Goal: Task Accomplishment & Management: Use online tool/utility

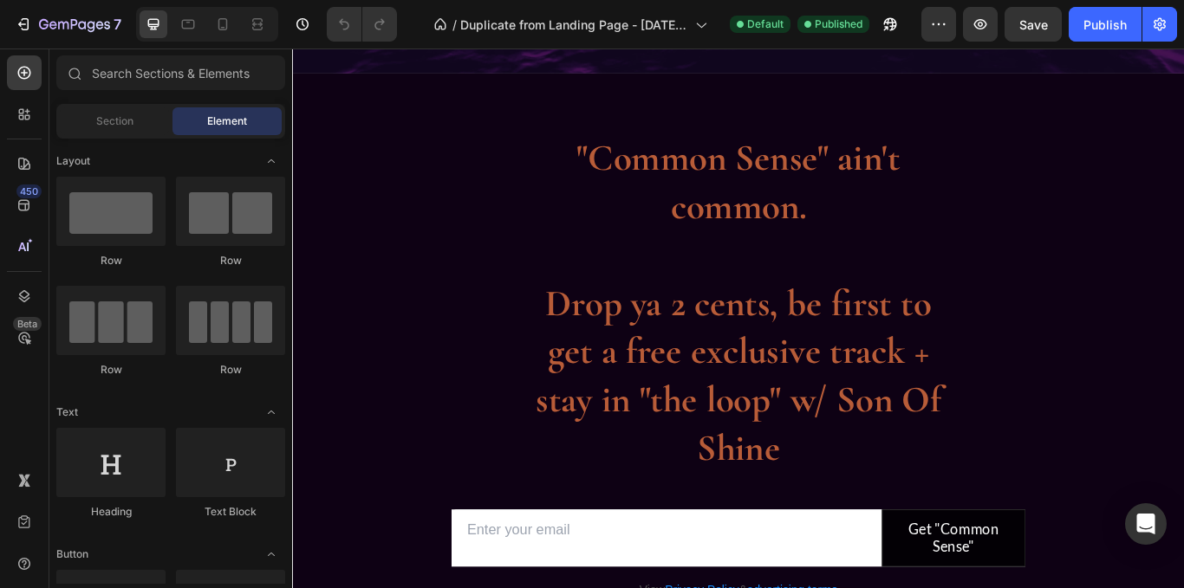
scroll to position [1738, 0]
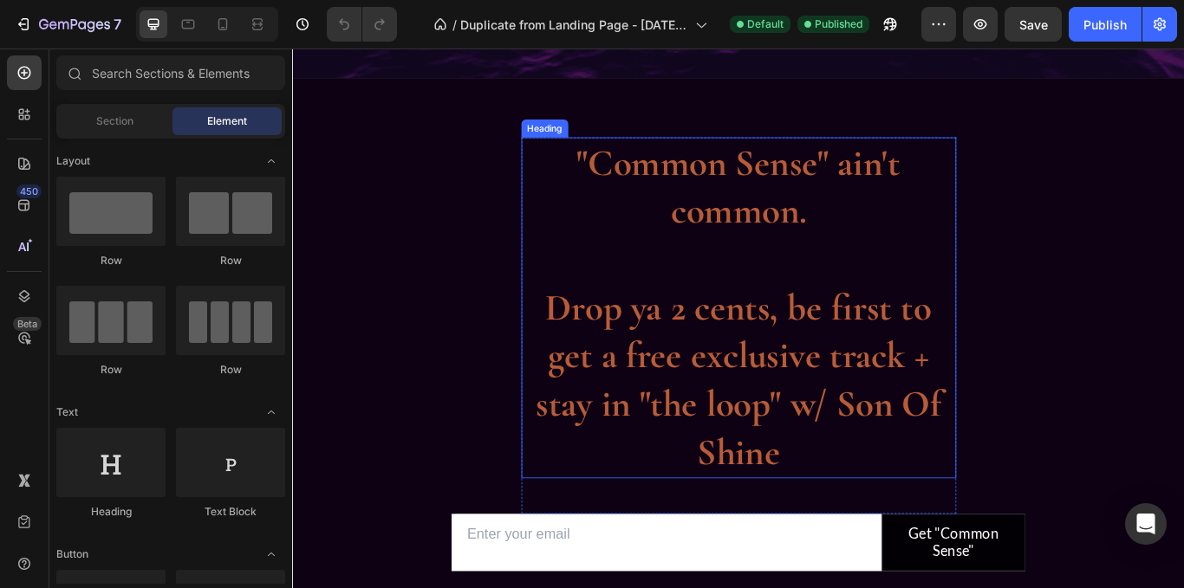
click at [911, 464] on h2 ""Common Sense" ain't common. Drop ya 2 cents, be first to get a free exclusive …" at bounding box center [812, 352] width 507 height 398
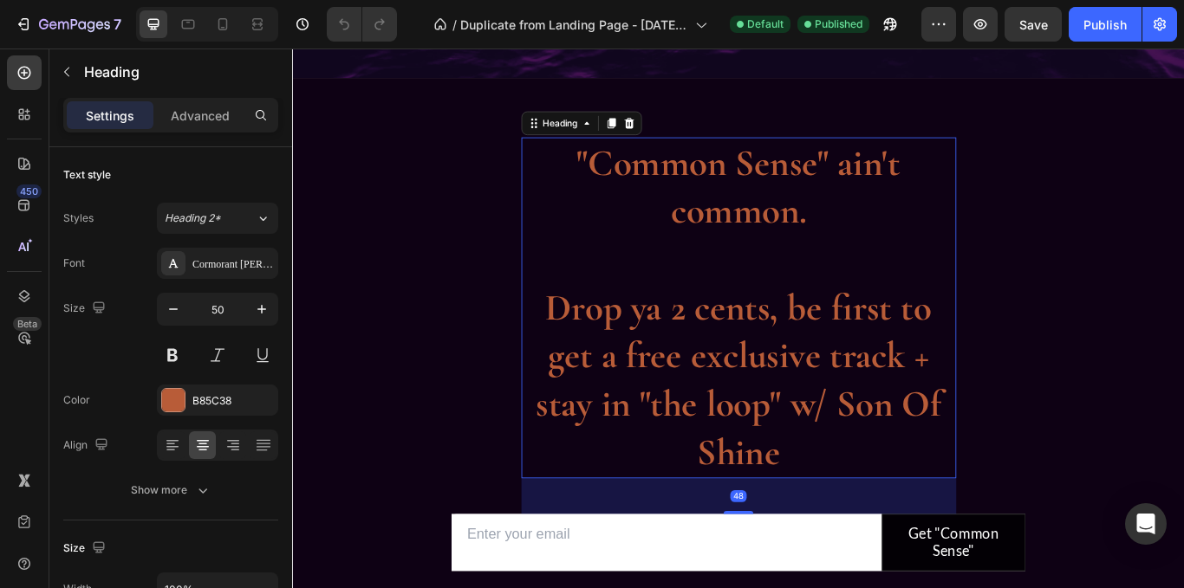
click at [829, 229] on h2 ""Common Sense" ain't common. Drop ya 2 cents, be first to get a free exclusive …" at bounding box center [812, 352] width 507 height 398
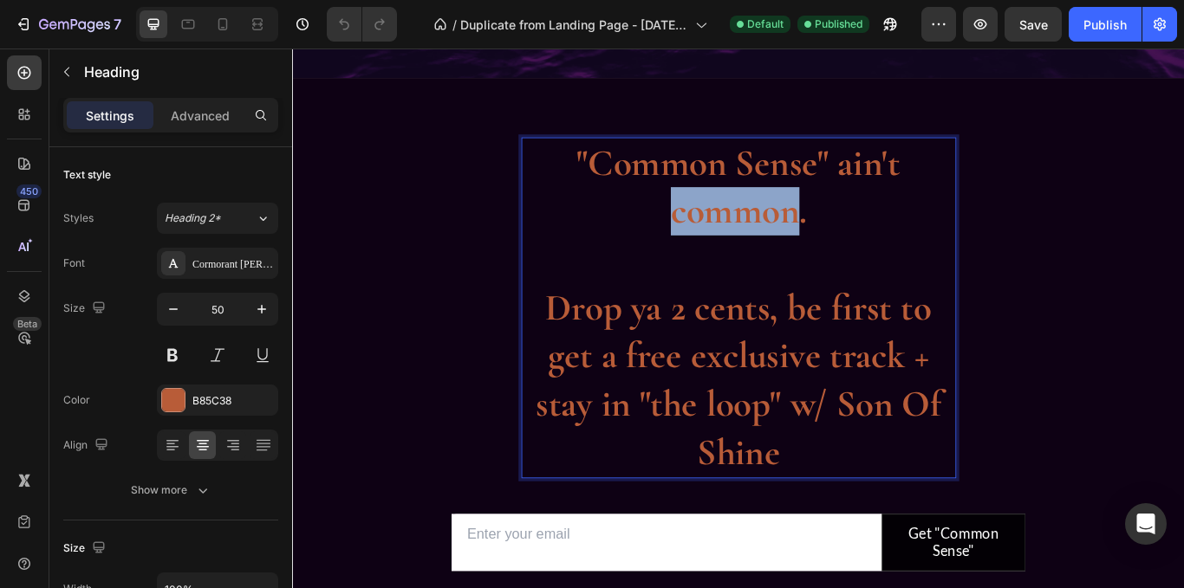
click at [829, 229] on p ""Common Sense" ain't common. Drop ya 2 cents, be first to get a free exclusive …" at bounding box center [813, 351] width 504 height 394
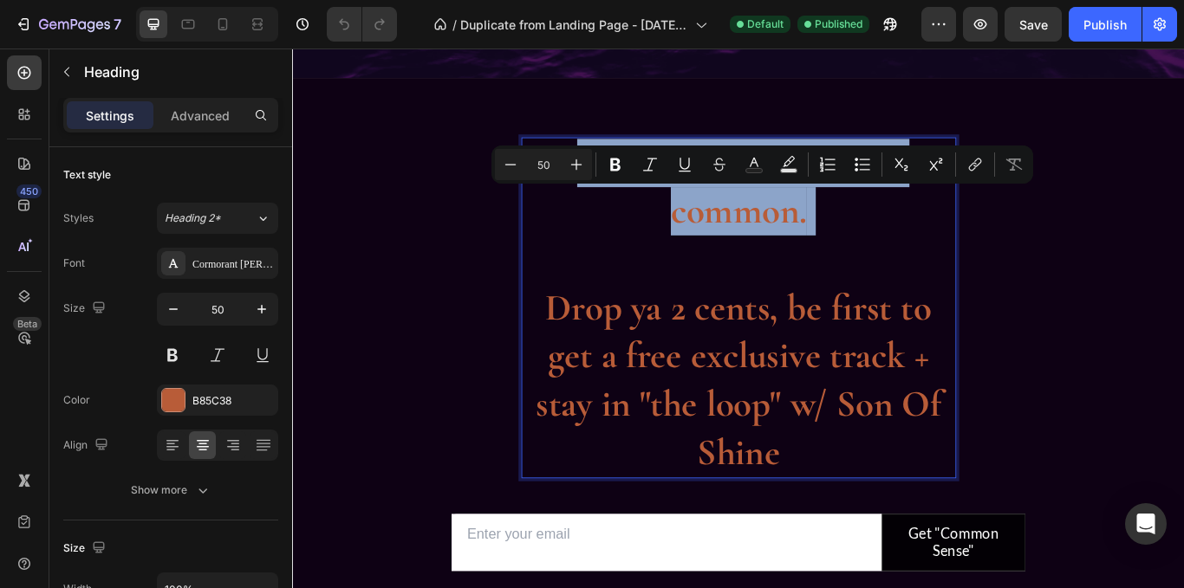
click at [829, 229] on p ""Common Sense" ain't common. Drop ya 2 cents, be first to get a free exclusive …" at bounding box center [813, 351] width 504 height 394
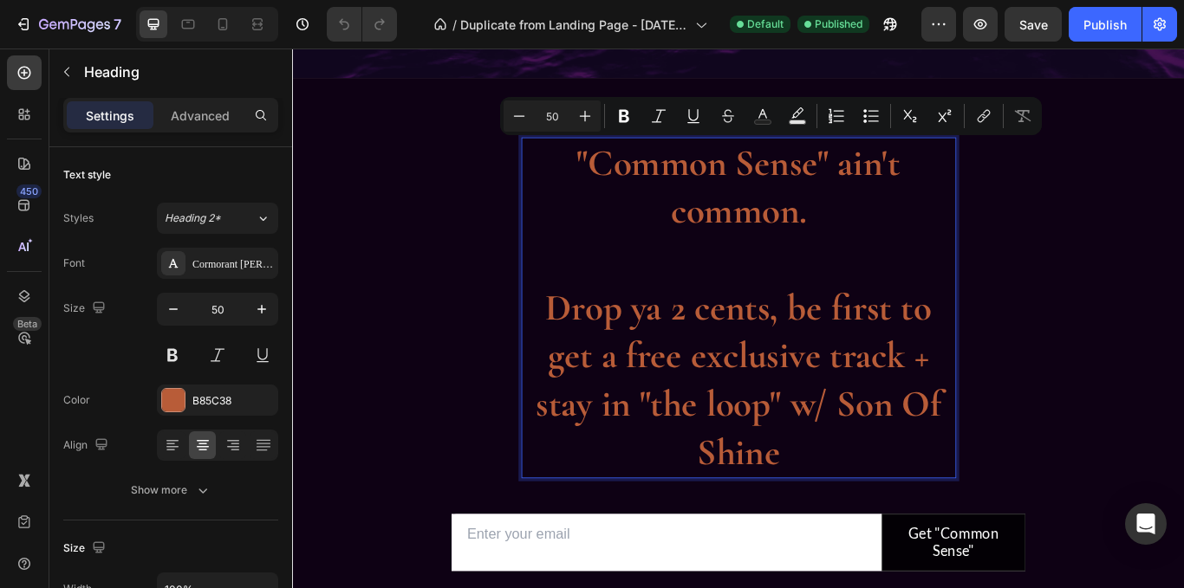
click at [584, 350] on p ""Common Sense" ain't common. Drop ya 2 cents, be first to get a free exclusive …" at bounding box center [813, 351] width 504 height 394
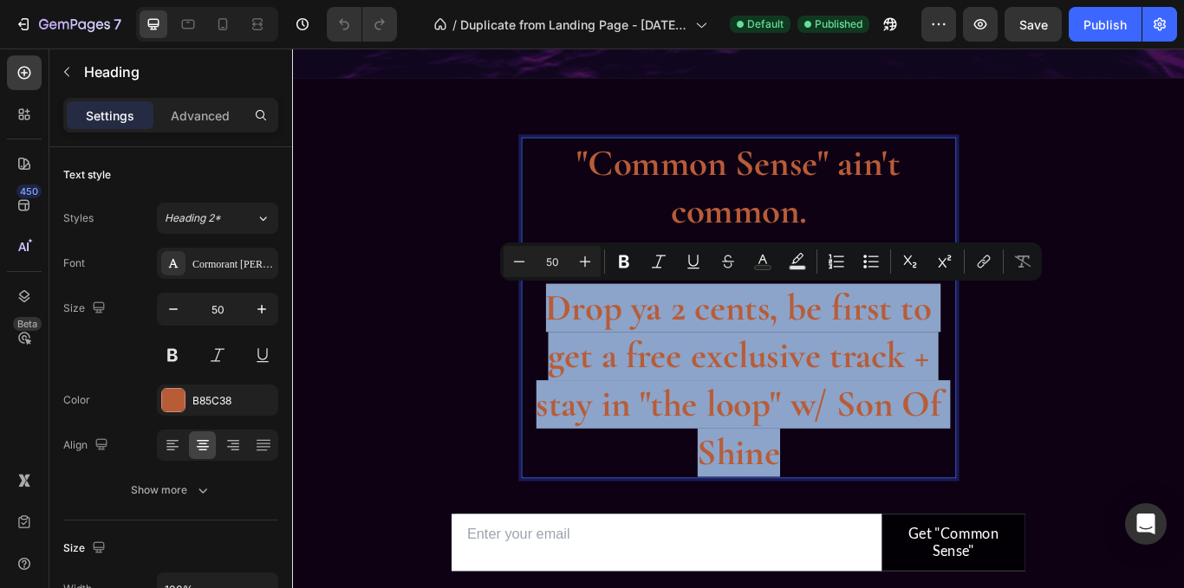
drag, startPoint x: 584, startPoint y: 350, endPoint x: 915, endPoint y: 517, distance: 370.9
click at [915, 517] on p ""Common Sense" ain't common. Drop ya 2 cents, be first to get a free exclusive …" at bounding box center [813, 351] width 504 height 394
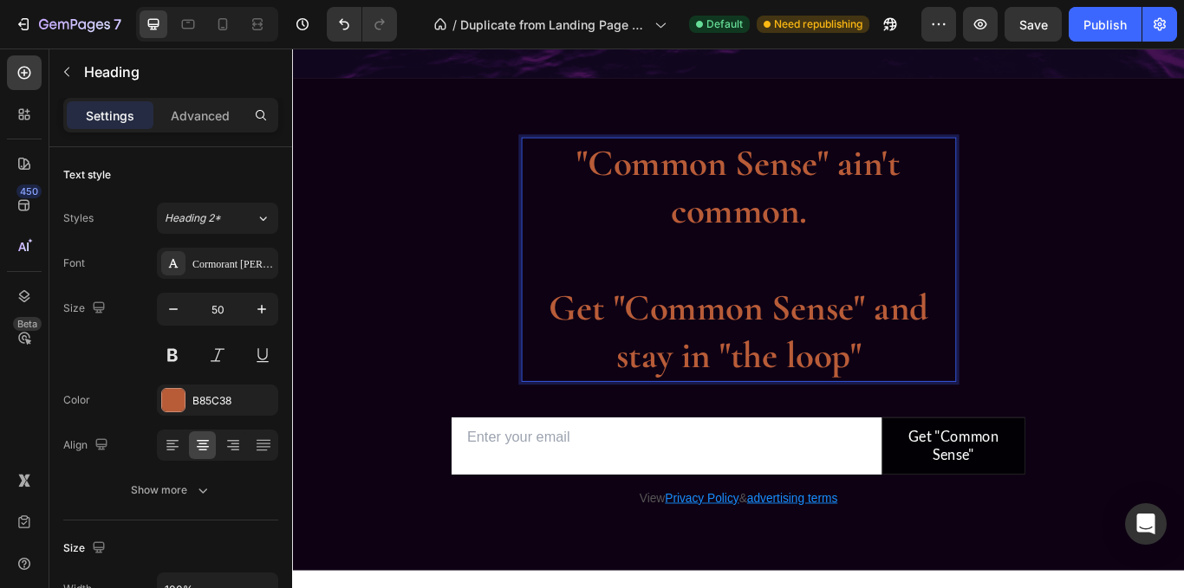
click at [804, 275] on p ""Common Sense" ain't common. Get "Common Sense" and stay in "the loop"" at bounding box center [813, 295] width 504 height 282
click at [971, 400] on p ""Common Sense" ain't common. ⁠⁠⁠⁠⁠⁠⁠ Get "Common Sense" and stay in "the loop"" at bounding box center [813, 295] width 504 height 282
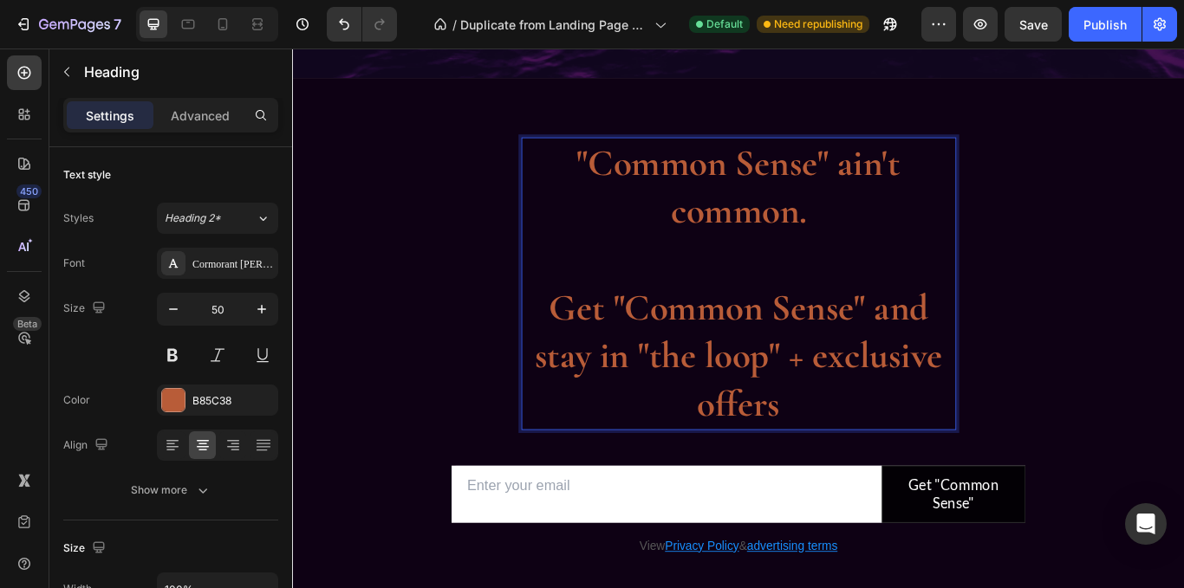
click at [909, 408] on p ""Common Sense" ain't common. Get "Common Sense" and stay in "the loop" + exclus…" at bounding box center [813, 323] width 504 height 338
click at [898, 411] on p ""Common Sense" ain't common. Get "Common Sense" and stay in "the loop" + exclus…" at bounding box center [813, 323] width 504 height 338
click at [904, 476] on p ""Common Sense" ain't common. Get "Common Sense" and stay in "the loop" + exclus…" at bounding box center [813, 323] width 504 height 338
click at [667, 357] on p ""Common Sense" ain't common. Get "Common Sense" and stay in "the loop" + exclus…" at bounding box center [813, 323] width 504 height 338
click at [917, 454] on p ""Common Sense" ain't common. Get "Common Sense" and stay in "the loop" + exclus…" at bounding box center [813, 323] width 504 height 338
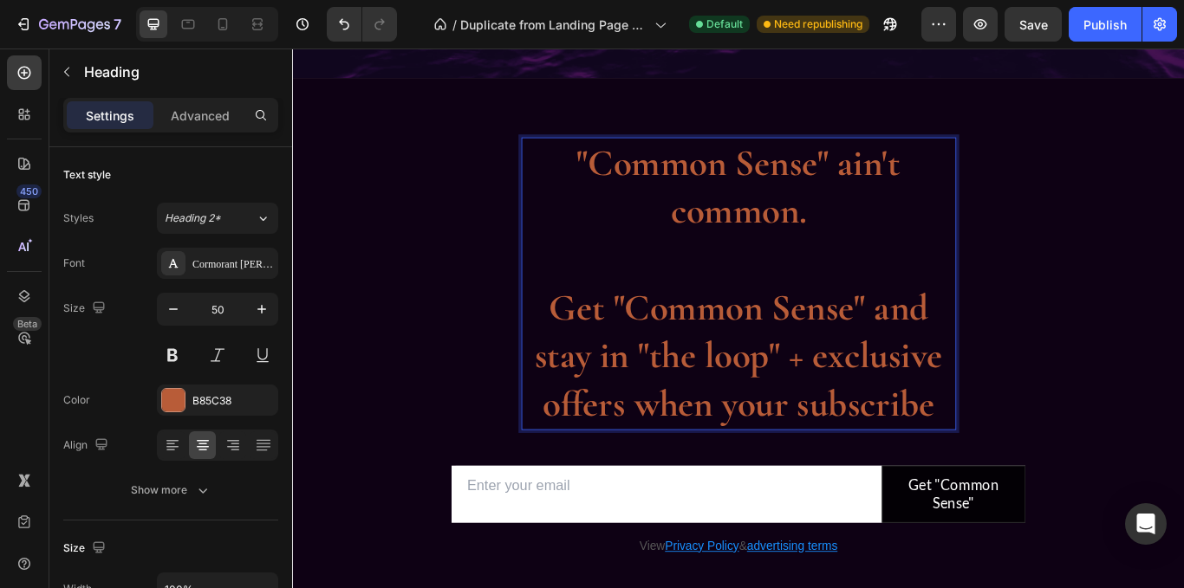
click at [847, 238] on p ""Common Sense" ain't common. Get "Common Sense" and stay in "the loop" + exclus…" at bounding box center [813, 323] width 504 height 338
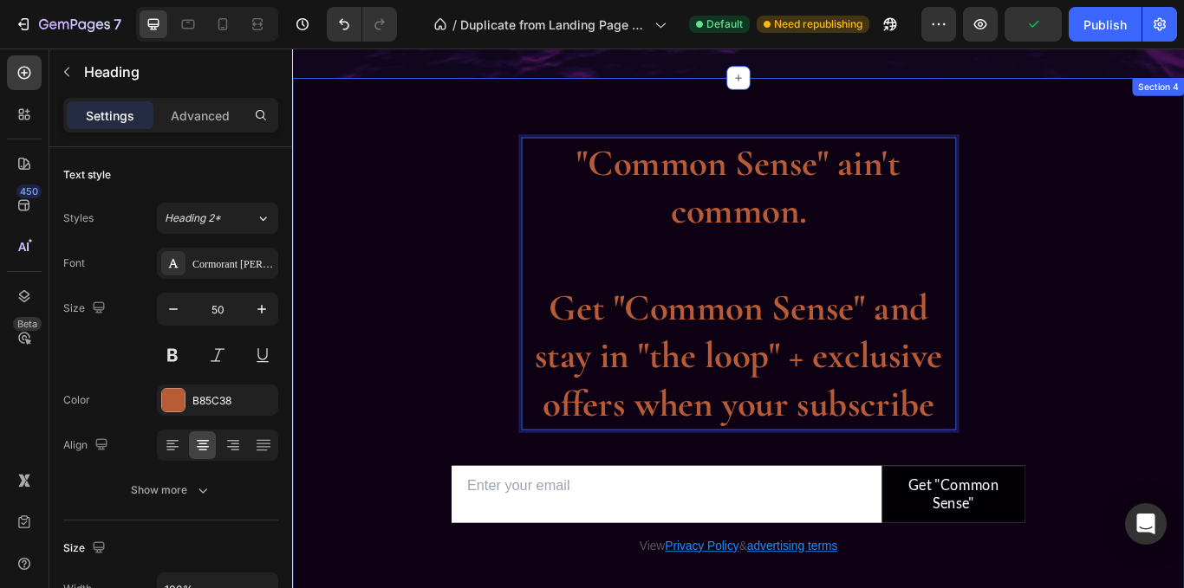
drag, startPoint x: 922, startPoint y: 244, endPoint x: 549, endPoint y: 136, distance: 388.7
click at [549, 136] on div ""Common Sense" ain't common. Get "Common Sense" and stay in "the loop" + exclus…" at bounding box center [812, 398] width 1040 height 631
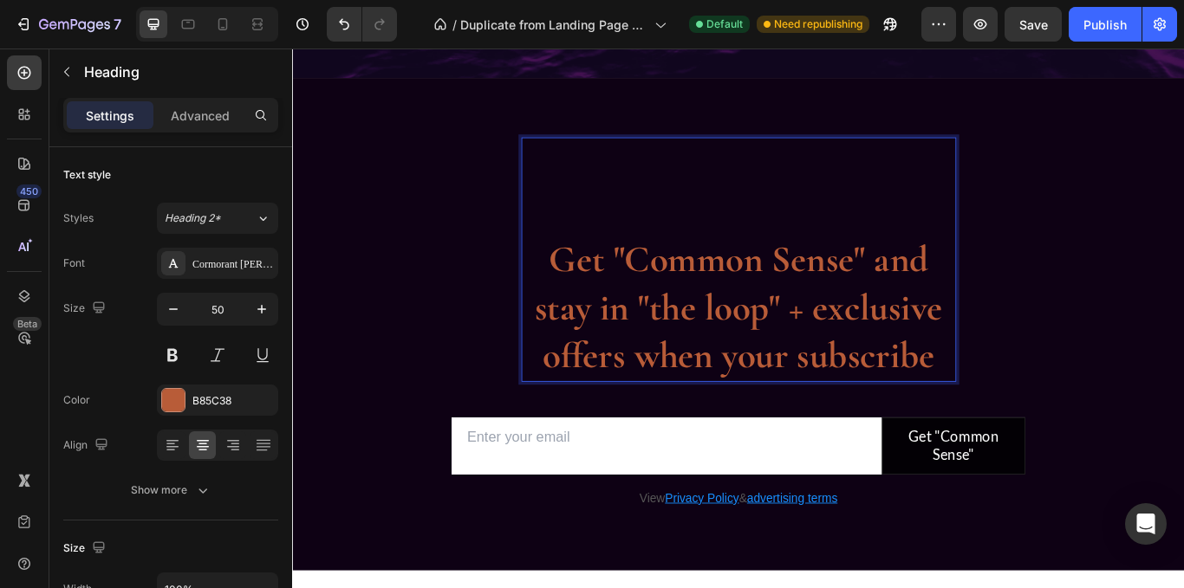
click at [890, 262] on p "⁠⁠⁠⁠⁠⁠⁠ Get "Common Sense" and stay in "the loop" + exclusive offers when your …" at bounding box center [813, 295] width 504 height 282
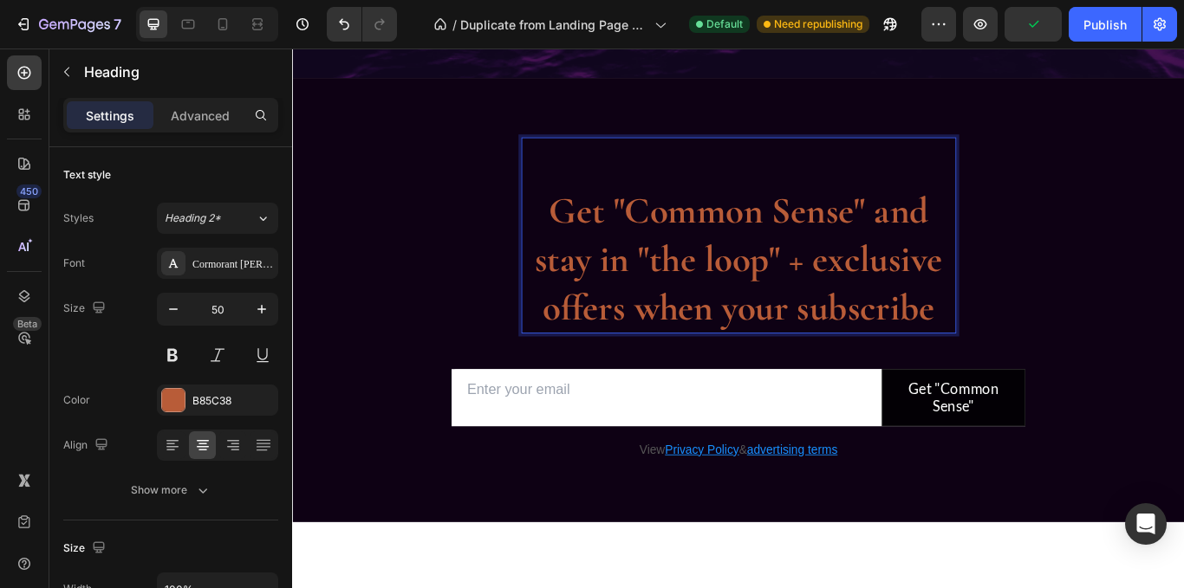
click at [588, 239] on p "⁠⁠⁠⁠⁠⁠⁠ Get "Common Sense" and stay in "the loop" + exclusive offers when your …" at bounding box center [813, 266] width 504 height 225
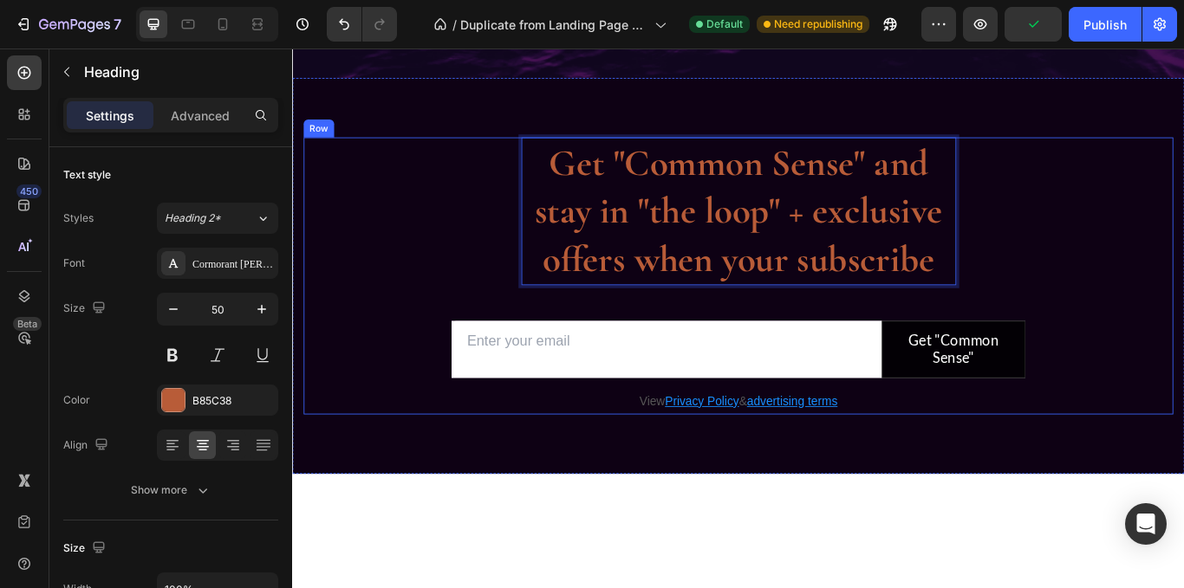
click at [449, 168] on div "Get "Common Sense" and stay in "the loop" + exclusive offers when your subscrib…" at bounding box center [812, 314] width 1014 height 323
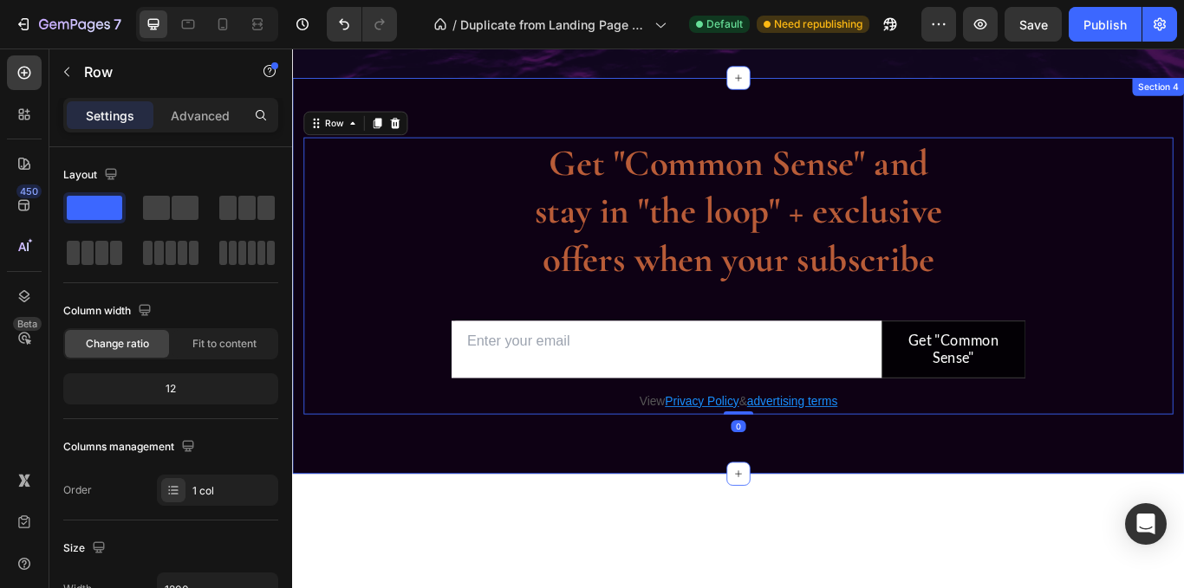
click at [627, 104] on div "Get "Common Sense" and stay in "the loop" + exclusive offers when your subscrib…" at bounding box center [812, 314] width 1040 height 462
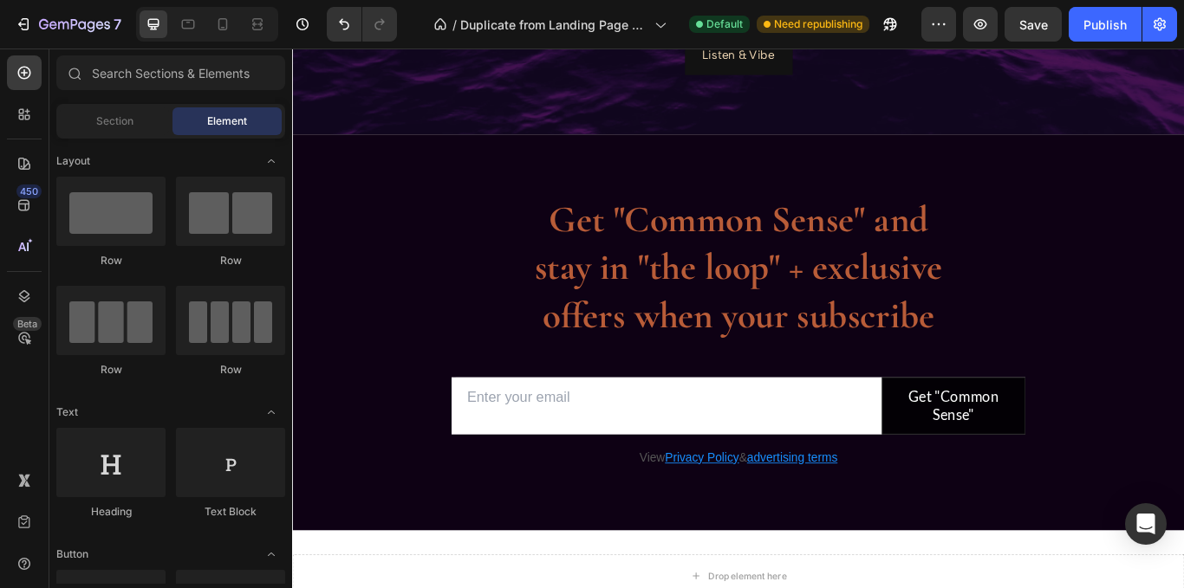
scroll to position [1613, 0]
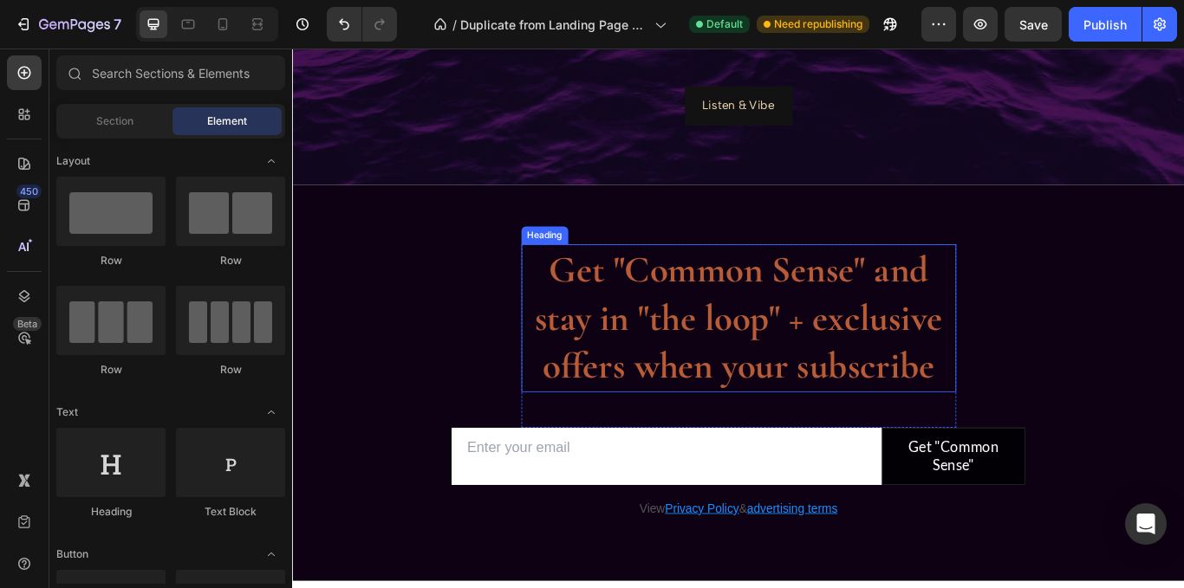
click at [765, 378] on p "Get "Common Sense" and stay in "the loop" + exclusive offers when your subscribe" at bounding box center [813, 363] width 504 height 169
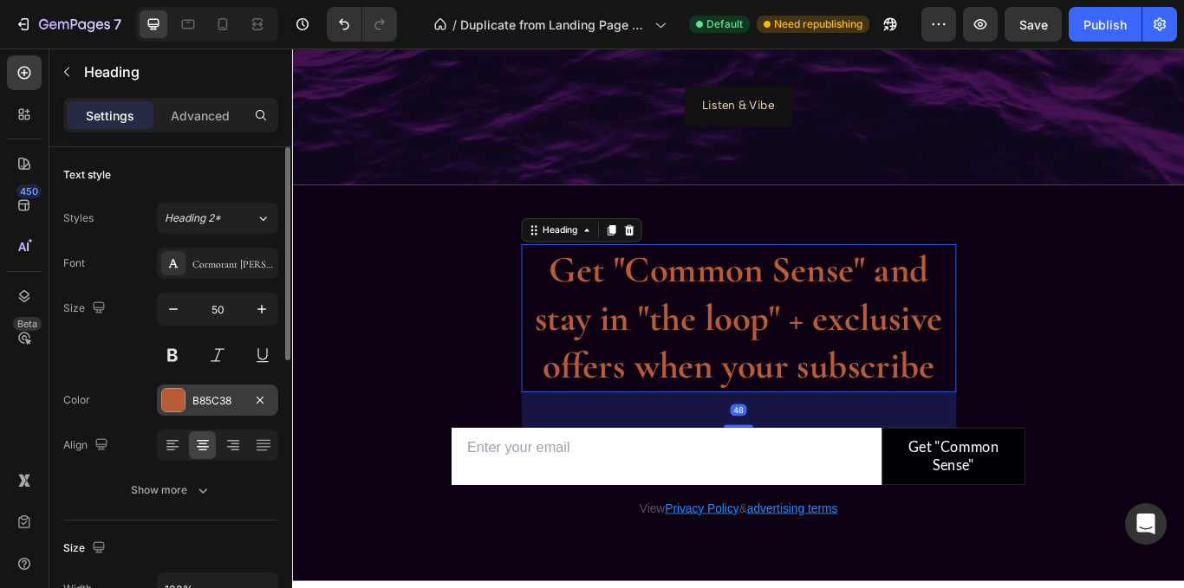
click at [227, 406] on div "B85C38" at bounding box center [217, 401] width 50 height 16
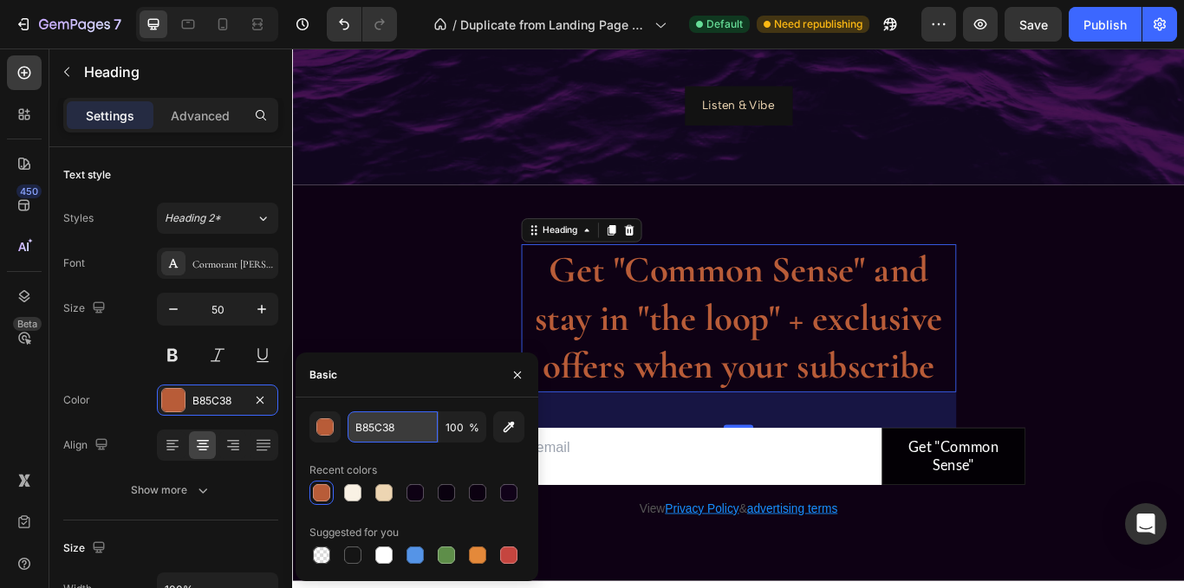
click at [374, 419] on input "B85C38" at bounding box center [393, 427] width 90 height 31
paste input "D6A85"
click at [329, 423] on div "button" at bounding box center [325, 427] width 17 height 17
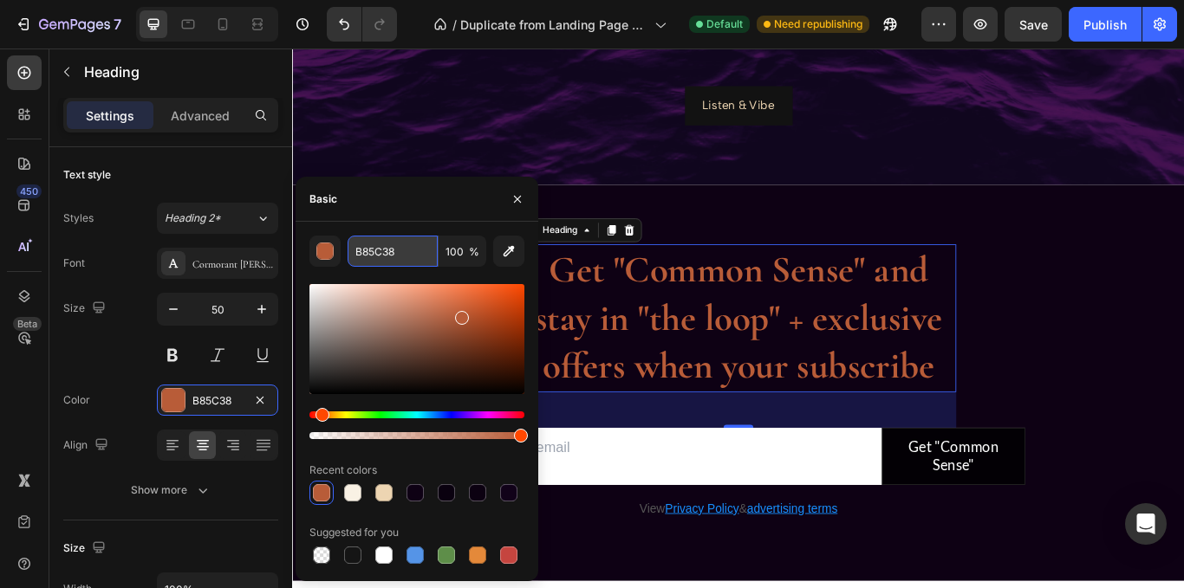
click at [403, 253] on input "B85C38" at bounding box center [393, 251] width 90 height 31
paste input "D6A85"
click at [456, 231] on div "B85C38 100 % Recent colors Suggested for you" at bounding box center [417, 402] width 243 height 360
click at [411, 249] on input "B85C38" at bounding box center [393, 251] width 90 height 31
paste input "D6A85"
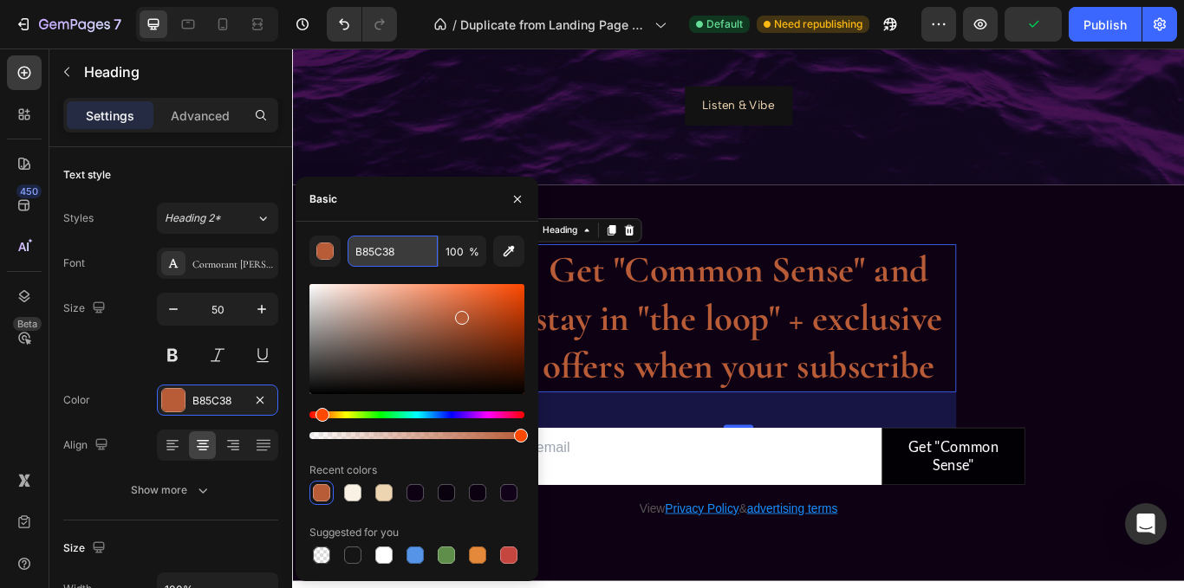
click at [373, 254] on input "B85C38" at bounding box center [393, 251] width 90 height 31
paste input "D6A85"
click at [451, 208] on div "Basic" at bounding box center [417, 199] width 243 height 45
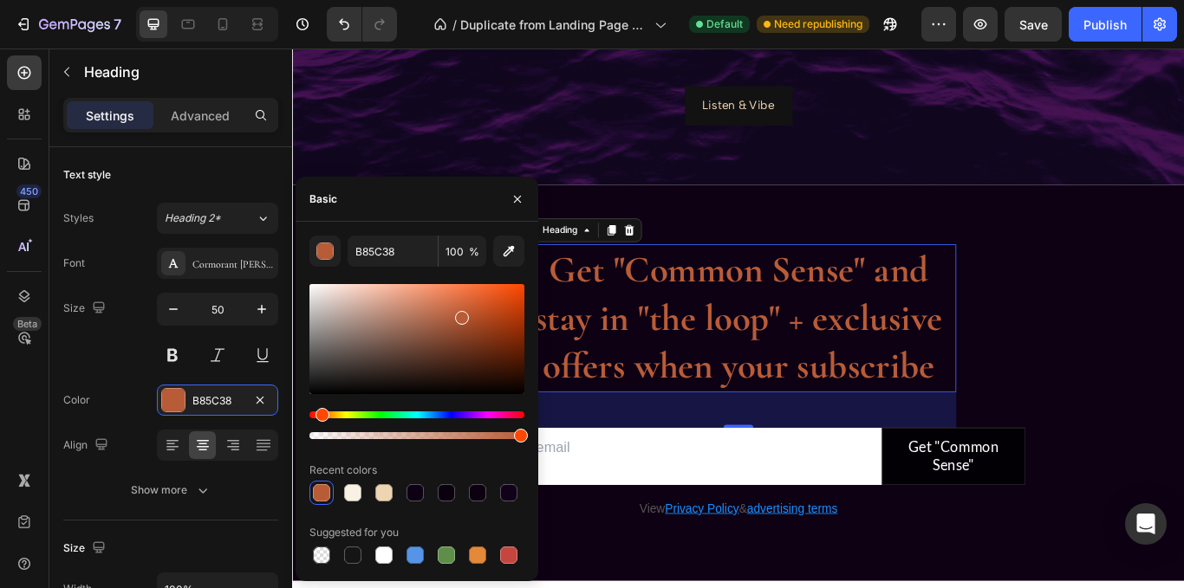
click at [452, 226] on div "B85C38 100 % Recent colors Suggested for you" at bounding box center [417, 402] width 243 height 360
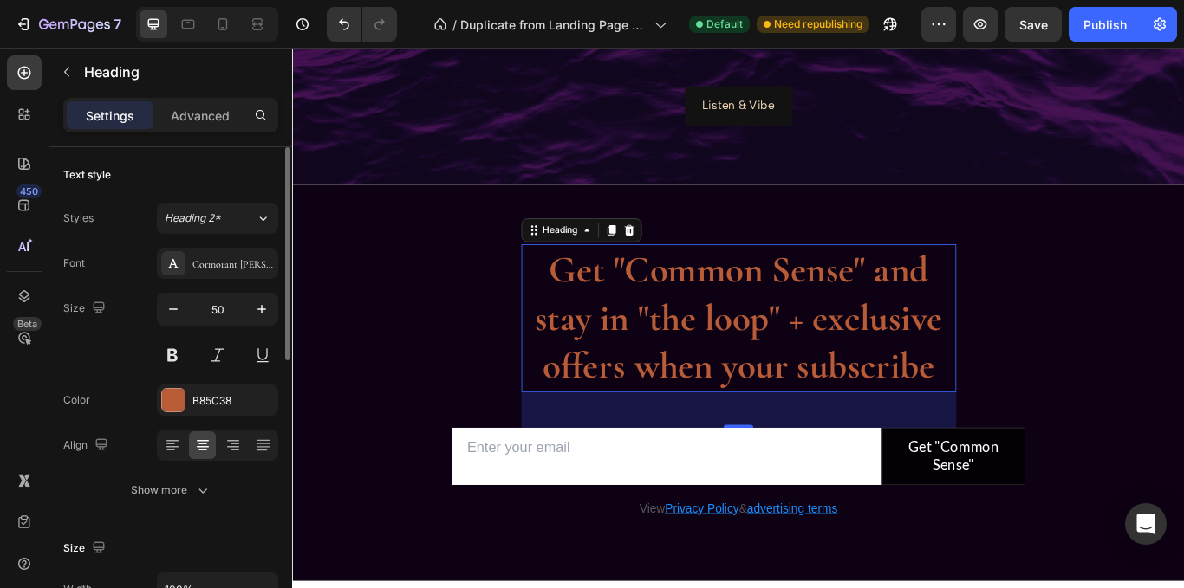
click at [96, 353] on div "Size 50" at bounding box center [170, 332] width 215 height 78
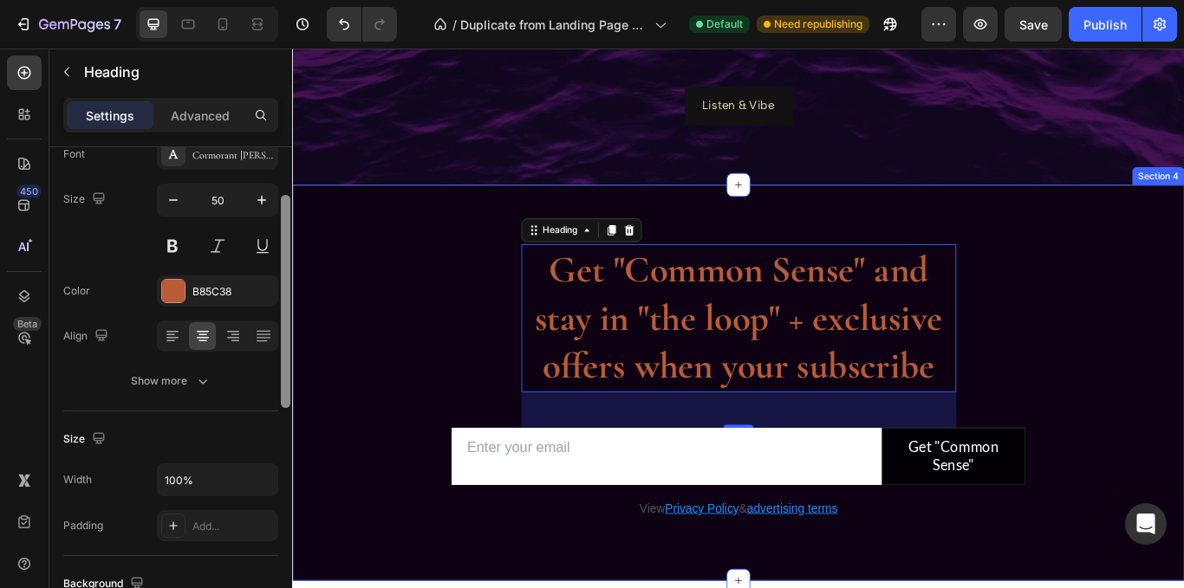
drag, startPoint x: 575, startPoint y: 263, endPoint x: 299, endPoint y: 350, distance: 290.0
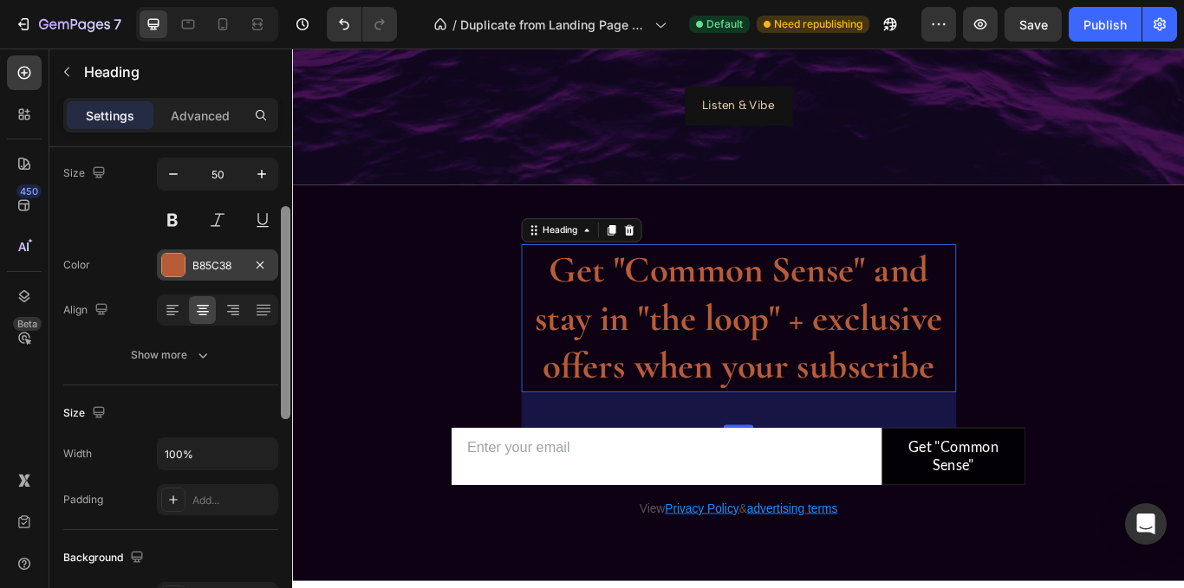
scroll to position [139, 0]
click at [205, 275] on div "B85C38" at bounding box center [217, 261] width 121 height 31
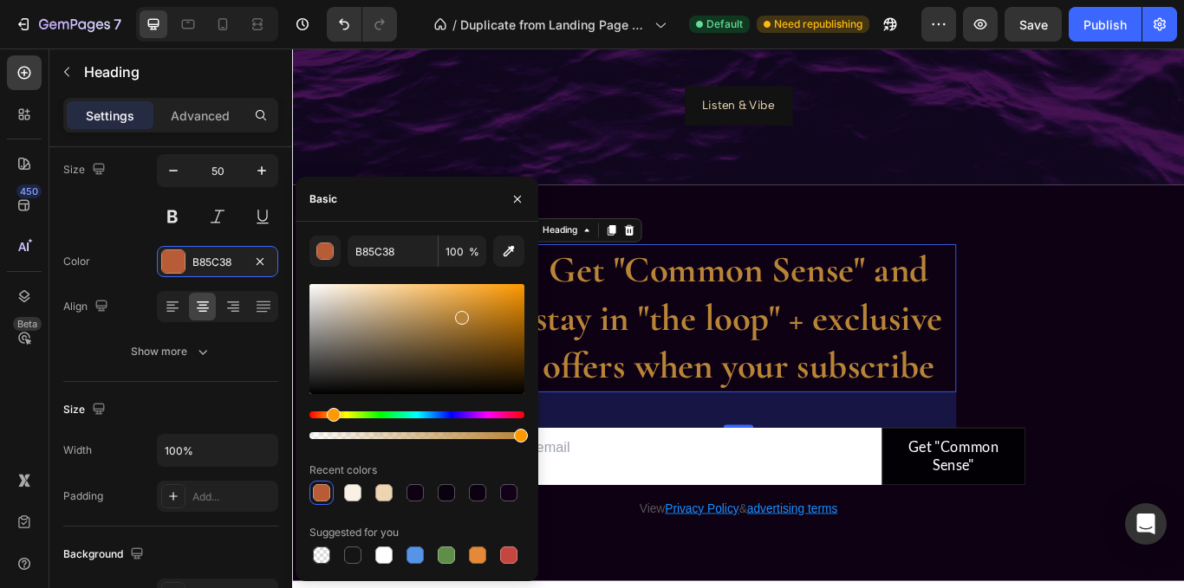
click at [331, 412] on div "Hue" at bounding box center [416, 415] width 215 height 7
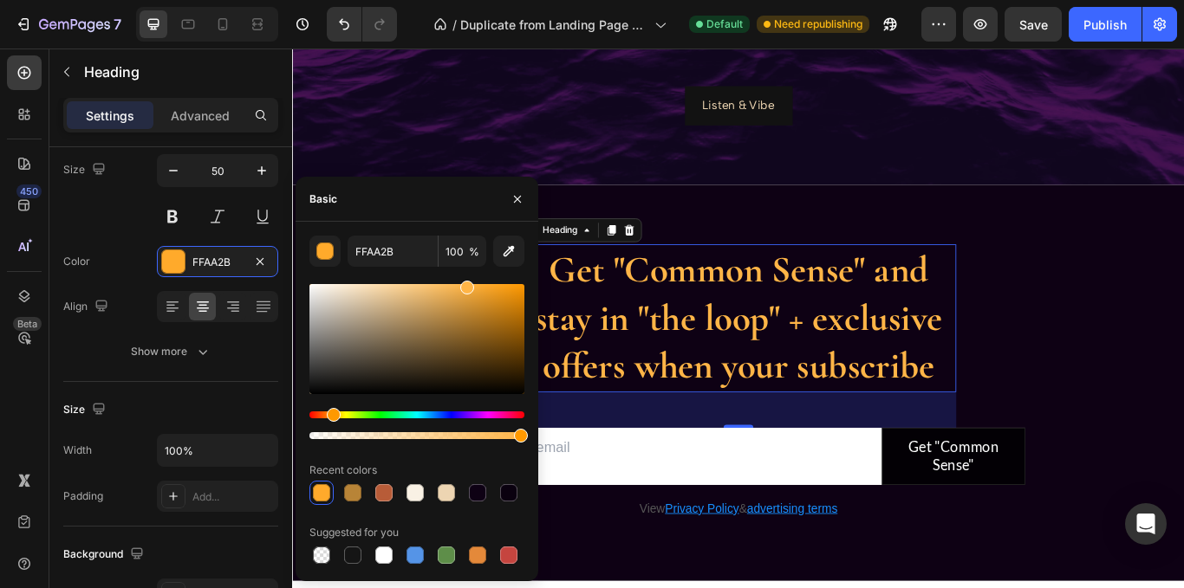
type input "FFB547"
drag, startPoint x: 466, startPoint y: 320, endPoint x: 465, endPoint y: 271, distance: 48.5
click at [465, 271] on div "FFB547 100 % Recent colors Suggested for you" at bounding box center [416, 402] width 215 height 332
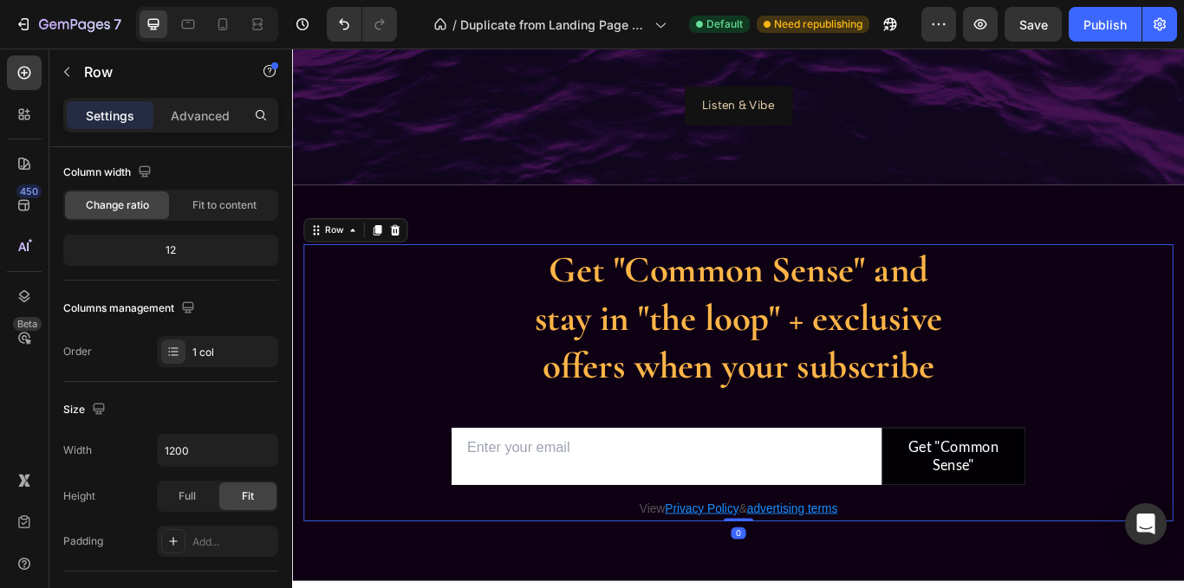
click at [1169, 283] on div "Get "Common Sense" and stay in "the loop" + exclusive offers when your subscrib…" at bounding box center [812, 438] width 1014 height 323
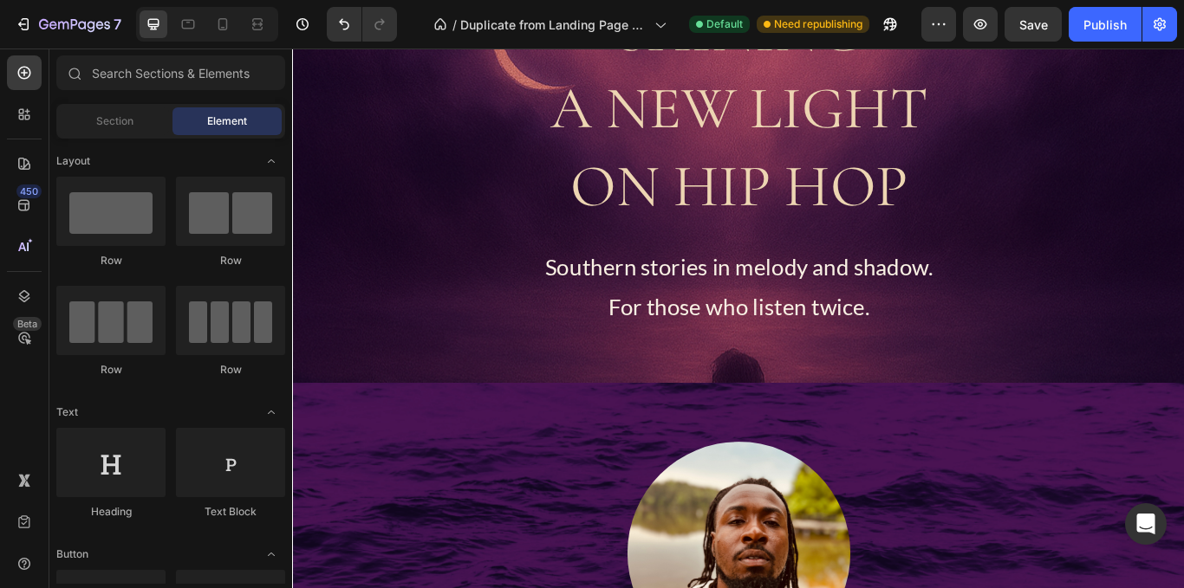
scroll to position [497, 0]
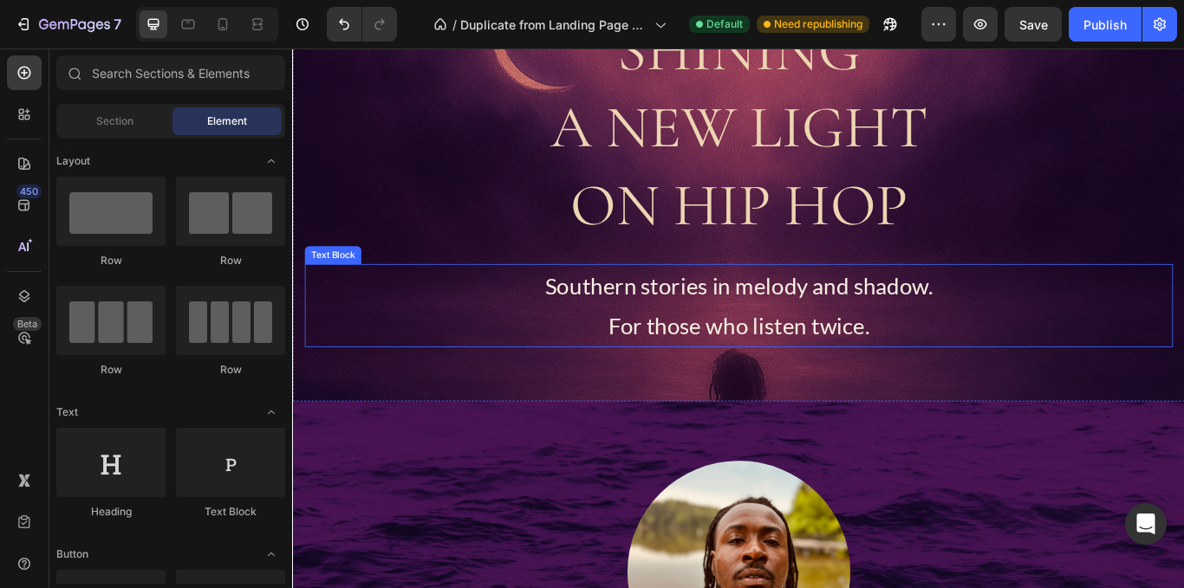
click at [829, 317] on p "Southern stories in melody and shadow." at bounding box center [812, 325] width 1009 height 47
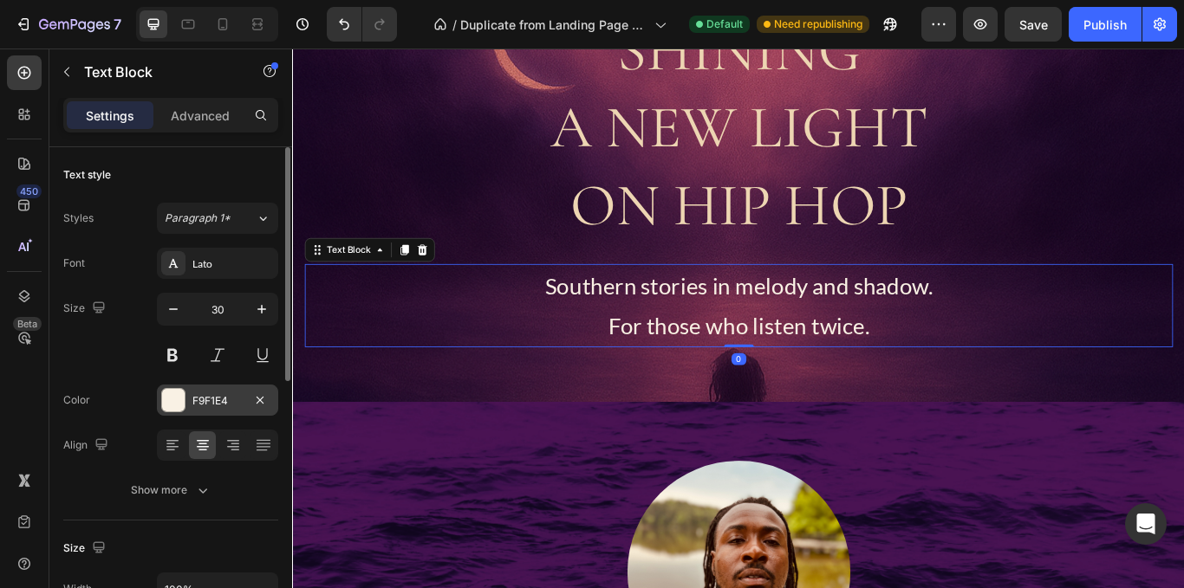
click at [201, 395] on div "F9F1E4" at bounding box center [217, 401] width 50 height 16
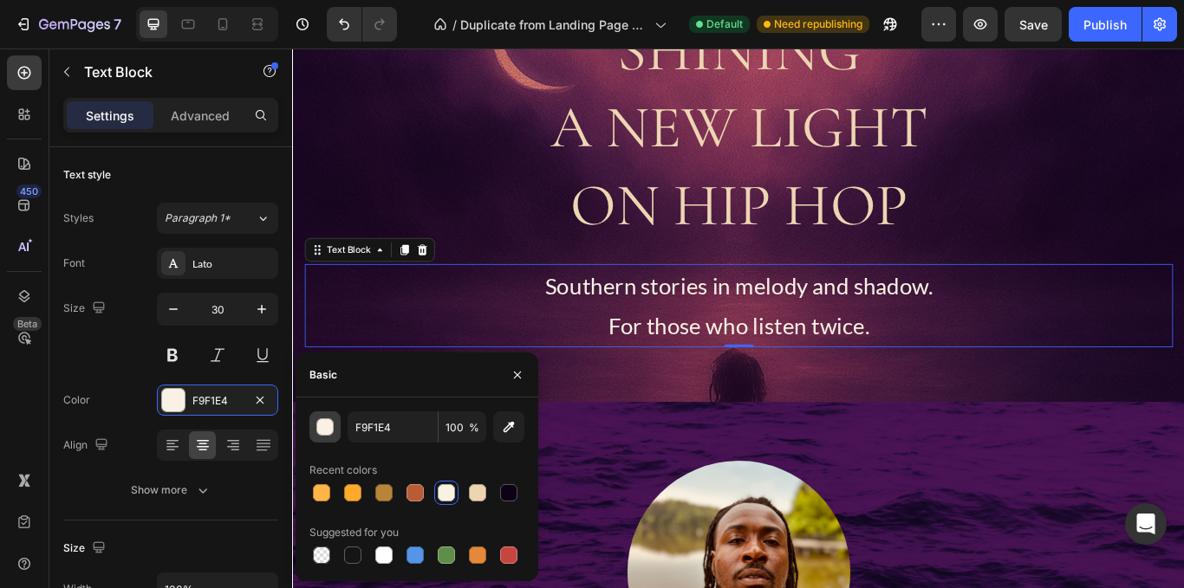
click at [322, 434] on div "button" at bounding box center [325, 427] width 17 height 17
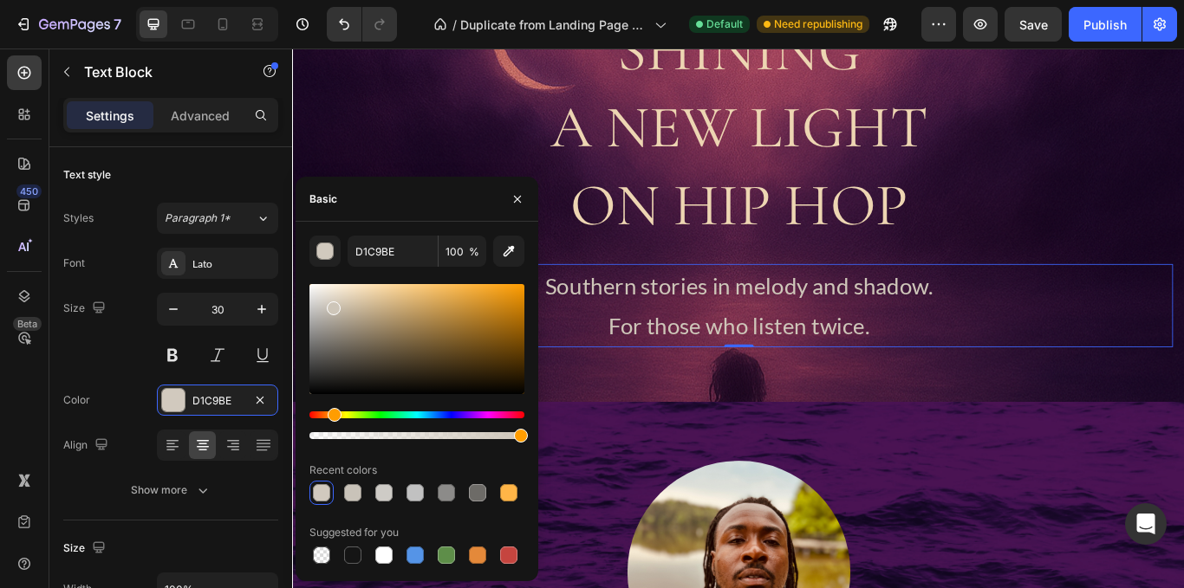
type input "CEC6B9"
drag, startPoint x: 324, startPoint y: 347, endPoint x: 332, endPoint y: 305, distance: 42.3
click at [332, 305] on div at bounding box center [416, 339] width 215 height 110
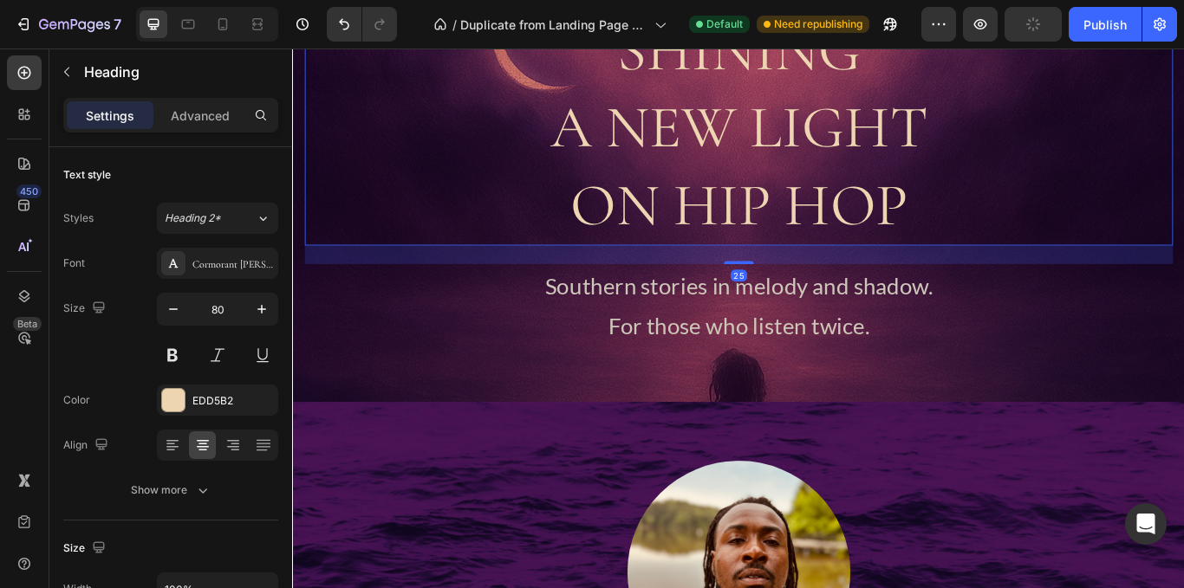
click at [1174, 238] on h2 "SHINING A NEW LIGHT ON HIP HOP" at bounding box center [812, 141] width 1012 height 274
click at [1097, 32] on div "Publish" at bounding box center [1104, 25] width 43 height 18
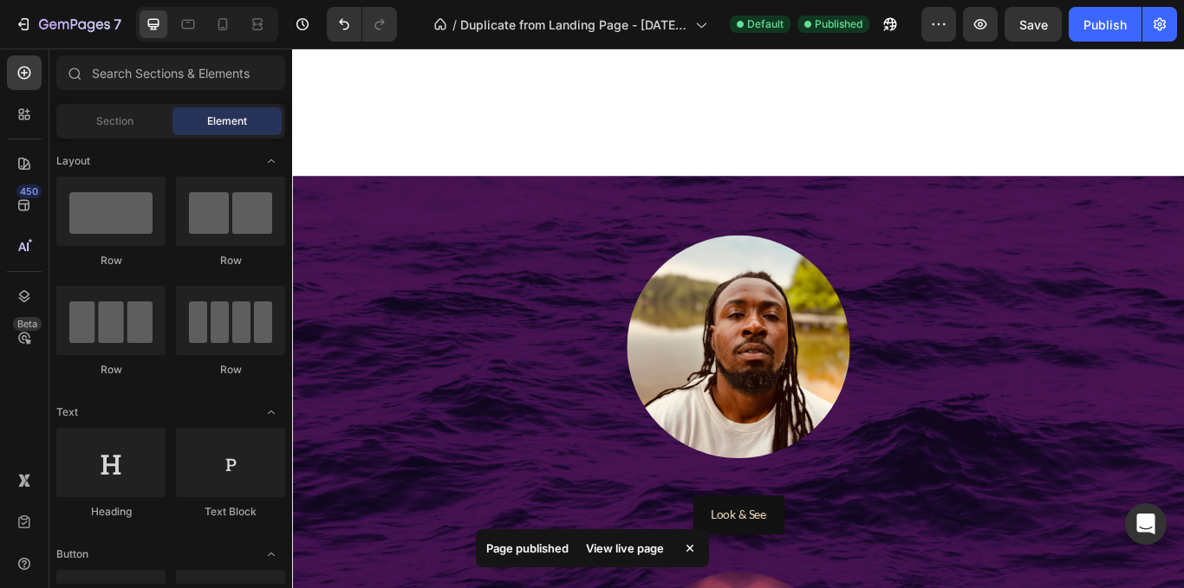
scroll to position [614, 0]
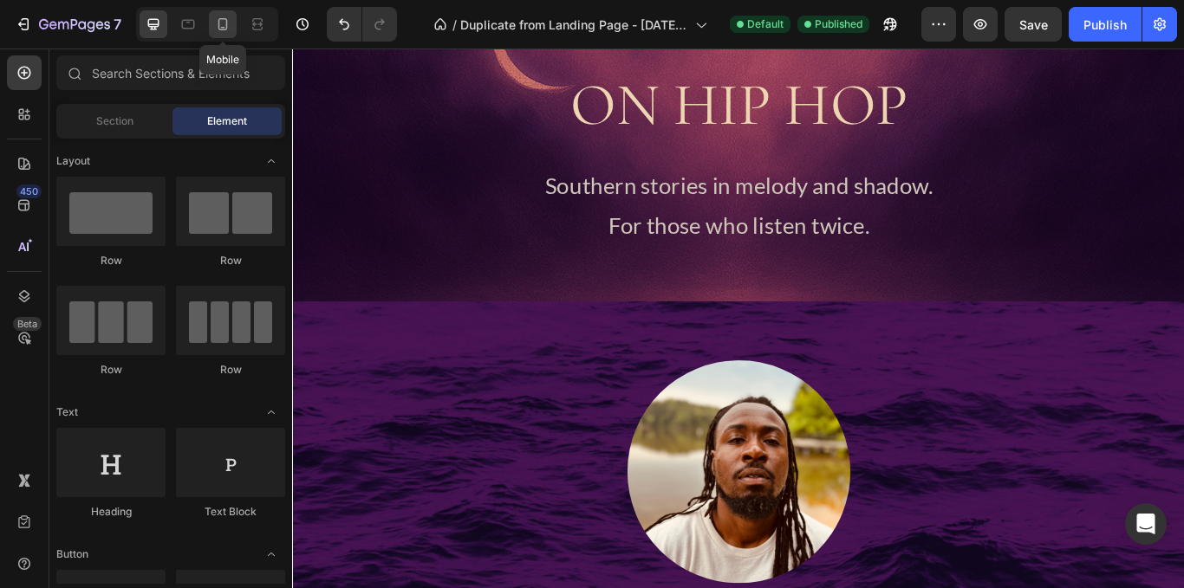
click at [227, 35] on div at bounding box center [223, 24] width 28 height 28
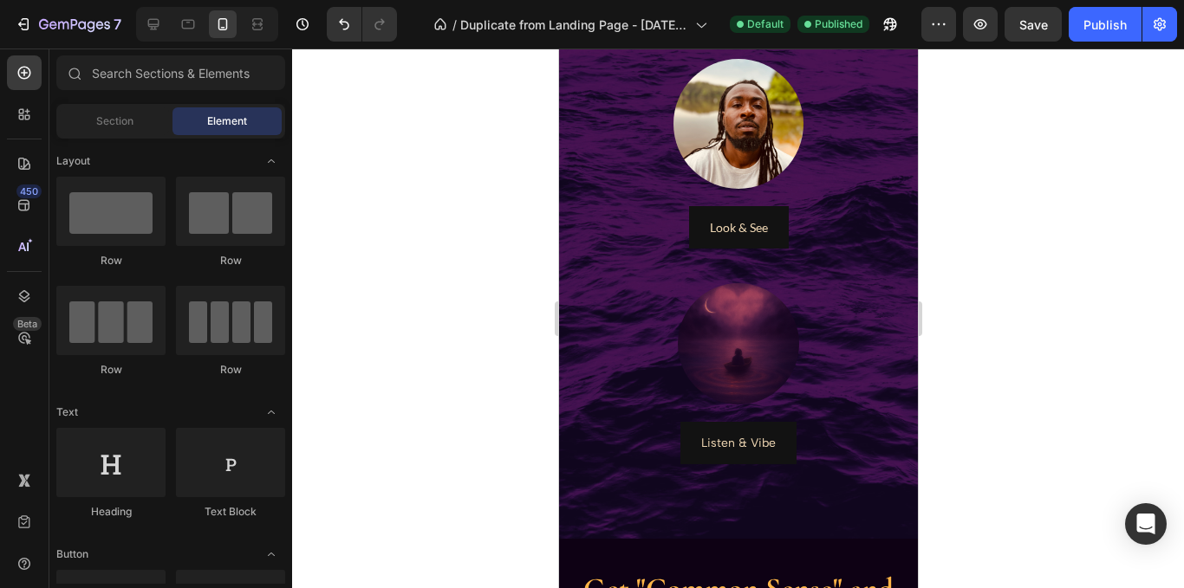
scroll to position [775, 0]
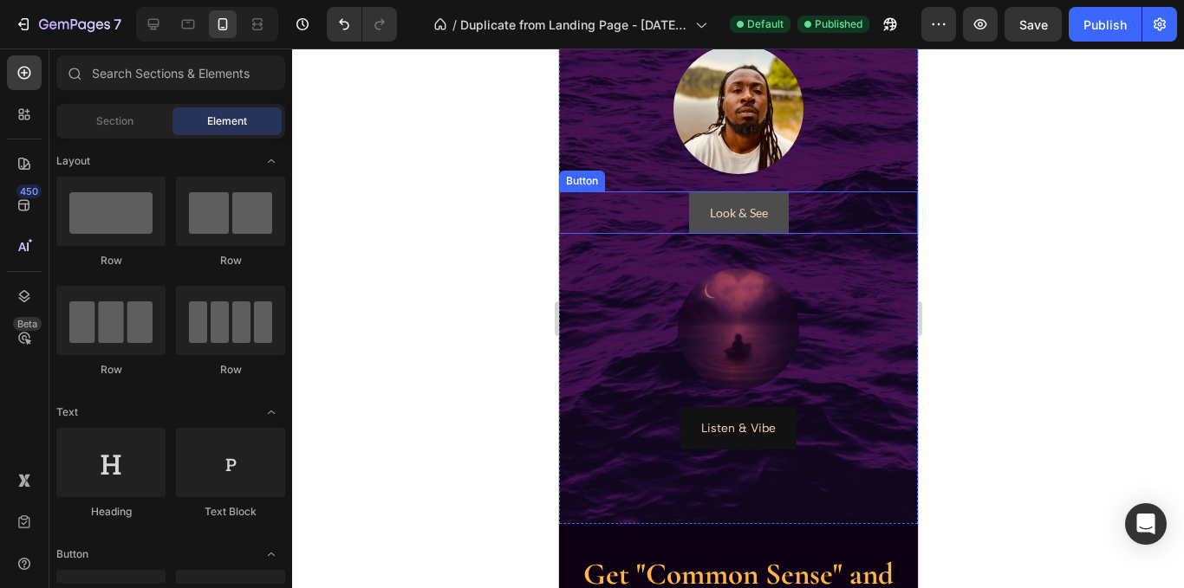
click at [768, 206] on link "Look & See" at bounding box center [738, 213] width 100 height 42
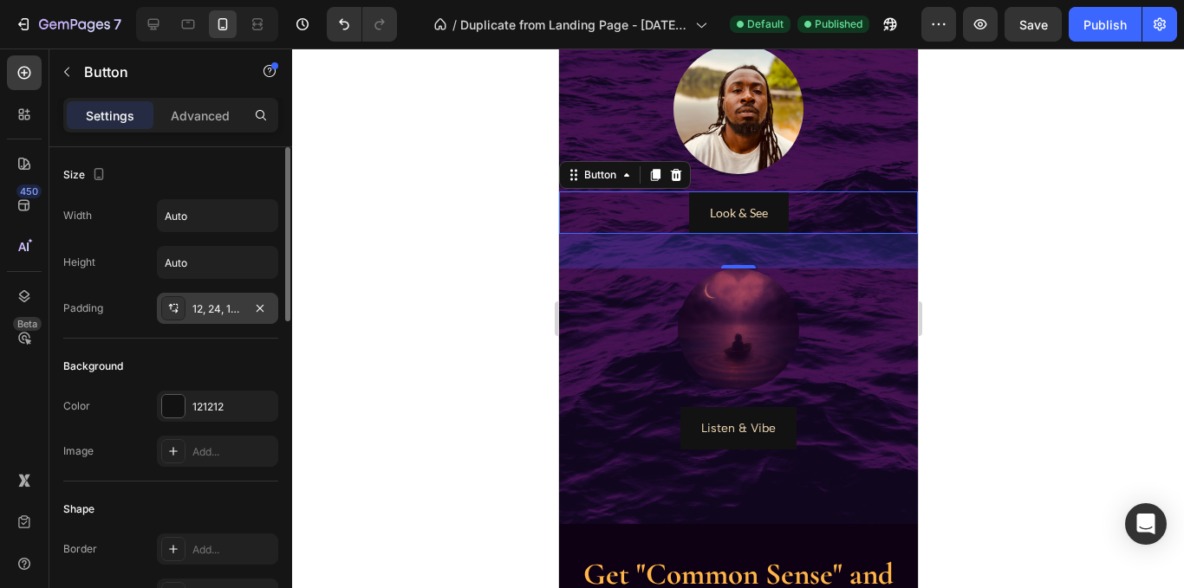
click at [227, 314] on div "12, 24, 12, 24" at bounding box center [217, 310] width 50 height 16
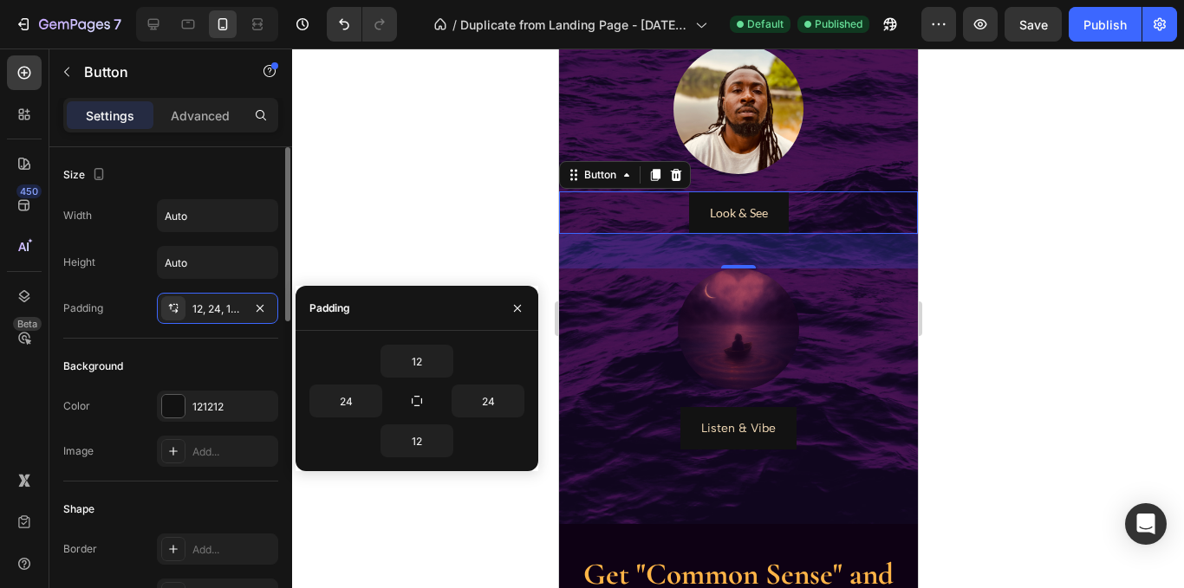
click at [217, 172] on div "Size" at bounding box center [170, 175] width 215 height 28
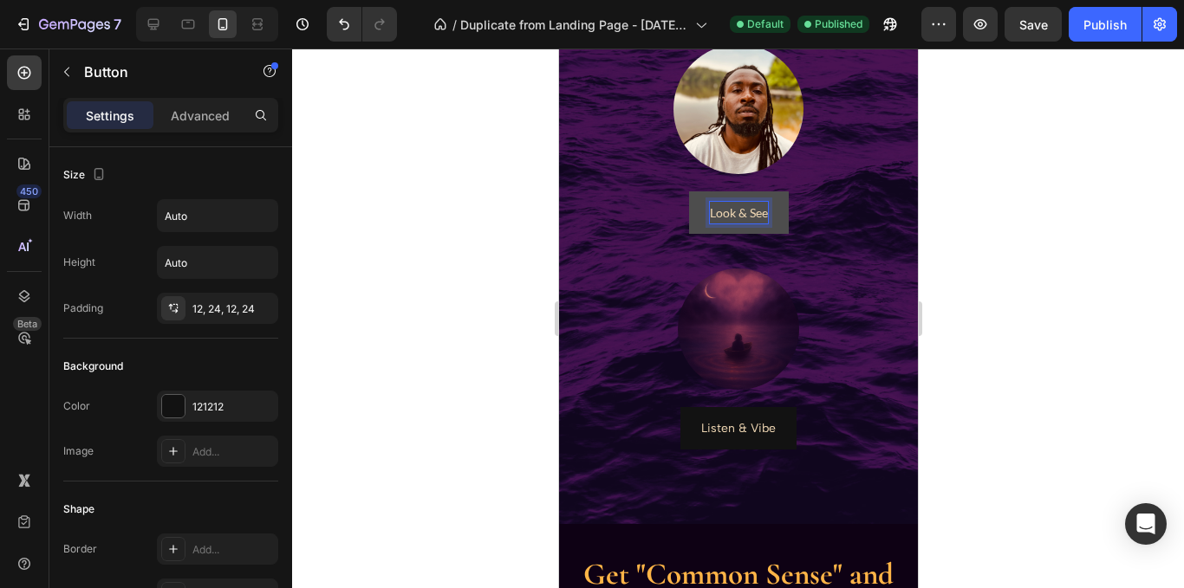
click at [738, 218] on p "Look & See" at bounding box center [738, 213] width 58 height 22
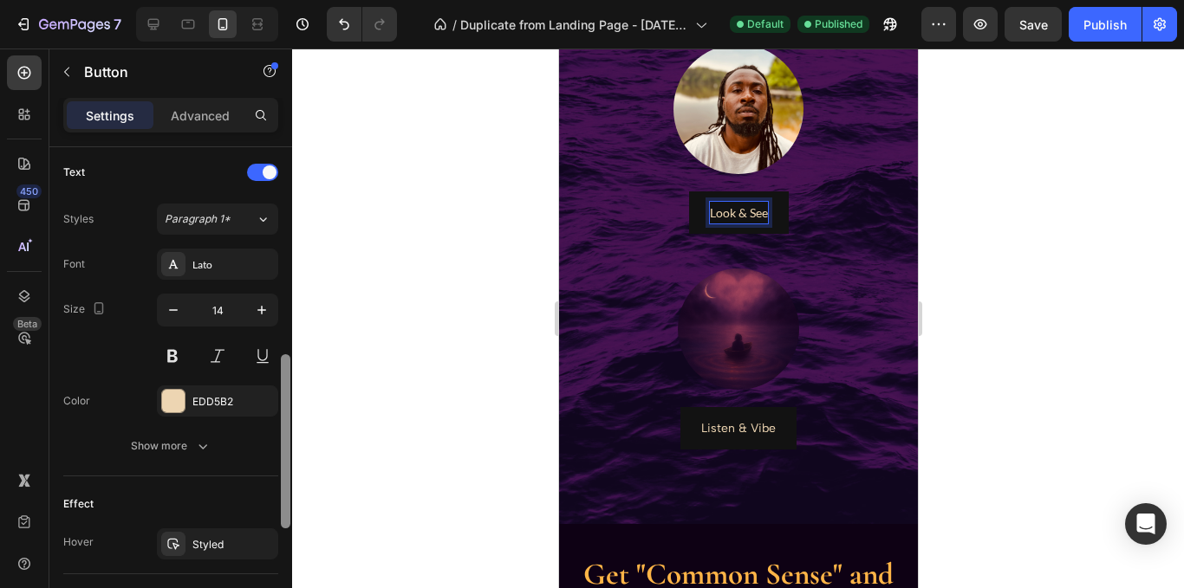
scroll to position [556, 0]
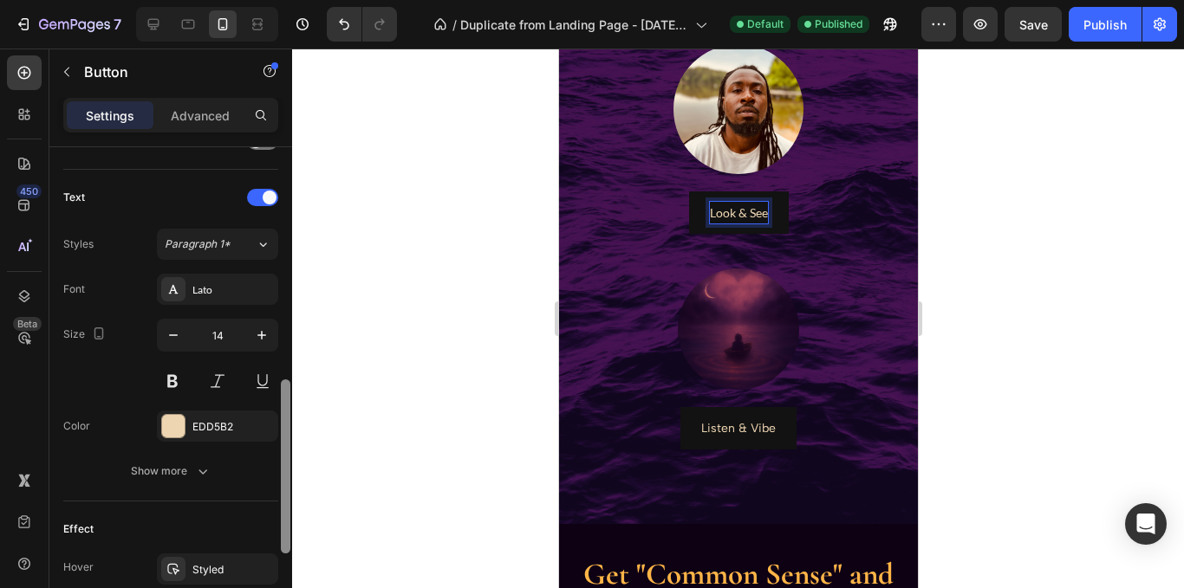
drag, startPoint x: 289, startPoint y: 219, endPoint x: 295, endPoint y: 418, distance: 198.6
click at [295, 0] on div "7 Version history / Duplicate from Landing Page - [DATE] 14:10:19 Default Publi…" at bounding box center [592, 0] width 1184 height 0
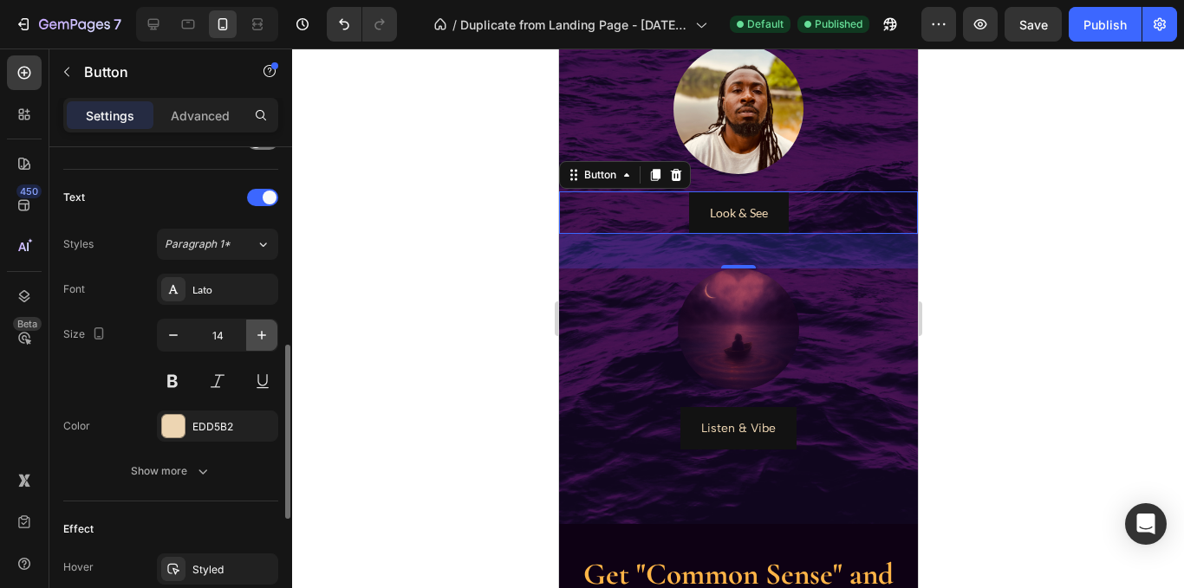
click at [263, 338] on icon "button" at bounding box center [261, 335] width 17 height 17
type input "16"
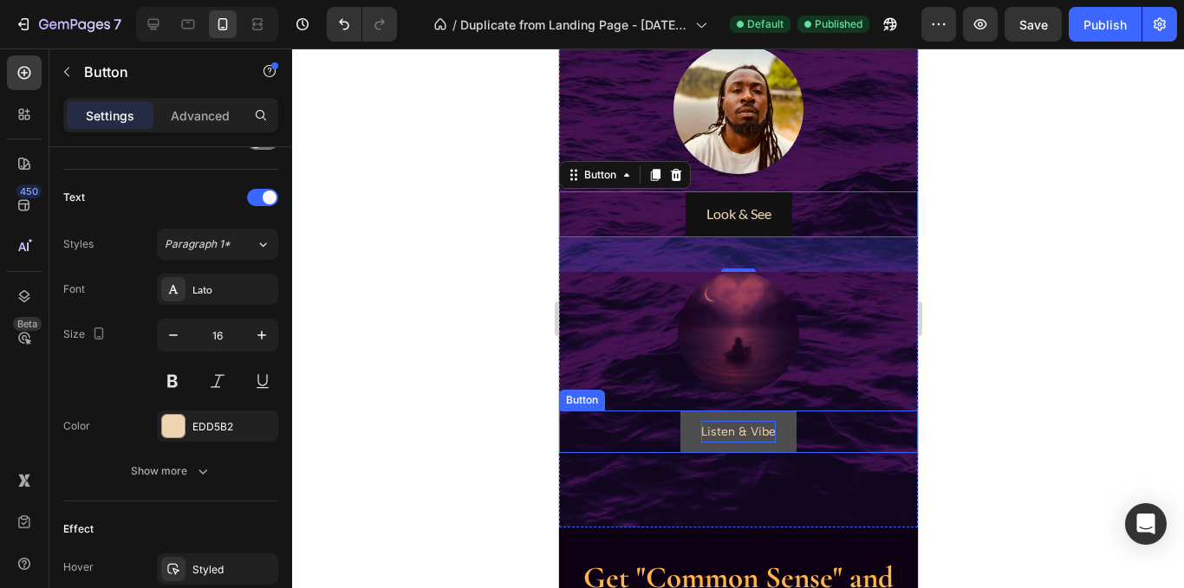
click at [743, 436] on p "Listen & Vibe" at bounding box center [737, 432] width 75 height 22
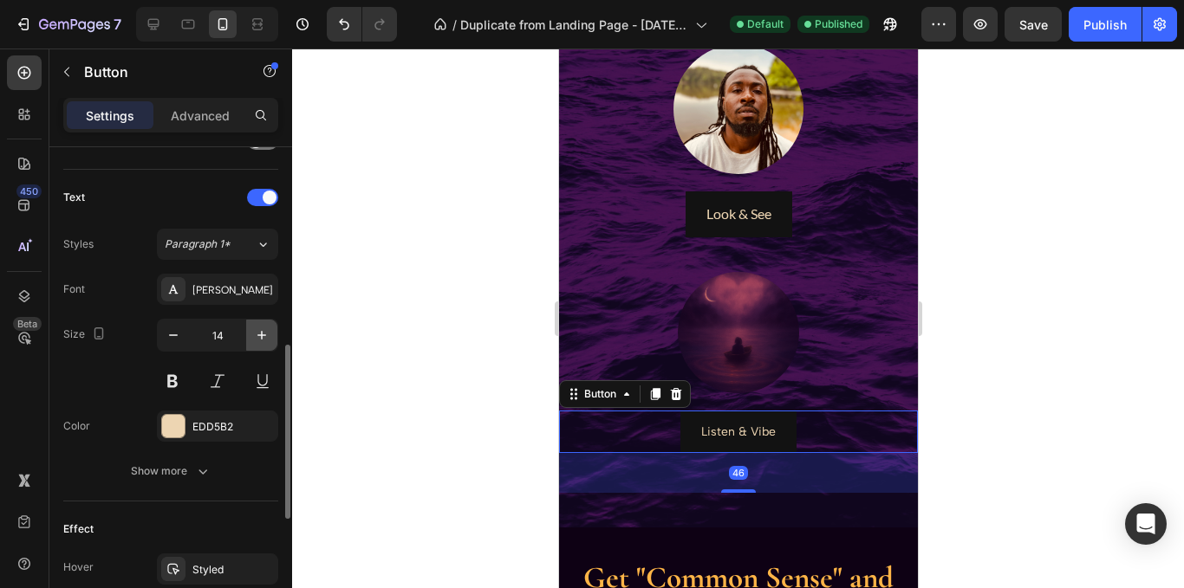
click at [254, 341] on icon "button" at bounding box center [261, 335] width 17 height 17
type input "16"
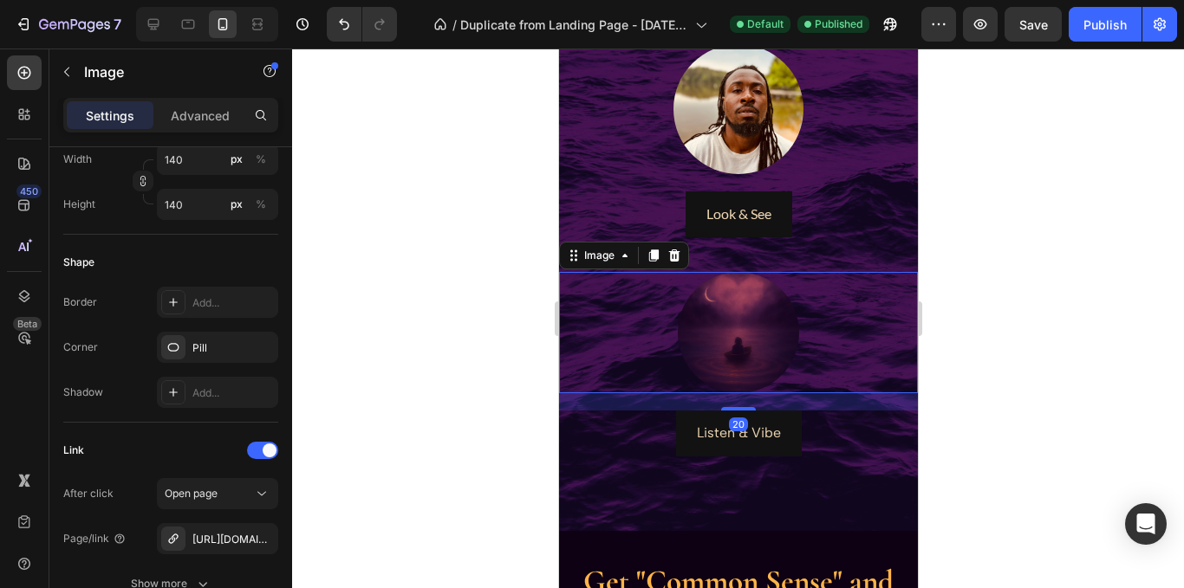
click at [711, 345] on img at bounding box center [737, 332] width 121 height 121
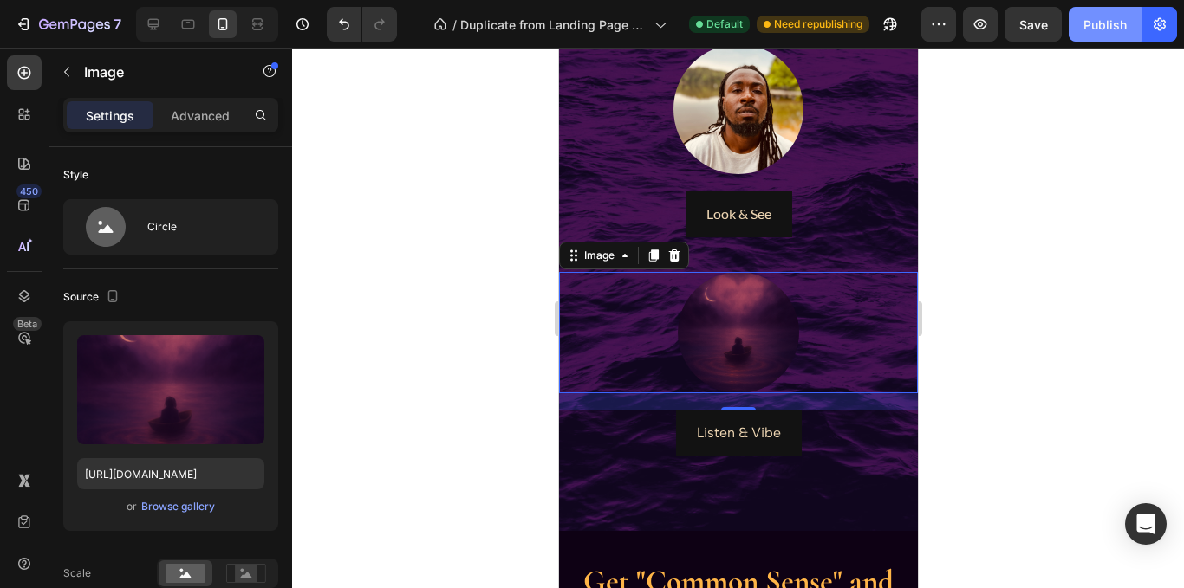
click at [1103, 30] on div "Publish" at bounding box center [1104, 25] width 43 height 18
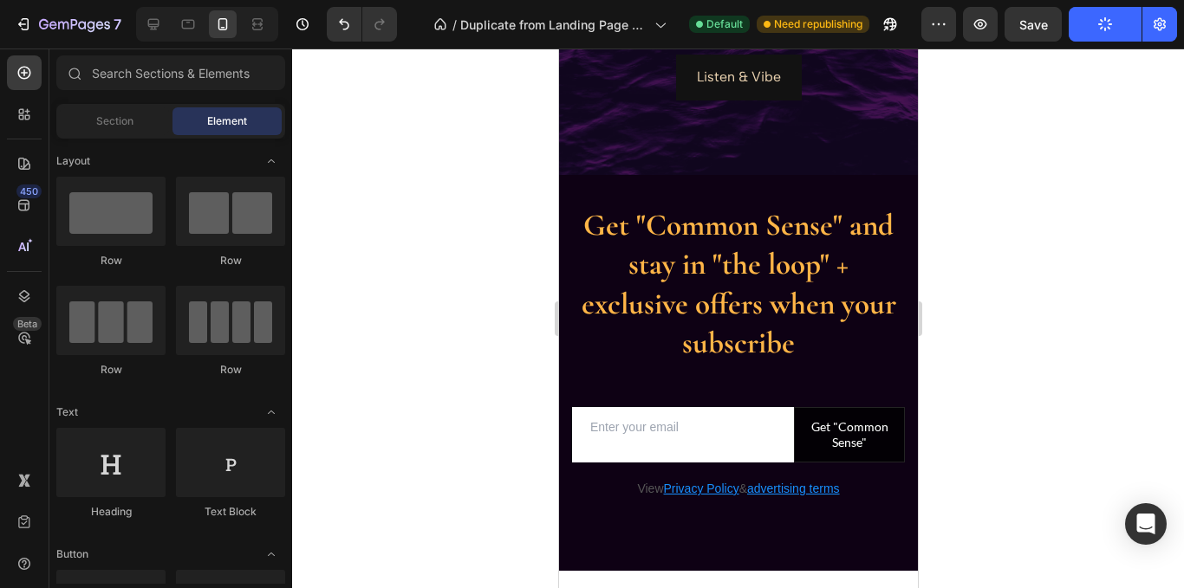
scroll to position [1145, 0]
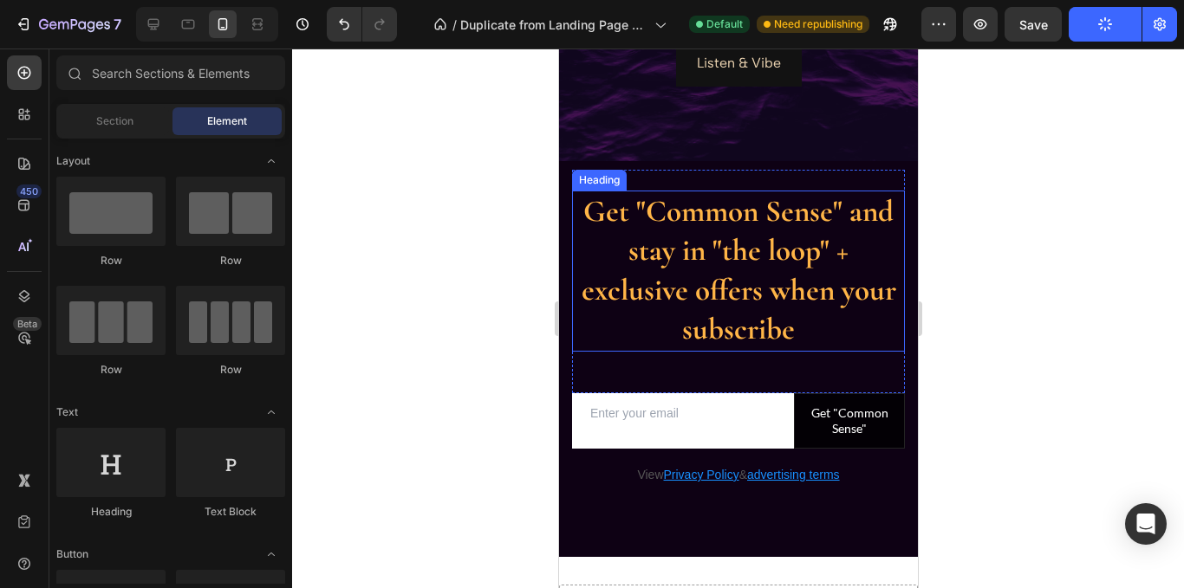
click at [743, 300] on h2 "Get "Common Sense" and stay in "the loop" + exclusive offers when your subscribe" at bounding box center [737, 271] width 333 height 161
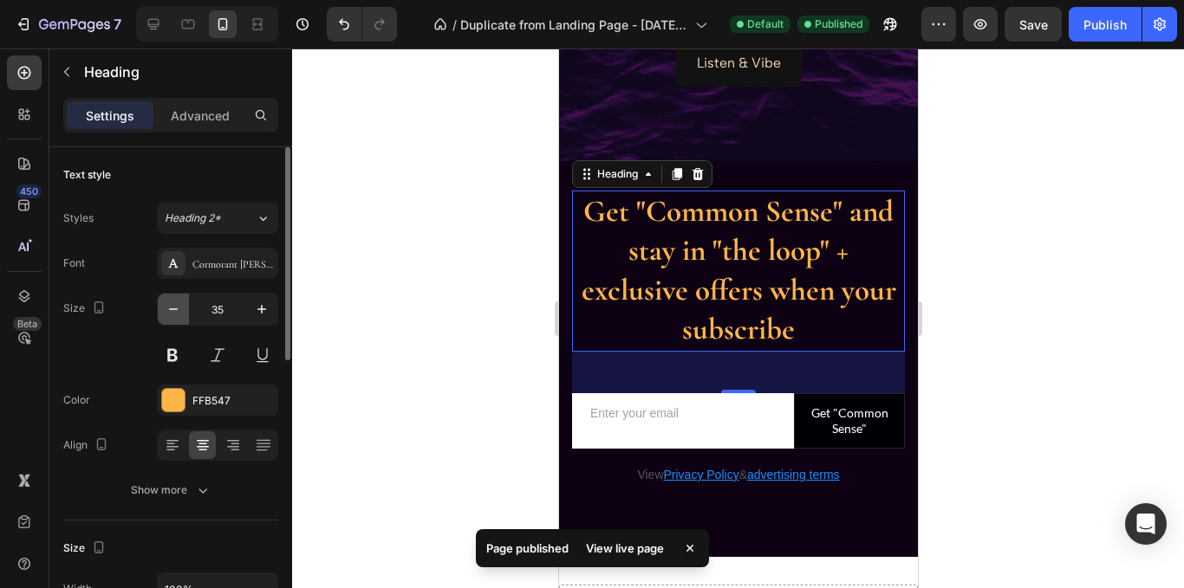
click at [165, 307] on icon "button" at bounding box center [173, 309] width 17 height 17
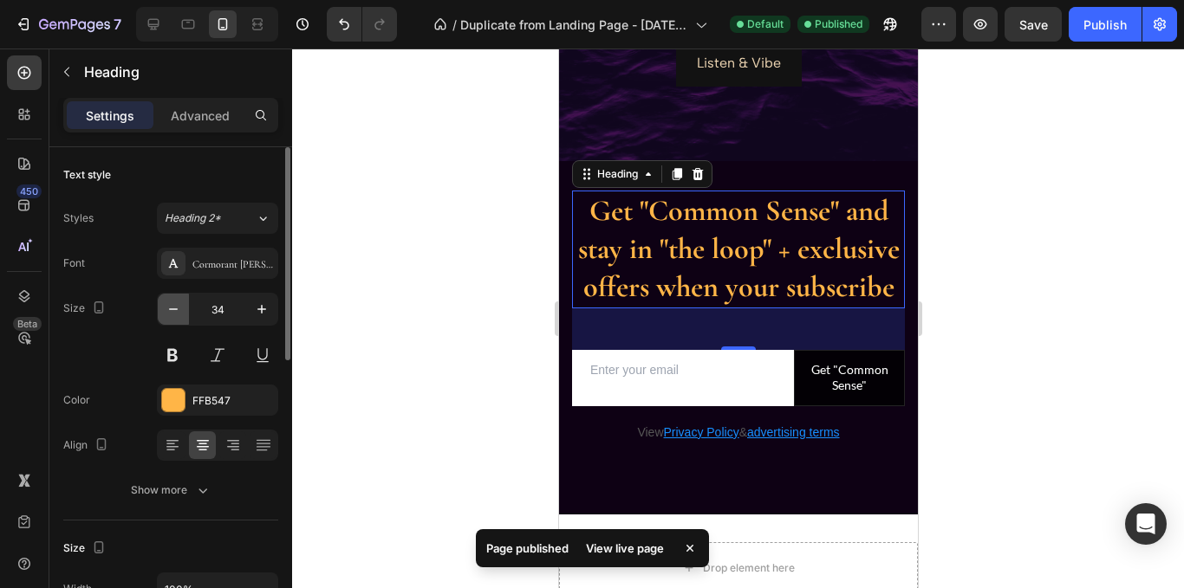
click at [165, 307] on icon "button" at bounding box center [173, 309] width 17 height 17
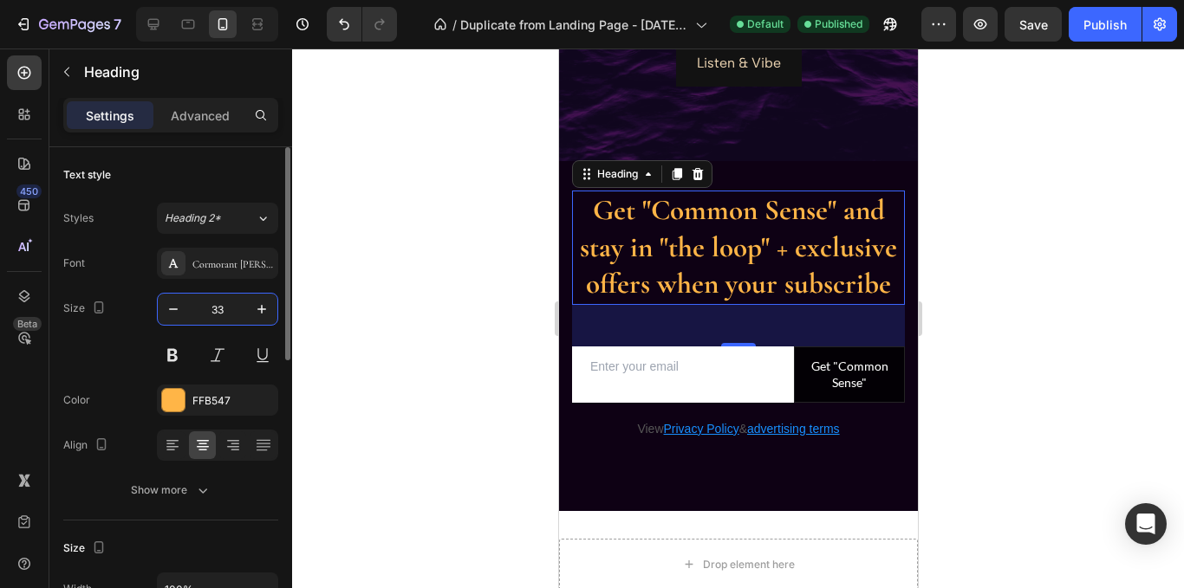
click at [211, 310] on input "33" at bounding box center [217, 309] width 57 height 31
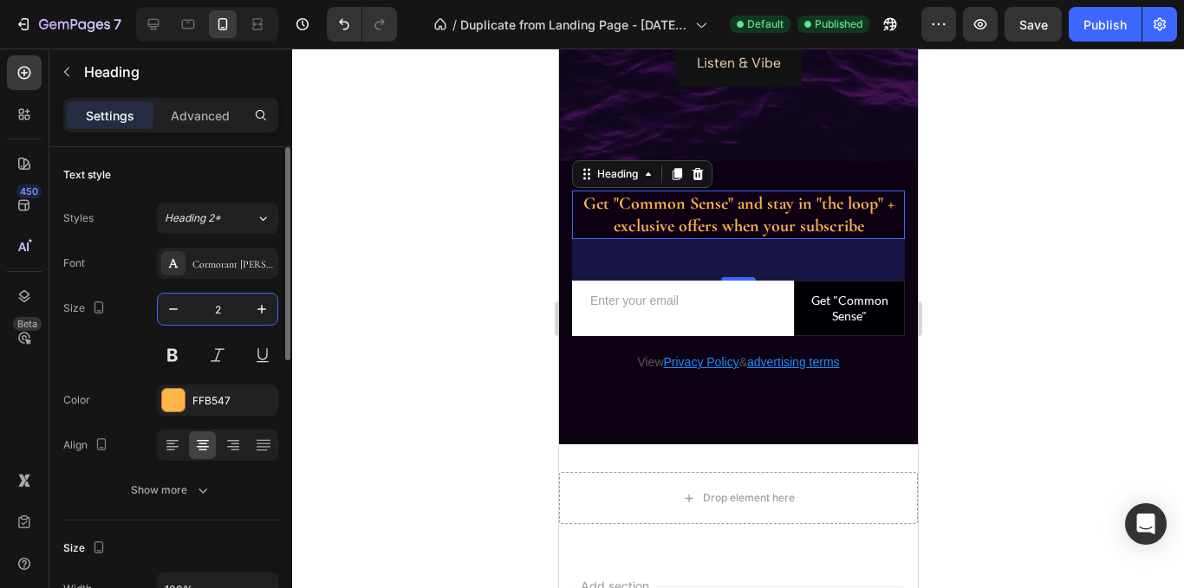
type input "20"
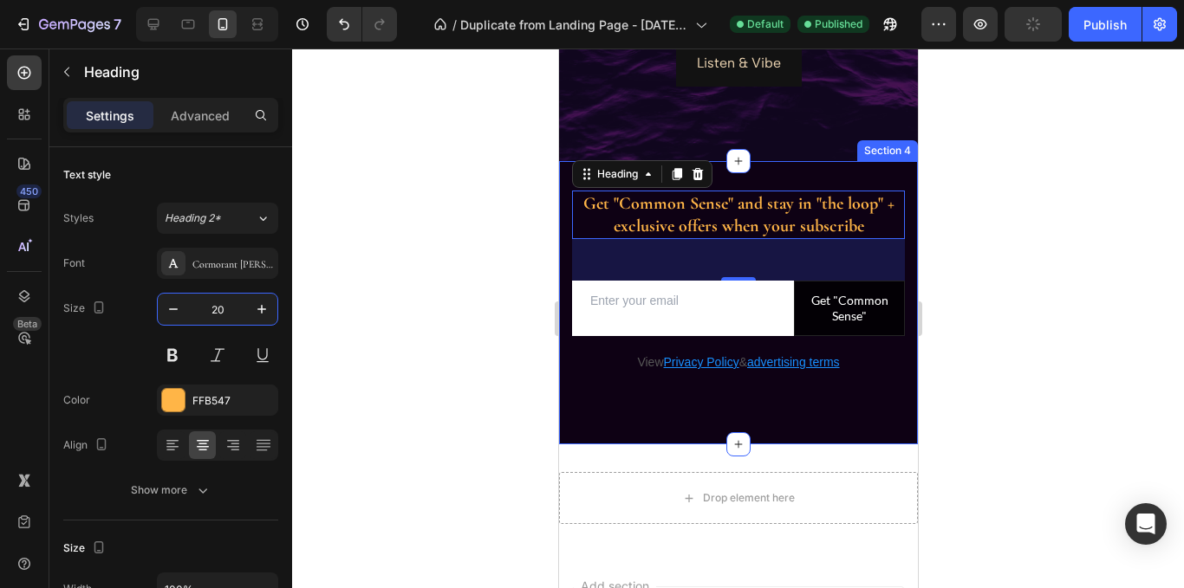
click at [567, 231] on div "Get "Common Sense" and stay in "the loop" + exclusive offers when your subscrib…" at bounding box center [737, 303] width 359 height 284
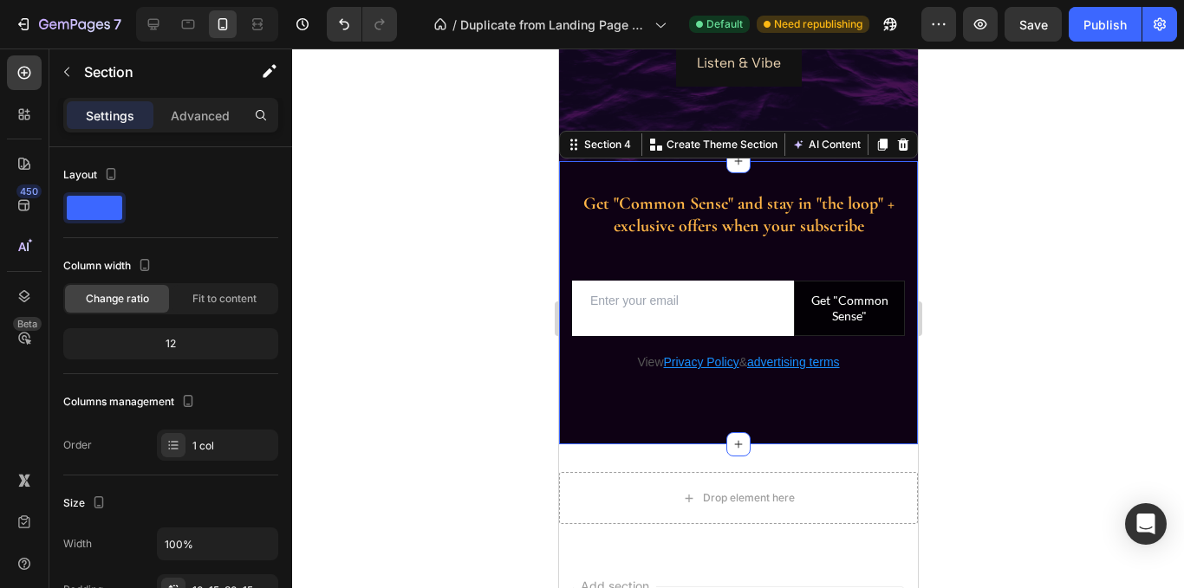
click at [489, 220] on div at bounding box center [738, 319] width 892 height 540
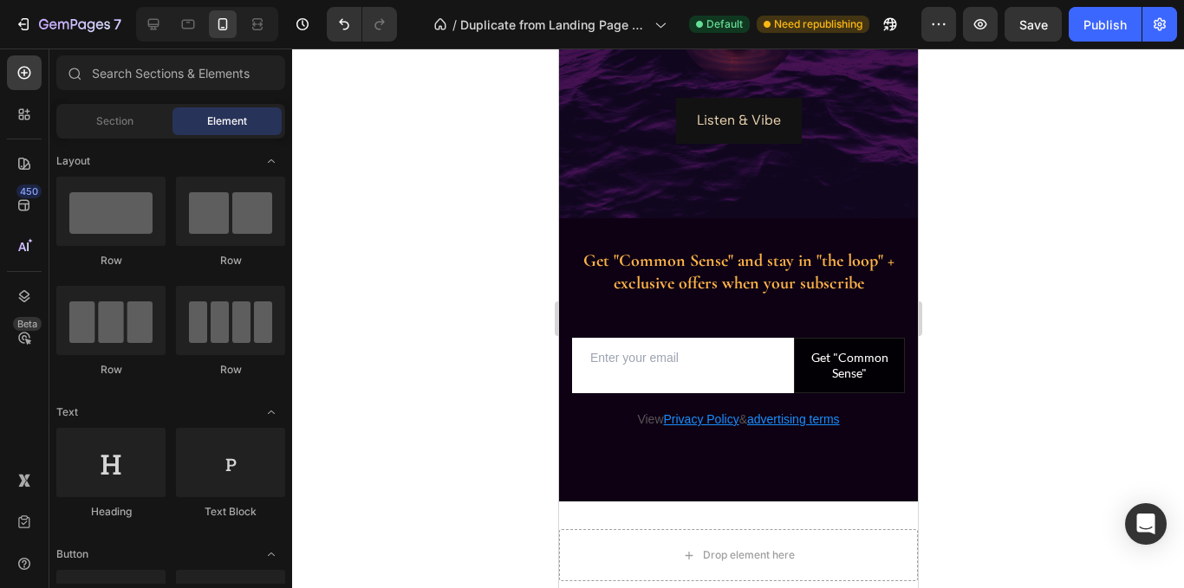
scroll to position [1108, 0]
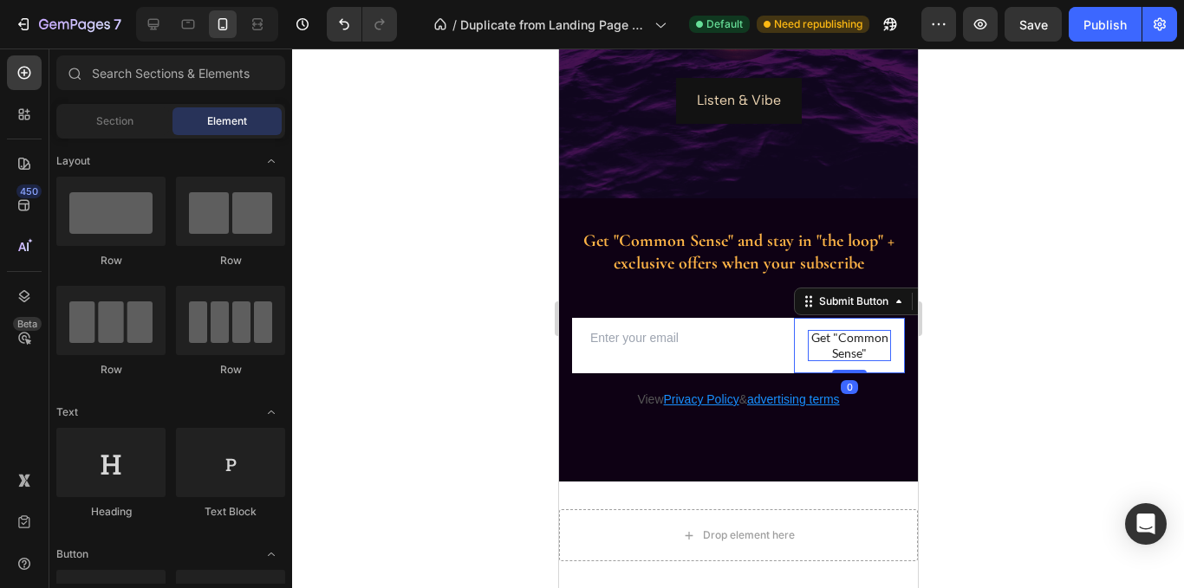
click at [833, 356] on div "Get "Common Sense"" at bounding box center [848, 345] width 83 height 31
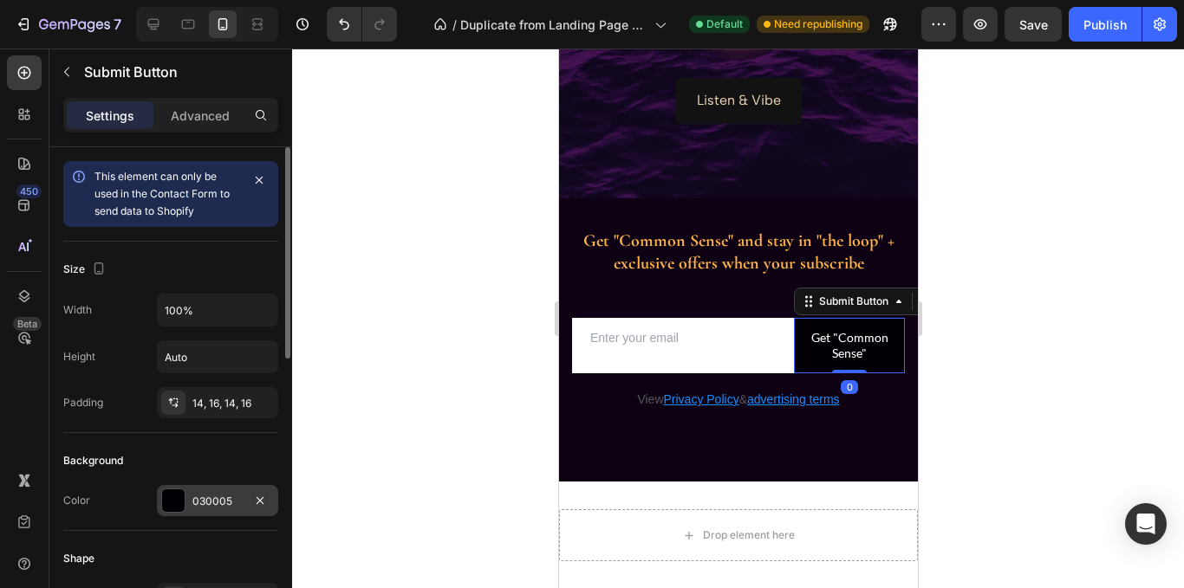
click at [176, 496] on div at bounding box center [173, 501] width 23 height 23
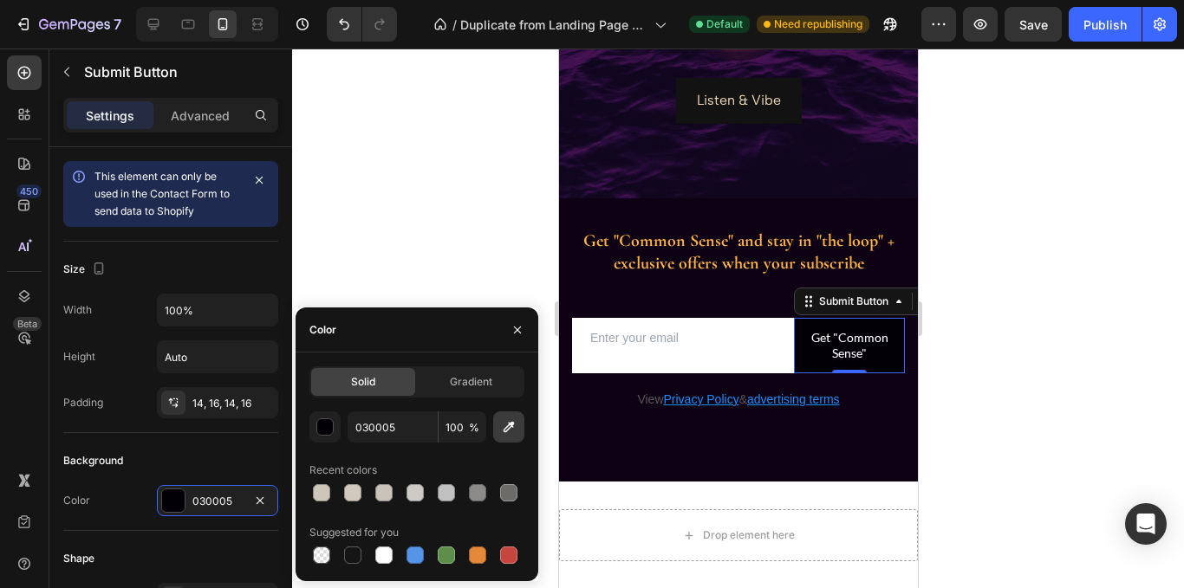
click at [514, 423] on icon "button" at bounding box center [509, 427] width 11 height 11
type input "FFB53F"
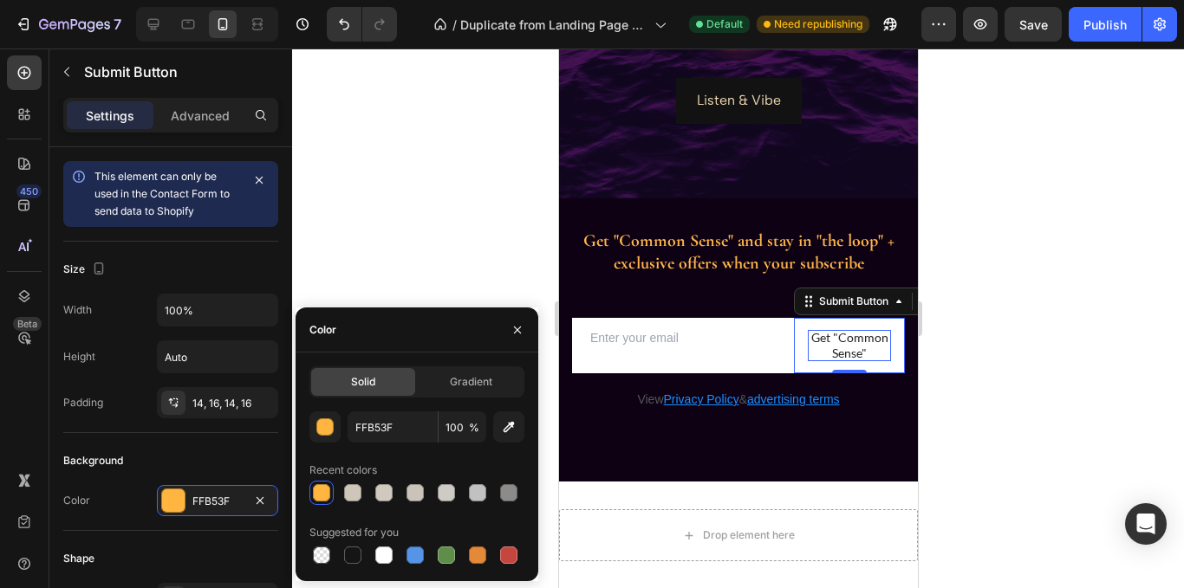
click at [856, 356] on div "Get "Common Sense"" at bounding box center [848, 345] width 83 height 31
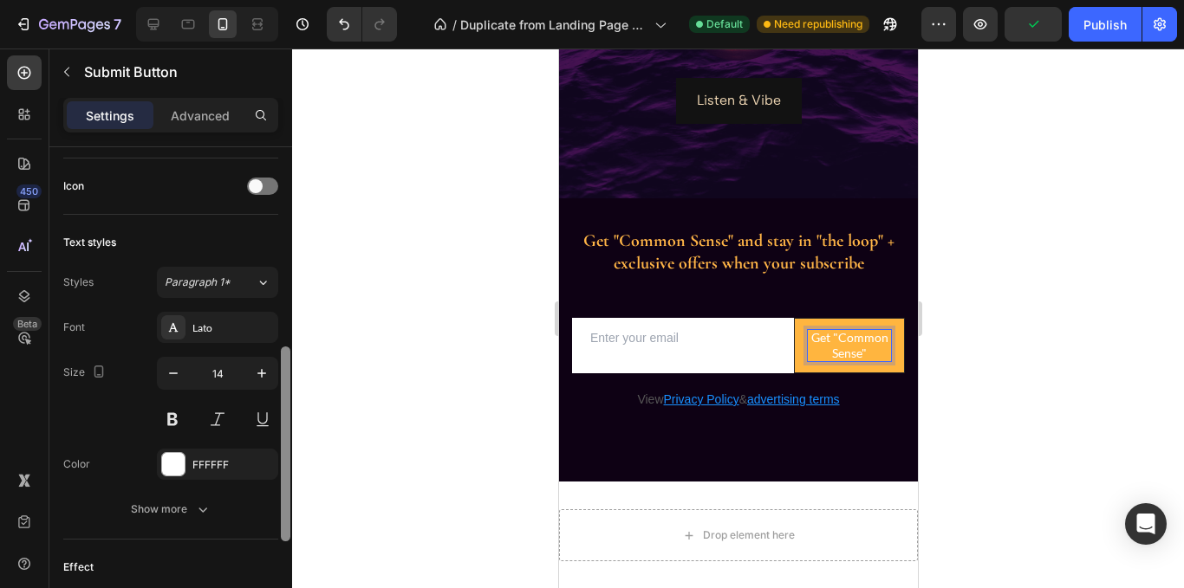
scroll to position [565, 0]
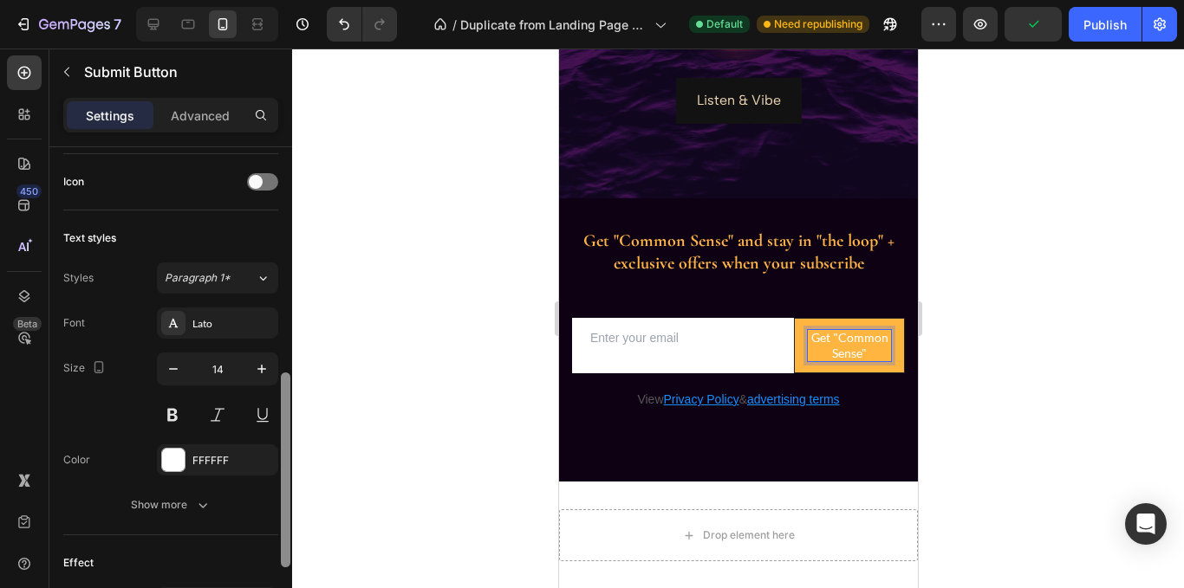
drag, startPoint x: 289, startPoint y: 293, endPoint x: 287, endPoint y: 519, distance: 226.2
click at [287, 519] on div at bounding box center [286, 470] width 10 height 195
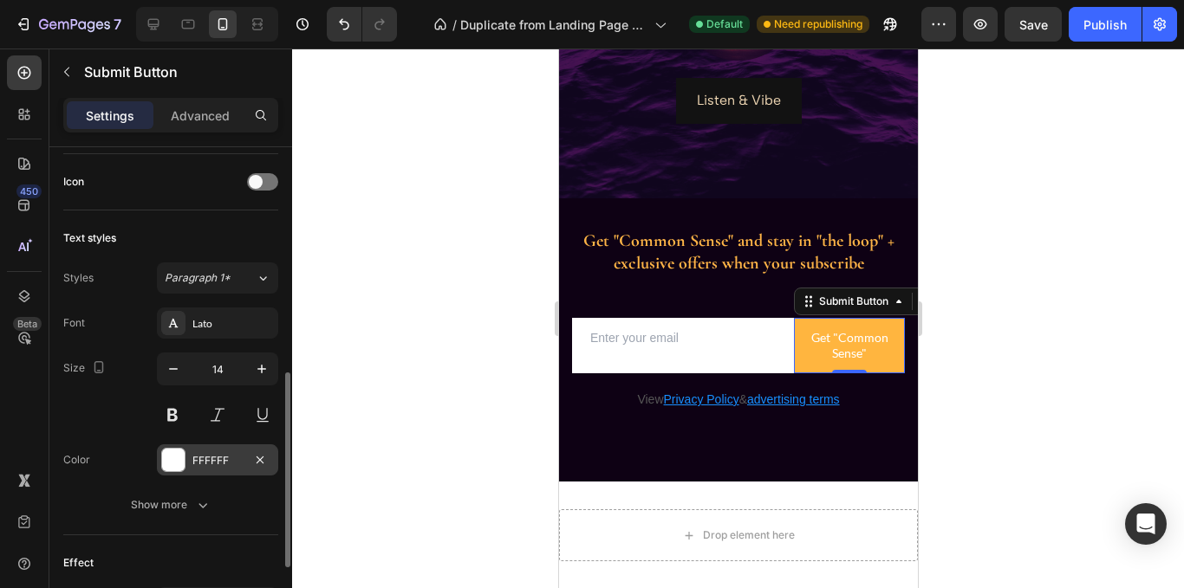
click at [201, 470] on div "FFFFFF" at bounding box center [217, 460] width 121 height 31
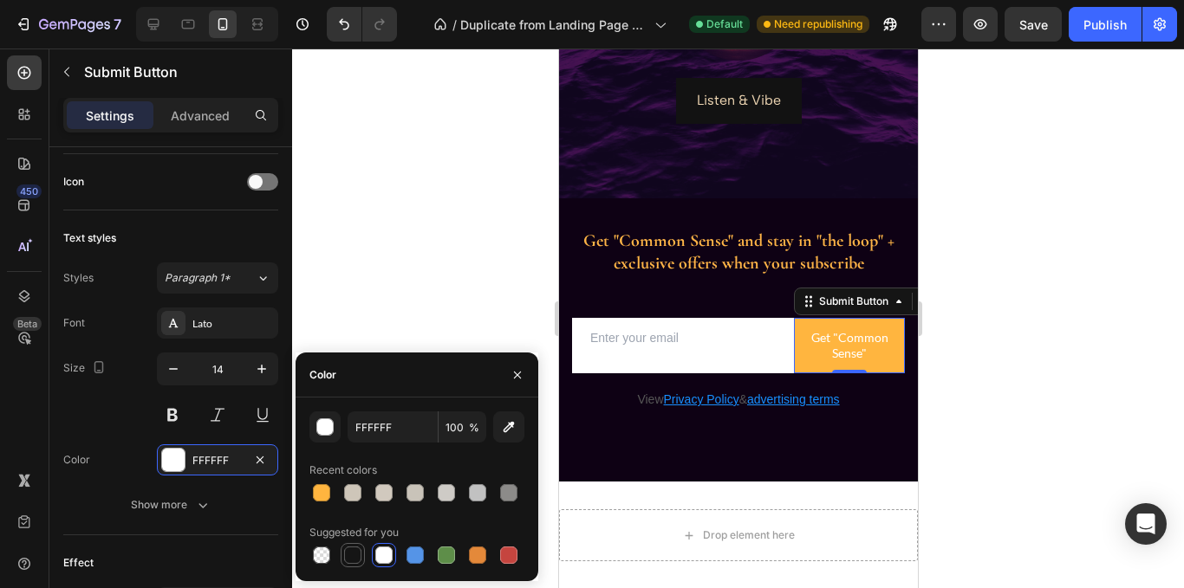
click at [351, 559] on div at bounding box center [352, 555] width 17 height 17
type input "151515"
click at [178, 421] on button at bounding box center [172, 415] width 31 height 31
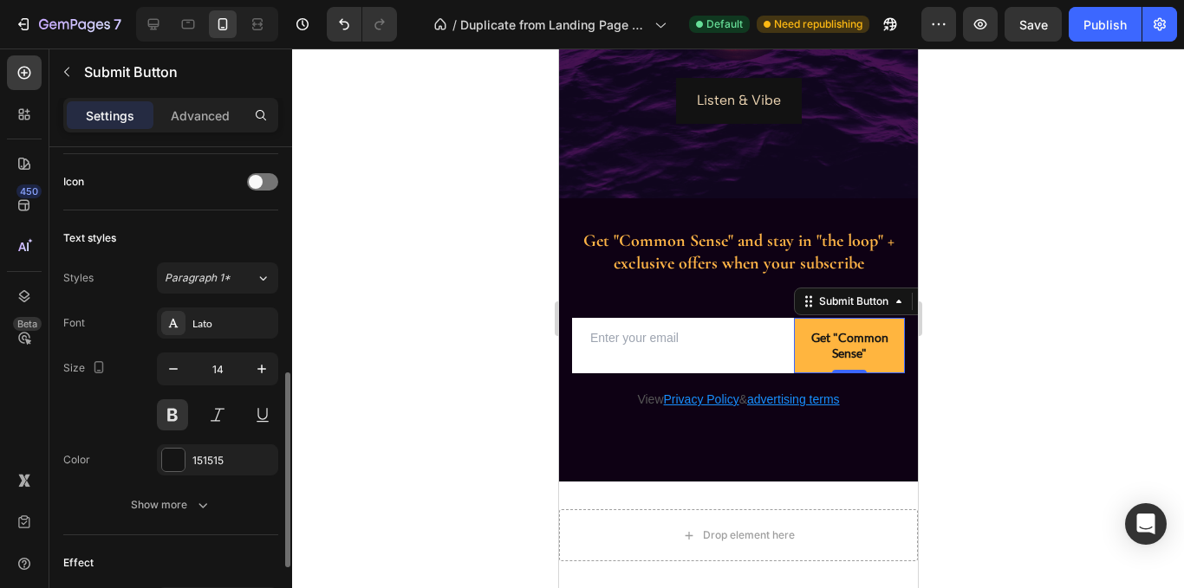
click at [236, 225] on div "Text styles" at bounding box center [170, 238] width 215 height 28
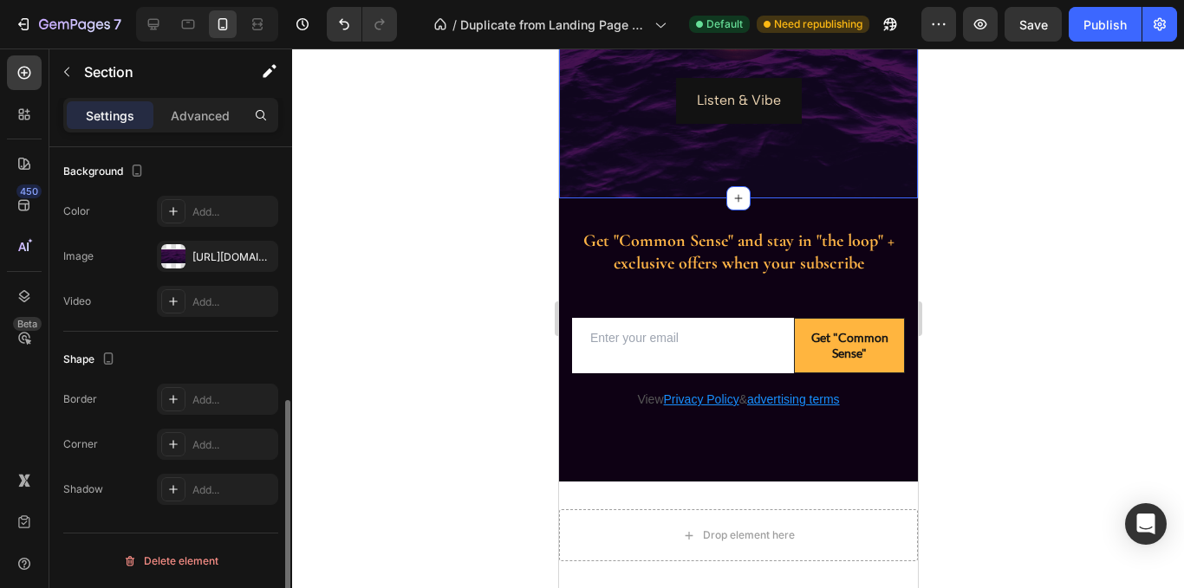
scroll to position [0, 0]
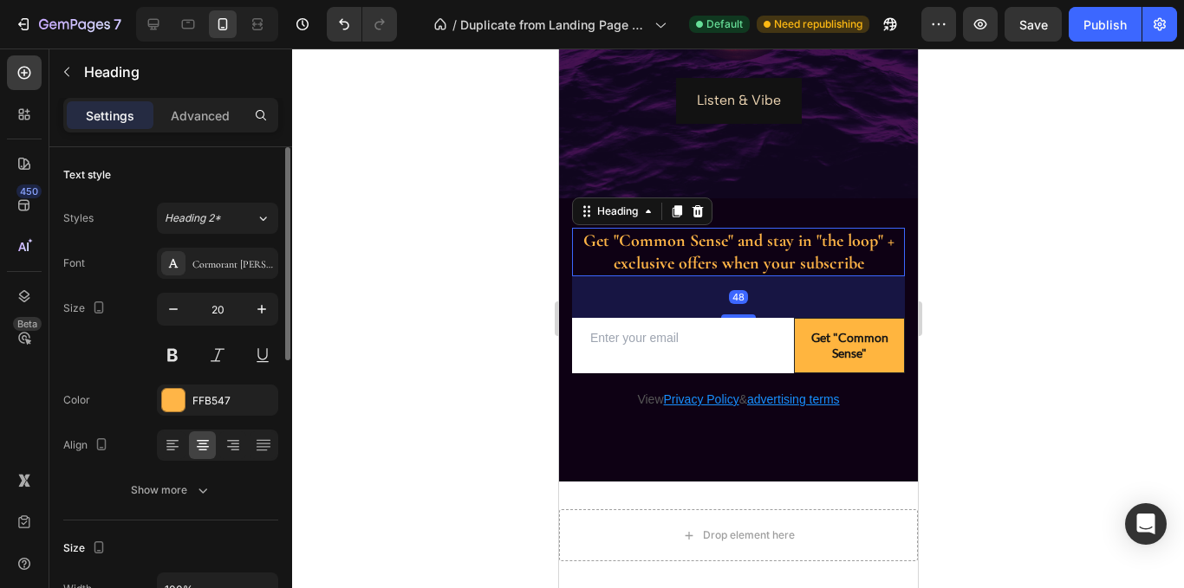
click at [748, 261] on h2 "Get "Common Sense" and stay in "the loop" + exclusive offers when your subscribe" at bounding box center [737, 252] width 333 height 49
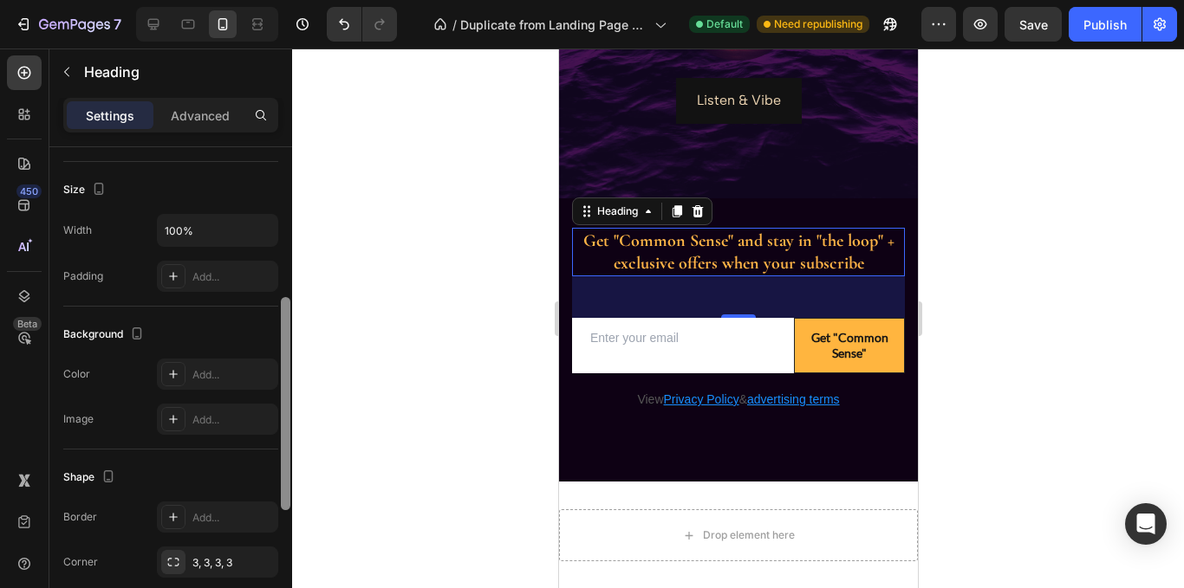
scroll to position [373, 0]
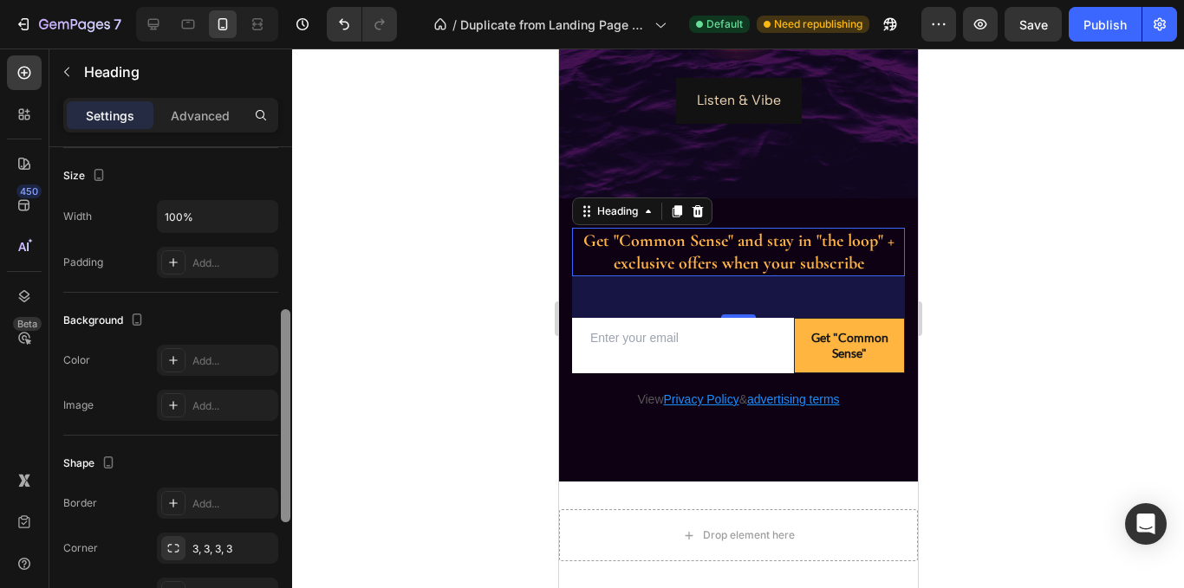
drag, startPoint x: 287, startPoint y: 290, endPoint x: 291, endPoint y: 453, distance: 163.0
click at [291, 453] on div at bounding box center [285, 392] width 13 height 491
click at [183, 220] on input "100%" at bounding box center [218, 216] width 120 height 31
click at [250, 218] on button "button" at bounding box center [261, 216] width 31 height 31
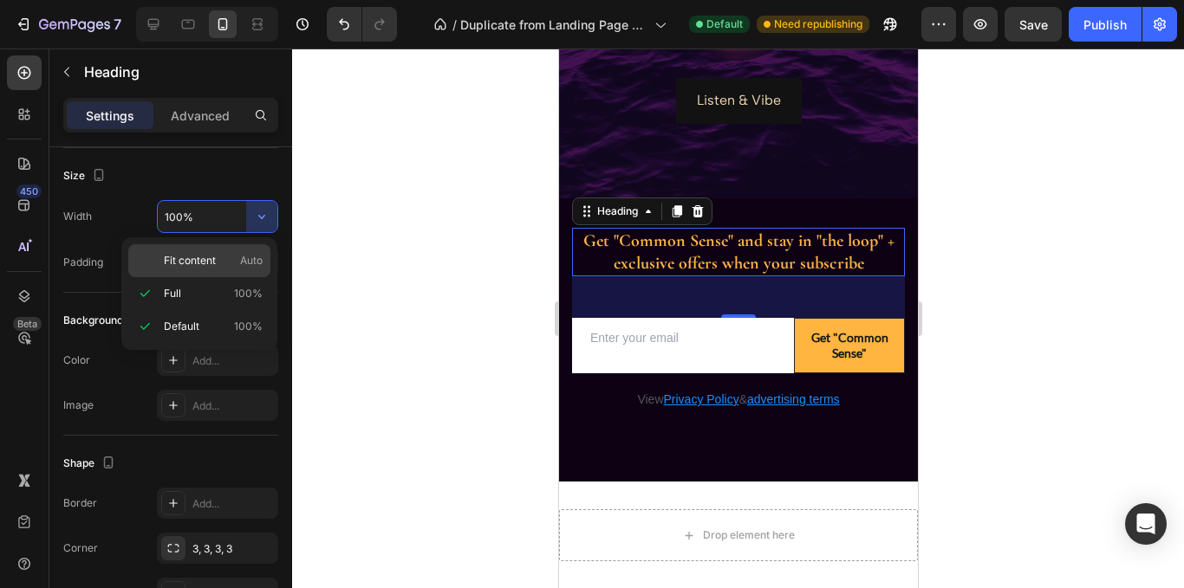
click at [214, 263] on span "Fit content" at bounding box center [190, 261] width 52 height 16
type input "Auto"
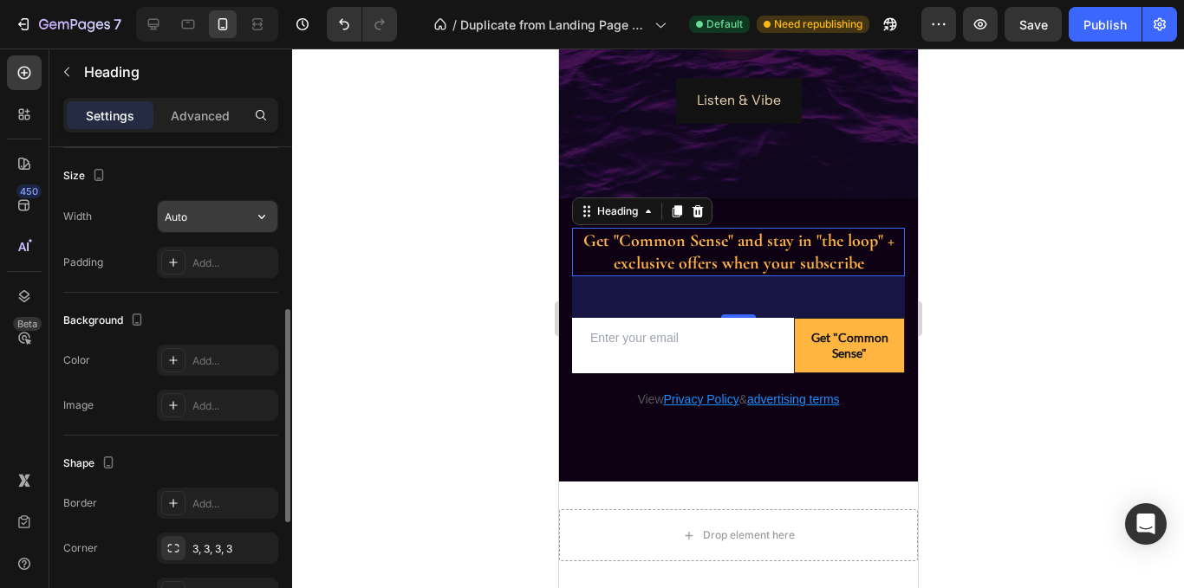
click at [216, 219] on input "Auto" at bounding box center [218, 216] width 120 height 31
click at [256, 221] on icon "button" at bounding box center [261, 216] width 17 height 17
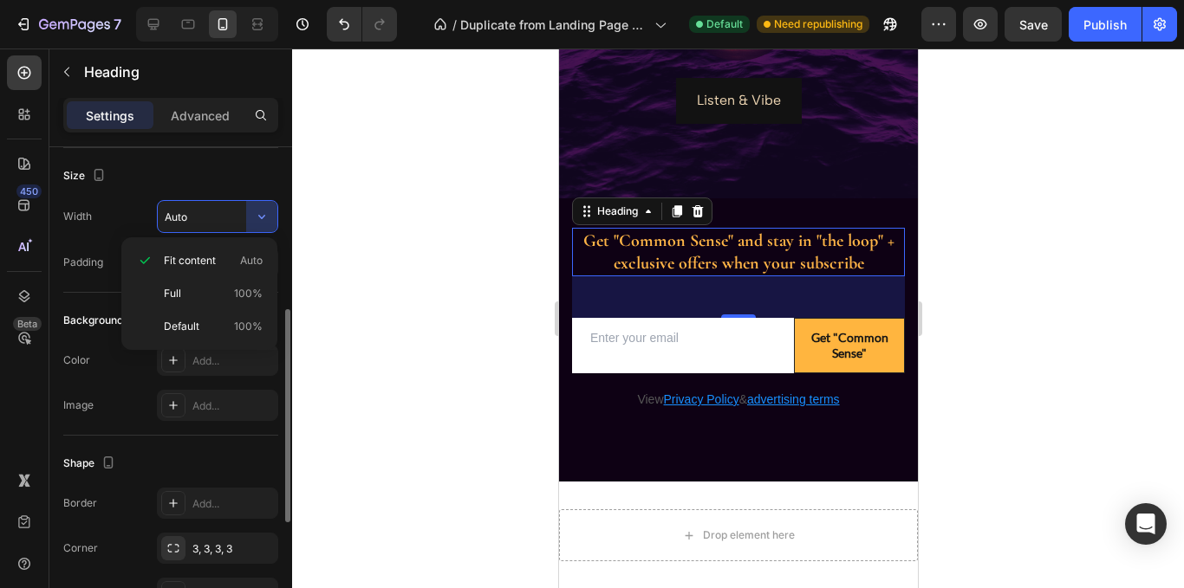
click at [207, 172] on div "Size" at bounding box center [170, 176] width 215 height 28
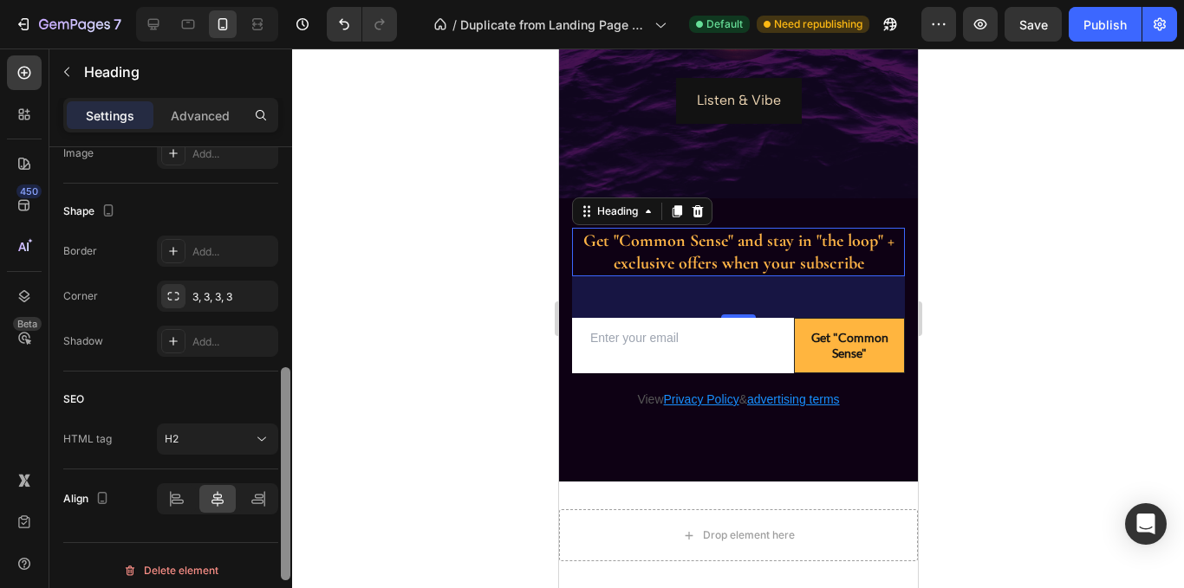
scroll to position [634, 0]
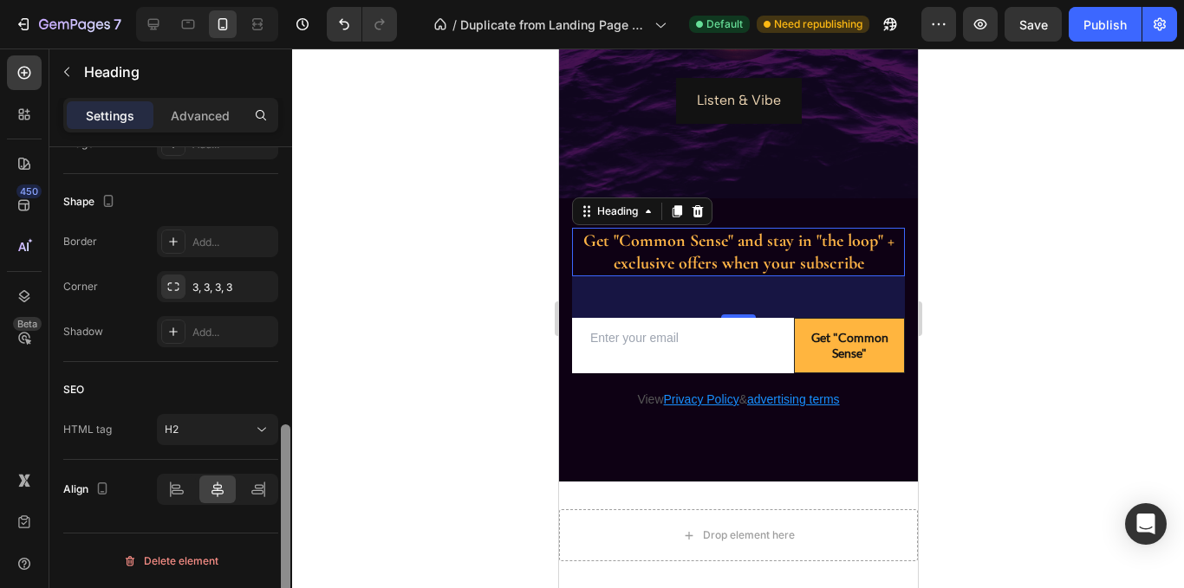
drag, startPoint x: 286, startPoint y: 326, endPoint x: 286, endPoint y: 481, distance: 155.1
click at [286, 481] on div at bounding box center [286, 531] width 10 height 213
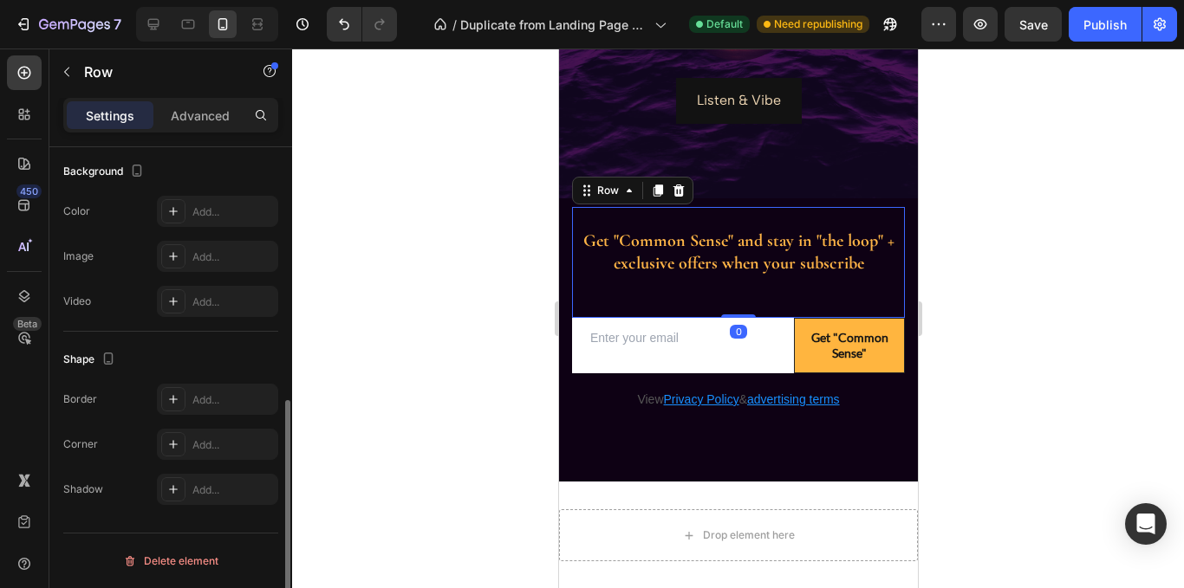
scroll to position [0, 0]
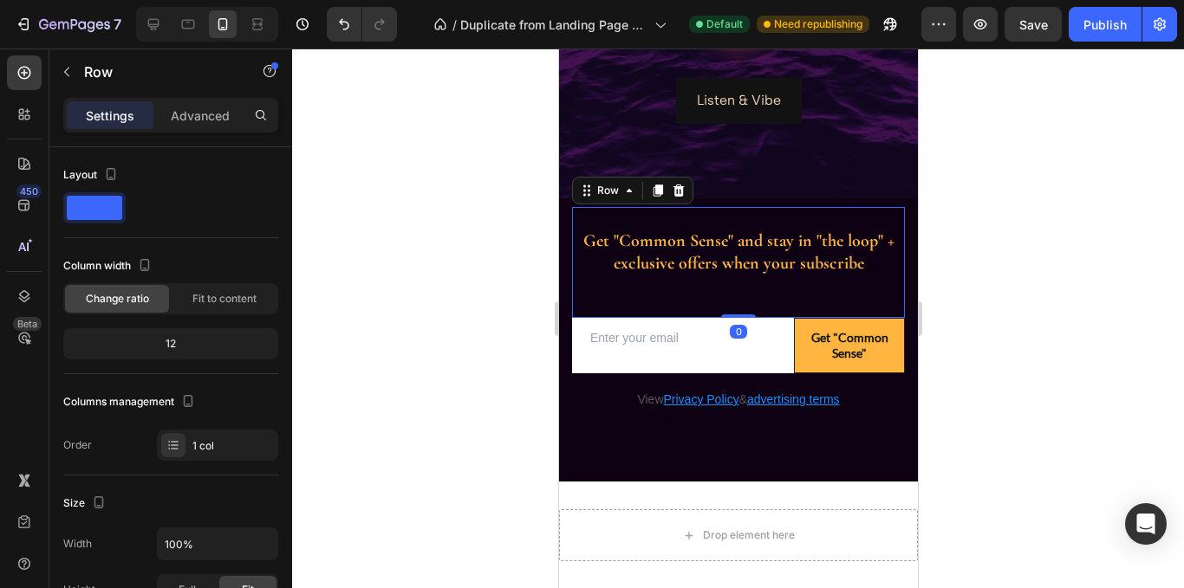
click at [858, 214] on div "Get "Common Sense" and stay in "the loop" + exclusive offers when your subscrib…" at bounding box center [737, 262] width 333 height 111
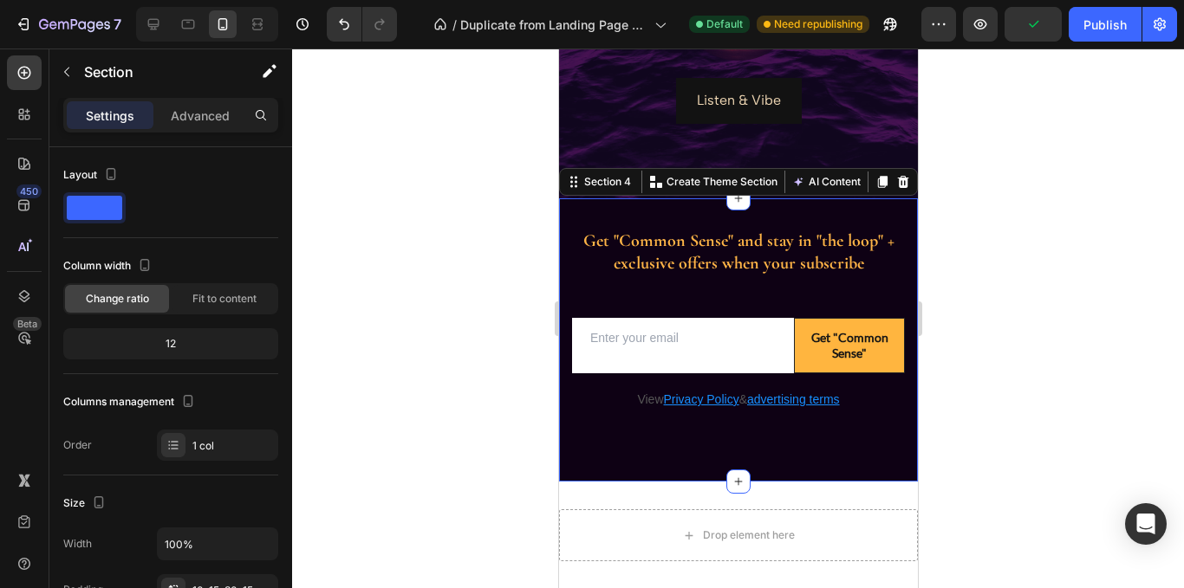
click at [898, 252] on div "Get "Common Sense" and stay in "the loop" + exclusive offers when your subscrib…" at bounding box center [737, 340] width 359 height 284
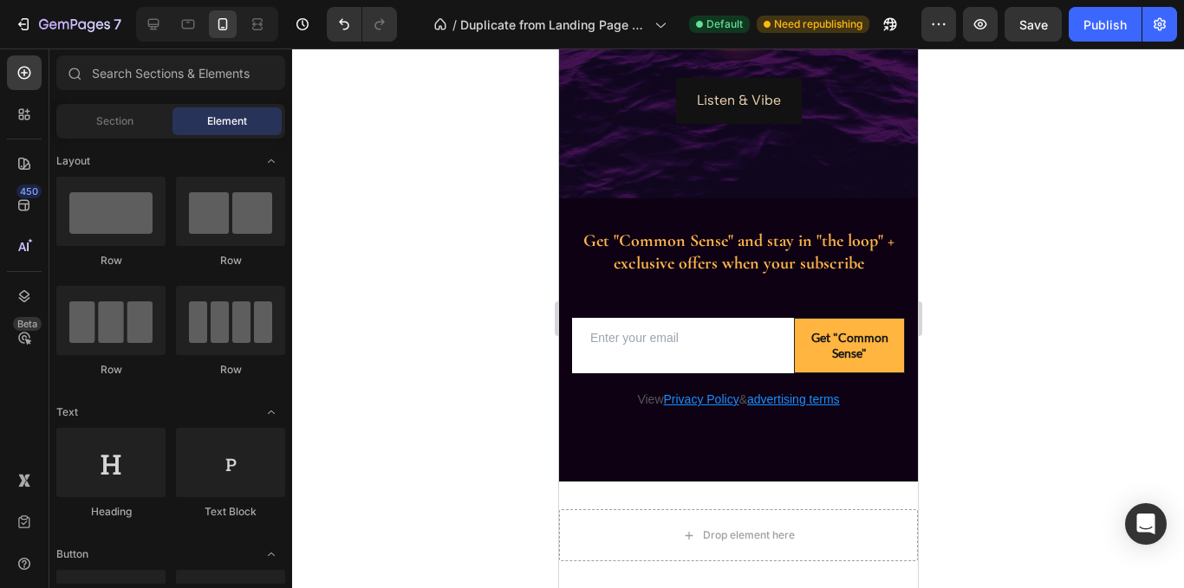
scroll to position [1091, 0]
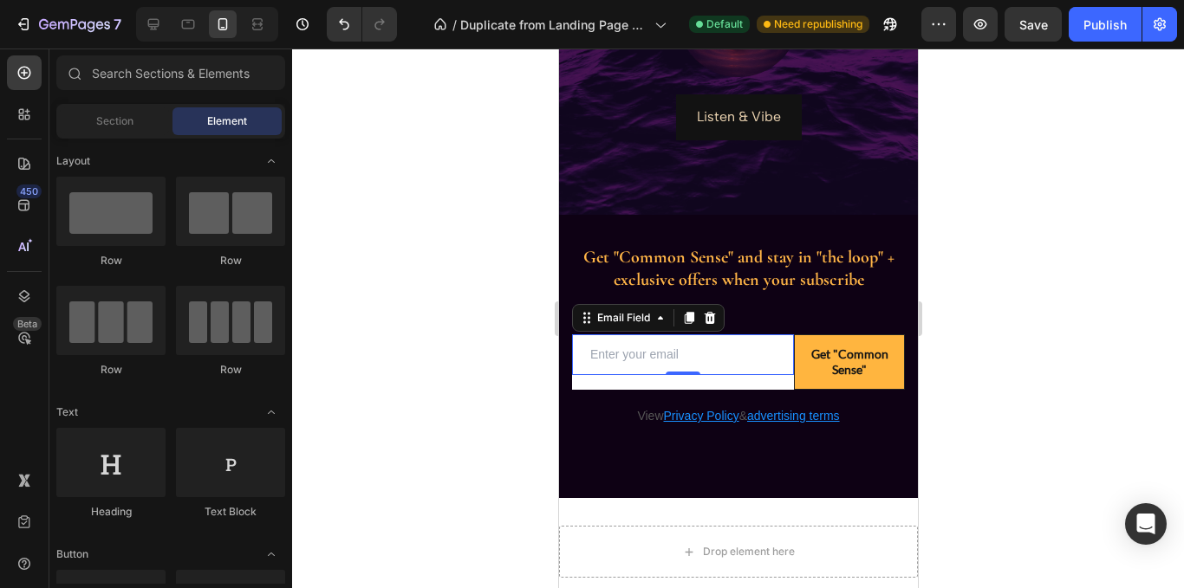
click at [727, 371] on input "email" at bounding box center [682, 355] width 222 height 41
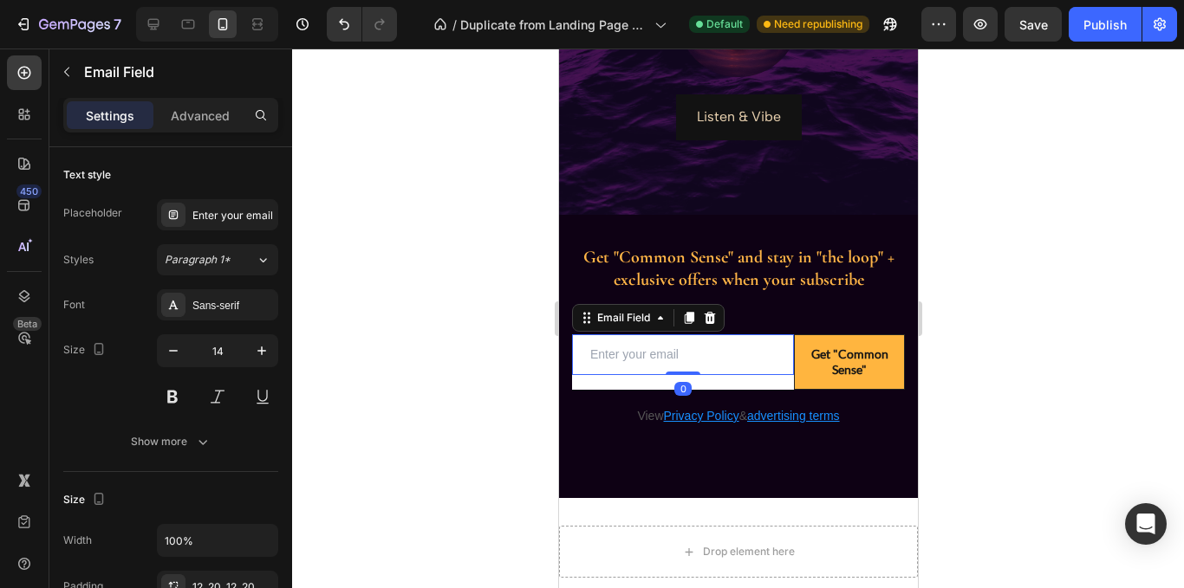
drag, startPoint x: 681, startPoint y: 372, endPoint x: 688, endPoint y: 299, distance: 73.1
click at [688, 299] on div "Get "Common Sense" and stay in "the loop" + exclusive offers when your subscrib…" at bounding box center [737, 327] width 333 height 206
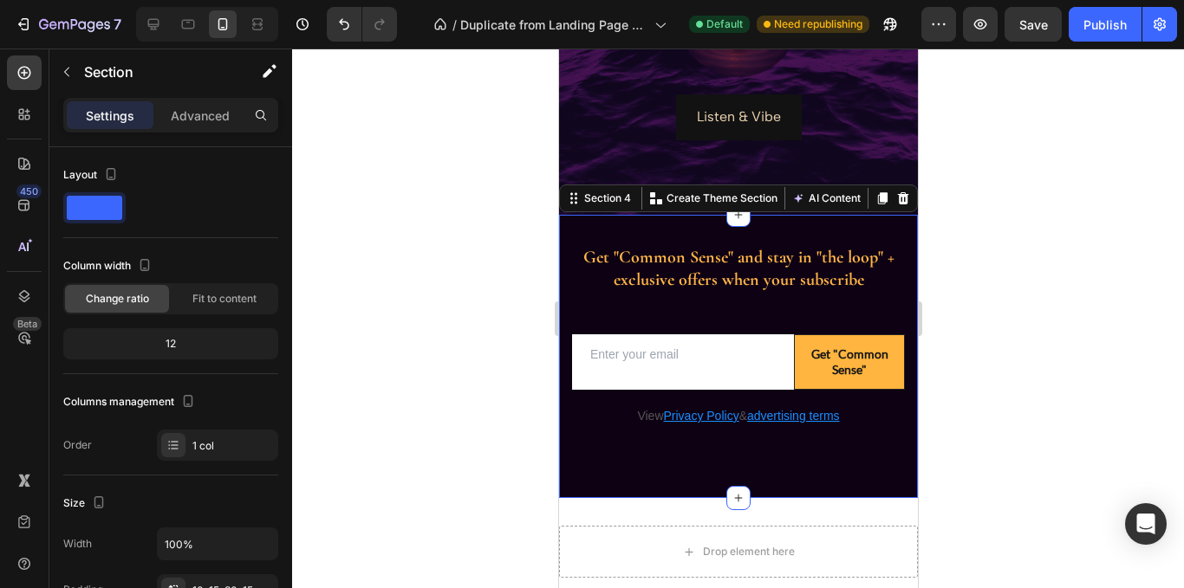
click at [640, 455] on div "Get "Common Sense" and stay in "the loop" + exclusive offers when your subscrib…" at bounding box center [737, 357] width 359 height 284
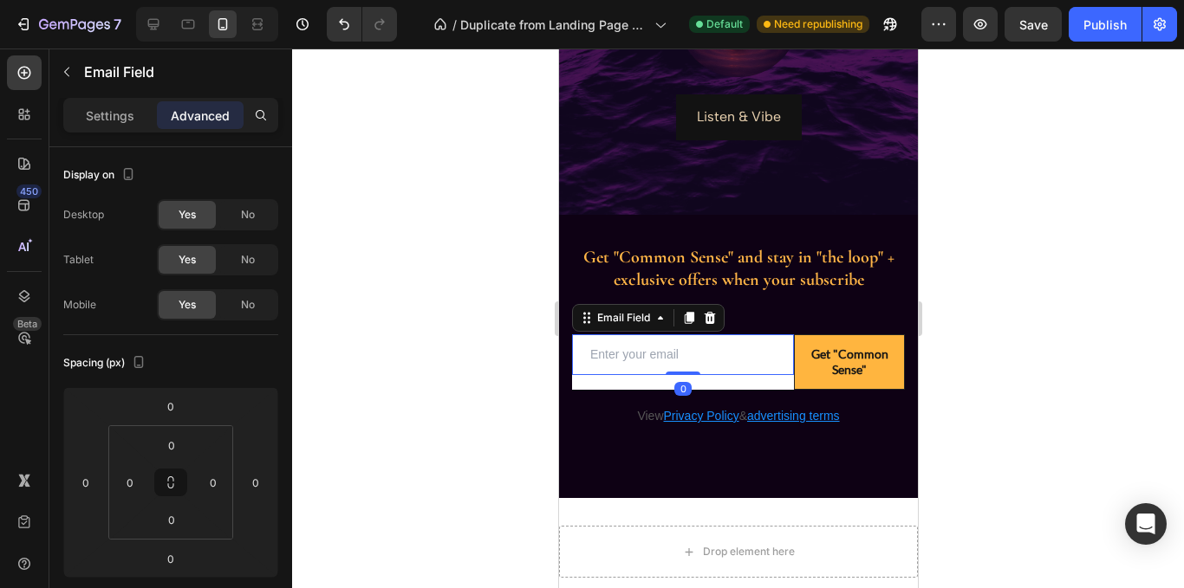
click at [674, 354] on input "email" at bounding box center [682, 355] width 222 height 41
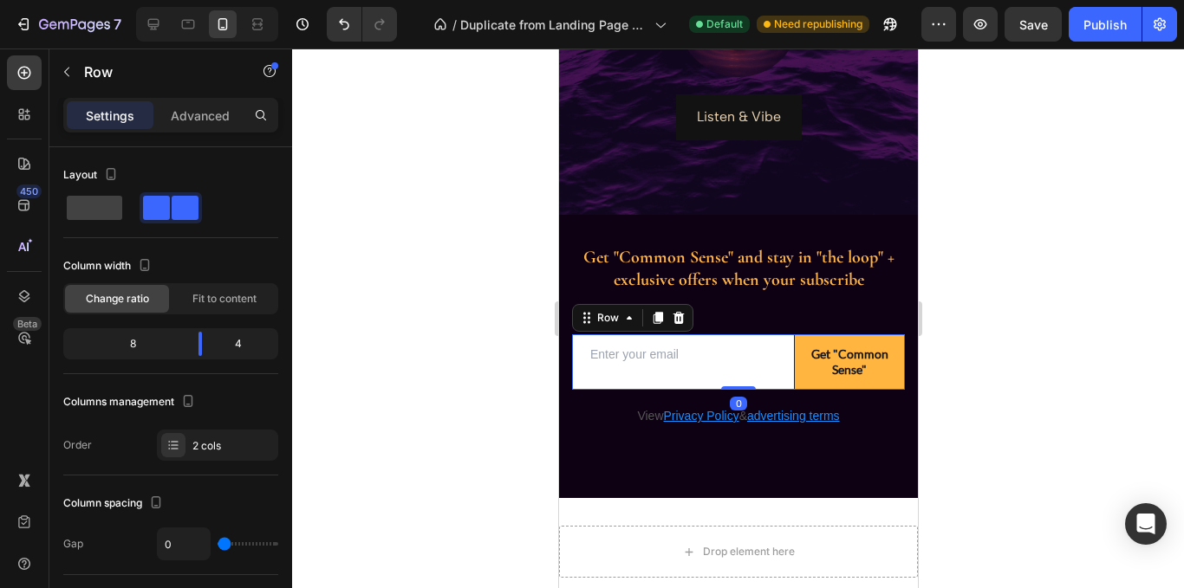
click at [626, 381] on div "Email Field" at bounding box center [682, 362] width 222 height 55
drag, startPoint x: 733, startPoint y: 388, endPoint x: 733, endPoint y: 328, distance: 59.8
click at [733, 328] on div "Get "Common Sense" and stay in "the loop" + exclusive offers when your subscrib…" at bounding box center [737, 327] width 333 height 206
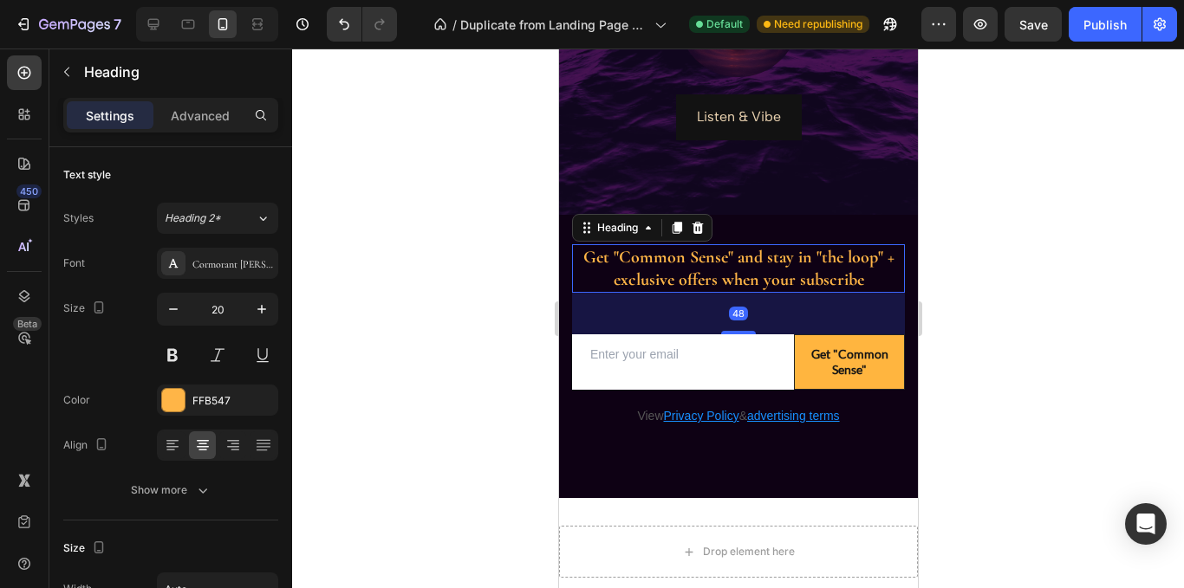
click at [768, 257] on h2 "Get "Common Sense" and stay in "the loop" + exclusive offers when your subscribe" at bounding box center [737, 268] width 333 height 49
click at [209, 114] on p "Advanced" at bounding box center [200, 116] width 59 height 18
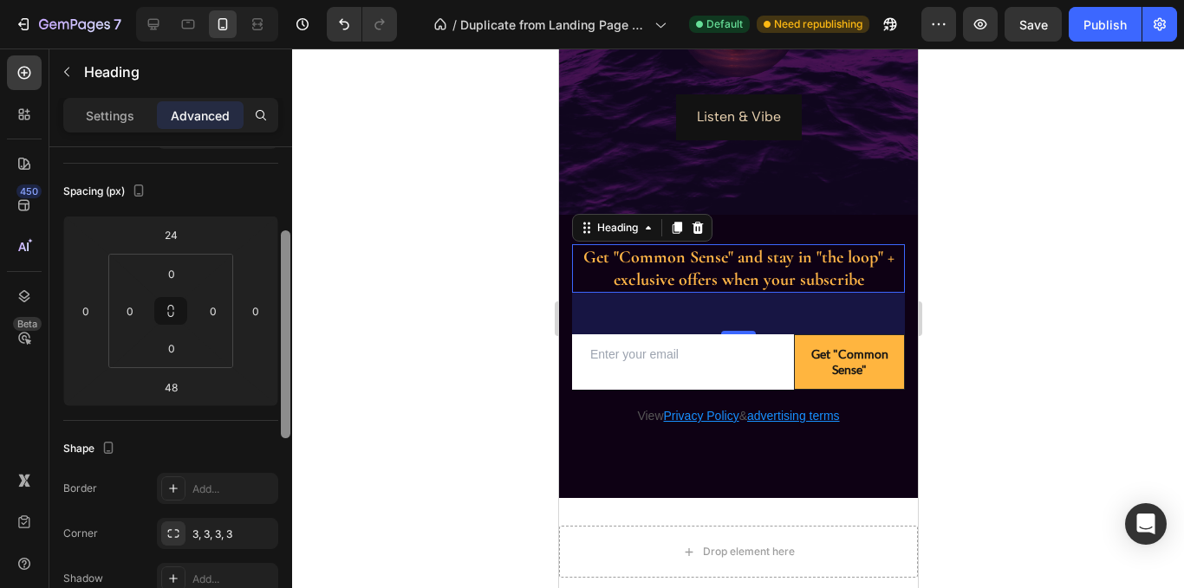
scroll to position [179, 0]
drag, startPoint x: 283, startPoint y: 287, endPoint x: 287, endPoint y: 363, distance: 76.4
click at [287, 363] on div at bounding box center [286, 327] width 10 height 208
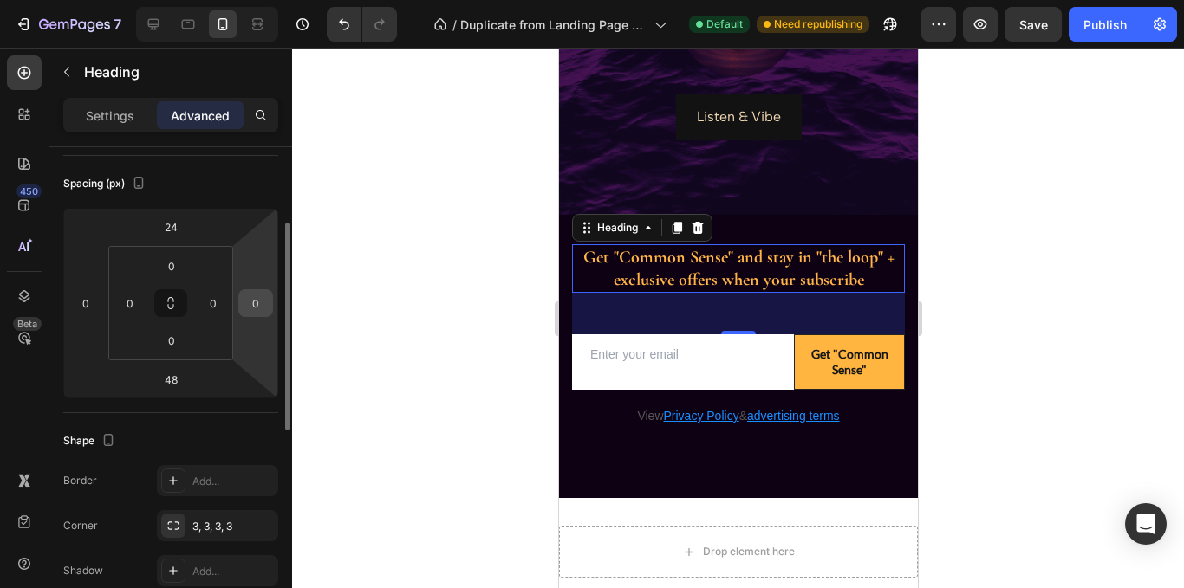
click at [251, 291] on input "0" at bounding box center [256, 303] width 26 height 26
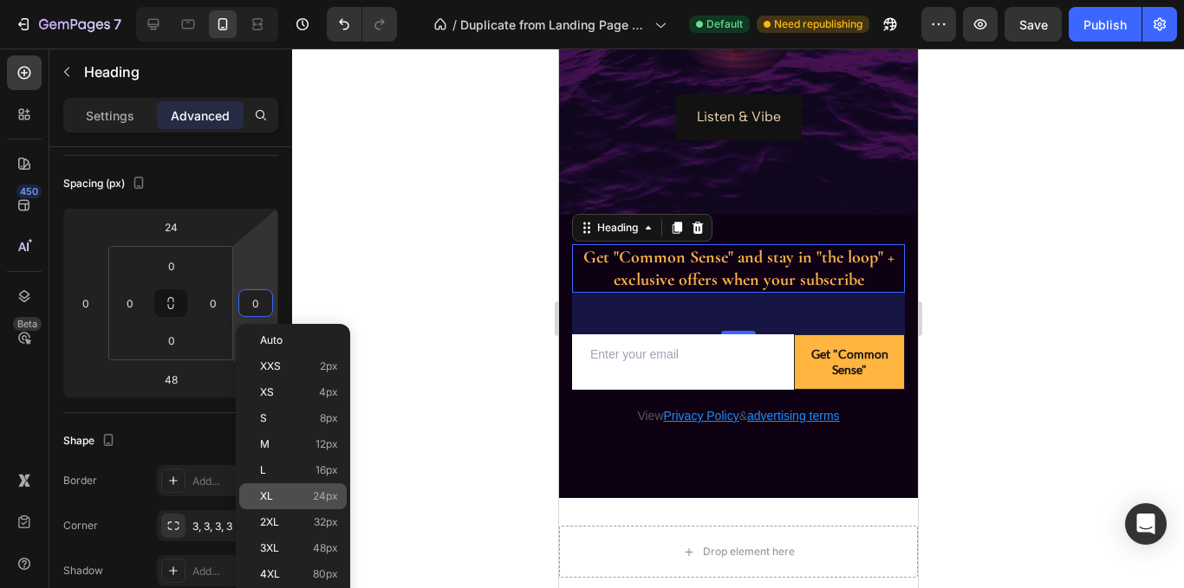
click at [296, 493] on p "XL 24px" at bounding box center [299, 497] width 78 height 12
type input "24"
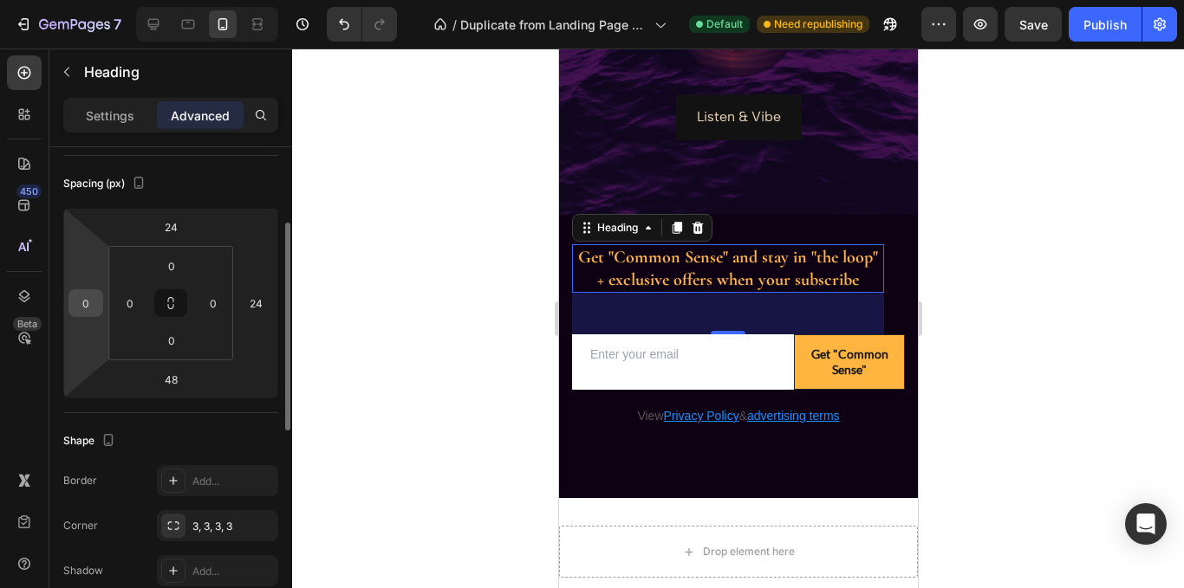
click at [96, 305] on input "0" at bounding box center [86, 303] width 26 height 26
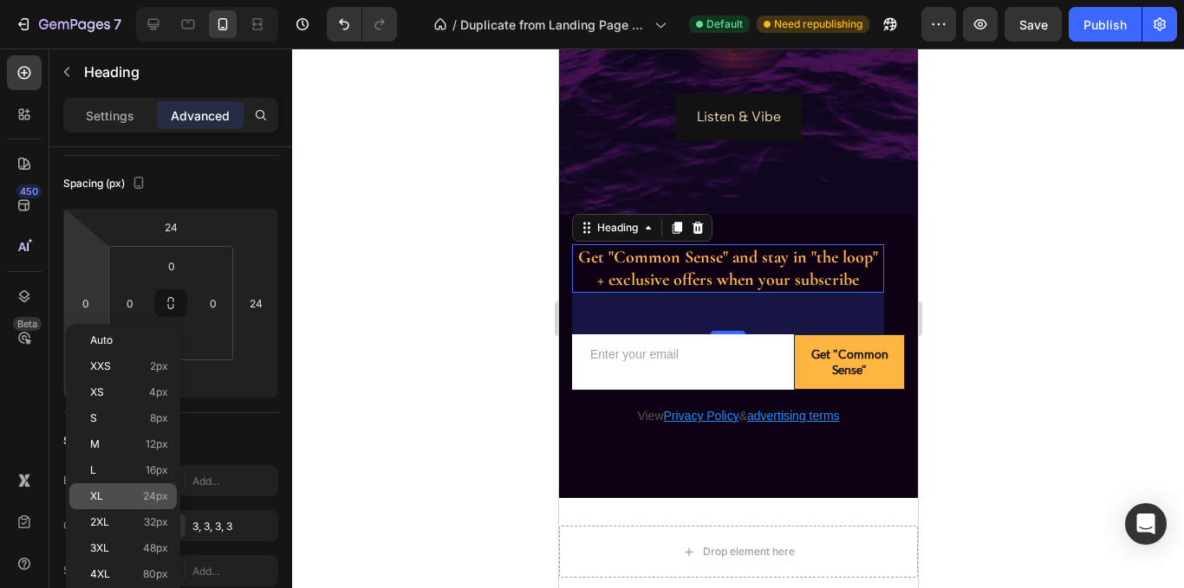
click at [147, 494] on span "24px" at bounding box center [155, 497] width 25 height 12
type input "24"
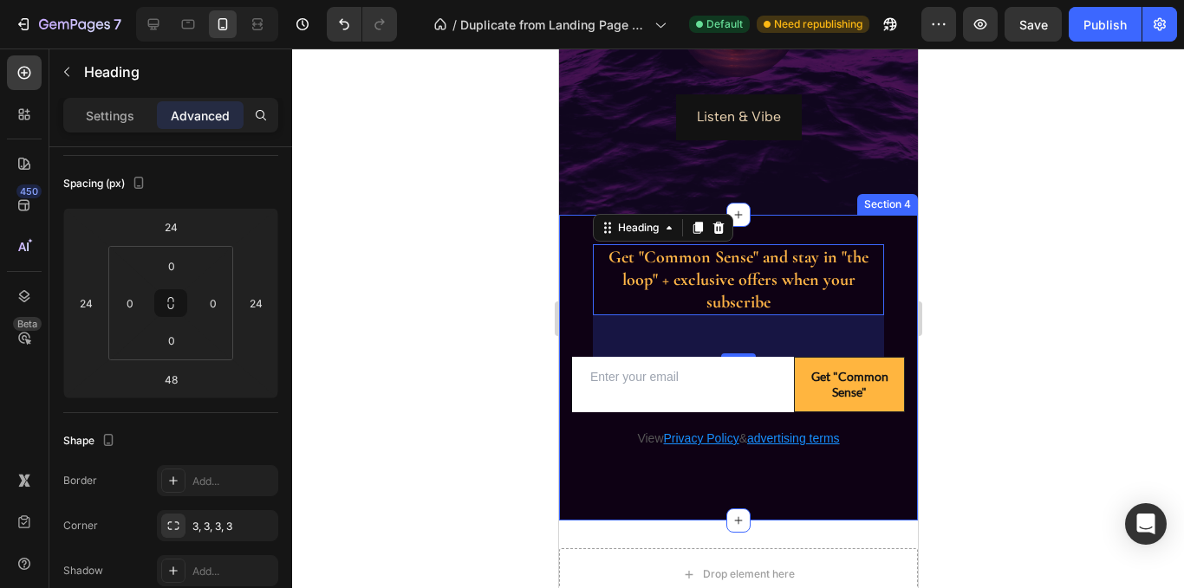
click at [443, 324] on div at bounding box center [738, 319] width 892 height 540
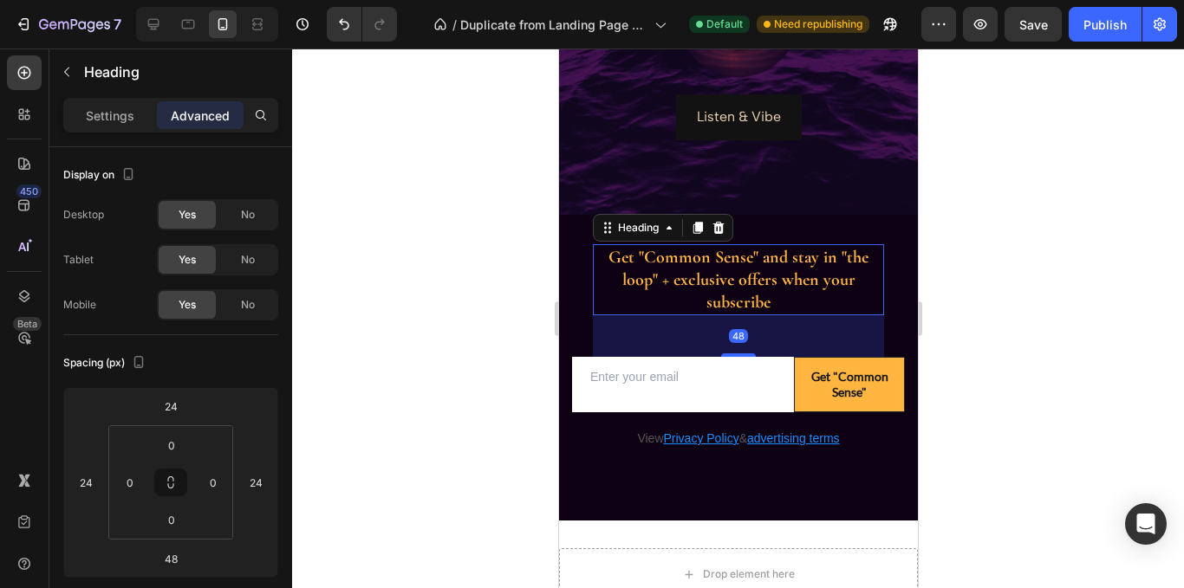
click at [775, 283] on h2 "Get "Common Sense" and stay in "the loop" + exclusive offers when your subscribe" at bounding box center [737, 279] width 291 height 71
click at [109, 115] on p "Settings" at bounding box center [110, 116] width 49 height 18
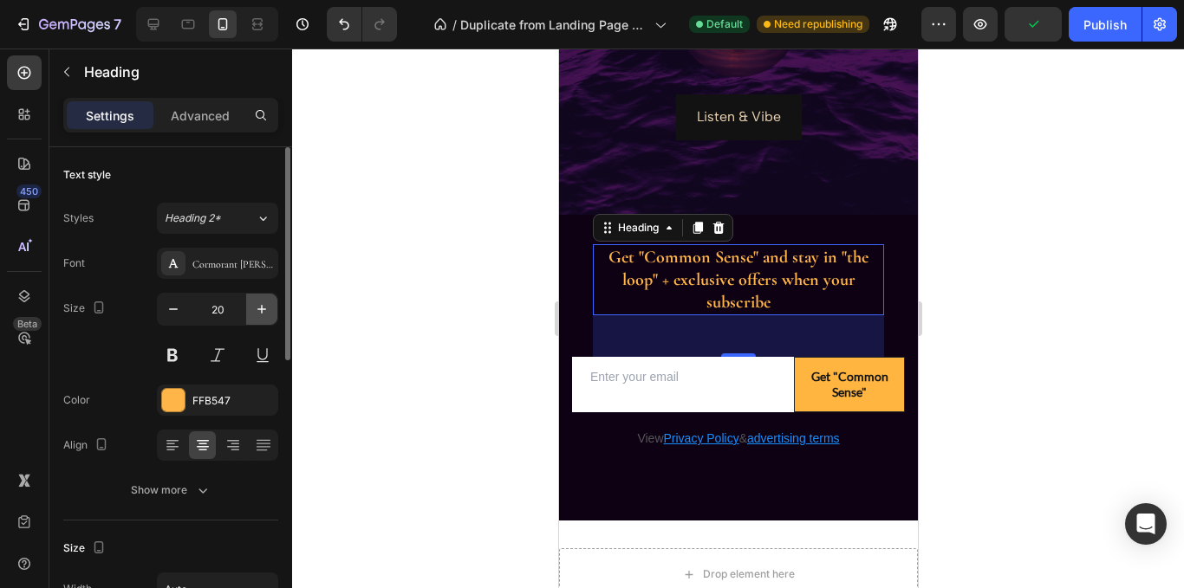
click at [268, 310] on icon "button" at bounding box center [261, 309] width 17 height 17
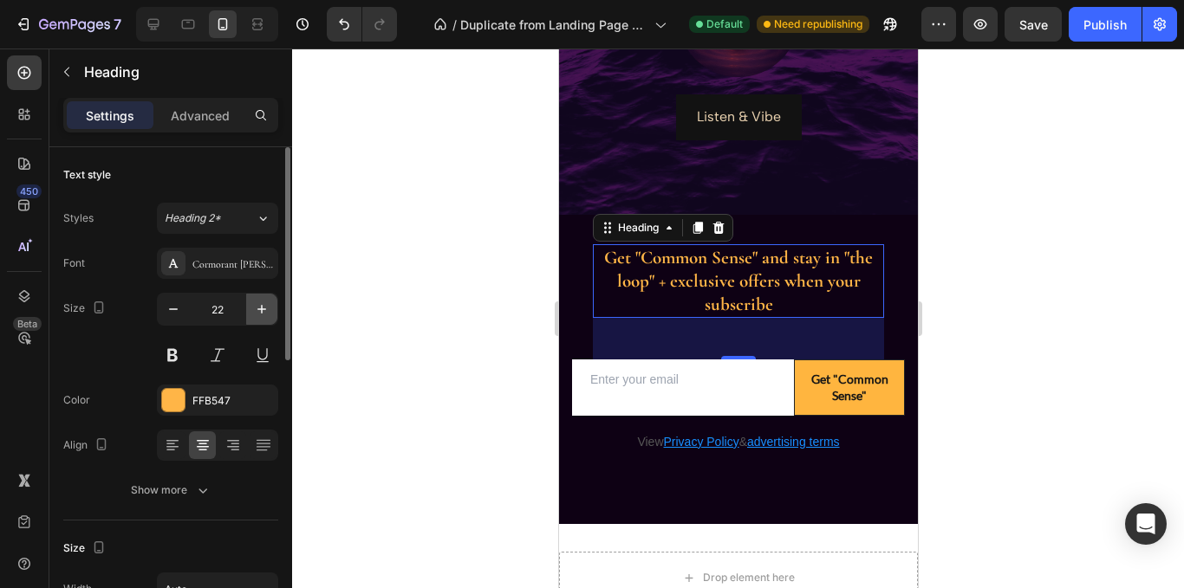
click at [268, 310] on icon "button" at bounding box center [261, 309] width 17 height 17
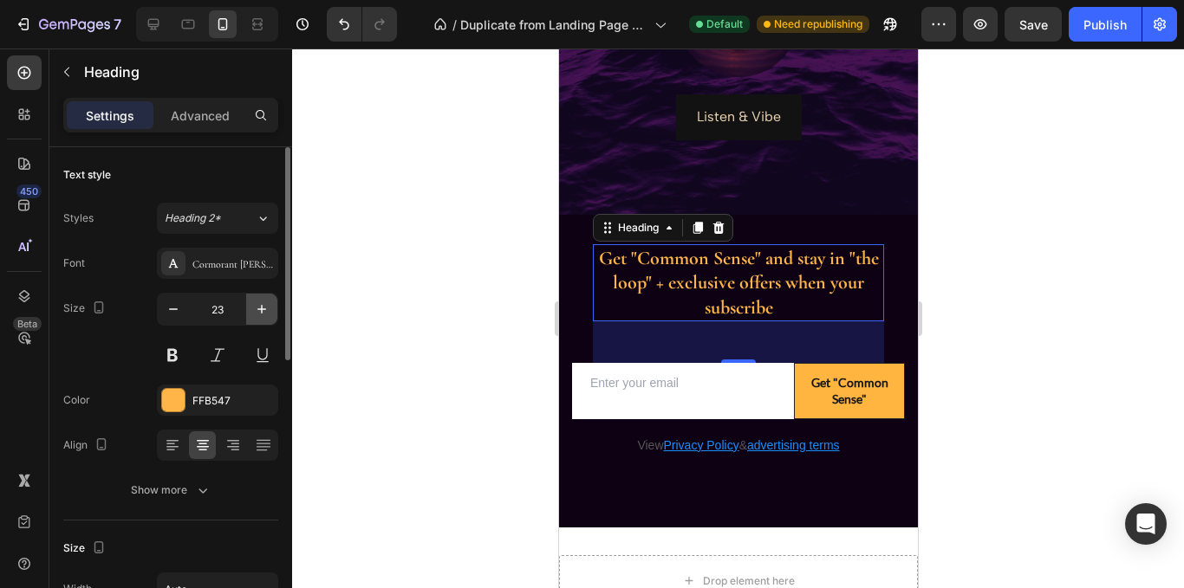
click at [268, 310] on icon "button" at bounding box center [261, 309] width 17 height 17
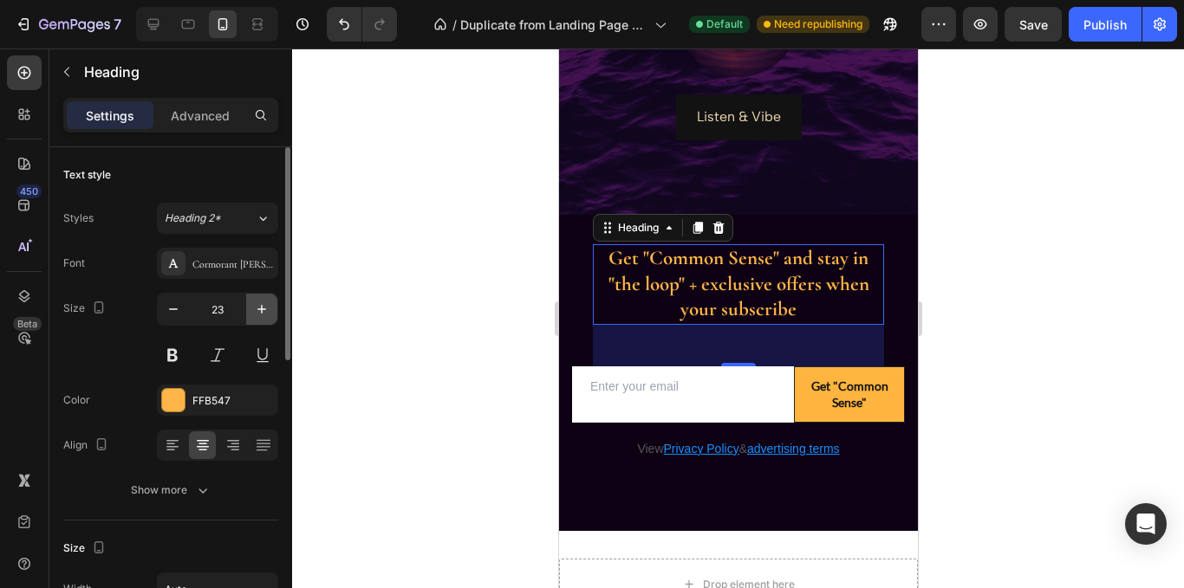
type input "24"
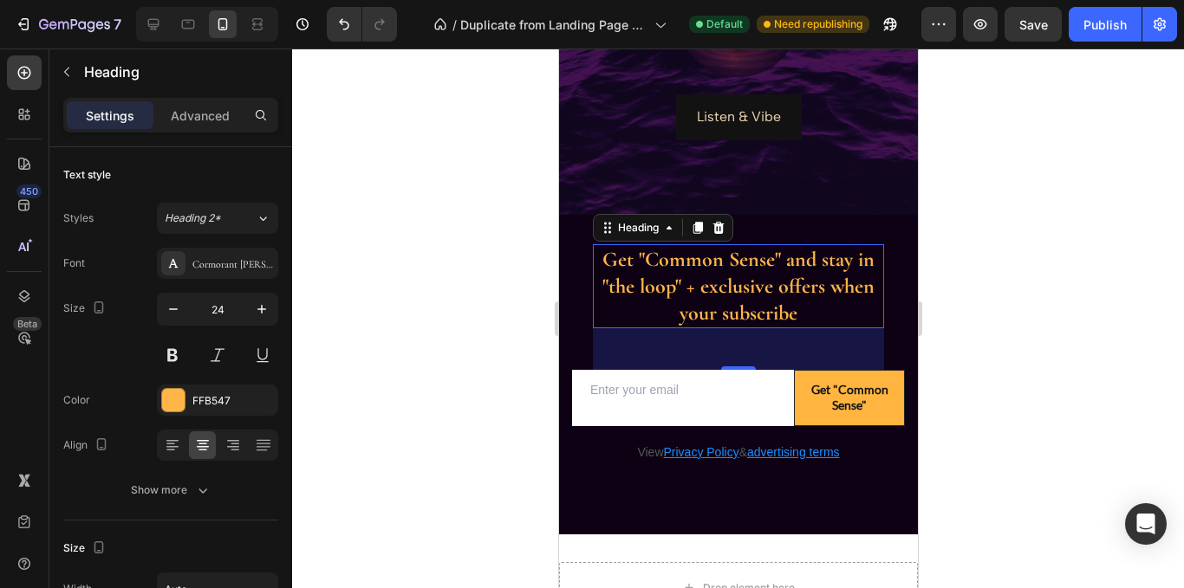
click at [454, 235] on div at bounding box center [738, 319] width 892 height 540
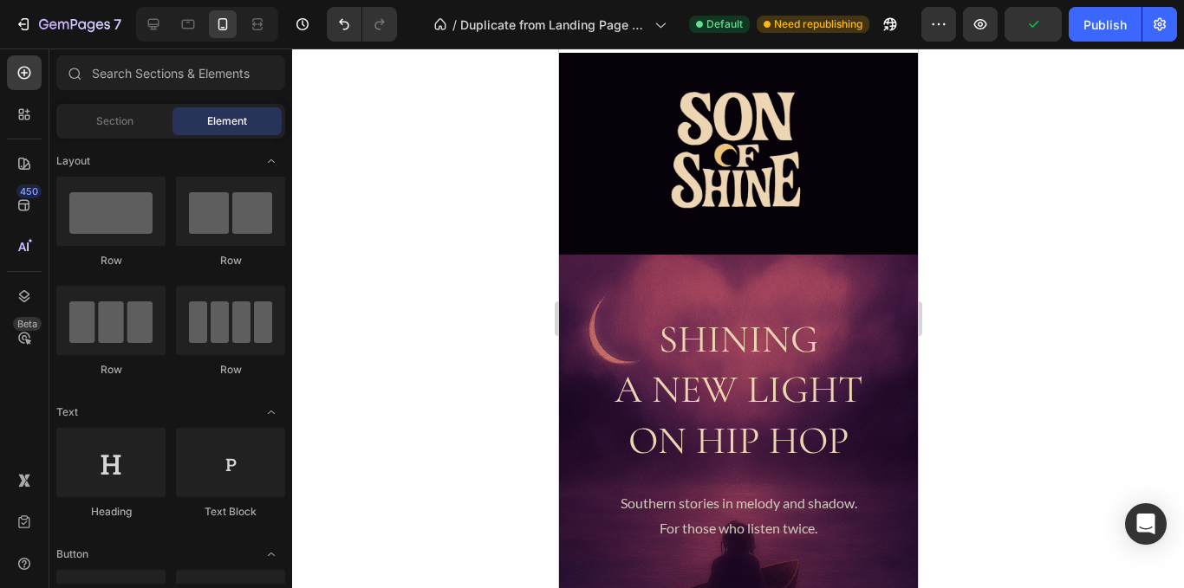
scroll to position [0, 0]
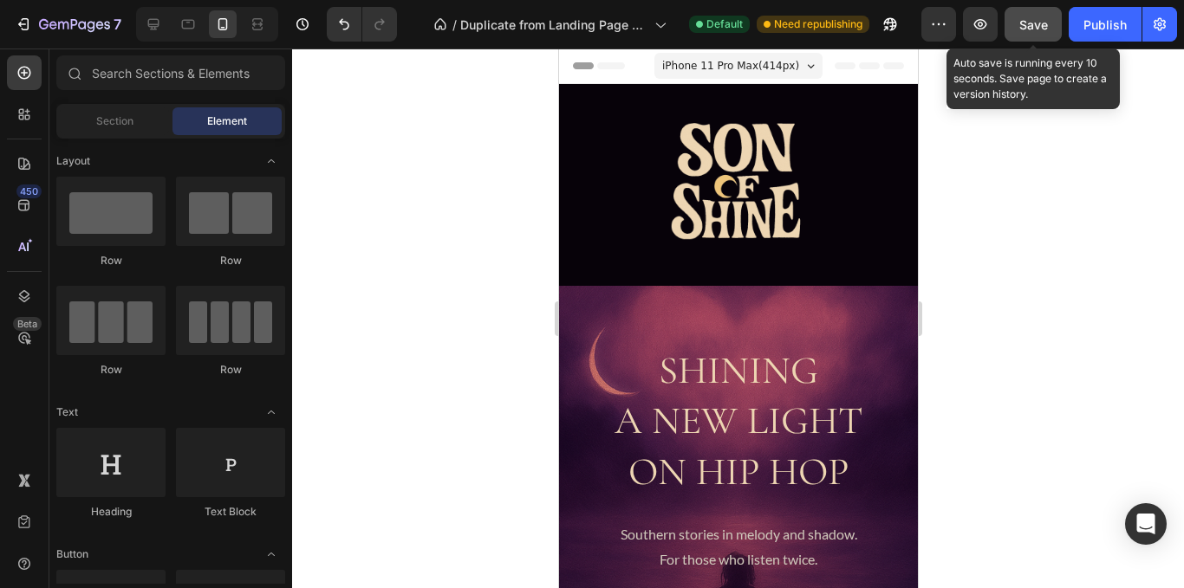
click at [1047, 27] on span "Save" at bounding box center [1033, 24] width 29 height 15
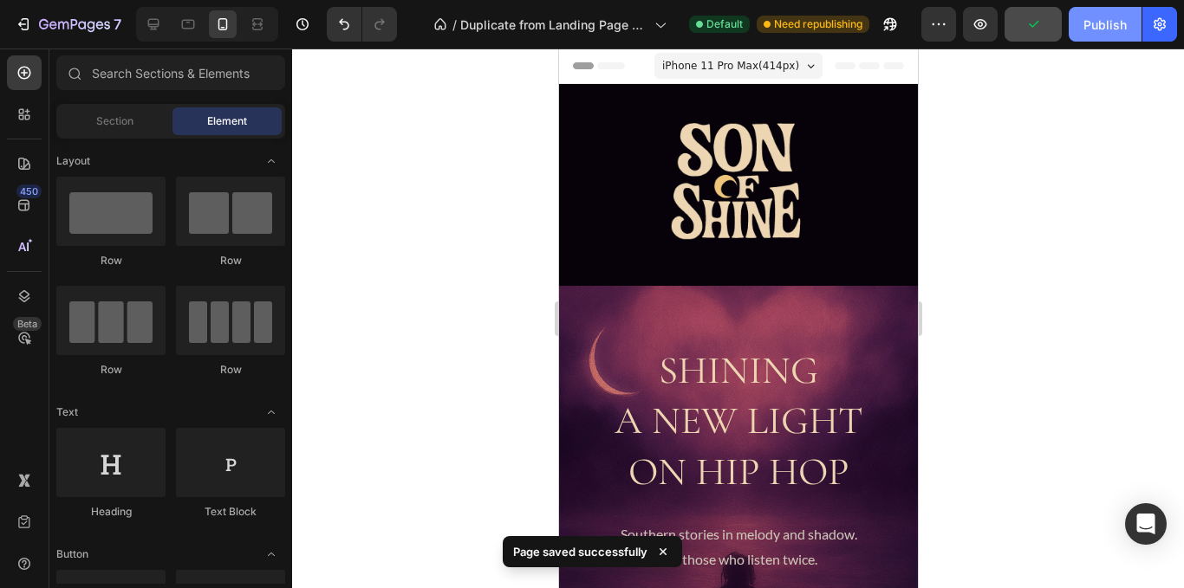
click at [1126, 32] on div "Publish" at bounding box center [1104, 25] width 43 height 18
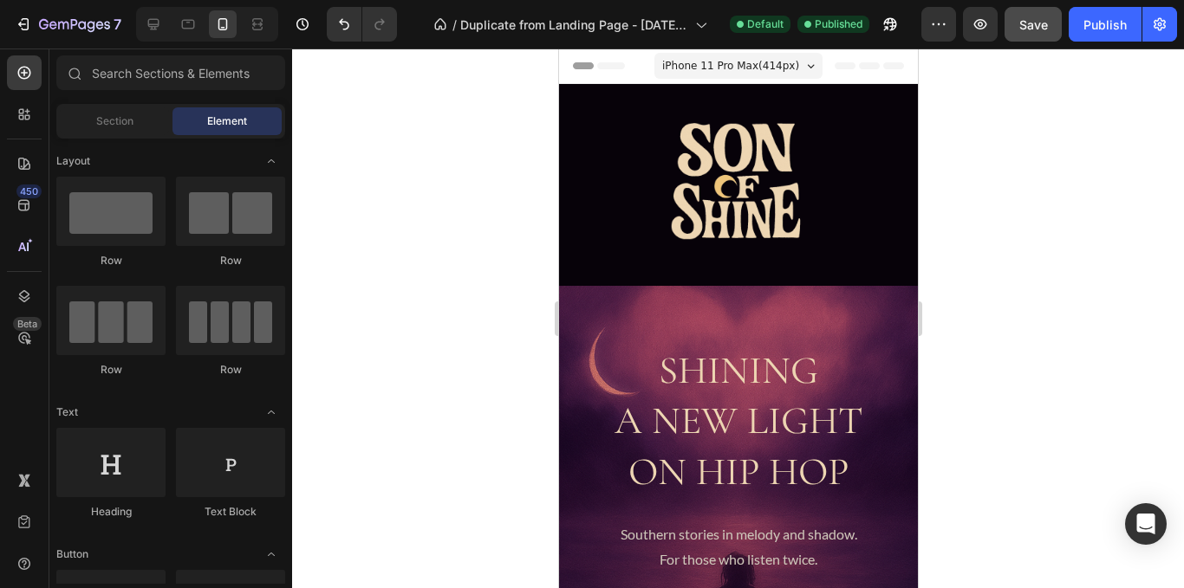
click at [781, 64] on div "iPhone 11 Pro Max ( 414 px)" at bounding box center [737, 66] width 168 height 26
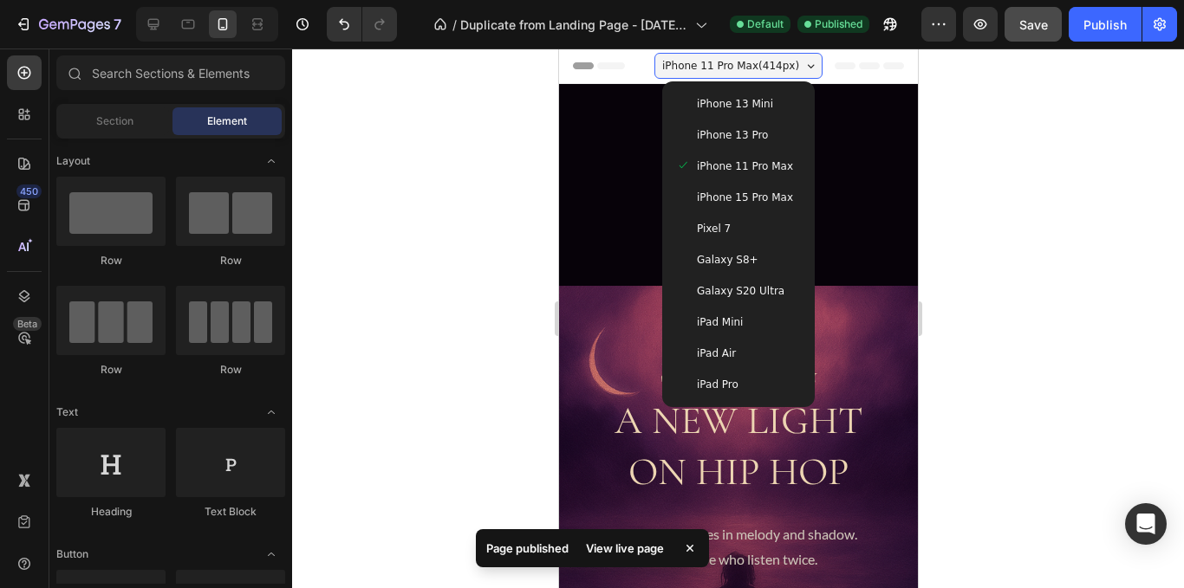
click at [747, 140] on span "iPhone 13 Pro" at bounding box center [731, 135] width 71 height 17
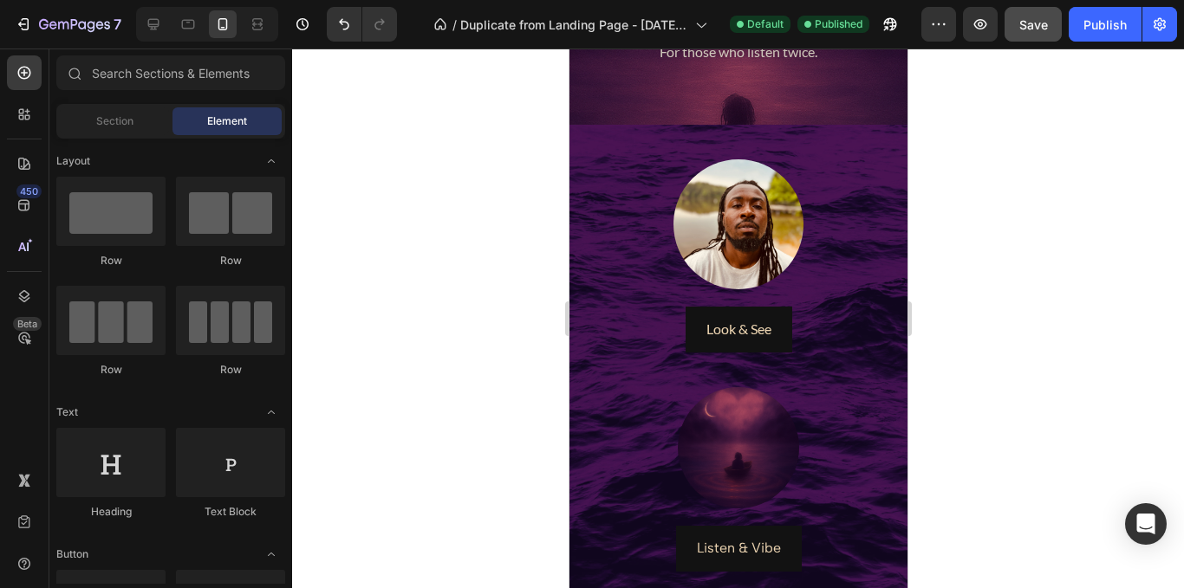
scroll to position [495, 0]
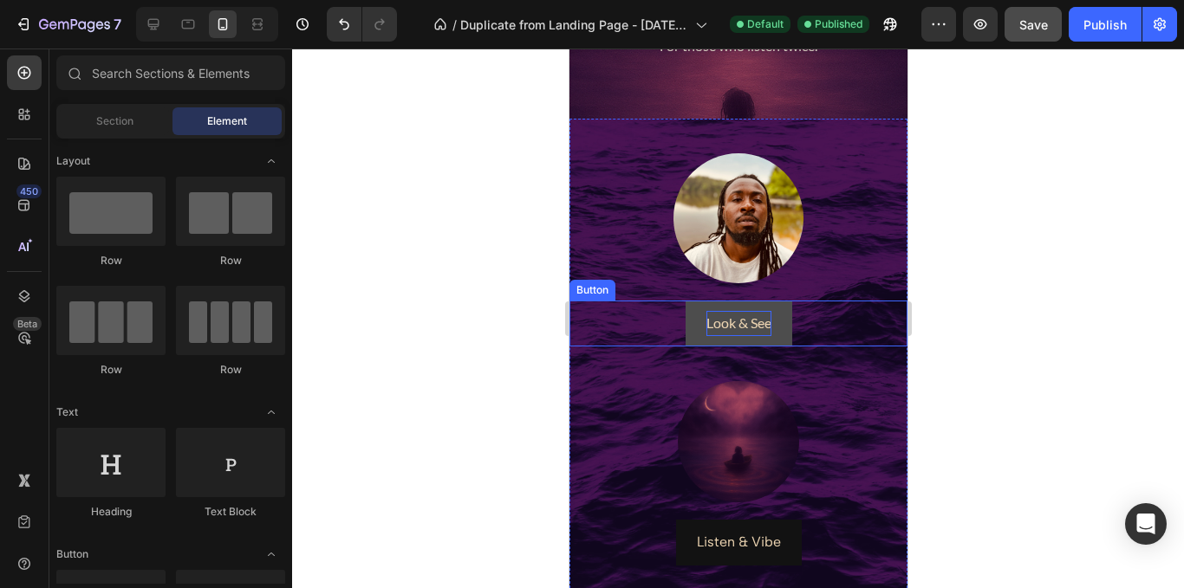
click at [734, 315] on p "Look & See" at bounding box center [737, 323] width 65 height 25
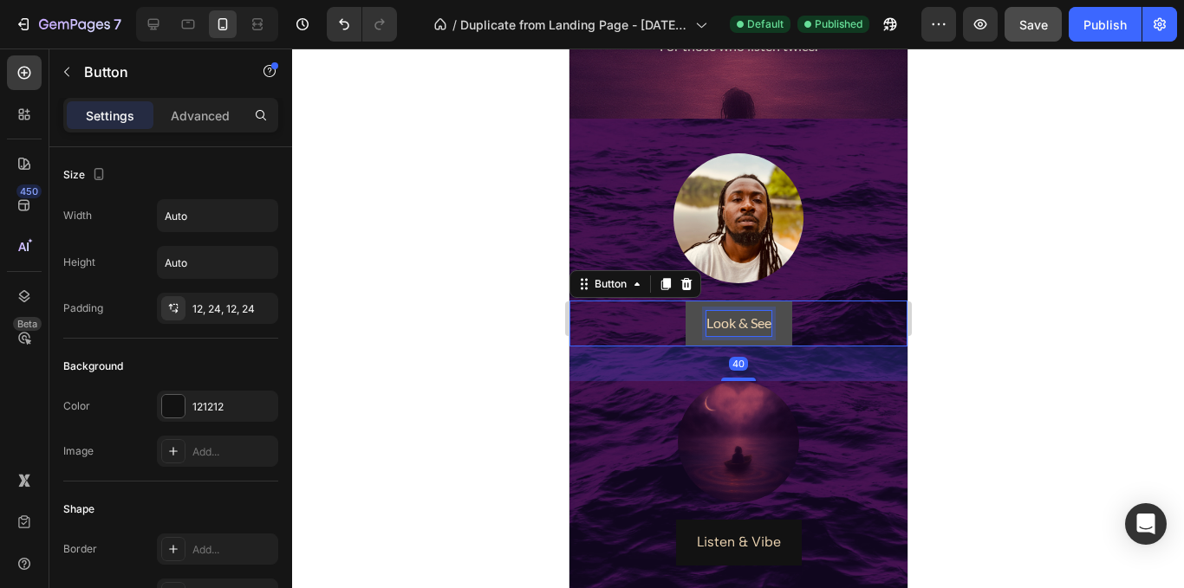
click at [725, 327] on p "Look & See" at bounding box center [737, 323] width 65 height 25
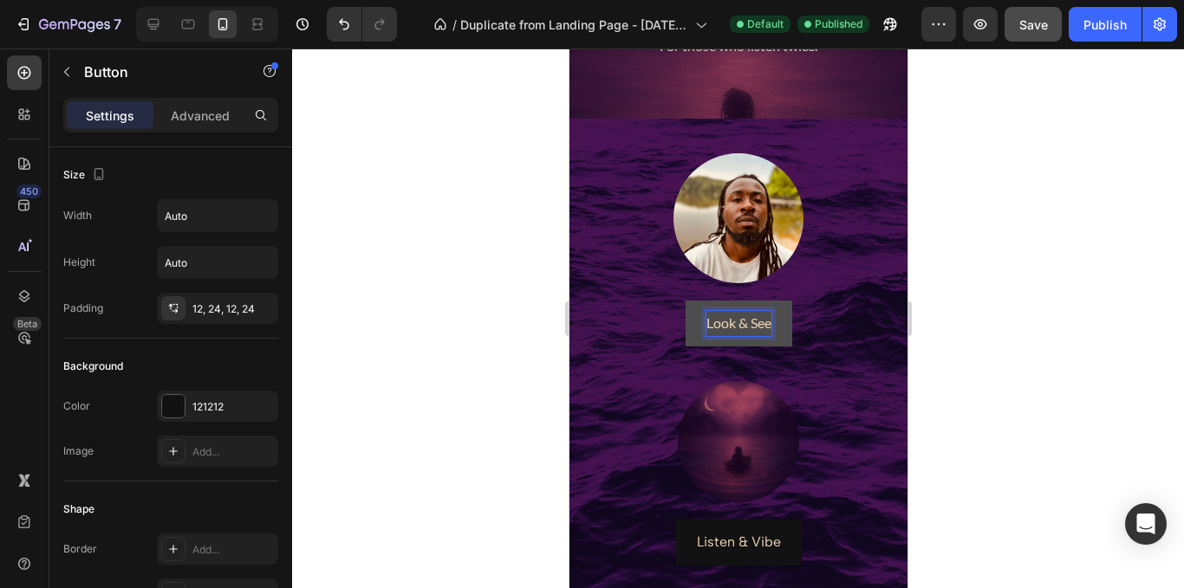
click at [710, 326] on p "Look & See" at bounding box center [737, 323] width 65 height 25
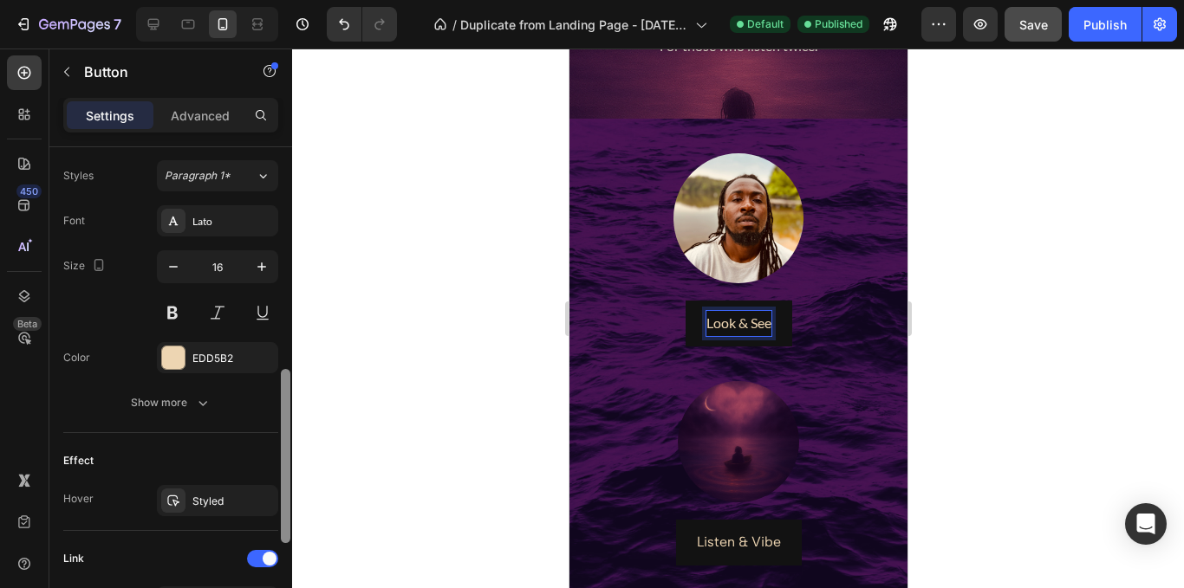
scroll to position [627, 0]
drag, startPoint x: 287, startPoint y: 263, endPoint x: 289, endPoint y: 487, distance: 223.6
click at [289, 487] on div at bounding box center [286, 458] width 10 height 174
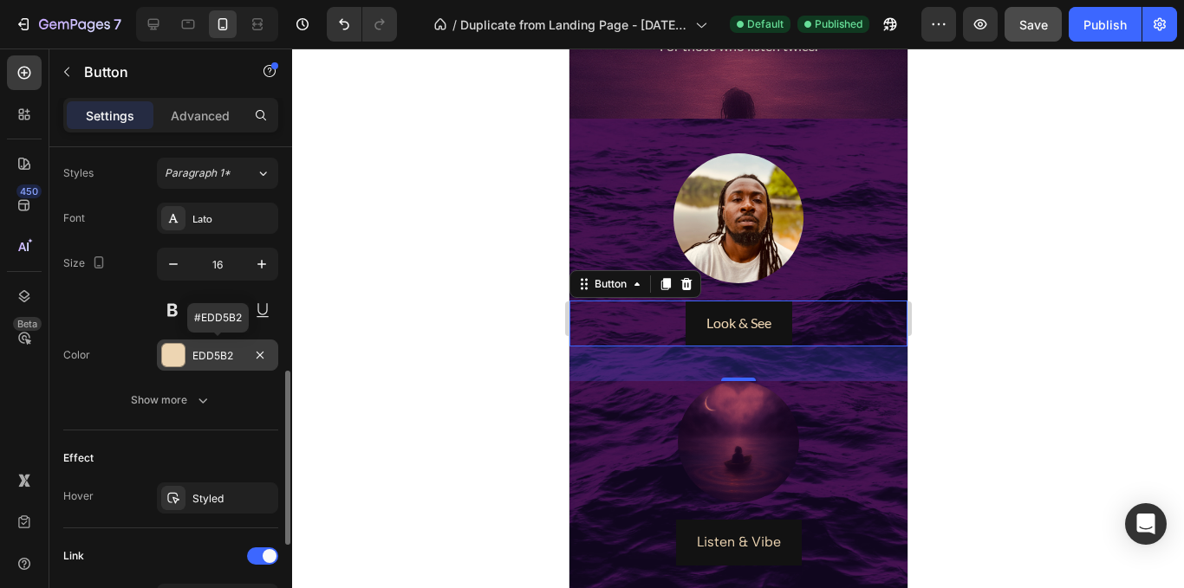
click at [179, 358] on div at bounding box center [173, 355] width 23 height 23
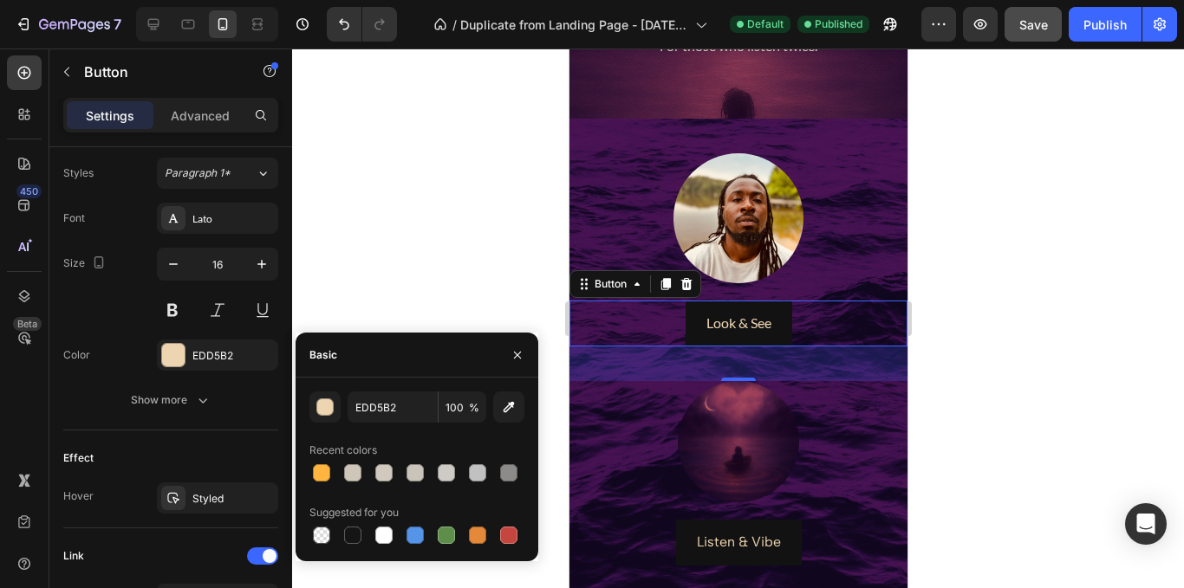
click at [963, 350] on div at bounding box center [738, 319] width 892 height 540
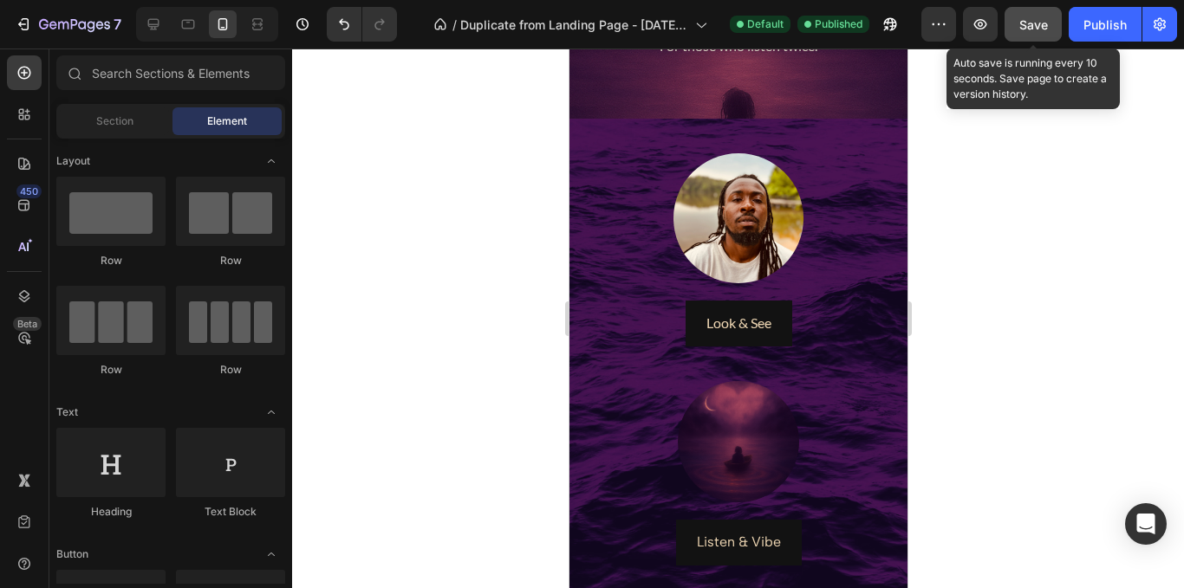
click at [1037, 26] on span "Save" at bounding box center [1033, 24] width 29 height 15
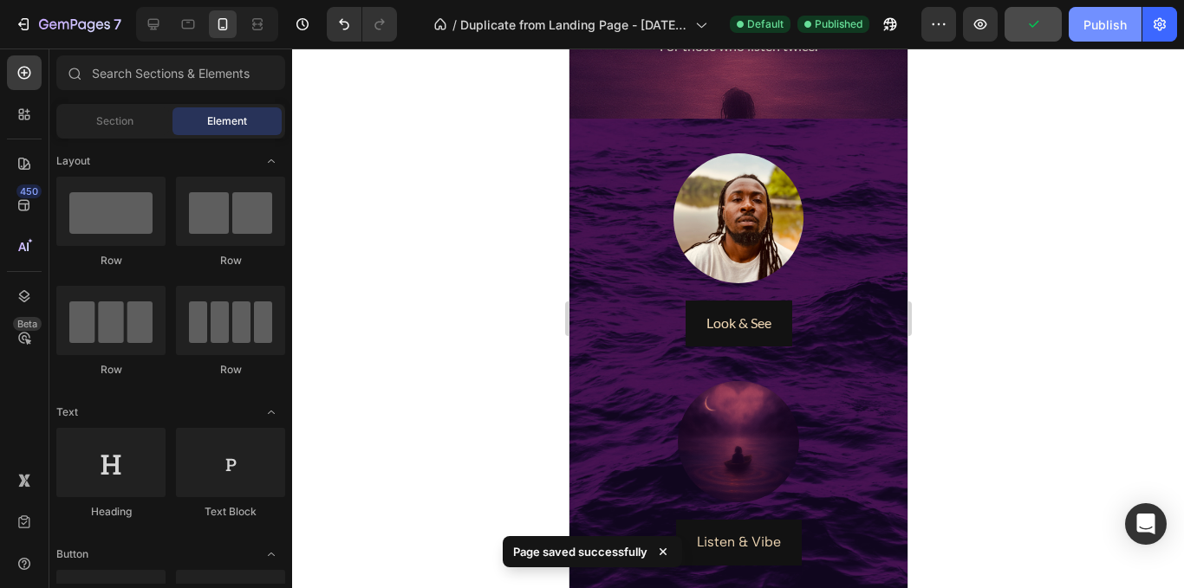
click at [1112, 30] on div "Publish" at bounding box center [1104, 25] width 43 height 18
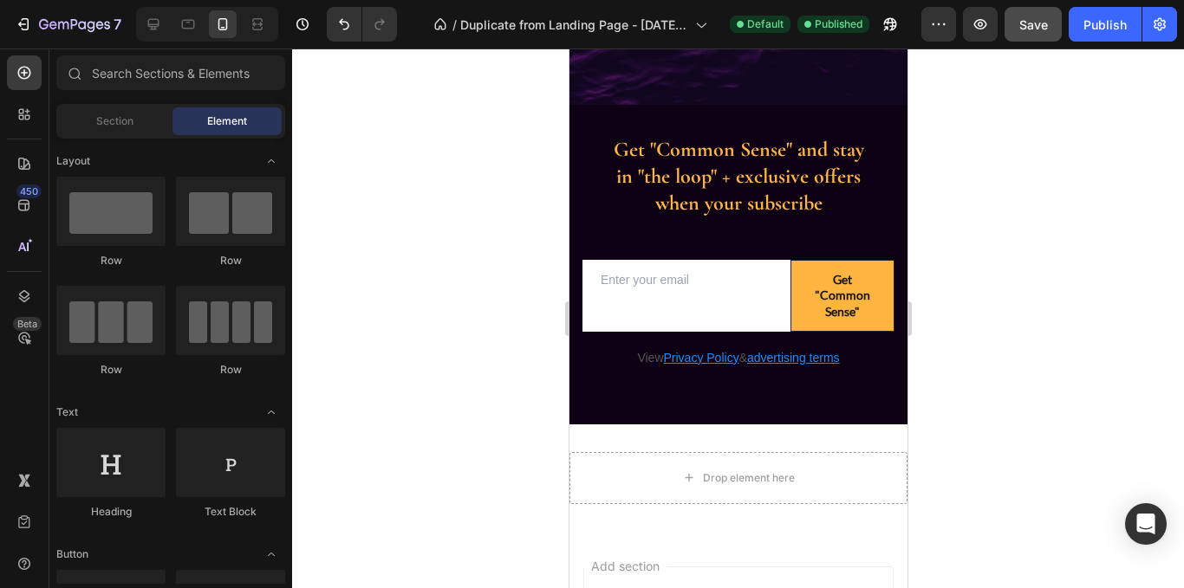
scroll to position [1021, 0]
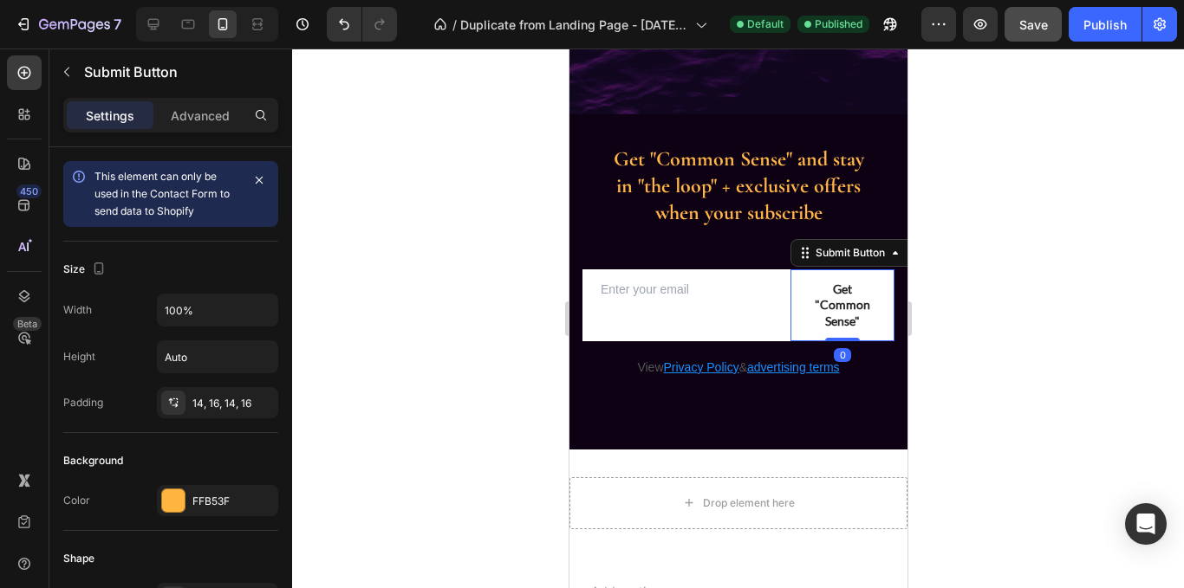
click at [873, 285] on button "Get "Common Sense"" at bounding box center [842, 306] width 104 height 72
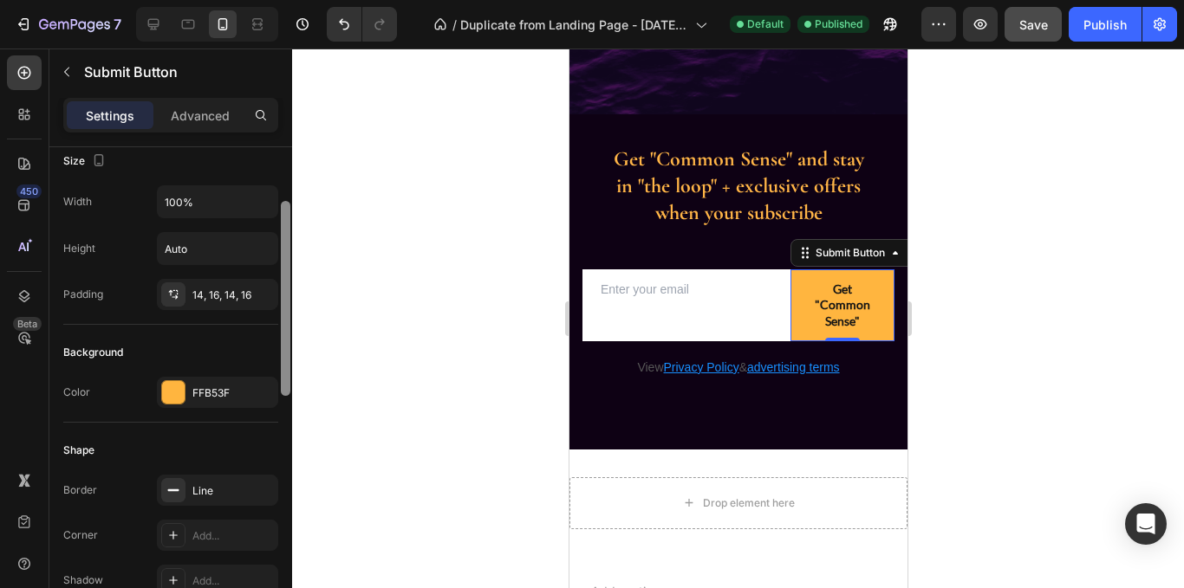
scroll to position [118, 0]
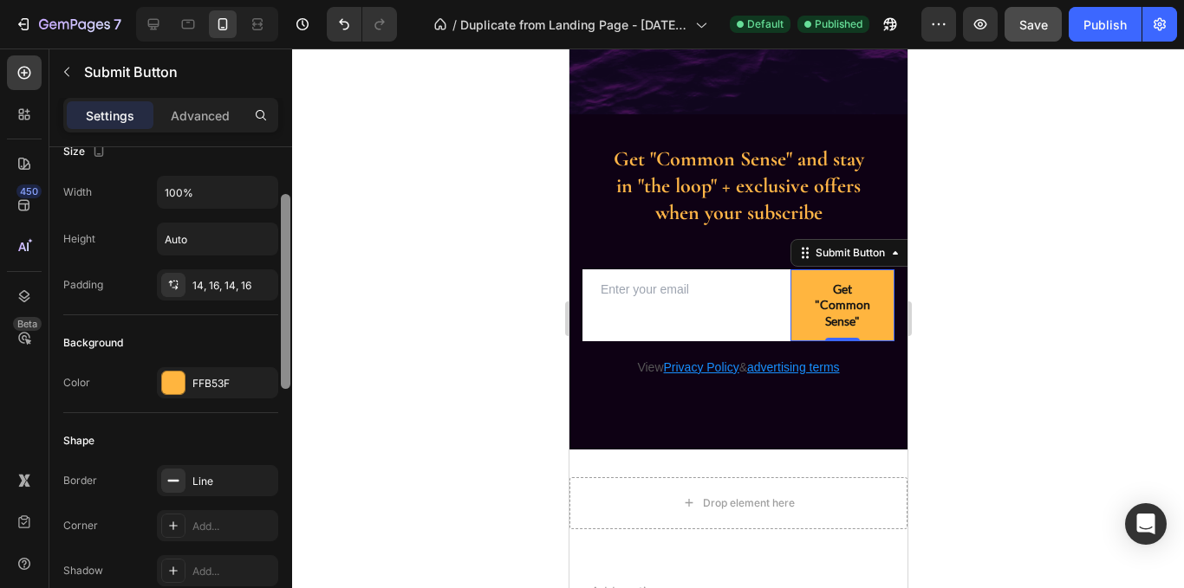
drag, startPoint x: 283, startPoint y: 268, endPoint x: 289, endPoint y: 319, distance: 51.4
click at [289, 319] on div at bounding box center [286, 291] width 10 height 195
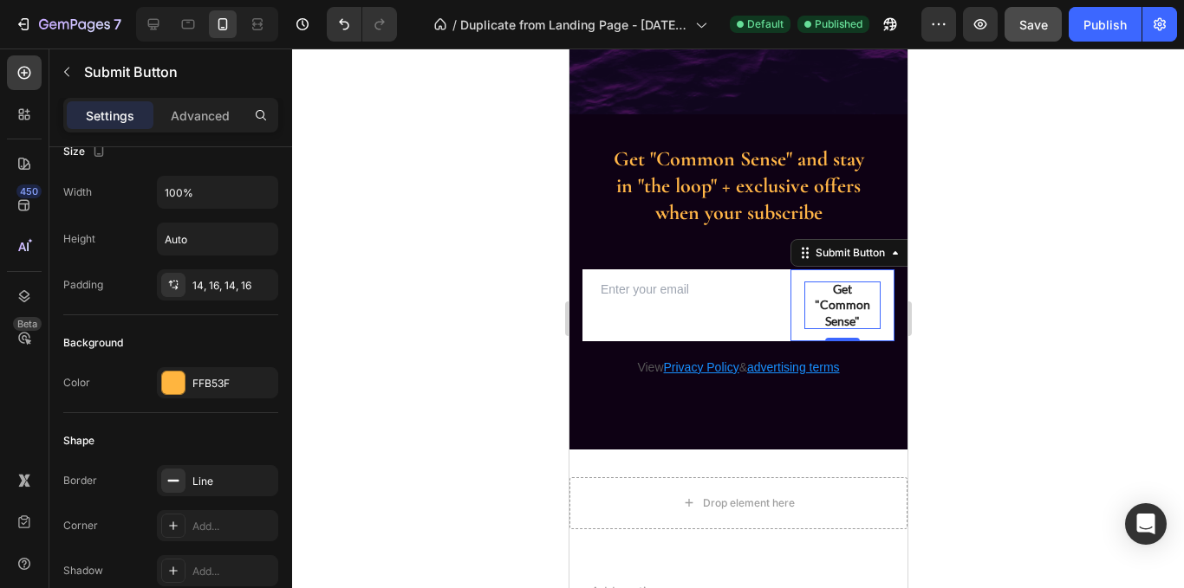
click at [824, 296] on div "Get "Common Sense"" at bounding box center [841, 306] width 76 height 48
click at [808, 322] on p "Get "Common Sense"" at bounding box center [841, 306] width 76 height 48
click at [790, 270] on button "Get "Common Sense"" at bounding box center [842, 306] width 104 height 72
click at [790, 312] on button "Get "Common Sense"" at bounding box center [842, 306] width 104 height 72
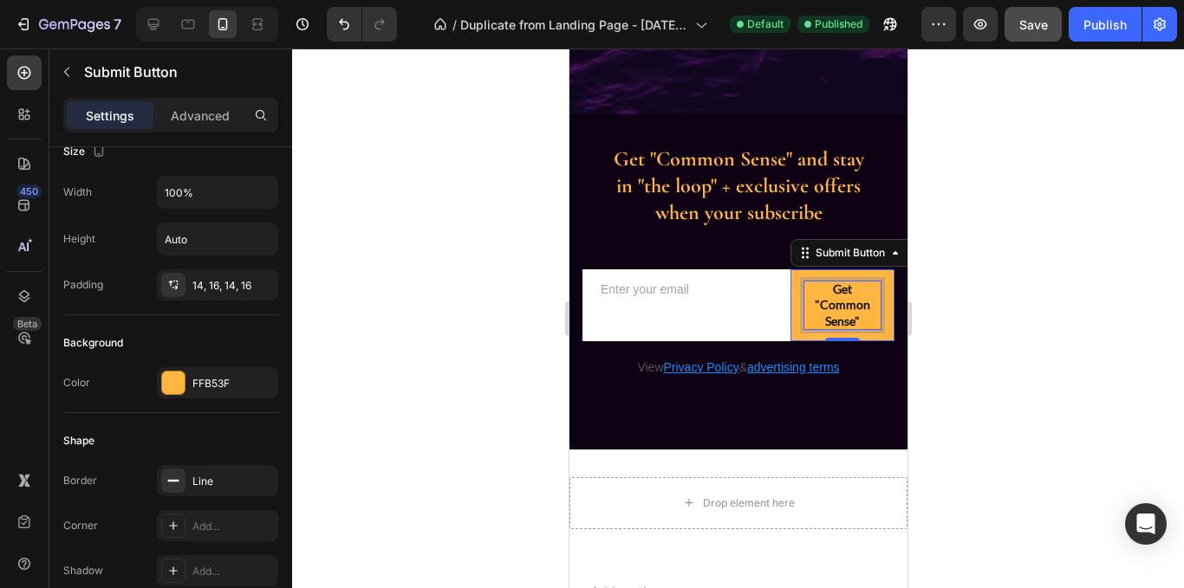
click at [816, 309] on p "Get "Common Sense"" at bounding box center [841, 306] width 76 height 48
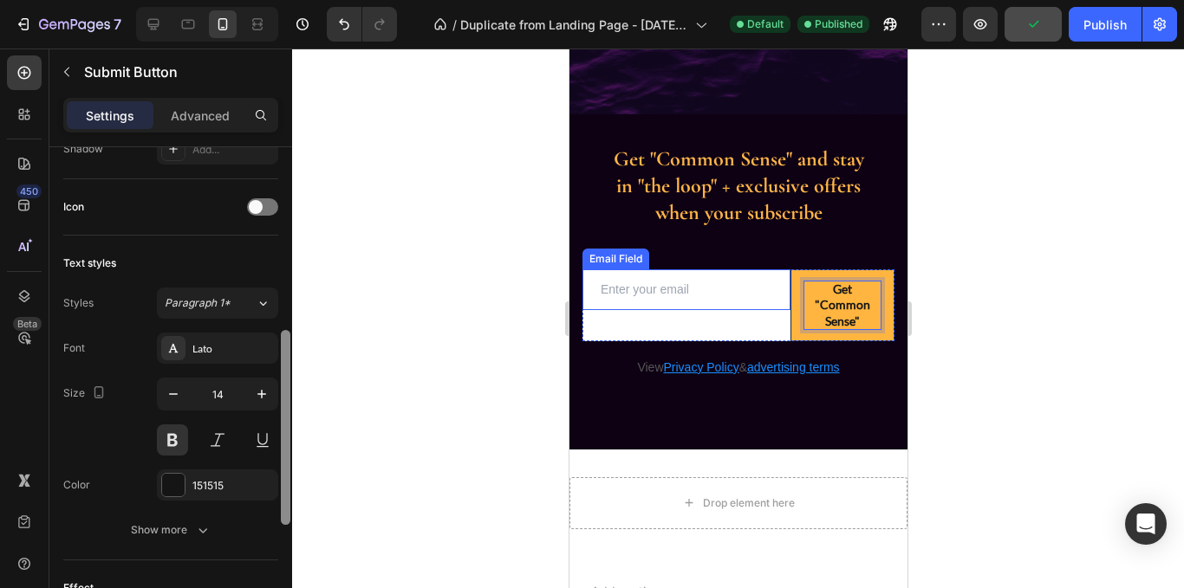
scroll to position [547, 0]
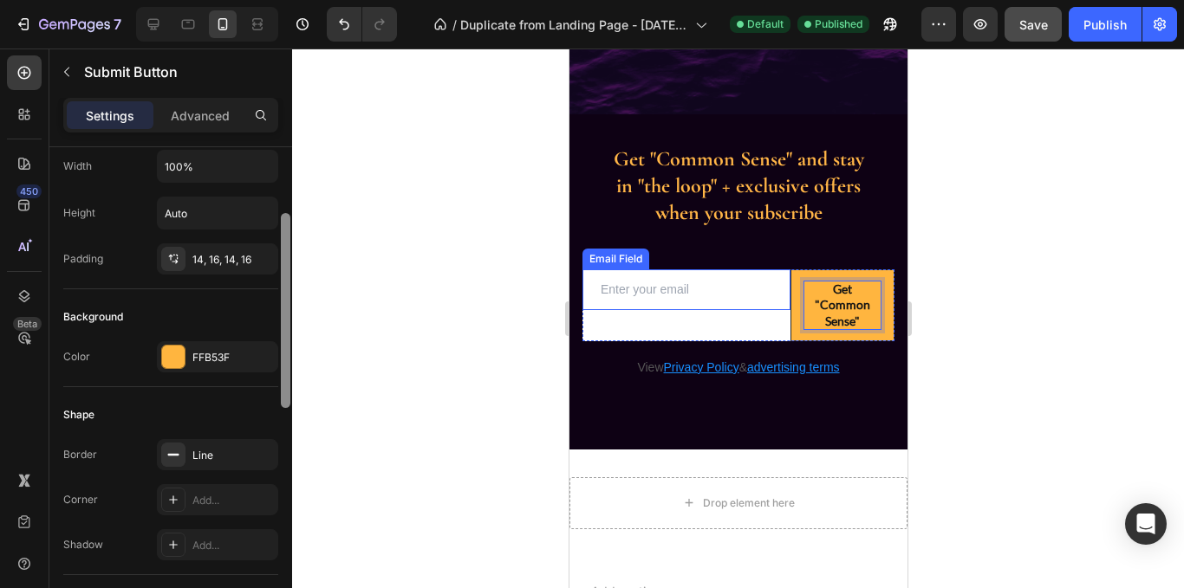
drag, startPoint x: 282, startPoint y: 239, endPoint x: 305, endPoint y: 253, distance: 27.2
click at [305, 0] on div "7 Version history / Duplicate from Landing Page - [DATE] 14:10:19 Default Publi…" at bounding box center [592, 0] width 1184 height 0
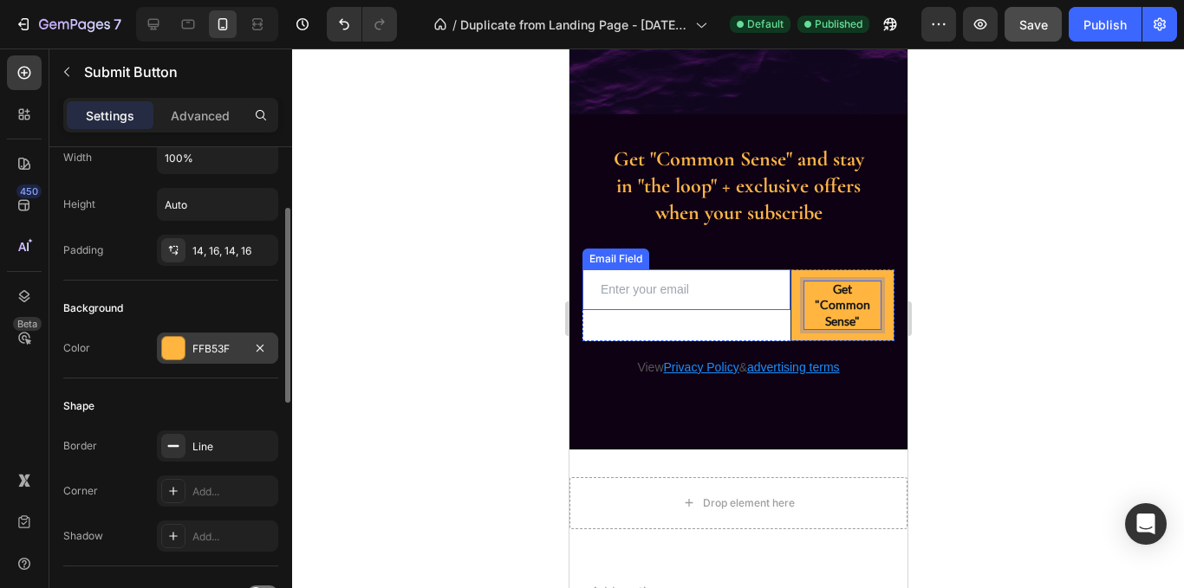
click at [179, 349] on div at bounding box center [173, 348] width 23 height 23
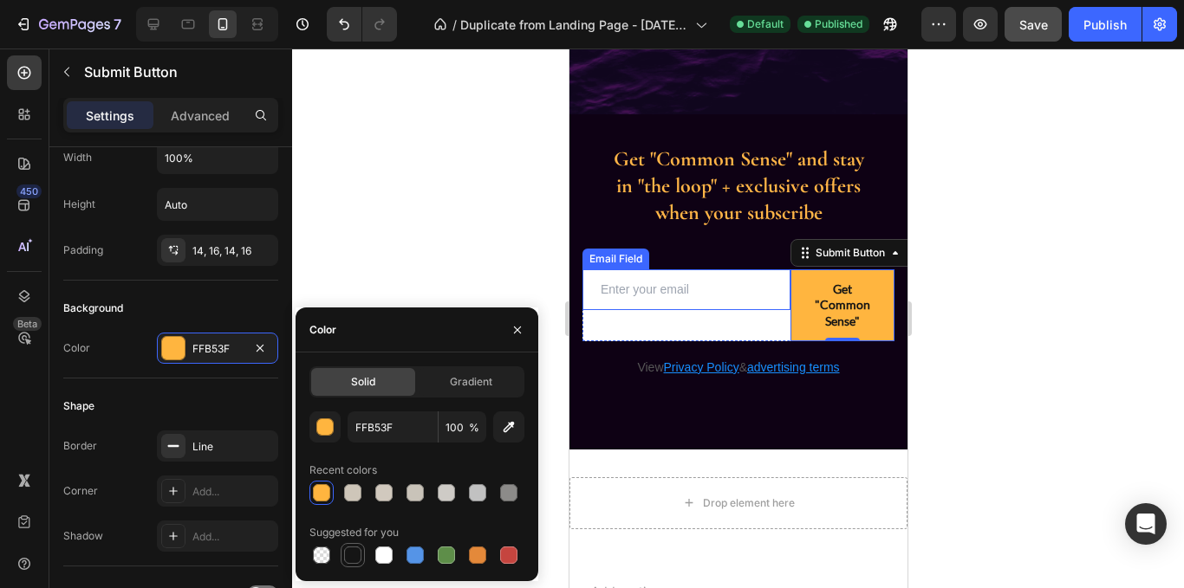
click at [354, 565] on div at bounding box center [352, 555] width 21 height 21
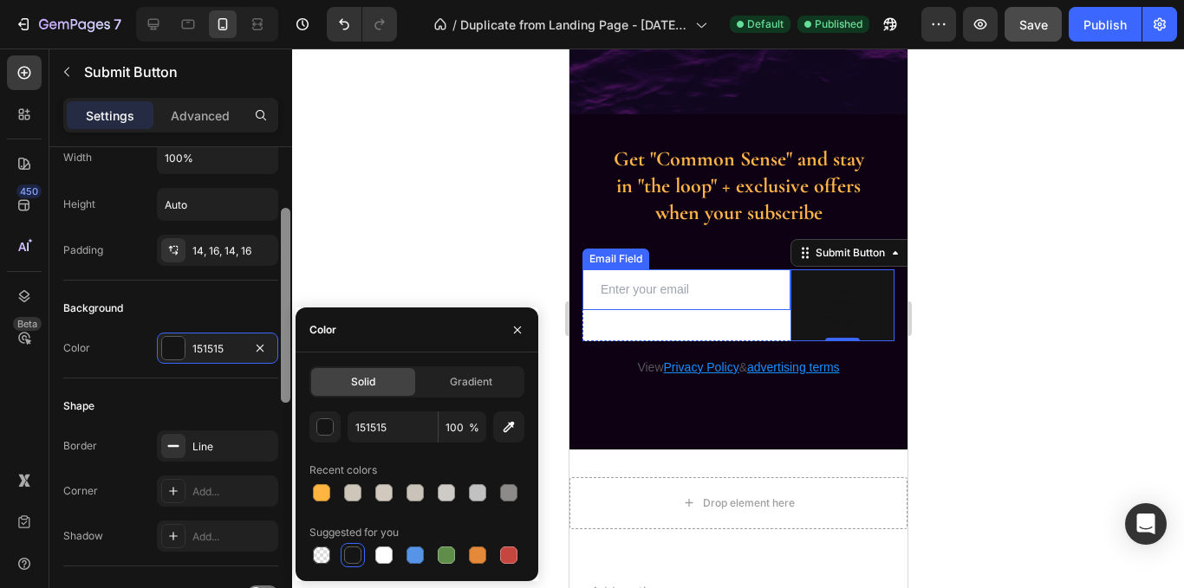
scroll to position [643, 0]
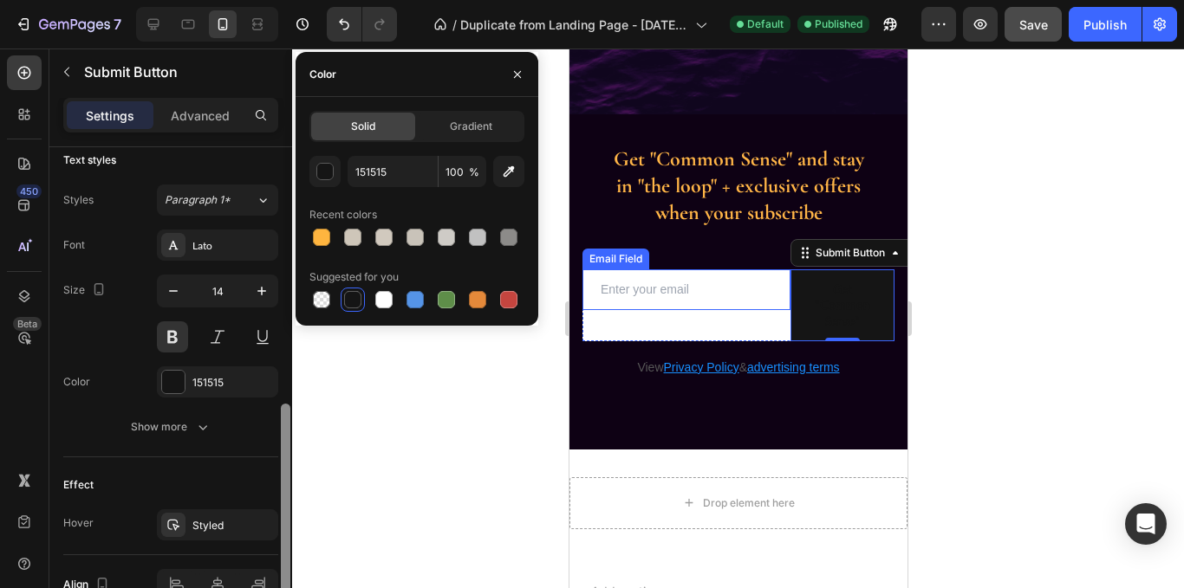
click at [279, 300] on div at bounding box center [285, 392] width 13 height 491
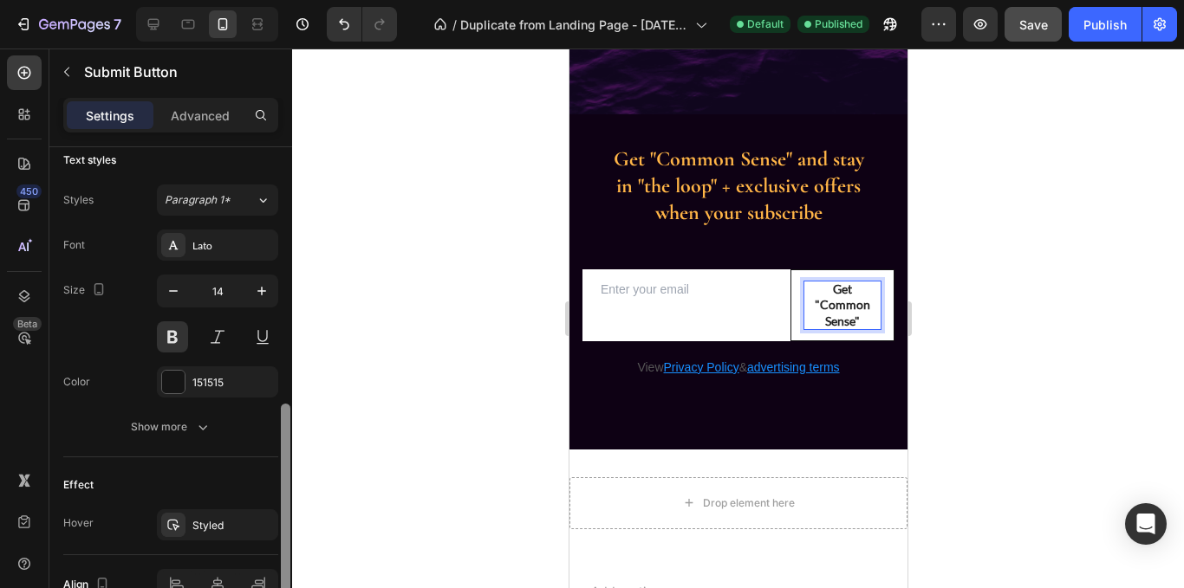
scroll to position [738, 0]
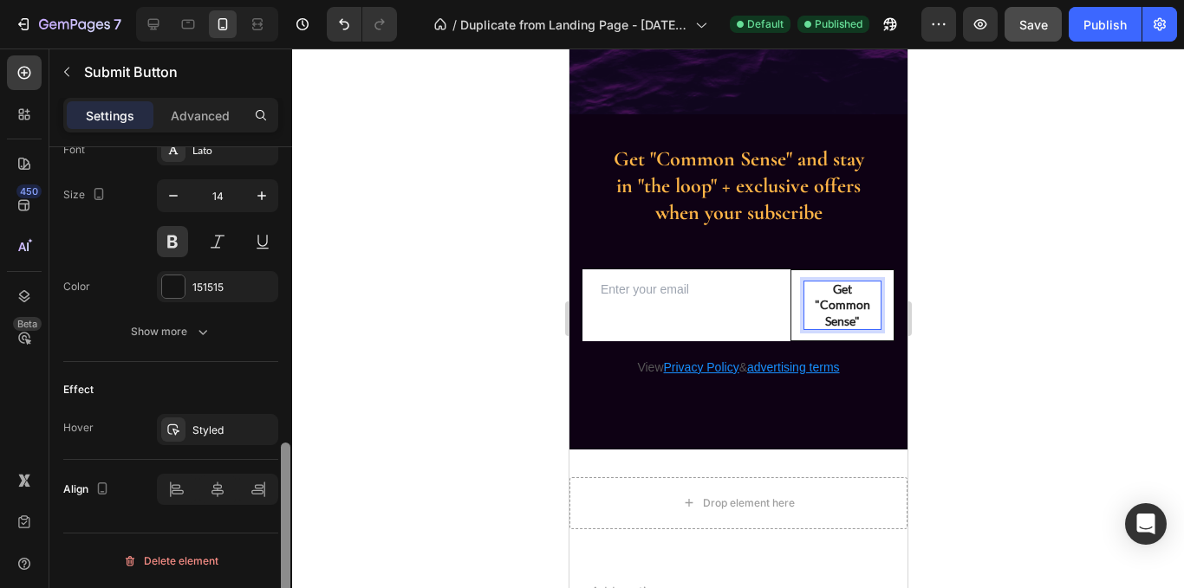
drag, startPoint x: 283, startPoint y: 430, endPoint x: 282, endPoint y: 507, distance: 77.1
click at [282, 507] on div at bounding box center [286, 540] width 10 height 195
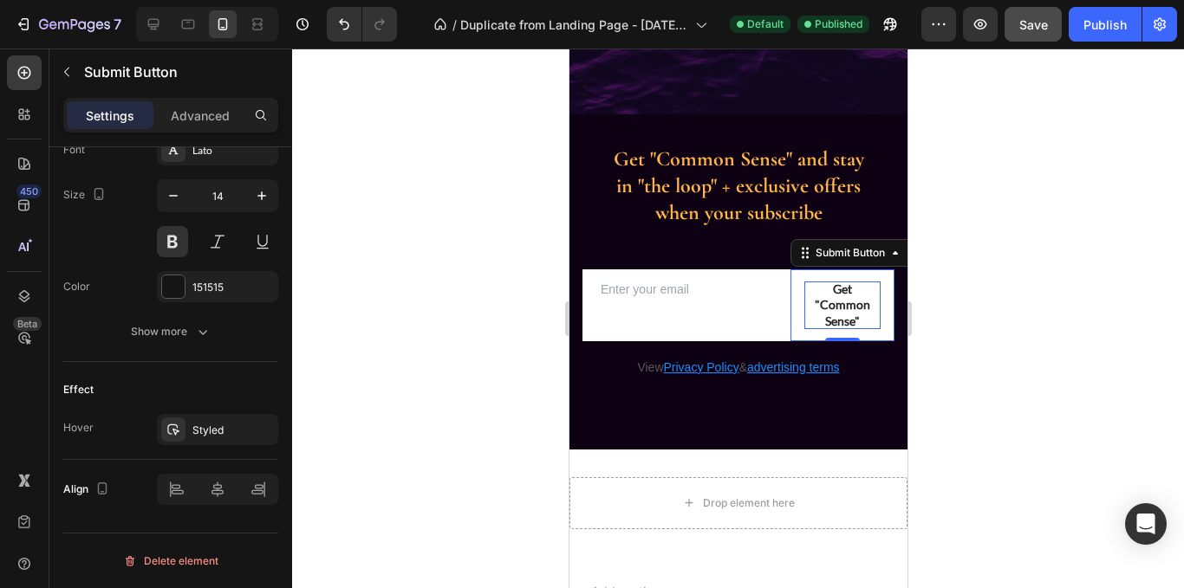
click at [862, 276] on button "Get "Common Sense"" at bounding box center [842, 306] width 104 height 72
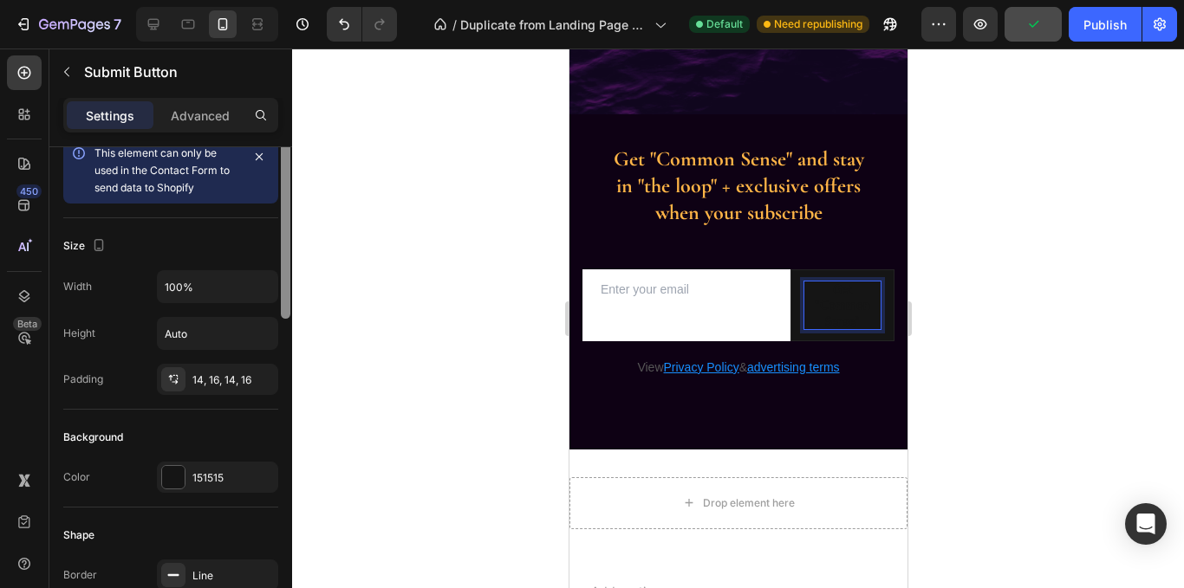
scroll to position [0, 0]
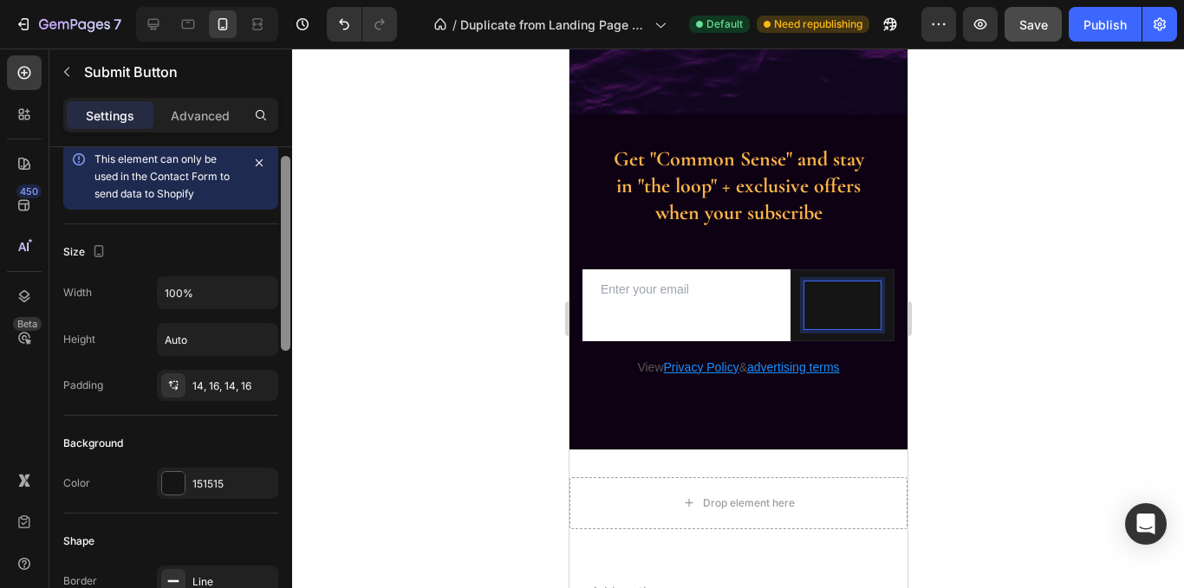
drag, startPoint x: 285, startPoint y: 469, endPoint x: 316, endPoint y: 181, distance: 289.4
click at [316, 0] on div "7 Version history / Duplicate from Landing Page - [DATE] 14:10:19 Default Need …" at bounding box center [592, 0] width 1184 height 0
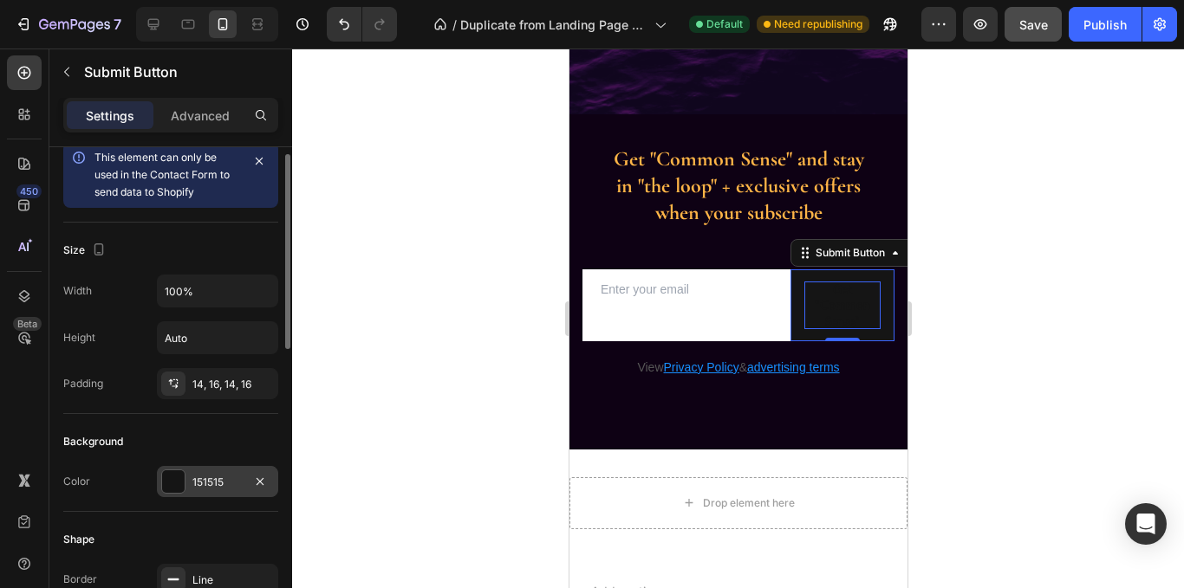
click at [174, 484] on div at bounding box center [173, 482] width 23 height 23
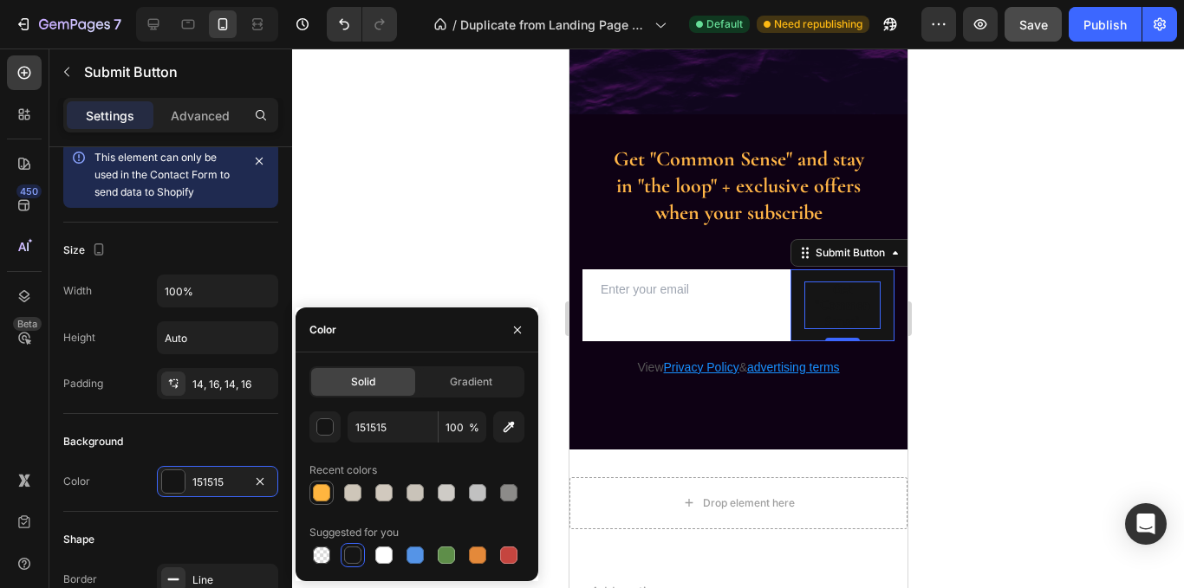
click at [324, 491] on div at bounding box center [321, 492] width 17 height 17
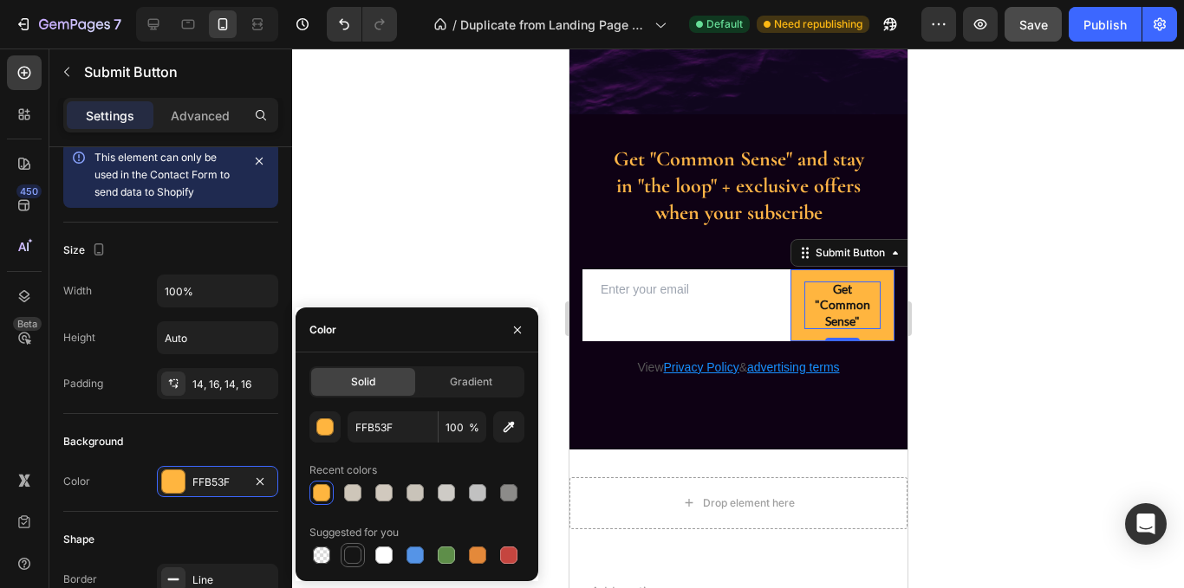
click at [350, 557] on div at bounding box center [352, 555] width 17 height 17
type input "151515"
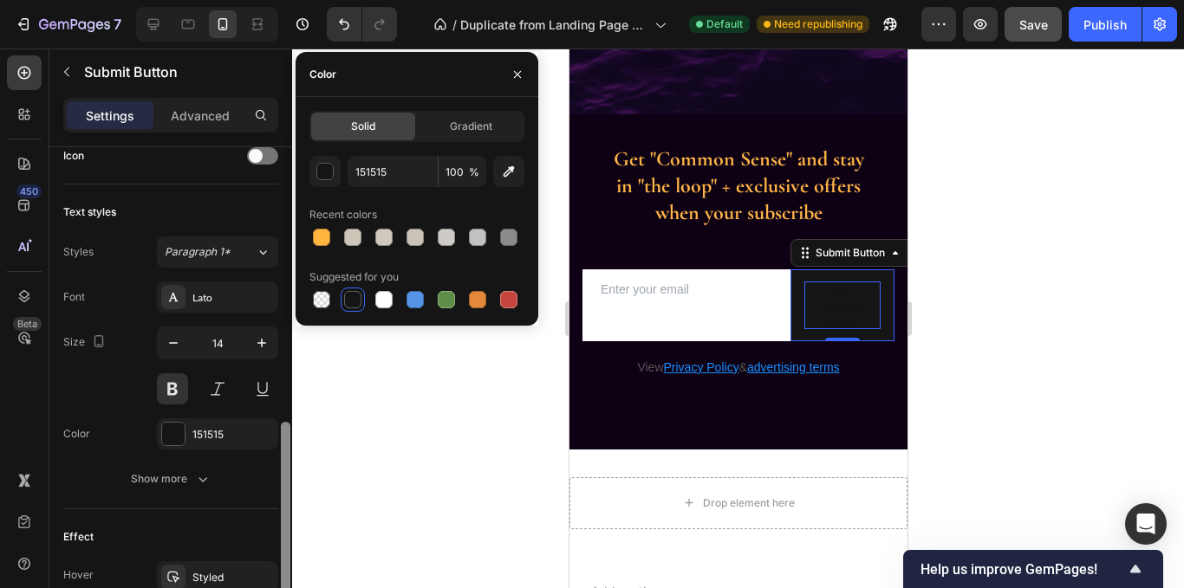
scroll to position [619, 0]
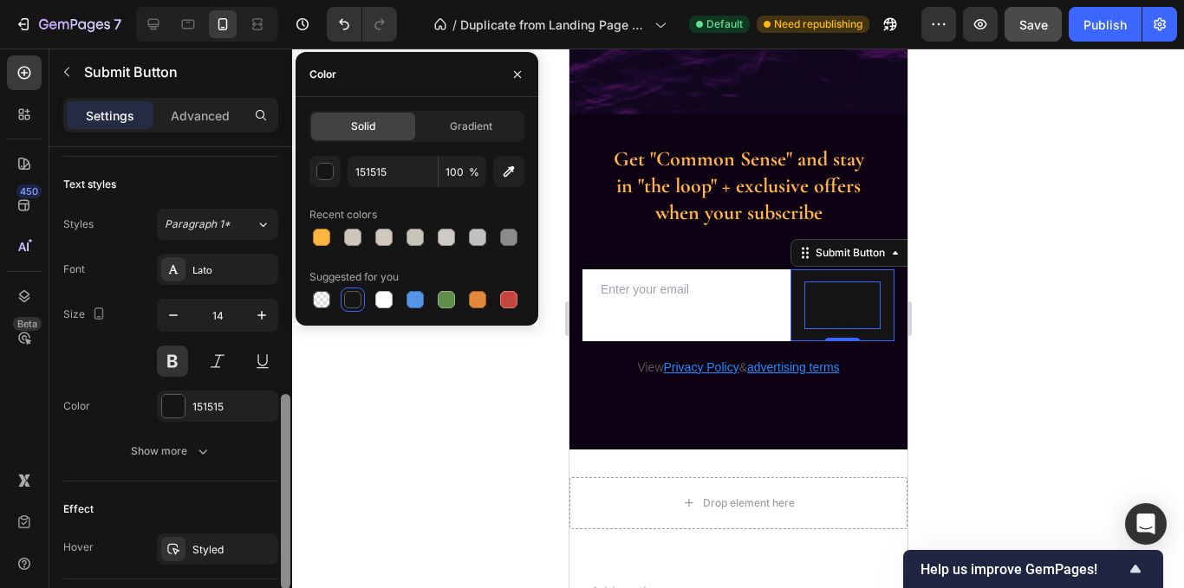
drag, startPoint x: 289, startPoint y: 253, endPoint x: 289, endPoint y: 493, distance: 240.1
click at [289, 493] on div at bounding box center [286, 491] width 10 height 195
click at [215, 406] on div "151515" at bounding box center [217, 408] width 50 height 16
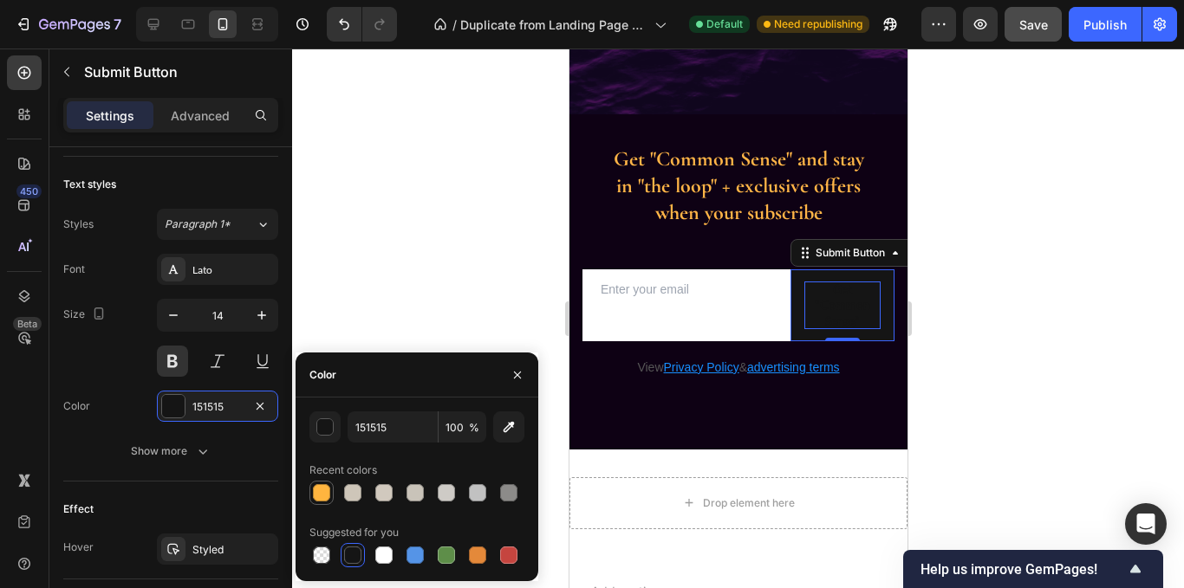
click at [322, 491] on div at bounding box center [321, 492] width 17 height 17
type input "FFB53F"
click at [432, 261] on div at bounding box center [738, 319] width 892 height 540
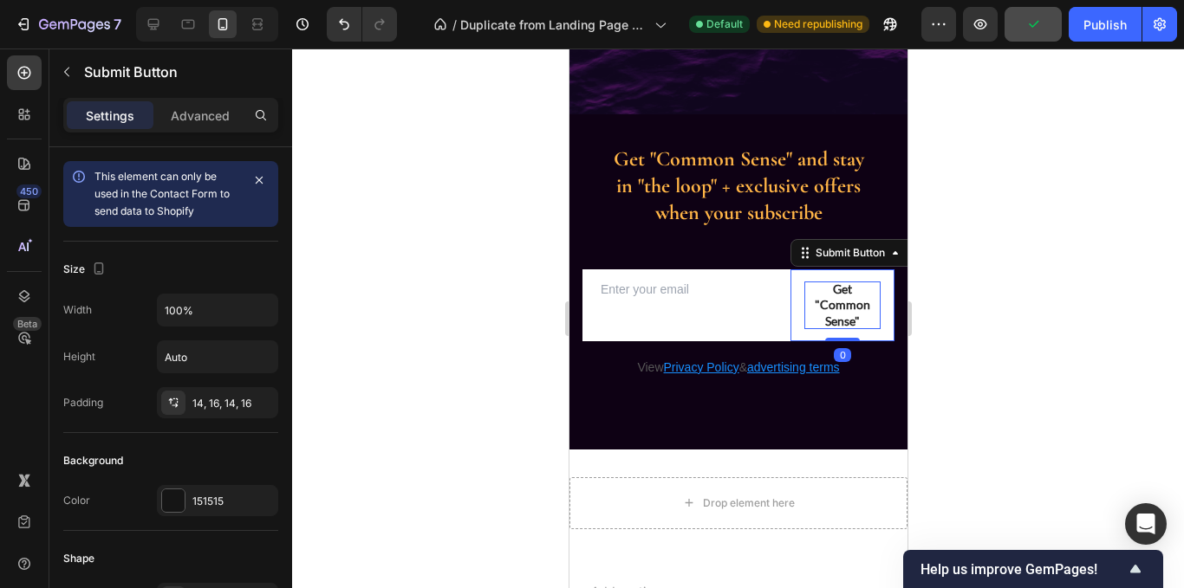
click at [869, 315] on button "Get "Common Sense"" at bounding box center [842, 306] width 104 height 72
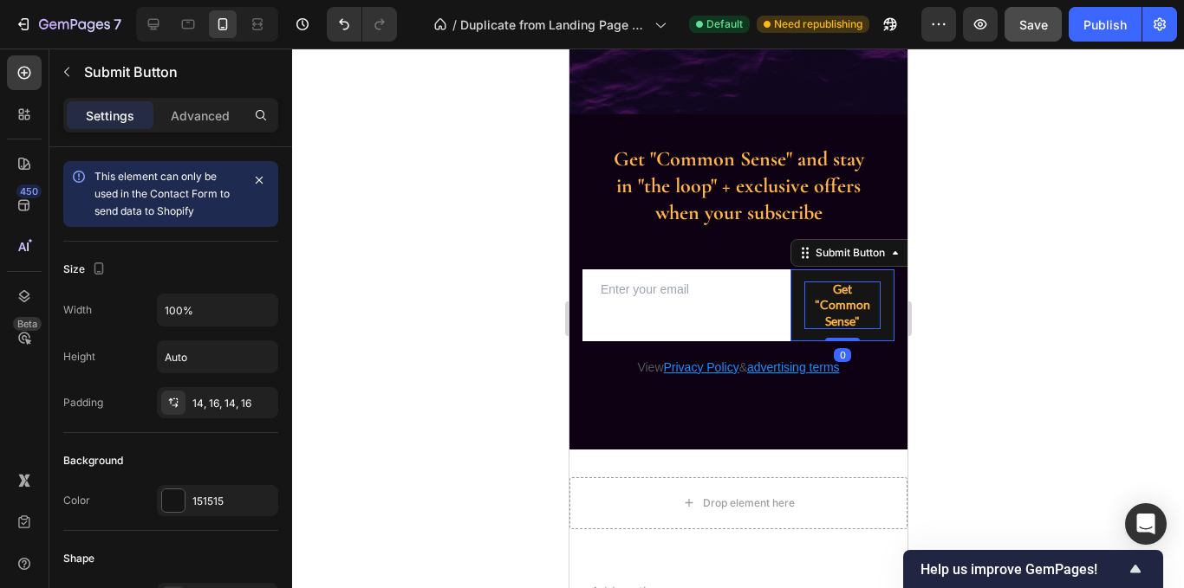
drag, startPoint x: 841, startPoint y: 337, endPoint x: 848, endPoint y: 306, distance: 32.0
click at [848, 306] on div "Get "Common Sense" Submit Button 0" at bounding box center [842, 306] width 104 height 72
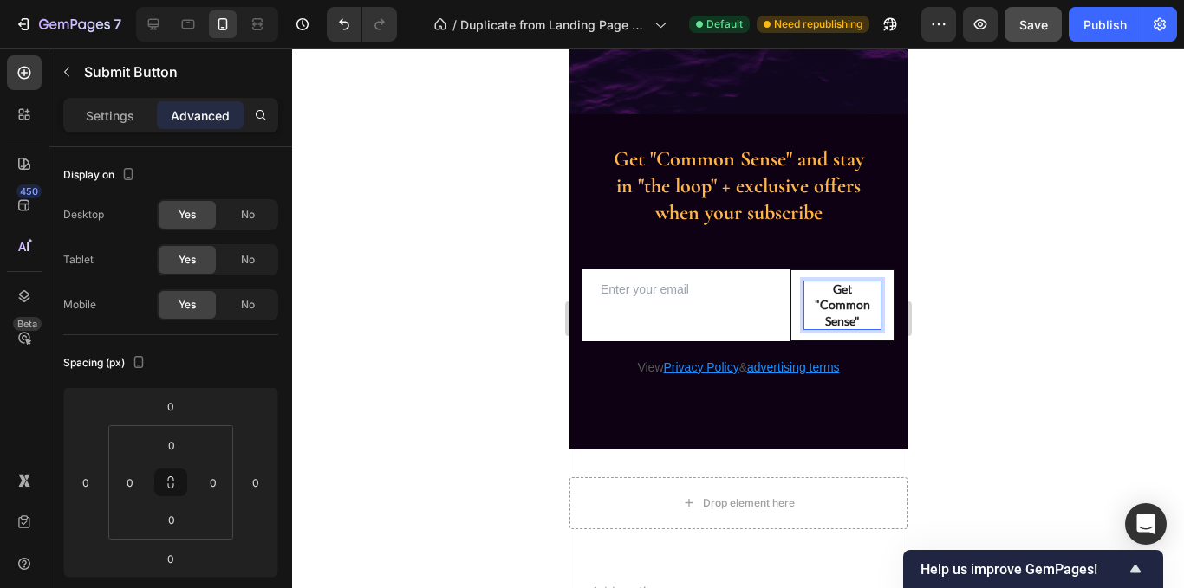
click at [790, 295] on button "Get "Common Sense"" at bounding box center [842, 306] width 104 height 72
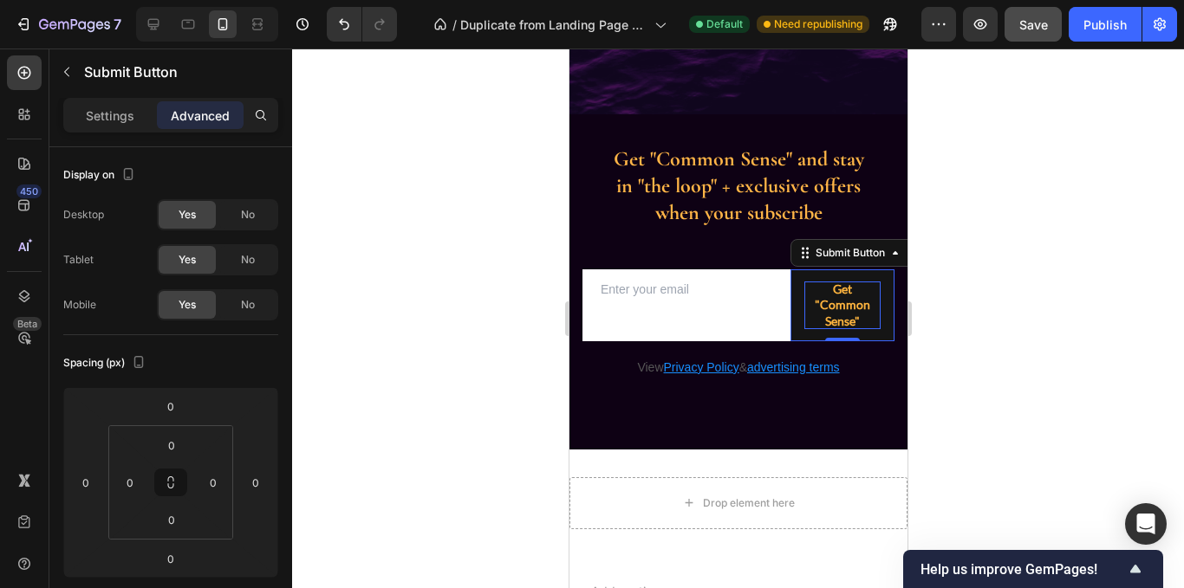
click at [890, 264] on div "Submit Button" at bounding box center [874, 253] width 169 height 28
click at [888, 261] on div "Submit Button" at bounding box center [849, 253] width 111 height 21
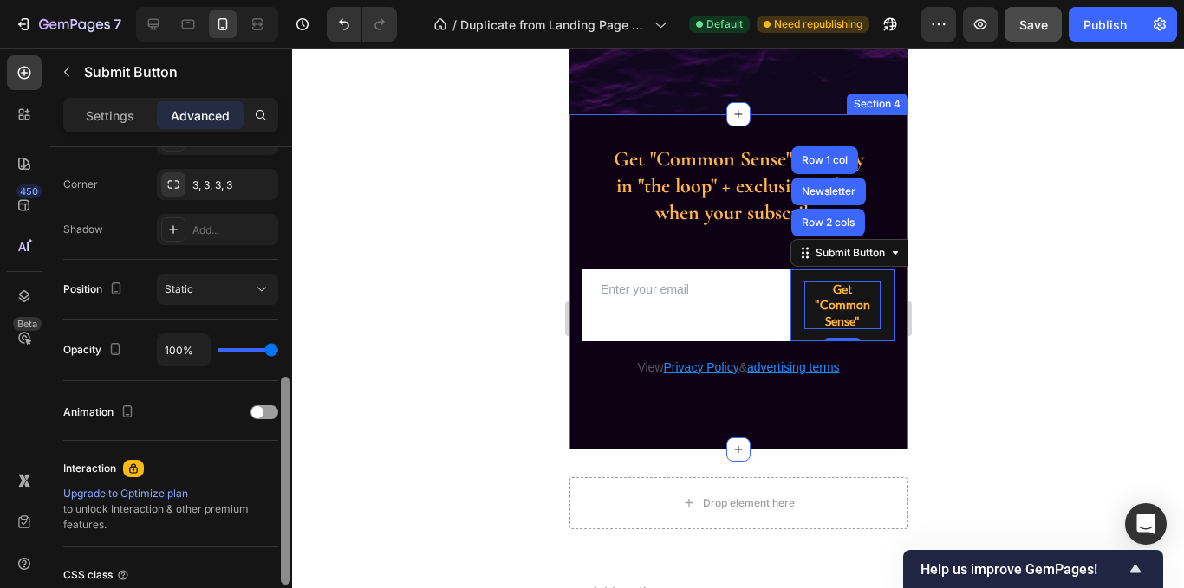
scroll to position [527, 0]
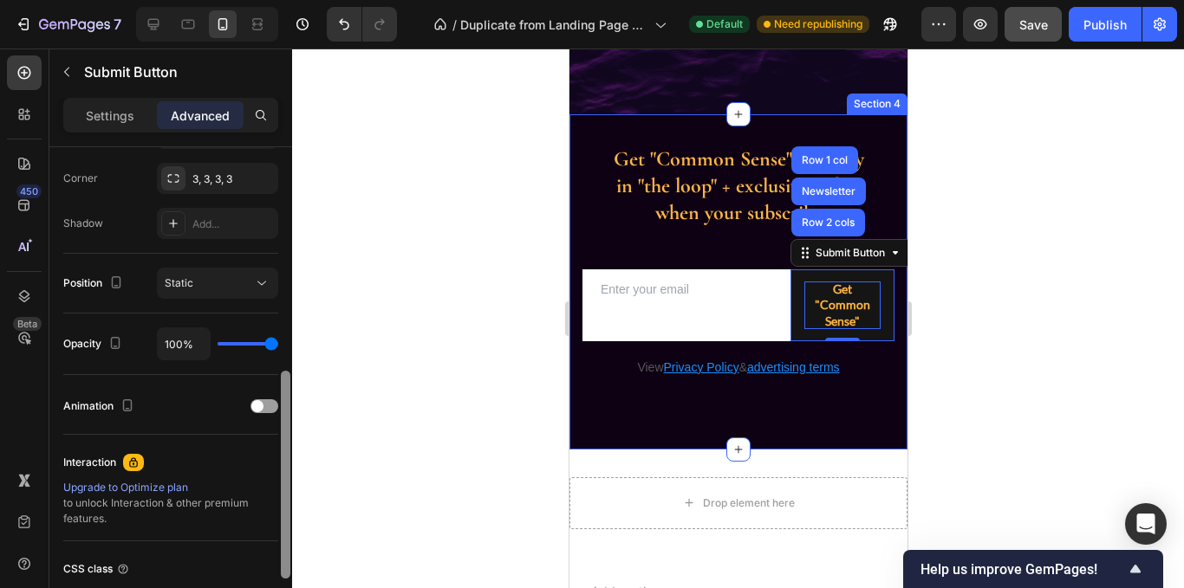
drag, startPoint x: 284, startPoint y: 253, endPoint x: 282, endPoint y: 477, distance: 223.6
click at [282, 477] on div at bounding box center [286, 475] width 10 height 208
click at [229, 283] on div "Static" at bounding box center [209, 284] width 88 height 16
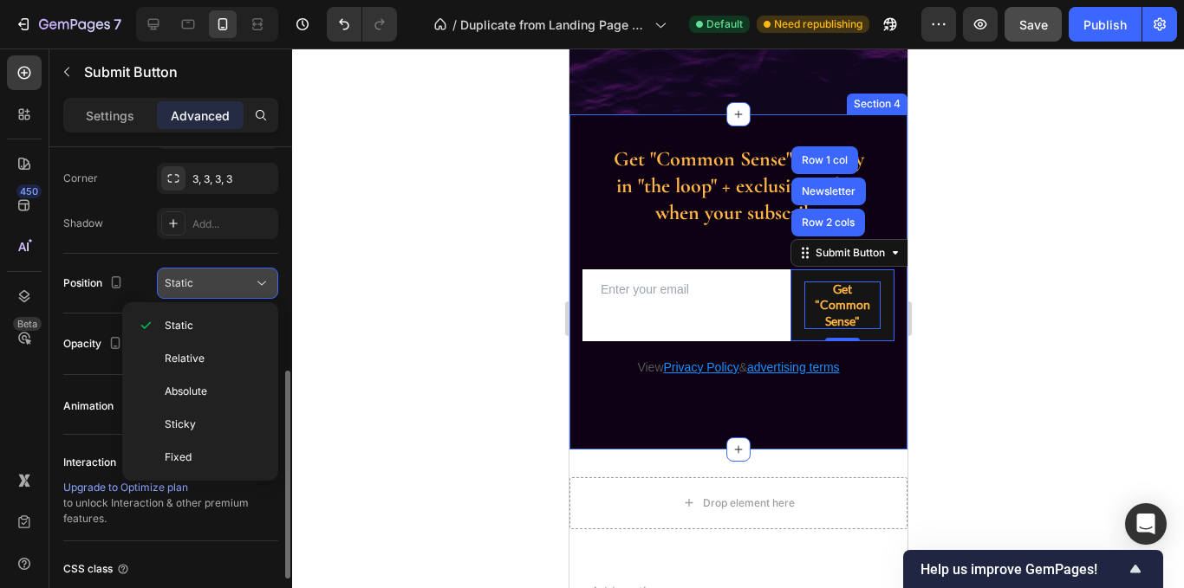
click at [229, 283] on div "Static" at bounding box center [209, 284] width 88 height 16
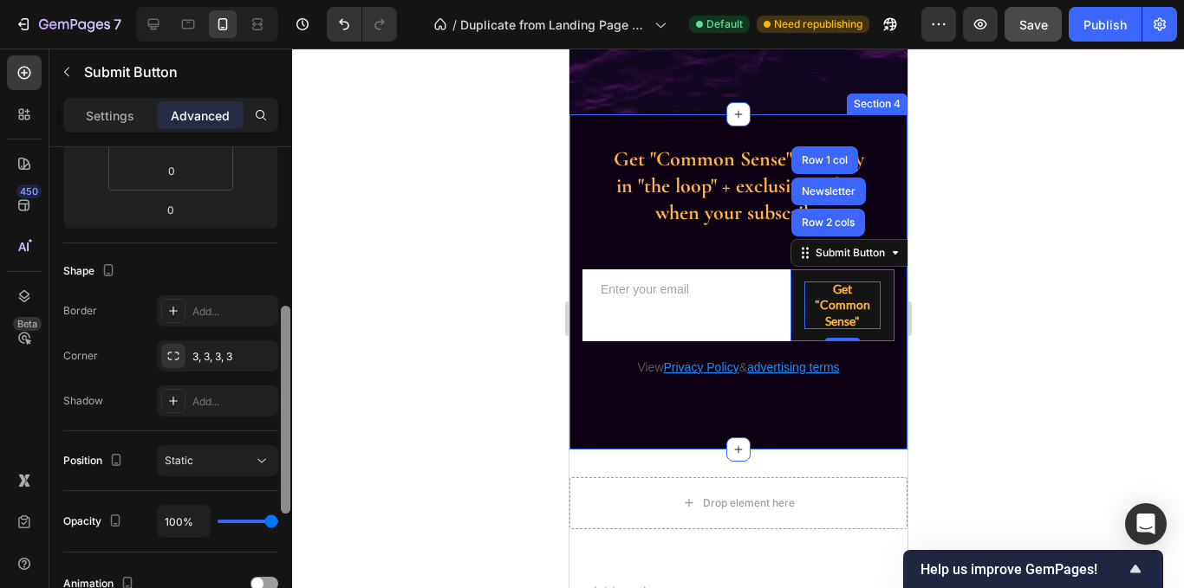
scroll to position [348, 0]
drag, startPoint x: 285, startPoint y: 400, endPoint x: 286, endPoint y: 324, distance: 76.3
click at [286, 324] on div at bounding box center [286, 399] width 10 height 208
click at [211, 354] on div "3, 3, 3, 3" at bounding box center [217, 359] width 50 height 16
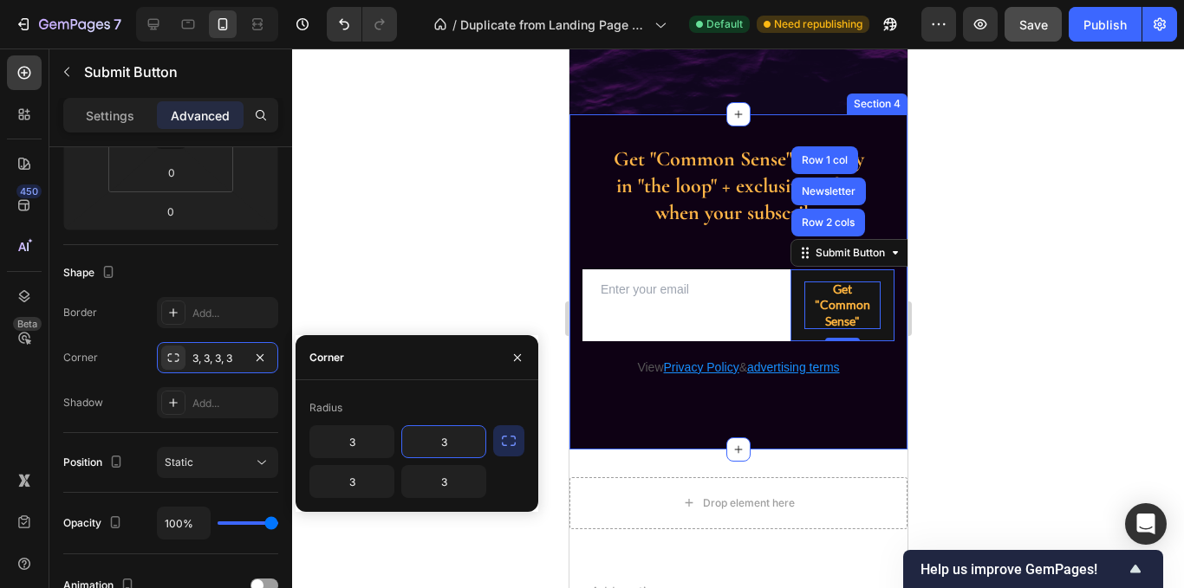
click at [465, 450] on input "3" at bounding box center [443, 441] width 83 height 31
type input "5"
click at [458, 402] on div "Radius" at bounding box center [416, 408] width 215 height 28
click at [465, 440] on input "10" at bounding box center [443, 441] width 83 height 31
type input "3"
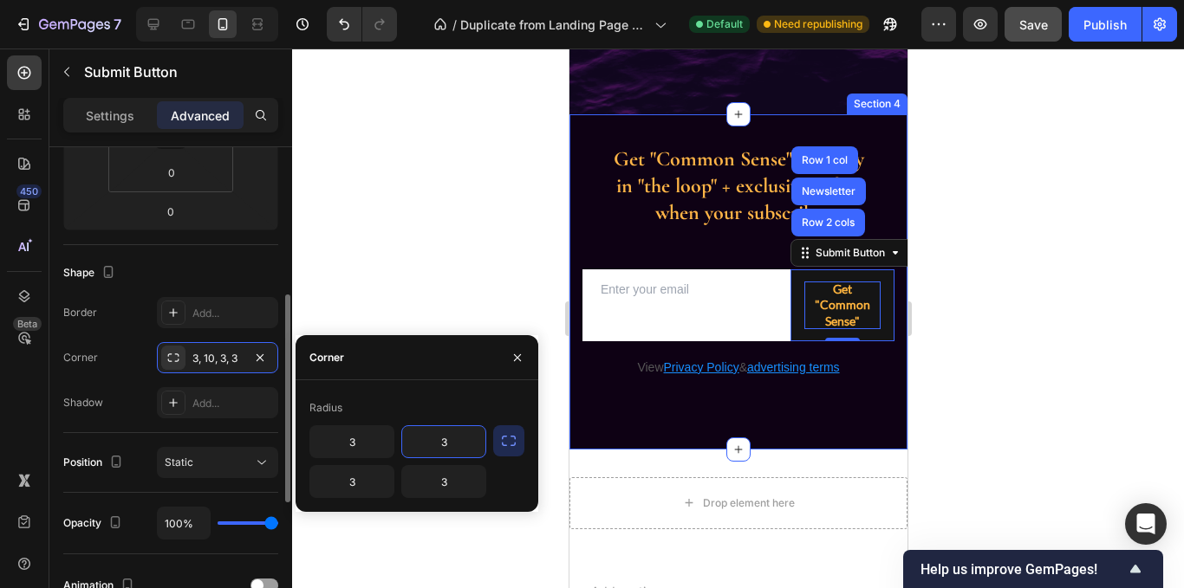
click at [231, 270] on div "Shape" at bounding box center [170, 273] width 215 height 28
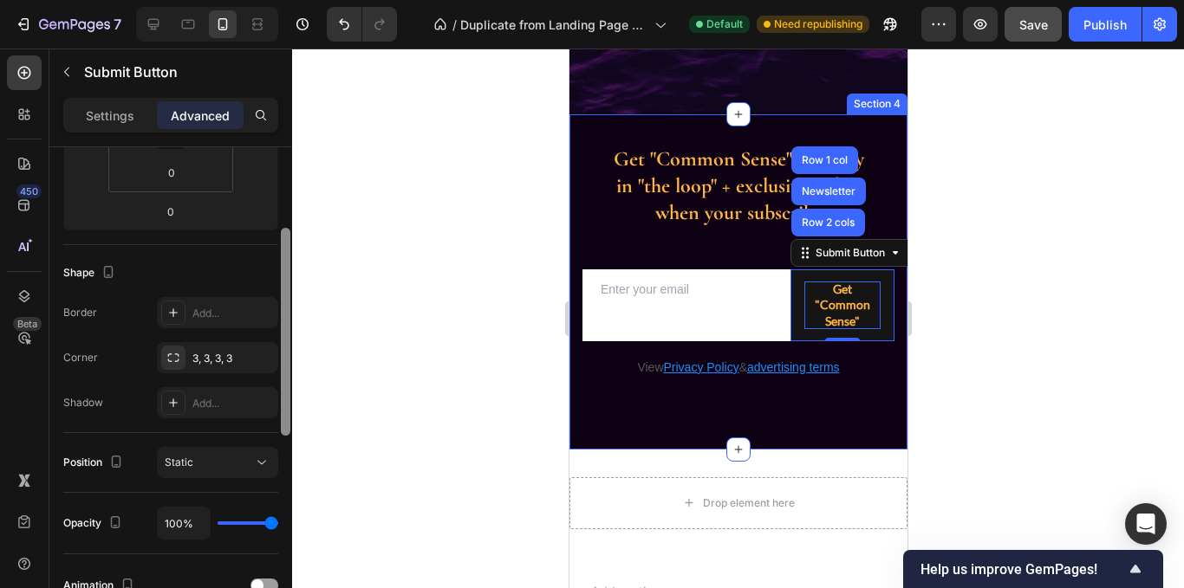
scroll to position [0, 0]
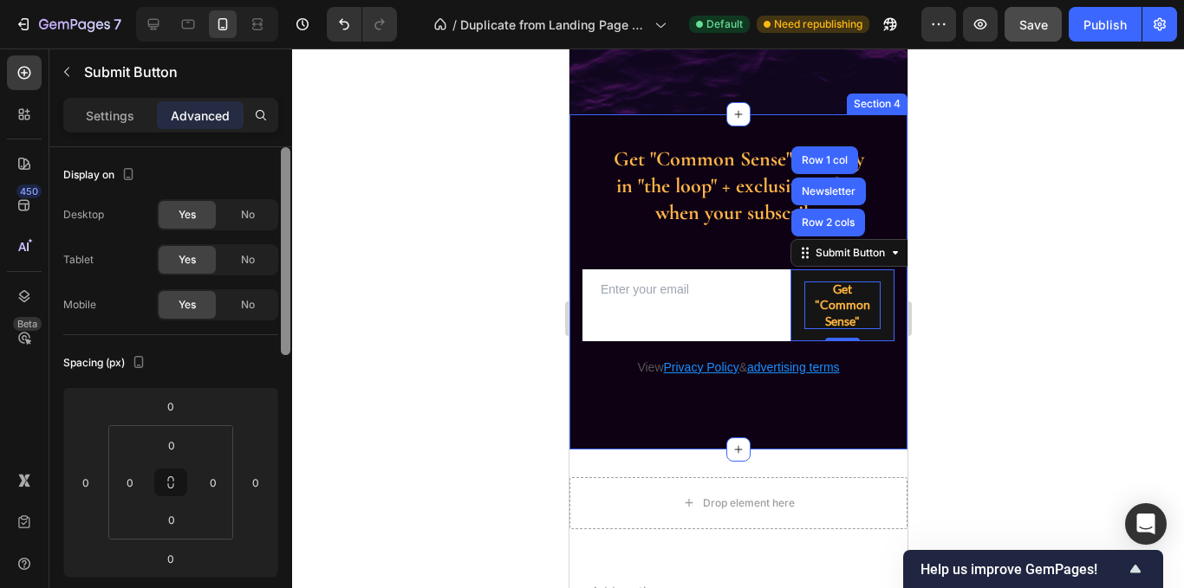
drag, startPoint x: 286, startPoint y: 350, endPoint x: 274, endPoint y: 144, distance: 206.6
click at [274, 144] on div "Settings Advanced Display on Desktop Yes No Tablet Yes No Mobile Yes No Spacing…" at bounding box center [170, 368] width 243 height 540
click at [107, 122] on p "Settings" at bounding box center [110, 116] width 49 height 18
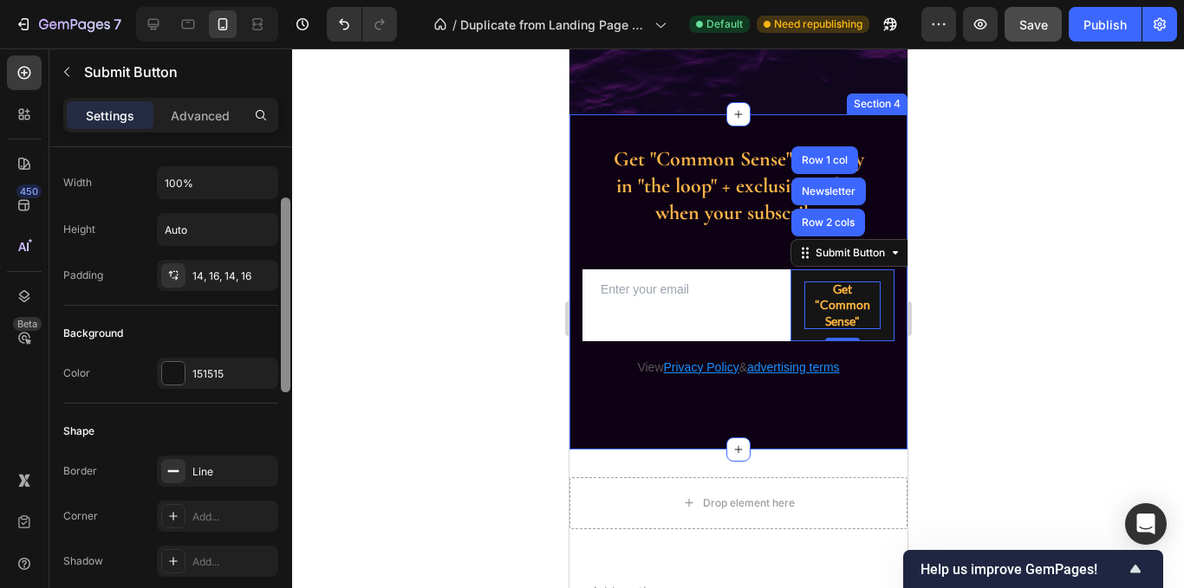
scroll to position [134, 0]
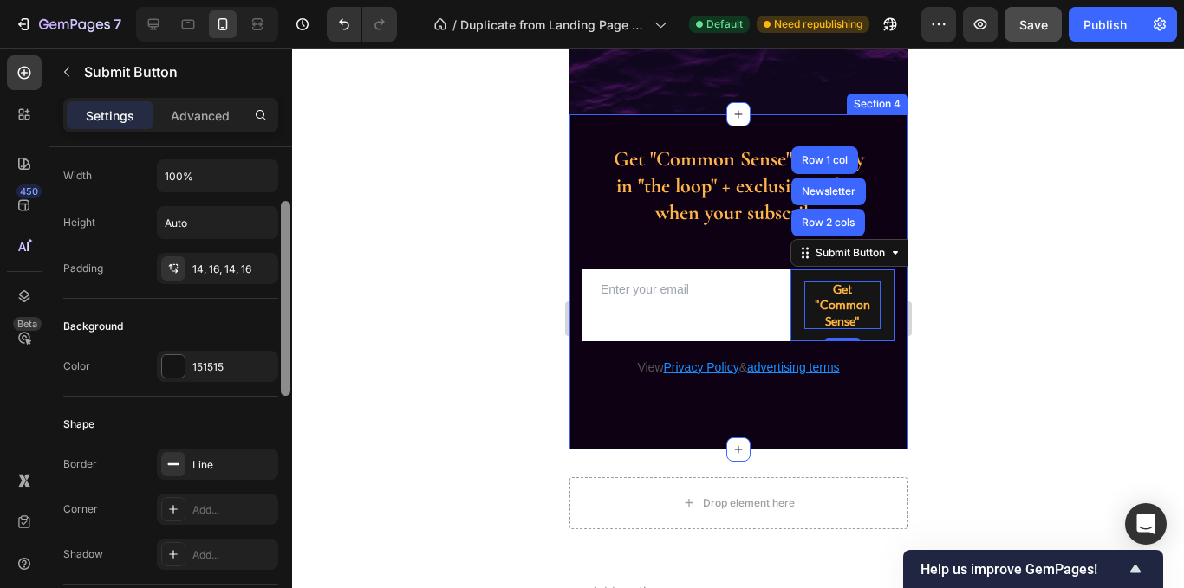
drag, startPoint x: 286, startPoint y: 294, endPoint x: 290, endPoint y: 348, distance: 53.9
click at [290, 348] on div at bounding box center [285, 392] width 13 height 491
click at [219, 270] on div "14, 16, 14, 16" at bounding box center [217, 270] width 50 height 16
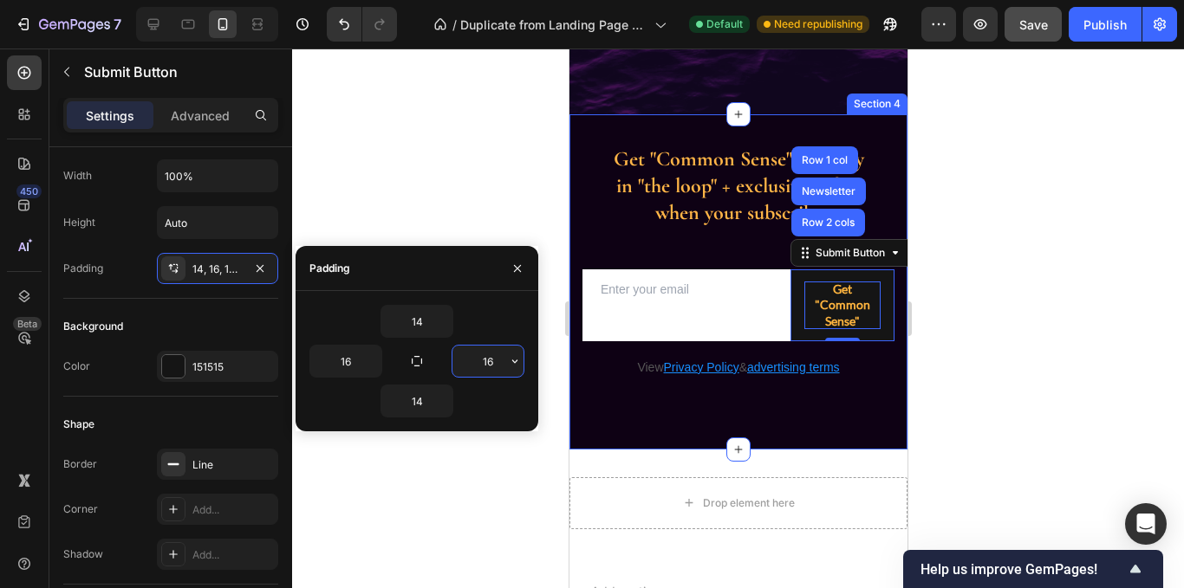
click at [489, 361] on input "16" at bounding box center [487, 361] width 71 height 31
click at [515, 366] on icon "button" at bounding box center [515, 361] width 14 height 14
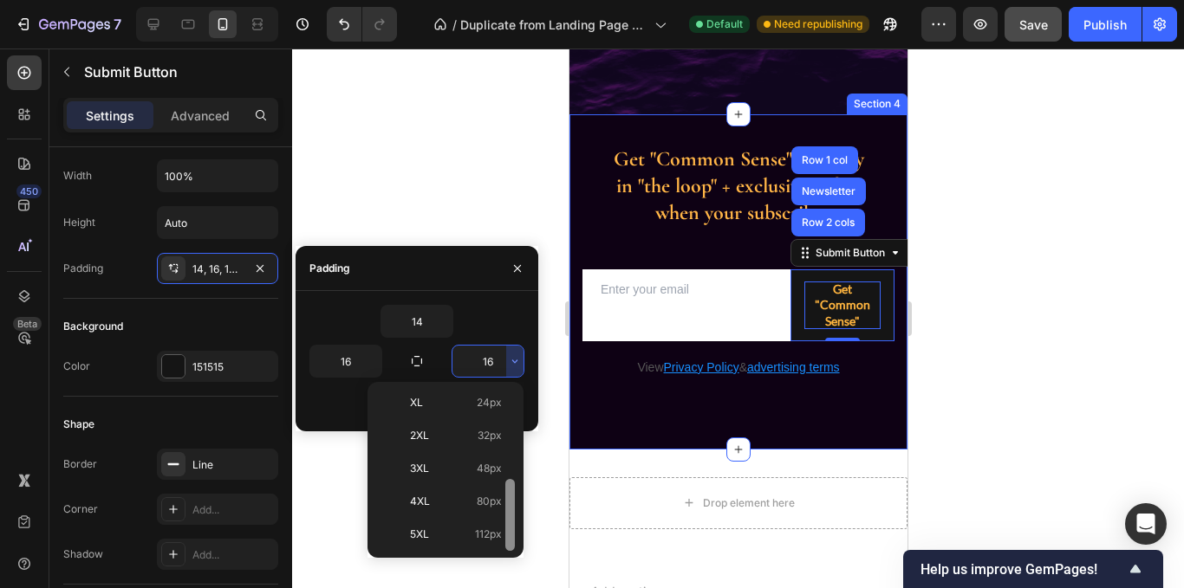
scroll to position [175, 0]
drag, startPoint x: 508, startPoint y: 411, endPoint x: 510, endPoint y: 490, distance: 78.9
click at [510, 490] on div at bounding box center [510, 503] width 10 height 72
click at [457, 464] on p "2XL 32px" at bounding box center [456, 461] width 92 height 16
type input "32"
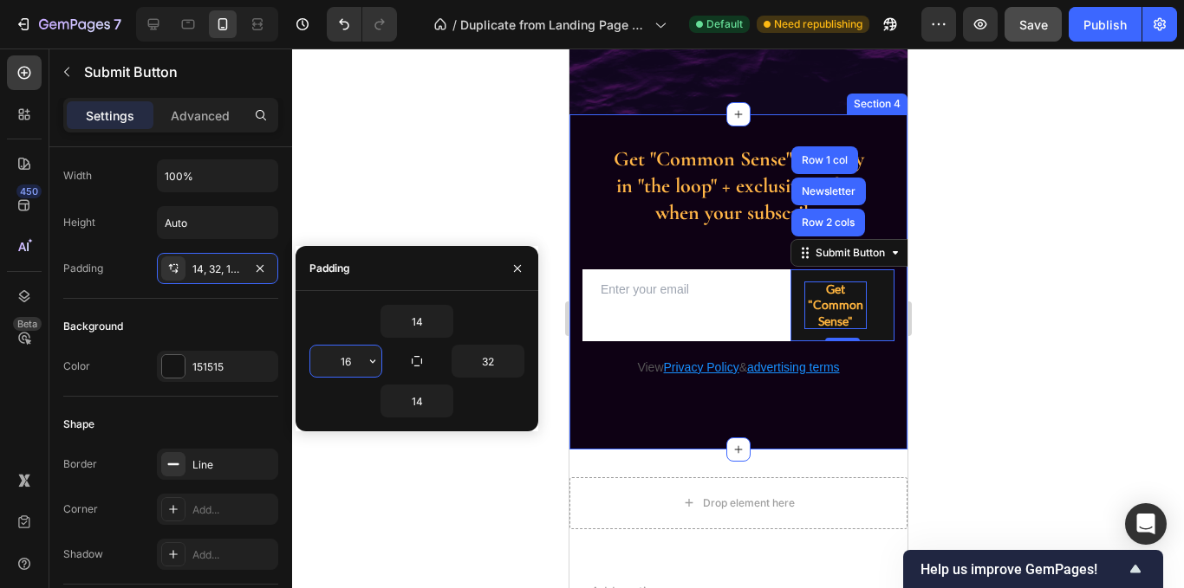
click at [348, 366] on input "16" at bounding box center [345, 361] width 71 height 31
click at [374, 364] on icon "button" at bounding box center [373, 361] width 14 height 14
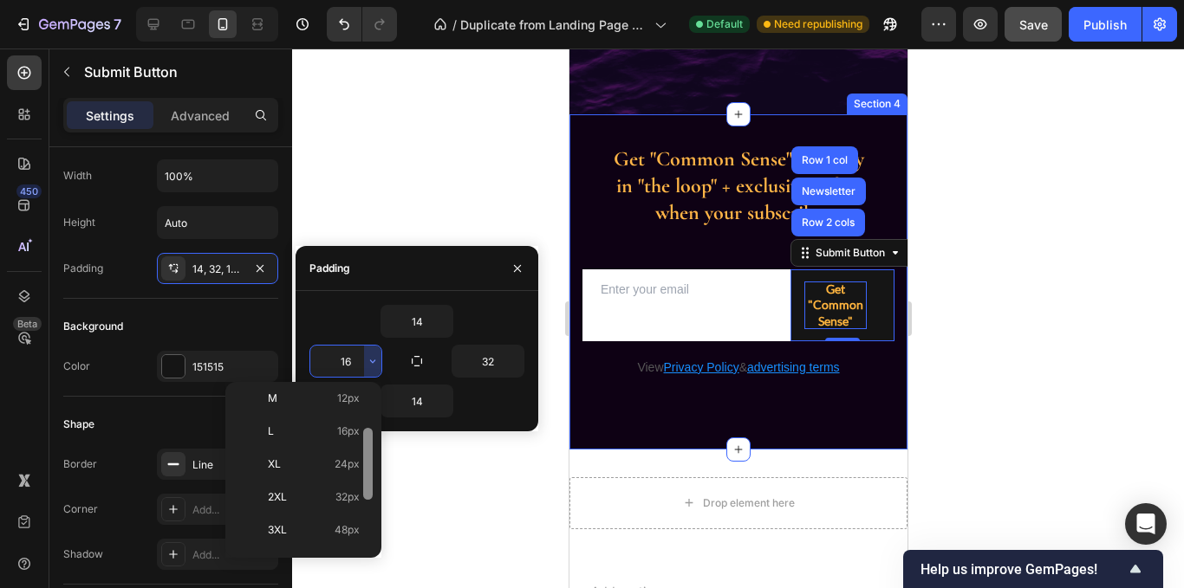
scroll to position [159, 0]
drag, startPoint x: 370, startPoint y: 440, endPoint x: 377, endPoint y: 512, distance: 72.3
click at [377, 512] on div "Auto Auto XXS 2px XS 4px S 8px M 12px L 16px XL 24px 2XL 32px 3XL 48px 4XL 80px…" at bounding box center [303, 470] width 156 height 176
click at [333, 484] on div "2XL 32px" at bounding box center [299, 476] width 135 height 33
type input "32"
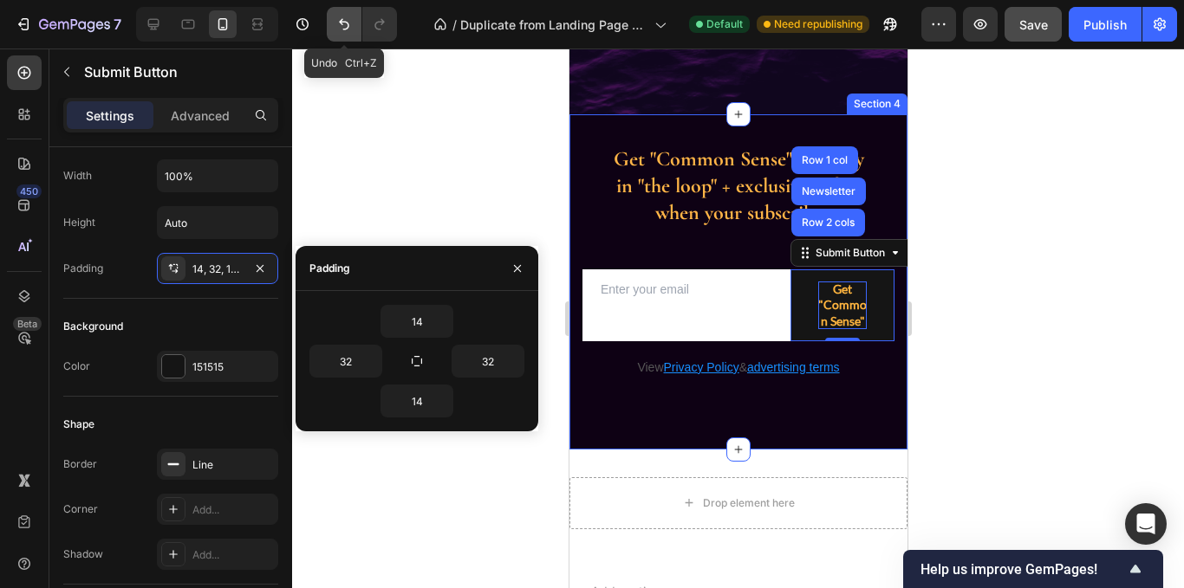
click at [350, 23] on icon "Undo/Redo" at bounding box center [343, 24] width 17 height 17
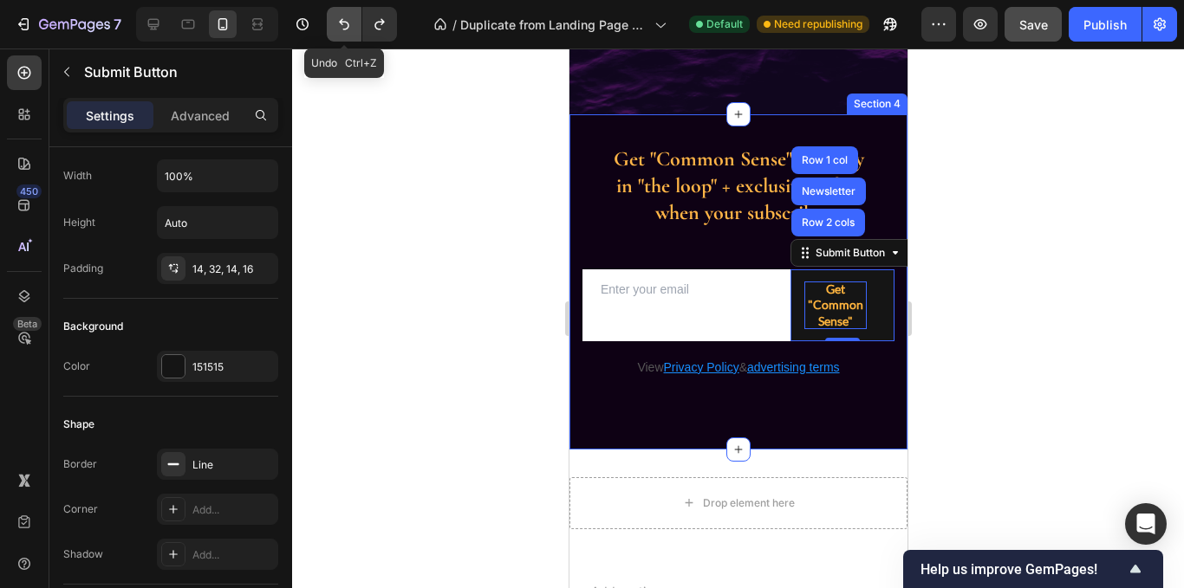
click at [350, 23] on icon "Undo/Redo" at bounding box center [343, 24] width 17 height 17
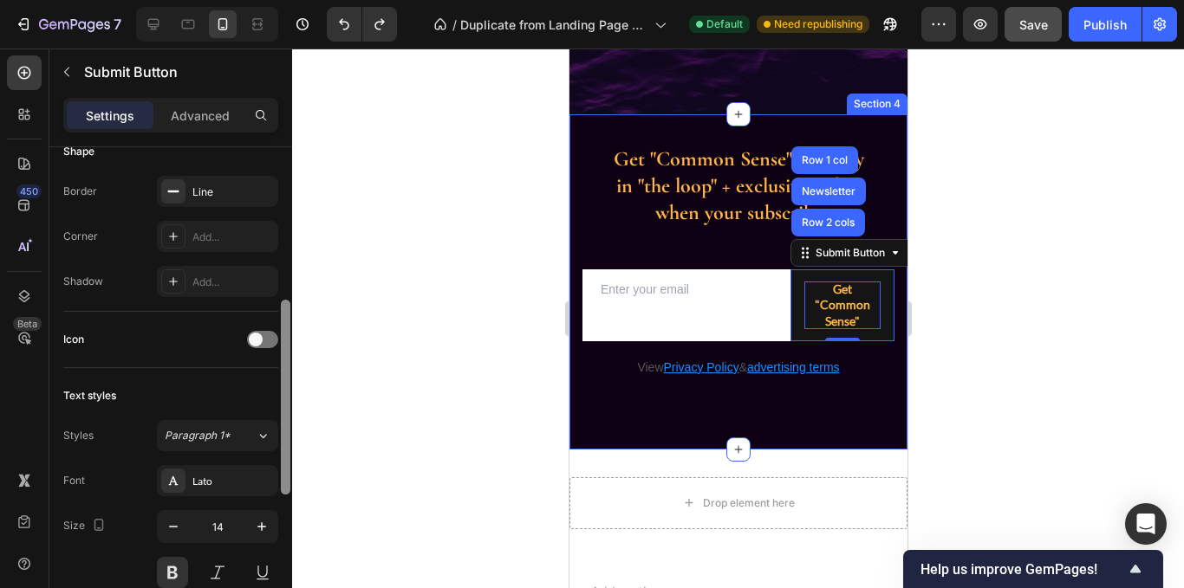
scroll to position [409, 0]
drag, startPoint x: 289, startPoint y: 370, endPoint x: 279, endPoint y: 480, distance: 110.5
click at [279, 480] on div at bounding box center [285, 384] width 13 height 491
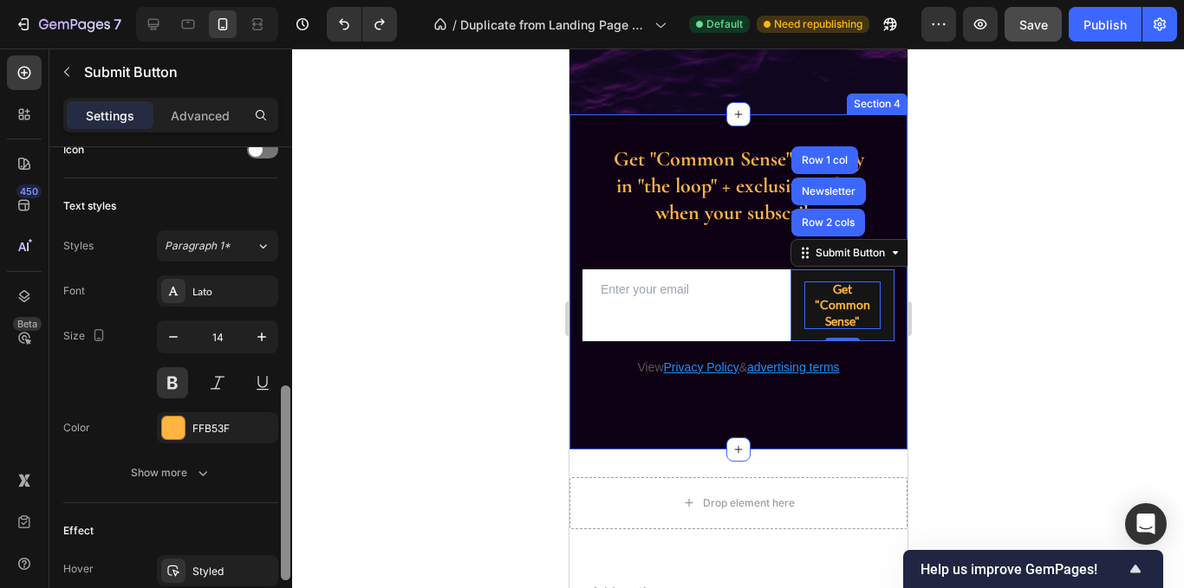
drag, startPoint x: 288, startPoint y: 408, endPoint x: 289, endPoint y: 484, distance: 76.3
click at [289, 484] on div at bounding box center [286, 483] width 10 height 195
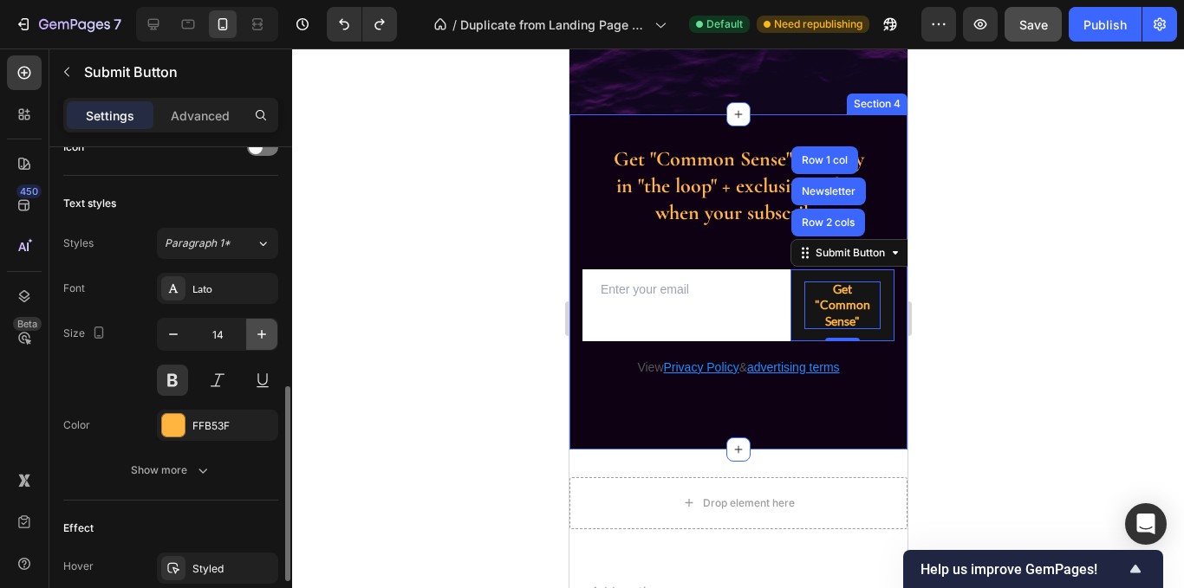
click at [257, 341] on icon "button" at bounding box center [261, 334] width 17 height 17
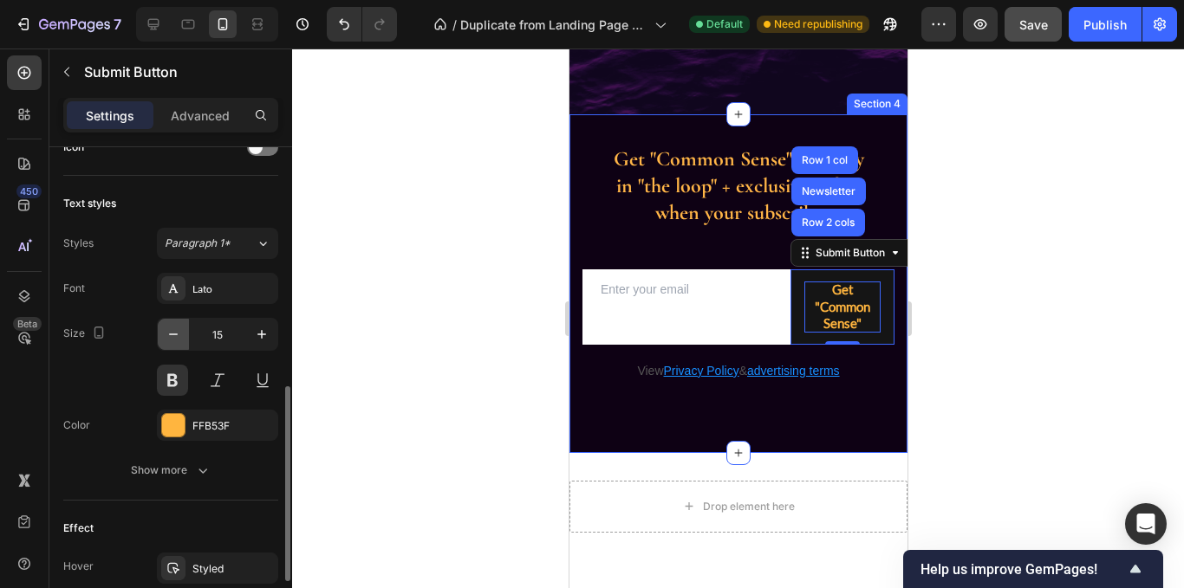
click at [176, 340] on icon "button" at bounding box center [173, 334] width 17 height 17
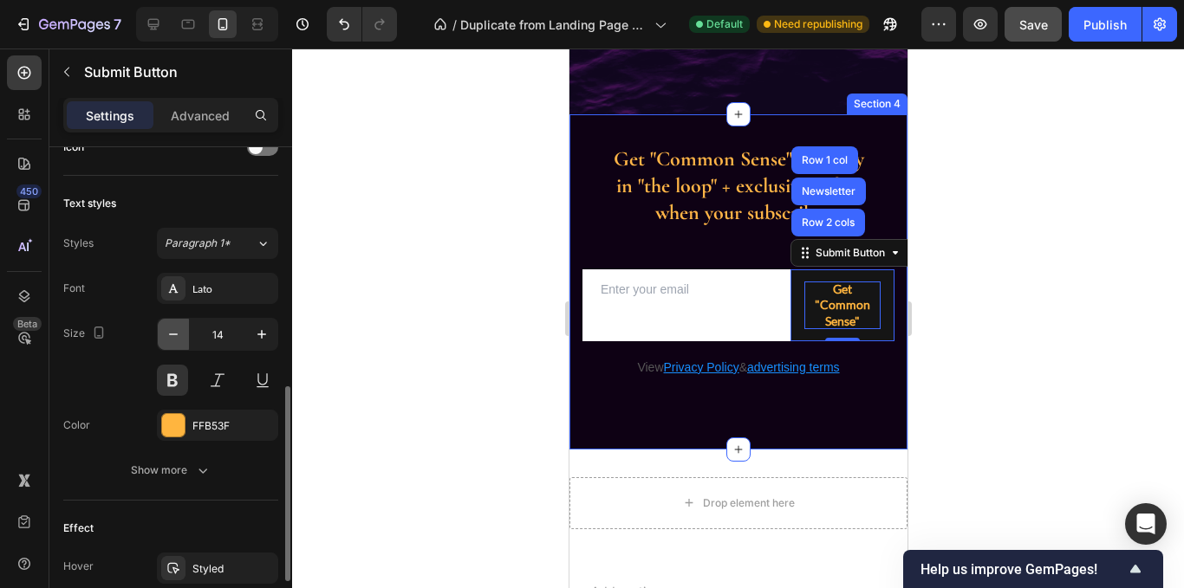
click at [176, 340] on icon "button" at bounding box center [173, 334] width 17 height 17
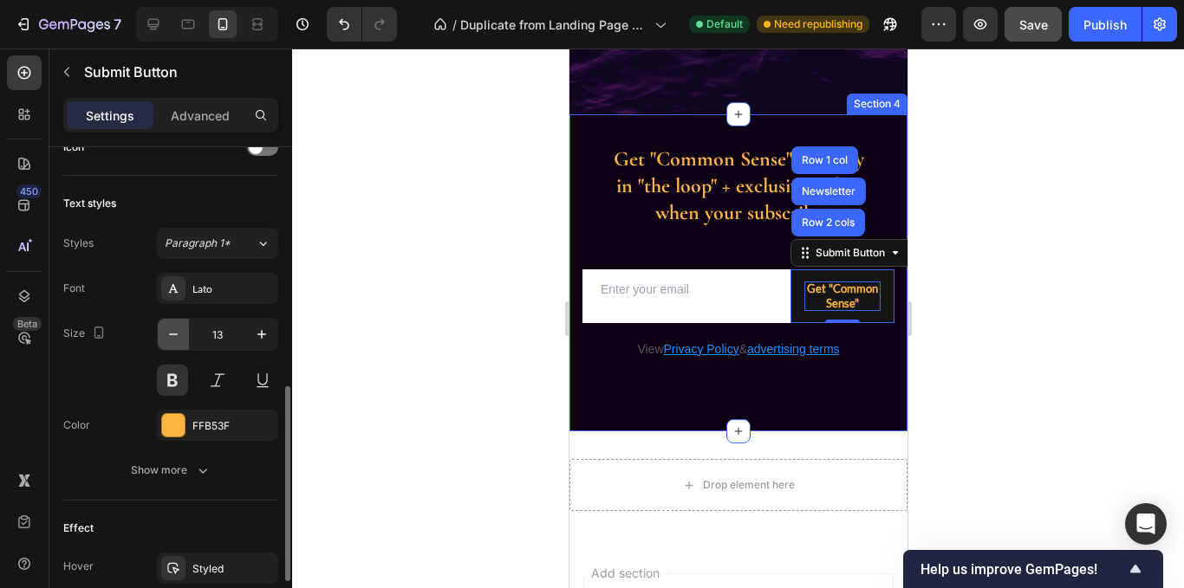
click at [176, 340] on icon "button" at bounding box center [173, 334] width 17 height 17
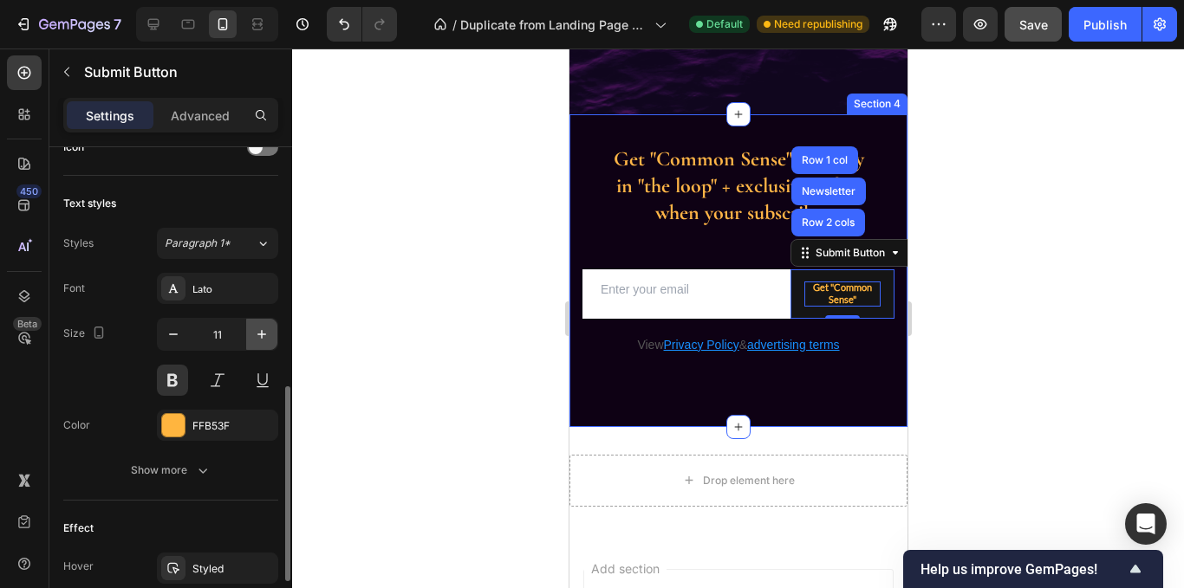
click at [264, 338] on icon "button" at bounding box center [261, 334] width 17 height 17
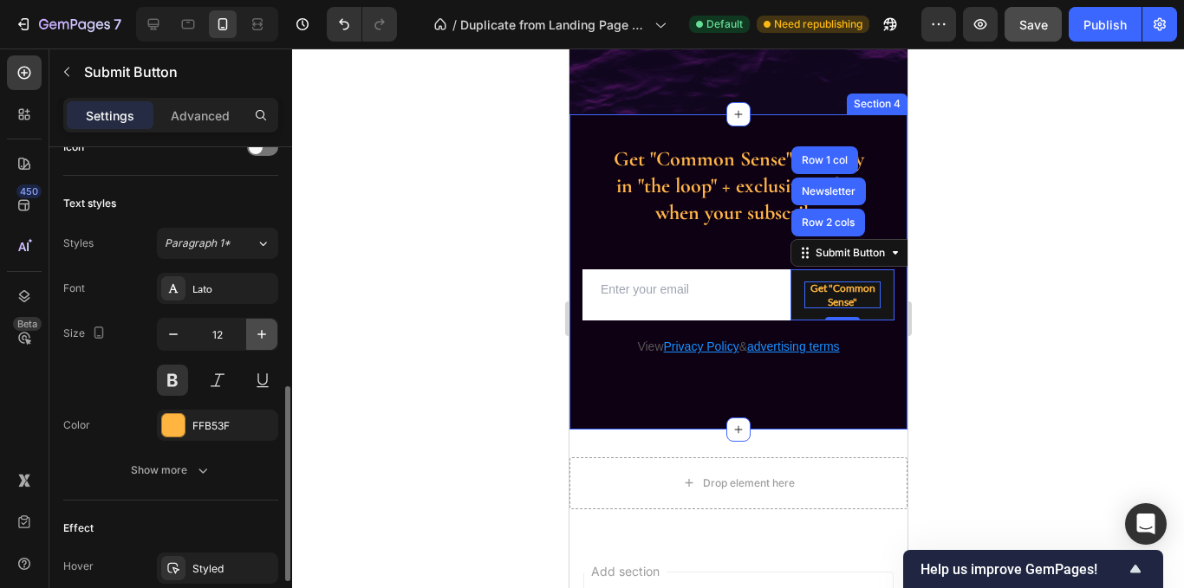
click at [263, 335] on icon "button" at bounding box center [261, 334] width 9 height 9
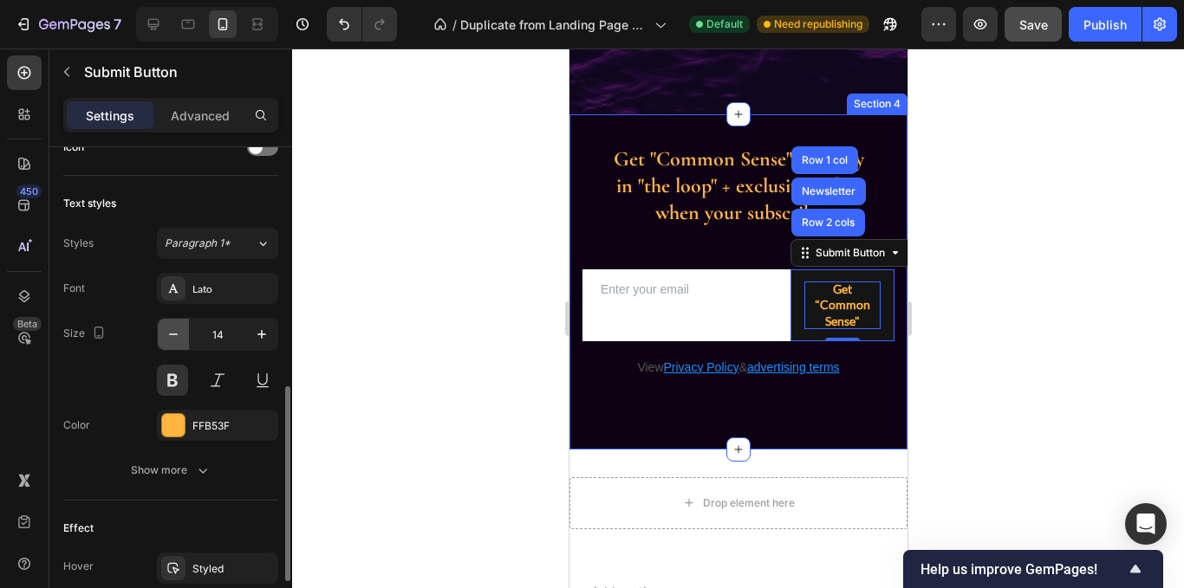
click at [176, 334] on icon "button" at bounding box center [173, 334] width 17 height 17
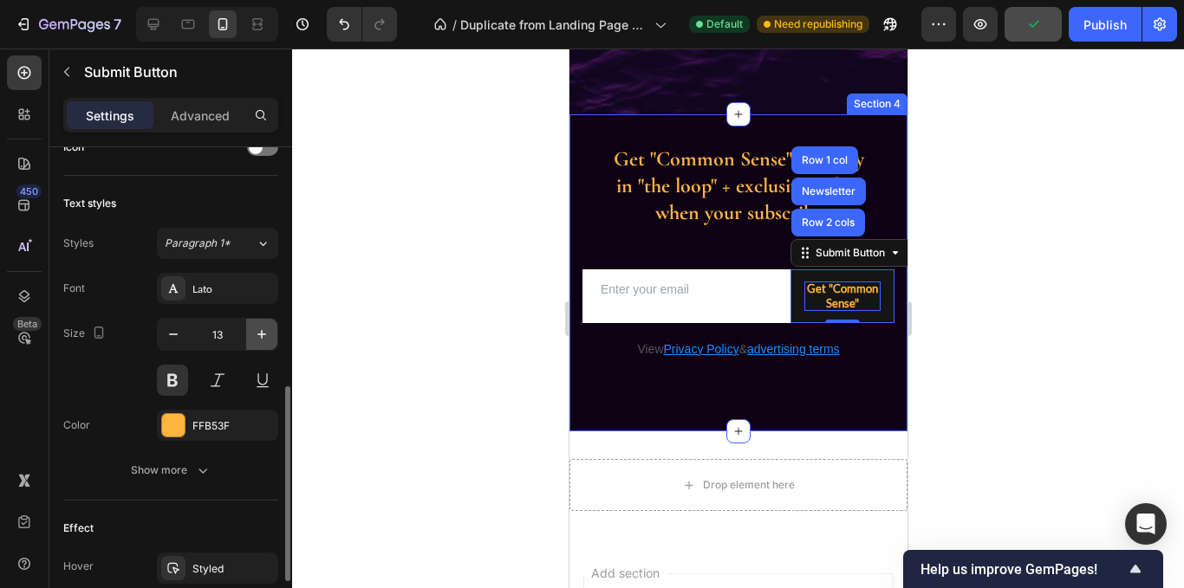
click at [259, 338] on icon "button" at bounding box center [261, 334] width 17 height 17
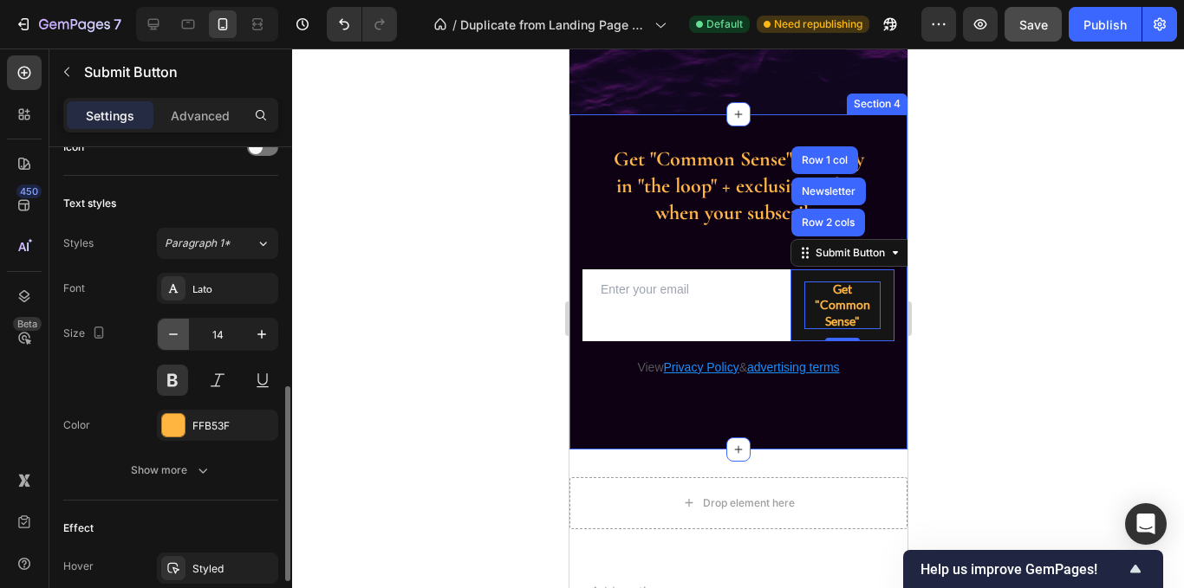
click at [171, 338] on icon "button" at bounding box center [173, 334] width 17 height 17
type input "13"
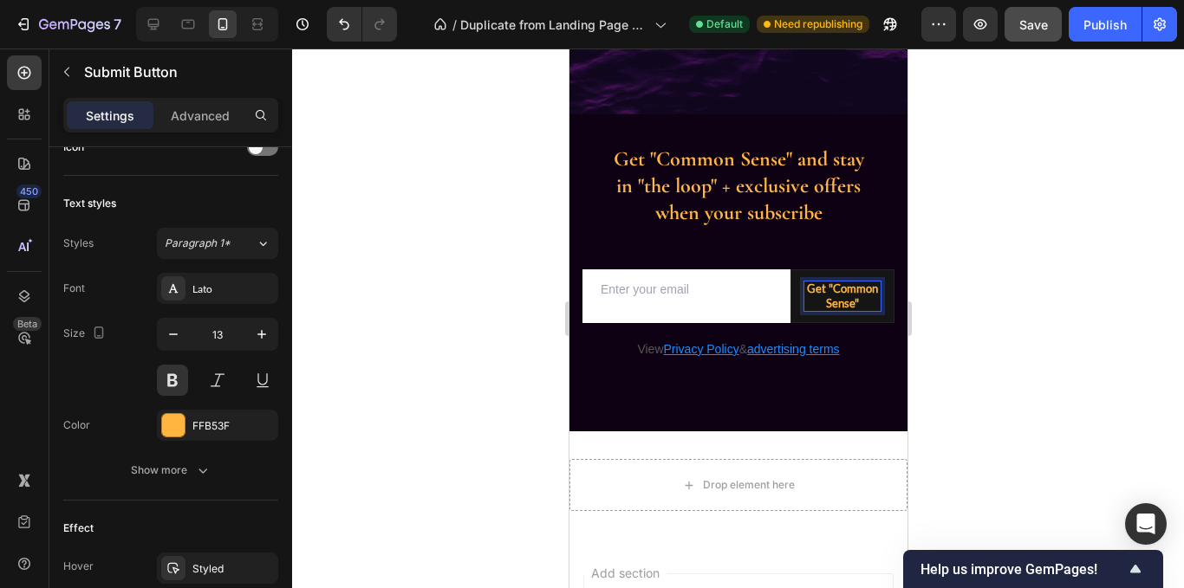
click at [819, 289] on p "Get "Common Sense"" at bounding box center [841, 296] width 76 height 29
click at [816, 291] on p "Get "Common Sense"" at bounding box center [841, 296] width 76 height 29
click at [820, 291] on p "Get "Common Sense"" at bounding box center [841, 296] width 76 height 29
click at [814, 291] on p "Get "Common Sense"" at bounding box center [841, 296] width 76 height 29
click at [815, 289] on p "Get "Common Sense"" at bounding box center [841, 296] width 76 height 29
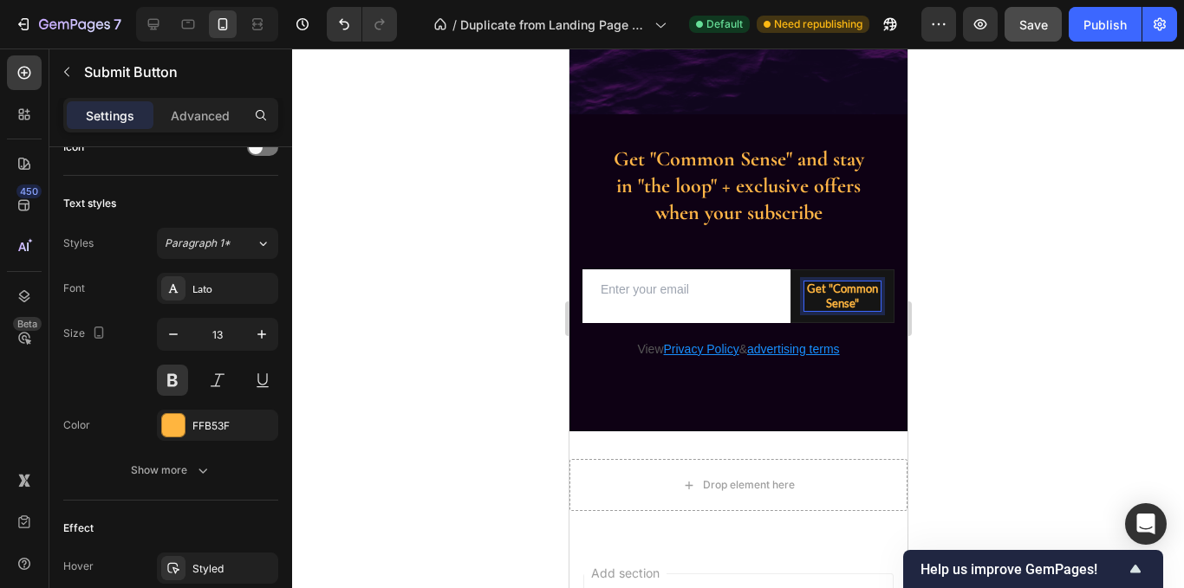
click at [817, 290] on p "Get "Common Sense"" at bounding box center [841, 296] width 76 height 29
click at [790, 270] on button "Get "Common Sense"" at bounding box center [842, 297] width 104 height 54
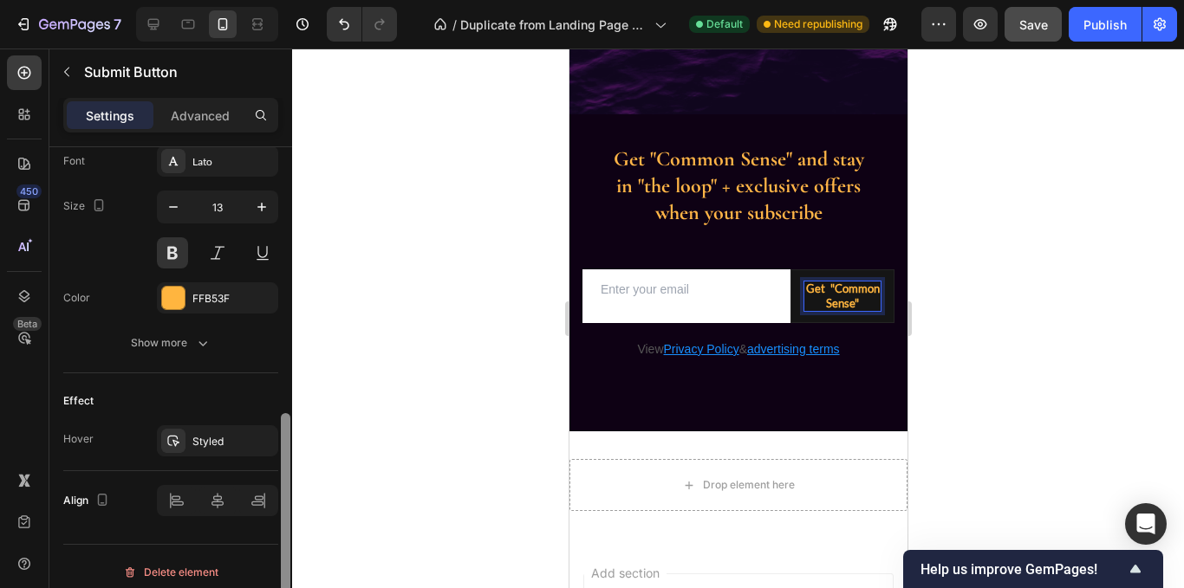
scroll to position [738, 0]
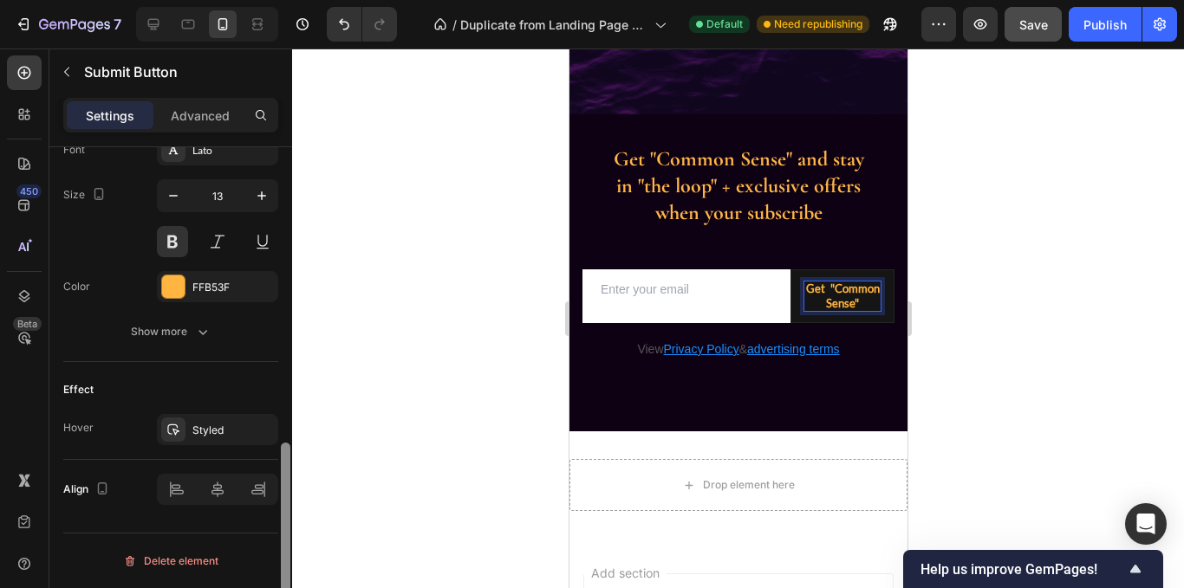
drag, startPoint x: 283, startPoint y: 431, endPoint x: 289, endPoint y: 492, distance: 61.9
click at [289, 492] on div at bounding box center [286, 540] width 10 height 195
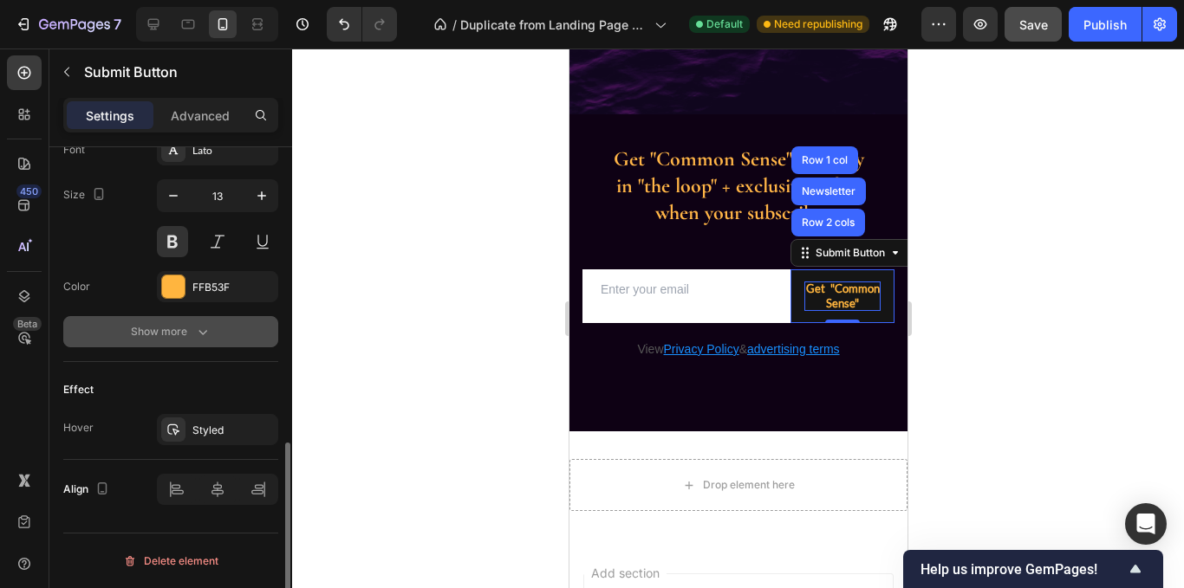
click at [183, 343] on button "Show more" at bounding box center [170, 331] width 215 height 31
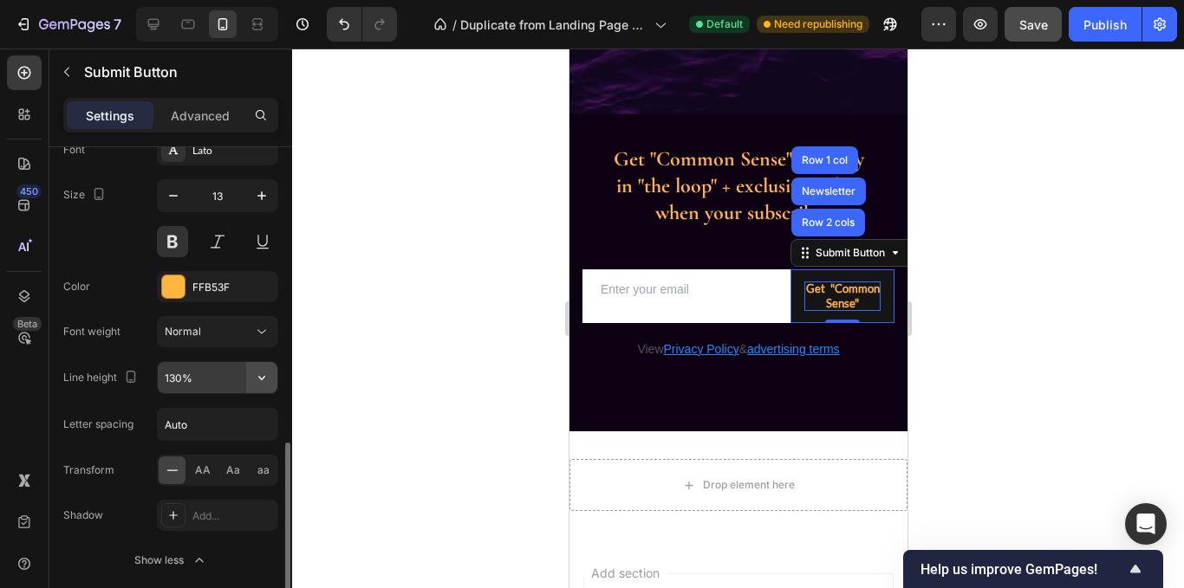
click at [263, 378] on icon "button" at bounding box center [261, 378] width 7 height 4
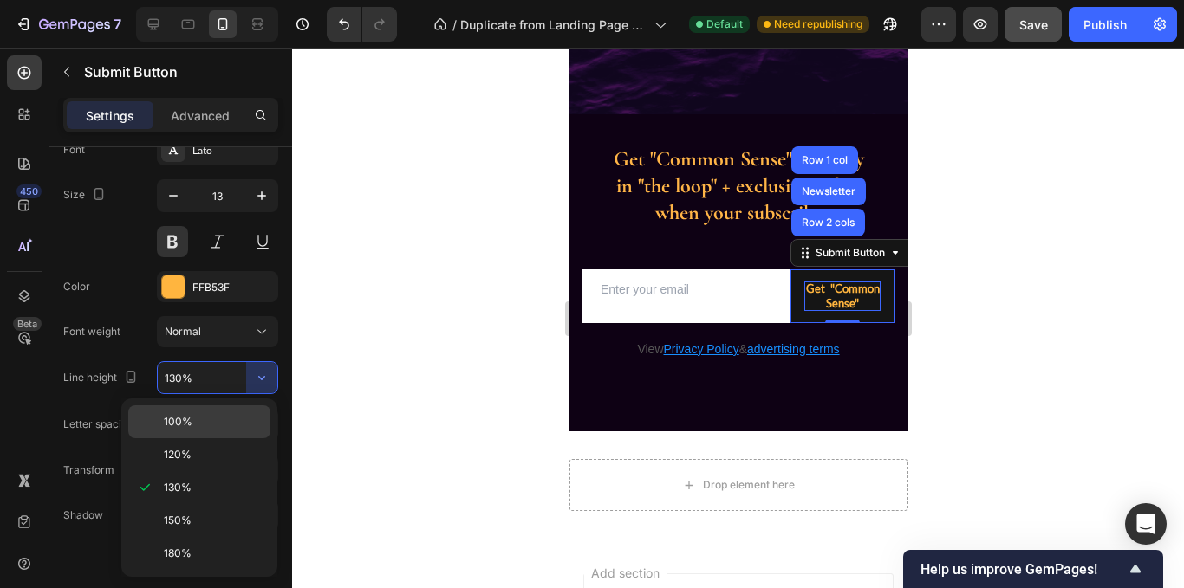
click at [179, 418] on span "100%" at bounding box center [178, 422] width 29 height 16
type input "100%"
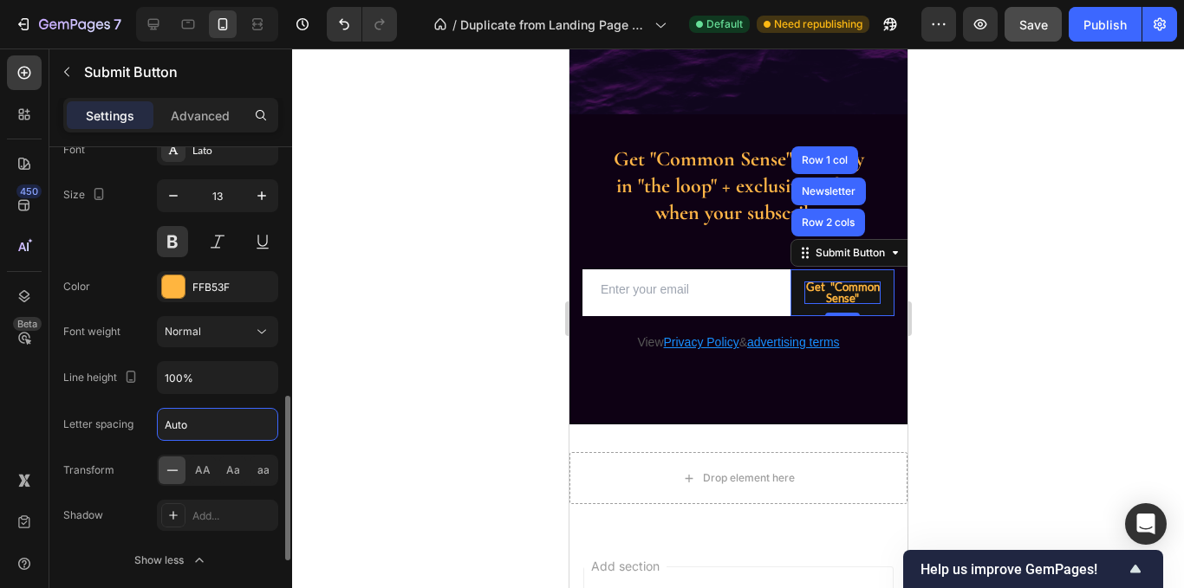
click at [225, 432] on input "Auto" at bounding box center [218, 424] width 120 height 31
click at [254, 327] on icon at bounding box center [261, 331] width 17 height 17
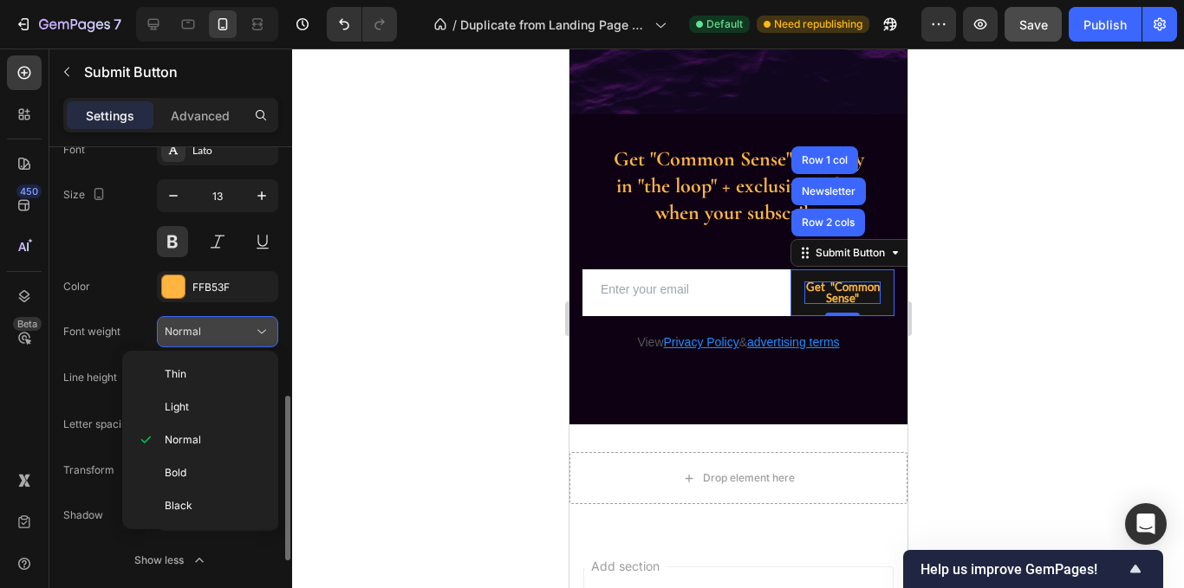
click at [254, 327] on icon at bounding box center [261, 331] width 17 height 17
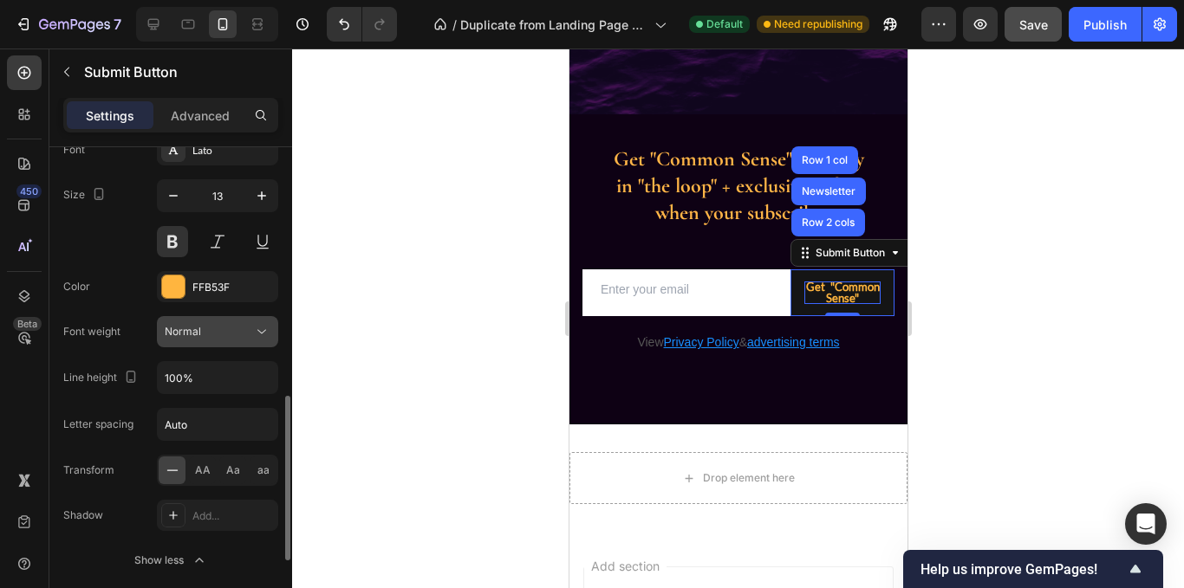
click at [254, 327] on icon at bounding box center [261, 331] width 17 height 17
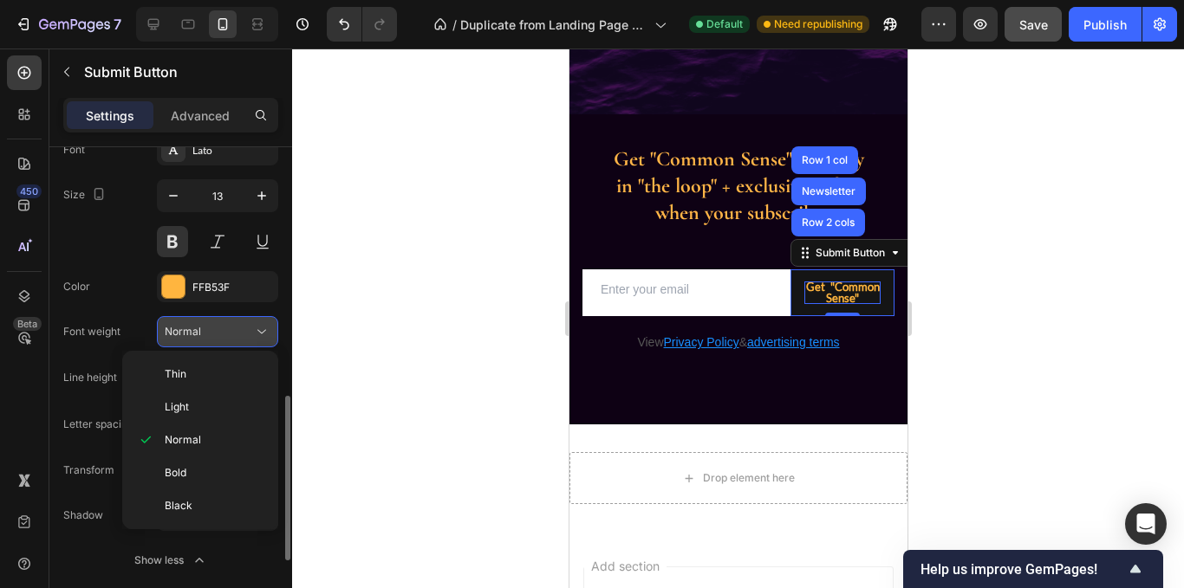
click at [254, 327] on icon at bounding box center [261, 331] width 17 height 17
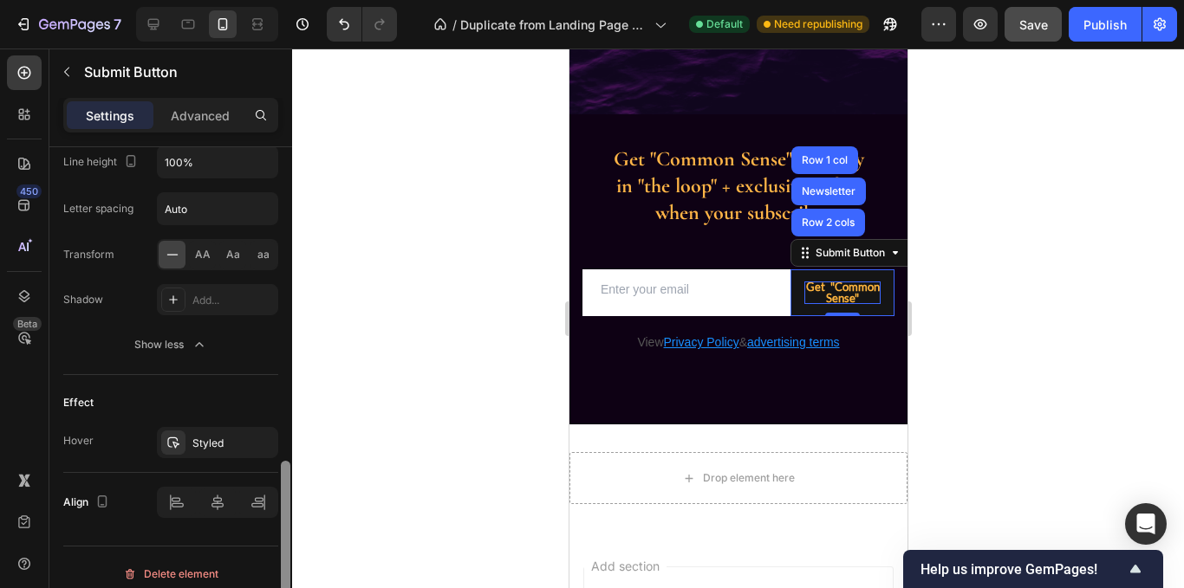
scroll to position [957, 0]
drag, startPoint x: 285, startPoint y: 427, endPoint x: 289, endPoint y: 501, distance: 73.7
click at [289, 501] on div at bounding box center [286, 551] width 10 height 165
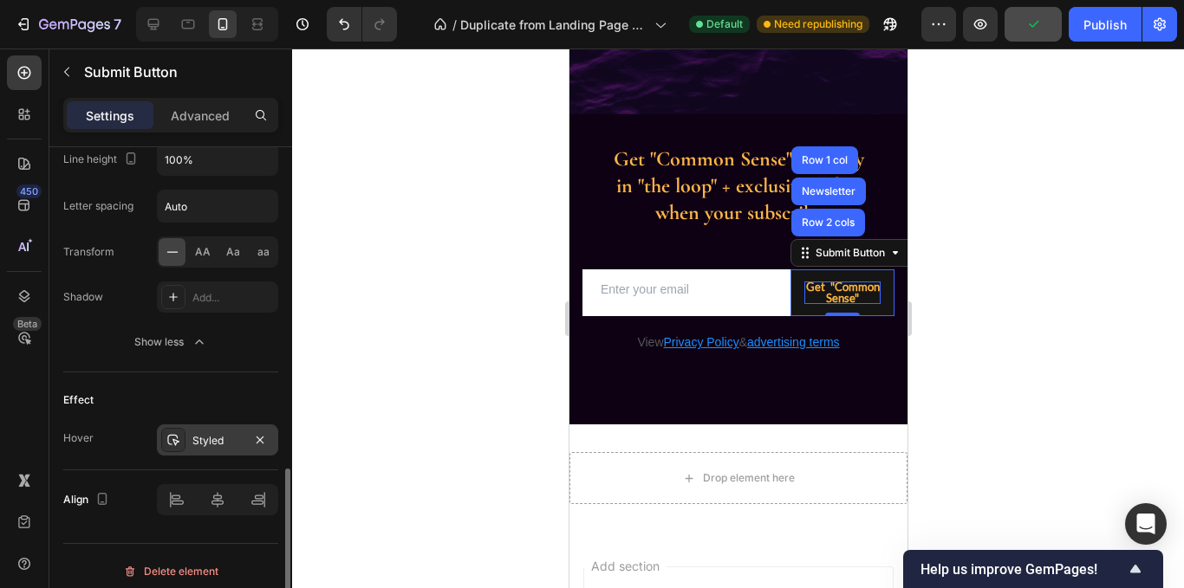
click at [230, 438] on div "Styled" at bounding box center [217, 441] width 50 height 16
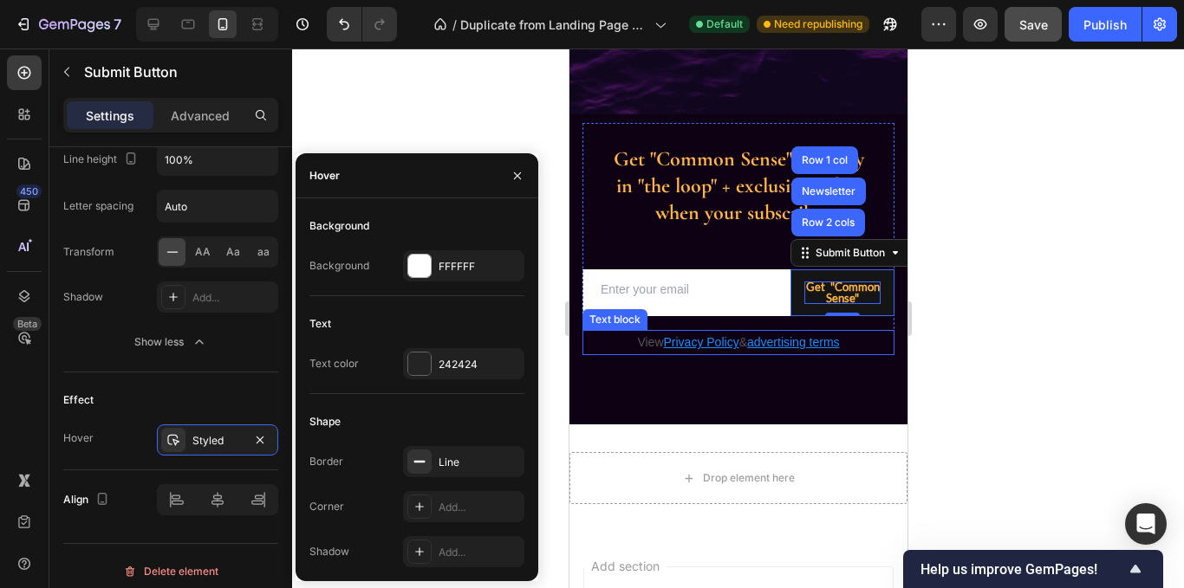
scroll to position [0, 0]
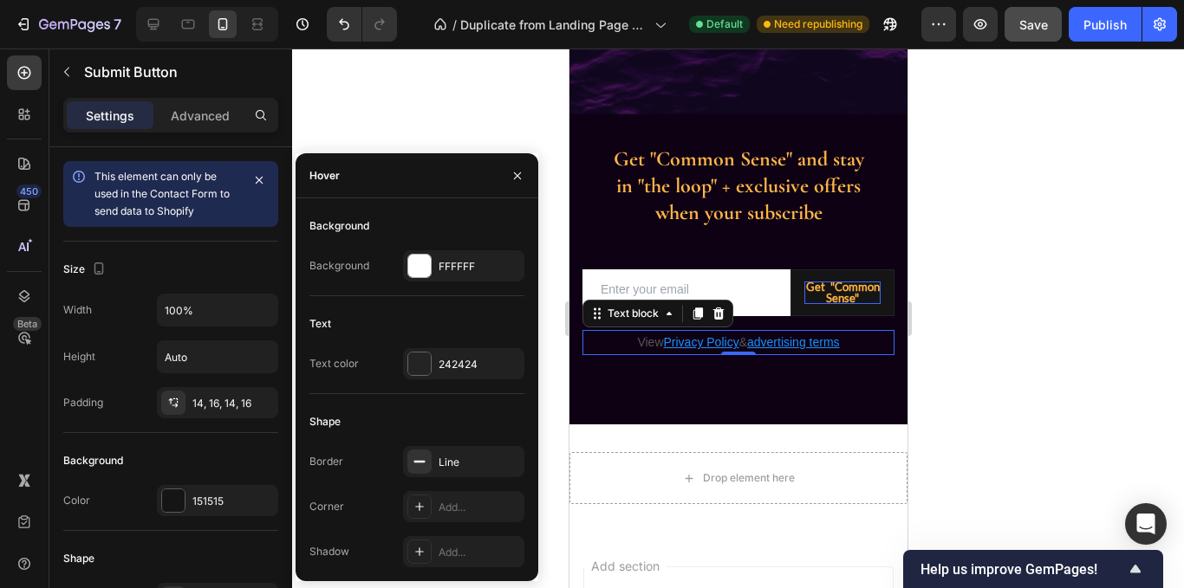
click at [738, 354] on p "View Privacy Policy & advertising terms" at bounding box center [737, 343] width 309 height 22
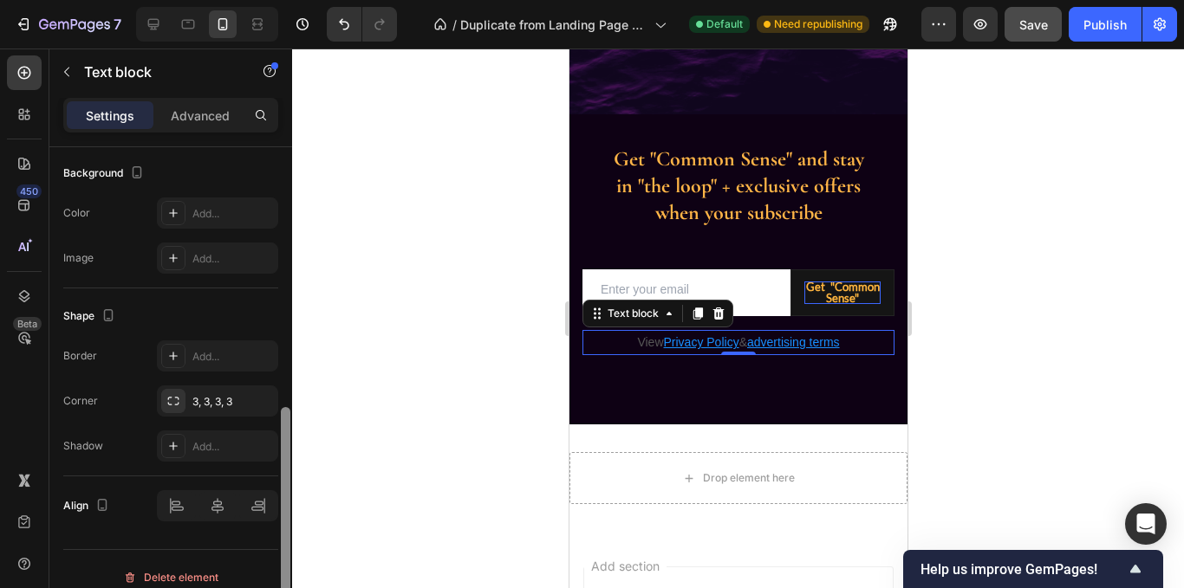
scroll to position [531, 0]
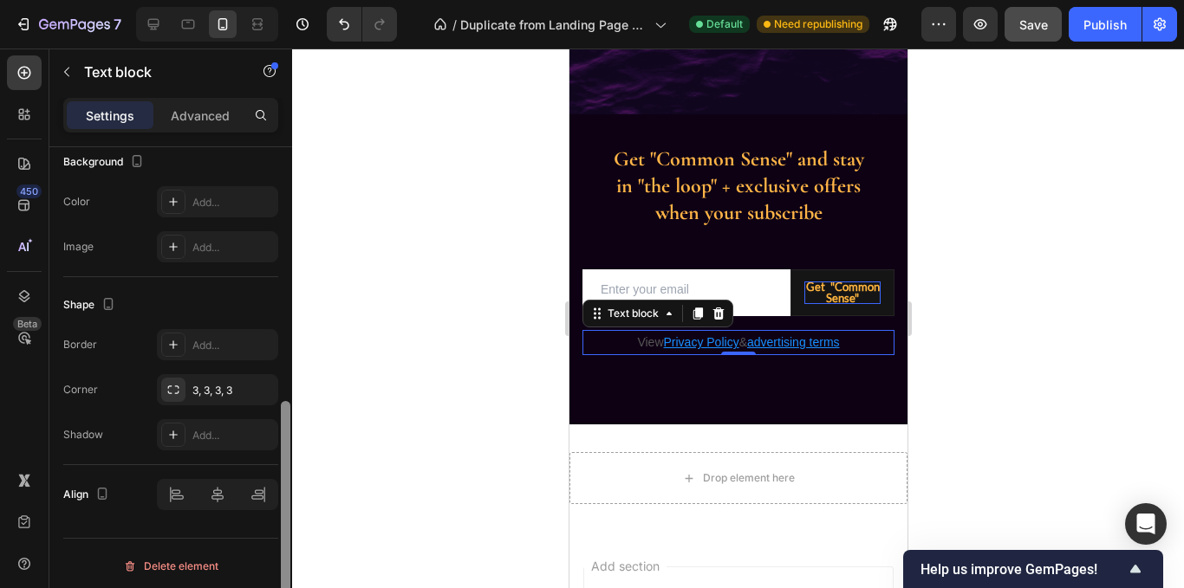
drag, startPoint x: 289, startPoint y: 335, endPoint x: 283, endPoint y: 589, distance: 254.0
click at [283, 0] on html "7 Version history / Duplicate from Landing Page - [DATE] 14:10:19 Default Need …" at bounding box center [592, 0] width 1184 height 0
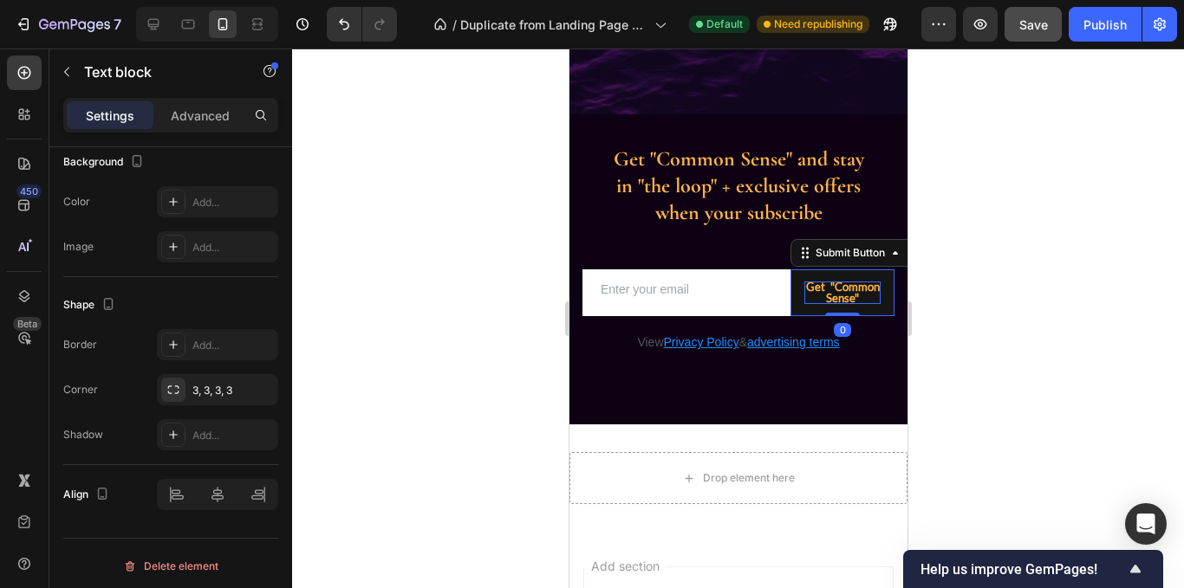
click at [816, 285] on p "Get "Common Sense"" at bounding box center [841, 293] width 76 height 23
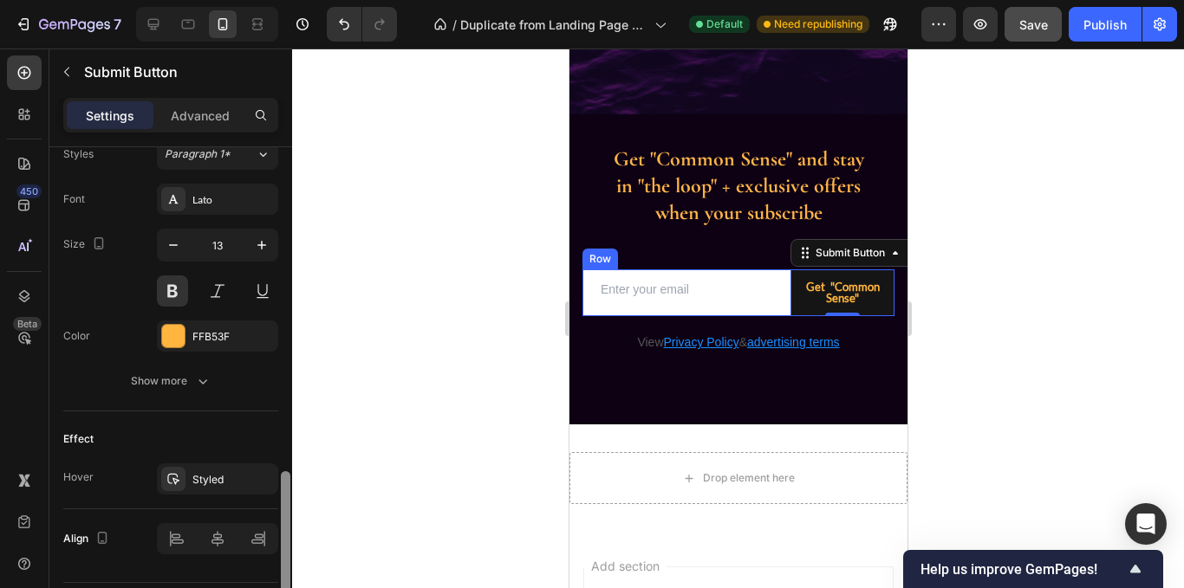
scroll to position [738, 0]
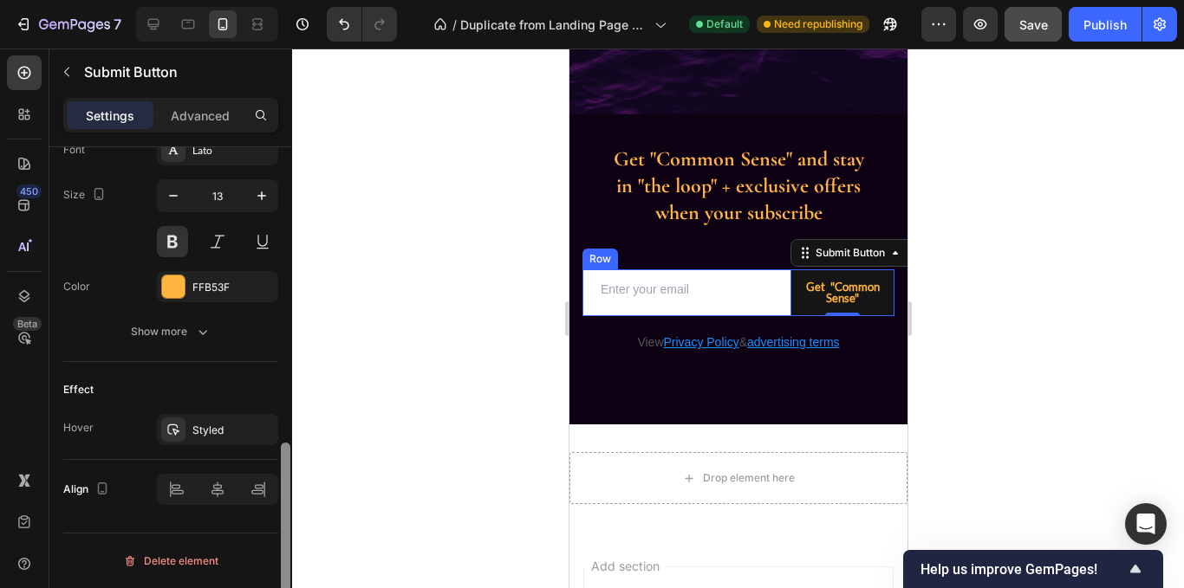
drag, startPoint x: 289, startPoint y: 192, endPoint x: 302, endPoint y: 519, distance: 327.0
click at [302, 0] on div "7 Version history / Duplicate from Landing Page - [DATE] 14:10:19 Default Need …" at bounding box center [592, 0] width 1184 height 0
click at [201, 438] on div "Styled" at bounding box center [217, 431] width 50 height 16
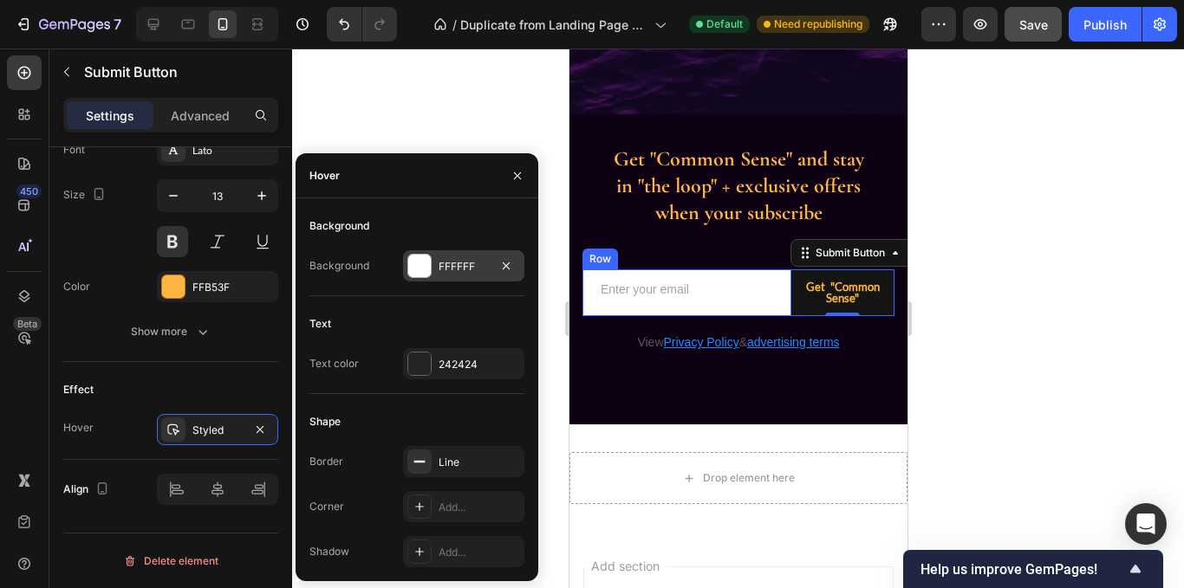
click at [425, 270] on div at bounding box center [419, 266] width 23 height 23
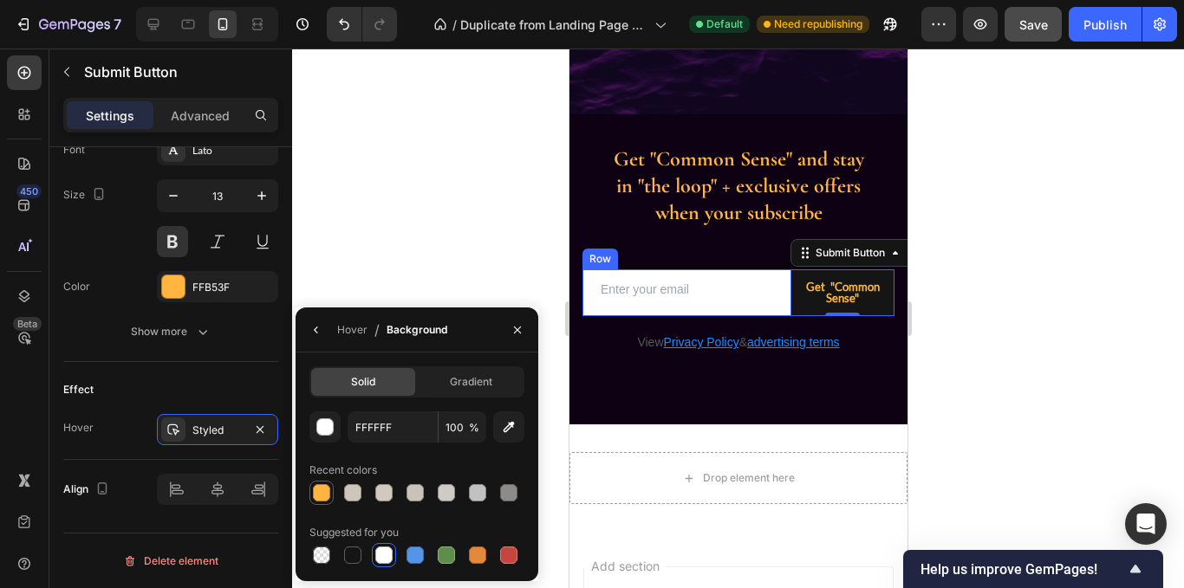
click at [321, 492] on div at bounding box center [321, 492] width 17 height 17
type input "FFB53F"
click at [208, 432] on div "Styled" at bounding box center [217, 431] width 50 height 16
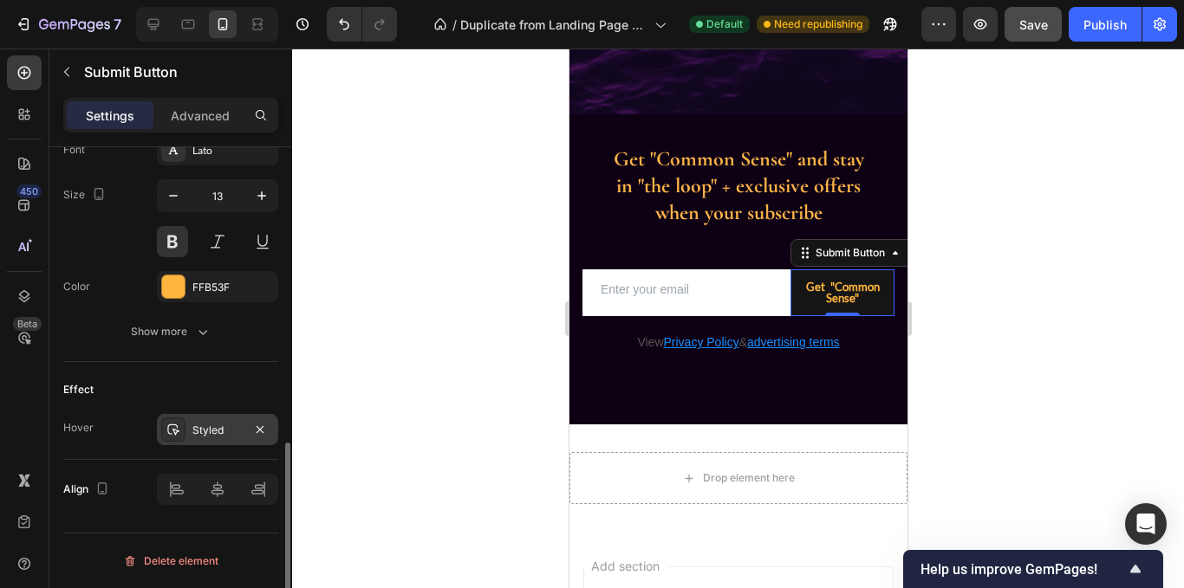
click at [208, 432] on div "Styled" at bounding box center [217, 431] width 50 height 16
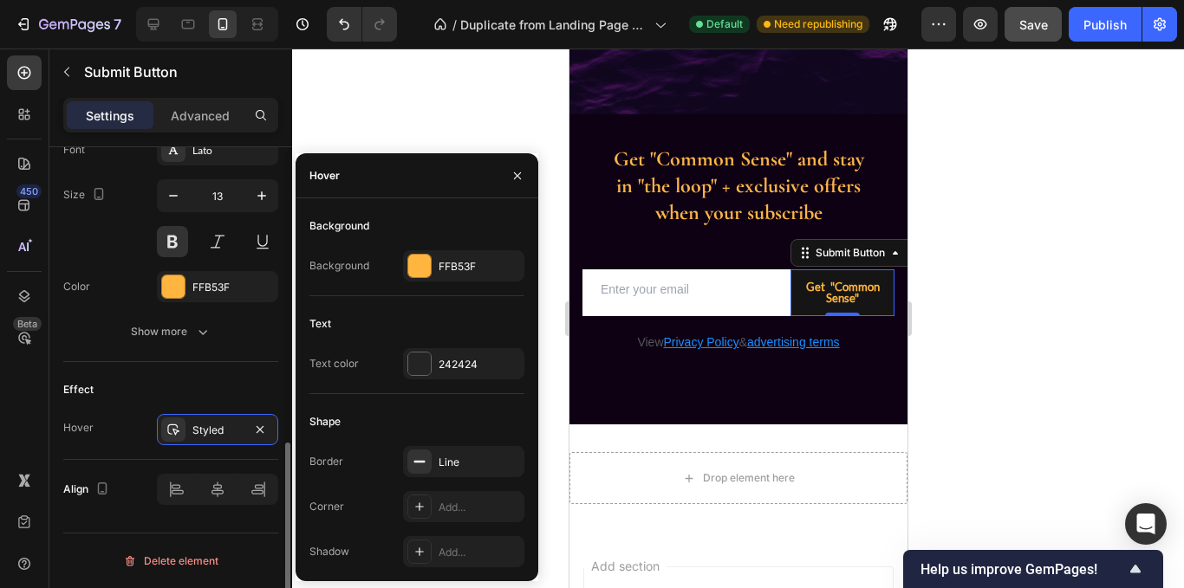
click at [215, 380] on div "Effect" at bounding box center [170, 390] width 215 height 28
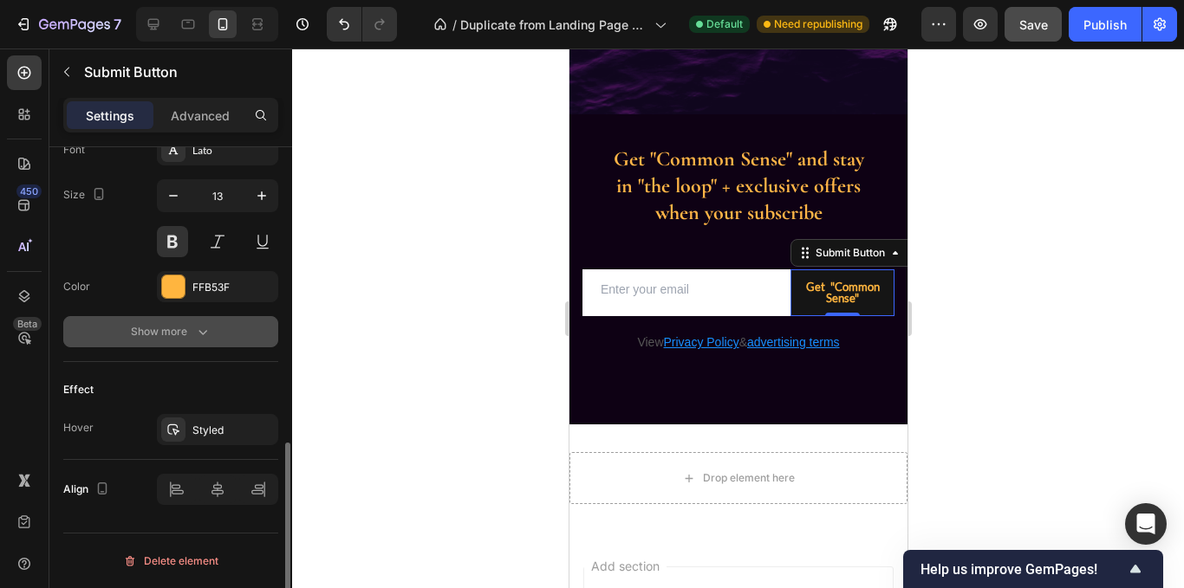
click at [170, 342] on button "Show more" at bounding box center [170, 331] width 215 height 31
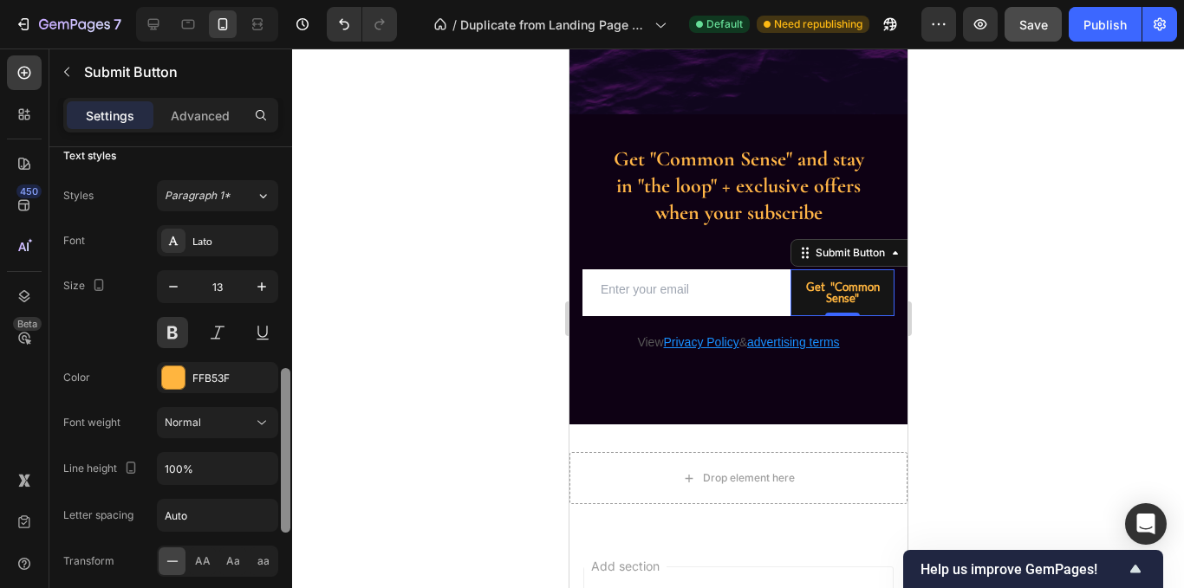
scroll to position [650, 0]
drag, startPoint x: 286, startPoint y: 466, endPoint x: 296, endPoint y: 431, distance: 36.8
click at [296, 0] on div "7 Version history / Duplicate from Landing Page - [DATE] 14:10:19 Default Need …" at bounding box center [592, 0] width 1184 height 0
click at [189, 510] on input "Auto" at bounding box center [218, 512] width 120 height 31
click at [182, 513] on input "Auto" at bounding box center [218, 512] width 120 height 31
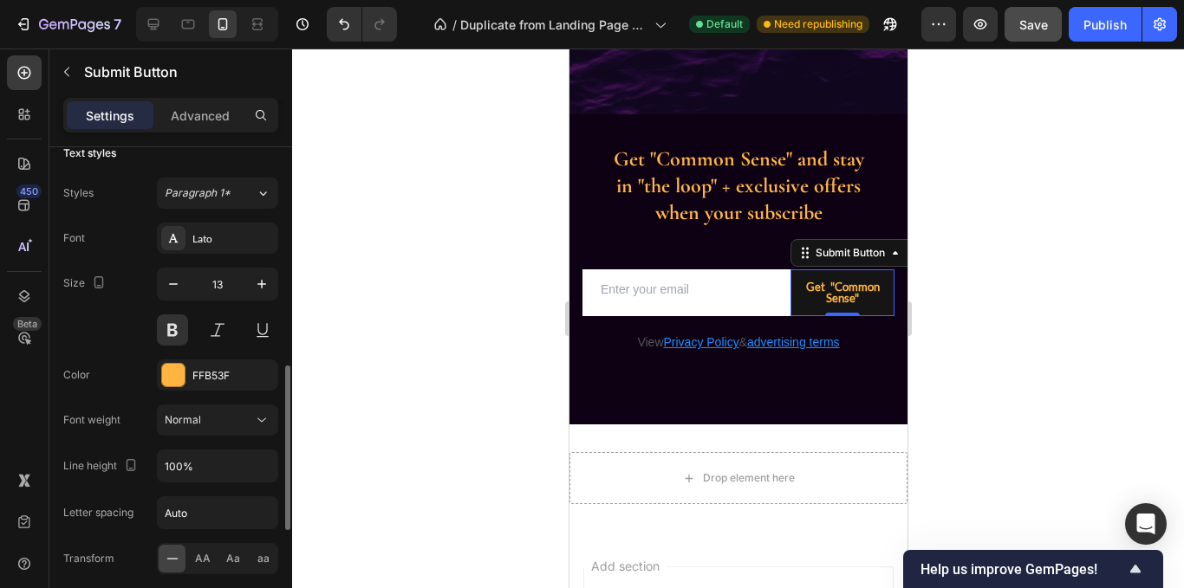
click at [146, 500] on div "Letter spacing Auto" at bounding box center [170, 513] width 215 height 33
click at [205, 517] on input "Auto" at bounding box center [218, 512] width 120 height 31
click at [124, 498] on div "Letter spacing" at bounding box center [170, 513] width 215 height 33
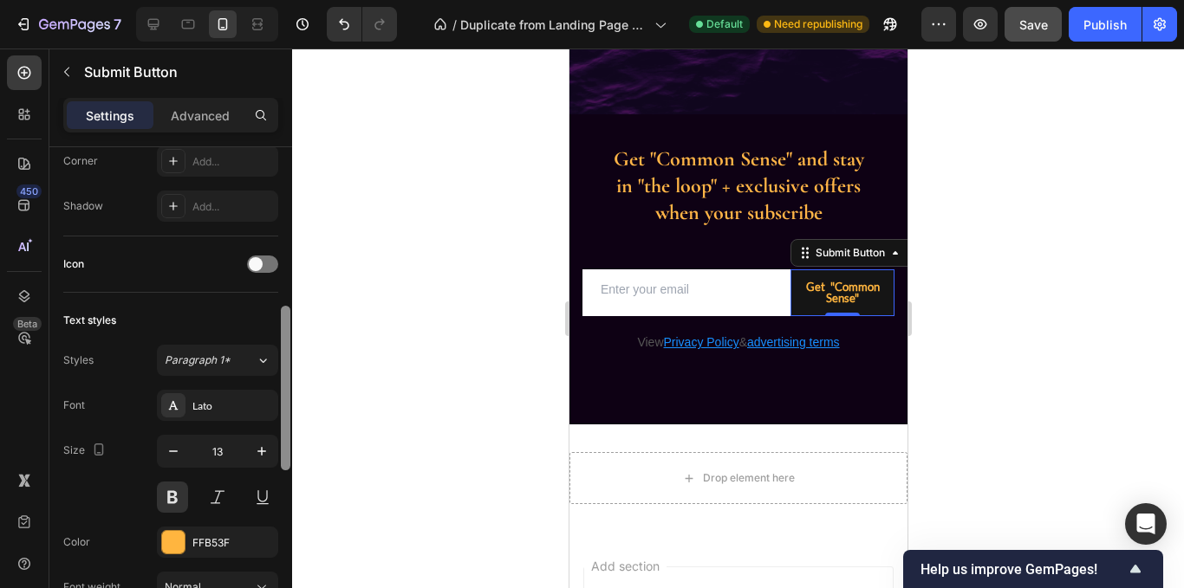
scroll to position [480, 0]
drag, startPoint x: 286, startPoint y: 453, endPoint x: 300, endPoint y: 396, distance: 58.9
click at [300, 0] on div "7 Version history / Duplicate from Landing Page - [DATE] 14:10:19 Default Need …" at bounding box center [592, 0] width 1184 height 0
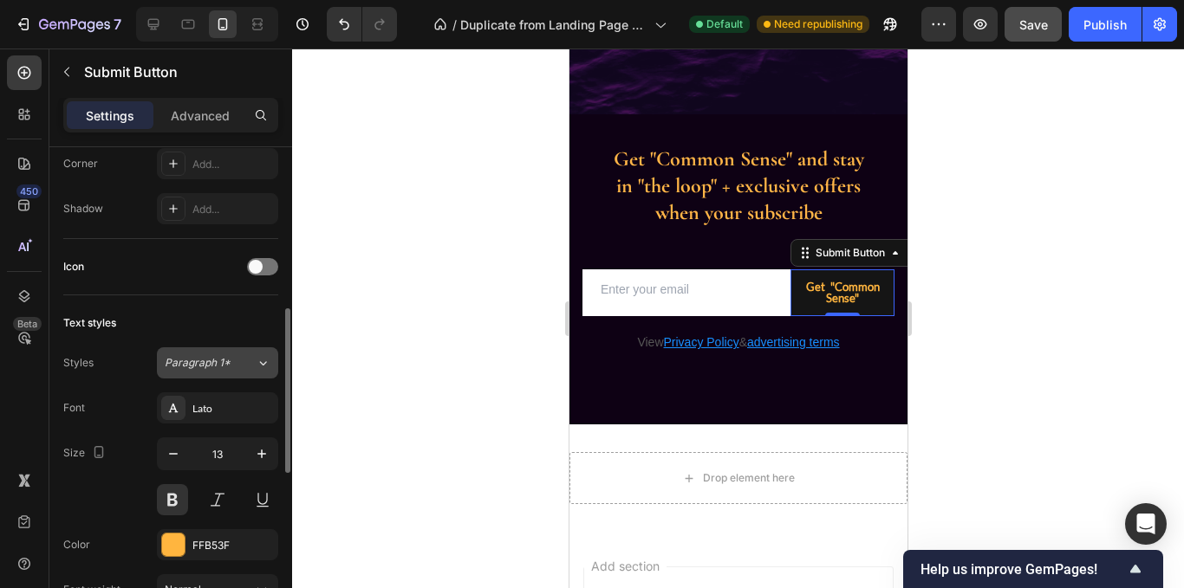
click at [248, 348] on button "Paragraph 1*" at bounding box center [217, 363] width 121 height 31
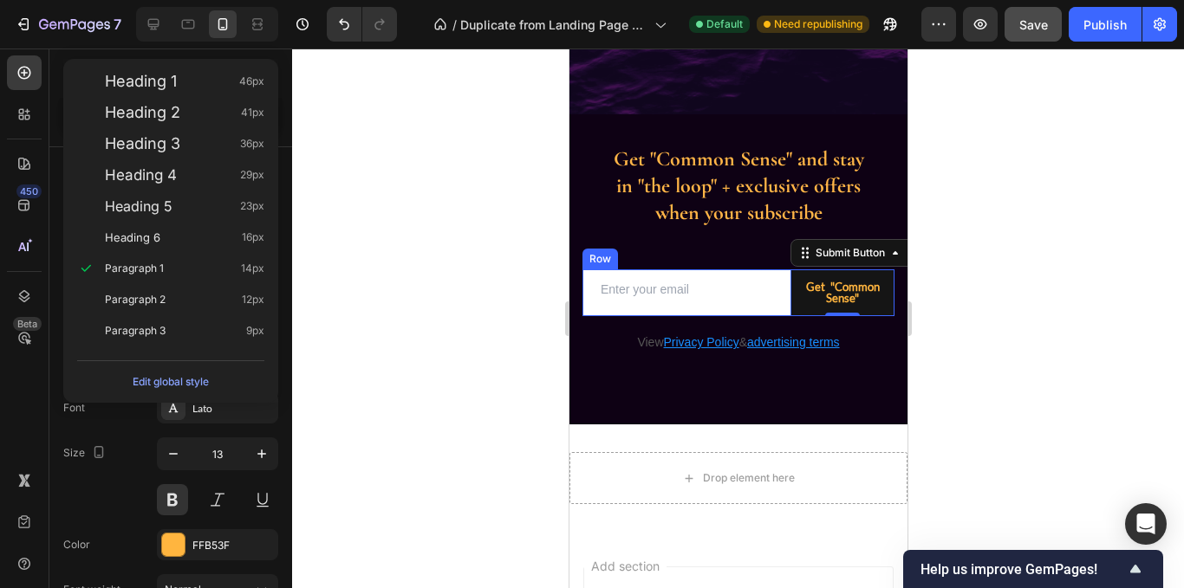
click at [582, 316] on div "Email Field" at bounding box center [686, 293] width 208 height 47
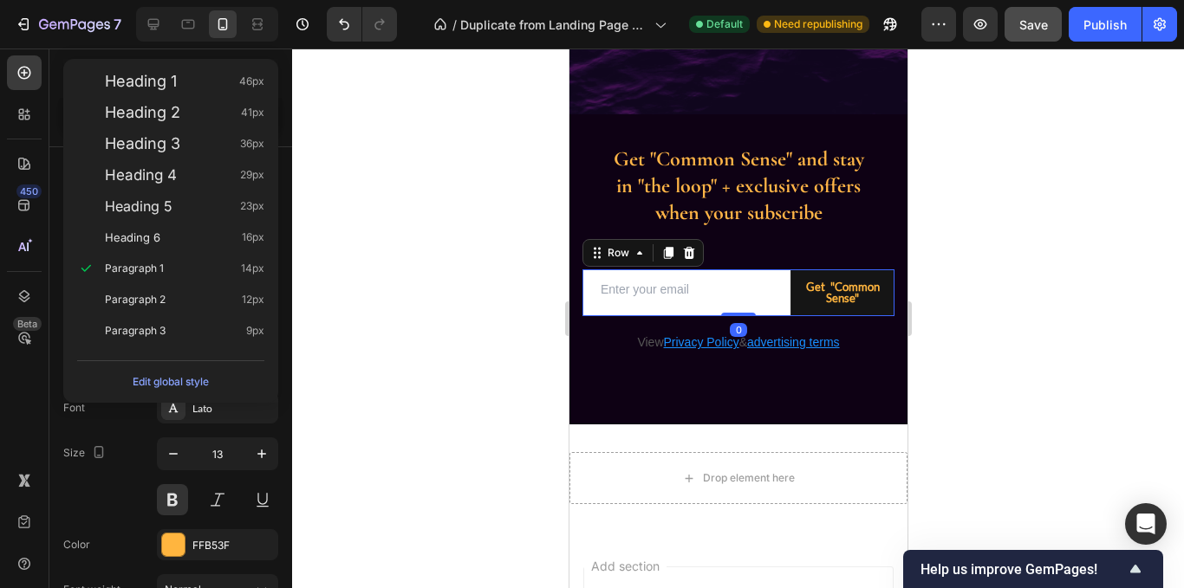
scroll to position [0, 0]
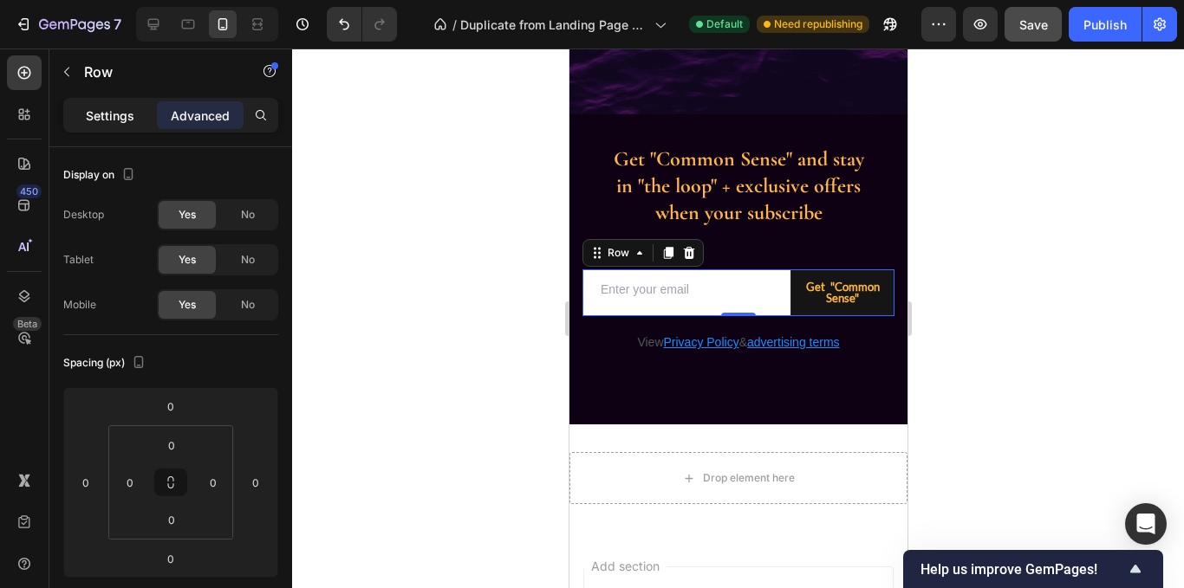
click at [120, 114] on p "Settings" at bounding box center [110, 116] width 49 height 18
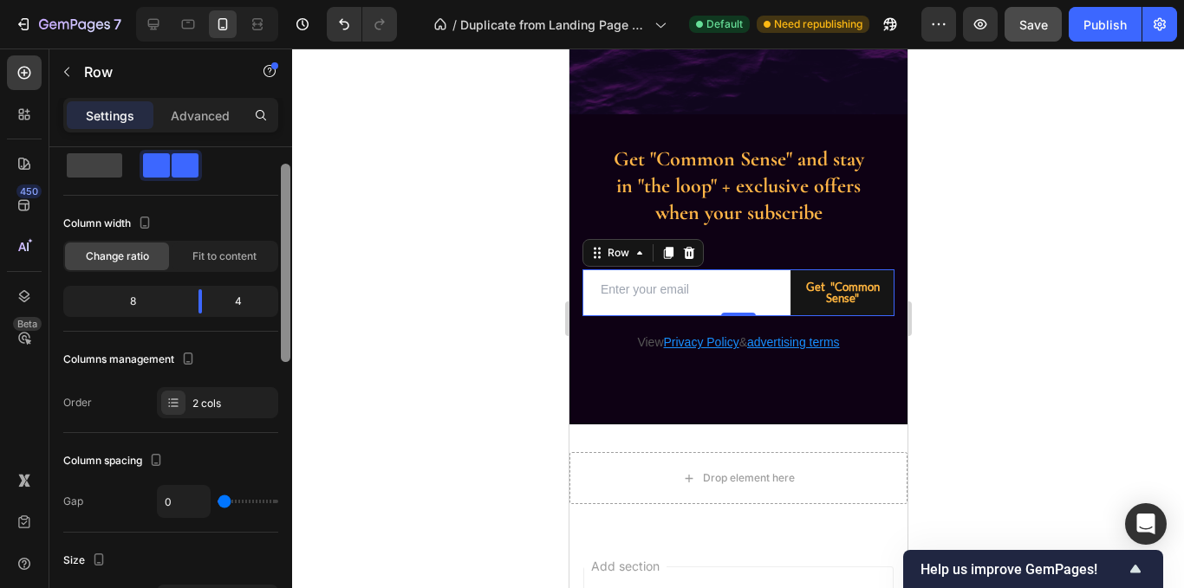
scroll to position [49, 0]
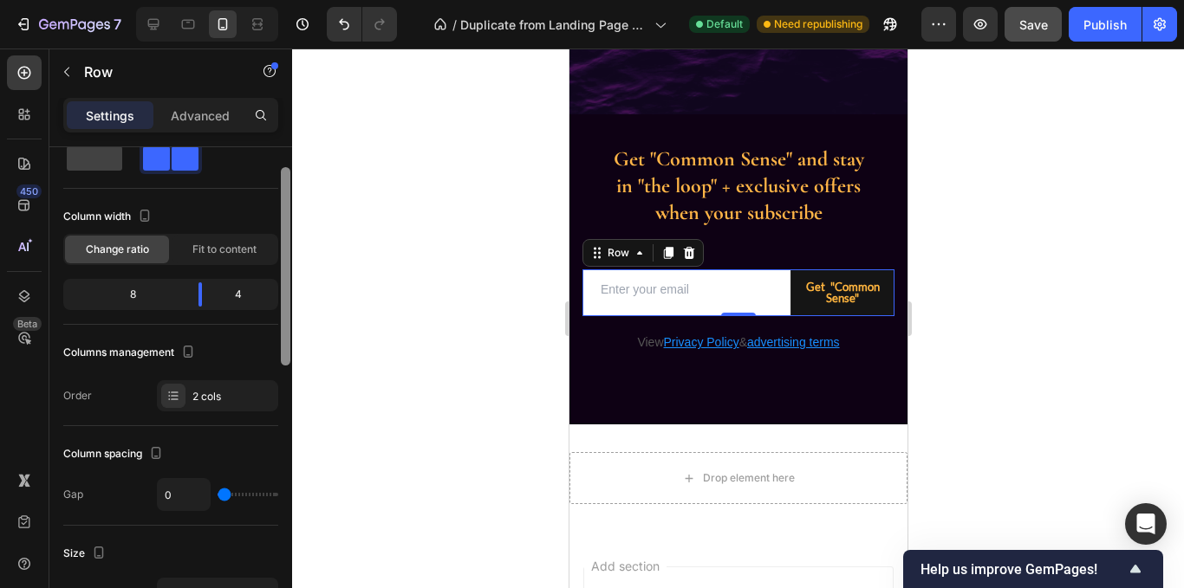
drag, startPoint x: 285, startPoint y: 225, endPoint x: 285, endPoint y: 245, distance: 19.9
click at [285, 245] on div at bounding box center [286, 266] width 10 height 198
click at [226, 250] on span "Fit to content" at bounding box center [224, 250] width 64 height 16
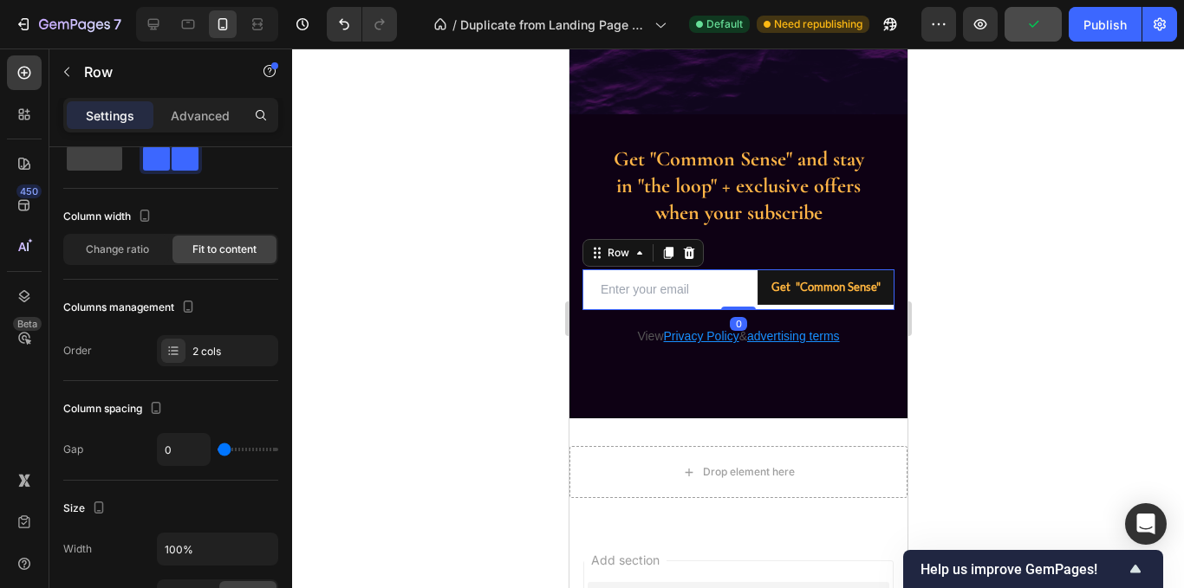
drag, startPoint x: 734, startPoint y: 310, endPoint x: 733, endPoint y: 270, distance: 39.9
click at [733, 270] on div "Email Field Get "Common Sense" Submit Button Row 0" at bounding box center [738, 290] width 312 height 41
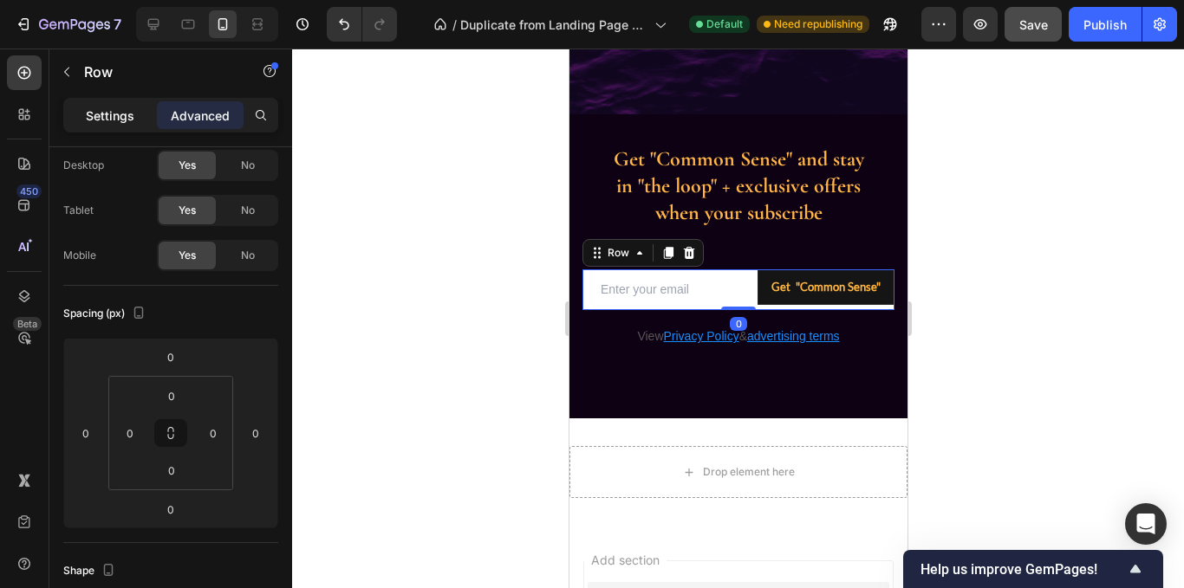
click at [127, 114] on p "Settings" at bounding box center [110, 116] width 49 height 18
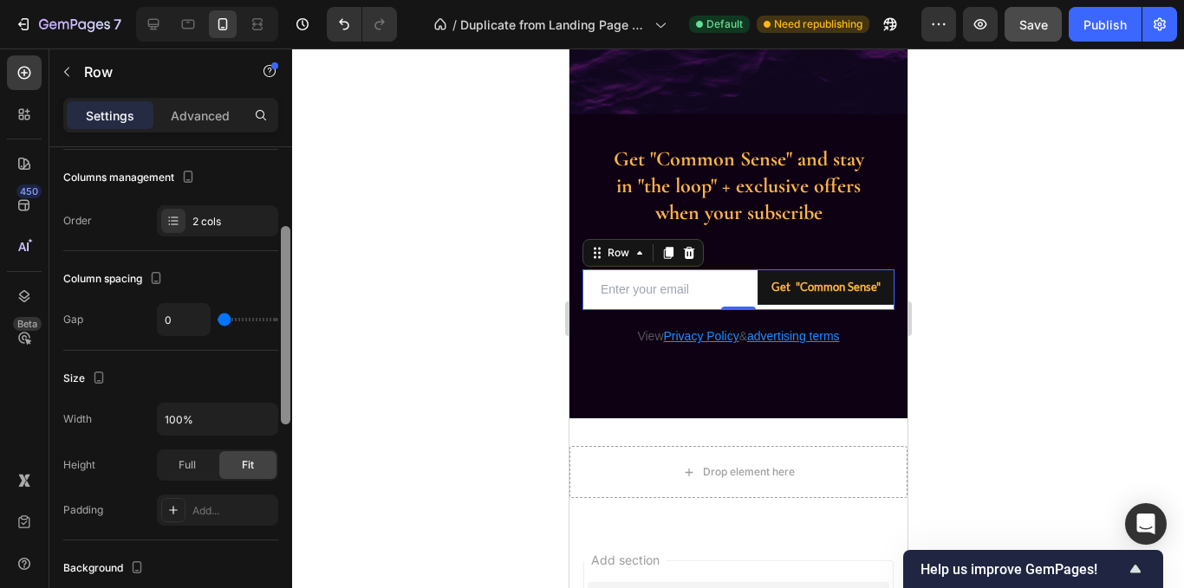
scroll to position [188, 0]
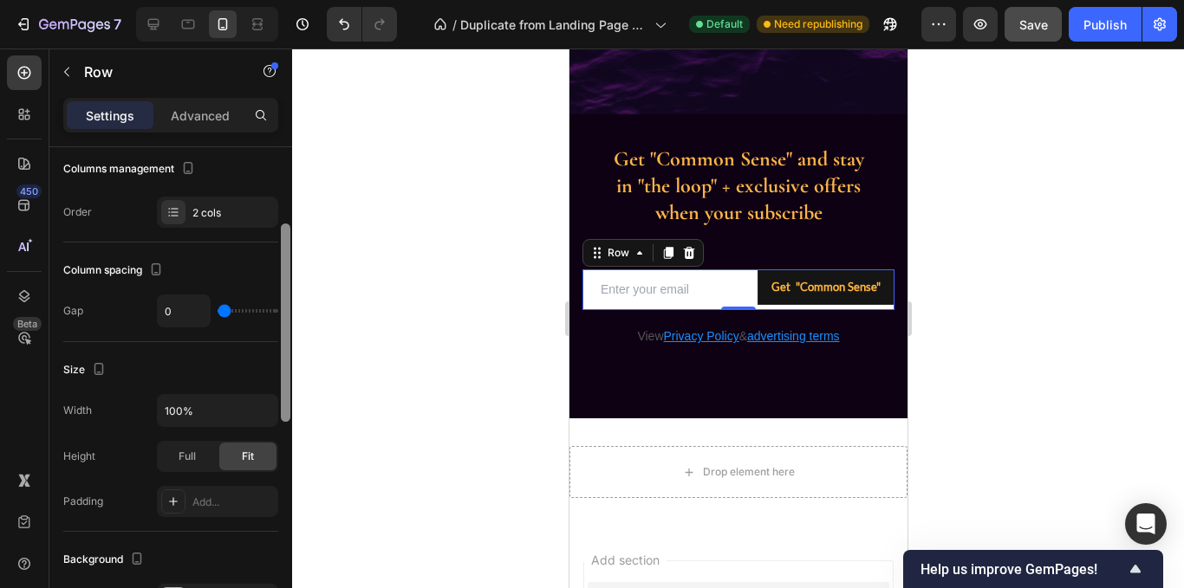
drag, startPoint x: 285, startPoint y: 288, endPoint x: 287, endPoint y: 344, distance: 56.4
click at [287, 344] on div at bounding box center [286, 323] width 10 height 198
drag, startPoint x: 222, startPoint y: 309, endPoint x: 179, endPoint y: 325, distance: 46.4
click at [218, 313] on input "range" at bounding box center [248, 310] width 61 height 3
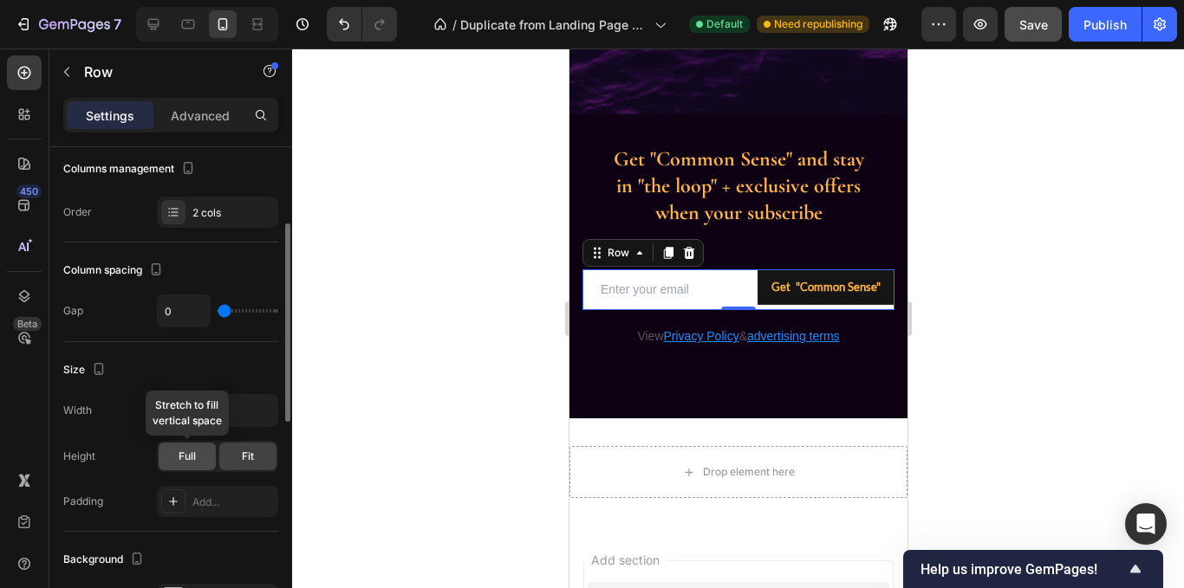
click at [197, 457] on div "Full" at bounding box center [187, 457] width 57 height 28
click at [250, 459] on span "Fit" at bounding box center [248, 457] width 12 height 16
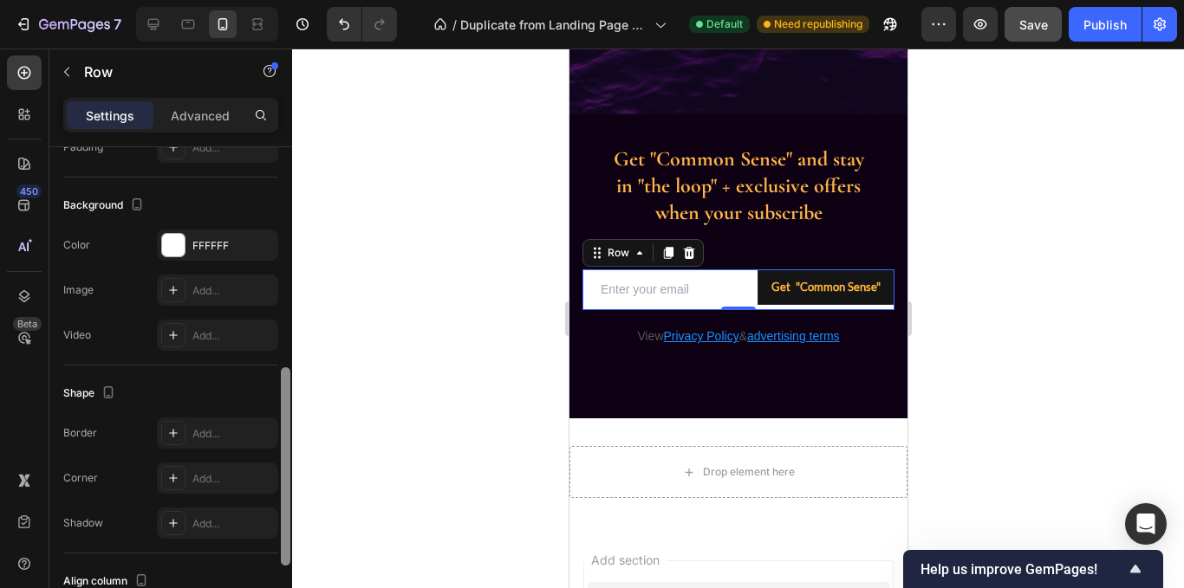
scroll to position [544, 0]
drag, startPoint x: 286, startPoint y: 364, endPoint x: 281, endPoint y: 509, distance: 144.8
click at [281, 509] on div at bounding box center [286, 466] width 10 height 198
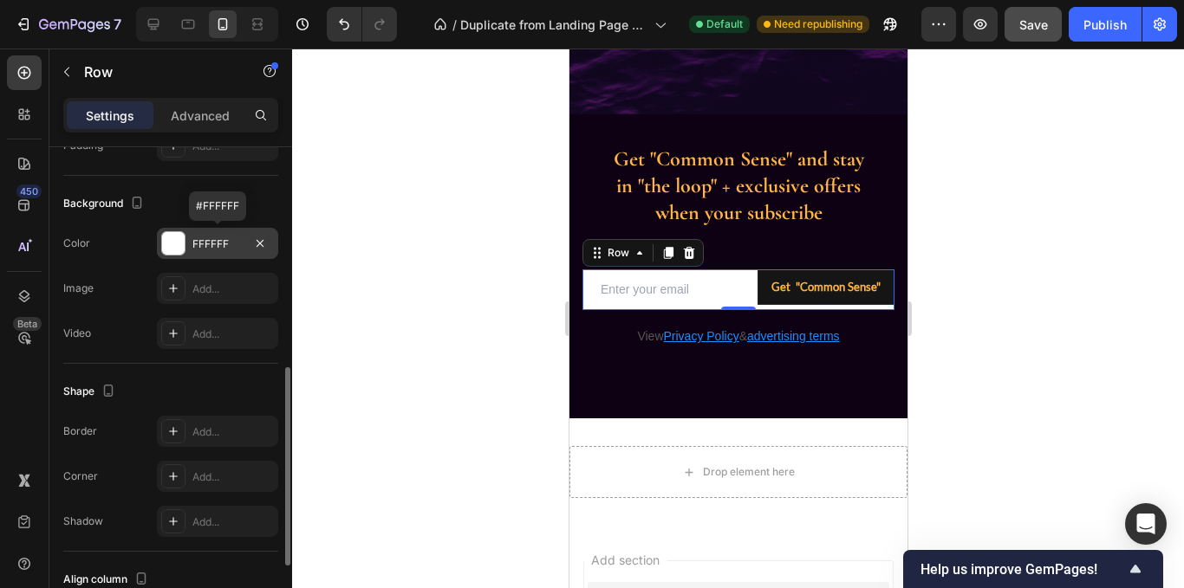
click at [170, 244] on div at bounding box center [173, 243] width 23 height 23
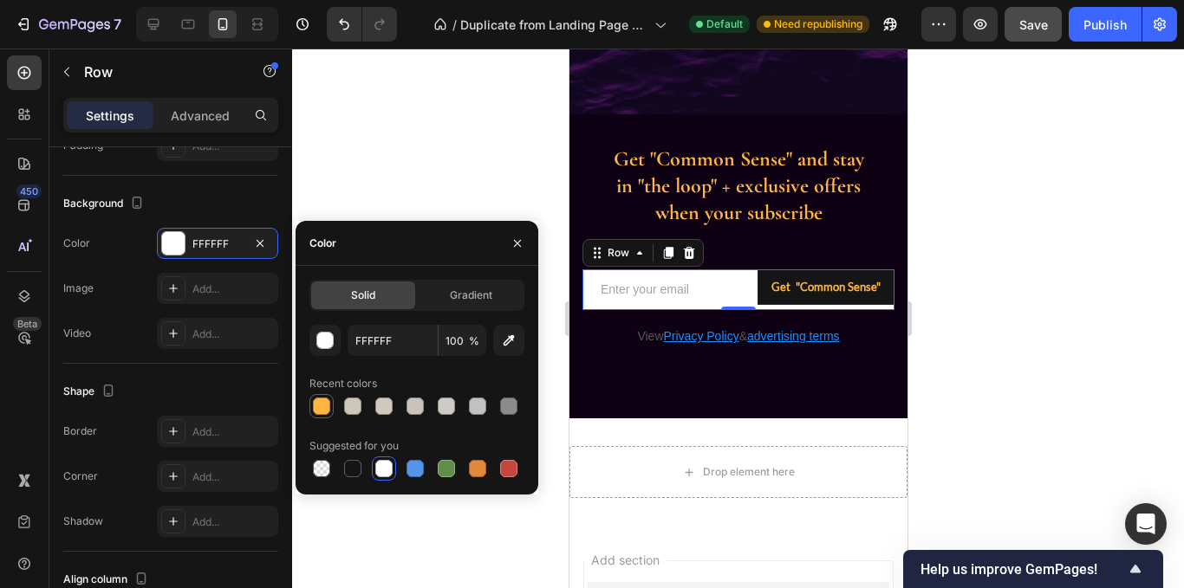
click at [320, 409] on div at bounding box center [321, 406] width 17 height 17
click at [353, 469] on div at bounding box center [352, 468] width 17 height 17
type input "151515"
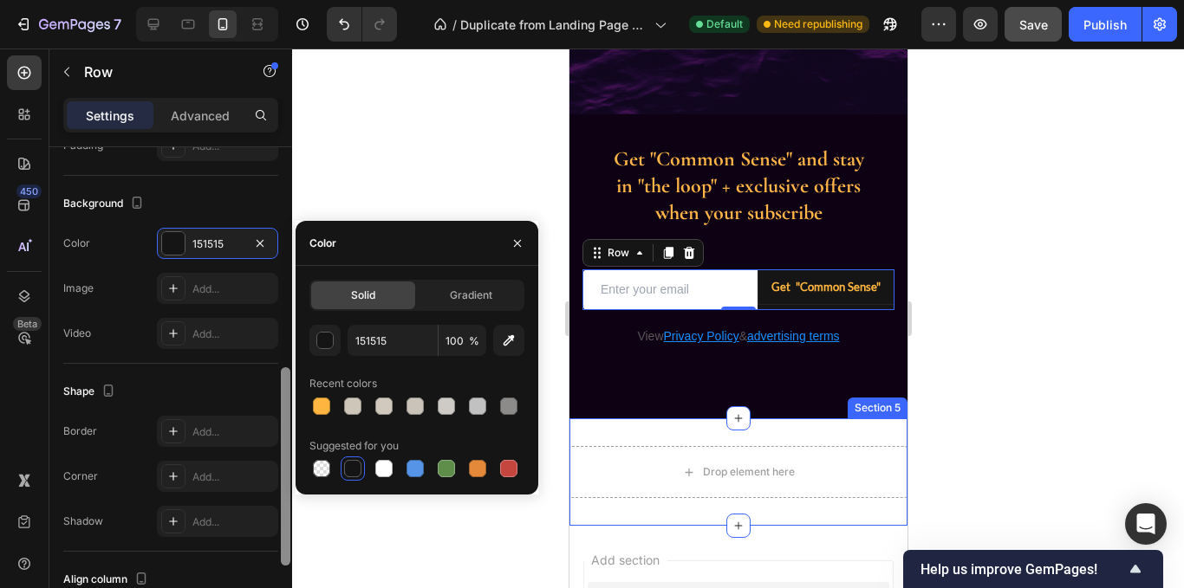
scroll to position [719, 0]
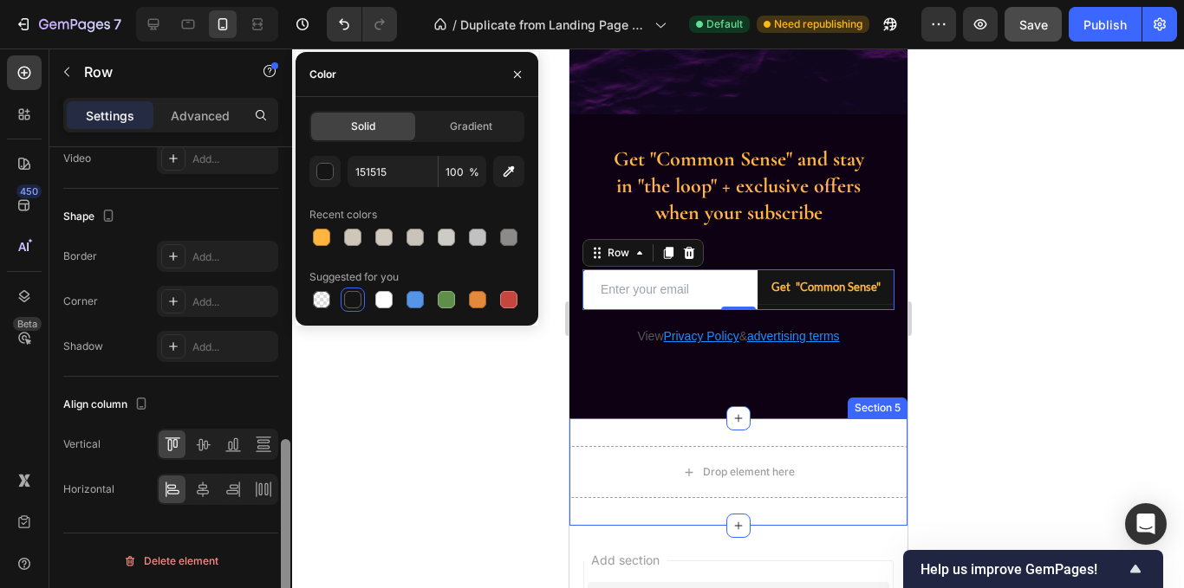
click at [290, 378] on div at bounding box center [285, 392] width 13 height 491
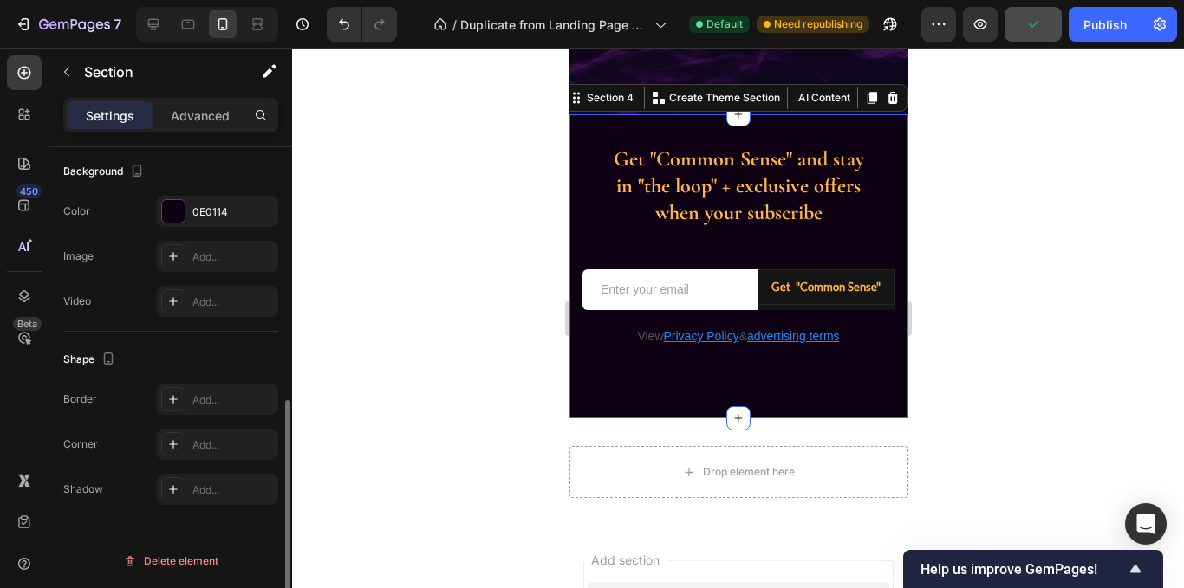
scroll to position [0, 0]
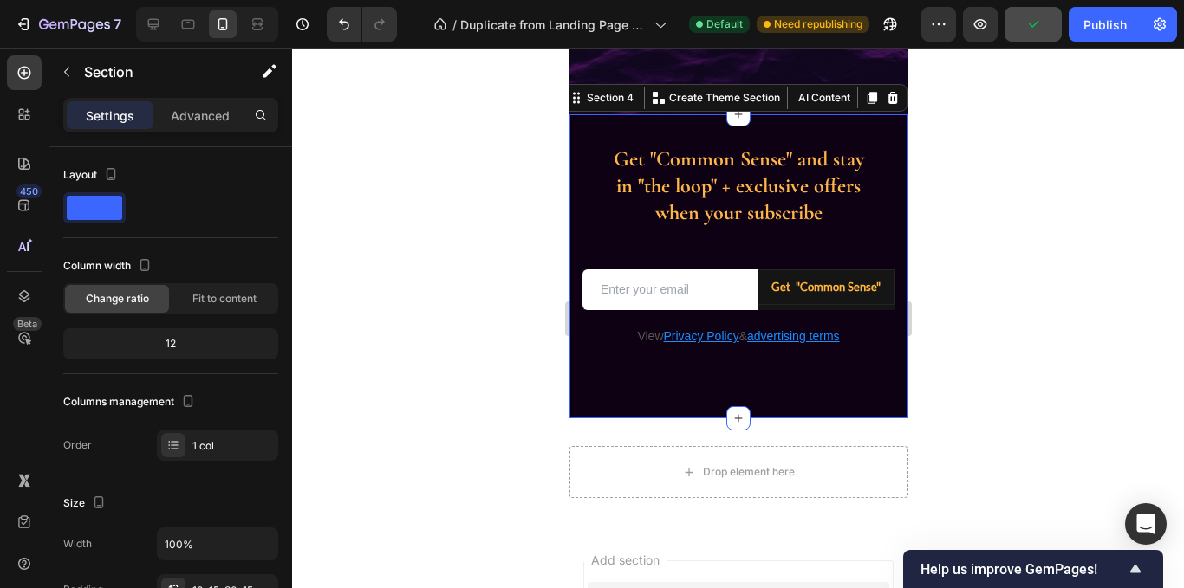
click at [707, 370] on div "Get "Common Sense" and stay in "the loop" + exclusive offers when your subscrib…" at bounding box center [738, 266] width 338 height 305
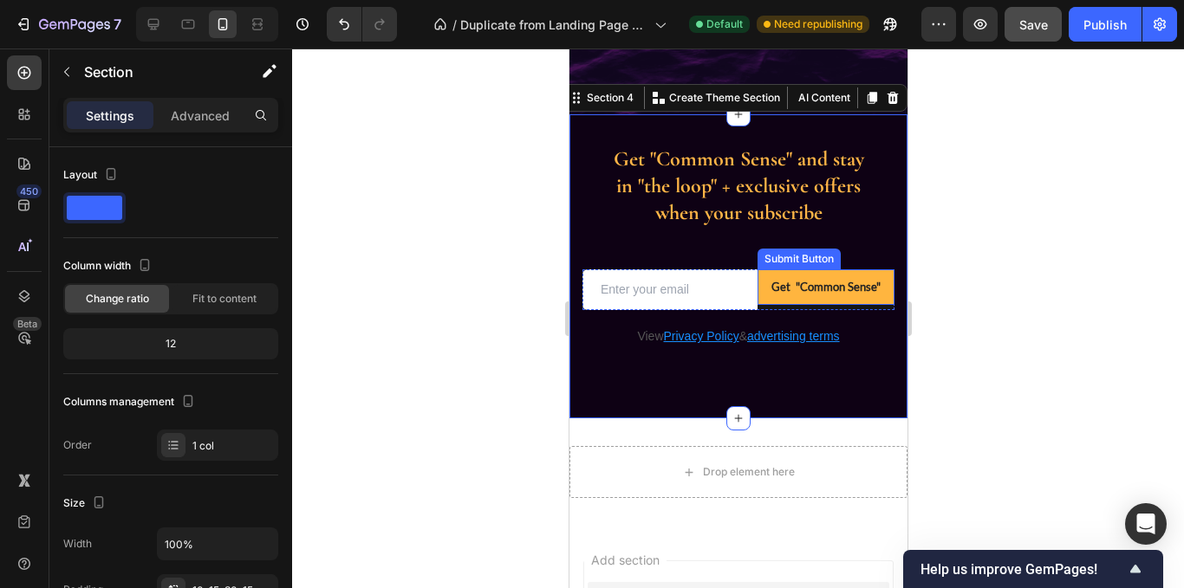
click at [866, 296] on button "Get "Common Sense"" at bounding box center [825, 288] width 137 height 36
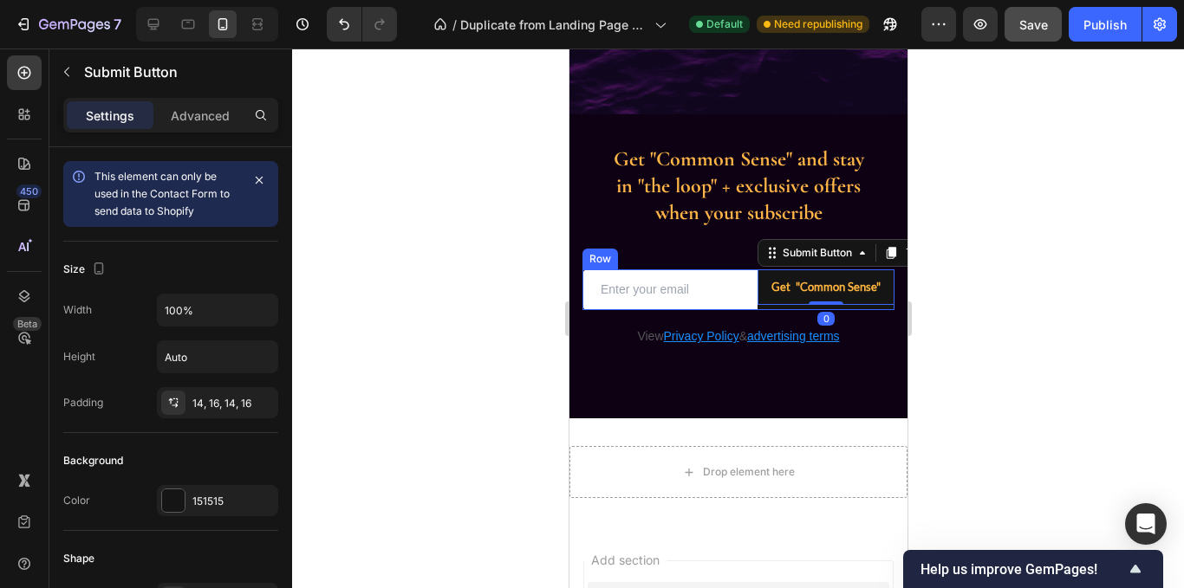
click at [757, 306] on div "Get "Common Sense" Submit Button 0" at bounding box center [825, 290] width 137 height 41
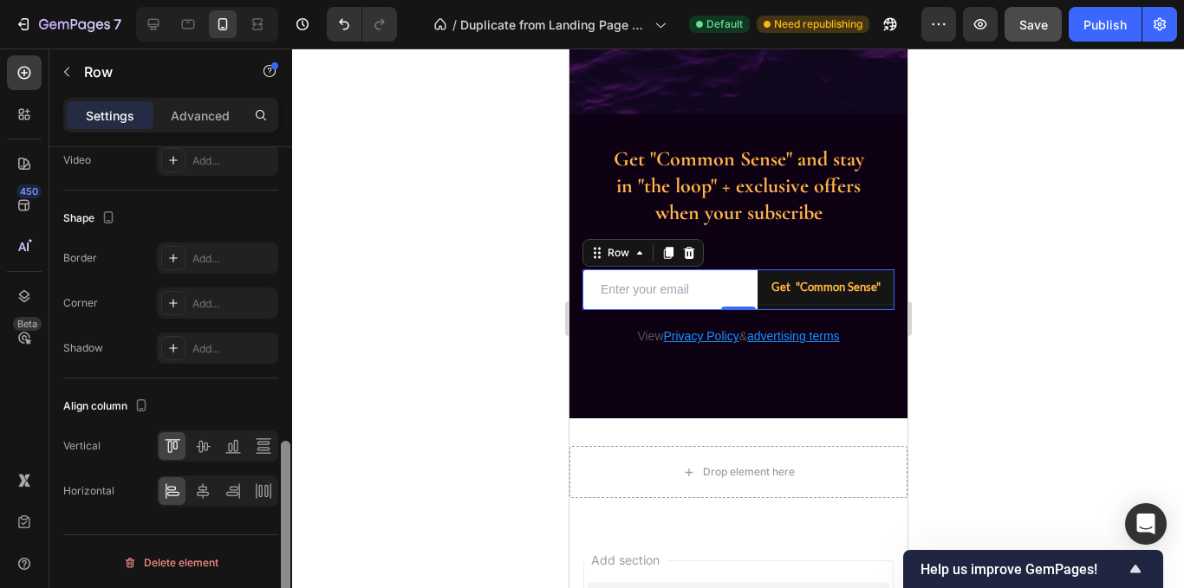
scroll to position [719, 0]
drag, startPoint x: 284, startPoint y: 287, endPoint x: 264, endPoint y: 581, distance: 294.5
click at [264, 581] on div "Layout Column width Change ratio Fit to content Columns management Order 2 cols…" at bounding box center [170, 392] width 243 height 491
click at [205, 447] on icon at bounding box center [202, 444] width 17 height 17
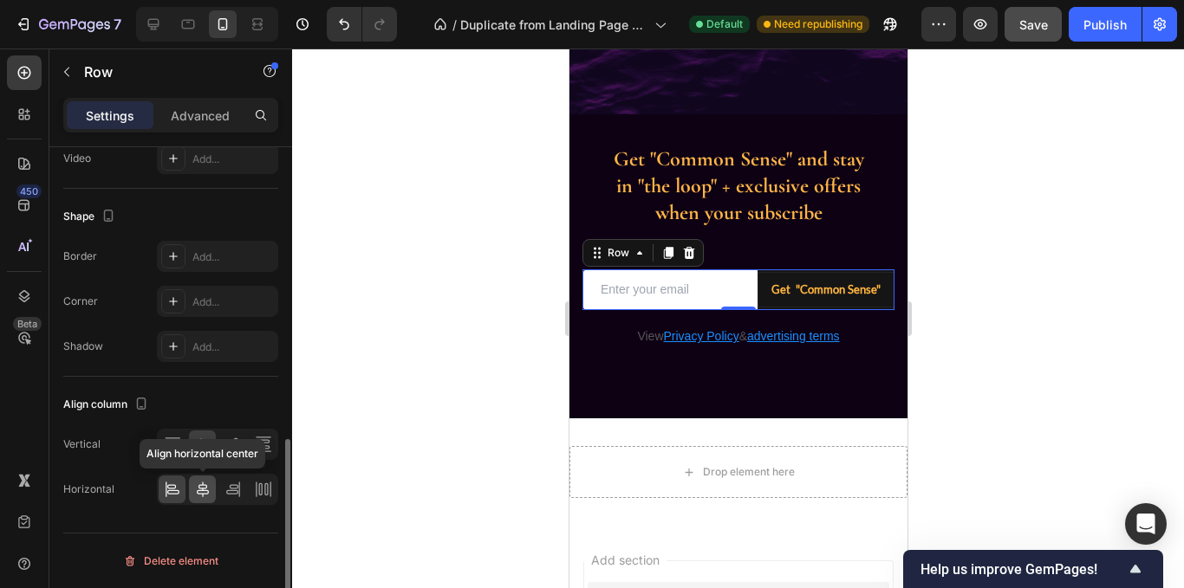
click at [203, 486] on icon at bounding box center [202, 489] width 17 height 17
click at [262, 491] on icon at bounding box center [259, 490] width 3 height 12
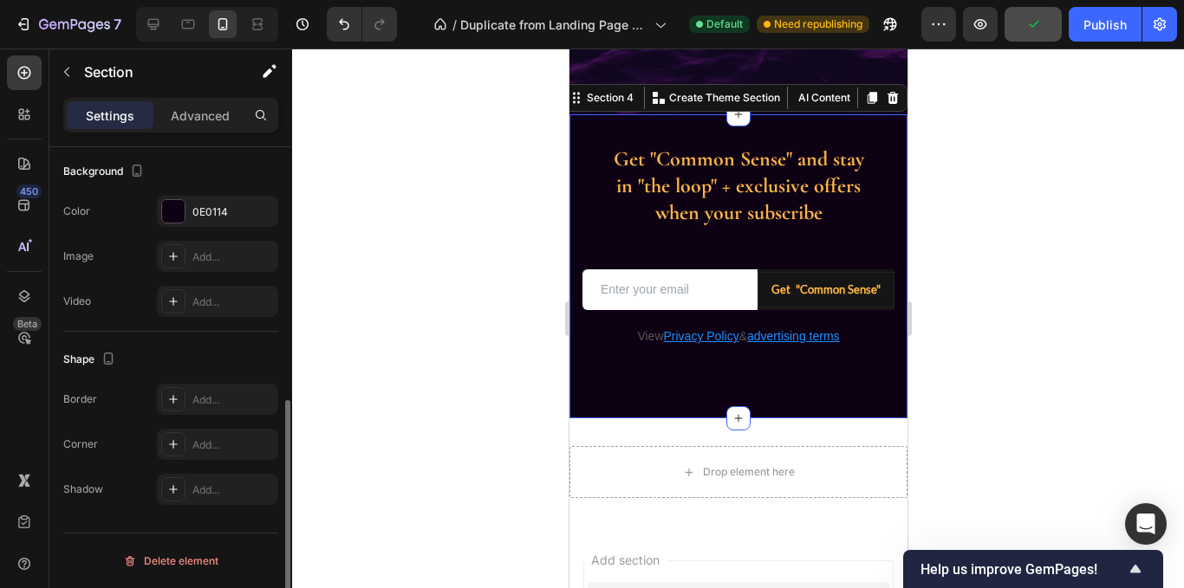
scroll to position [0, 0]
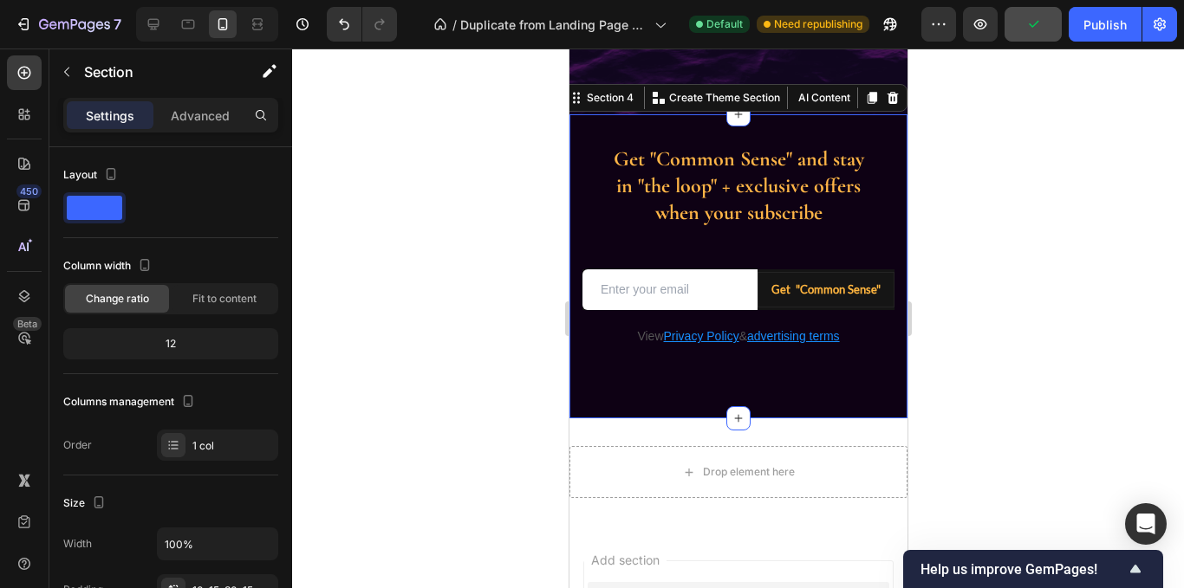
click at [842, 364] on div "Get "Common Sense" and stay in "the loop" + exclusive offers when your subscrib…" at bounding box center [738, 266] width 338 height 305
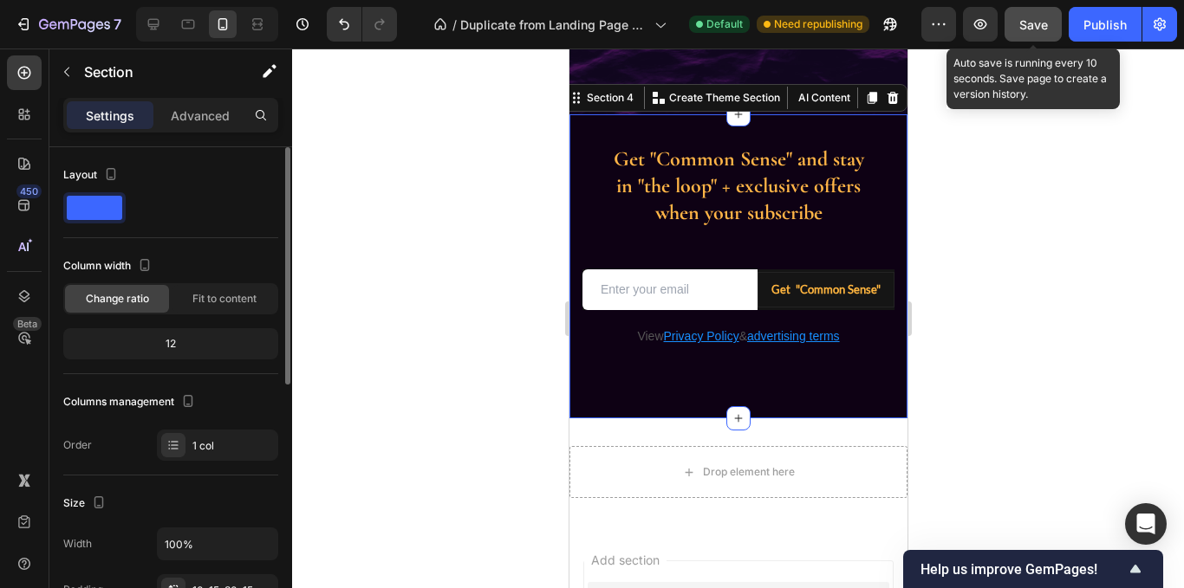
click at [1031, 28] on span "Save" at bounding box center [1033, 24] width 29 height 15
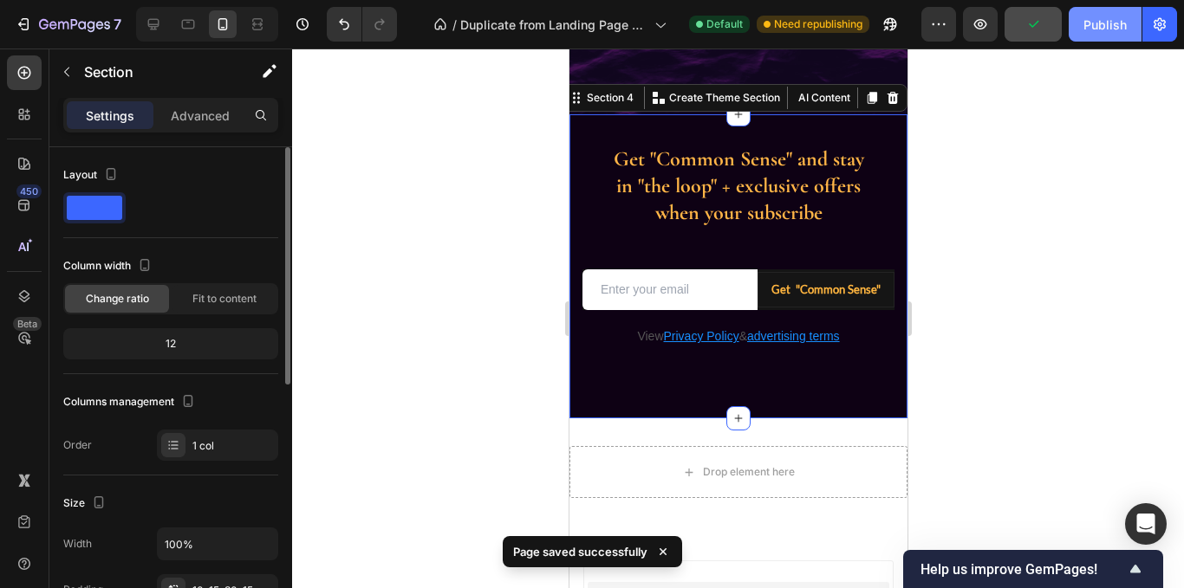
click at [1100, 32] on div "Publish" at bounding box center [1104, 25] width 43 height 18
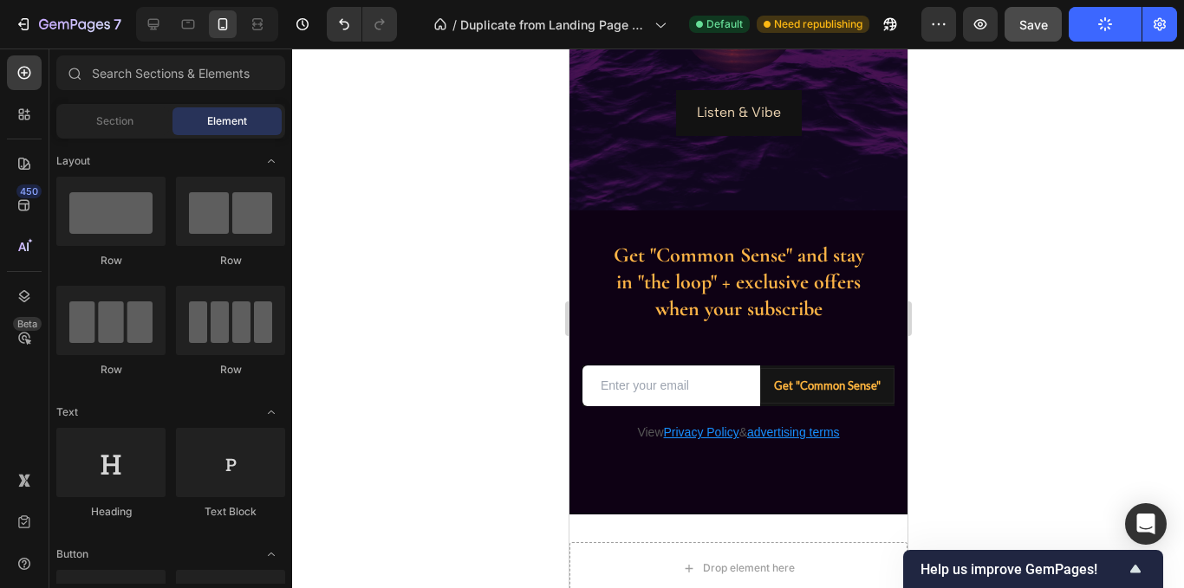
scroll to position [944, 0]
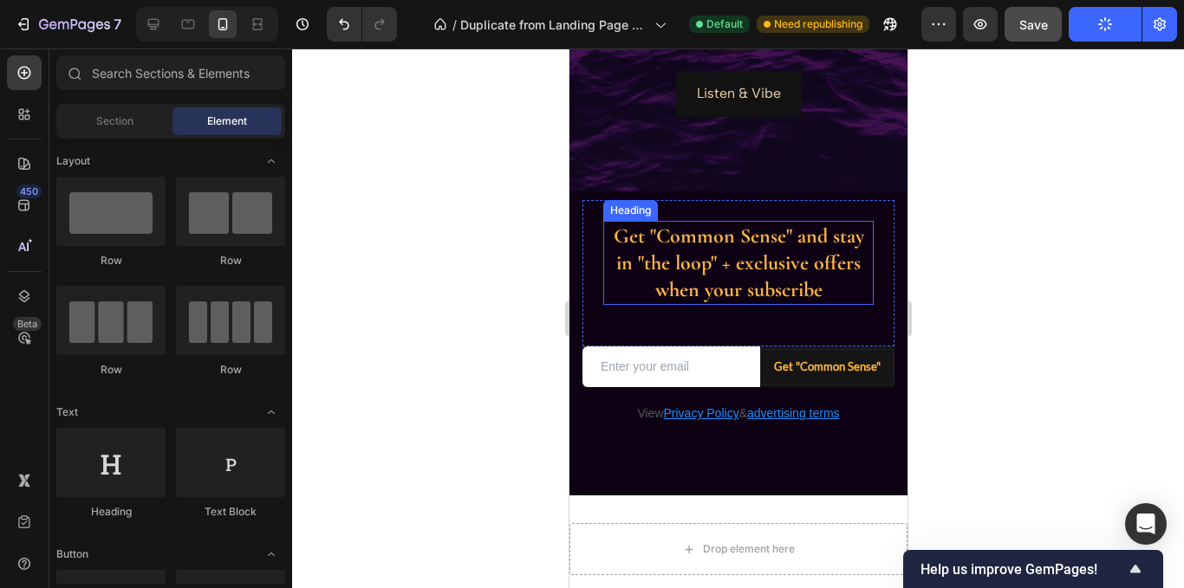
click at [745, 270] on h2 "Get "Common Sense" and stay in "the loop" + exclusive offers when your subscribe" at bounding box center [737, 263] width 270 height 85
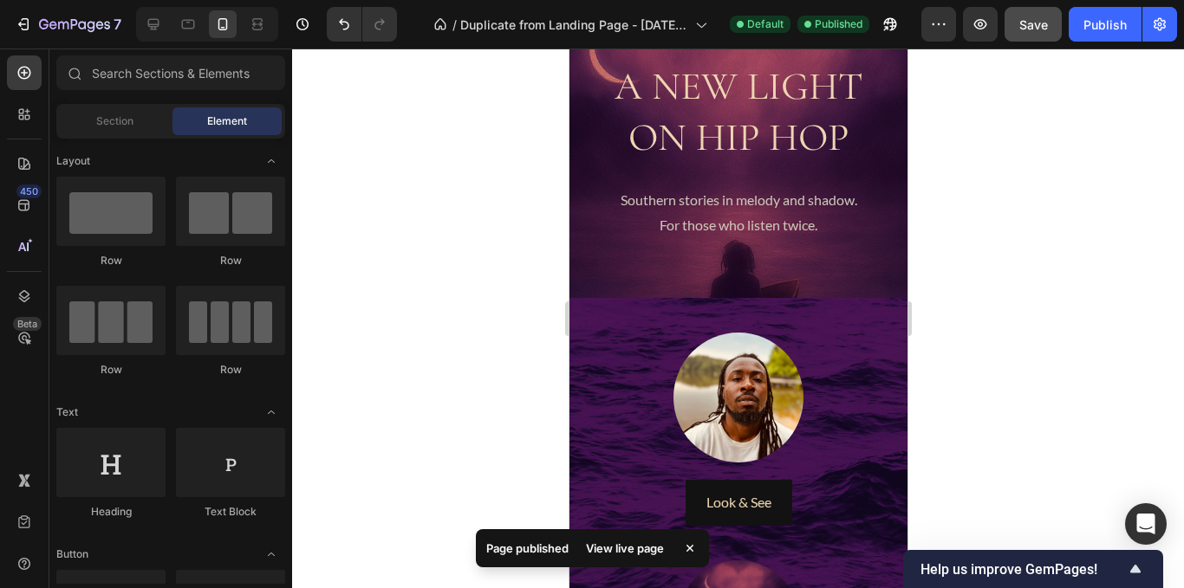
scroll to position [309, 0]
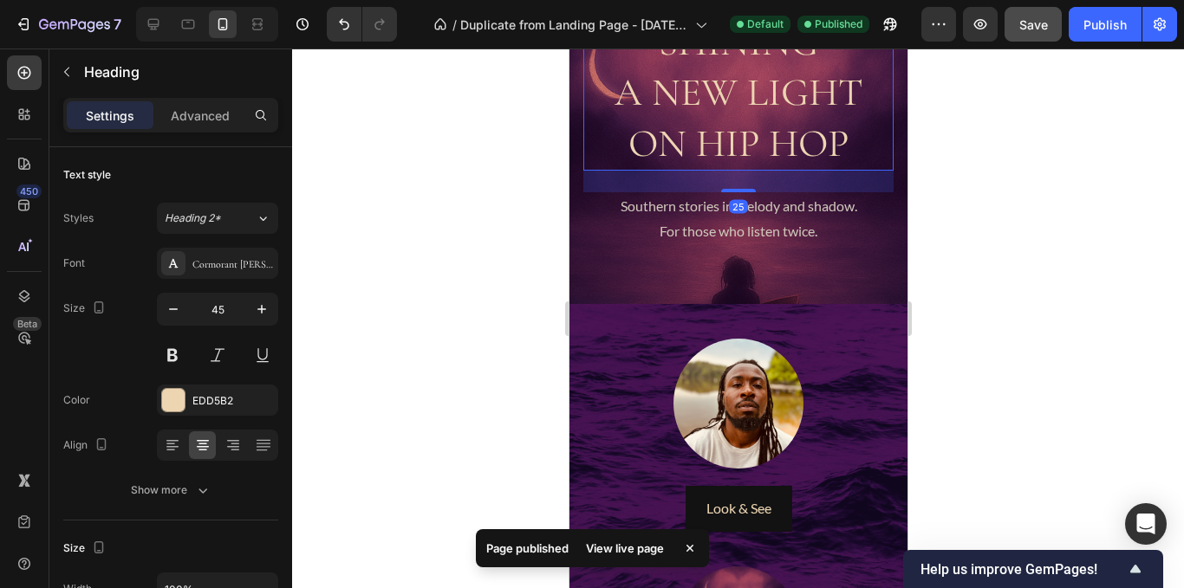
click at [716, 113] on h2 "SHINING A NEW LIGHT ON HIP HOP" at bounding box center [737, 94] width 310 height 156
click at [163, 359] on button at bounding box center [172, 355] width 31 height 31
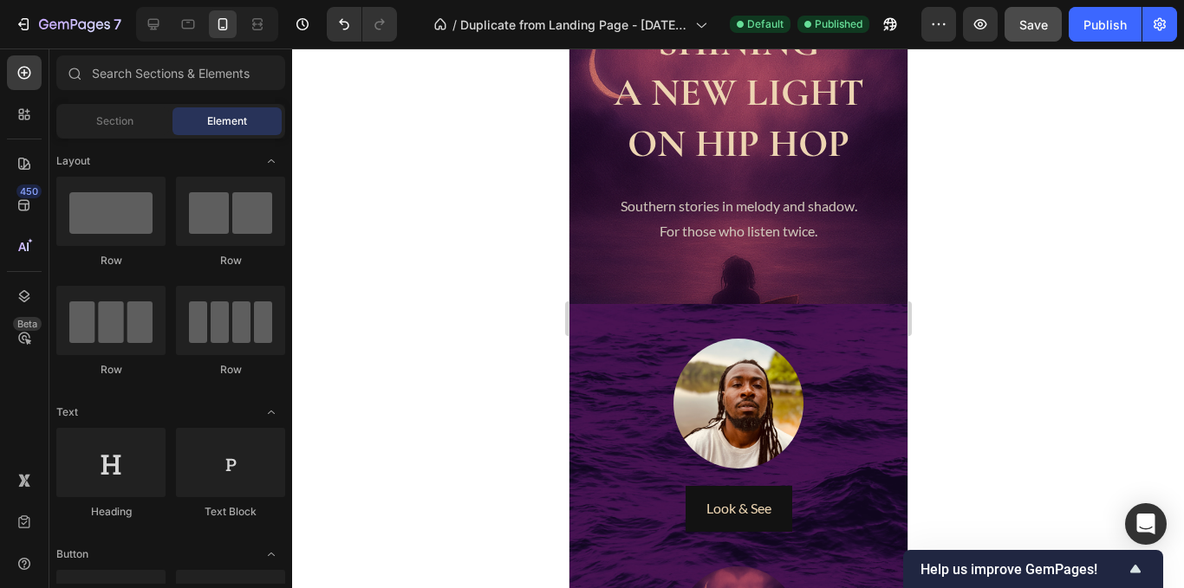
scroll to position [315, 0]
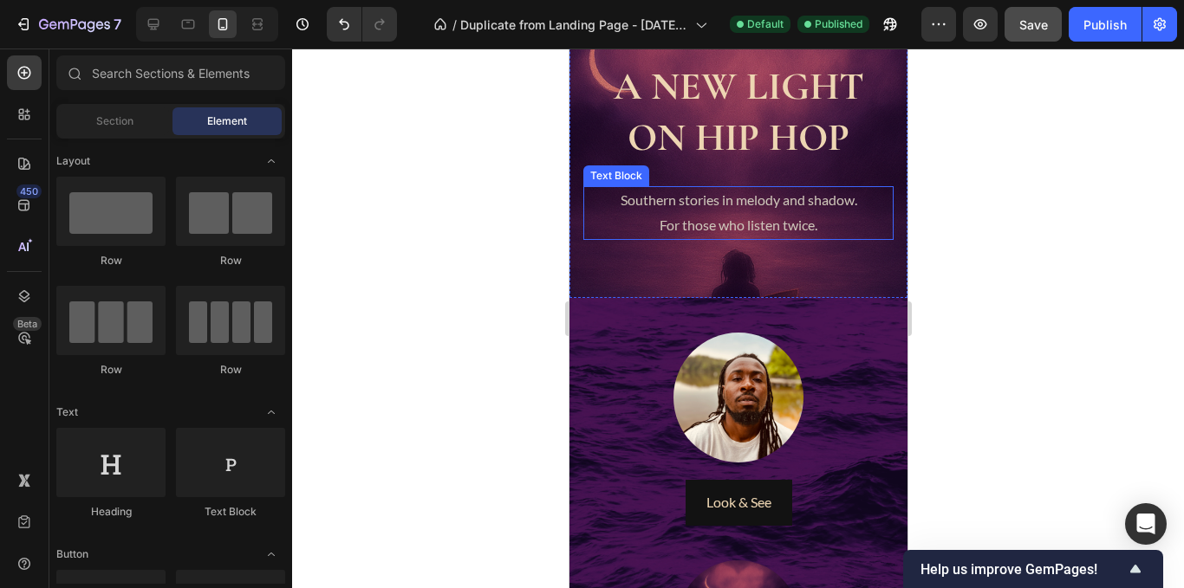
click at [768, 206] on p "Southern stories in melody and shadow." at bounding box center [737, 200] width 307 height 25
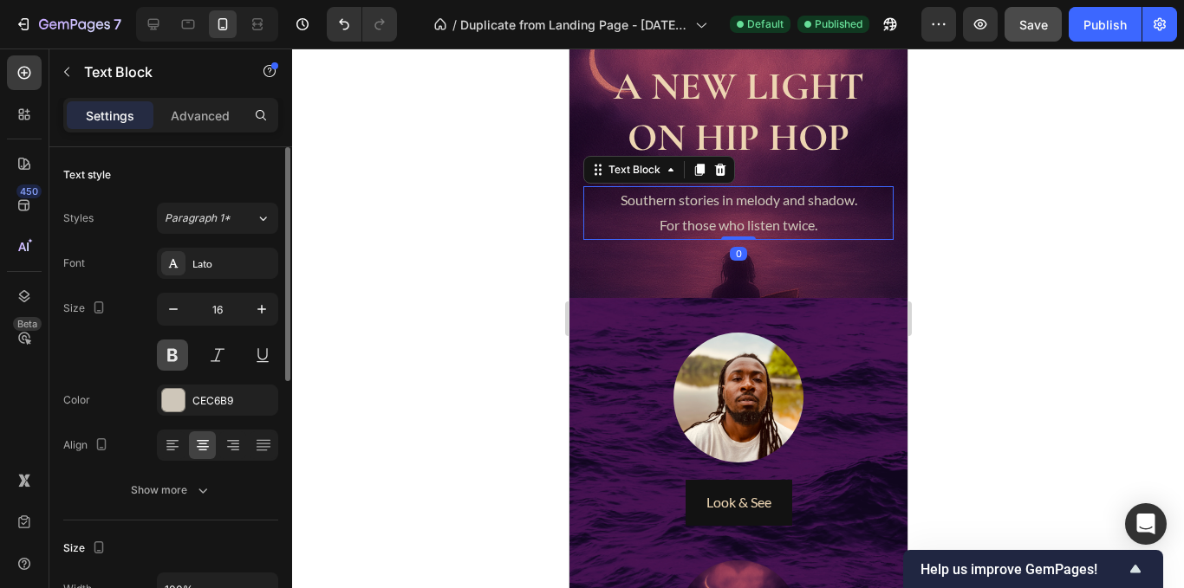
click at [174, 352] on button at bounding box center [172, 355] width 31 height 31
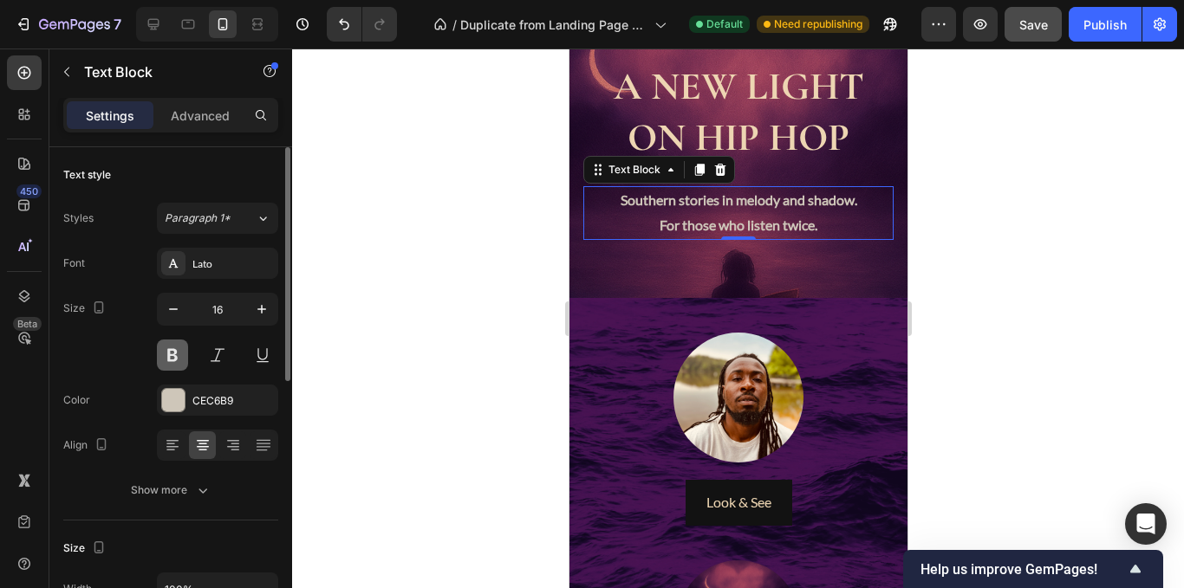
click at [171, 354] on button at bounding box center [172, 355] width 31 height 31
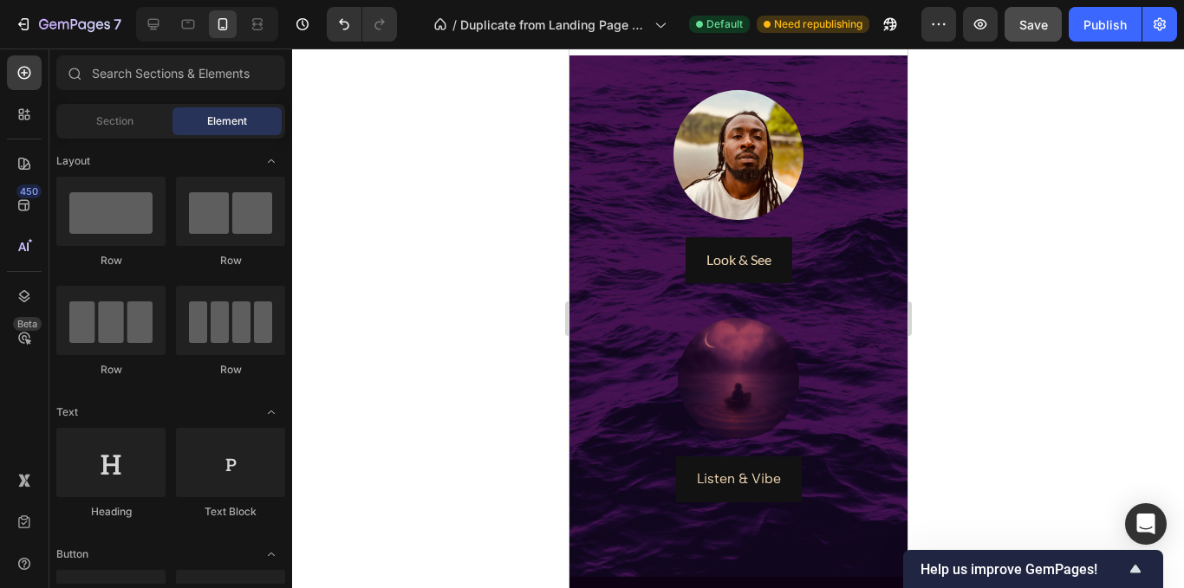
scroll to position [549, 0]
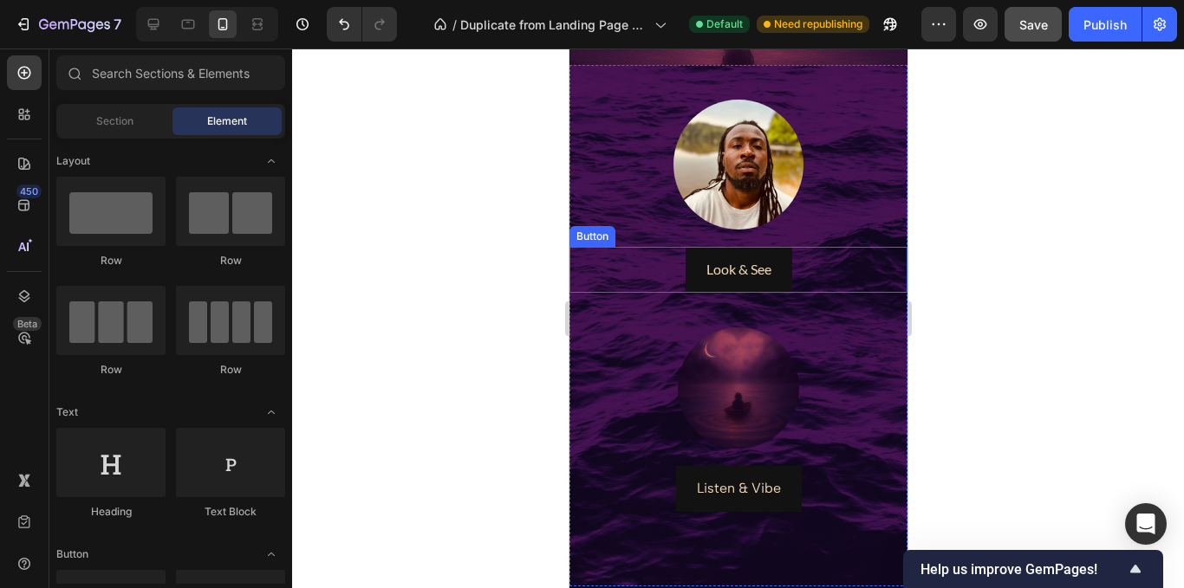
click at [740, 206] on img at bounding box center [738, 165] width 130 height 130
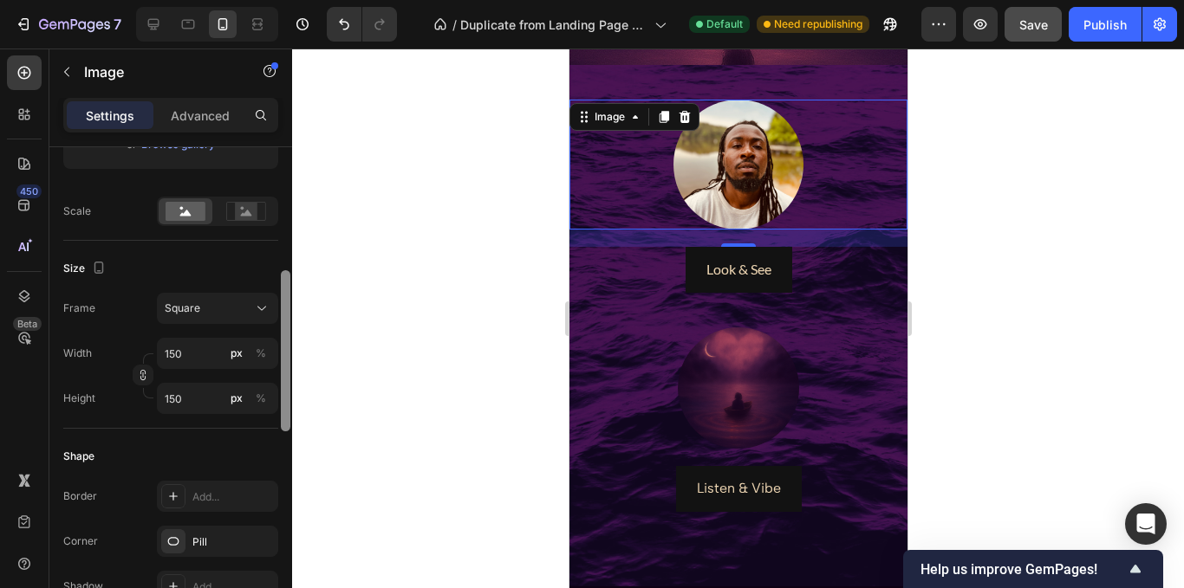
drag, startPoint x: 286, startPoint y: 233, endPoint x: 306, endPoint y: 354, distance: 122.1
click at [306, 0] on div "7 Version history / Duplicate from Landing Page - [DATE] 14:10:19 Default Need …" at bounding box center [592, 0] width 1184 height 0
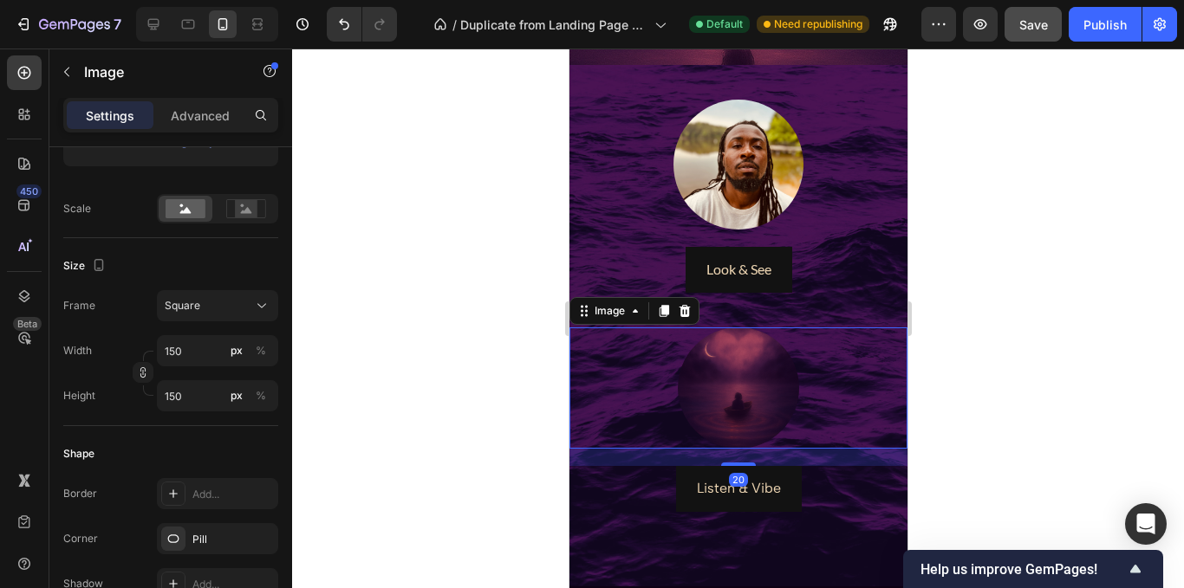
click at [749, 406] on img at bounding box center [737, 388] width 121 height 121
click at [192, 356] on input "140" at bounding box center [217, 350] width 121 height 31
click at [217, 250] on div "Size Frame Square Width 140 px % Height 140 px %" at bounding box center [170, 332] width 215 height 188
click at [213, 355] on input "140" at bounding box center [217, 350] width 121 height 31
type input "1"
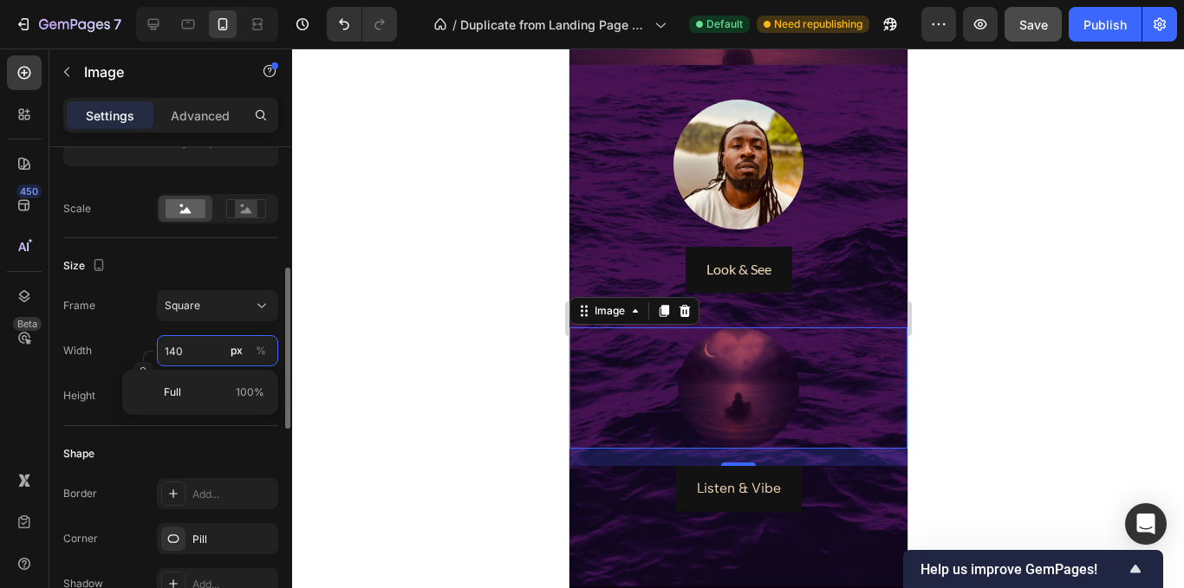
type input "1"
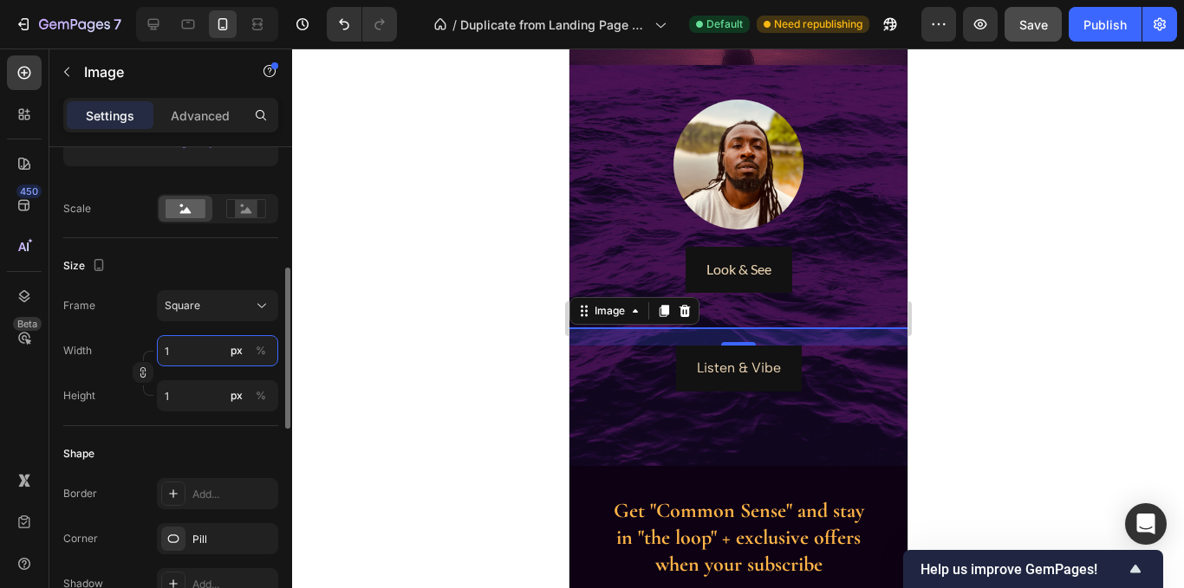
type input "15"
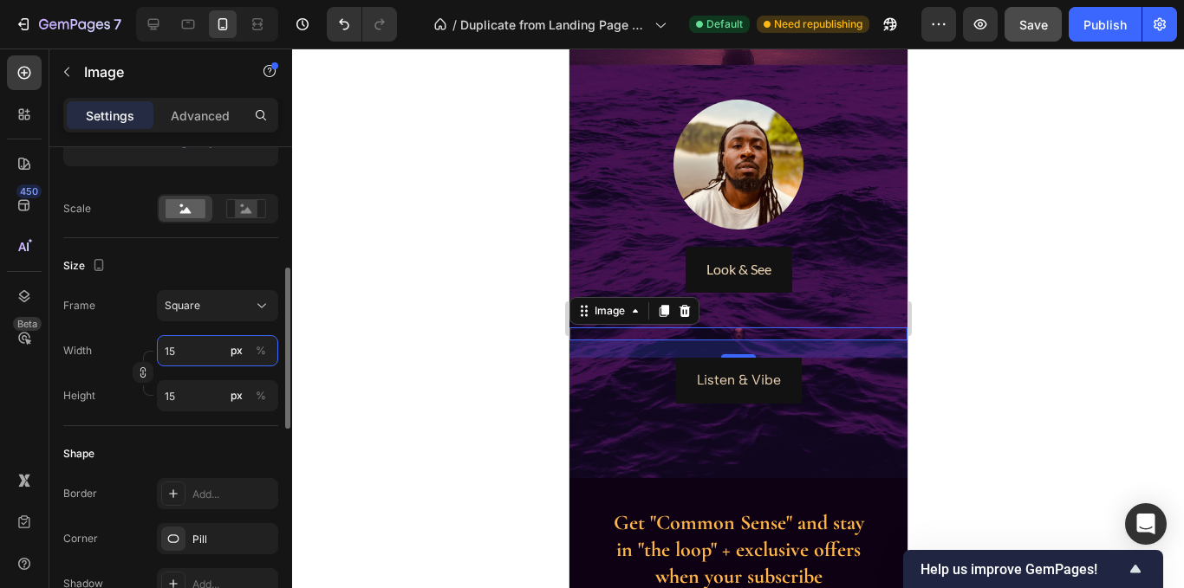
type input "150"
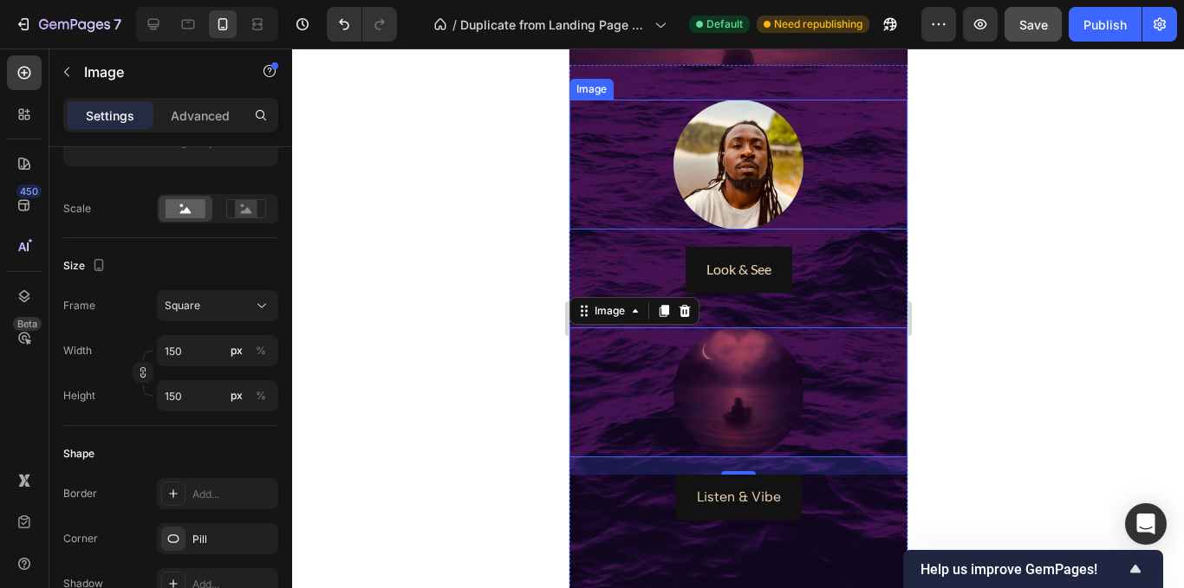
click at [770, 164] on img at bounding box center [738, 165] width 130 height 130
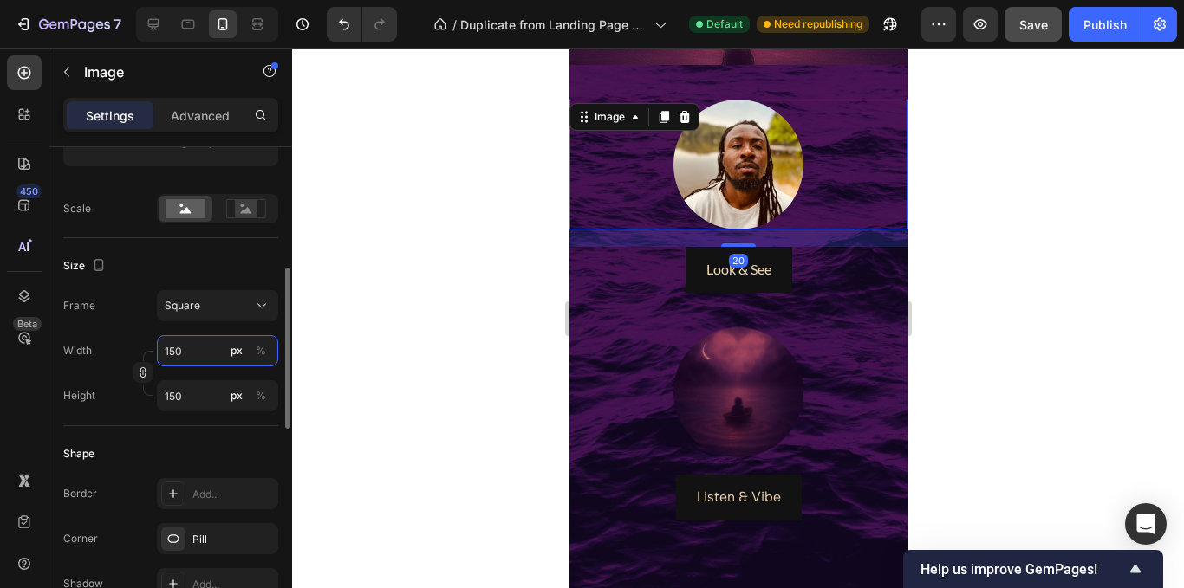
click at [185, 347] on input "150" at bounding box center [217, 350] width 121 height 31
type input "1"
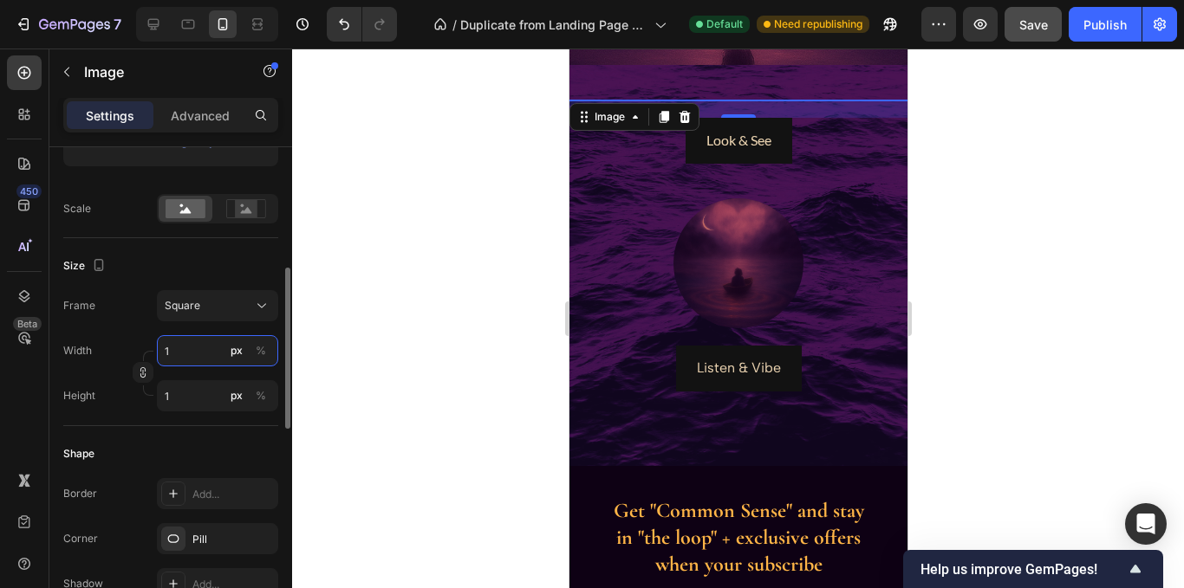
type input "17"
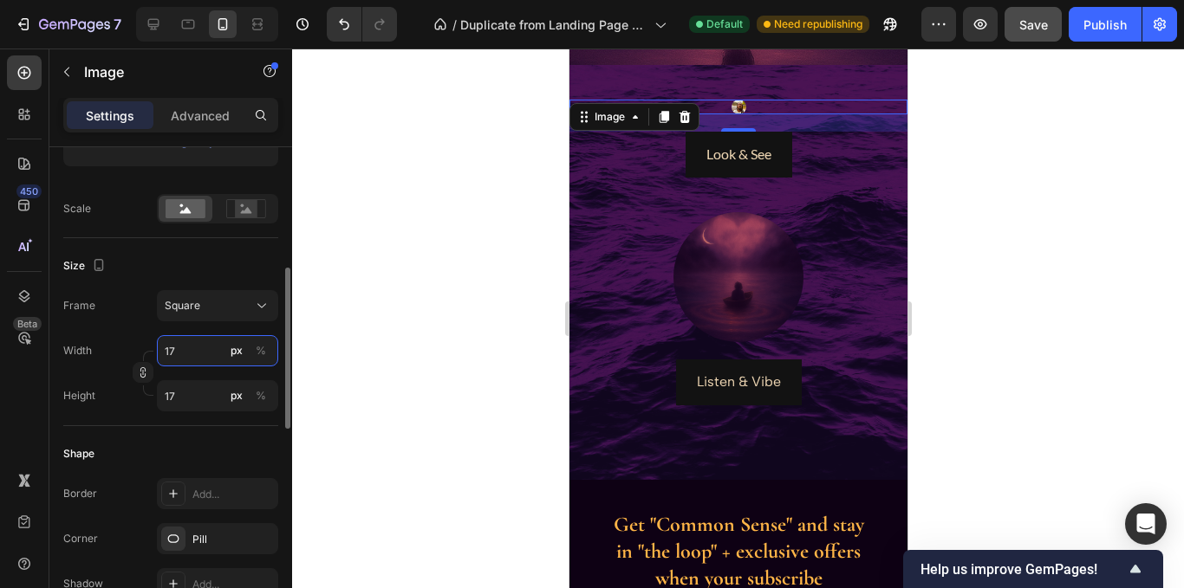
type input "170"
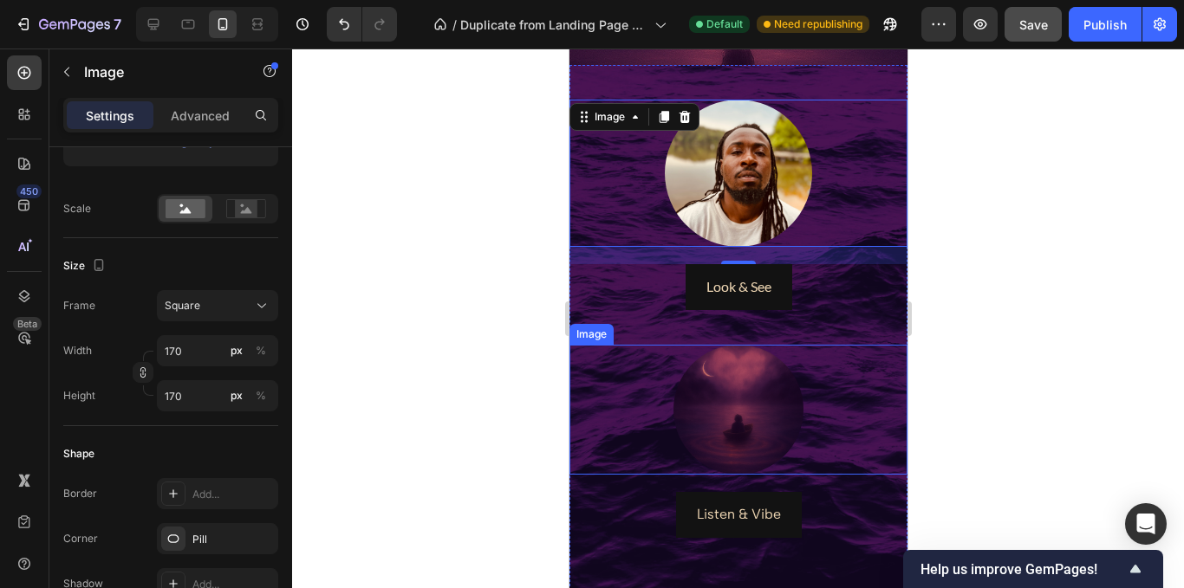
click at [669, 348] on link at bounding box center [738, 410] width 338 height 130
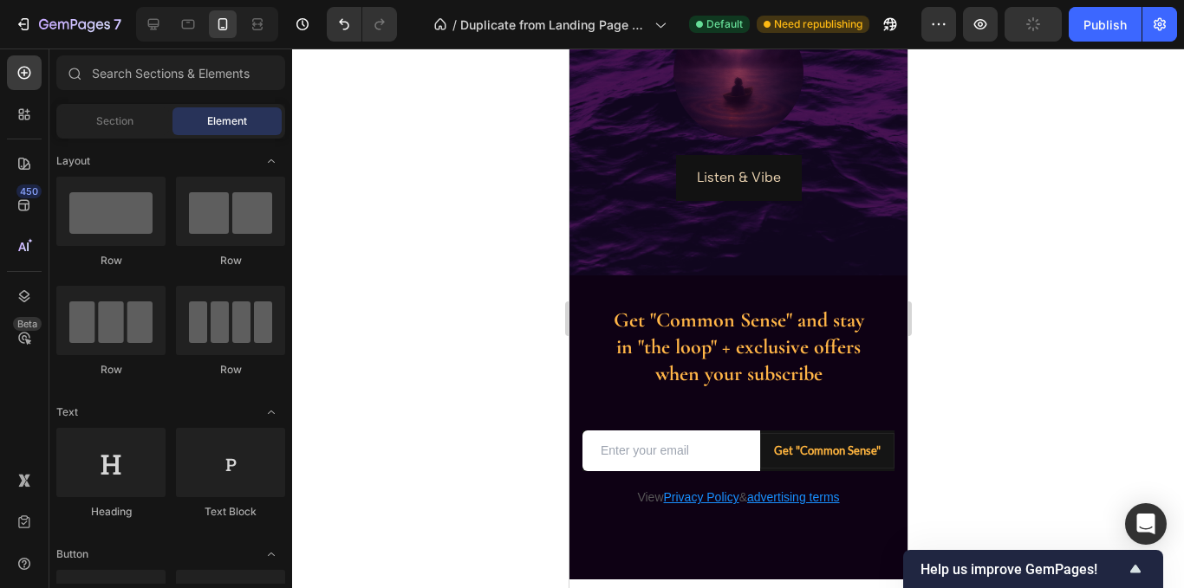
scroll to position [930, 0]
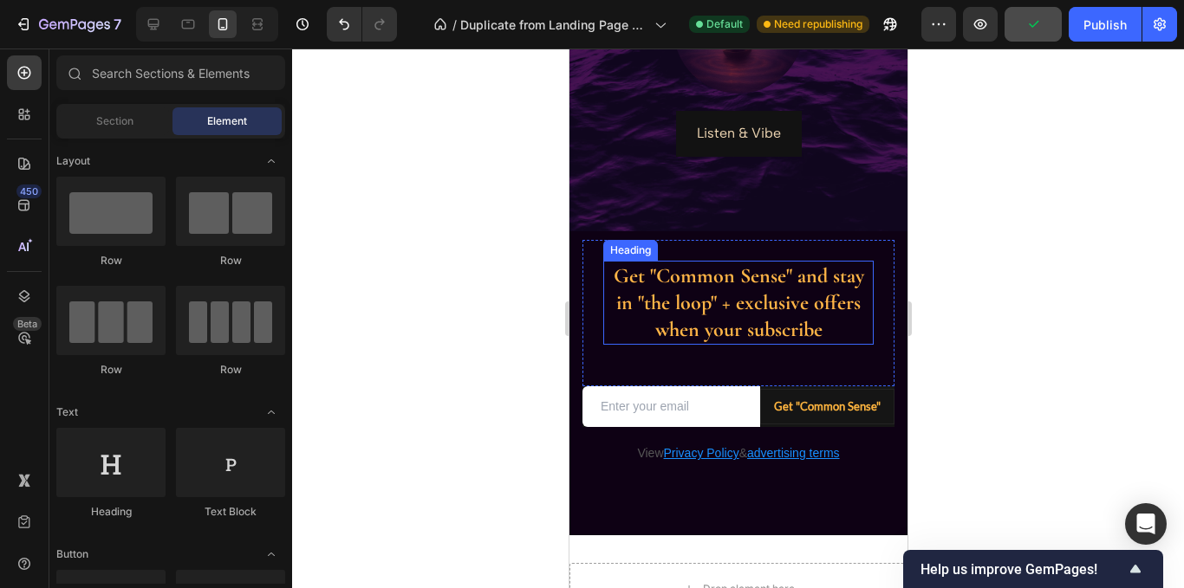
click at [750, 289] on h2 "Get "Common Sense" and stay in "the loop" + exclusive offers when your subscribe" at bounding box center [737, 303] width 270 height 85
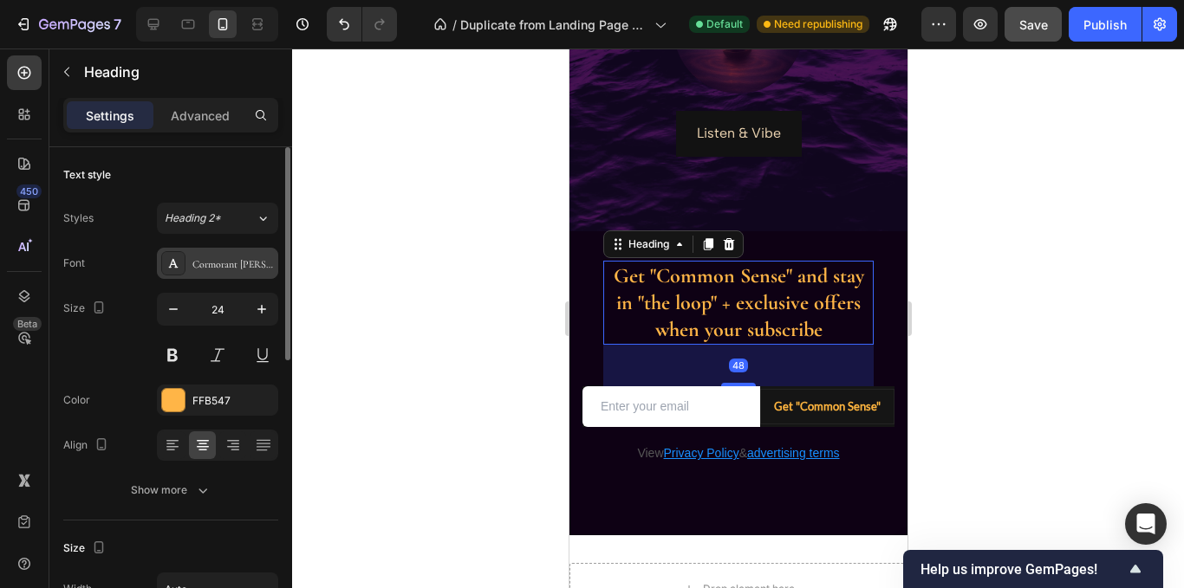
click at [223, 263] on div "Cormorant [PERSON_NAME]" at bounding box center [232, 265] width 81 height 16
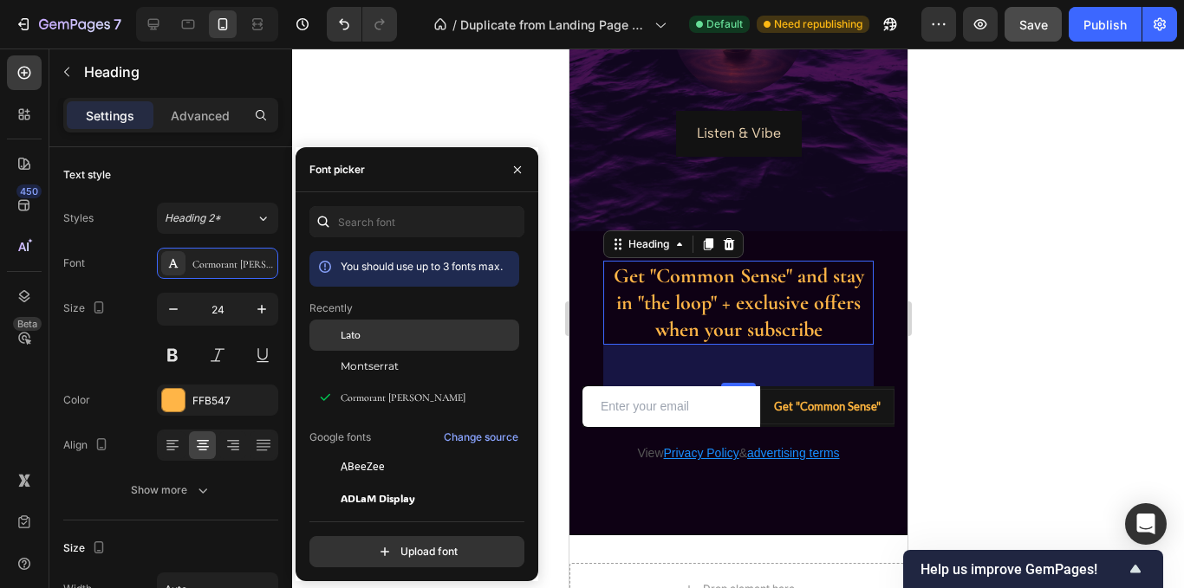
click at [365, 335] on div "Lato" at bounding box center [428, 336] width 175 height 16
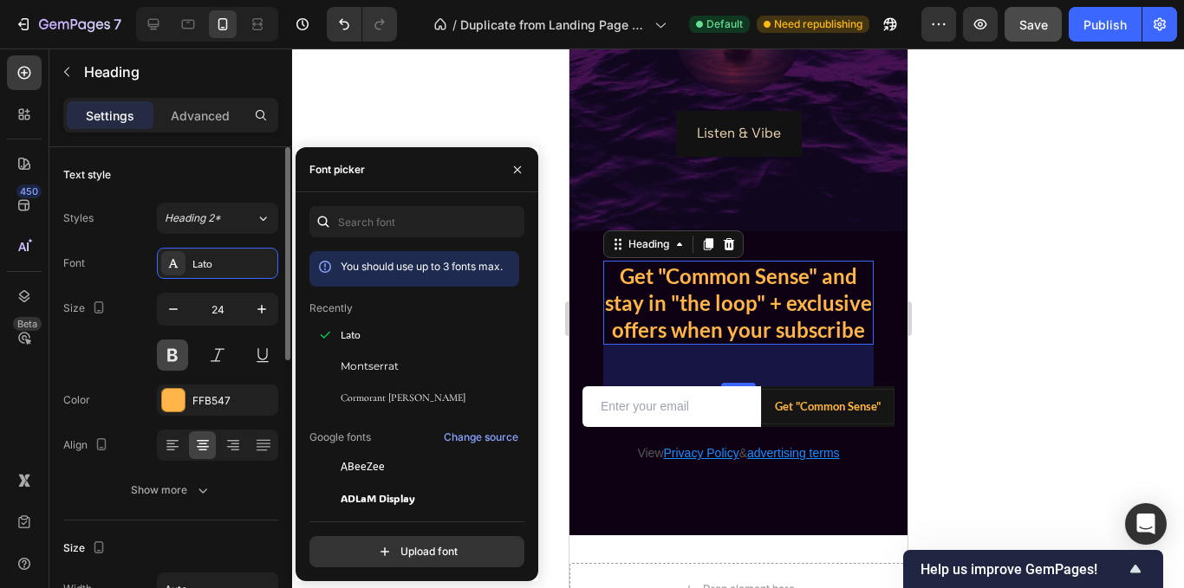
click at [172, 355] on button at bounding box center [172, 355] width 31 height 31
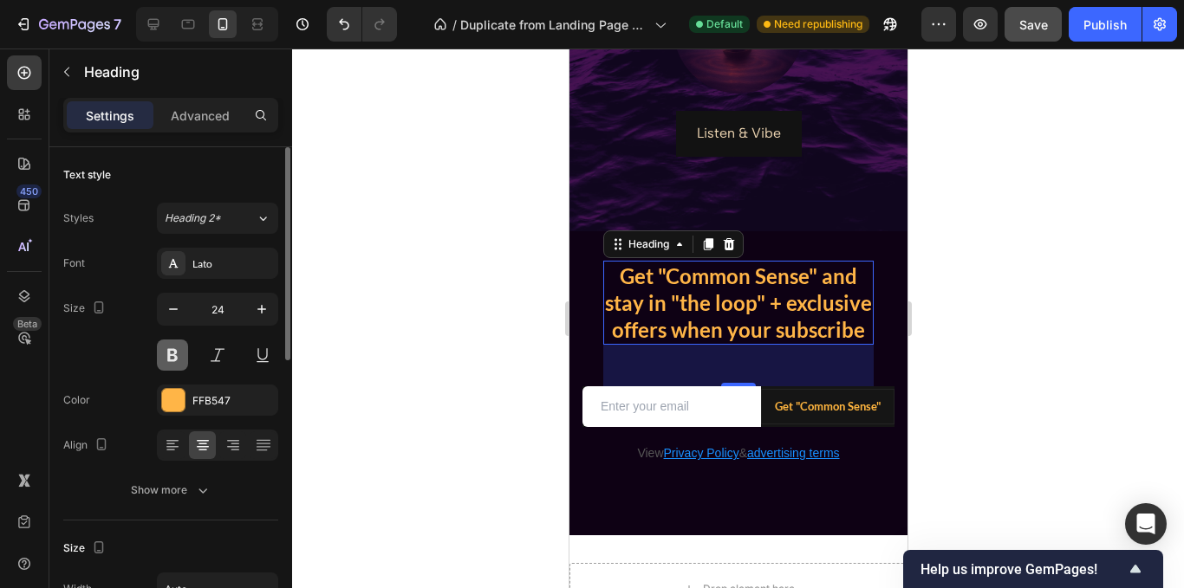
click at [169, 359] on button at bounding box center [172, 355] width 31 height 31
click at [170, 362] on button at bounding box center [172, 355] width 31 height 31
click at [190, 358] on div at bounding box center [217, 355] width 121 height 31
click at [179, 357] on button at bounding box center [172, 355] width 31 height 31
click at [177, 314] on icon "button" at bounding box center [173, 309] width 17 height 17
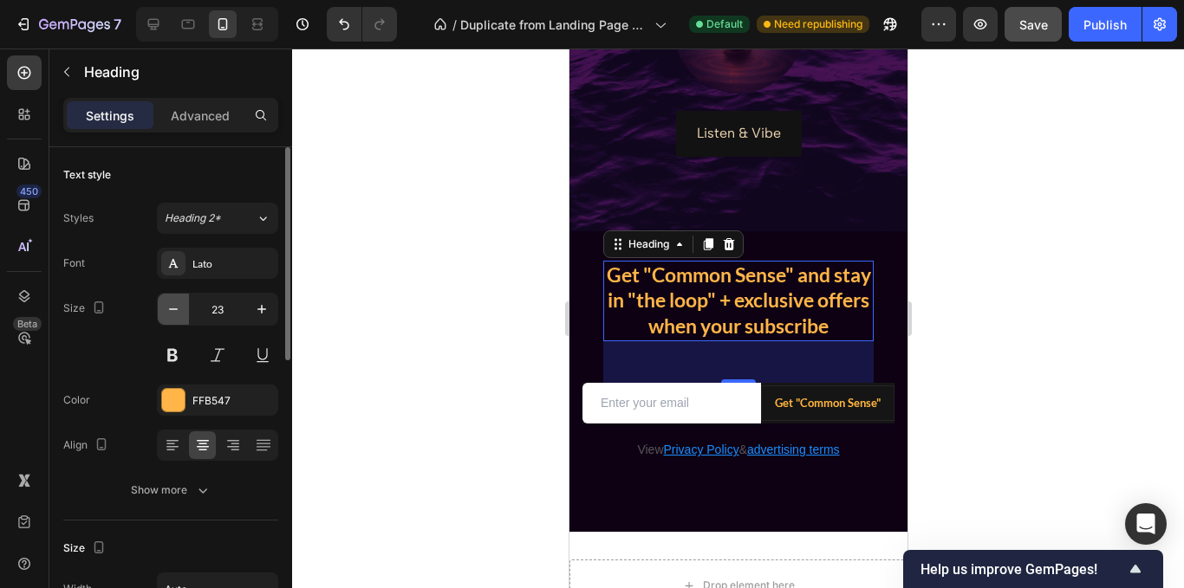
click at [177, 314] on icon "button" at bounding box center [173, 309] width 17 height 17
type input "22"
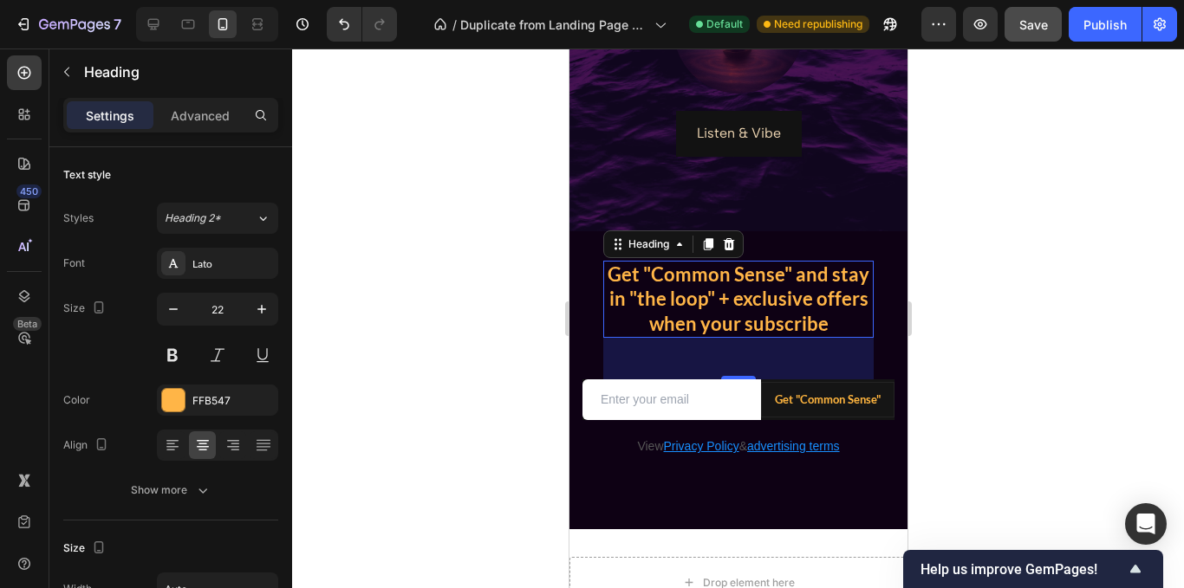
click at [809, 273] on h2 "Get "Common Sense" and stay in "the loop" + exclusive offers when your subscribe" at bounding box center [737, 300] width 270 height 78
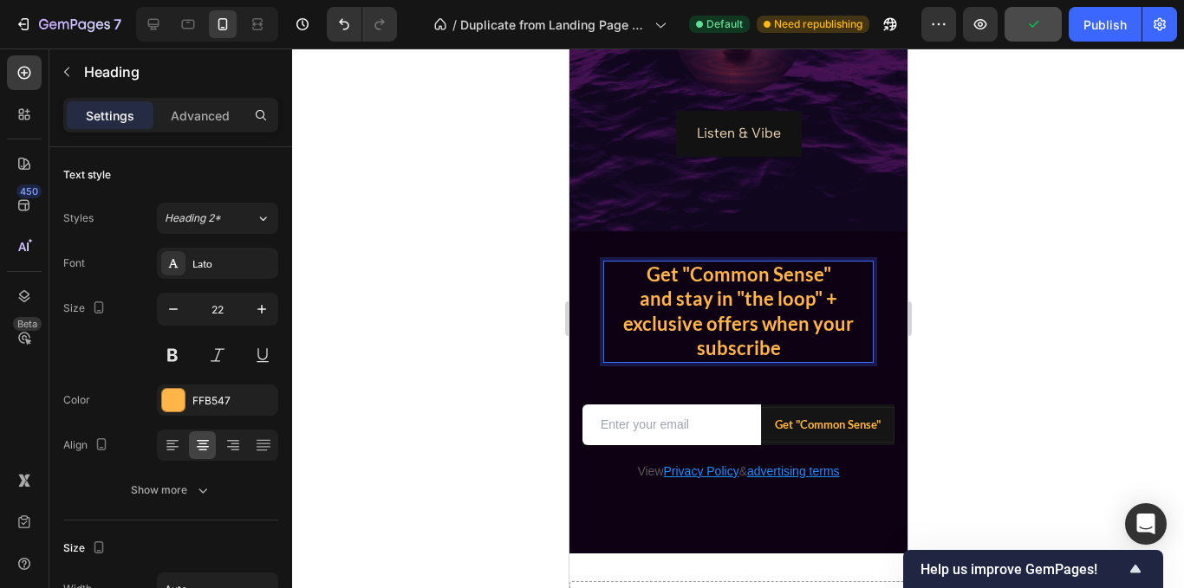
click at [813, 299] on p "Get "Common Sense" and stay in "the loop" + exclusive offers when your subscribe" at bounding box center [737, 312] width 267 height 99
click at [818, 302] on p "Get "Common Sense" and stay in "the loop" + exclusive offers when your subscribe" at bounding box center [737, 312] width 267 height 99
click at [765, 324] on p "Get "Common Sense" and stay in "the loop" + exclusive offers when your subscribe" at bounding box center [737, 312] width 267 height 99
click at [850, 322] on p "Get "Common Sense" and stay in "the loop" + exclusive offers when your subscribe" at bounding box center [737, 312] width 267 height 99
click at [769, 320] on p "Get "Common Sense" and stay in "the loop" + exclusive offers when you subscribe" at bounding box center [737, 312] width 267 height 99
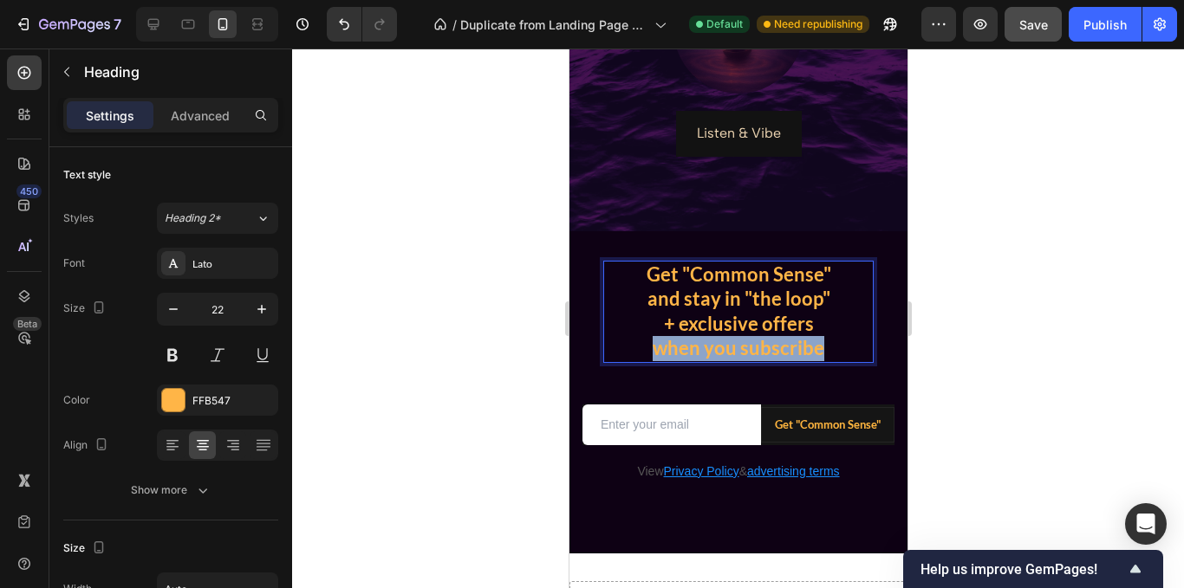
drag, startPoint x: 823, startPoint y: 348, endPoint x: 627, endPoint y: 360, distance: 196.2
click at [627, 360] on div "Get "Common Sense" and stay in "the loop" + exclusive offers when you subscribe" at bounding box center [737, 312] width 270 height 102
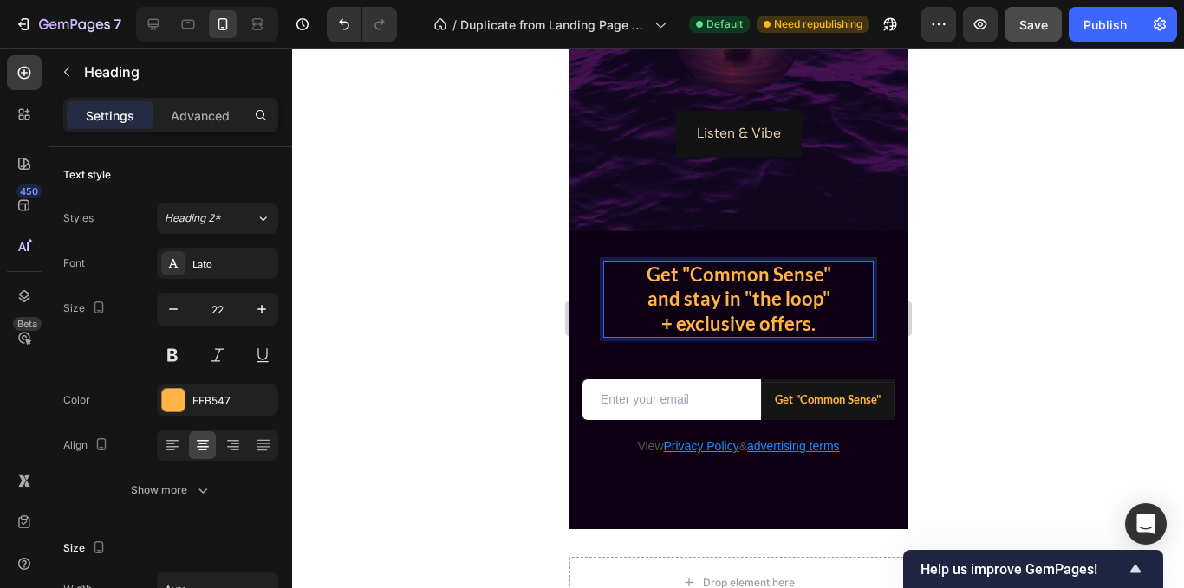
click at [749, 330] on p "Get "Common Sense" and stay in "the loop" + exclusive offers." at bounding box center [738, 300] width 185 height 75
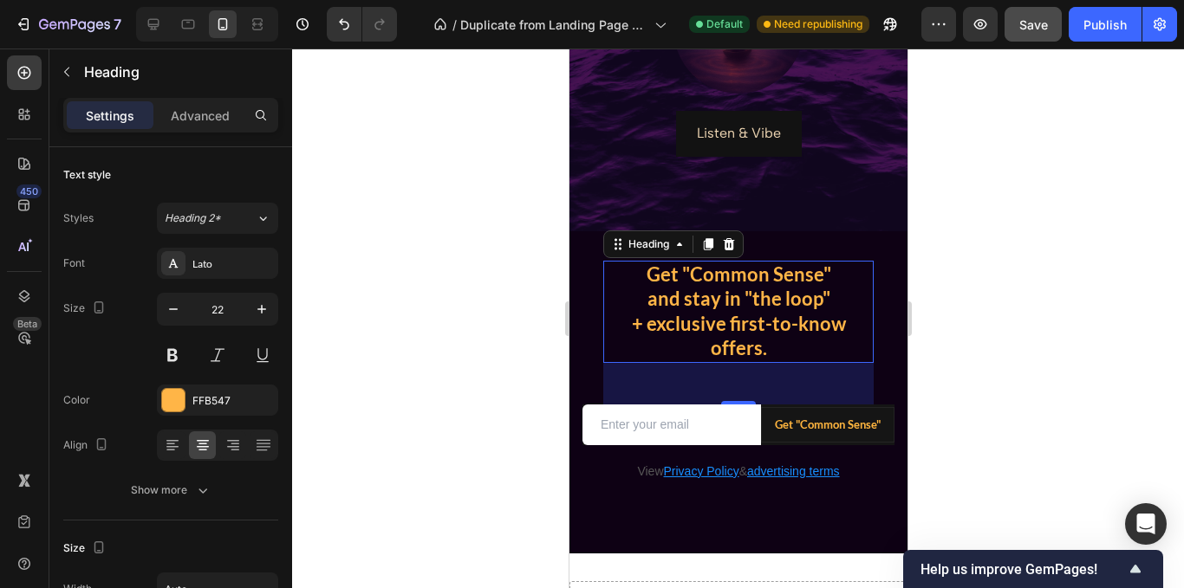
click at [535, 343] on div at bounding box center [738, 319] width 892 height 540
click at [714, 322] on p "Get "Common Sense" and stay in "the loop" + exclusive first-to-know offers." at bounding box center [737, 312] width 267 height 99
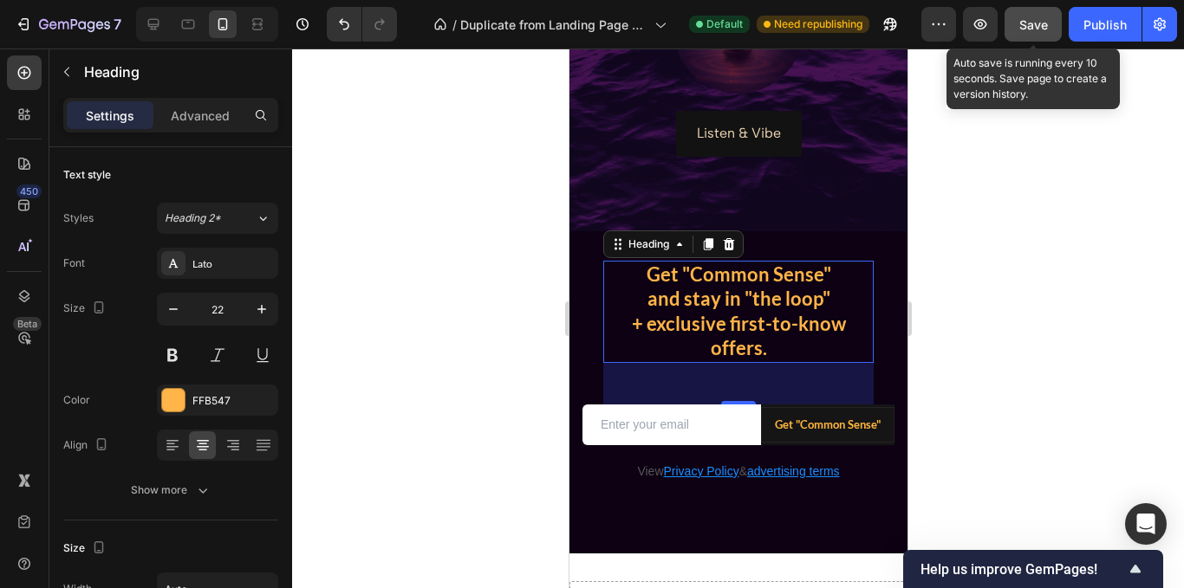
click at [1039, 21] on span "Save" at bounding box center [1033, 24] width 29 height 15
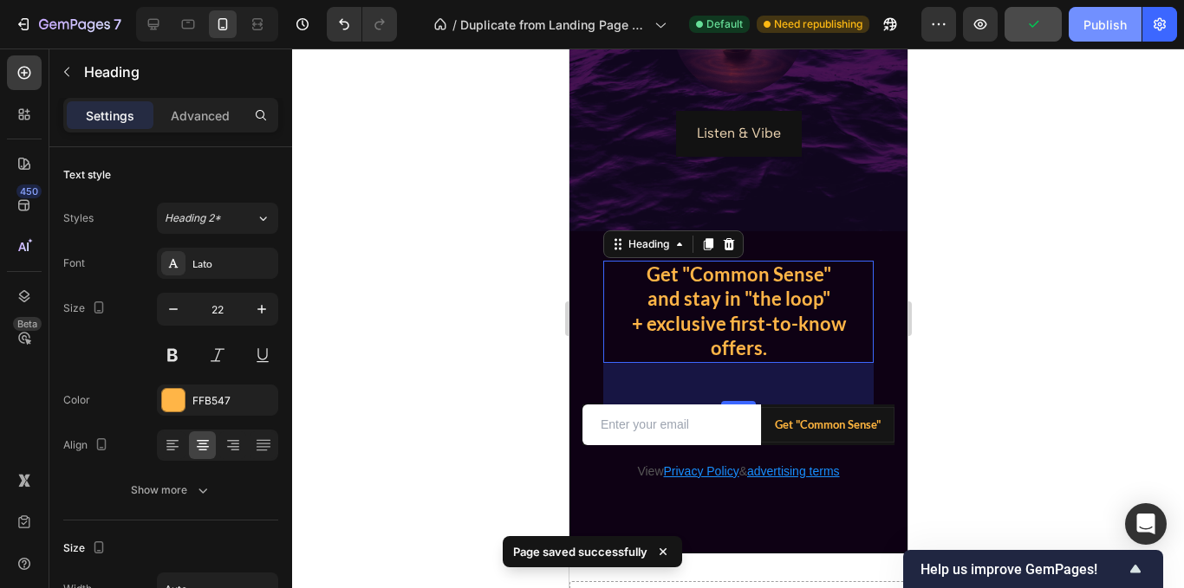
click at [1107, 30] on div "Publish" at bounding box center [1104, 25] width 43 height 18
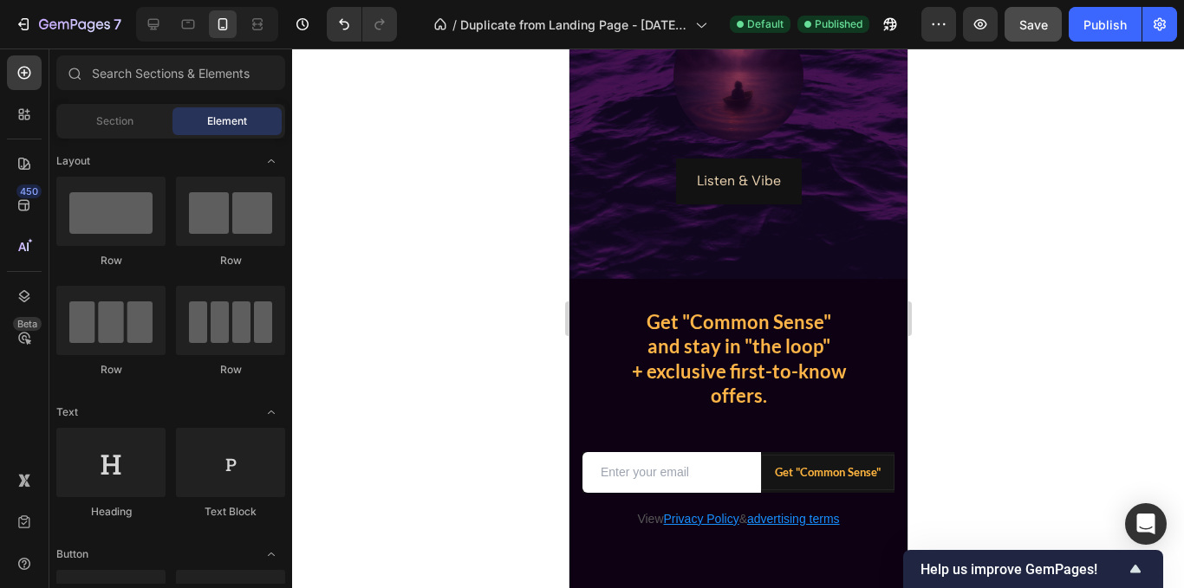
scroll to position [974, 0]
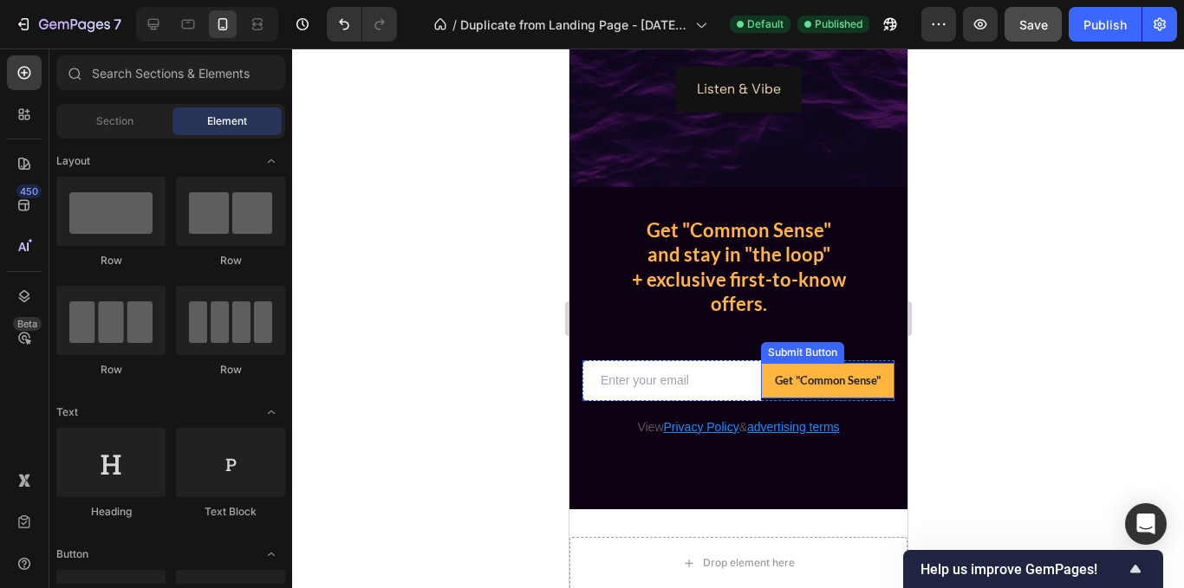
click at [803, 367] on button "Get "Common Sense"" at bounding box center [826, 381] width 133 height 36
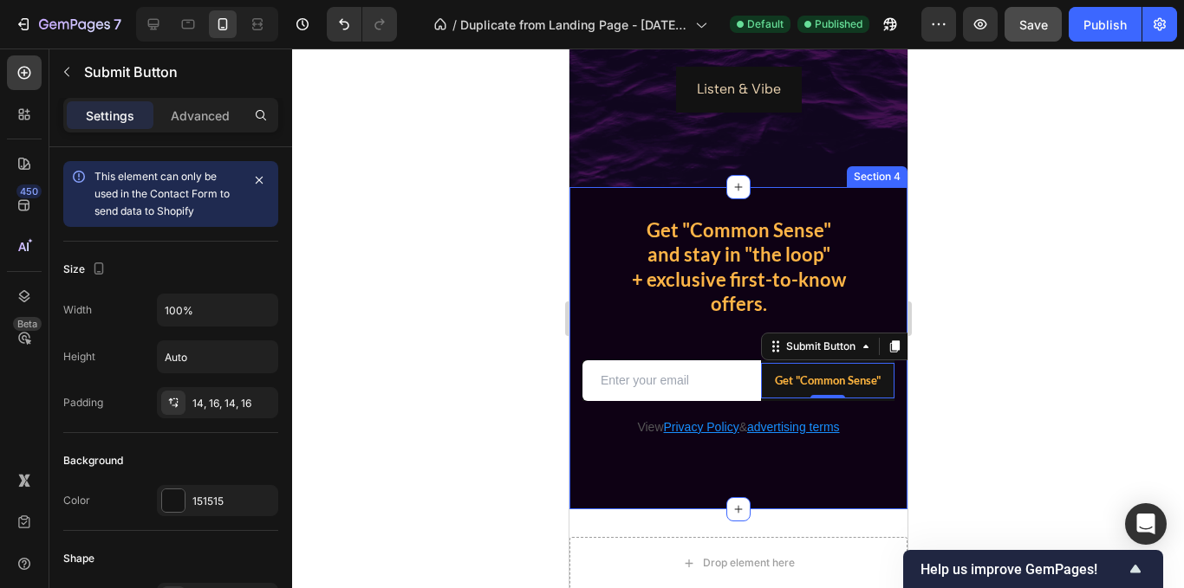
click at [507, 407] on div at bounding box center [738, 319] width 892 height 540
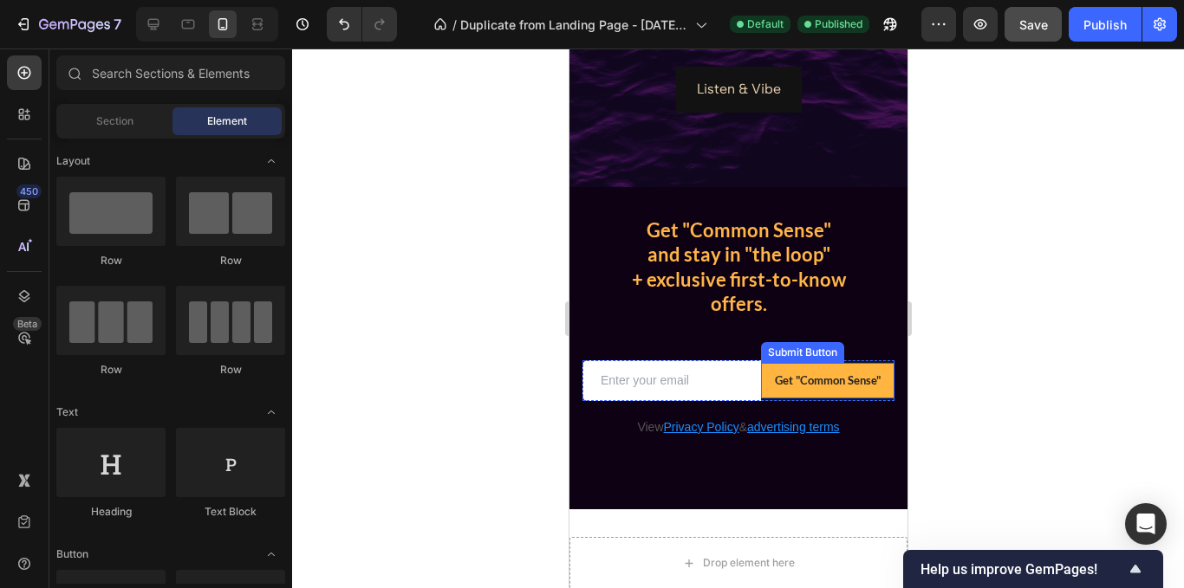
click at [847, 393] on button "Get "Common Sense"" at bounding box center [826, 381] width 133 height 36
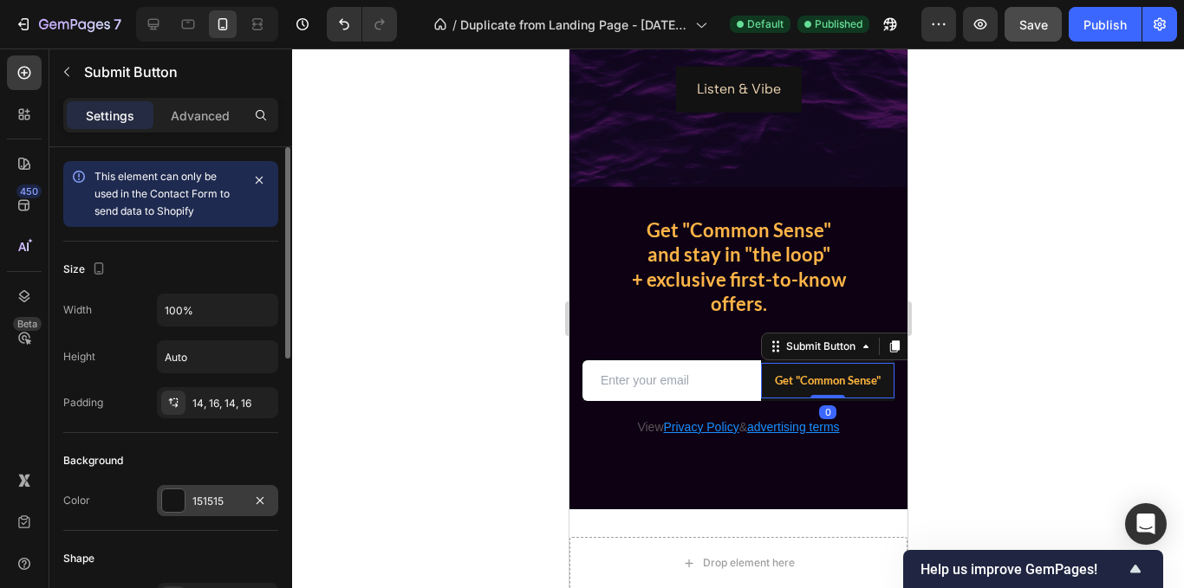
click at [176, 504] on div at bounding box center [173, 501] width 23 height 23
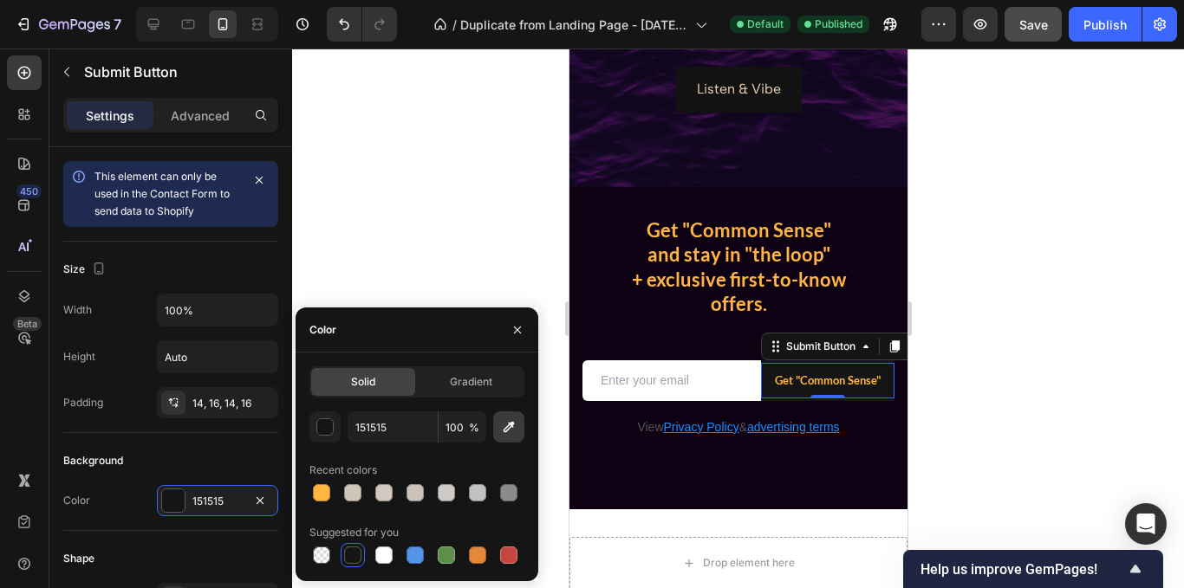
click at [510, 430] on icon "button" at bounding box center [508, 427] width 17 height 17
type input "0E0114"
click at [484, 185] on div at bounding box center [738, 319] width 892 height 540
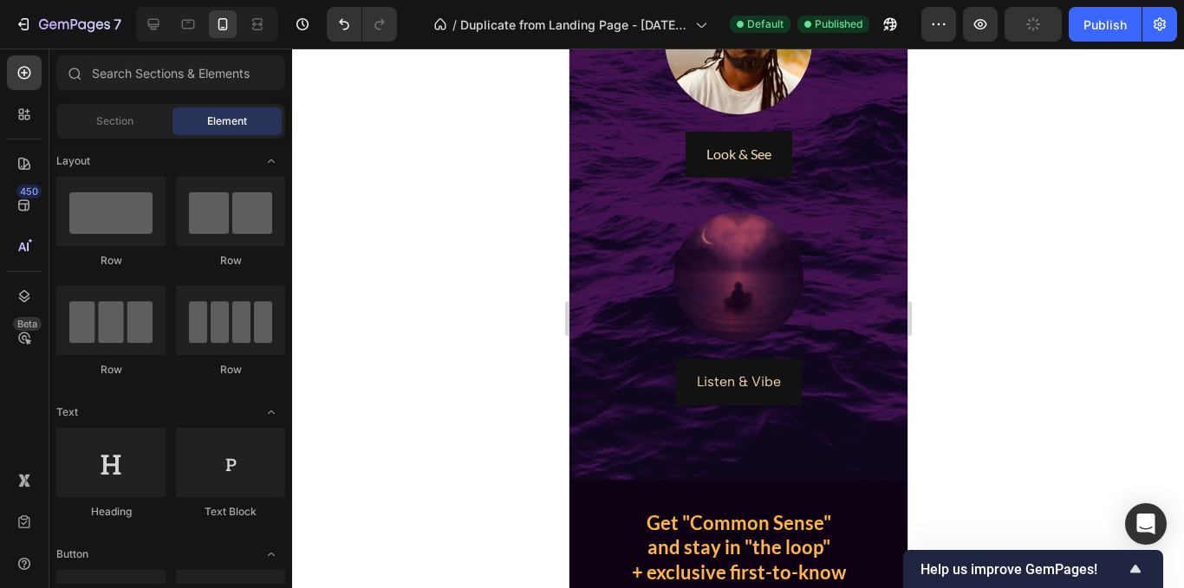
scroll to position [738, 0]
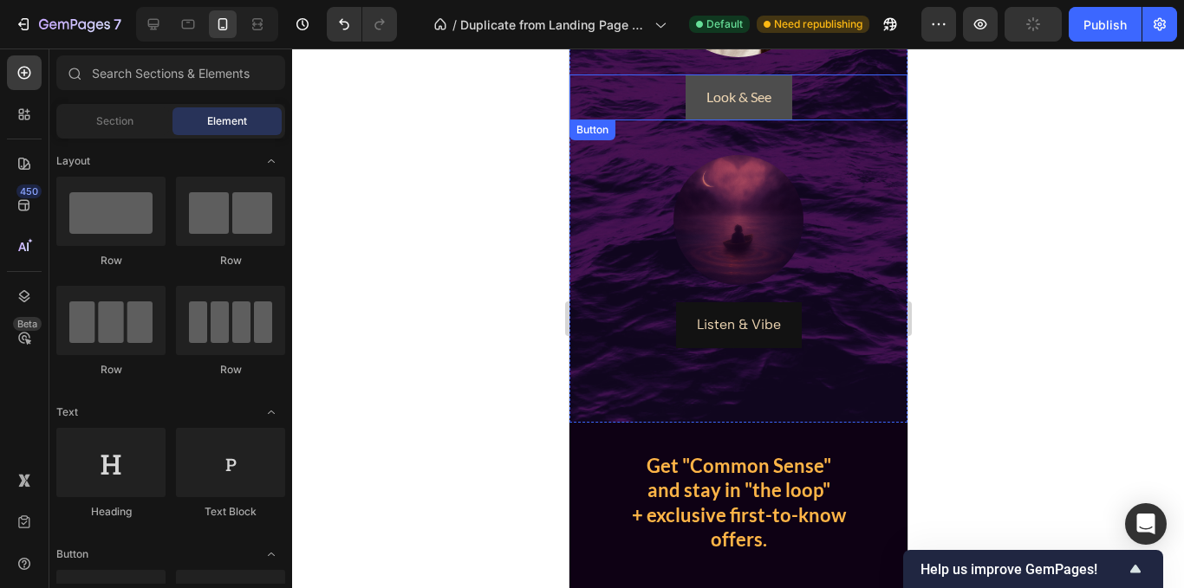
click at [777, 112] on link "Look & See" at bounding box center [738, 98] width 107 height 46
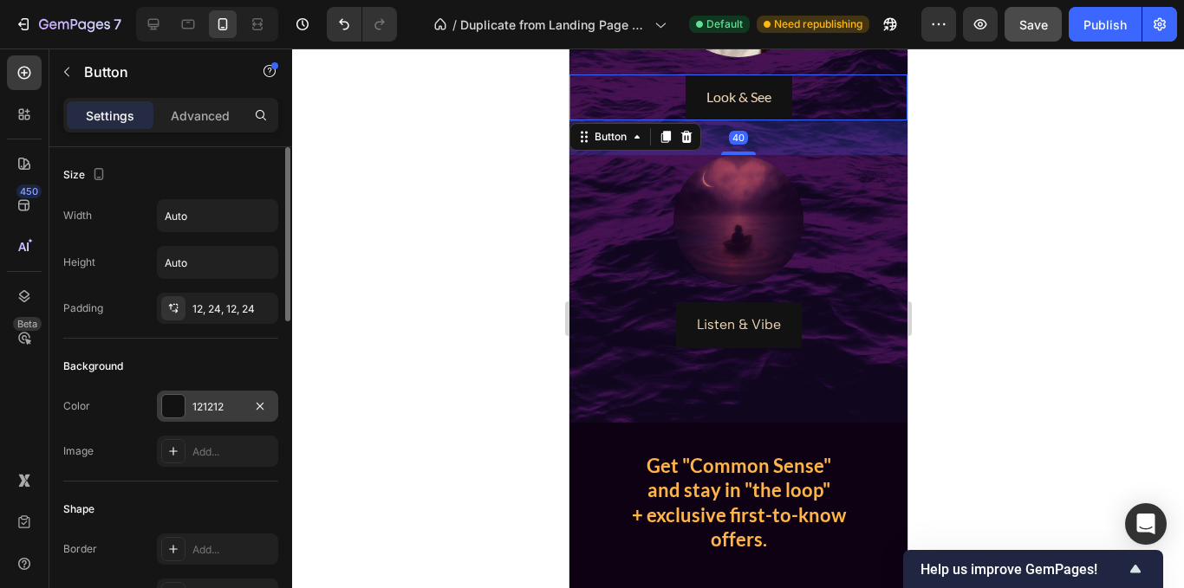
click at [173, 404] on div at bounding box center [173, 406] width 23 height 23
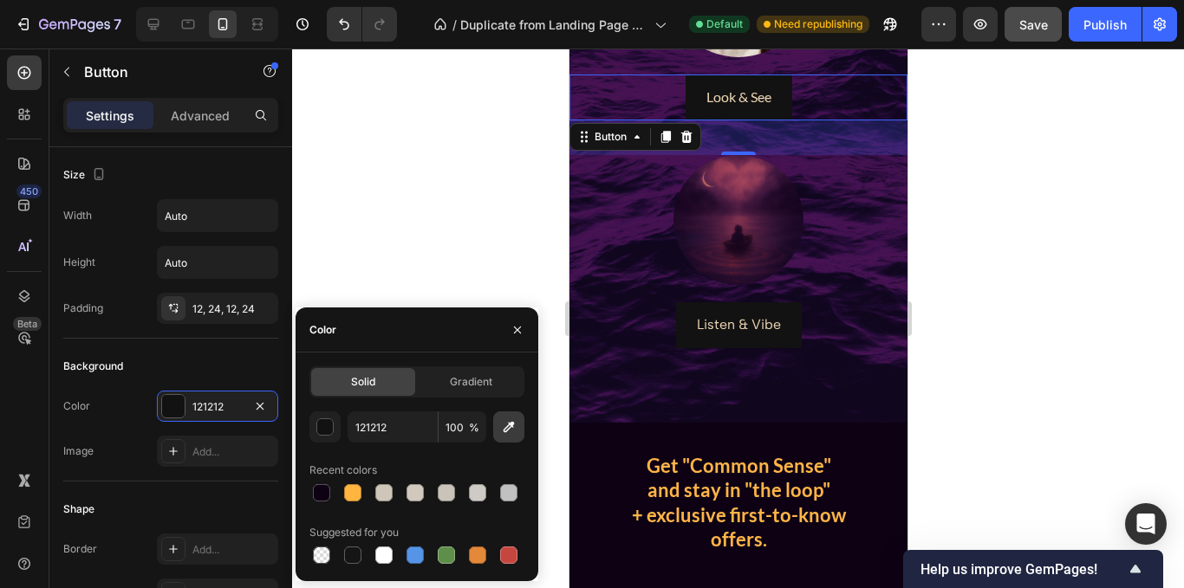
click at [510, 426] on icon "button" at bounding box center [508, 427] width 17 height 17
type input "0E0114"
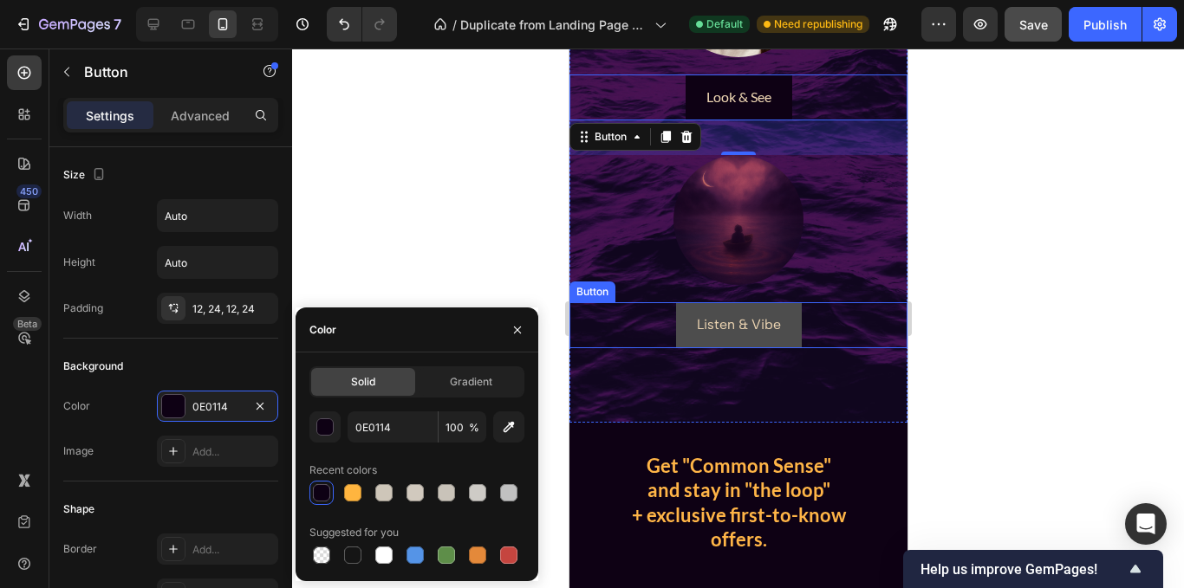
click at [787, 320] on link "Listen & Vibe" at bounding box center [738, 325] width 126 height 46
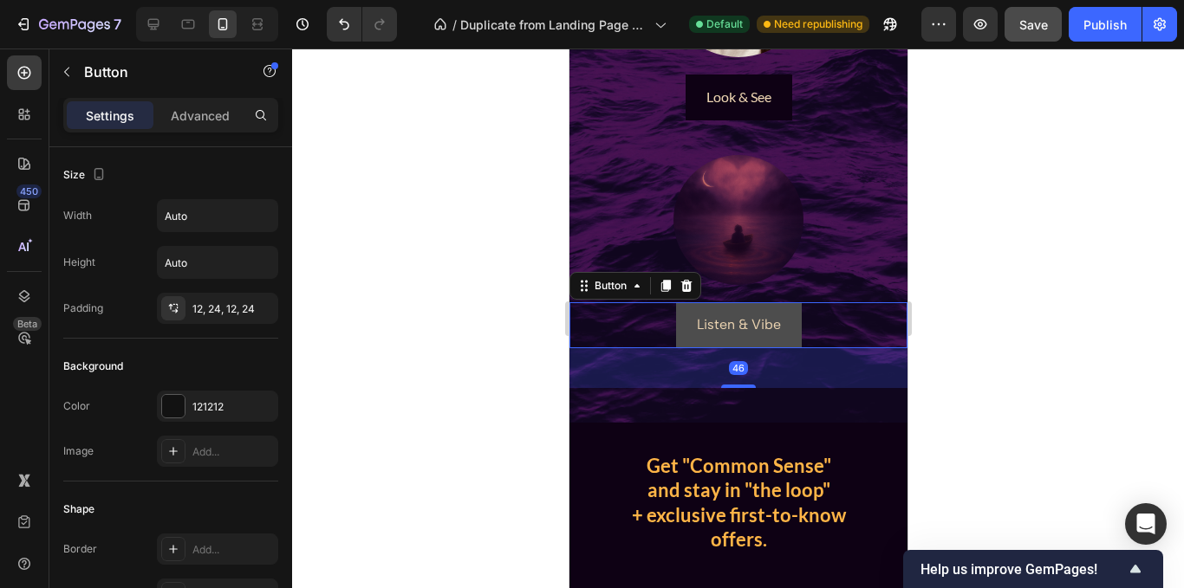
scroll to position [365, 0]
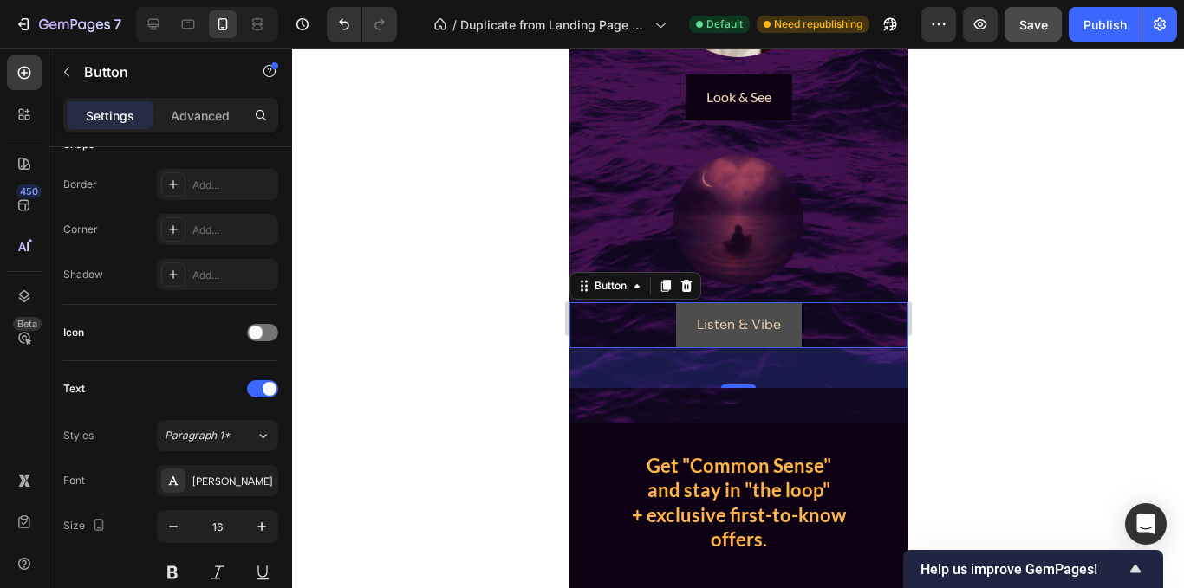
click at [681, 328] on link "Listen & Vibe" at bounding box center [738, 325] width 126 height 46
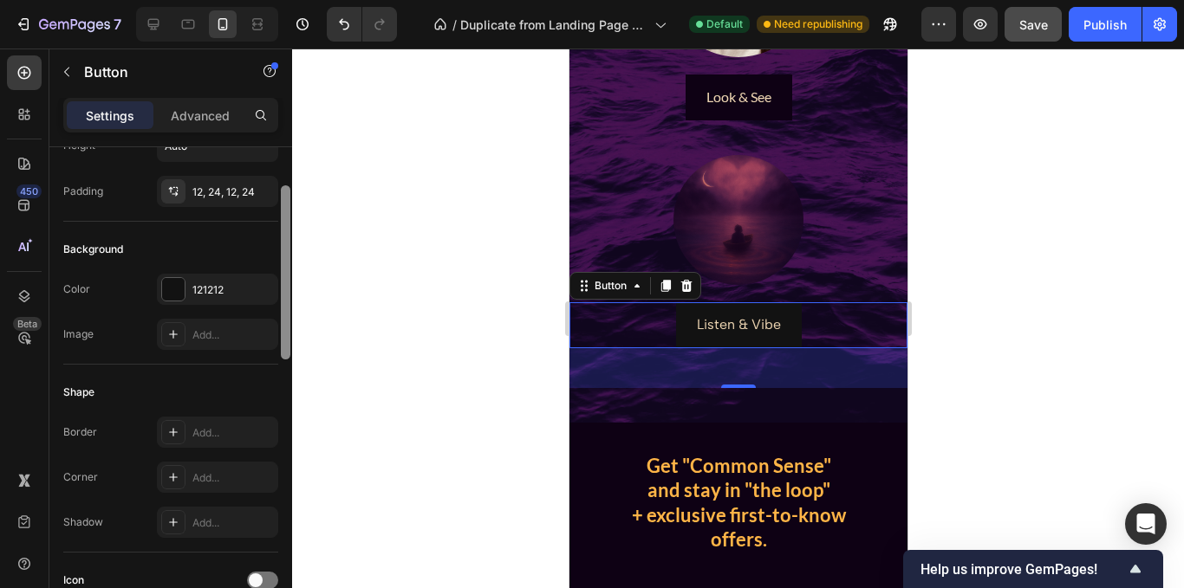
scroll to position [114, 0]
drag, startPoint x: 288, startPoint y: 394, endPoint x: 281, endPoint y: 305, distance: 89.5
click at [281, 305] on div at bounding box center [286, 275] width 10 height 174
click at [172, 282] on div at bounding box center [173, 292] width 23 height 23
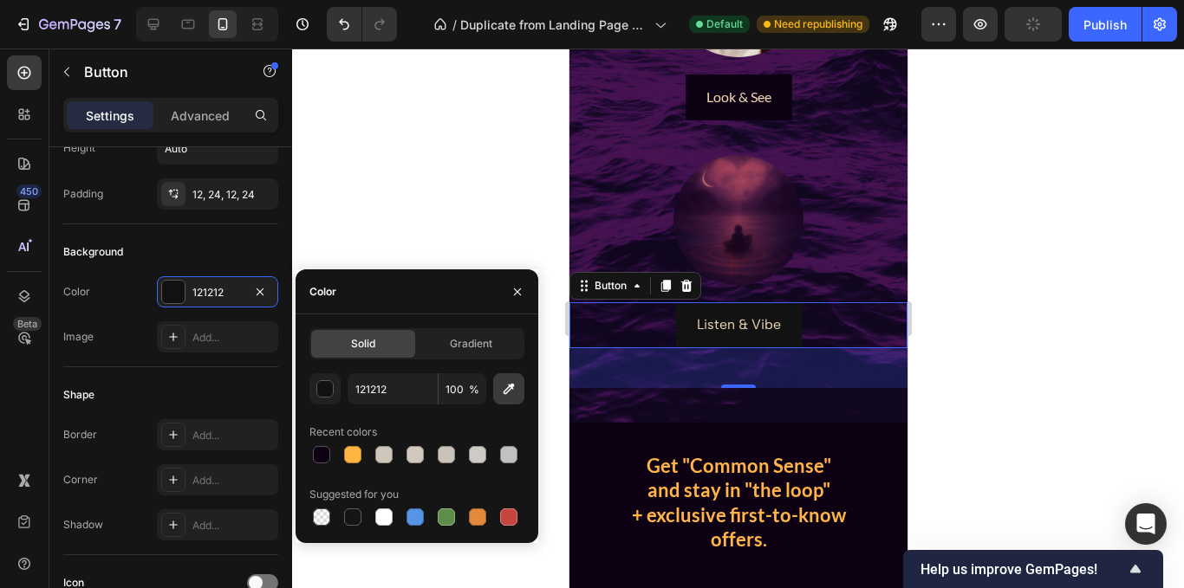
click at [512, 389] on icon "button" at bounding box center [509, 389] width 11 height 11
type input "0E0114"
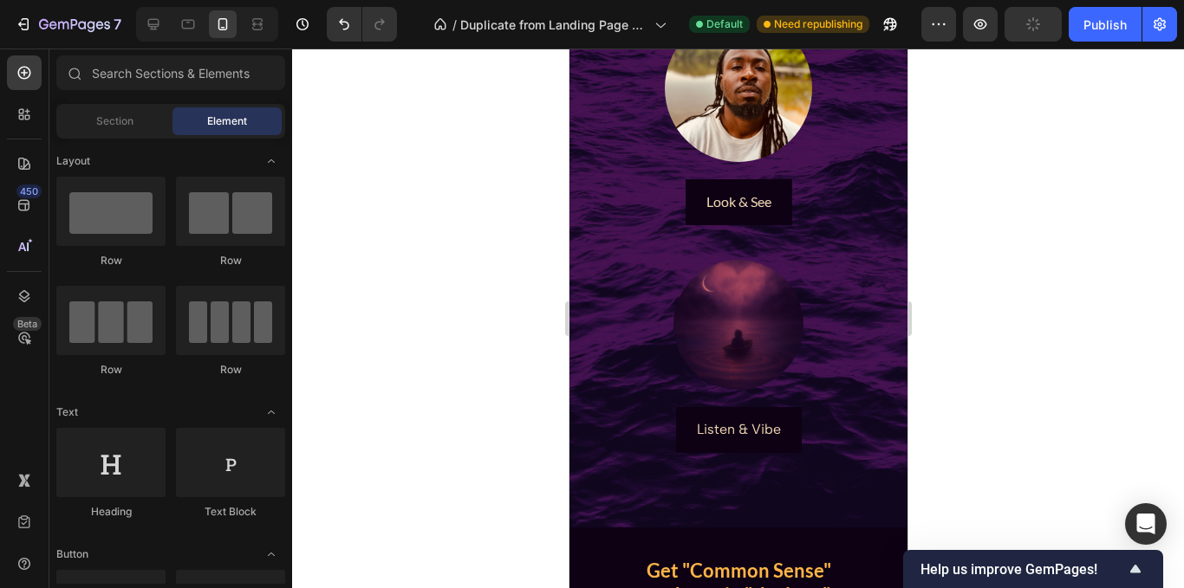
scroll to position [681, 0]
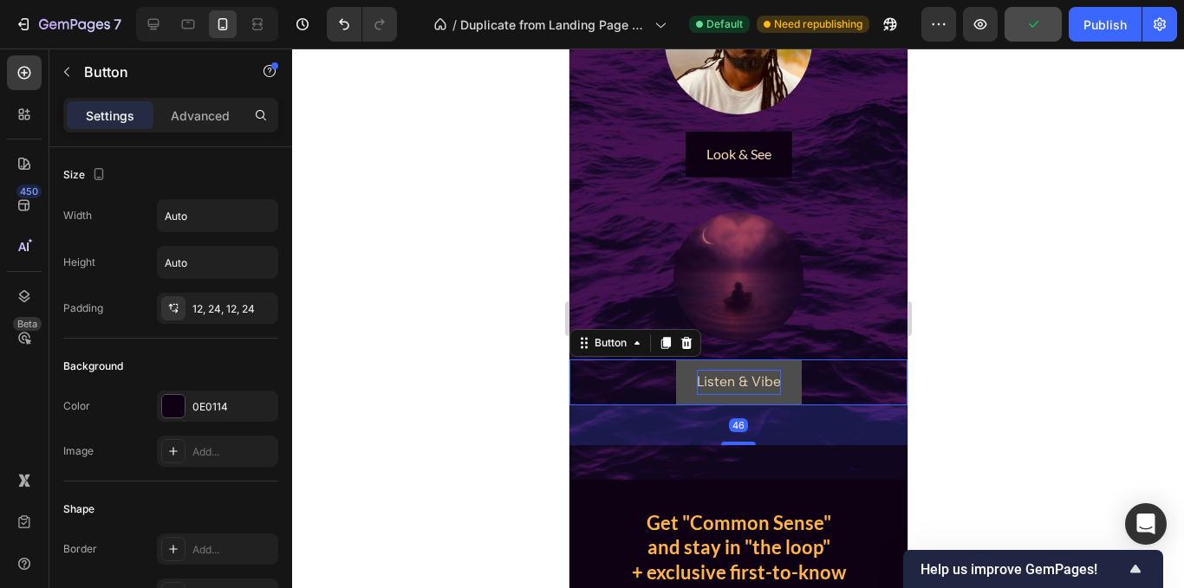
click at [735, 384] on p "Listen & Vibe" at bounding box center [738, 382] width 84 height 25
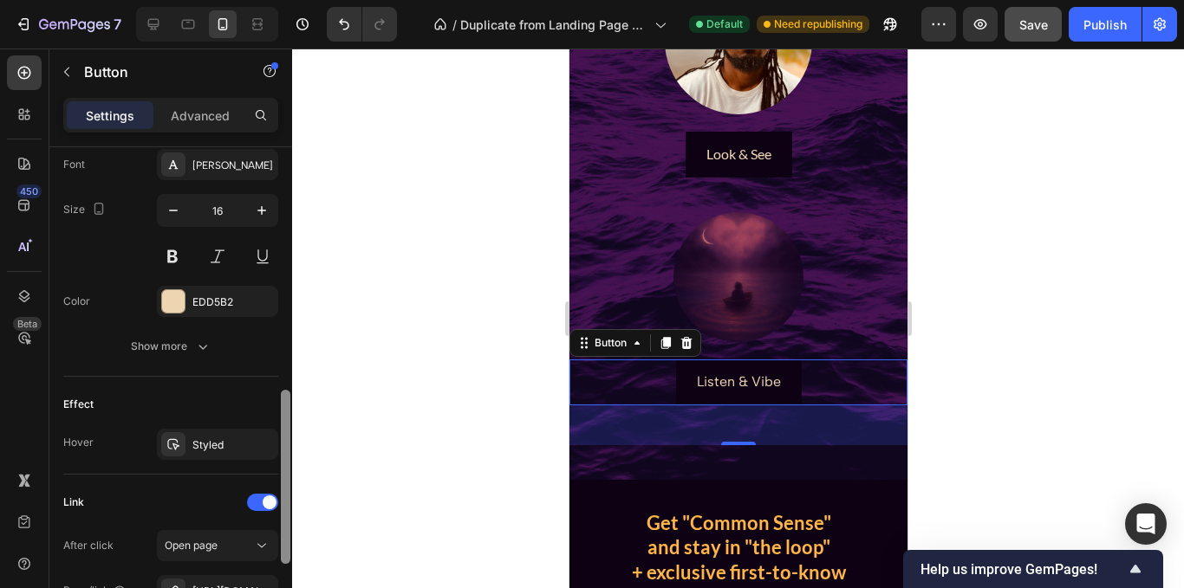
drag, startPoint x: 283, startPoint y: 270, endPoint x: 305, endPoint y: 513, distance: 243.6
click at [305, 0] on div "7 Version history / Duplicate from Landing Page - [DATE] 14:10:19 Default Need …" at bounding box center [592, 0] width 1184 height 0
click at [215, 310] on div "EDD5B2" at bounding box center [217, 301] width 121 height 31
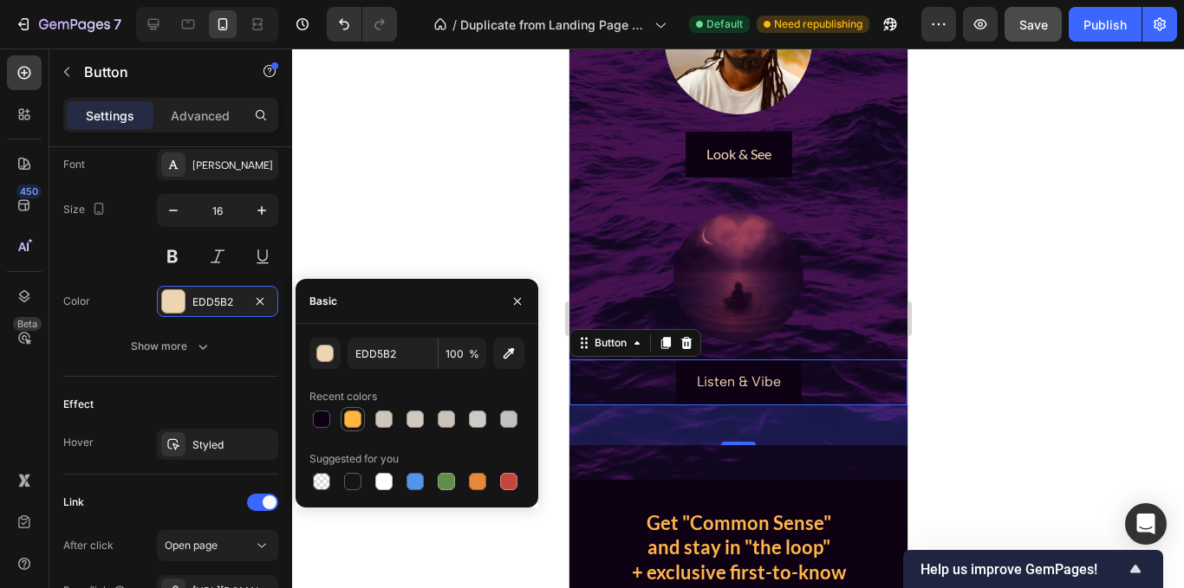
click at [348, 428] on div at bounding box center [352, 419] width 21 height 21
type input "FFB53F"
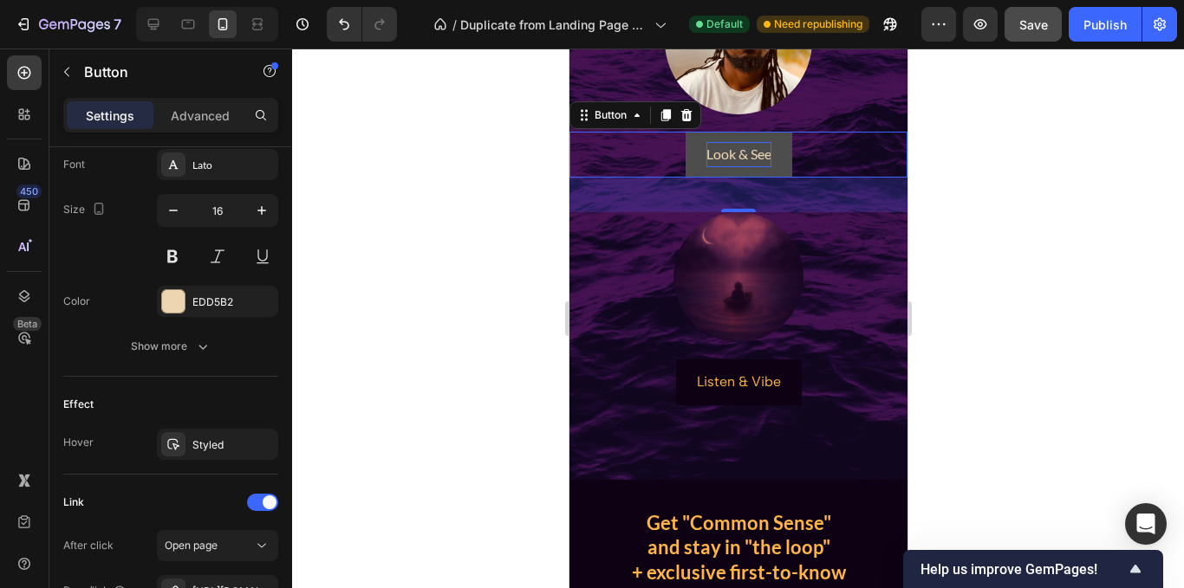
click at [731, 153] on p "Look & See" at bounding box center [737, 154] width 65 height 25
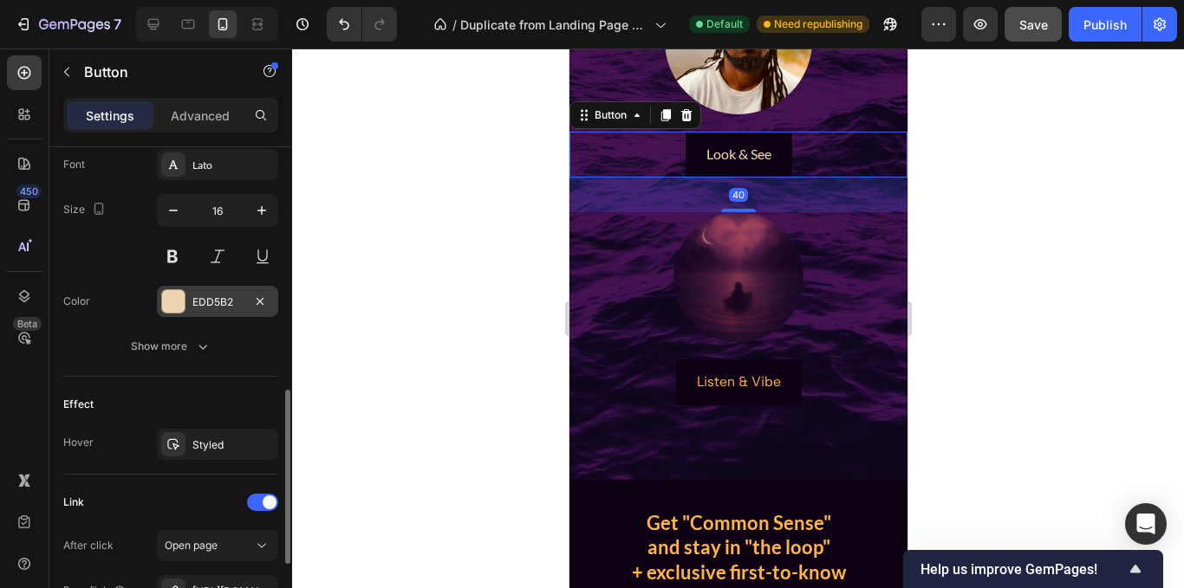
click at [195, 298] on div "EDD5B2" at bounding box center [217, 303] width 50 height 16
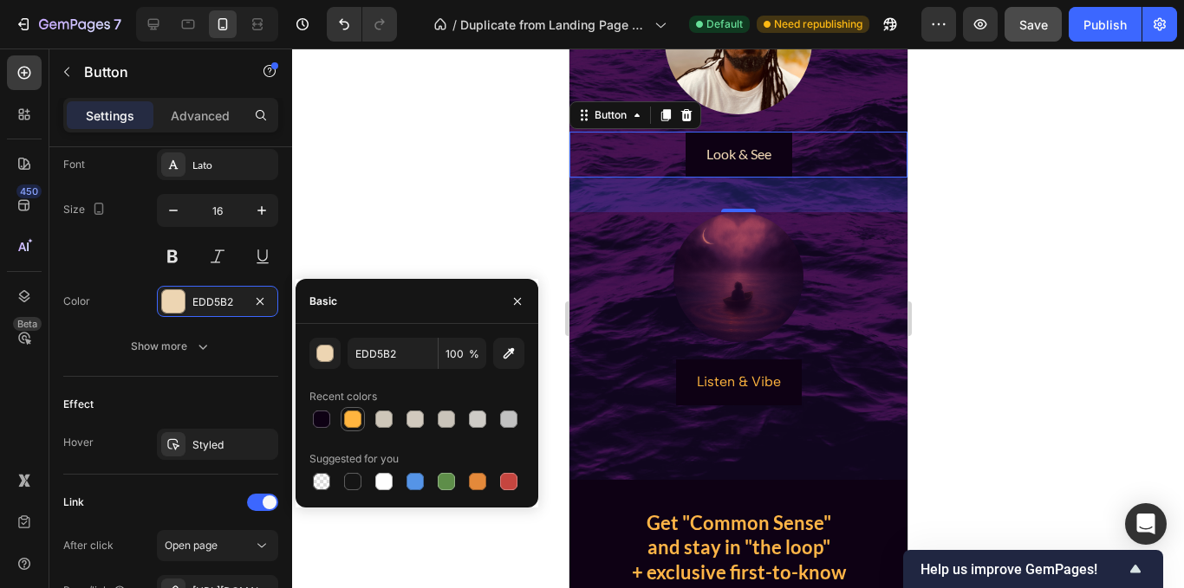
click at [351, 423] on div at bounding box center [352, 419] width 17 height 17
type input "FFB53F"
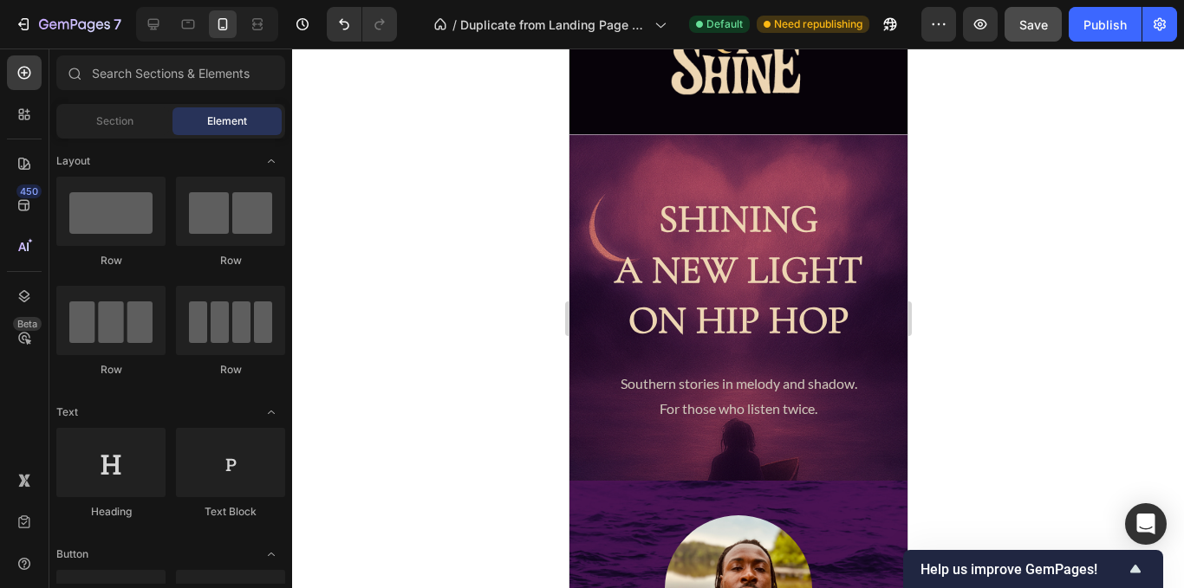
scroll to position [206, 0]
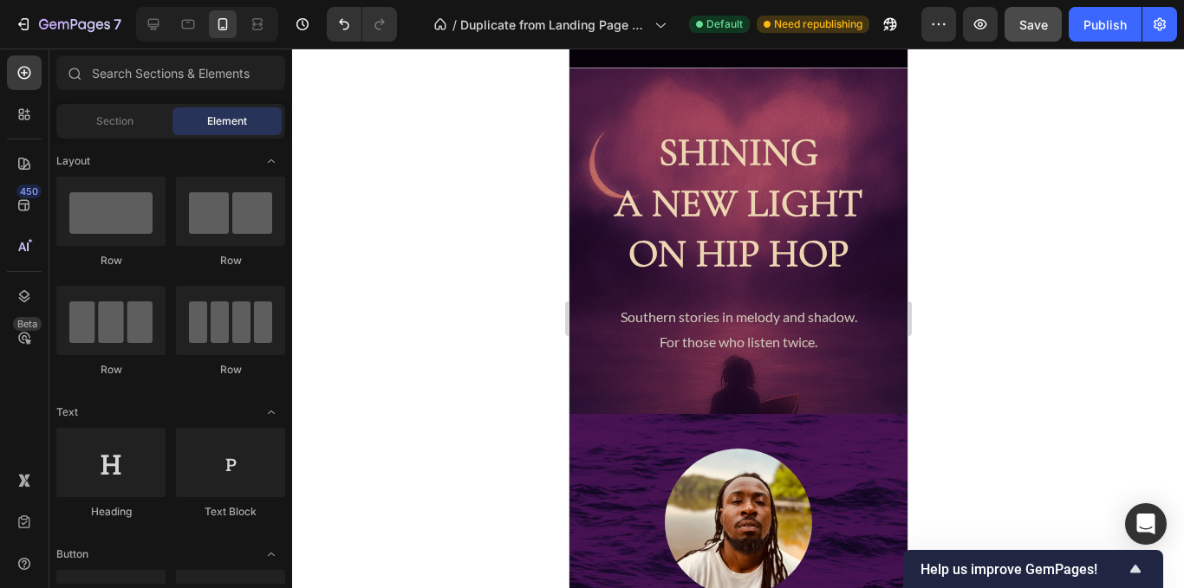
drag, startPoint x: 898, startPoint y: 365, endPoint x: 1503, endPoint y: 284, distance: 610.3
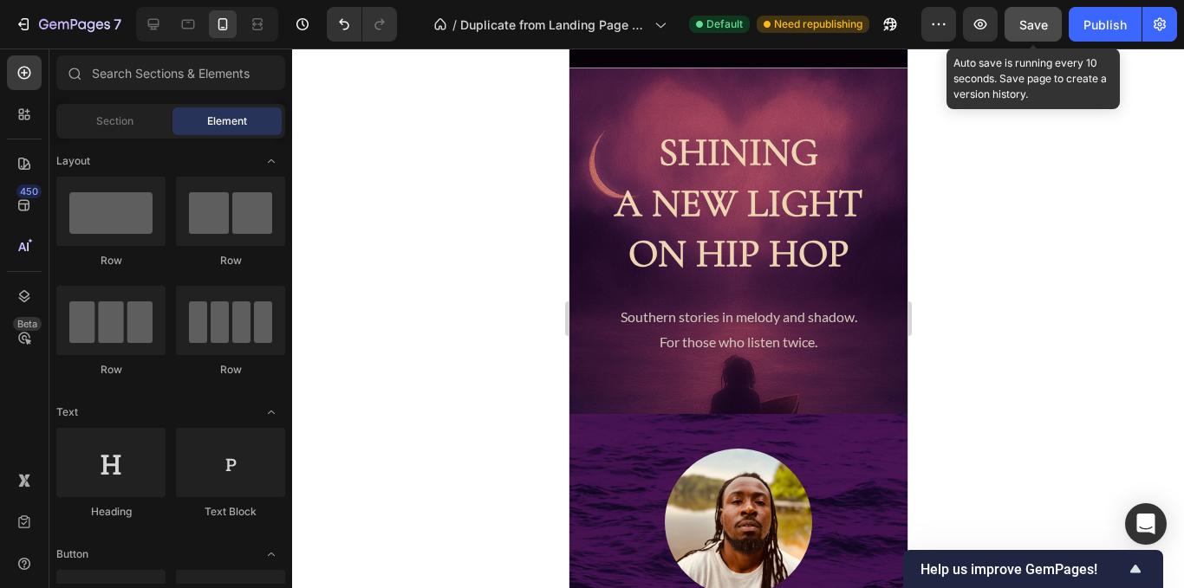
click at [1049, 35] on button "Save" at bounding box center [1032, 24] width 57 height 35
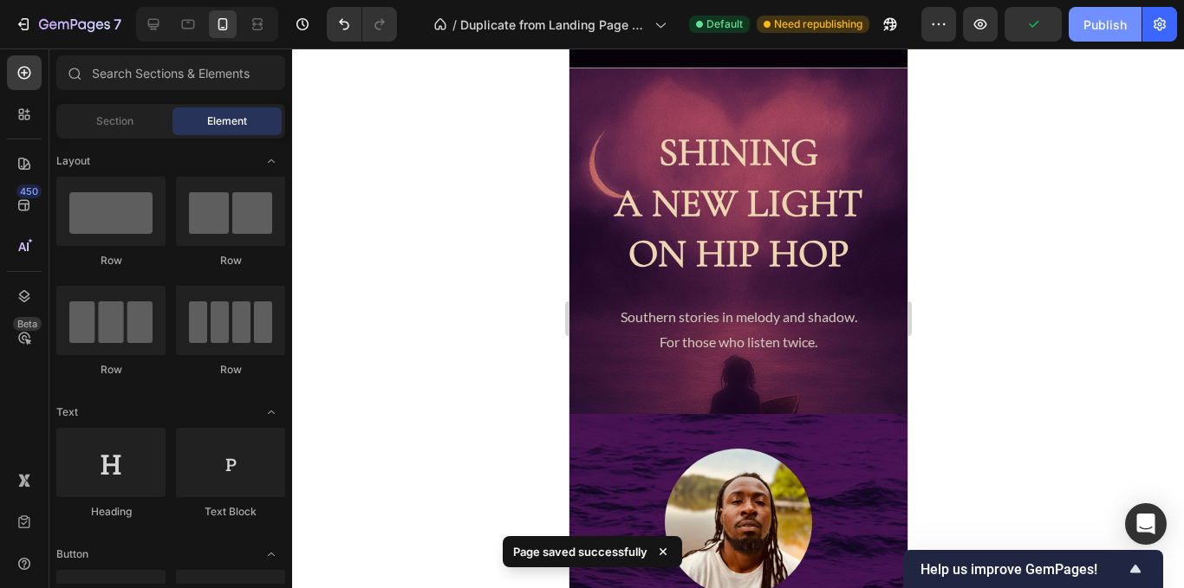
click at [1111, 33] on div "Publish" at bounding box center [1104, 25] width 43 height 18
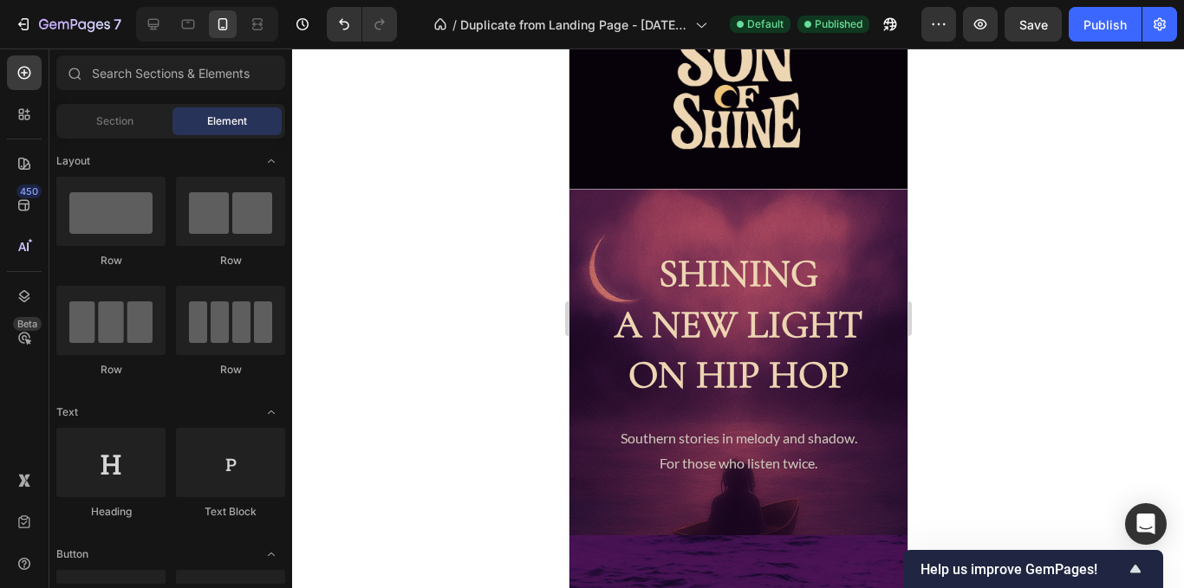
scroll to position [0, 0]
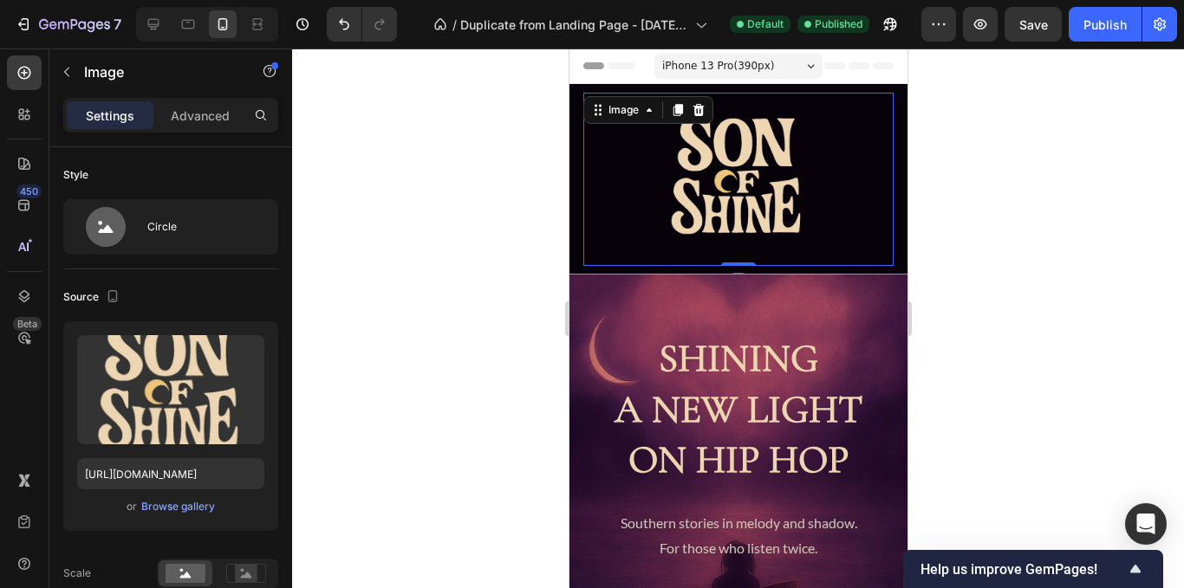
click at [862, 133] on div at bounding box center [737, 179] width 310 height 173
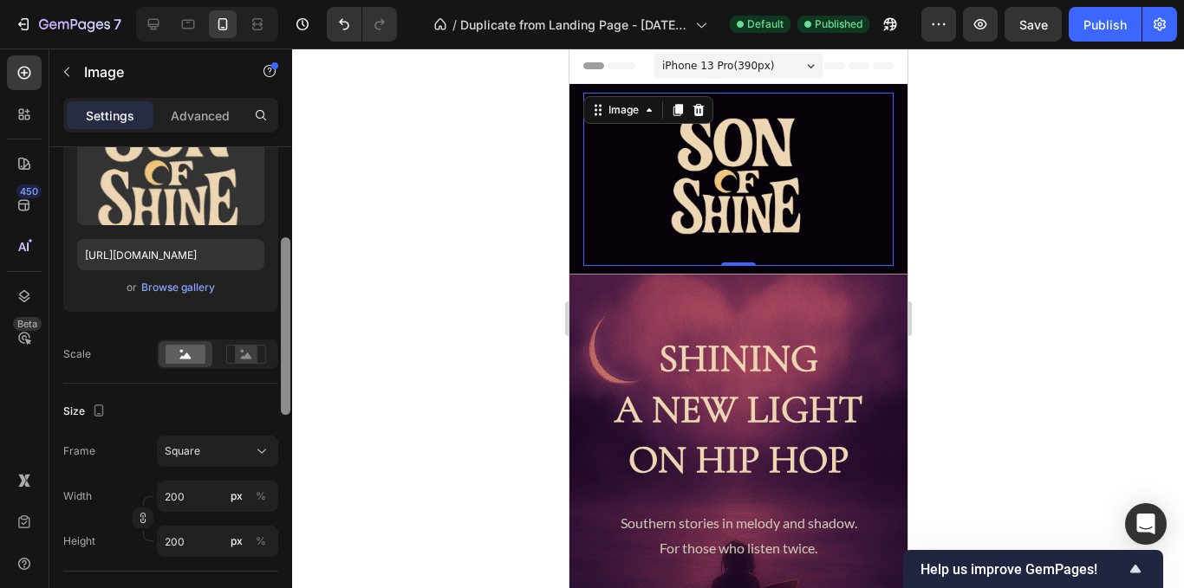
scroll to position [298, 0]
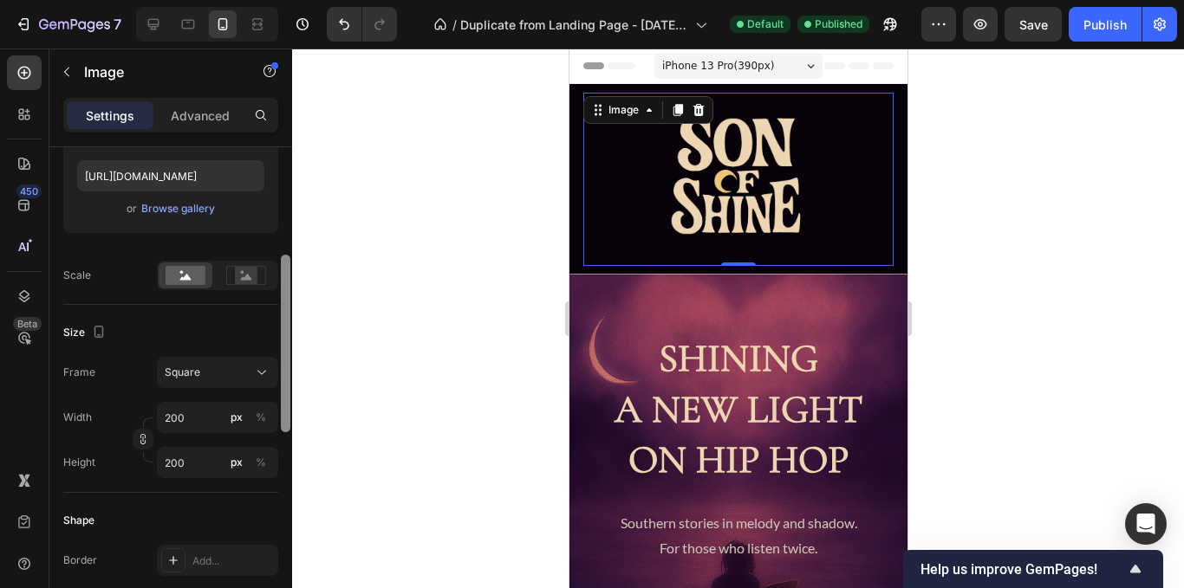
drag, startPoint x: 283, startPoint y: 236, endPoint x: 279, endPoint y: 344, distance: 108.4
click at [279, 344] on div at bounding box center [285, 392] width 13 height 491
click at [197, 185] on input "[URL][DOMAIN_NAME]" at bounding box center [170, 175] width 187 height 31
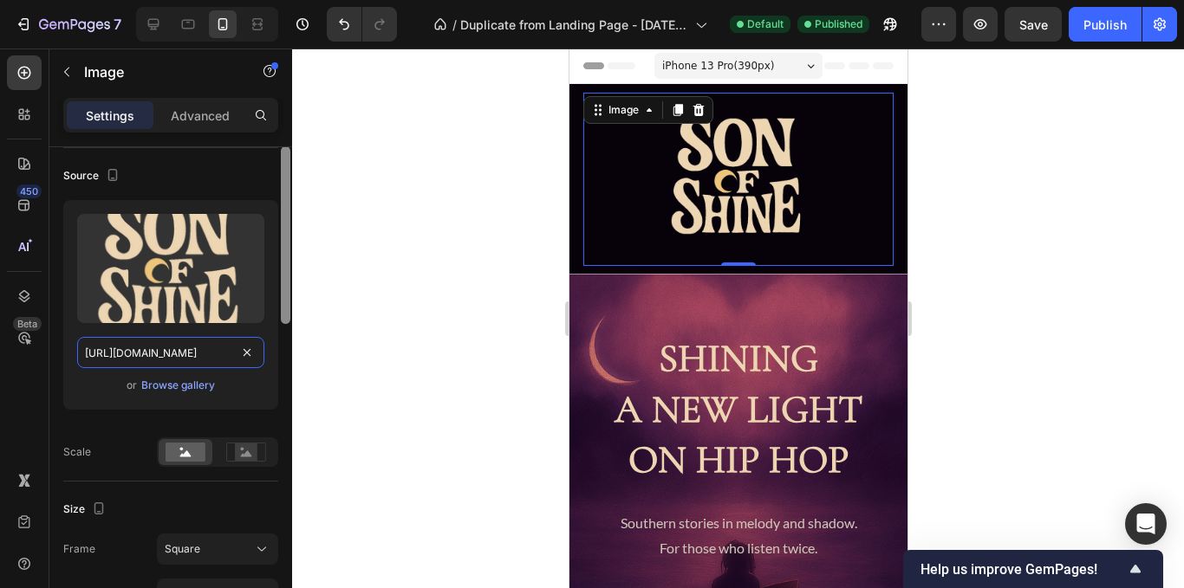
scroll to position [139, 0]
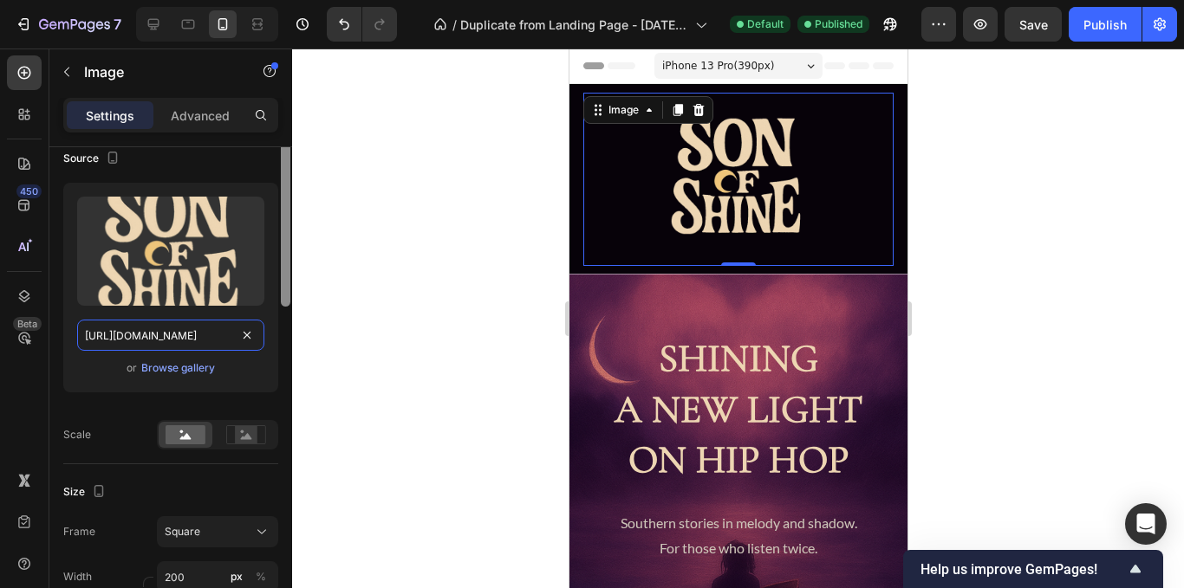
drag, startPoint x: 288, startPoint y: 263, endPoint x: 278, endPoint y: 205, distance: 58.8
click at [278, 205] on div "Style Circle Source Upload Image [URL][DOMAIN_NAME] or Browse gallery Scale Siz…" at bounding box center [170, 392] width 243 height 491
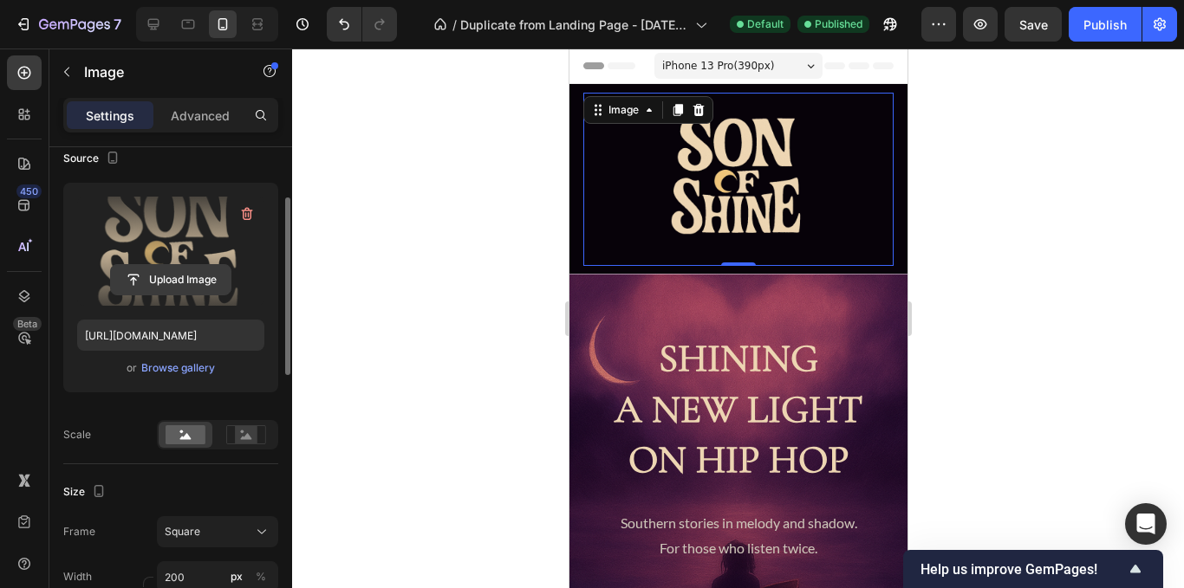
click at [170, 276] on input "file" at bounding box center [171, 279] width 120 height 29
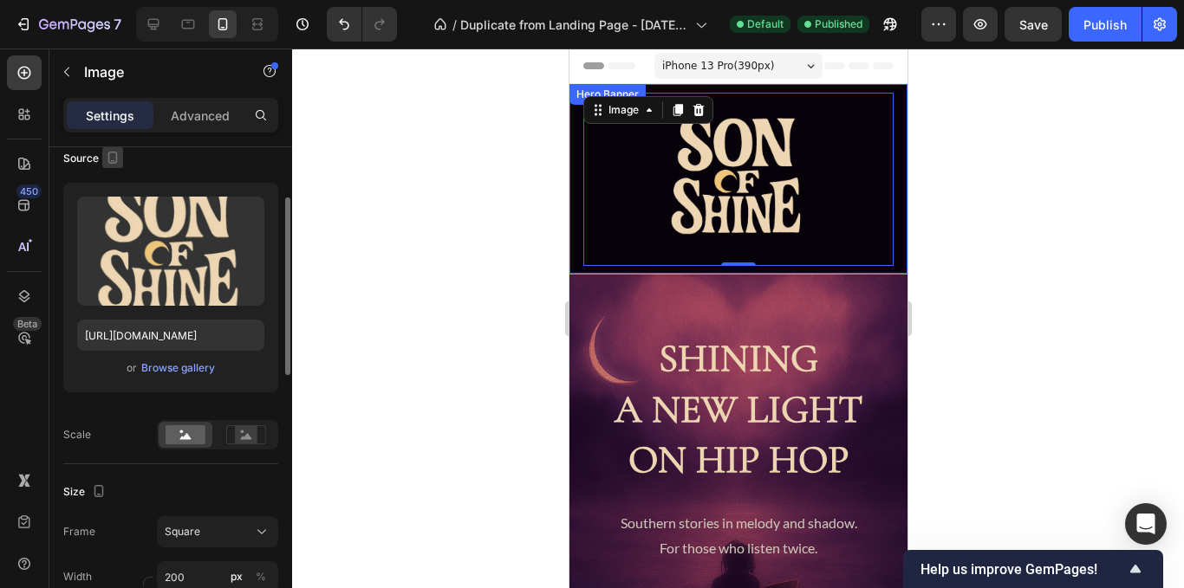
click at [113, 163] on icon "button" at bounding box center [113, 158] width 10 height 12
click at [159, 169] on div "Source" at bounding box center [170, 159] width 215 height 28
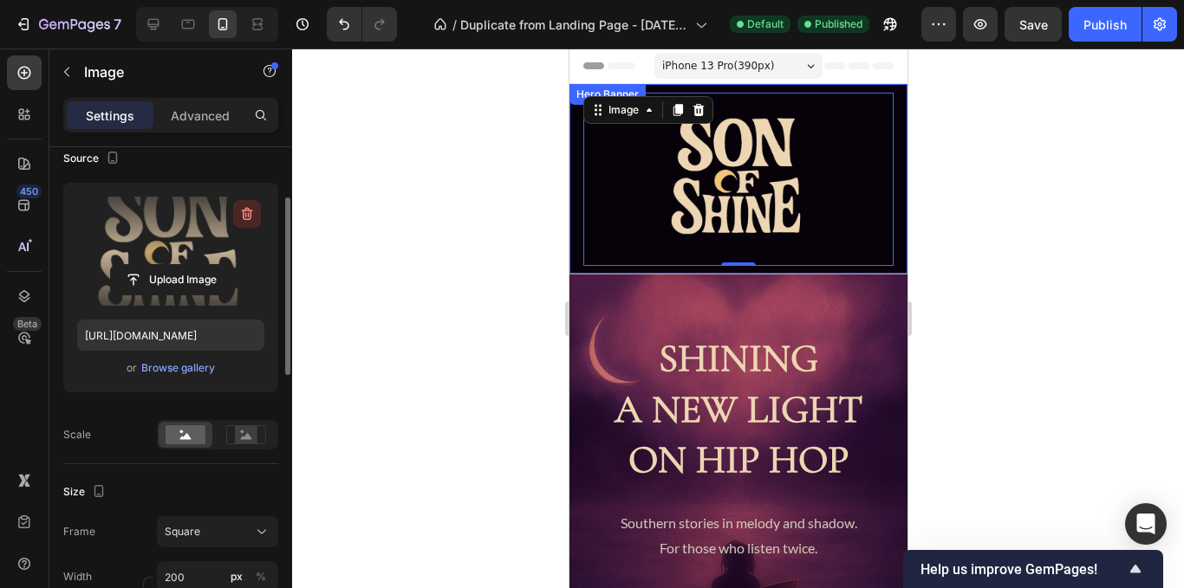
click at [247, 207] on icon "button" at bounding box center [246, 213] width 17 height 17
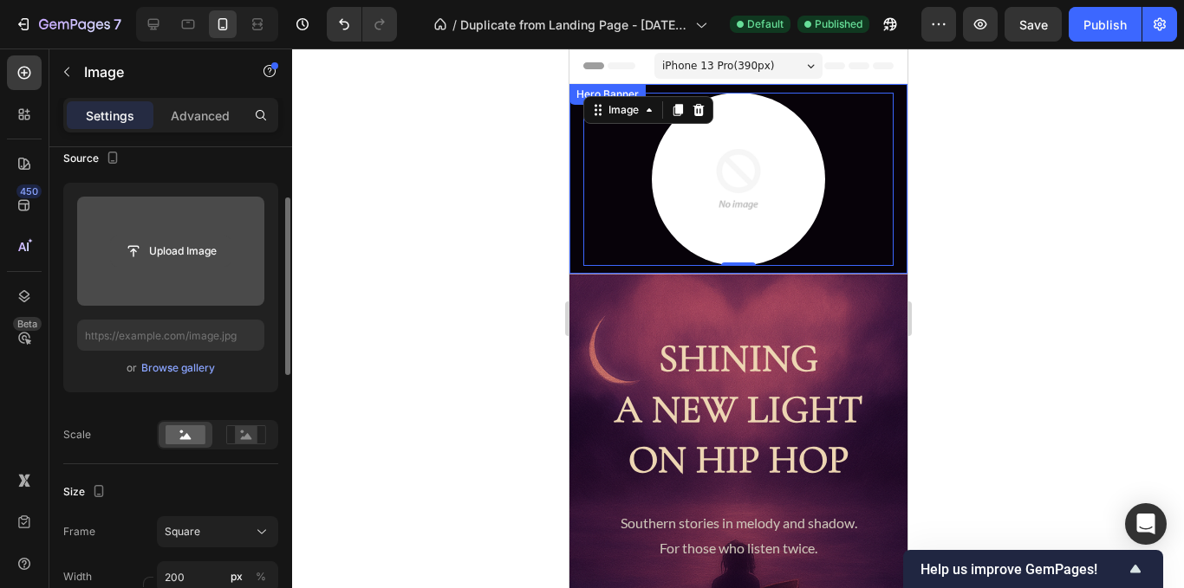
click at [188, 256] on input "file" at bounding box center [171, 251] width 120 height 29
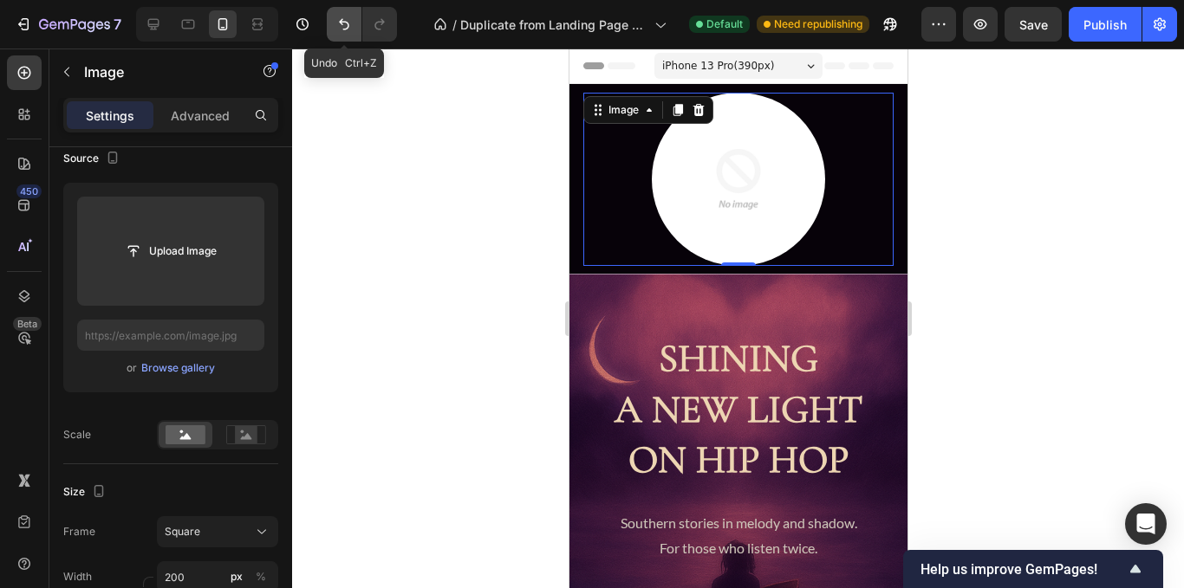
click at [345, 32] on icon "Undo/Redo" at bounding box center [343, 24] width 17 height 17
type input "[URL][DOMAIN_NAME]"
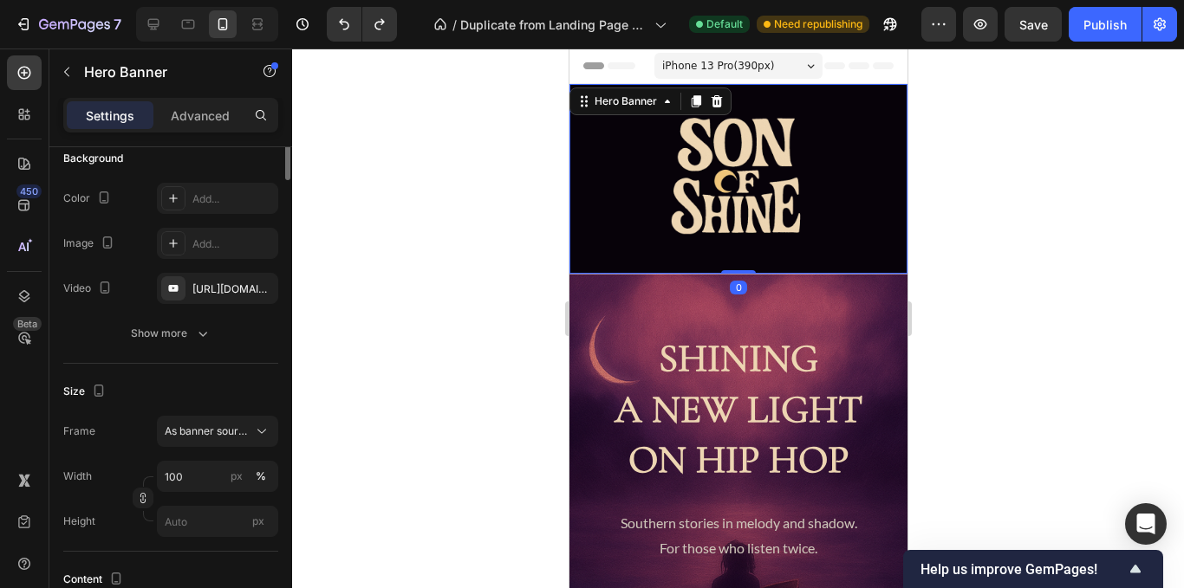
scroll to position [0, 0]
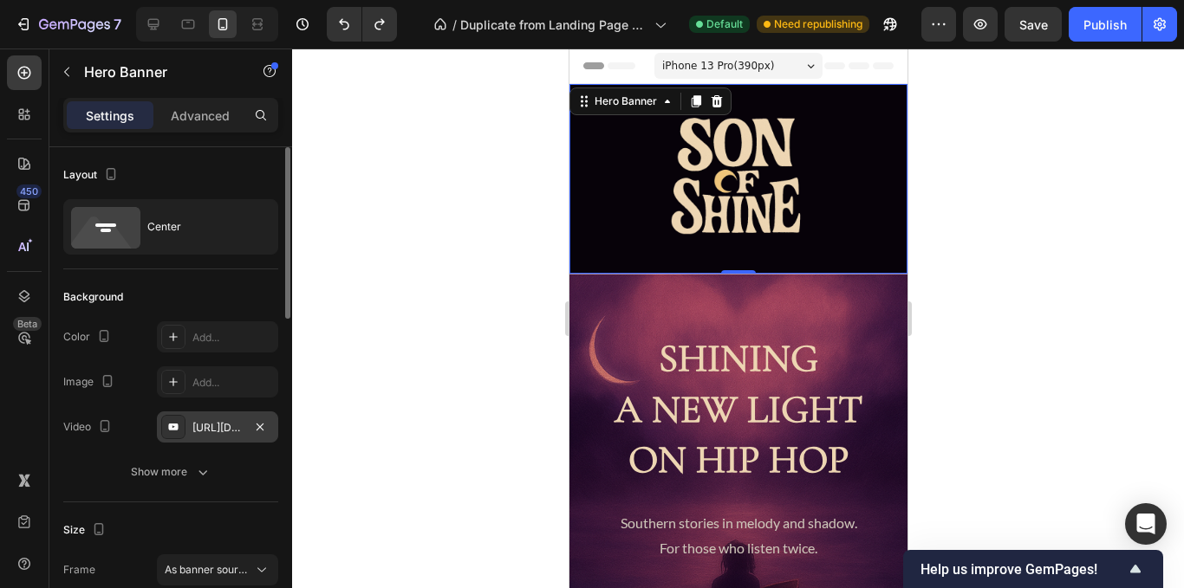
click at [224, 439] on div "[URL][DOMAIN_NAME]" at bounding box center [217, 427] width 121 height 31
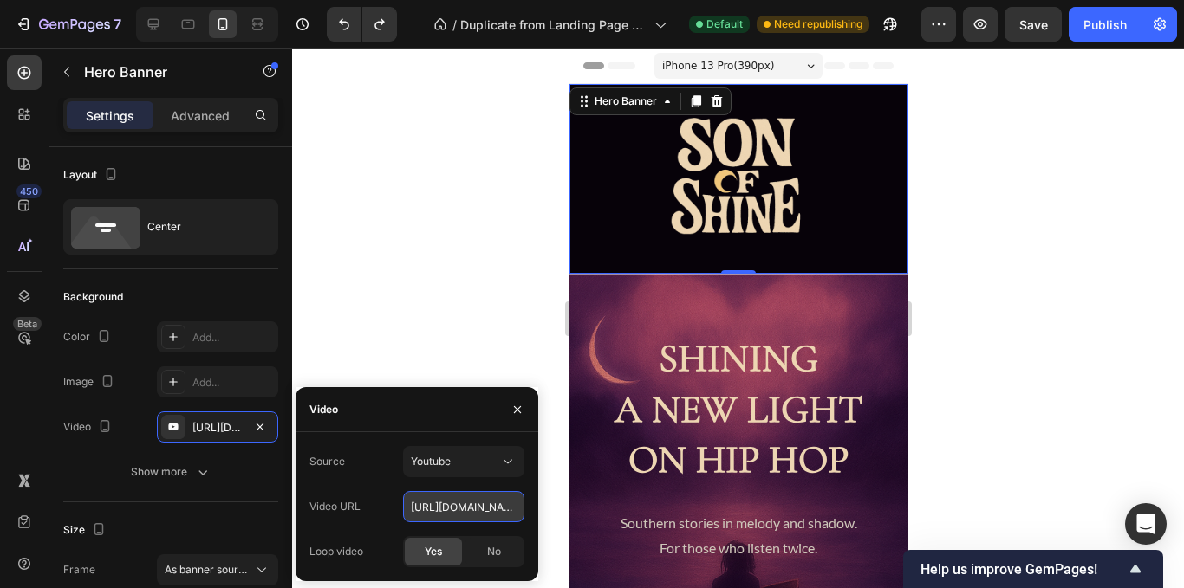
click at [459, 503] on input "[URL][DOMAIN_NAME]" at bounding box center [463, 506] width 121 height 31
click at [447, 409] on div "Video" at bounding box center [417, 409] width 243 height 45
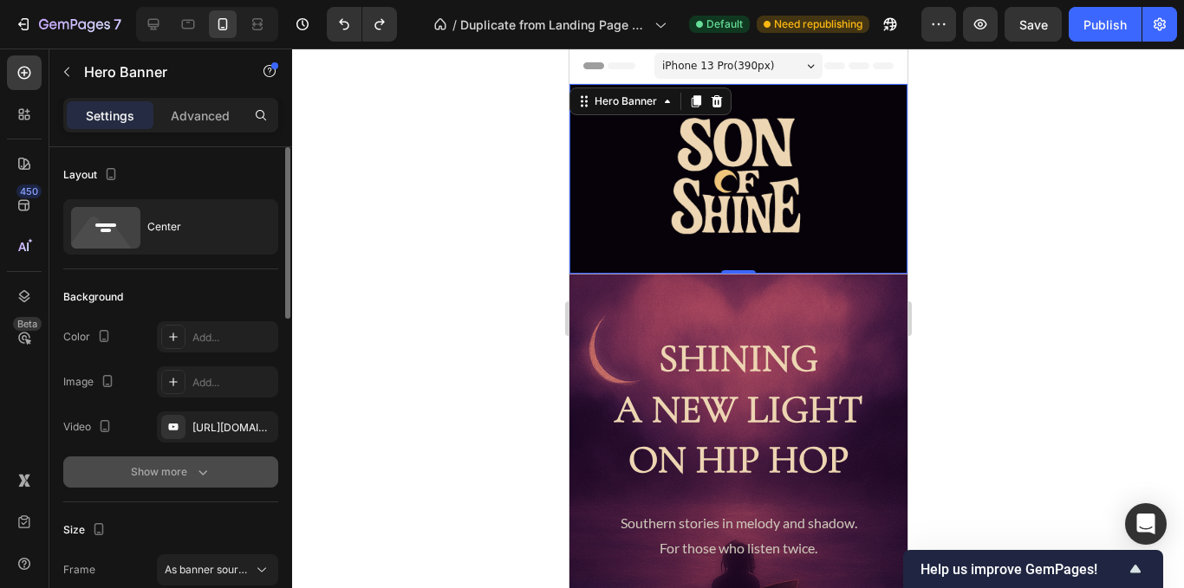
click at [159, 480] on div "Show more" at bounding box center [171, 472] width 81 height 17
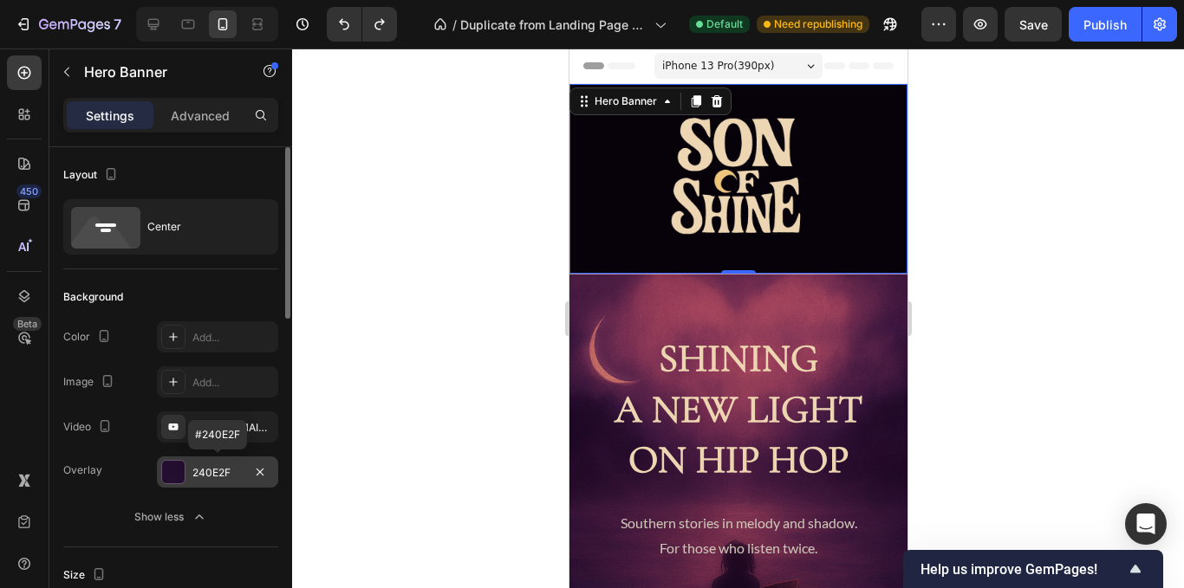
click at [184, 473] on div at bounding box center [173, 472] width 23 height 23
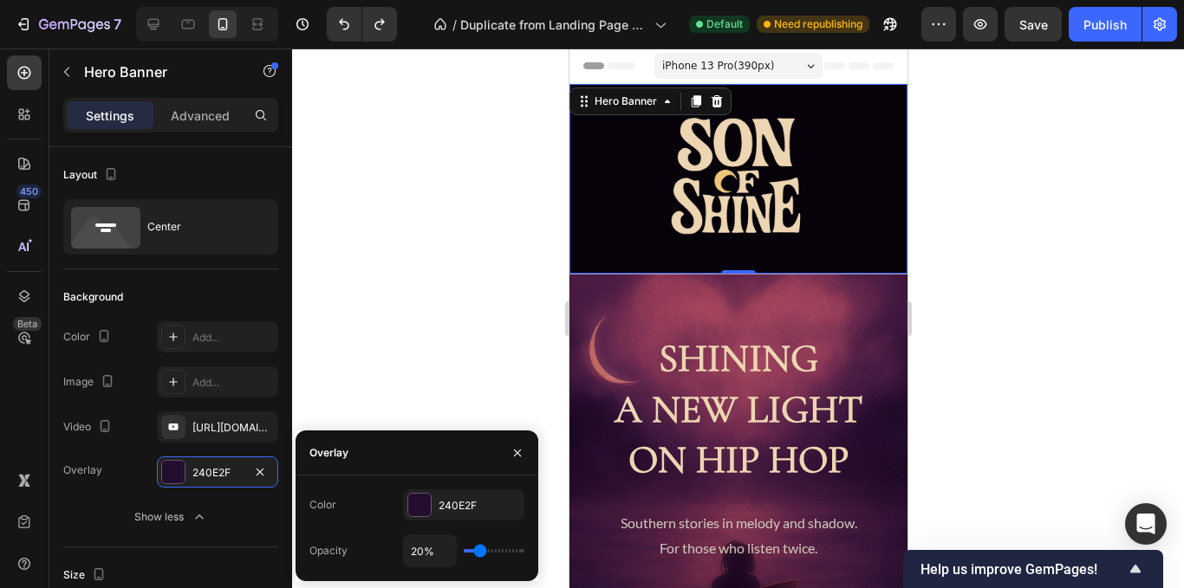
type input "56%"
type input "56"
type input "70%"
type input "70"
type input "87%"
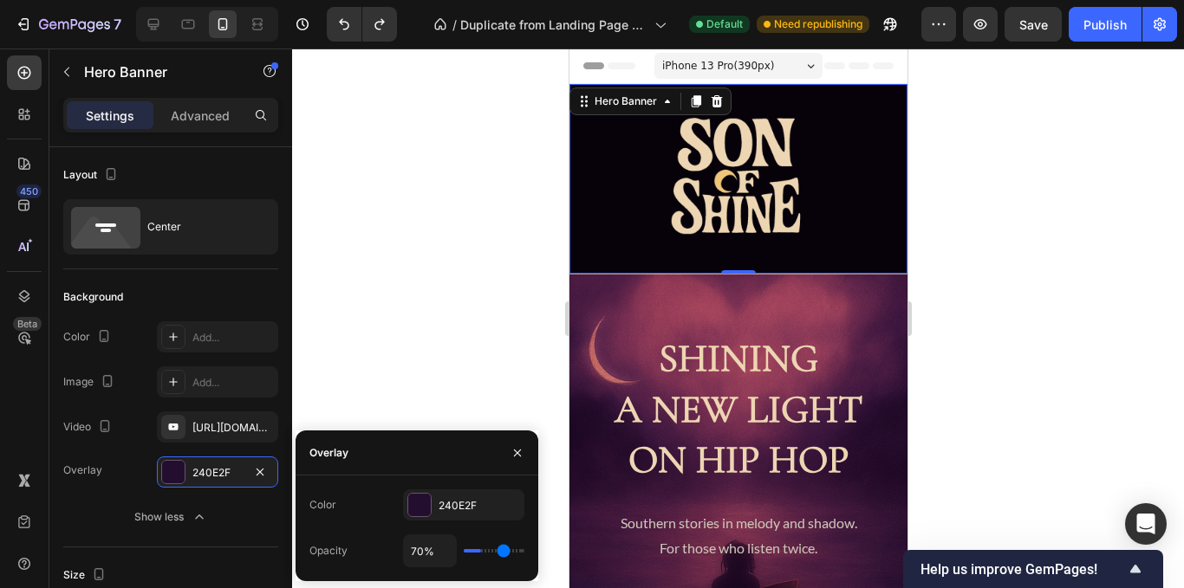
type input "87"
type input "98%"
type input "98"
type input "100%"
type input "100"
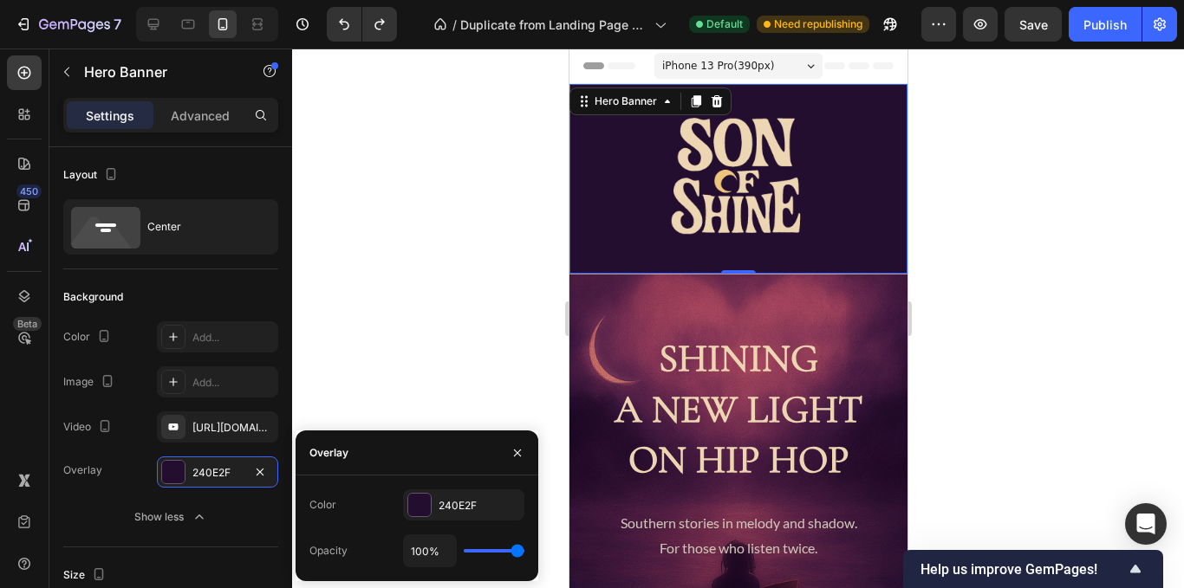
type input "98%"
type input "98"
type input "93%"
type input "93"
type input "91%"
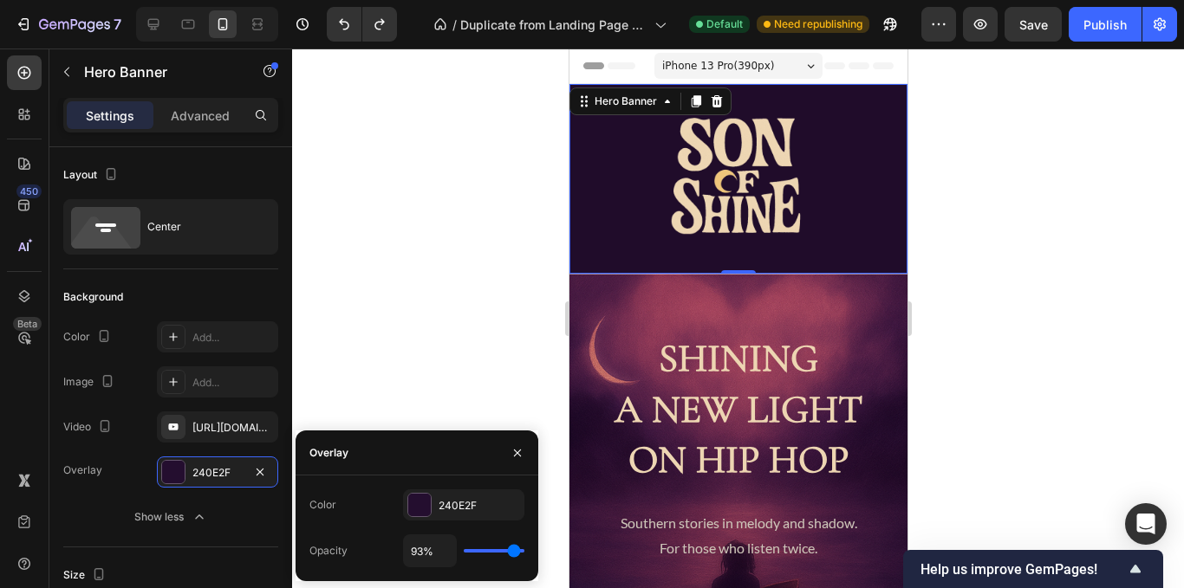
type input "91"
type input "89%"
type input "89"
type input "87%"
type input "87"
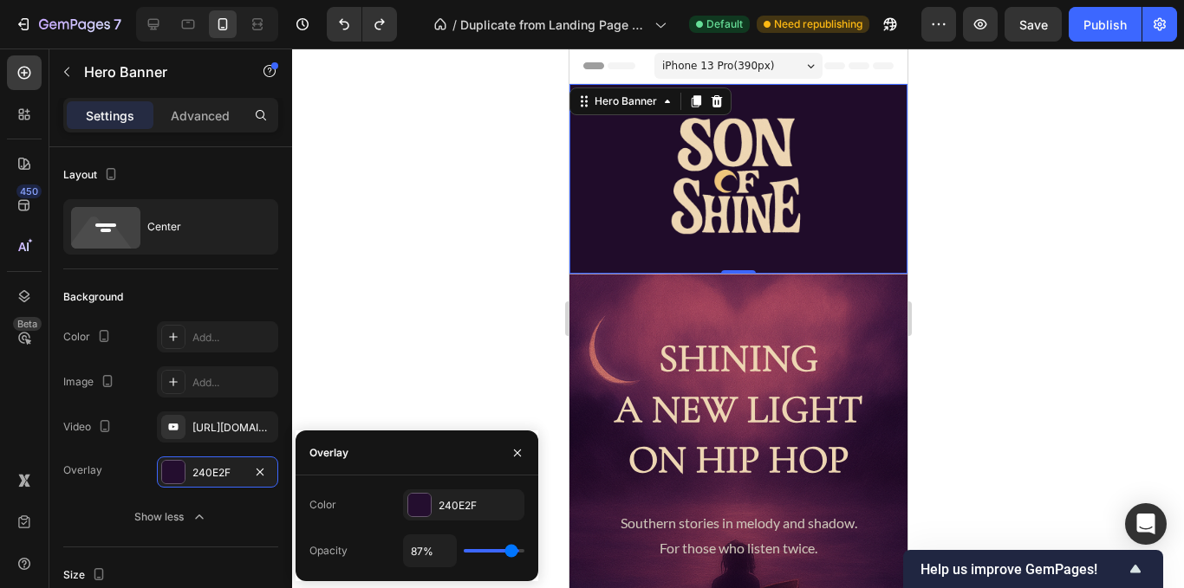
type input "85%"
type input "85"
type input "83%"
type input "83"
type input "80%"
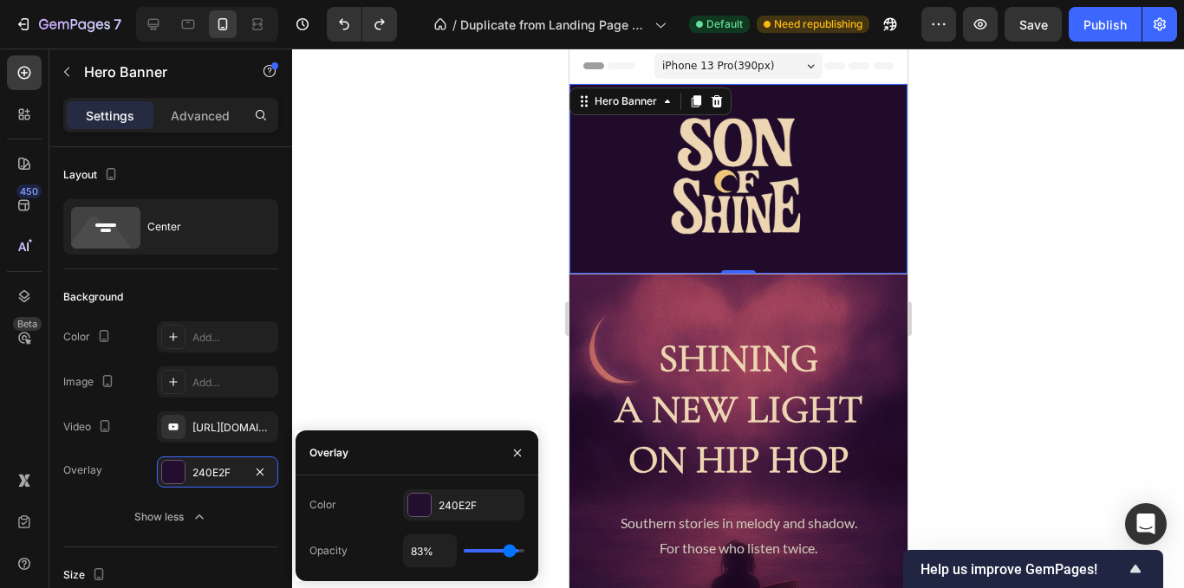
type input "80"
type input "74%"
type input "74"
type input "72%"
type input "72"
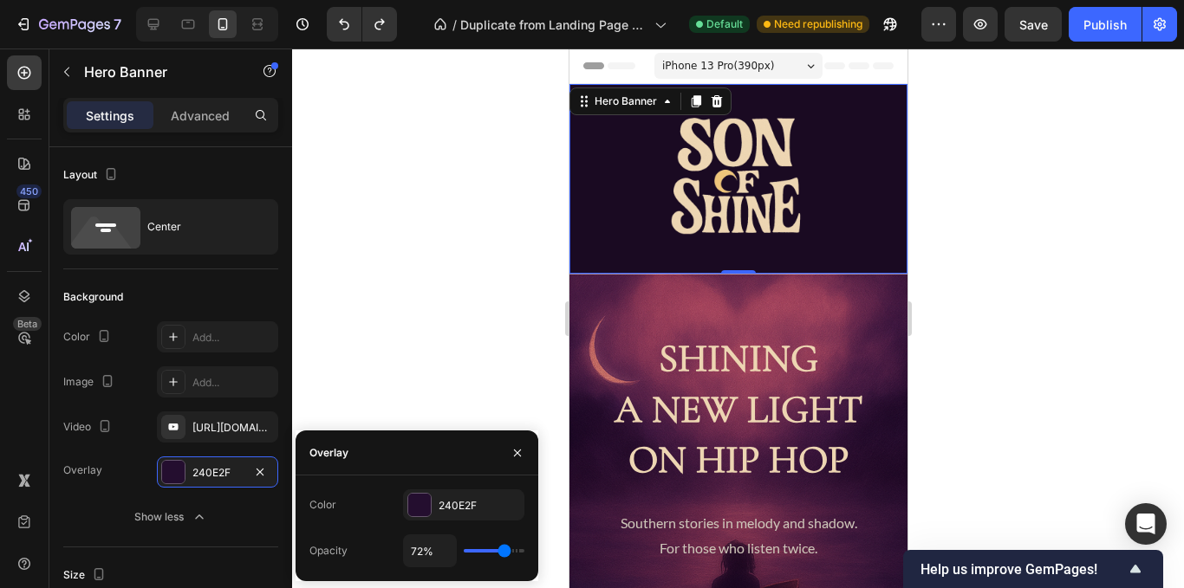
type input "70%"
type input "70"
type input "65%"
type input "65"
type input "63%"
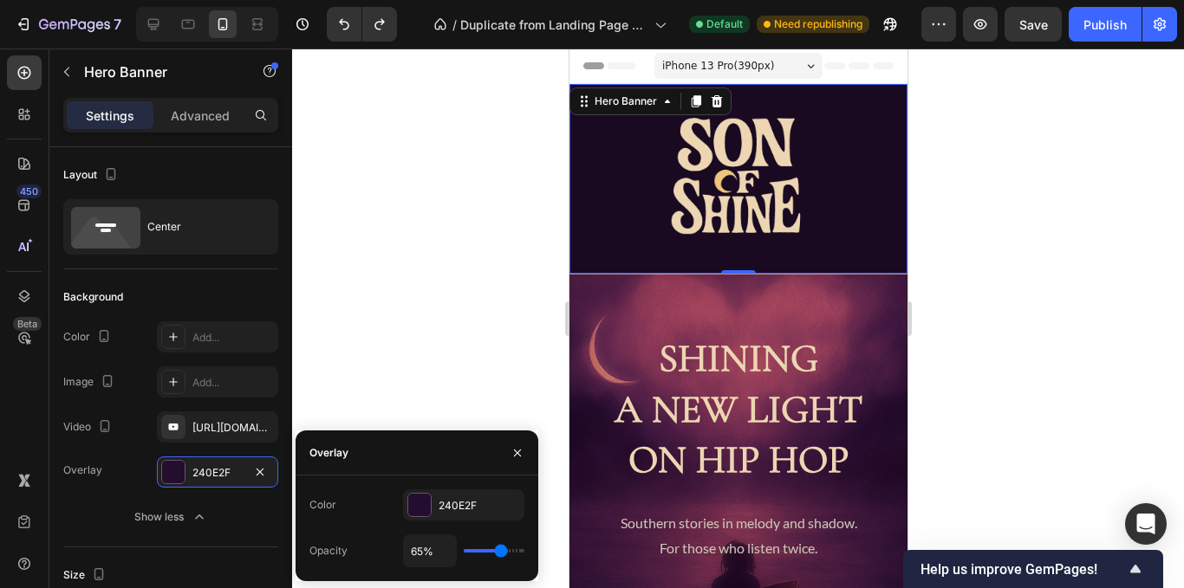
type input "63"
type input "61%"
type input "61"
type input "59%"
type input "59"
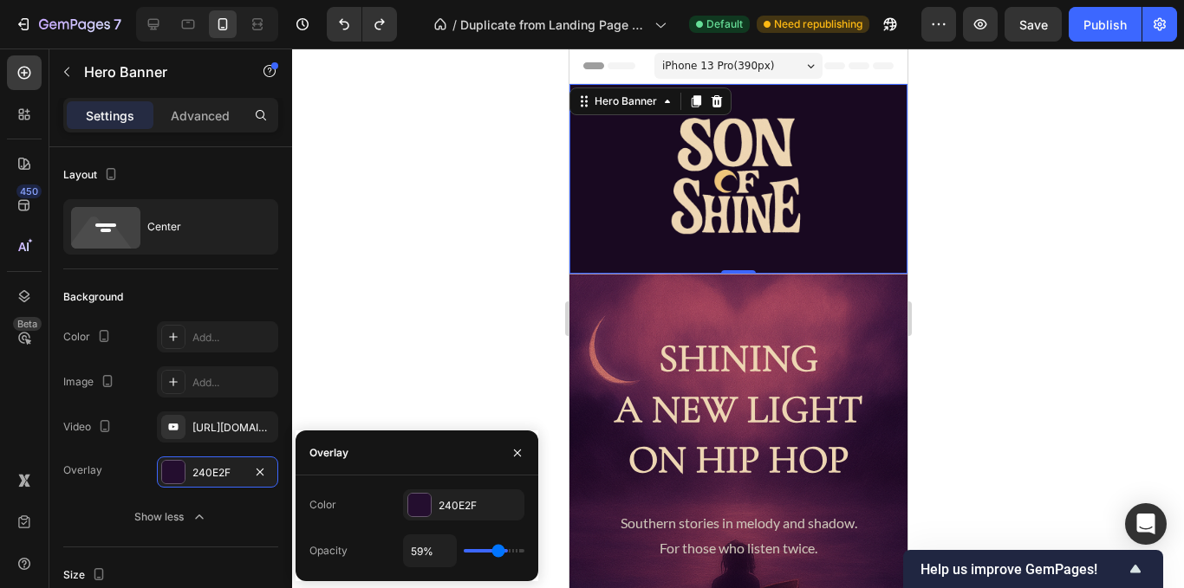
type input "57%"
type input "57"
type input "54%"
type input "54"
type input "52%"
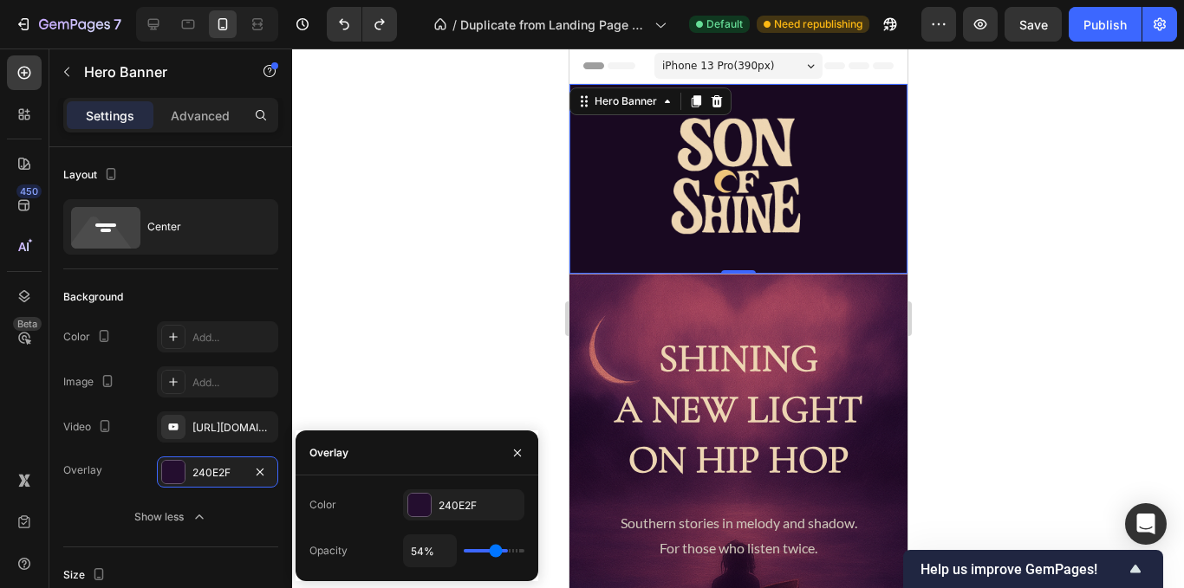
type input "52"
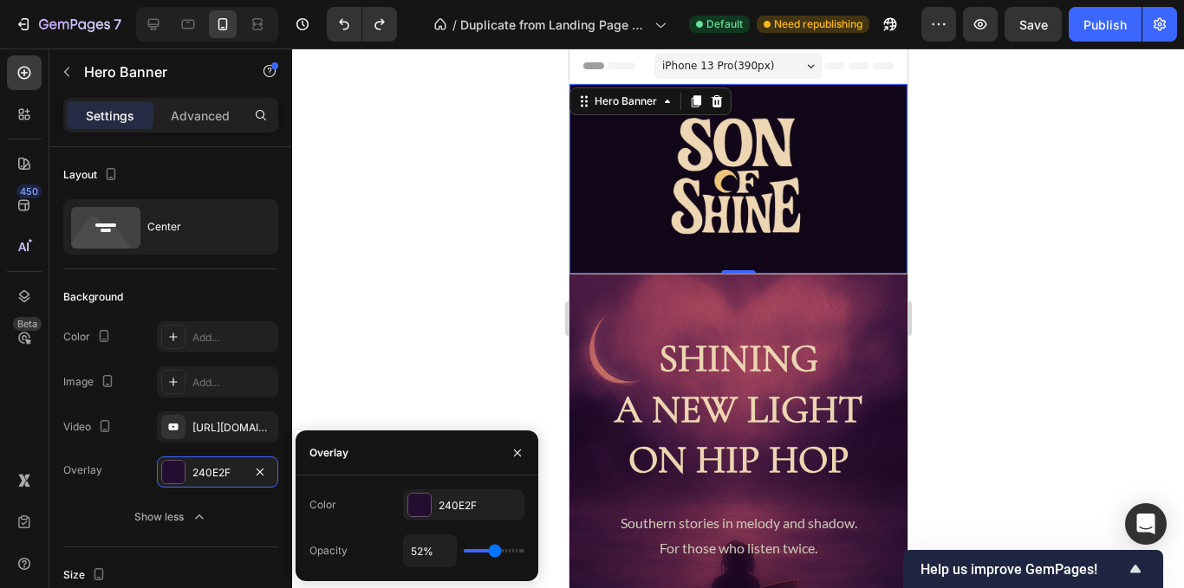
type input "50%"
type input "50"
type input "44%"
type input "44"
type input "37%"
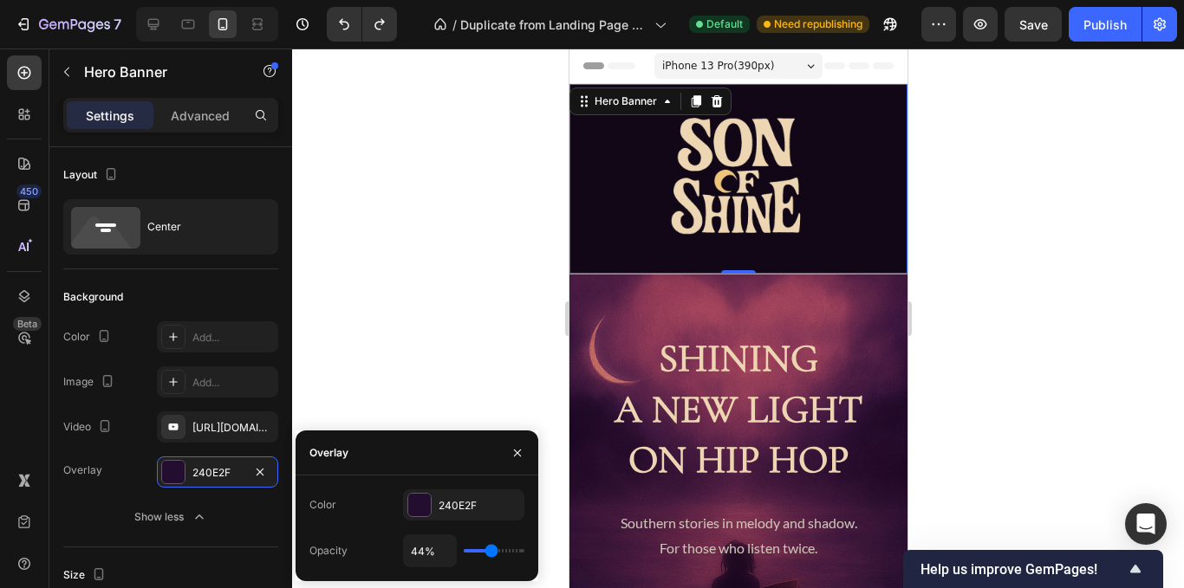
type input "37"
type input "31%"
type input "31"
type input "22%"
type input "22"
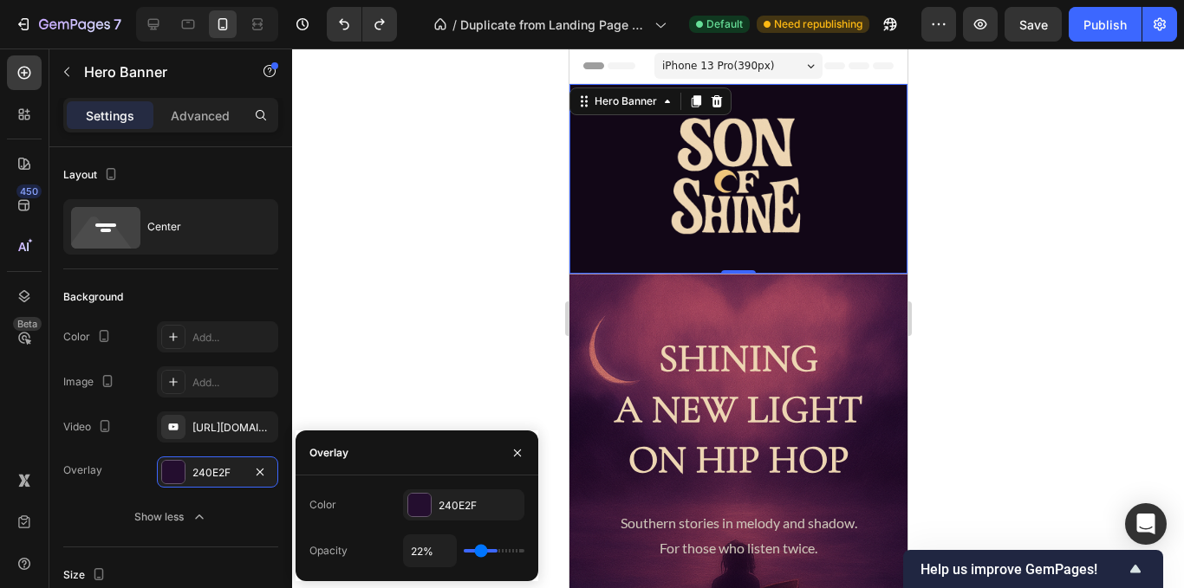
type input "15%"
type input "15"
type input "7%"
type input "7"
type input "2%"
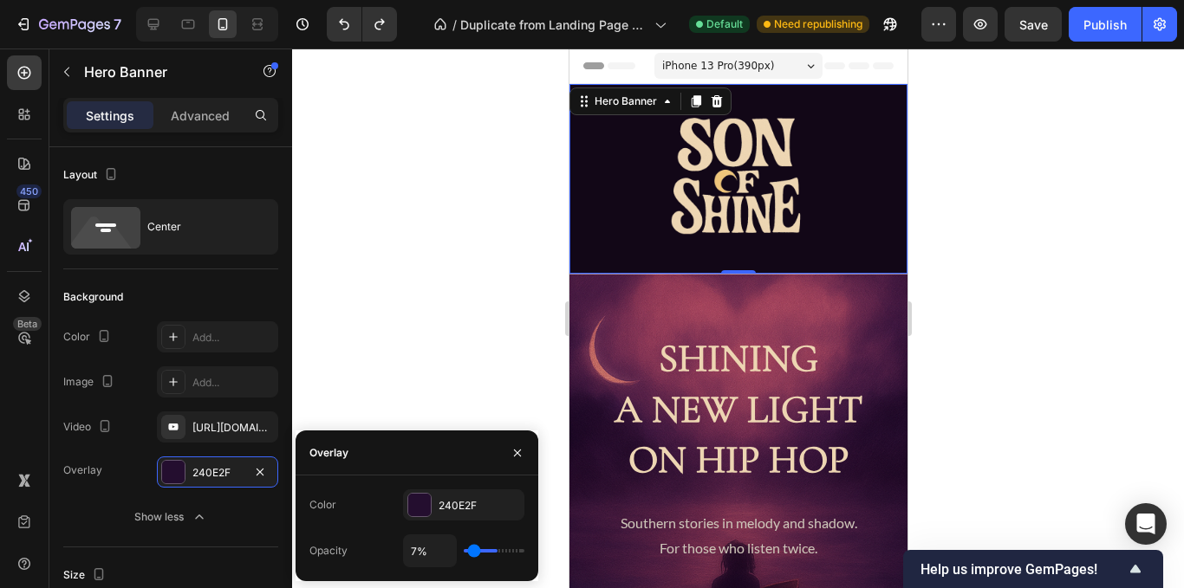
type input "2"
type input "0%"
type input "0"
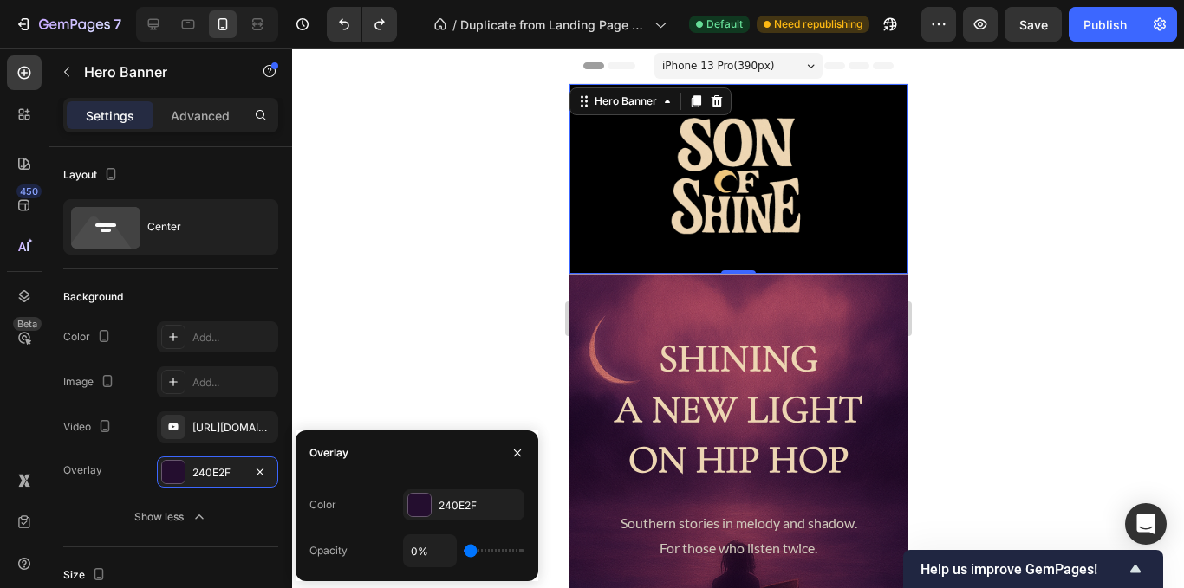
type input "2%"
type input "2"
type input "4%"
type input "4"
type input "6%"
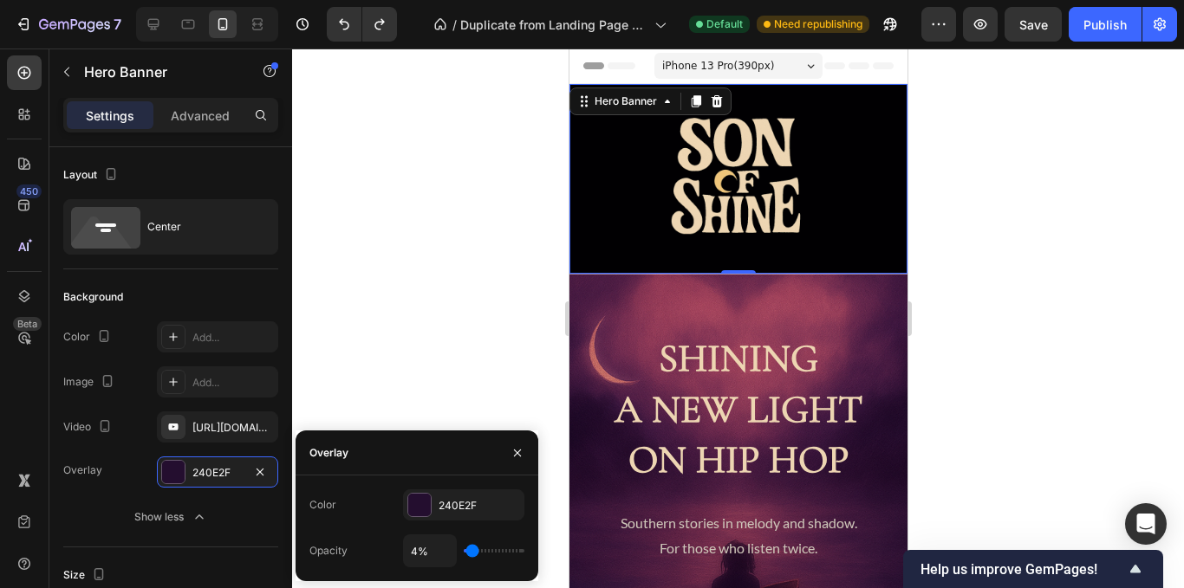
type input "6"
type input "9%"
type input "9"
type input "11%"
type input "11"
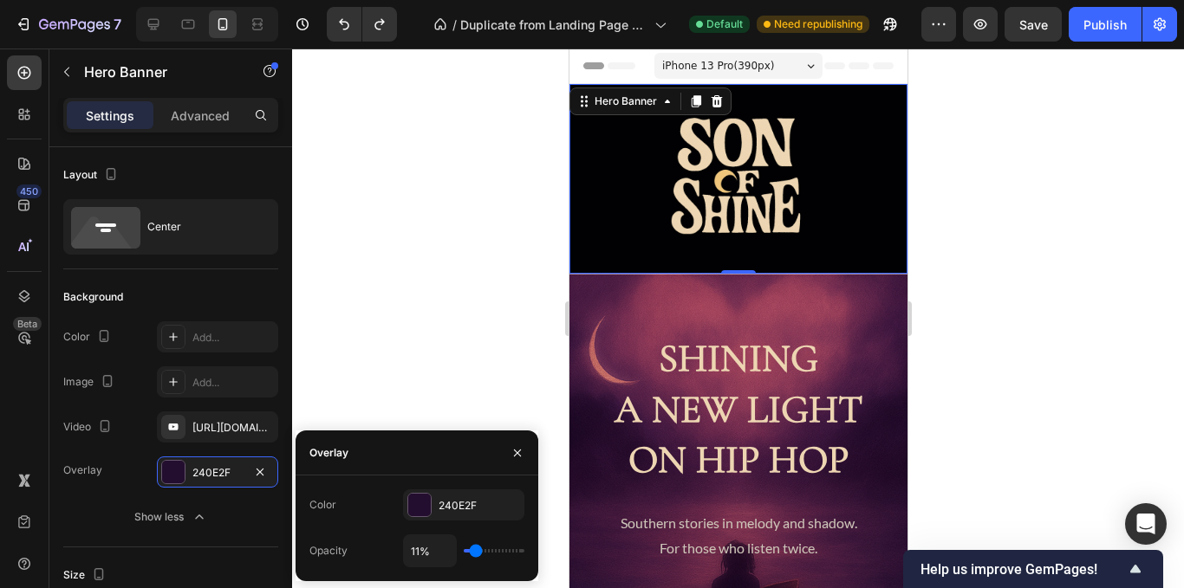
type input "19%"
type input "19"
type input "17%"
type input "17"
type input "15%"
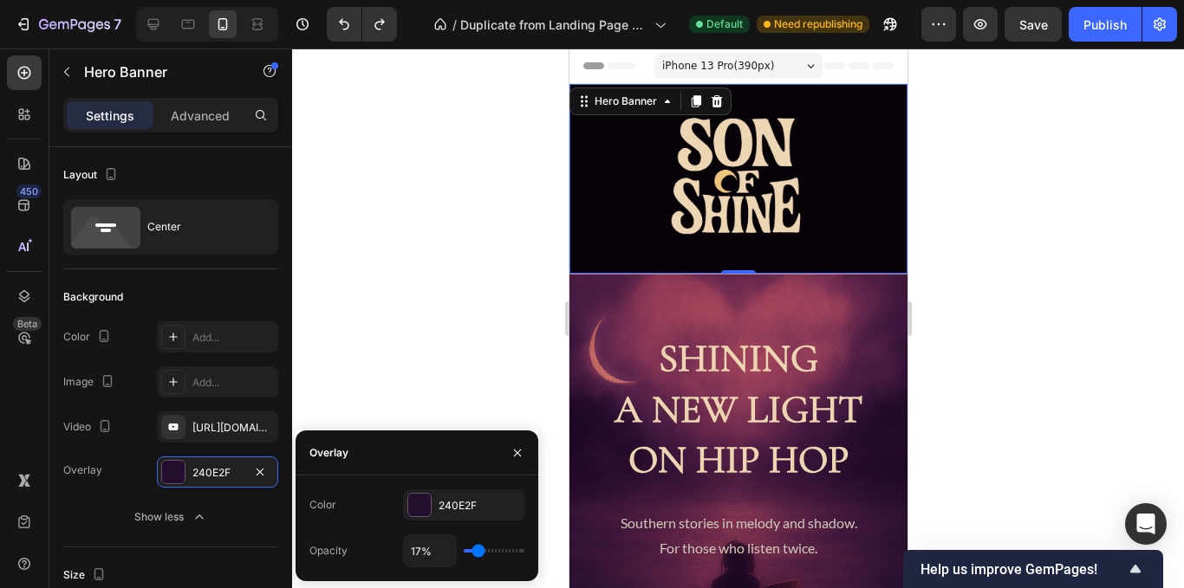
type input "15"
type input "13%"
type input "13"
type input "15%"
type input "15"
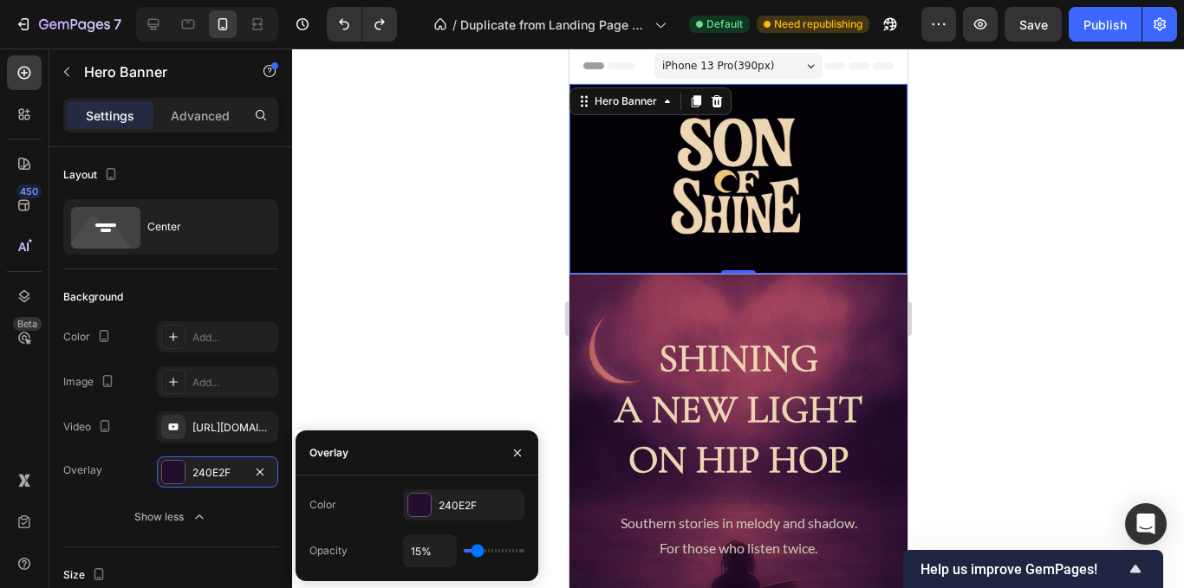
type input "17%"
type input "17"
type input "19%"
type input "19"
type input "17%"
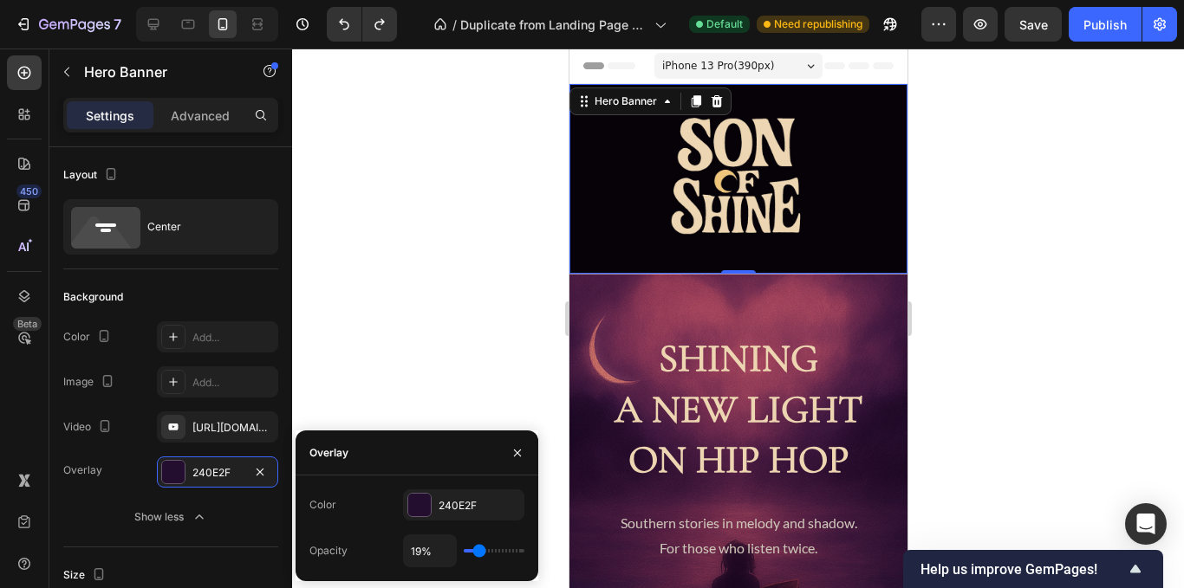
type input "17"
type input "15%"
type input "15"
type input "13%"
type input "13"
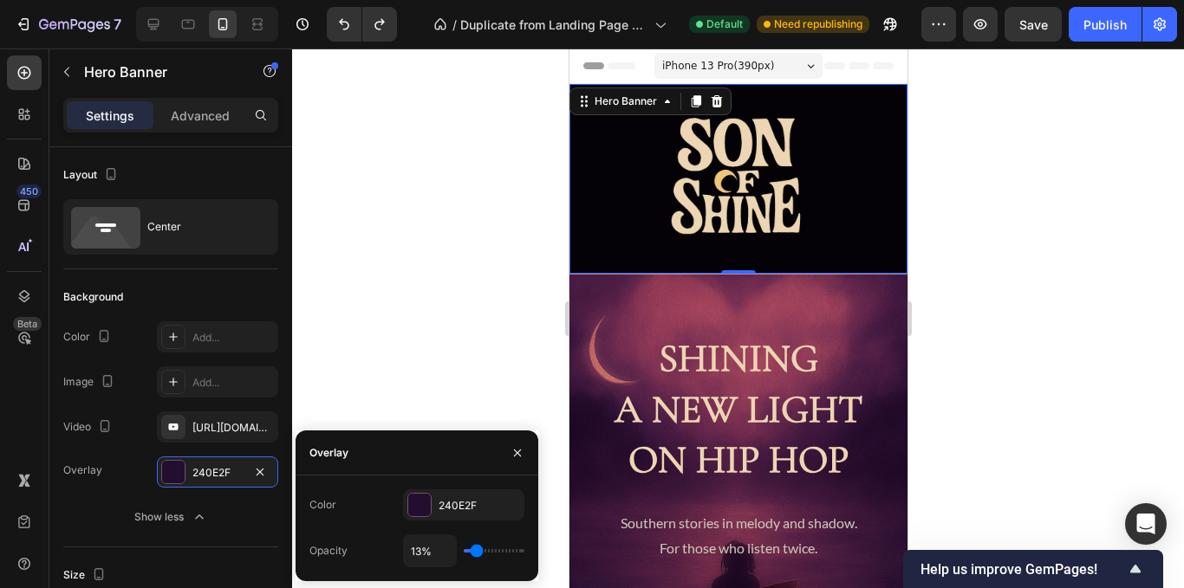
click at [477, 553] on input "range" at bounding box center [494, 550] width 61 height 3
type input "15%"
type input "15"
type input "17%"
type input "17"
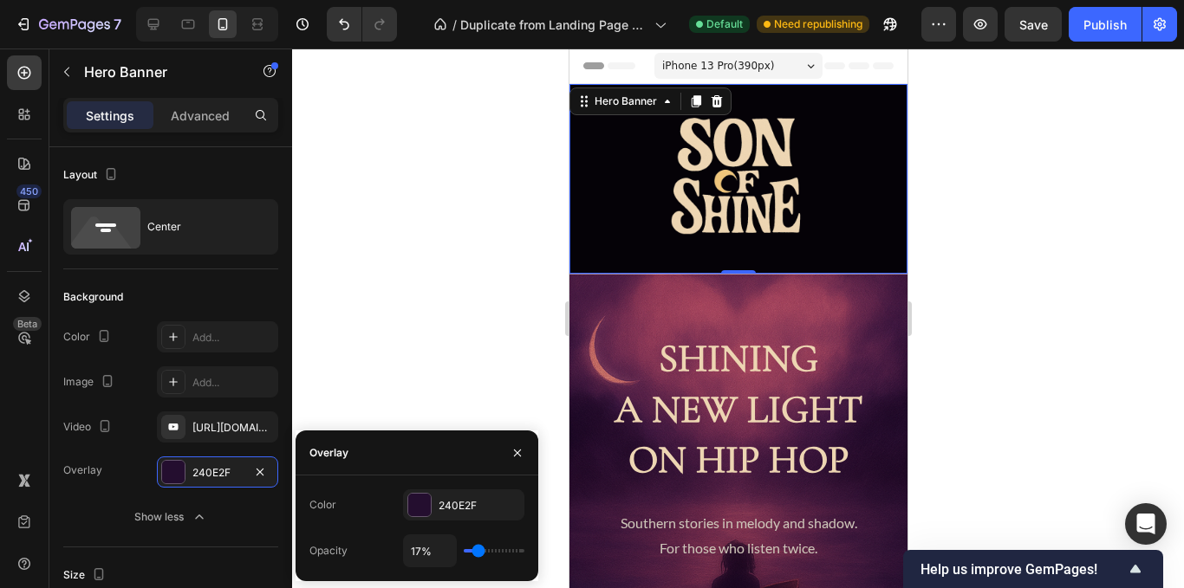
type input "19%"
type input "19"
type input "17%"
type input "17"
type input "15%"
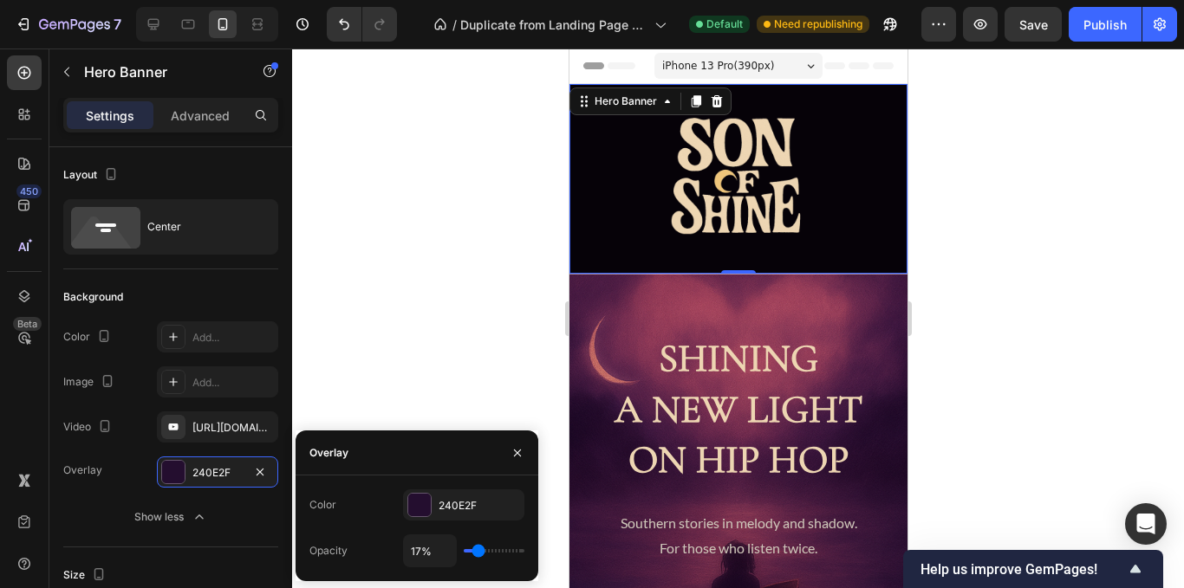
type input "15"
type input "13%"
type input "13"
type input "15%"
type input "15"
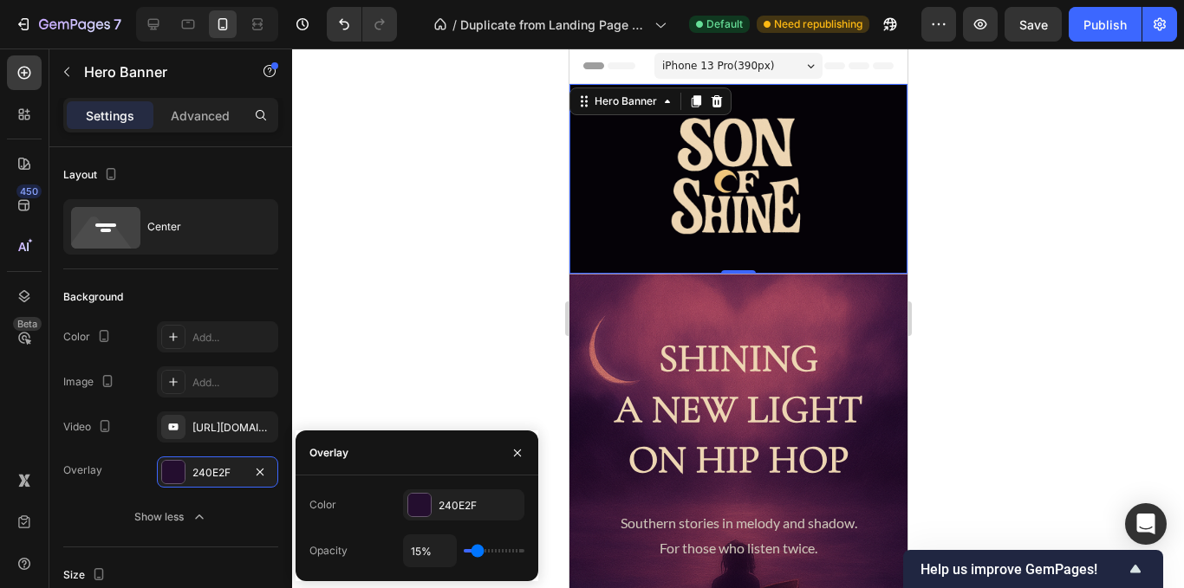
click at [478, 553] on input "range" at bounding box center [494, 550] width 61 height 3
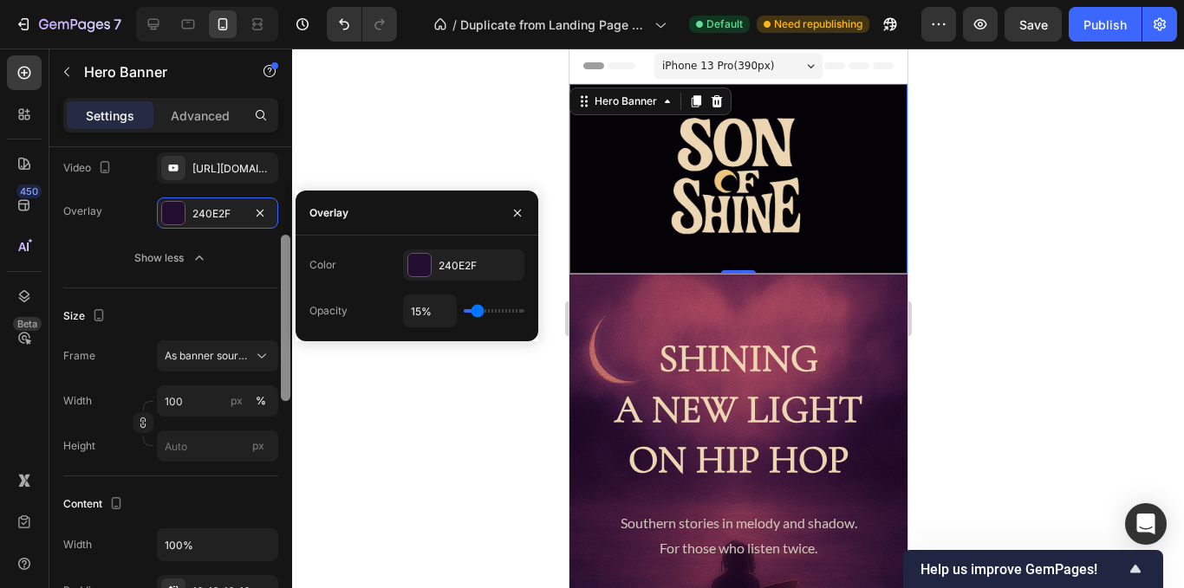
scroll to position [267, 0]
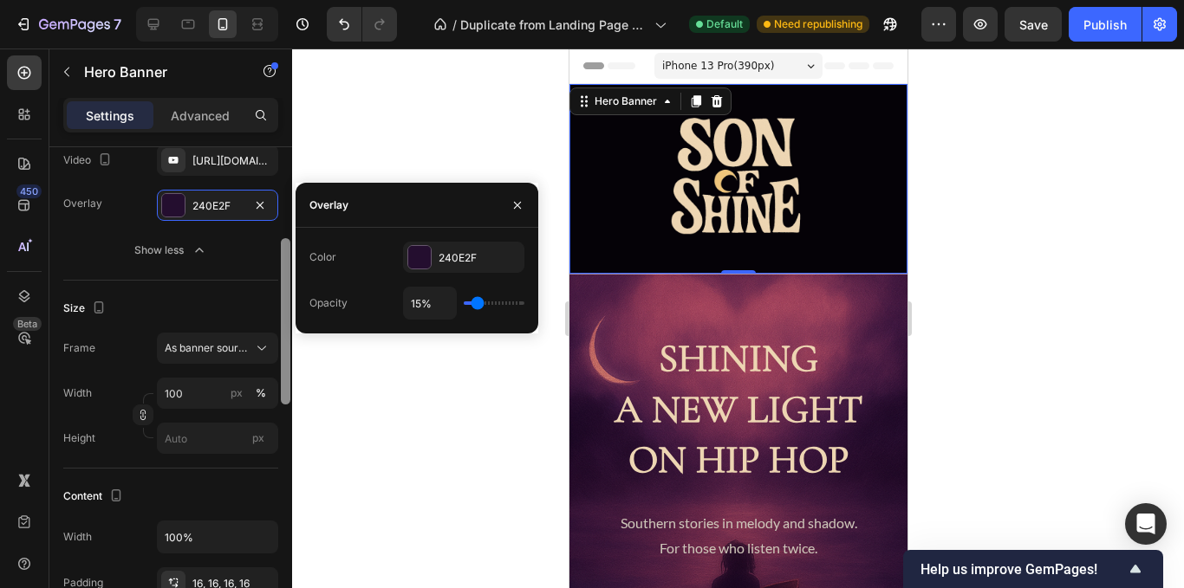
drag, startPoint x: 283, startPoint y: 285, endPoint x: 277, endPoint y: 376, distance: 91.1
click at [277, 376] on div "Layout Center Background The changes might be hidden by the video. Color Add...…" at bounding box center [170, 392] width 243 height 491
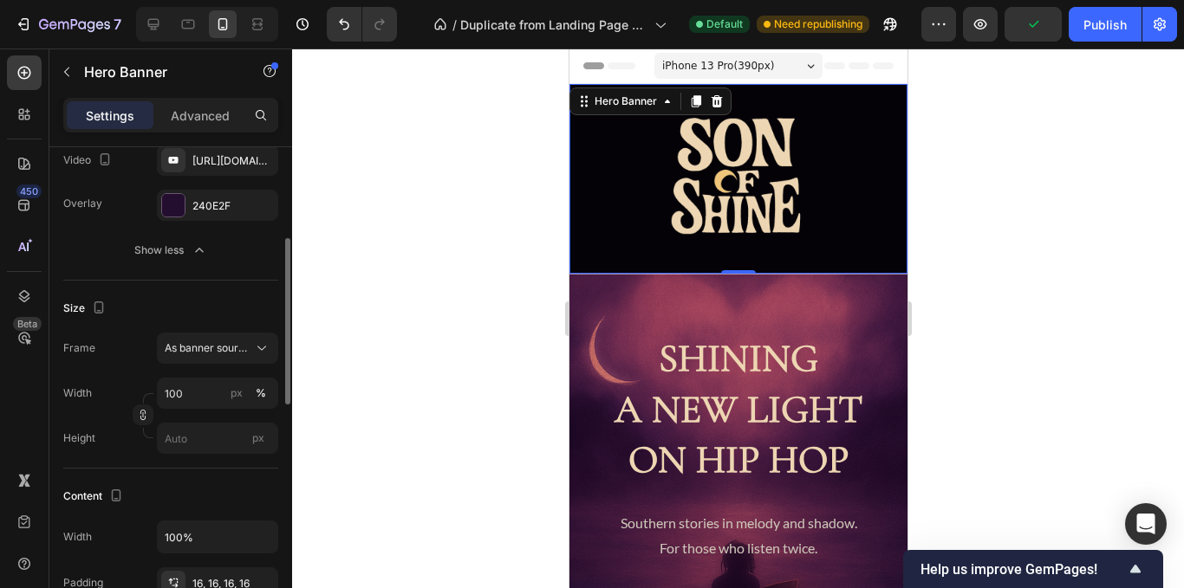
click at [250, 304] on div "Size" at bounding box center [170, 309] width 215 height 28
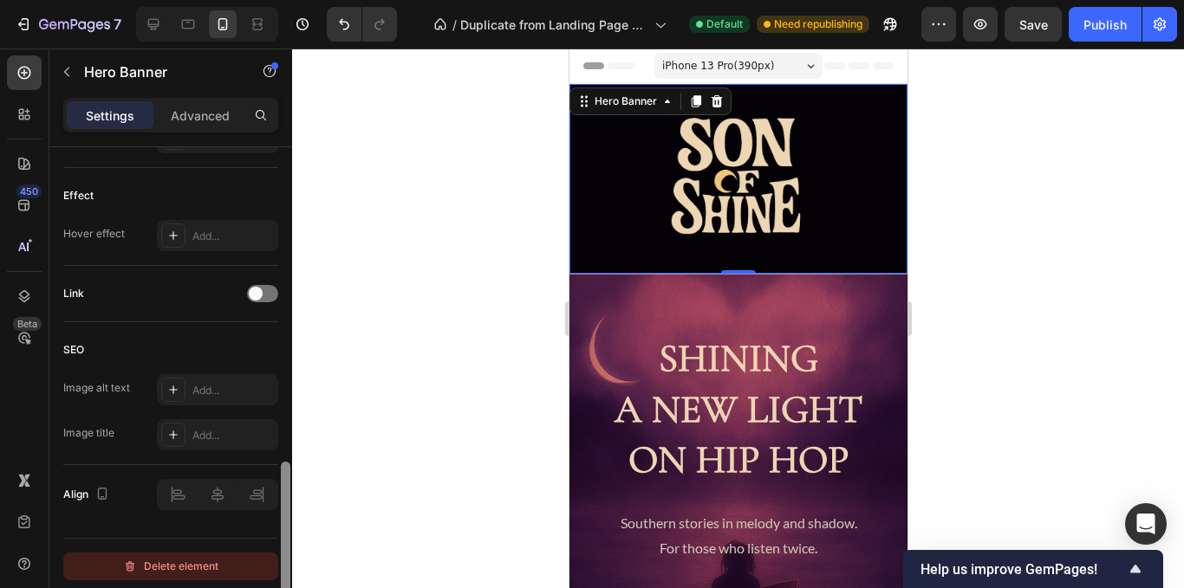
scroll to position [951, 0]
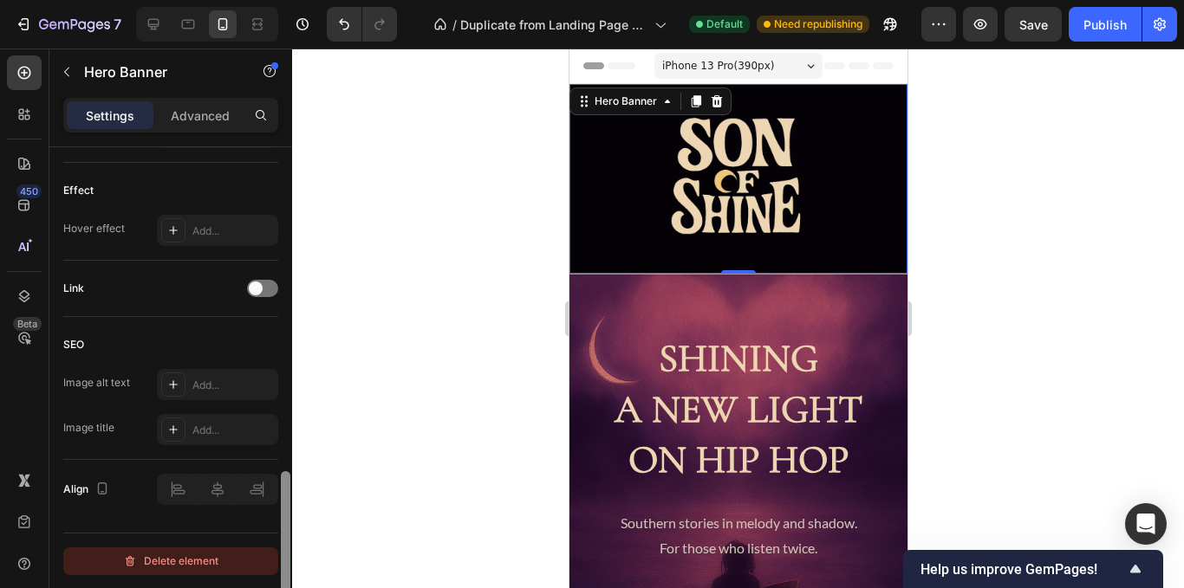
drag, startPoint x: 287, startPoint y: 322, endPoint x: 276, endPoint y: 561, distance: 238.6
click at [276, 561] on div "Layout Center Background The changes might be hidden by the video. Color Add...…" at bounding box center [170, 392] width 243 height 491
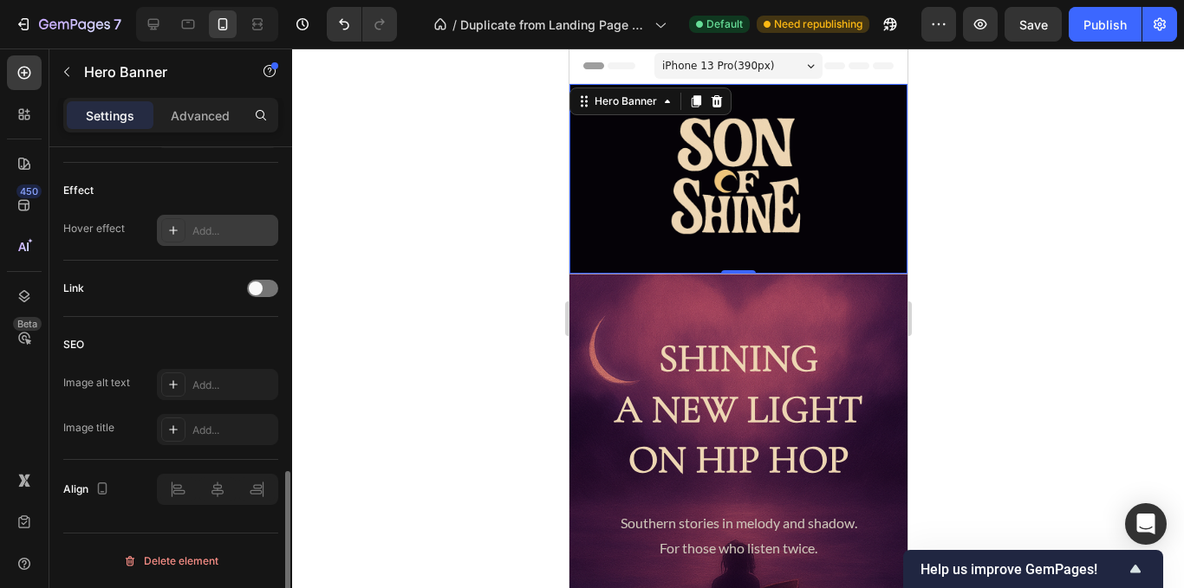
click at [195, 228] on div "Add..." at bounding box center [232, 232] width 81 height 16
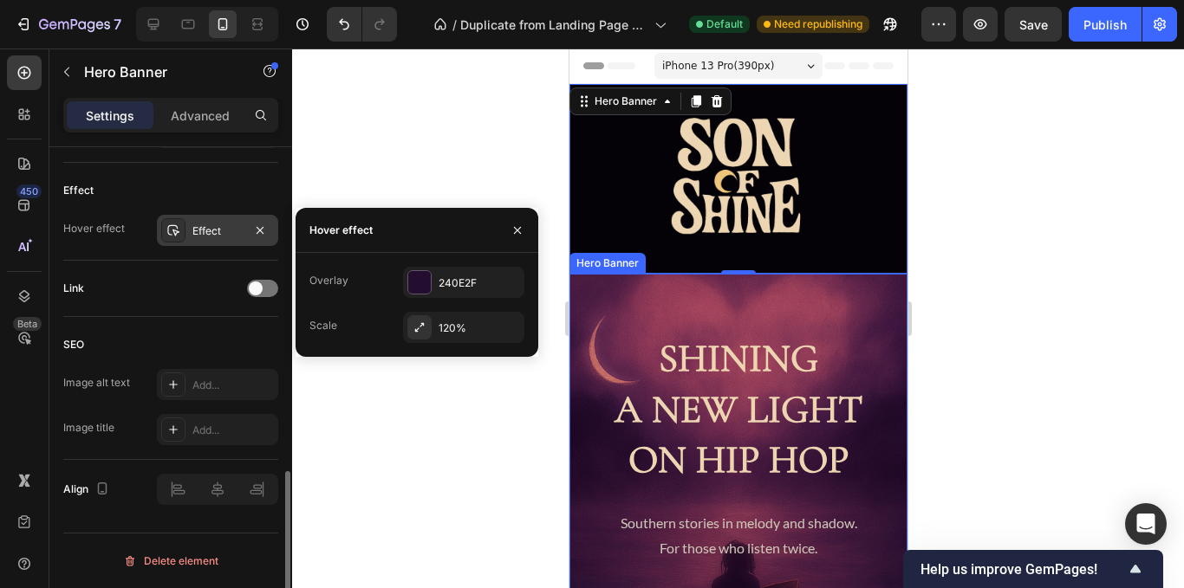
click at [231, 192] on div "Effect" at bounding box center [170, 191] width 215 height 28
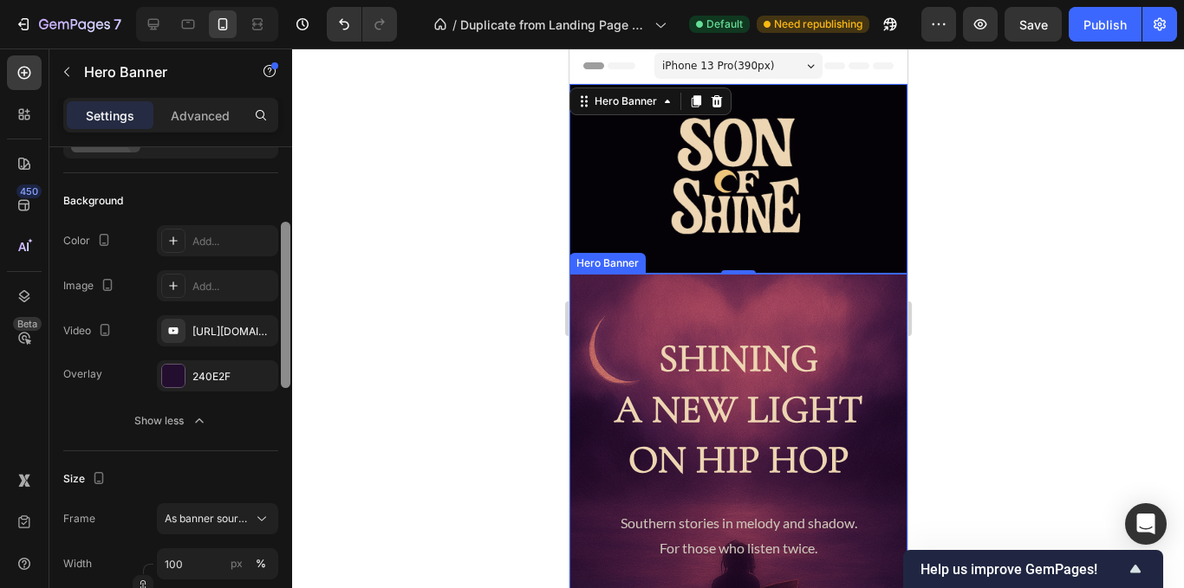
scroll to position [0, 0]
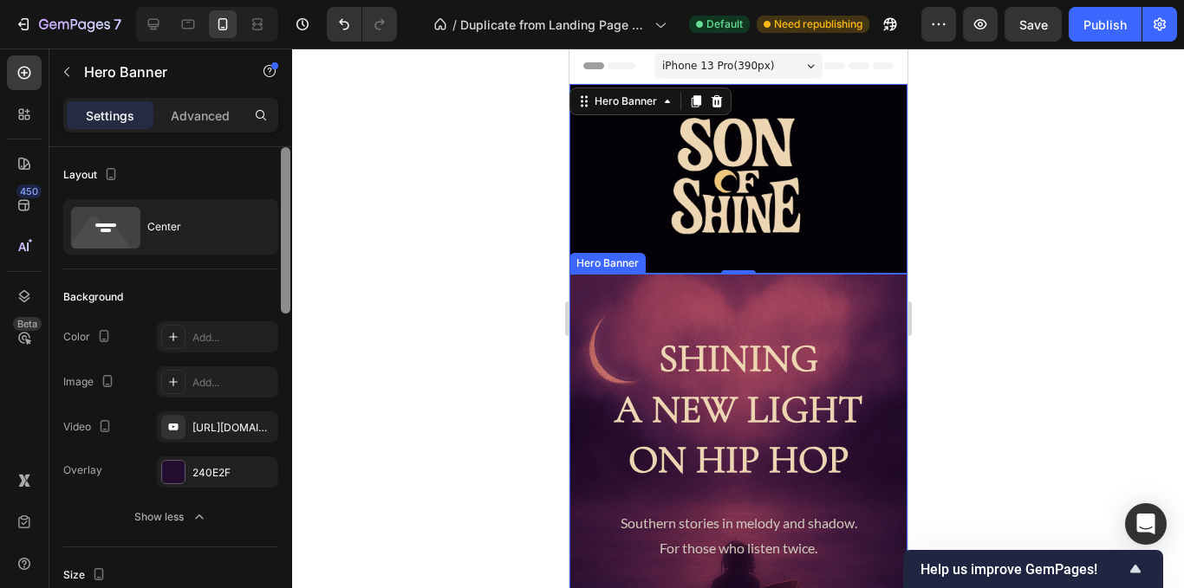
drag, startPoint x: 287, startPoint y: 483, endPoint x: 250, endPoint y: 131, distance: 353.8
click at [250, 131] on div "Settings Advanced Layout Center Background The changes might be hidden by the v…" at bounding box center [170, 368] width 243 height 540
click at [449, 231] on div at bounding box center [738, 319] width 892 height 540
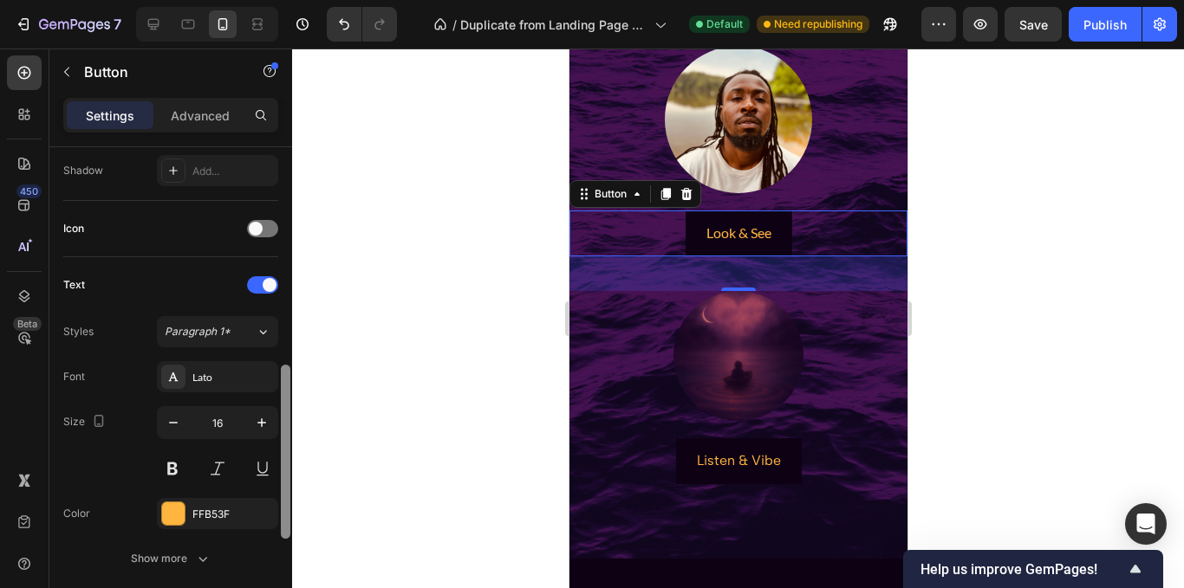
scroll to position [518, 0]
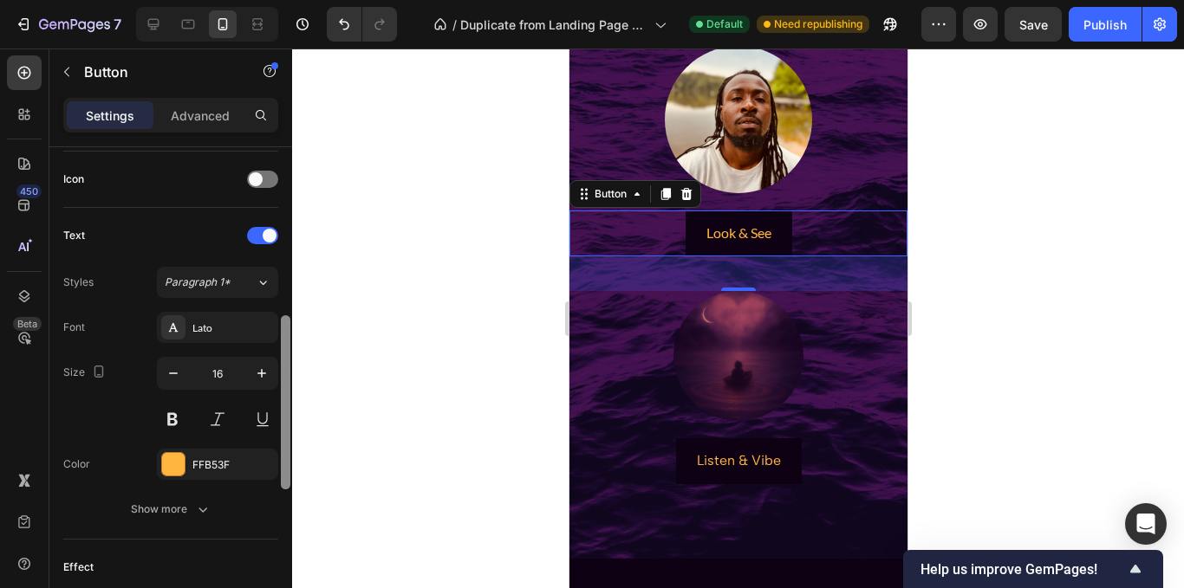
drag, startPoint x: 287, startPoint y: 303, endPoint x: 281, endPoint y: 488, distance: 184.7
click at [281, 488] on div at bounding box center [286, 402] width 10 height 174
click at [166, 464] on div at bounding box center [173, 464] width 23 height 23
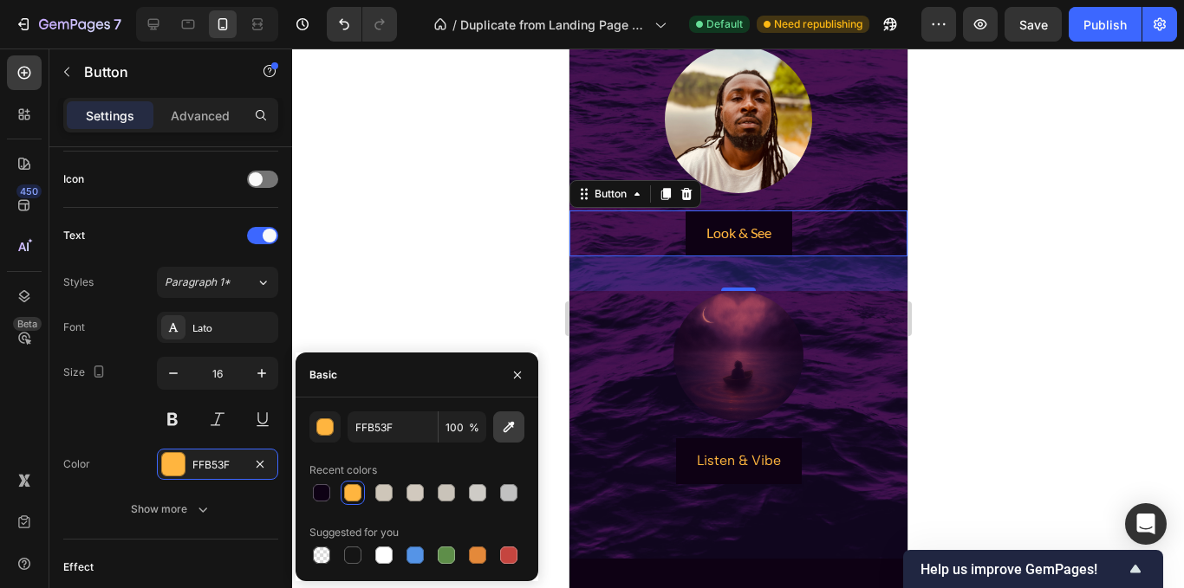
click at [500, 436] on button "button" at bounding box center [508, 427] width 31 height 31
type input "C0B0A3"
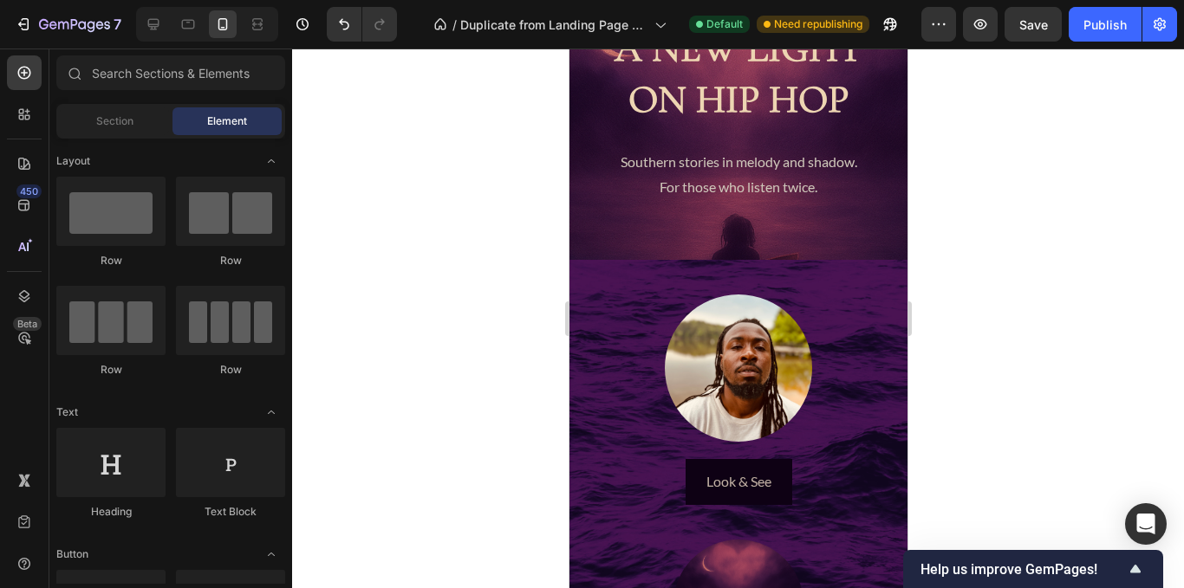
scroll to position [341, 0]
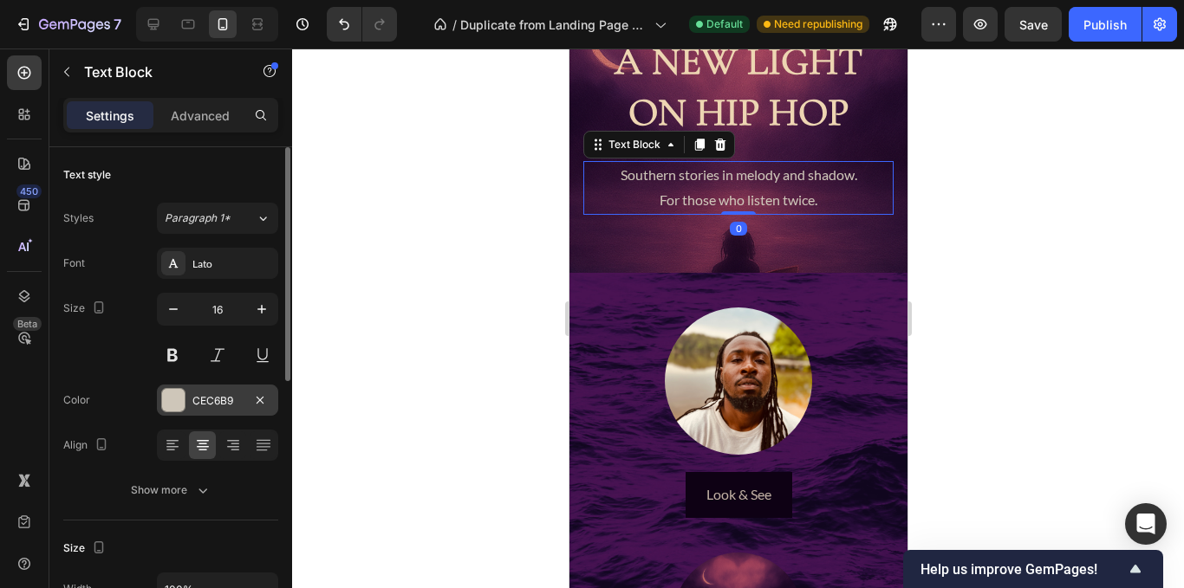
click at [211, 401] on div "CEC6B9" at bounding box center [217, 401] width 50 height 16
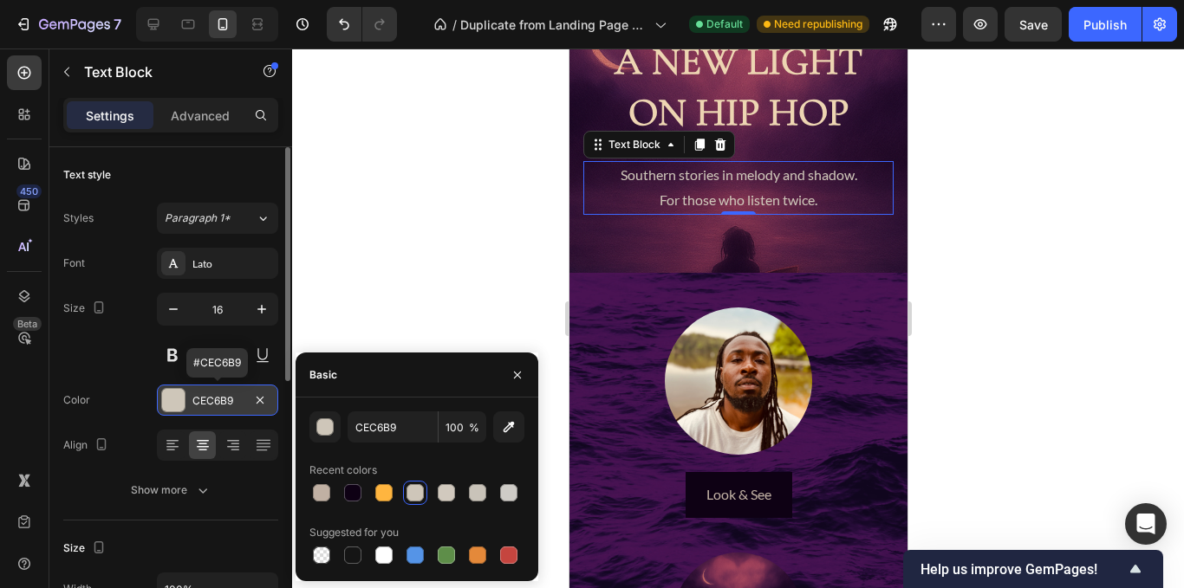
click at [211, 401] on div "CEC6B9" at bounding box center [217, 401] width 50 height 16
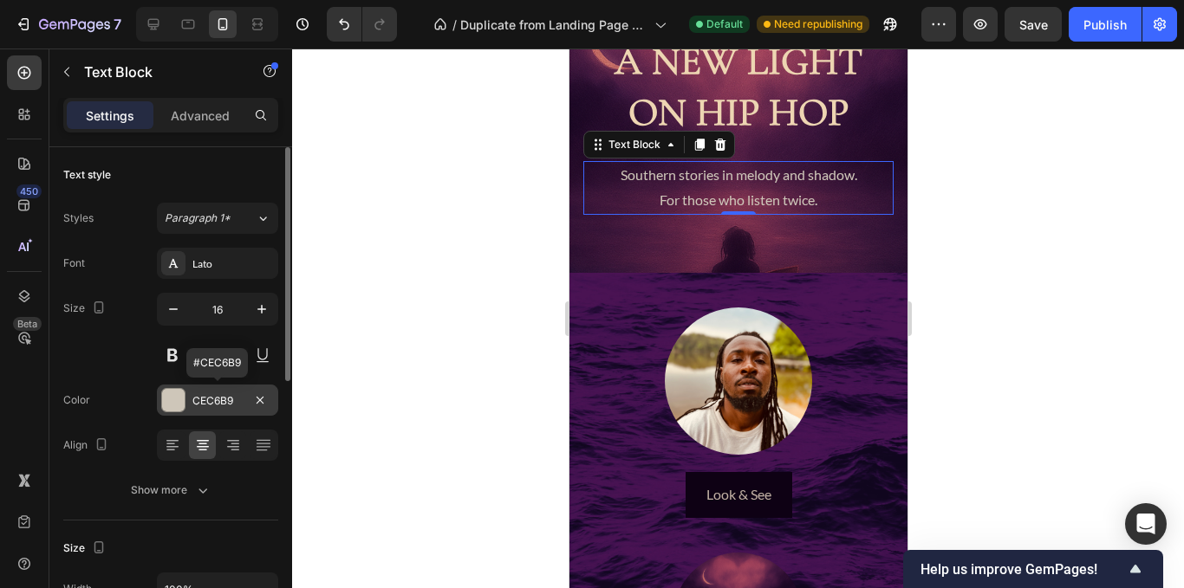
click at [200, 399] on div "CEC6B9" at bounding box center [217, 401] width 50 height 16
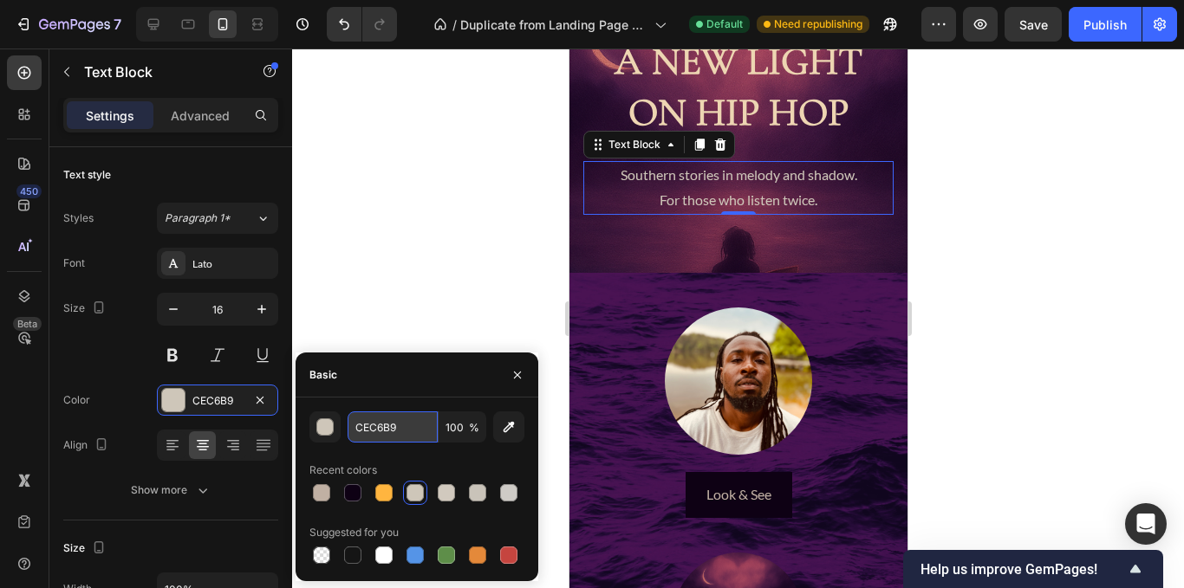
click at [387, 432] on input "CEC6B9" at bounding box center [393, 427] width 90 height 31
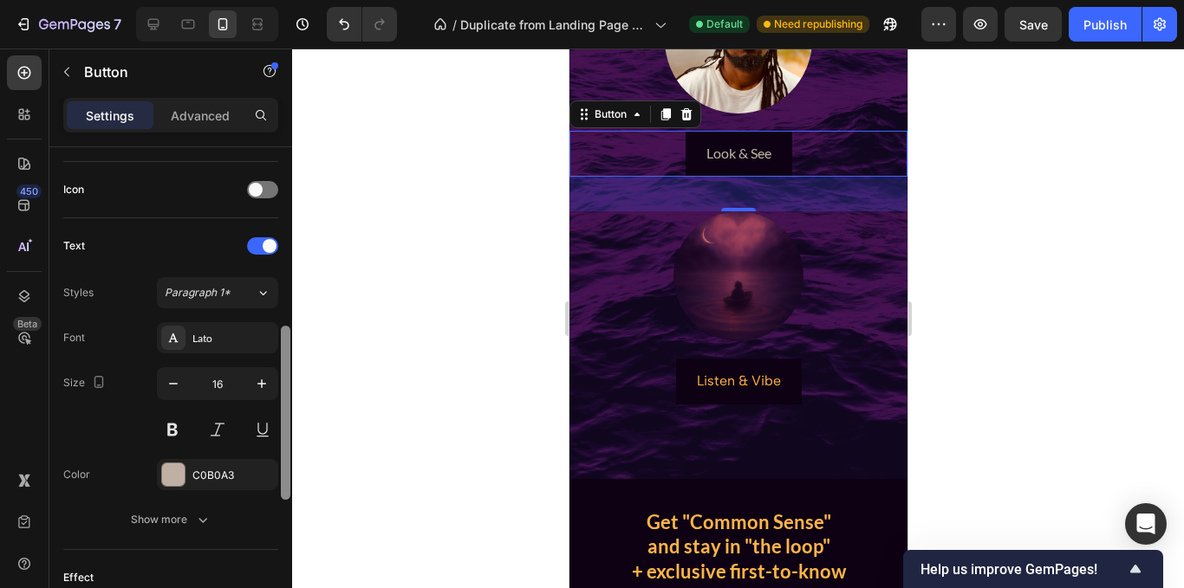
scroll to position [510, 0]
drag, startPoint x: 288, startPoint y: 301, endPoint x: 288, endPoint y: 483, distance: 182.0
click at [288, 483] on div at bounding box center [286, 415] width 10 height 174
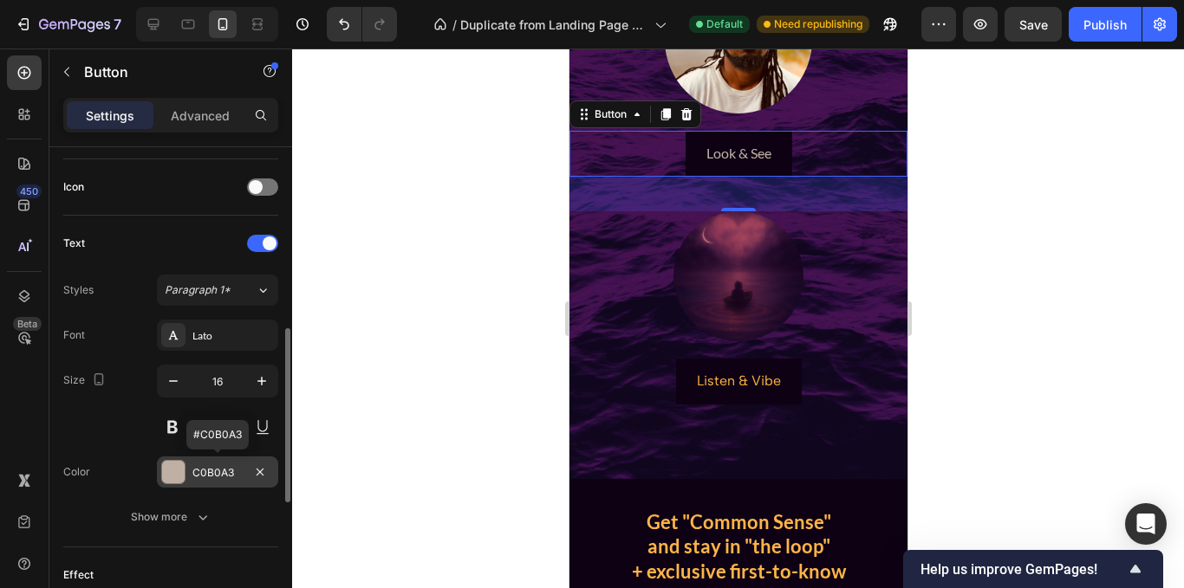
click at [230, 475] on div "C0B0A3" at bounding box center [217, 473] width 50 height 16
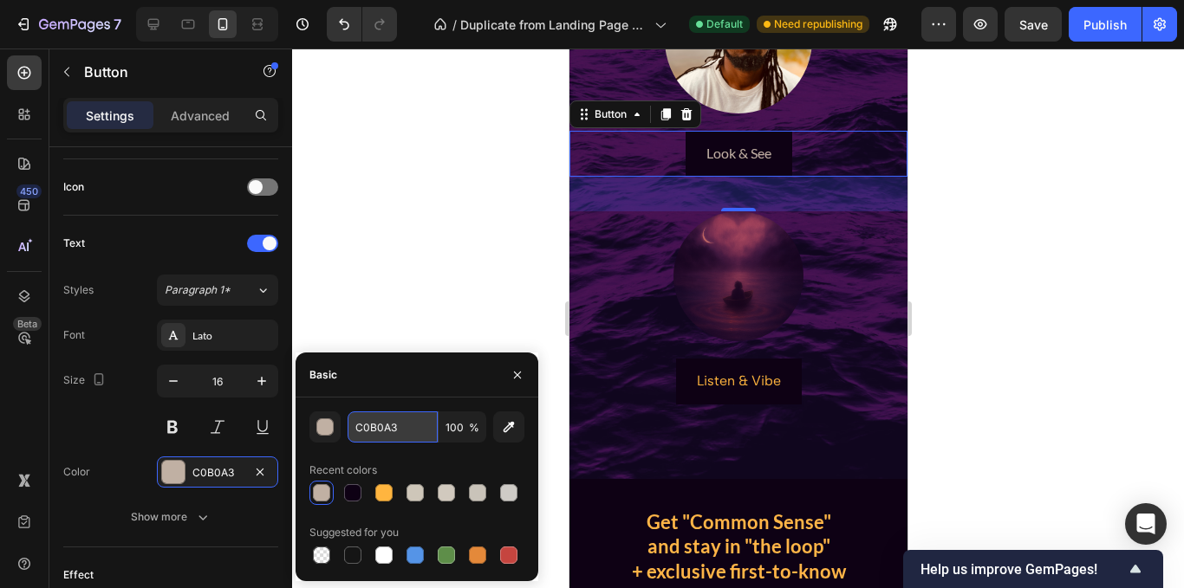
click at [379, 433] on input "C0B0A3" at bounding box center [393, 427] width 90 height 31
paste input "EC6B9"
type input "CEC6B9"
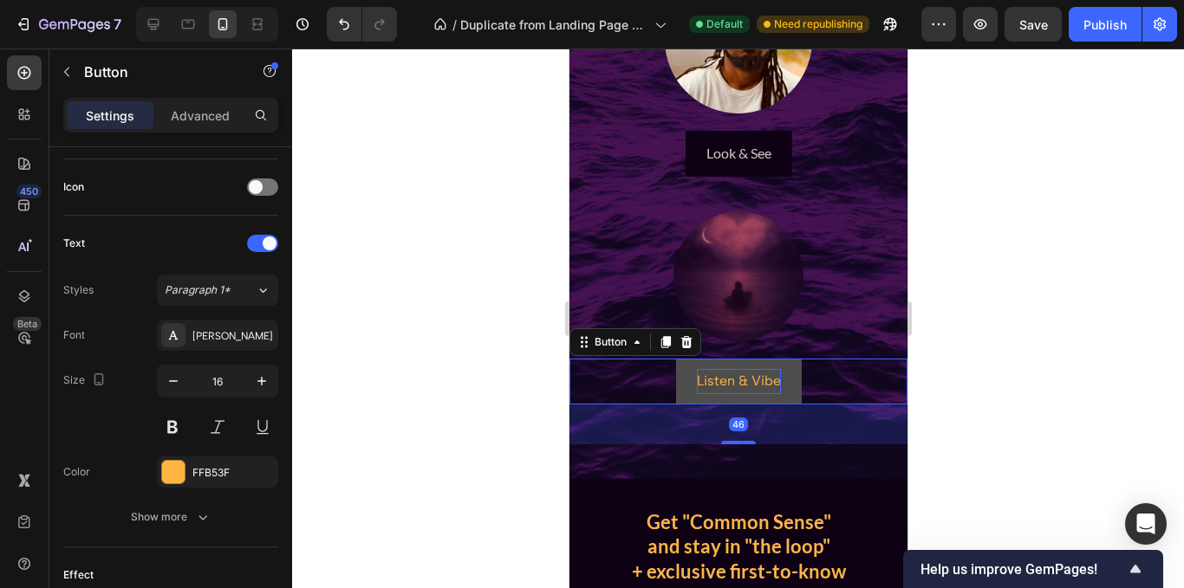
click at [704, 379] on p "Listen & Vibe" at bounding box center [738, 381] width 84 height 25
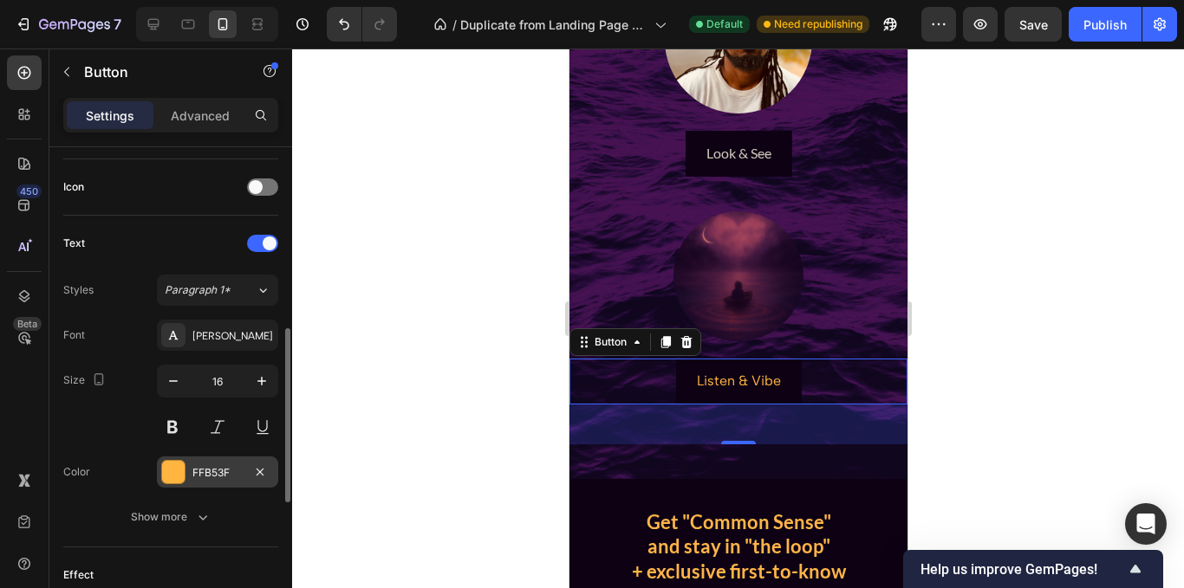
click at [222, 466] on div "FFB53F" at bounding box center [217, 473] width 50 height 16
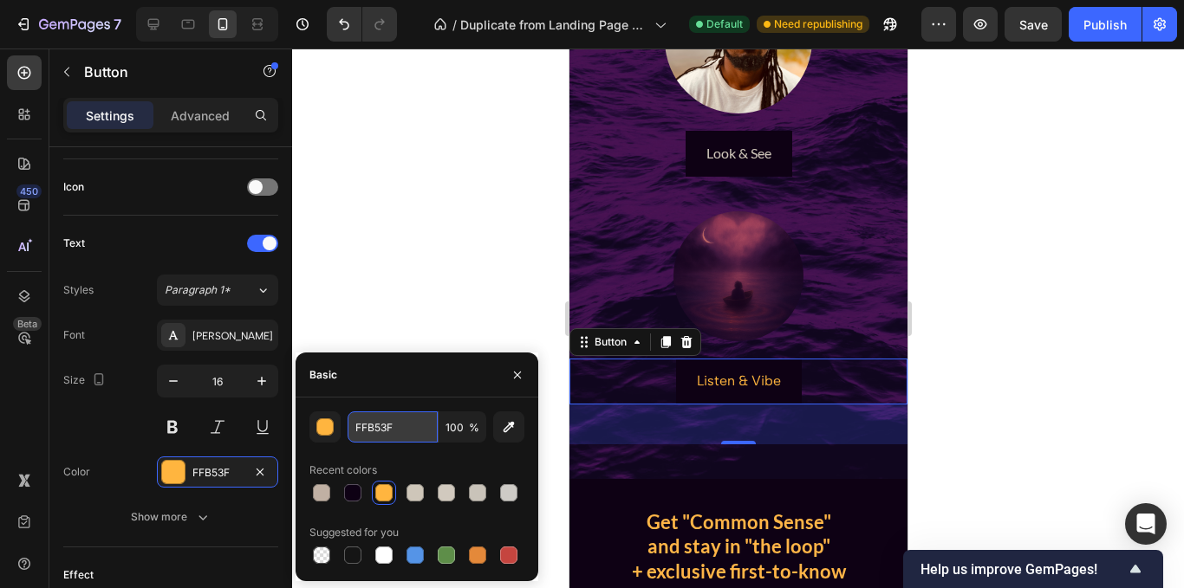
click at [397, 427] on input "FFB53F" at bounding box center [393, 427] width 90 height 31
paste input "CEC6B9"
type input "CEC6B9"
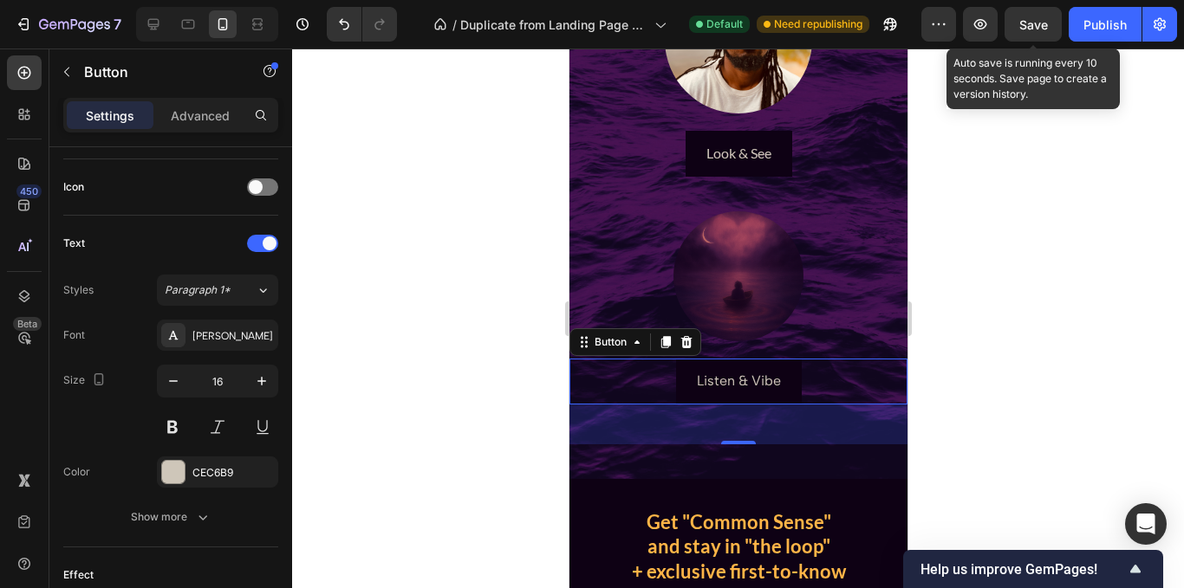
drag, startPoint x: 1038, startPoint y: 5, endPoint x: 1043, endPoint y: 25, distance: 20.6
click at [1043, 25] on div "7 Version history / Duplicate from Landing Page - [DATE] 14:10:19 Default Need …" at bounding box center [592, 24] width 1184 height 49
click at [1043, 25] on span "Save" at bounding box center [1033, 24] width 29 height 15
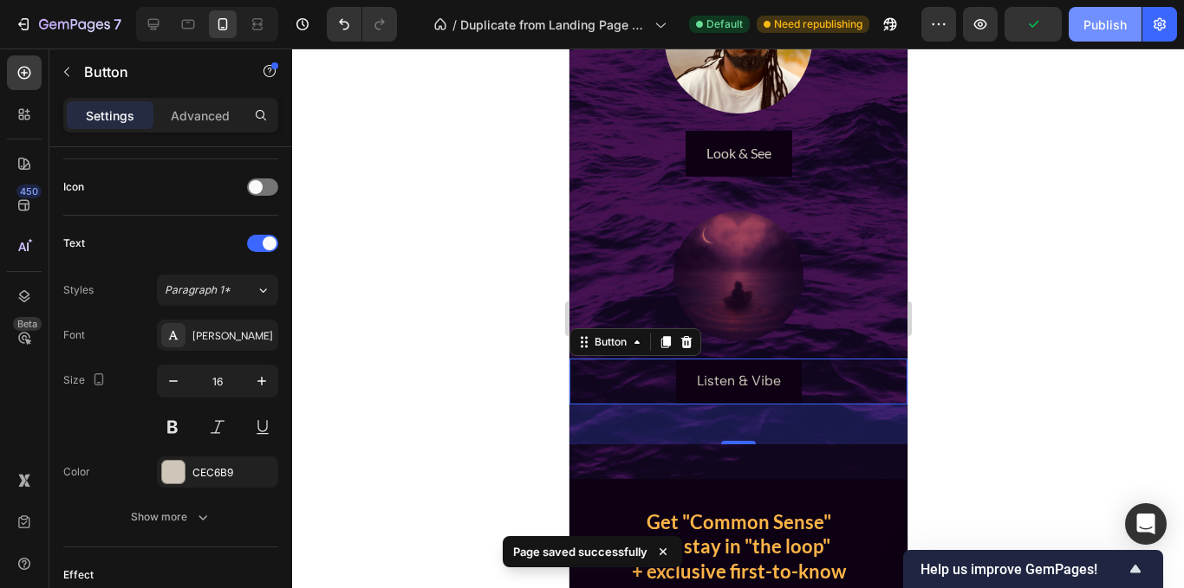
click at [1108, 27] on div "Publish" at bounding box center [1104, 25] width 43 height 18
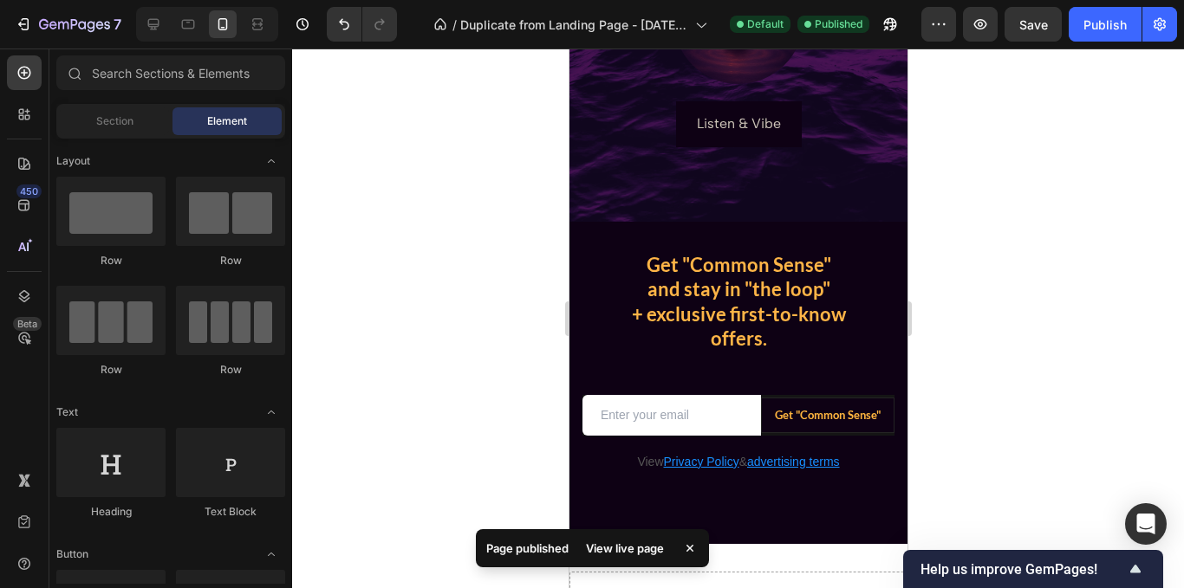
scroll to position [943, 0]
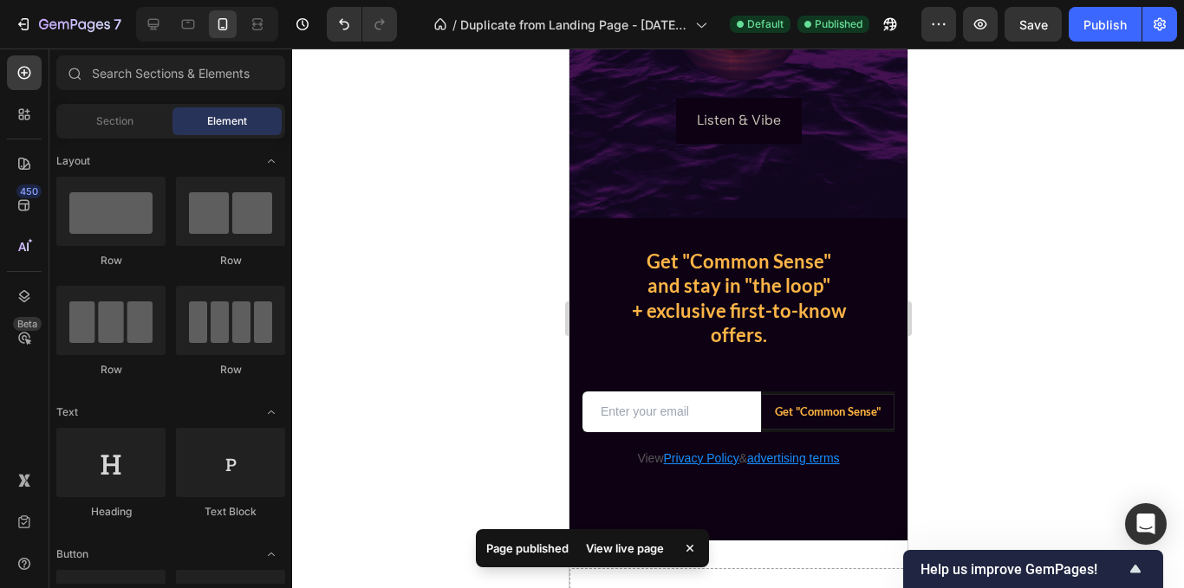
drag, startPoint x: 895, startPoint y: 288, endPoint x: 1499, endPoint y: 407, distance: 615.8
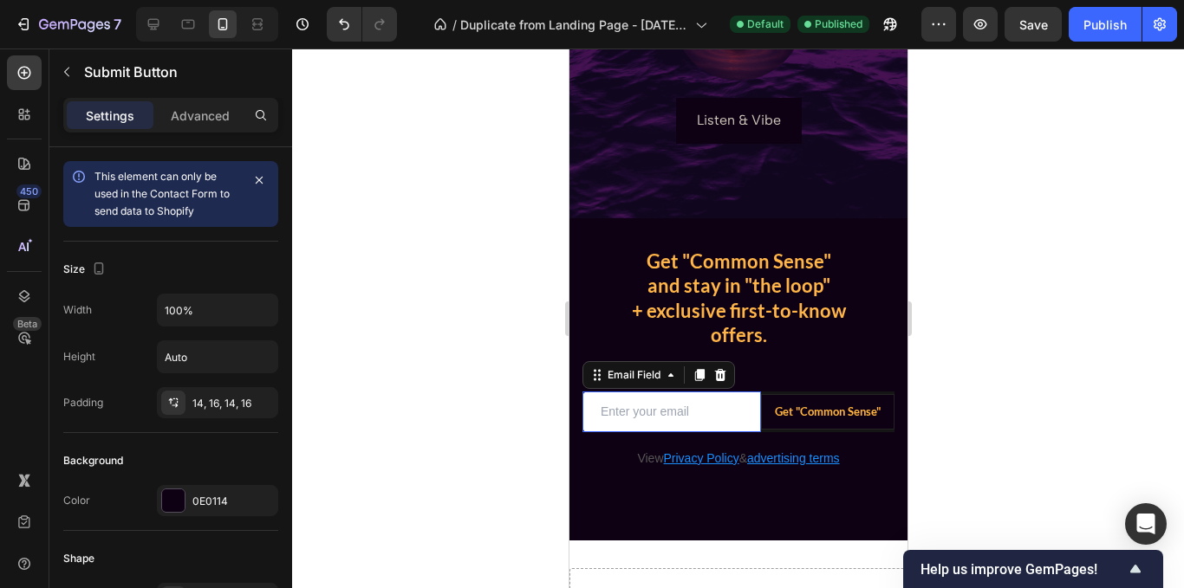
click at [690, 400] on input "email" at bounding box center [671, 412] width 179 height 41
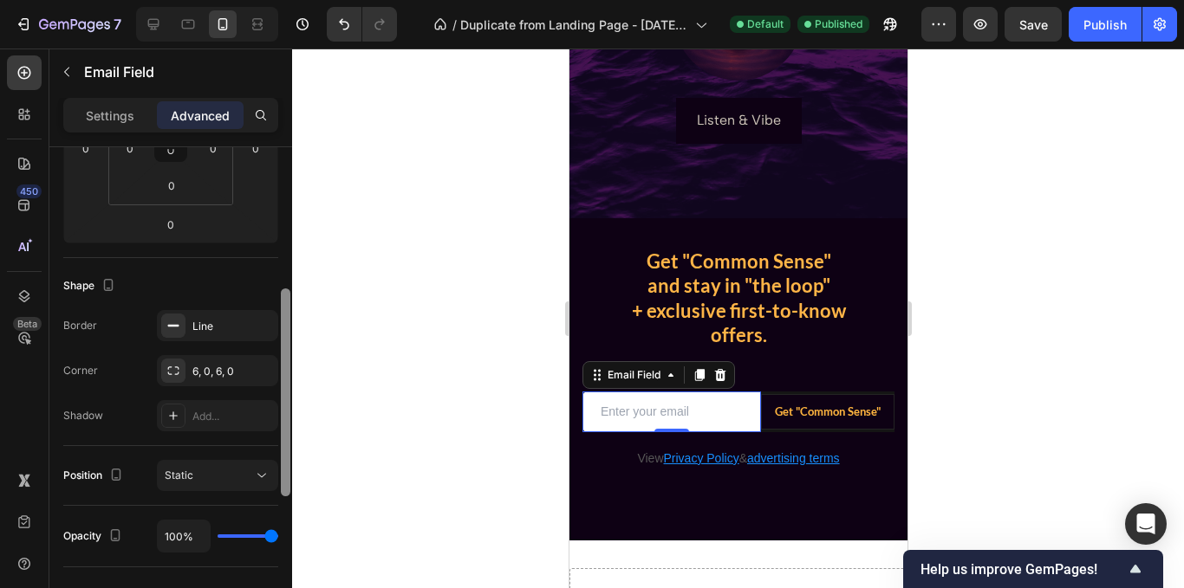
scroll to position [347, 0]
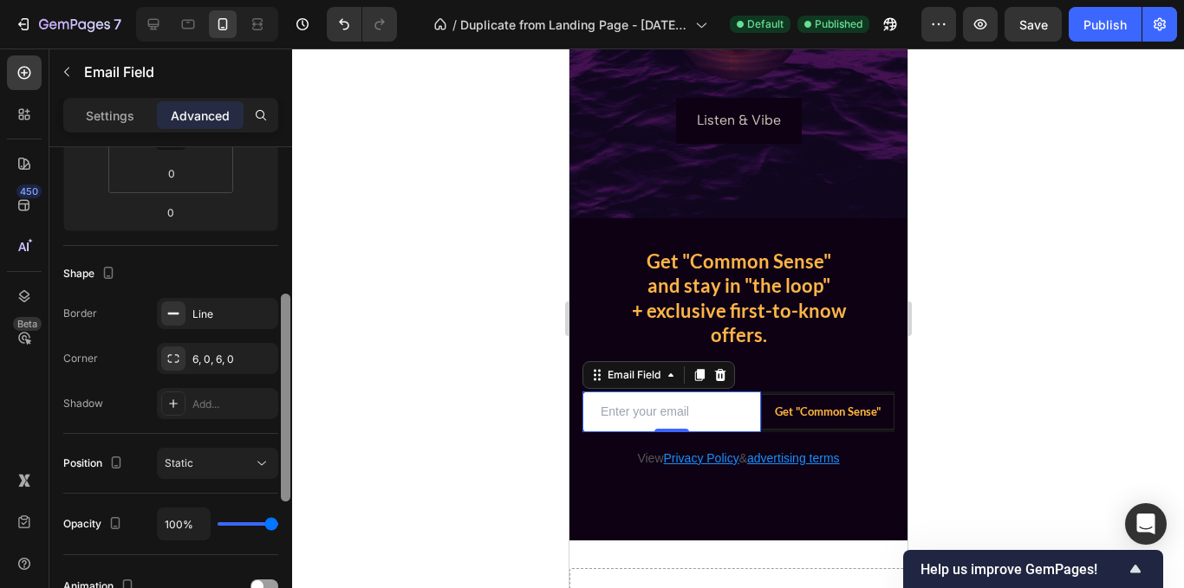
drag, startPoint x: 282, startPoint y: 296, endPoint x: 261, endPoint y: 443, distance: 148.8
drag, startPoint x: 261, startPoint y: 443, endPoint x: 207, endPoint y: 365, distance: 94.7
click at [207, 365] on div "6, 0, 6, 0" at bounding box center [217, 360] width 50 height 16
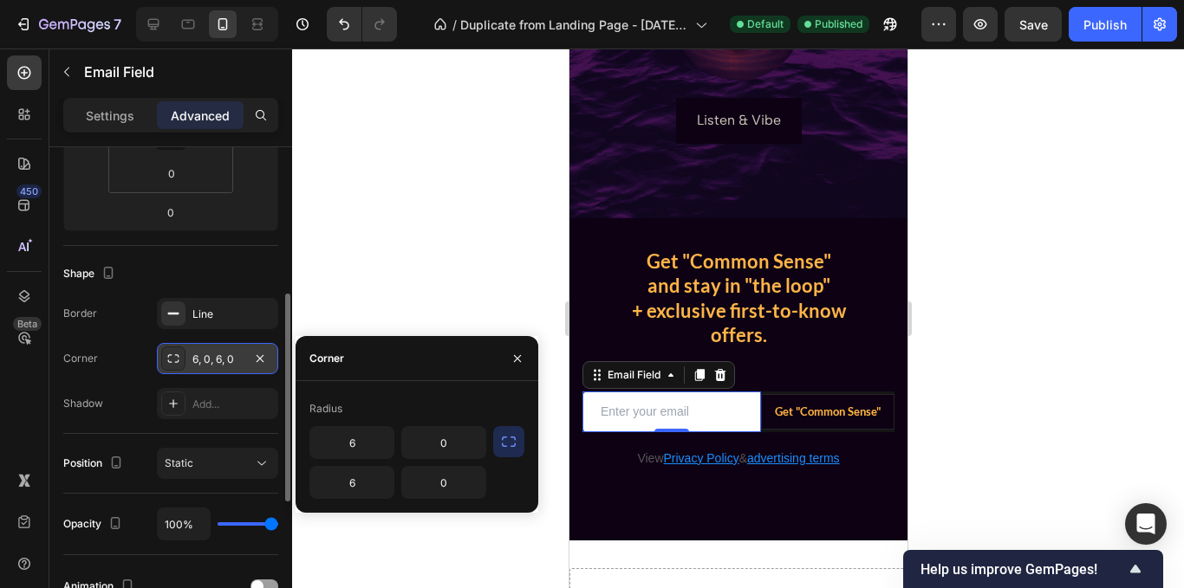
click at [195, 361] on div "6, 0, 6, 0" at bounding box center [217, 360] width 50 height 16
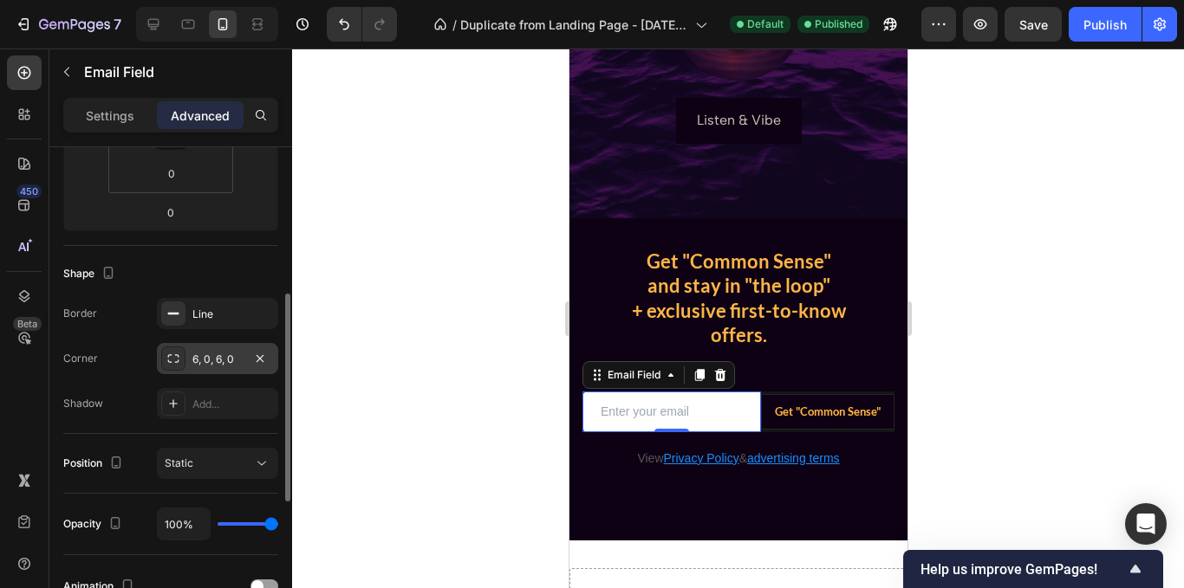
click at [195, 361] on div "6, 0, 6, 0" at bounding box center [217, 360] width 50 height 16
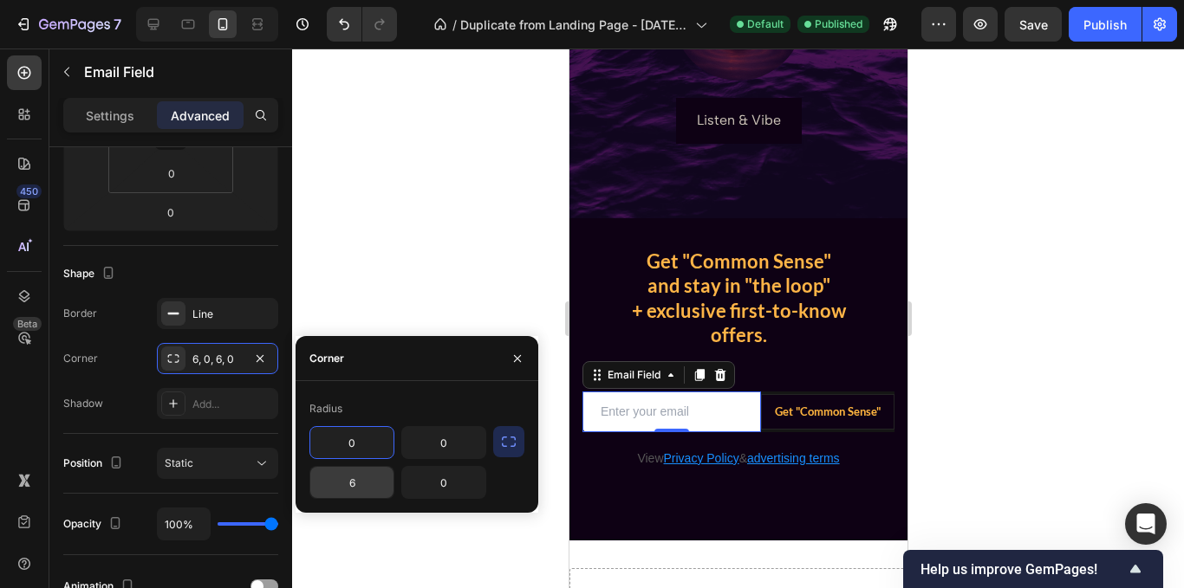
type input "0"
click at [360, 492] on input "6" at bounding box center [351, 482] width 83 height 31
type input "0"
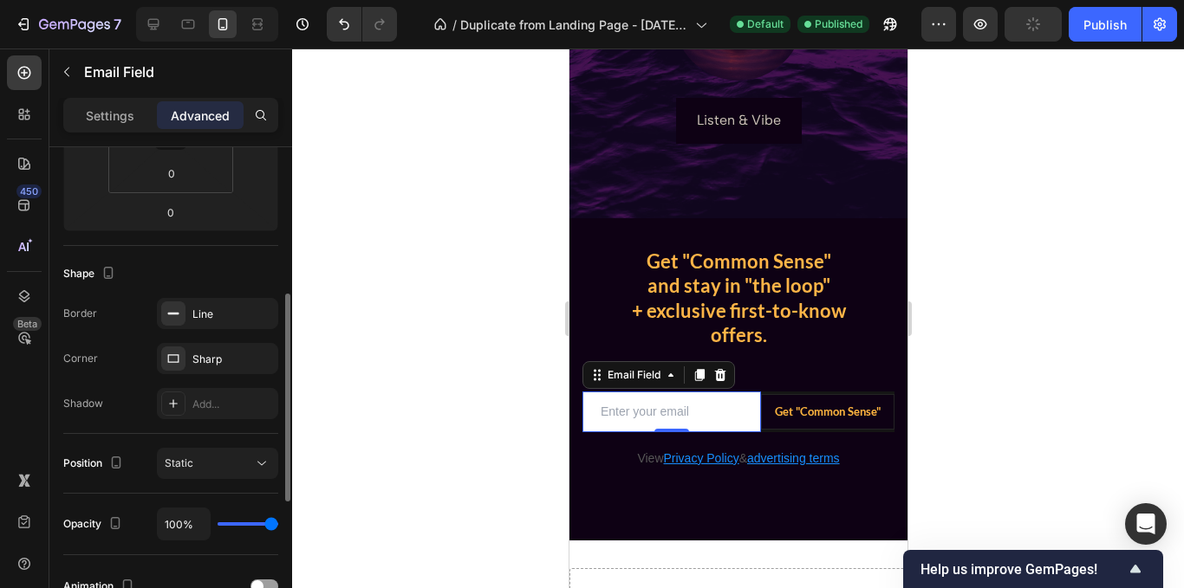
click at [244, 263] on div "Shape" at bounding box center [170, 274] width 215 height 28
click at [224, 359] on div "Sharp" at bounding box center [217, 360] width 50 height 16
click at [249, 272] on div "Shape" at bounding box center [170, 274] width 215 height 28
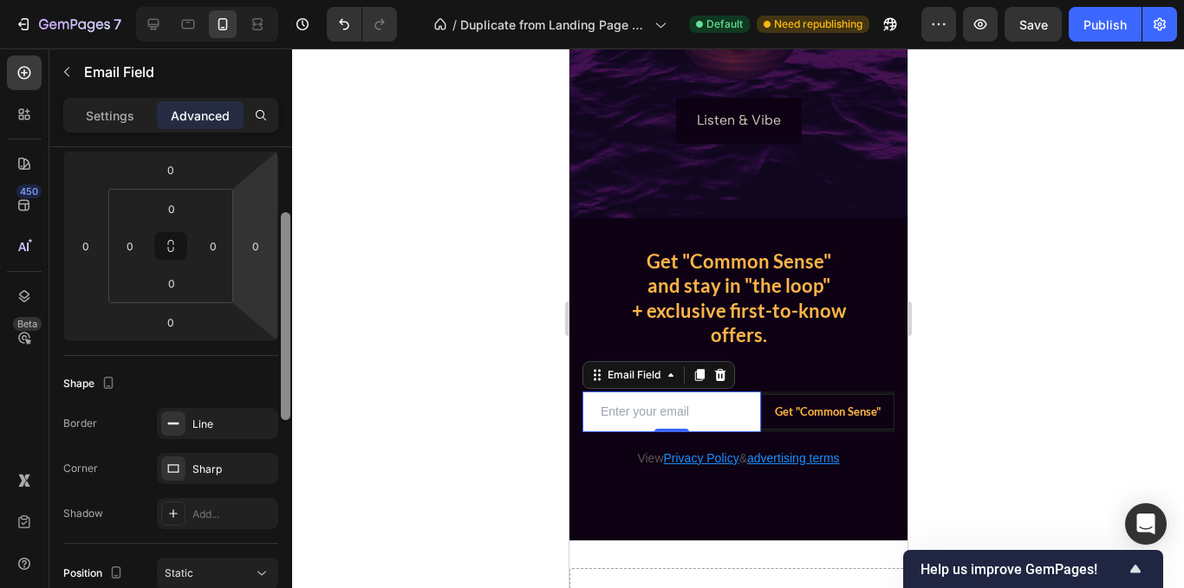
scroll to position [161, 0]
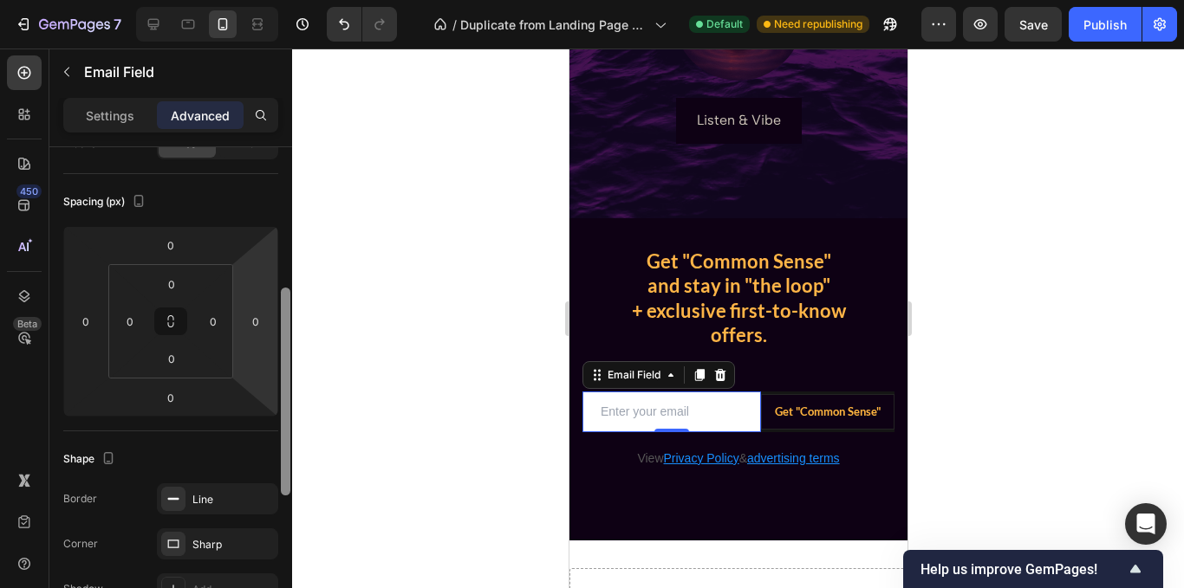
drag, startPoint x: 288, startPoint y: 320, endPoint x: 273, endPoint y: 241, distance: 80.2
click at [273, 241] on div "Display on Desktop Yes No Tablet Yes No Mobile Yes No Spacing (px) 0 0 0 0 0 0 …" at bounding box center [170, 392] width 243 height 491
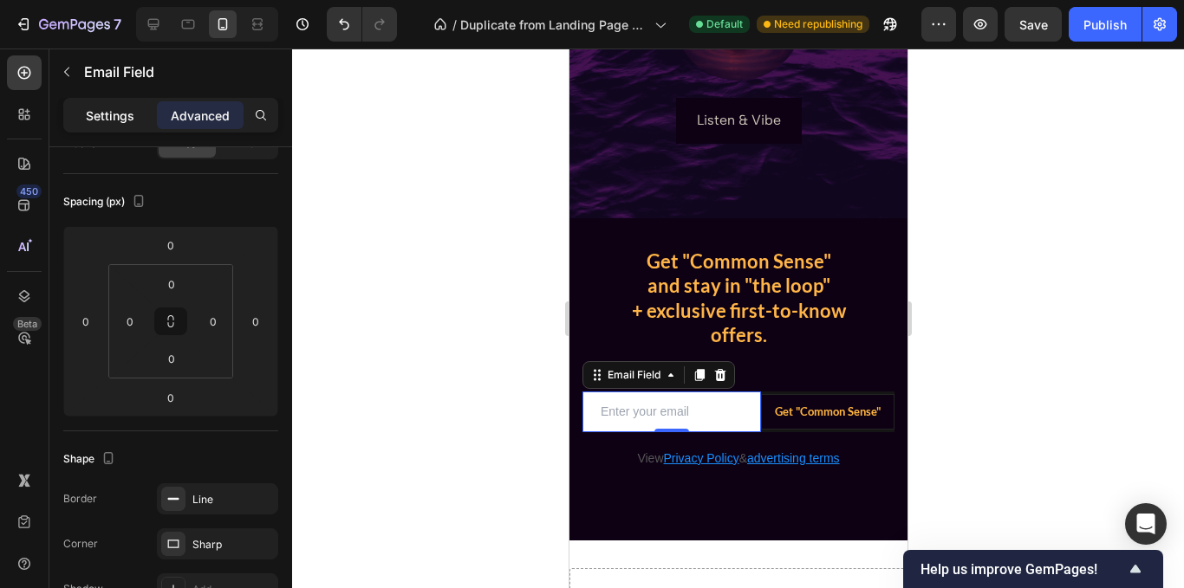
click at [111, 125] on div "Settings" at bounding box center [110, 115] width 87 height 28
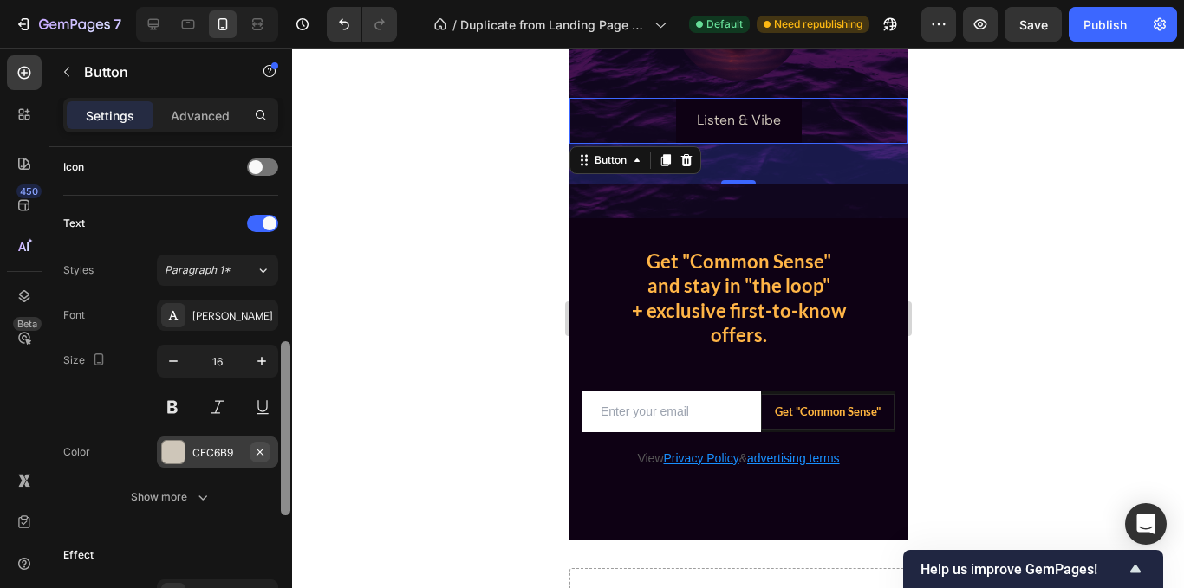
scroll to position [544, 0]
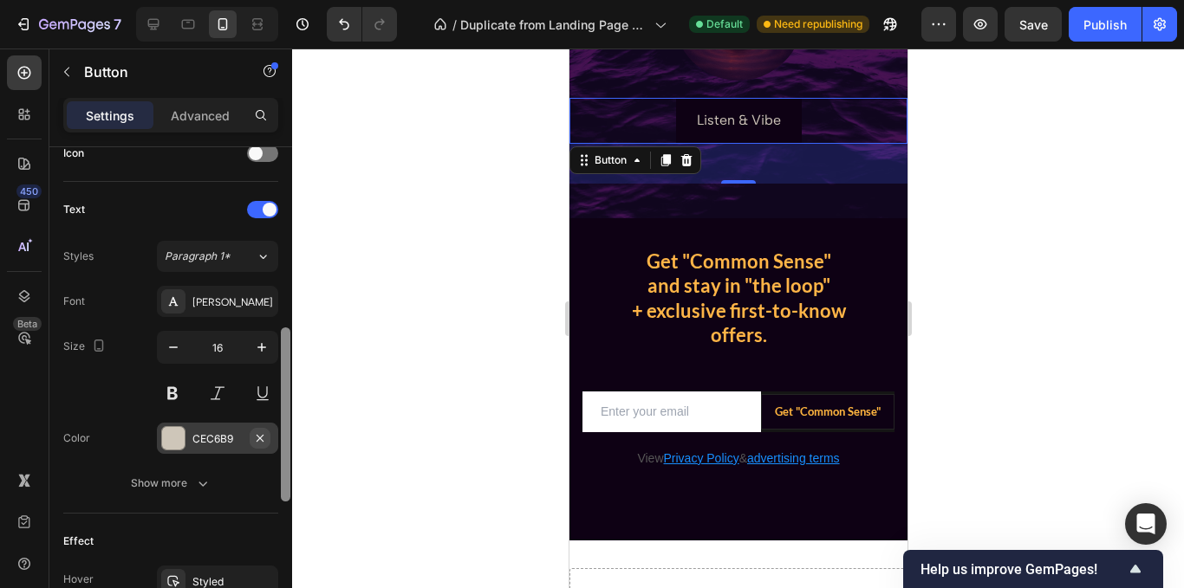
drag, startPoint x: 287, startPoint y: 246, endPoint x: 268, endPoint y: 440, distance: 195.1
click at [268, 440] on div "Size Width Auto Height Auto Padding 12, 24, 12, 24 Background Color 0E0114 Imag…" at bounding box center [170, 392] width 243 height 491
click at [224, 437] on div "CEC6B9" at bounding box center [217, 440] width 50 height 16
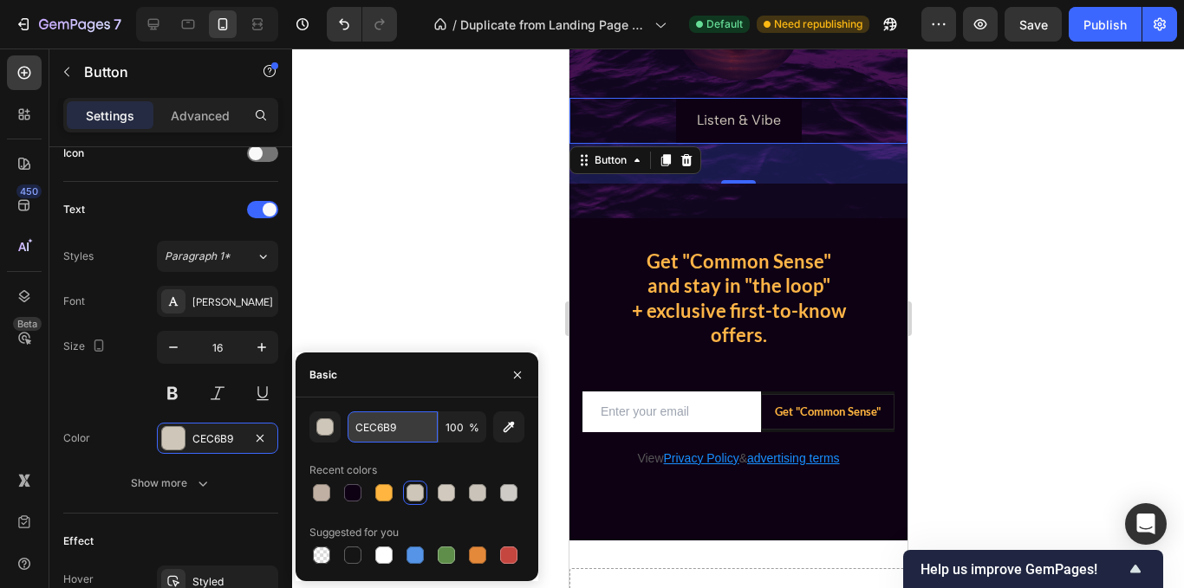
click at [402, 429] on input "CEC6B9" at bounding box center [393, 427] width 90 height 31
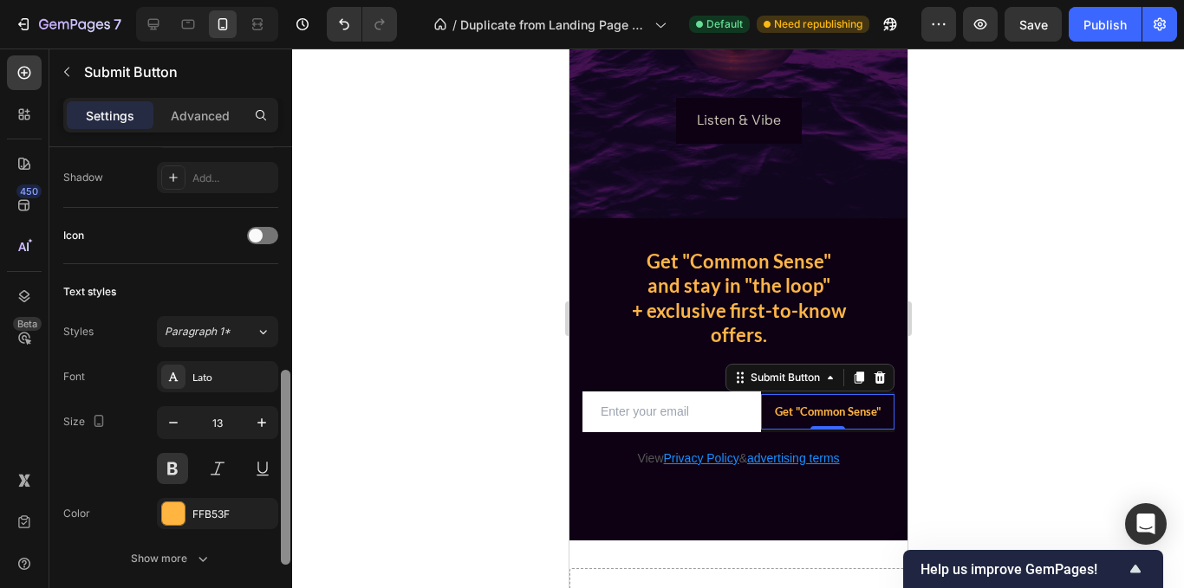
scroll to position [524, 0]
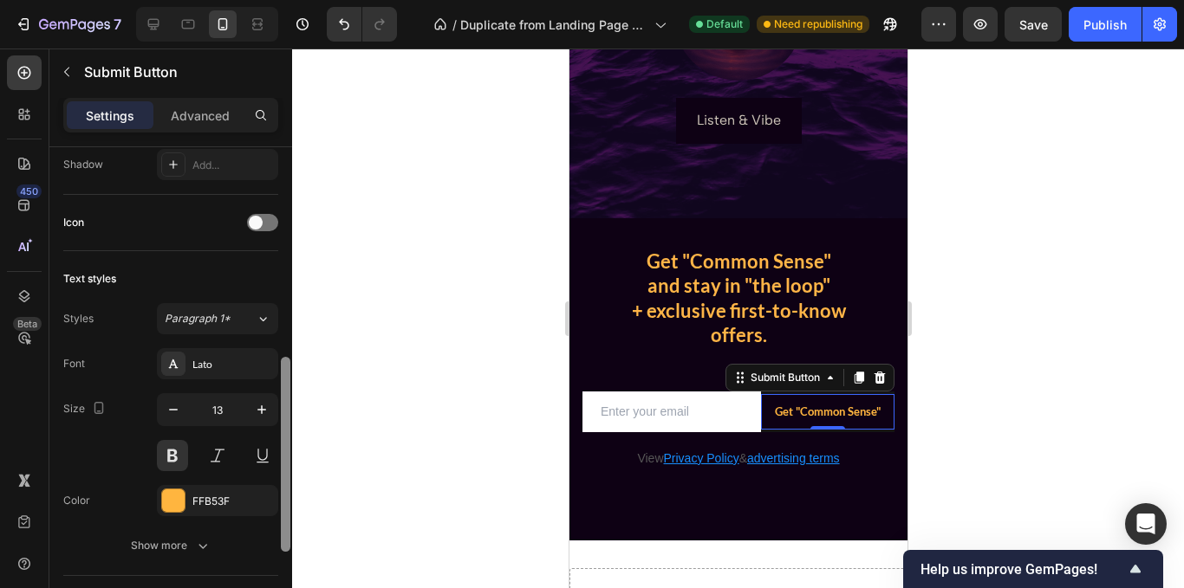
drag, startPoint x: 288, startPoint y: 251, endPoint x: 294, endPoint y: 461, distance: 209.8
click at [294, 0] on div "7 Version history / Duplicate from Landing Page - [DATE] 14:10:19 Default Need …" at bounding box center [592, 0] width 1184 height 0
click at [209, 501] on div "FFB53F" at bounding box center [217, 502] width 50 height 16
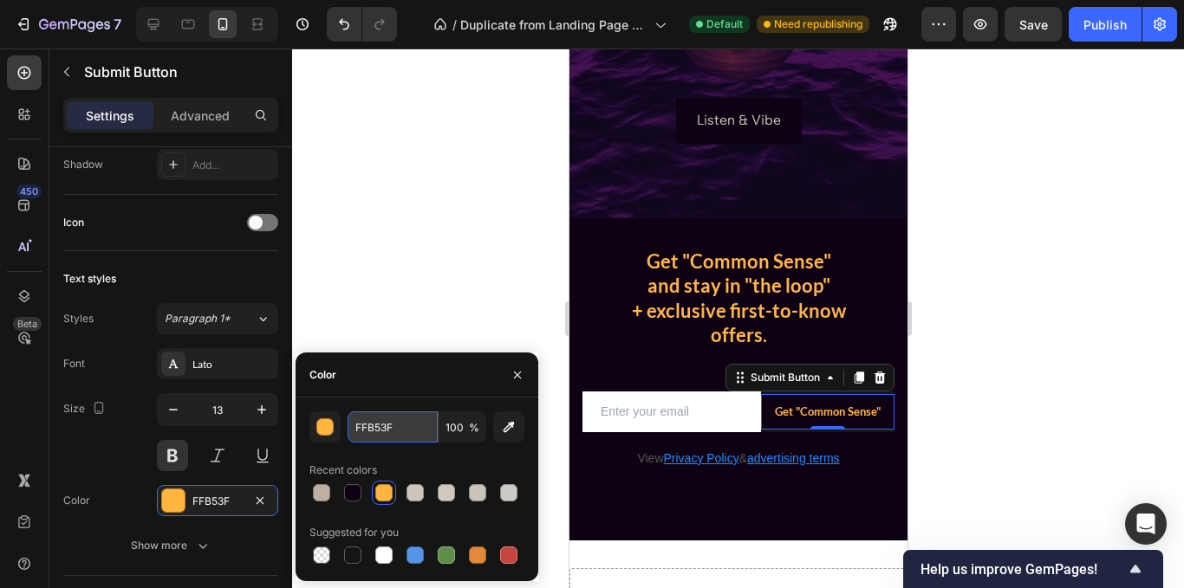
click at [393, 429] on input "FFB53F" at bounding box center [393, 427] width 90 height 31
paste input "CEC6B9"
type input "CEC6B9"
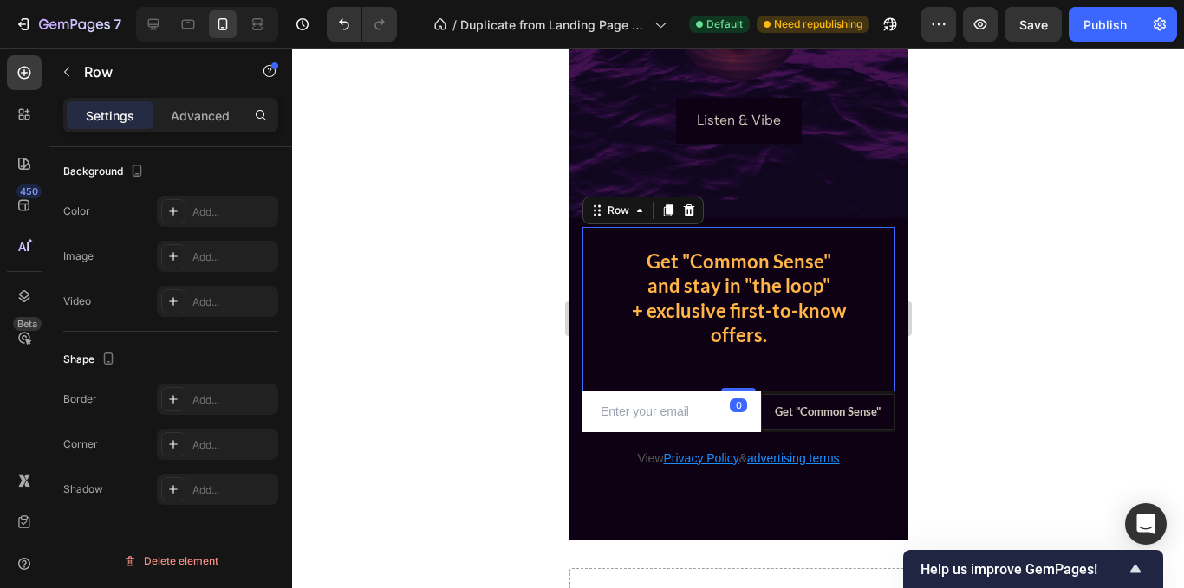
click at [642, 364] on div "Get "Common Sense" and stay in "the loop" + exclusive first-to-know offers. Hea…" at bounding box center [738, 309] width 312 height 165
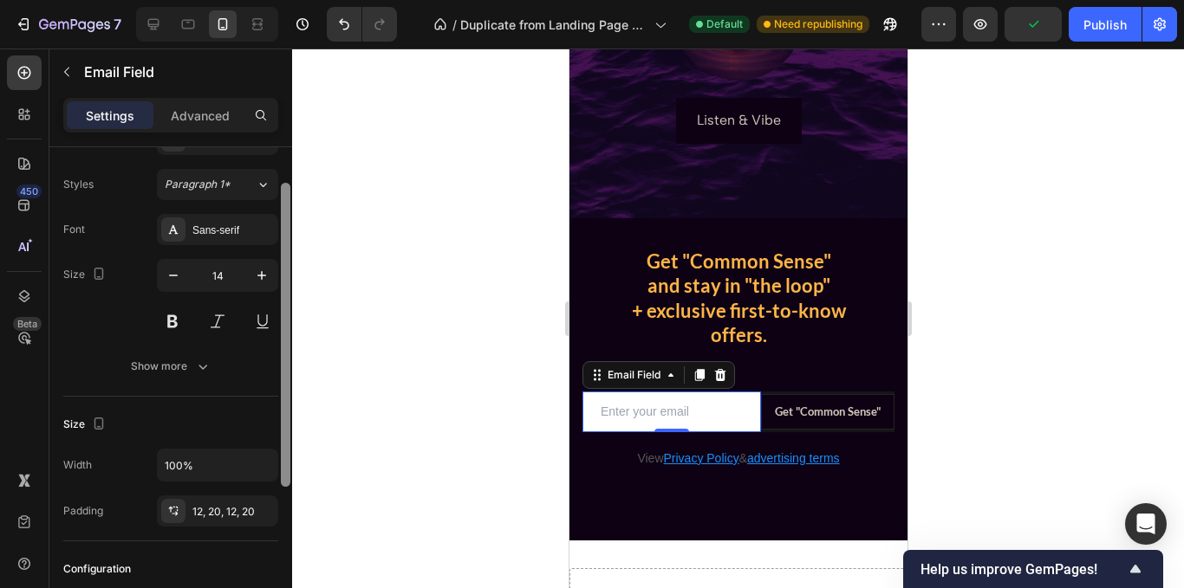
scroll to position [81, 0]
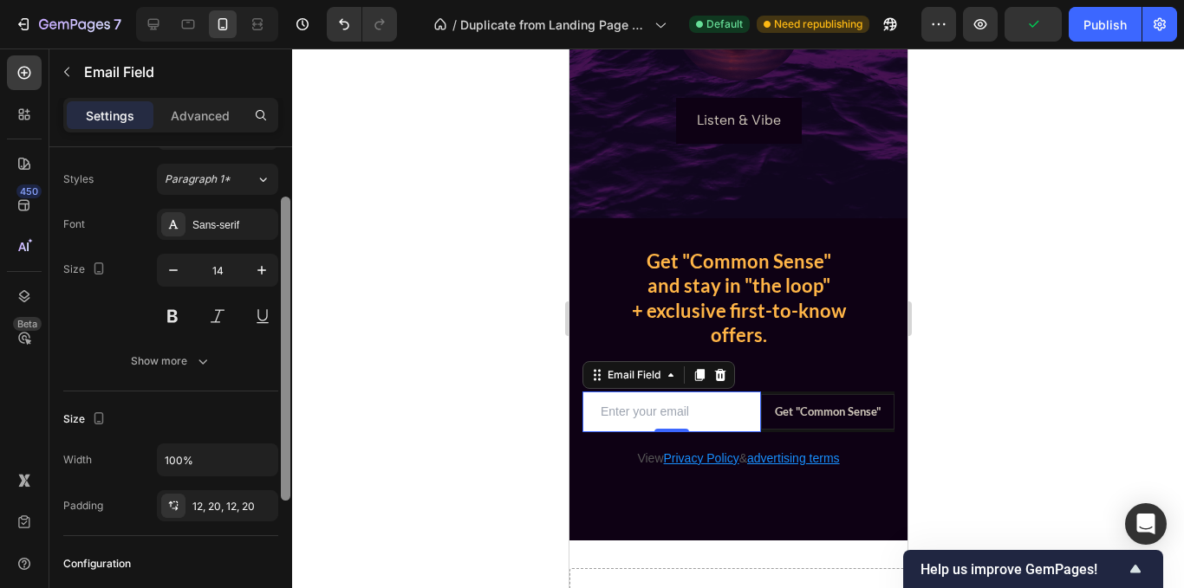
drag, startPoint x: 286, startPoint y: 198, endPoint x: 283, endPoint y: 248, distance: 50.4
click at [283, 248] on div at bounding box center [286, 349] width 10 height 304
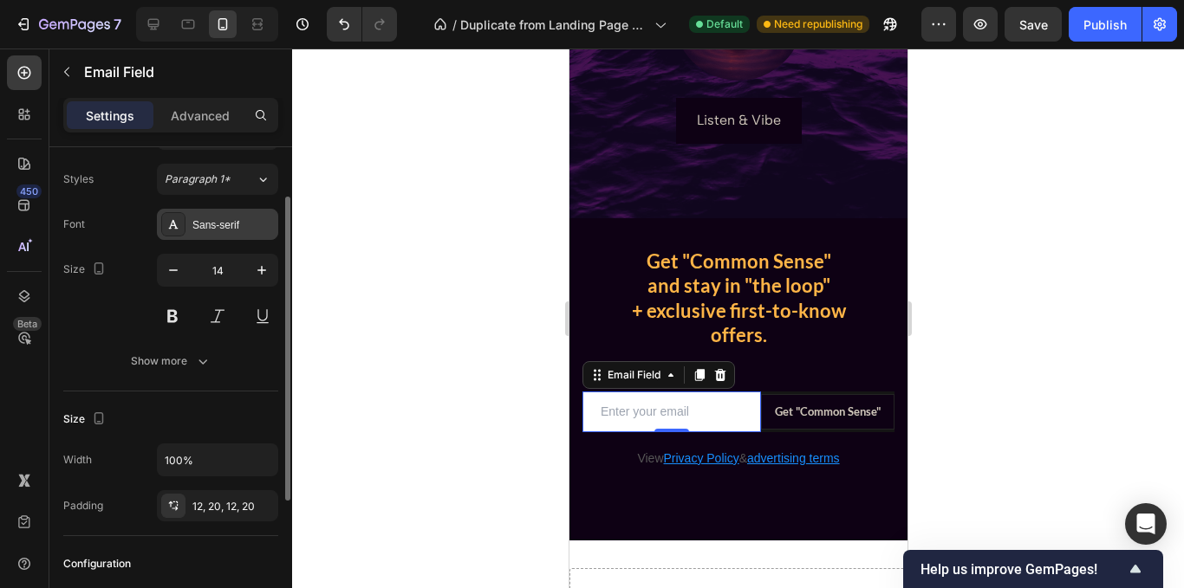
click at [208, 226] on div "Sans-serif" at bounding box center [232, 226] width 81 height 16
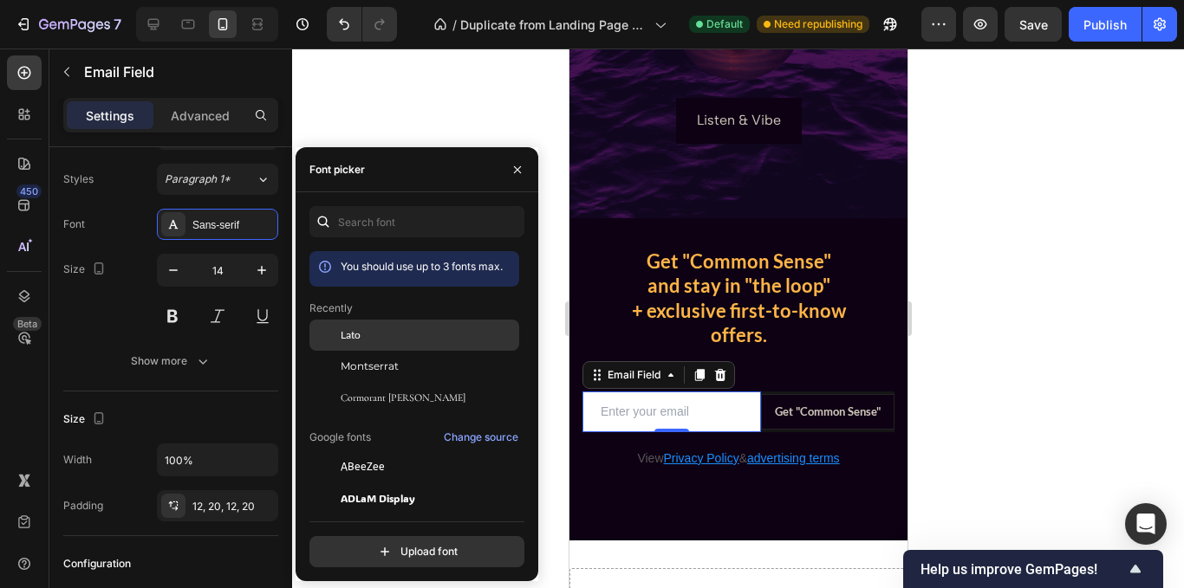
click at [366, 340] on div "Lato" at bounding box center [428, 336] width 175 height 16
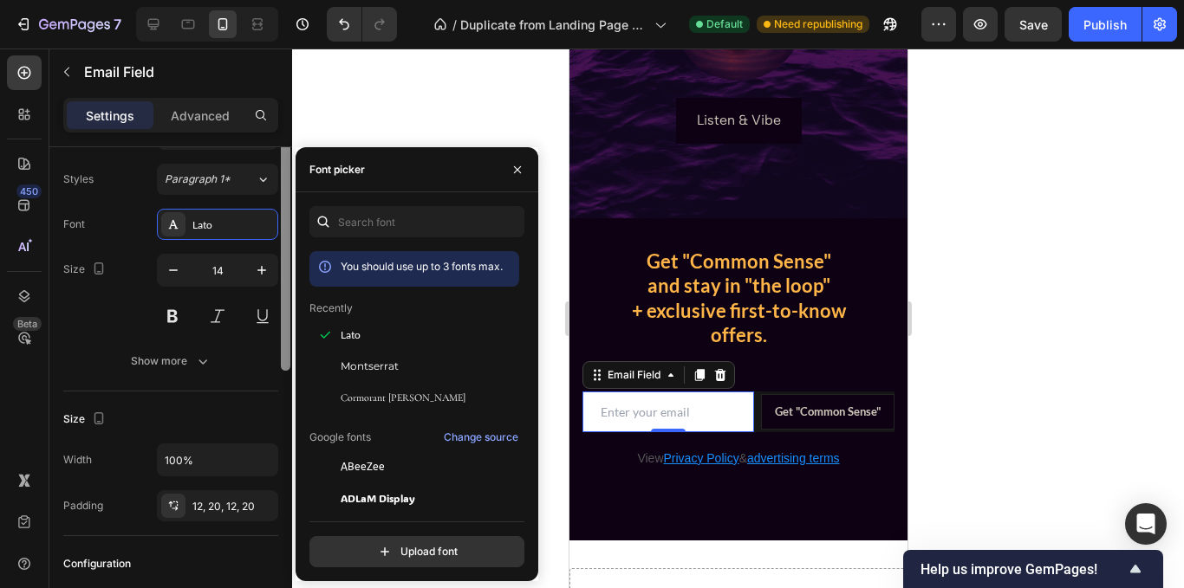
scroll to position [0, 0]
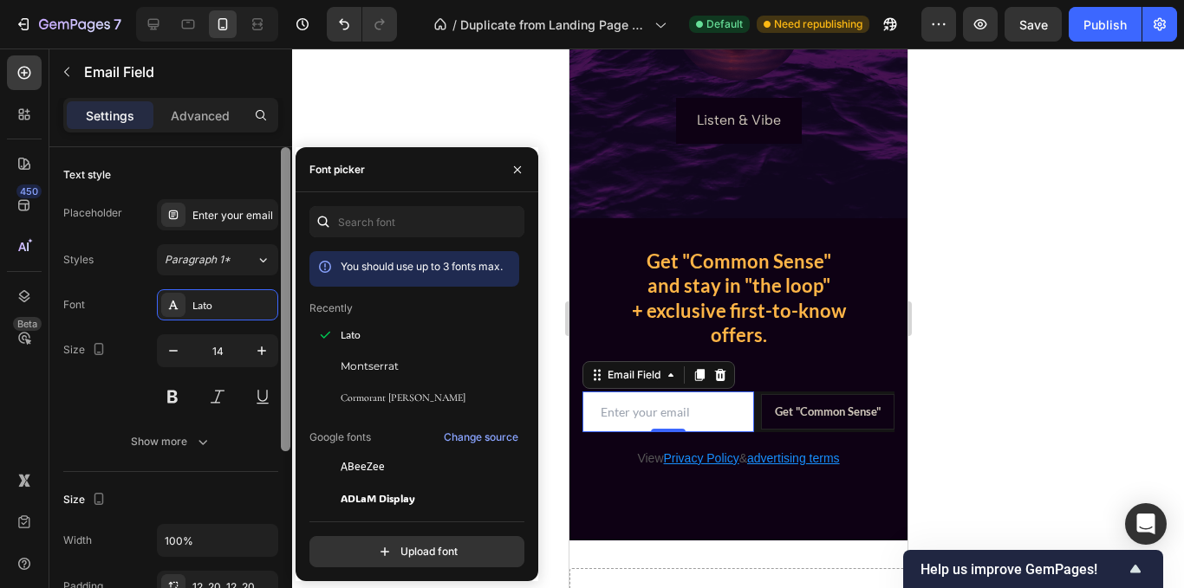
click at [285, 164] on div at bounding box center [285, 392] width 13 height 491
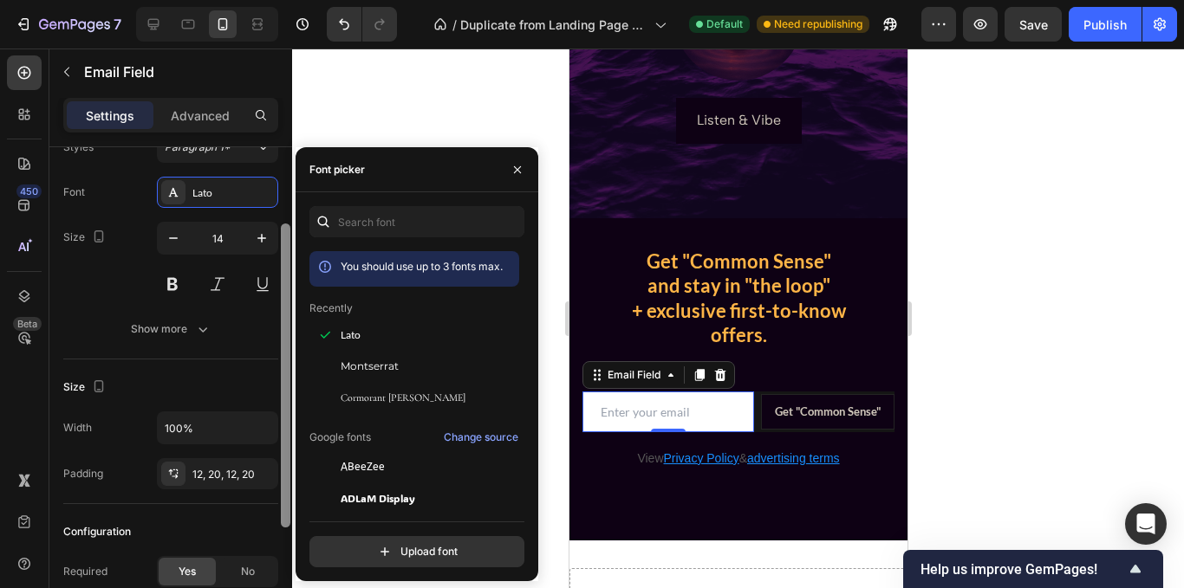
scroll to position [119, 0]
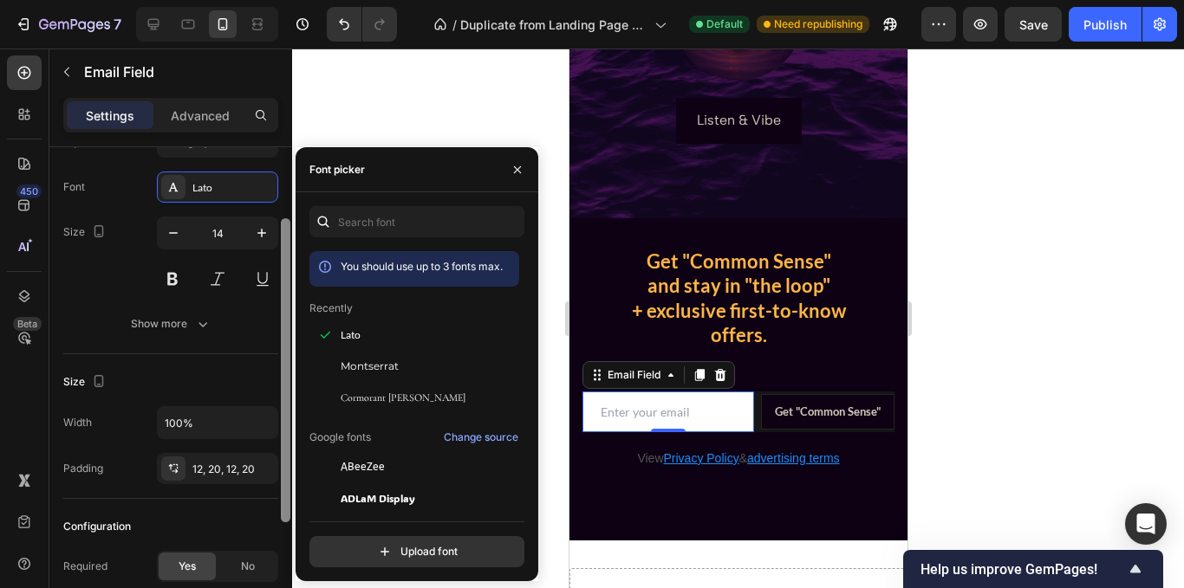
drag, startPoint x: 289, startPoint y: 264, endPoint x: 281, endPoint y: 338, distance: 74.2
click at [281, 338] on div at bounding box center [286, 370] width 10 height 304
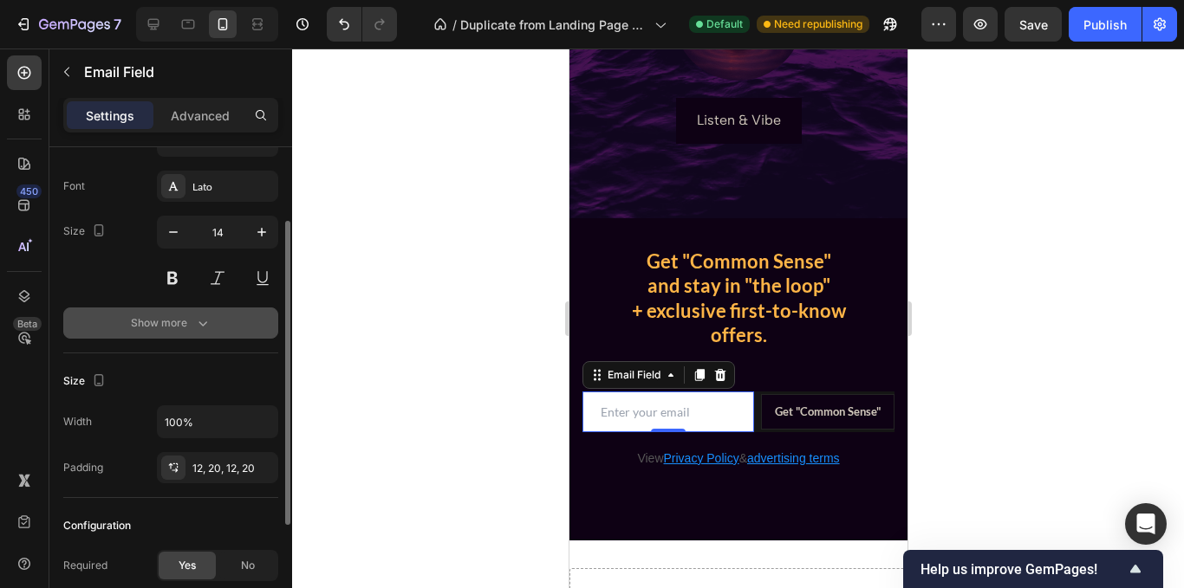
click at [195, 334] on button "Show more" at bounding box center [170, 323] width 215 height 31
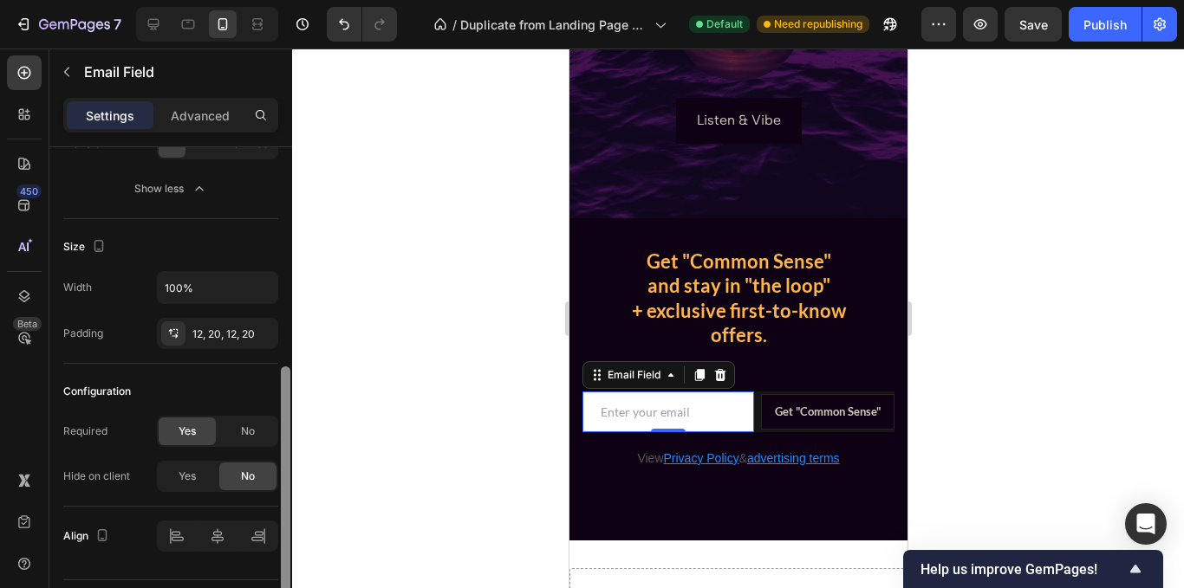
scroll to position [439, 0]
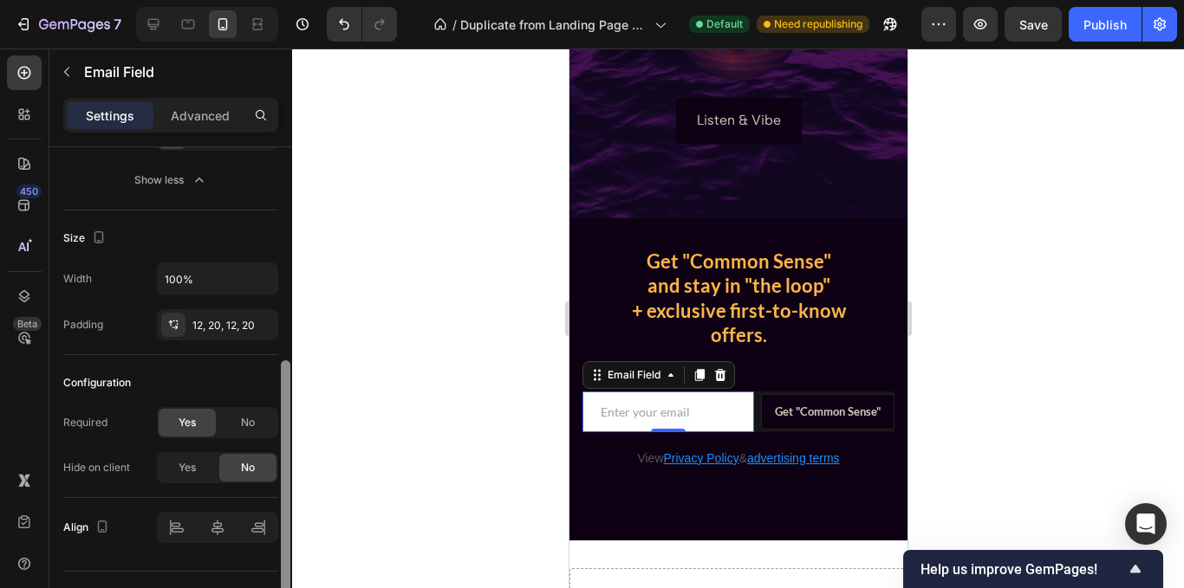
drag, startPoint x: 283, startPoint y: 338, endPoint x: 281, endPoint y: 546, distance: 208.0
click at [281, 546] on div at bounding box center [286, 484] width 10 height 247
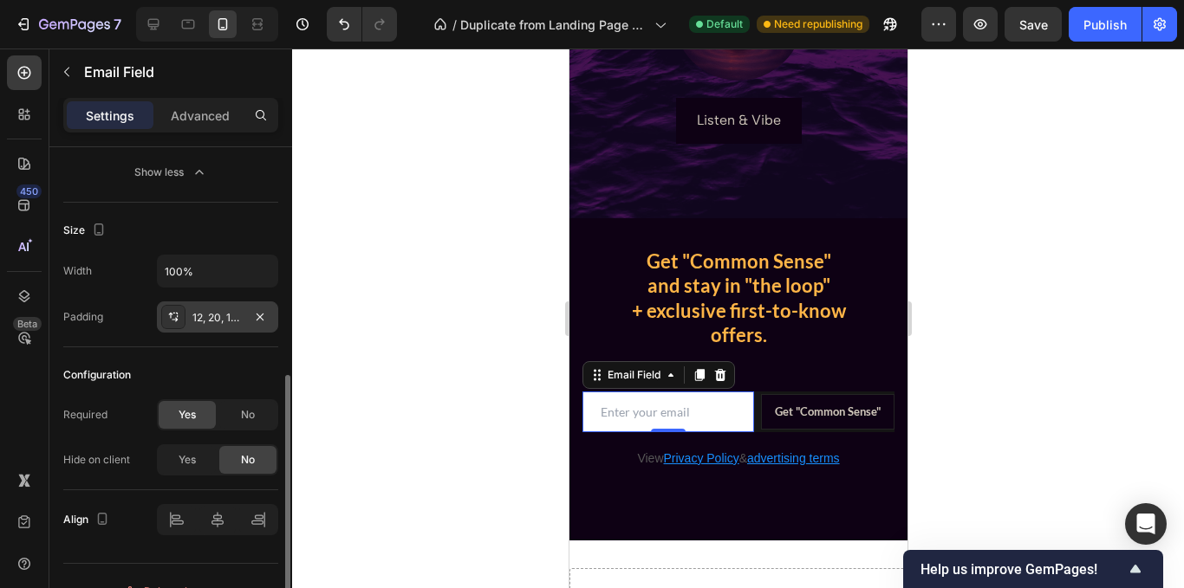
click at [226, 320] on div "12, 20, 12, 20" at bounding box center [217, 318] width 50 height 16
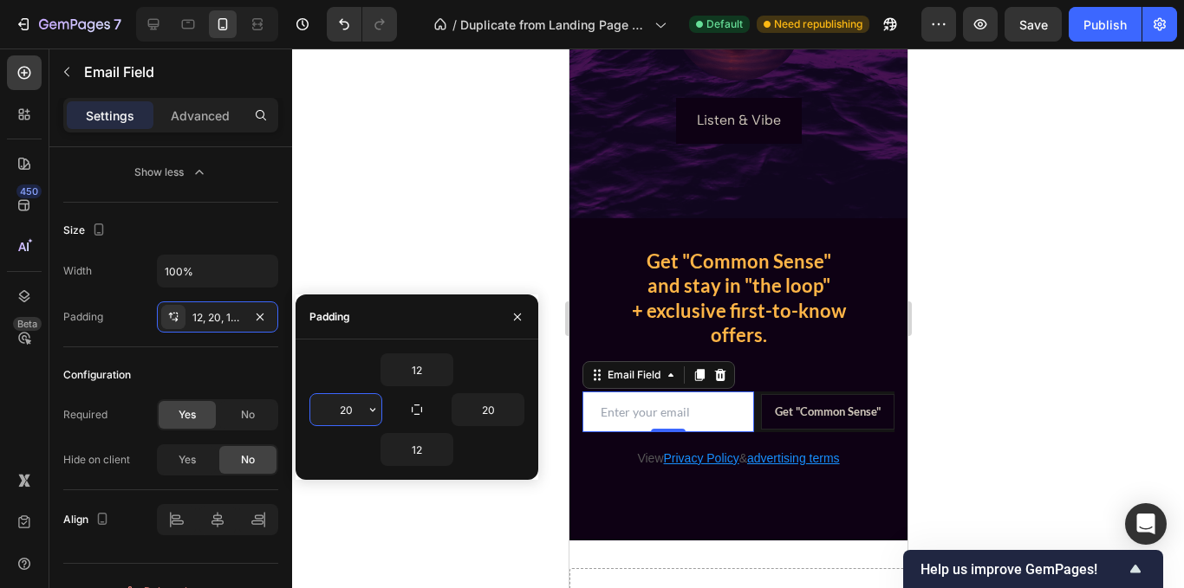
click at [349, 408] on input "20" at bounding box center [345, 409] width 71 height 31
type input "12"
click at [496, 409] on input "20" at bounding box center [487, 409] width 71 height 31
type input "12"
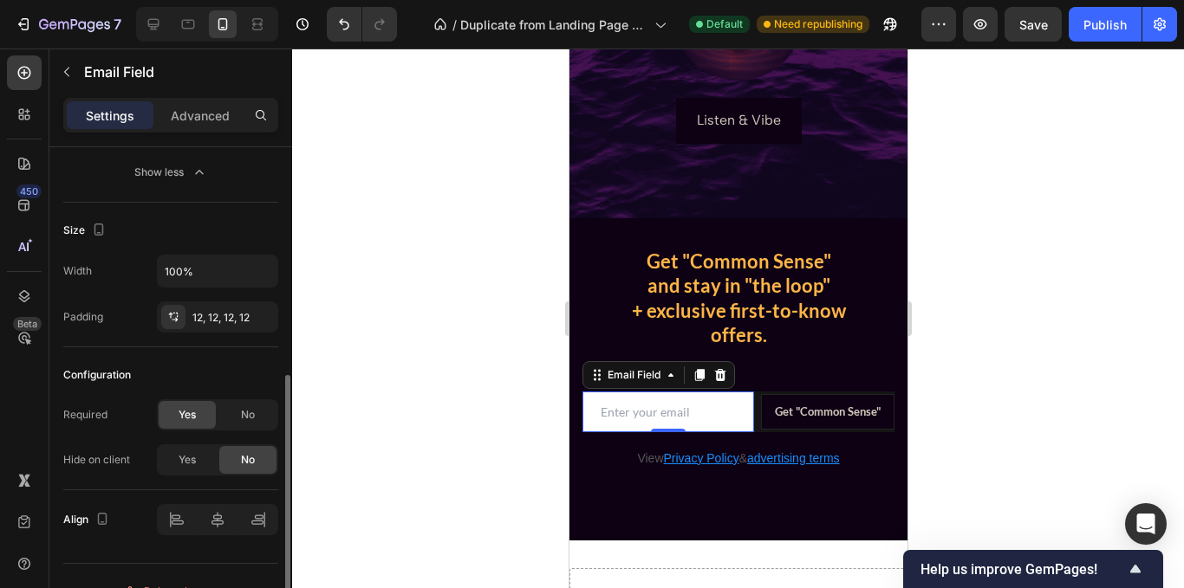
click at [240, 209] on div "Size Width 100% Padding 12, 12, 12, 12" at bounding box center [170, 275] width 215 height 145
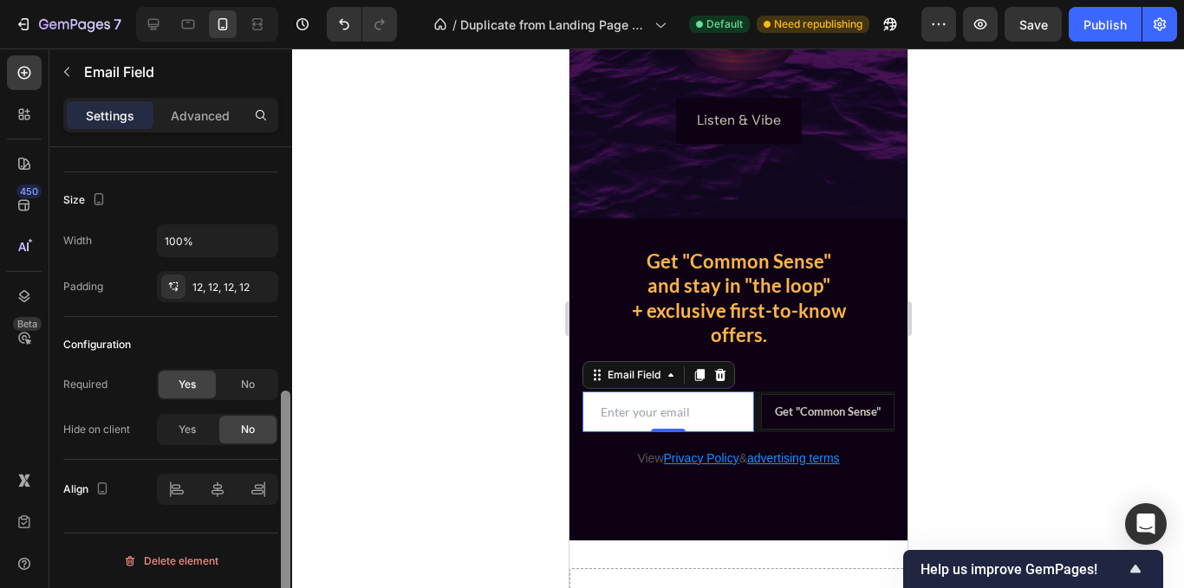
drag, startPoint x: 288, startPoint y: 391, endPoint x: 286, endPoint y: 502, distance: 110.9
click at [286, 502] on div at bounding box center [286, 514] width 10 height 247
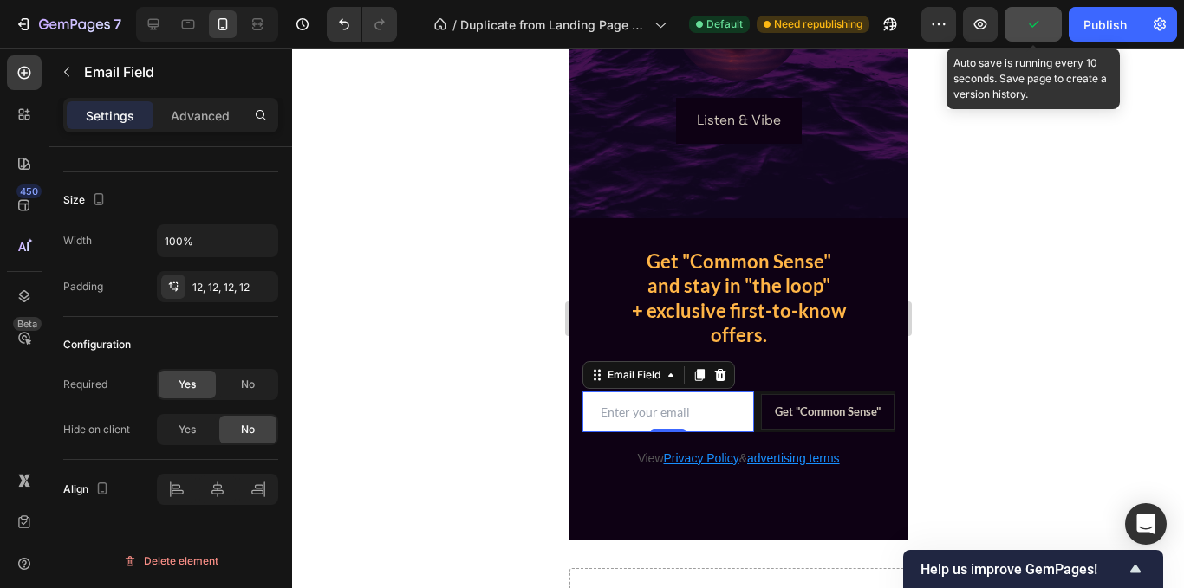
click at [1043, 19] on button "button" at bounding box center [1032, 24] width 57 height 35
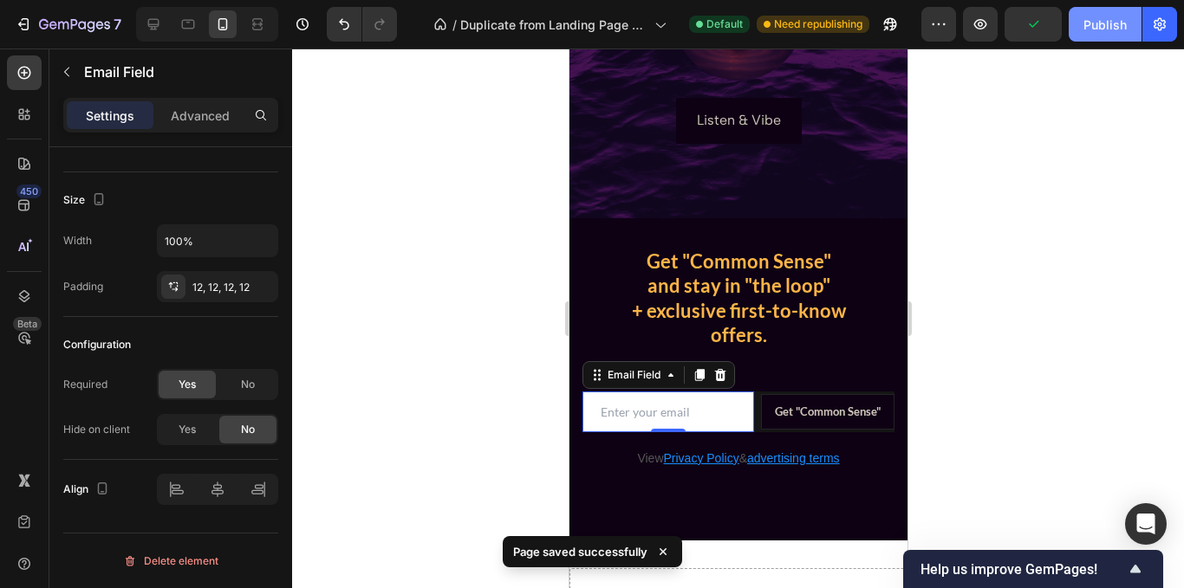
click at [1088, 29] on div "Publish" at bounding box center [1104, 25] width 43 height 18
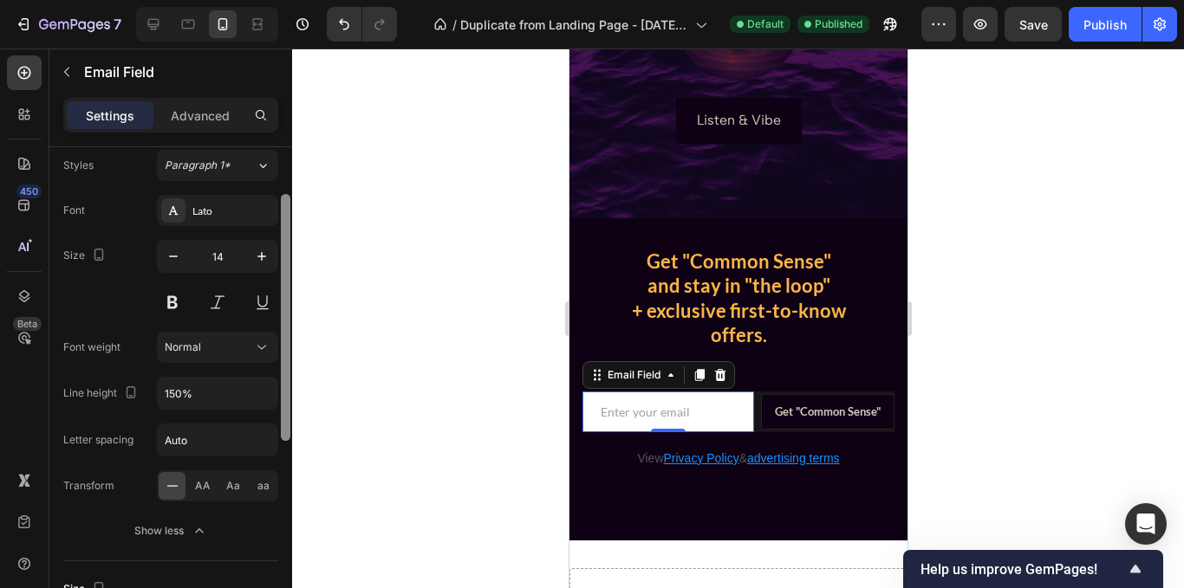
scroll to position [0, 0]
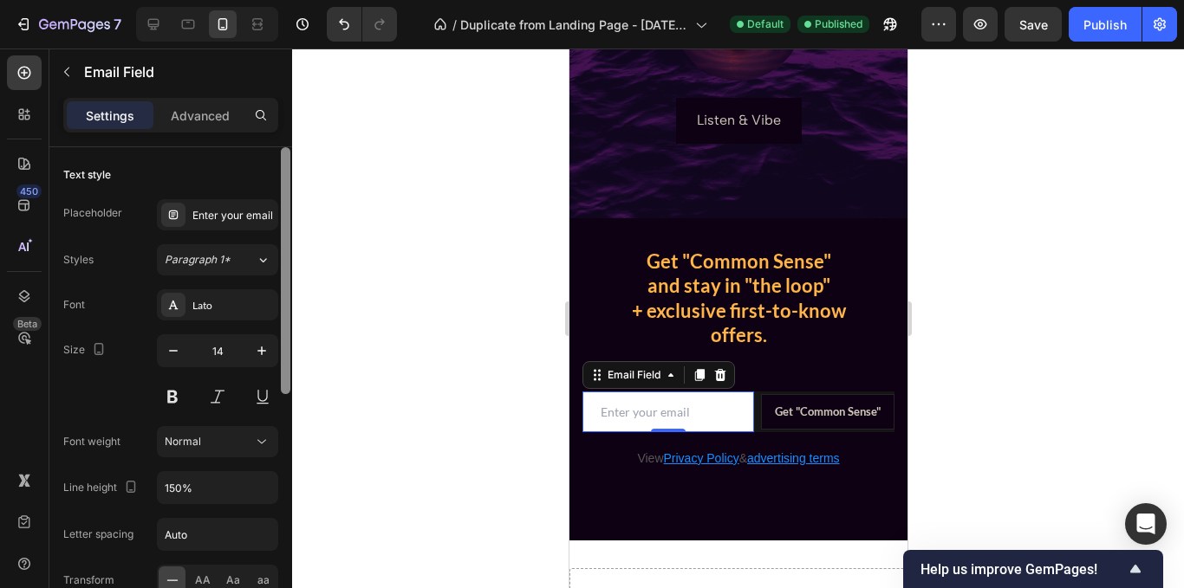
drag, startPoint x: 289, startPoint y: 414, endPoint x: 341, endPoint y: 62, distance: 355.8
click at [341, 0] on div "7 Version history / Duplicate from Landing Page - [DATE] 14:10:19 Default Publi…" at bounding box center [592, 0] width 1184 height 0
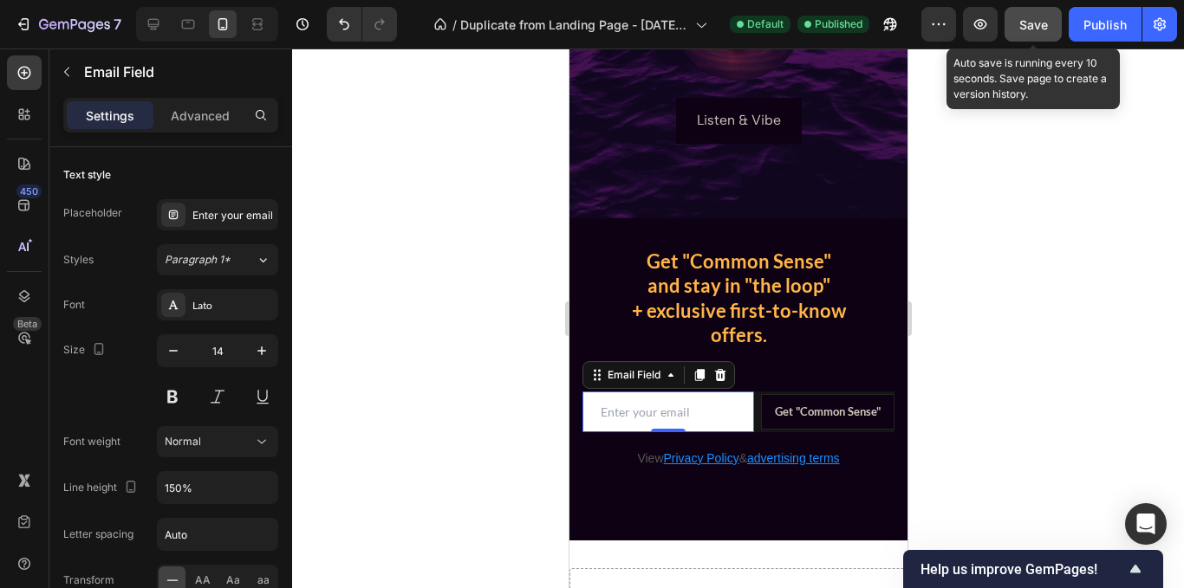
click at [1049, 19] on button "Save" at bounding box center [1032, 24] width 57 height 35
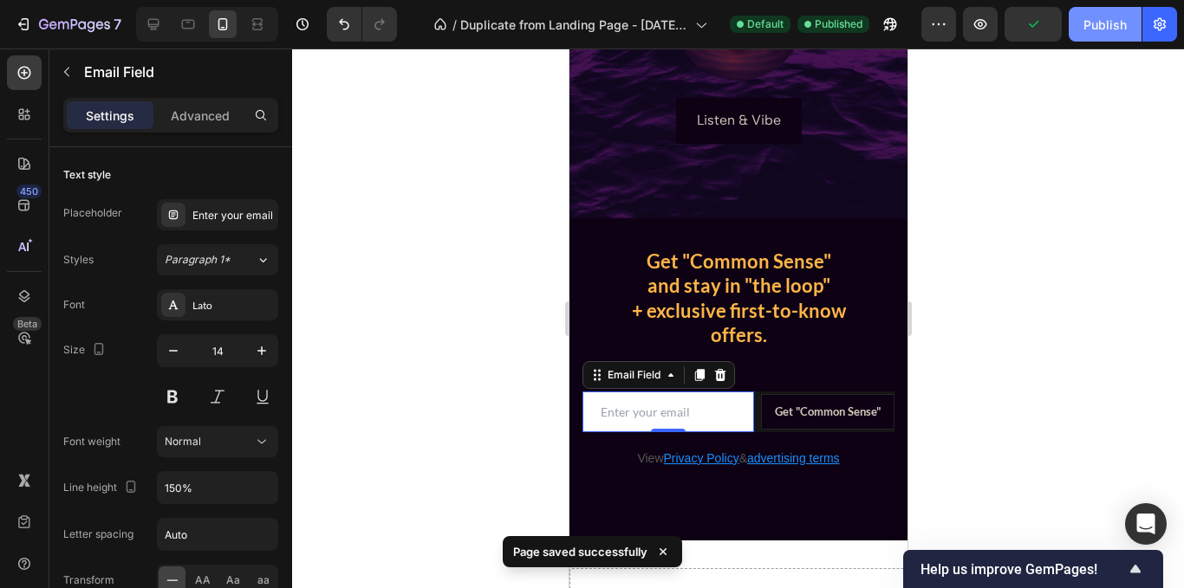
click at [1102, 23] on div "Publish" at bounding box center [1104, 25] width 43 height 18
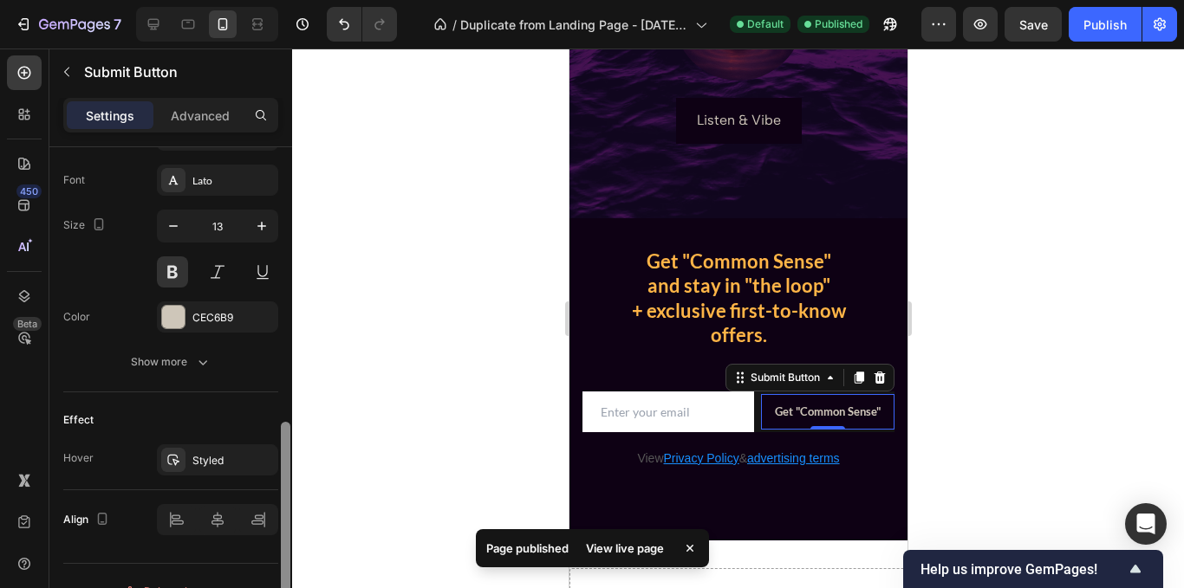
scroll to position [715, 0]
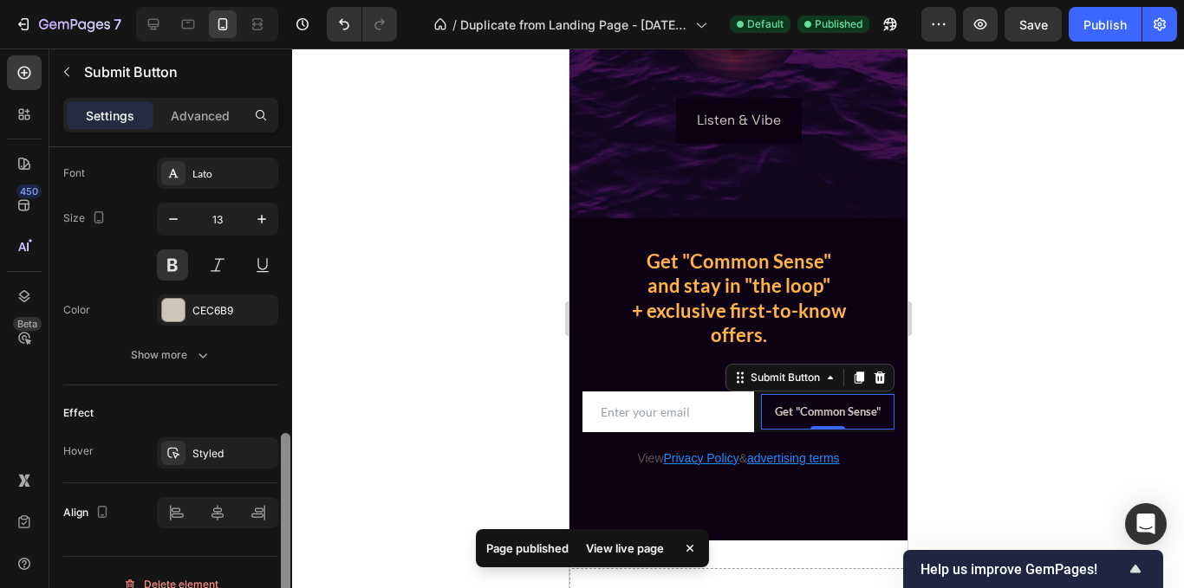
drag, startPoint x: 283, startPoint y: 303, endPoint x: 269, endPoint y: 589, distance: 286.4
click at [269, 0] on html "7 Version history / Duplicate from Landing Page - [DATE] 14:10:19 Default Publi…" at bounding box center [592, 0] width 1184 height 0
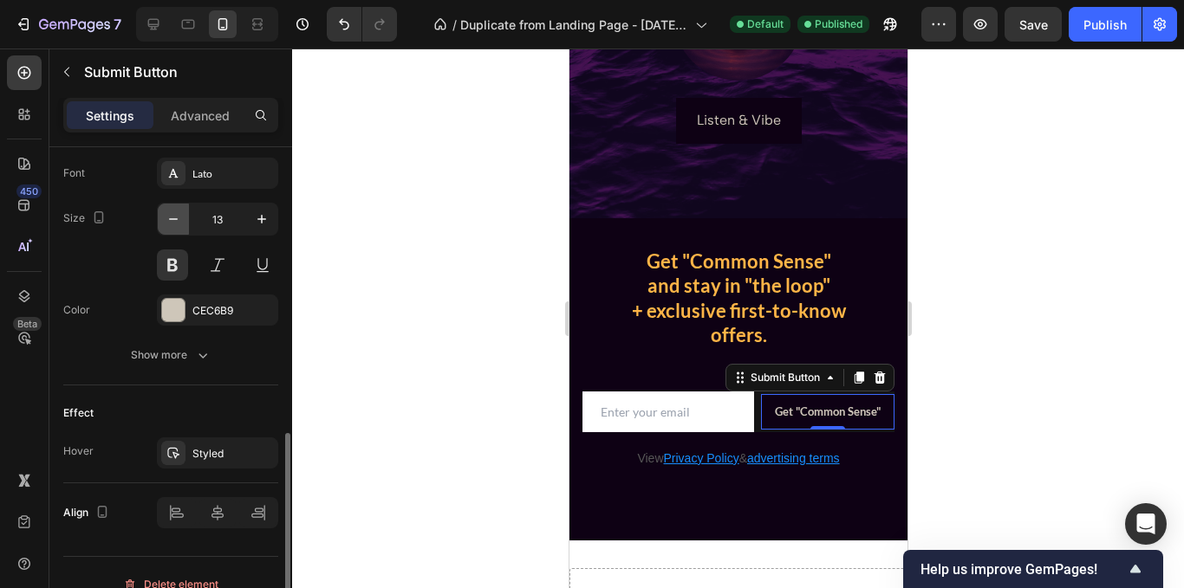
click at [172, 227] on icon "button" at bounding box center [173, 219] width 17 height 17
click at [262, 216] on icon "button" at bounding box center [261, 219] width 9 height 9
click at [177, 218] on icon "button" at bounding box center [173, 219] width 17 height 17
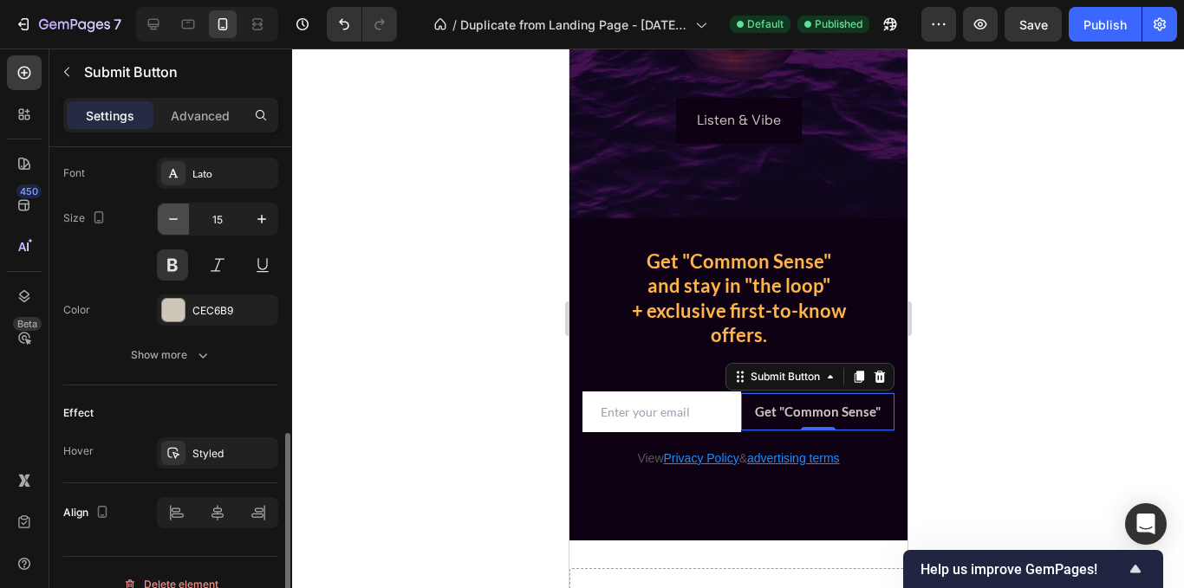
type input "14"
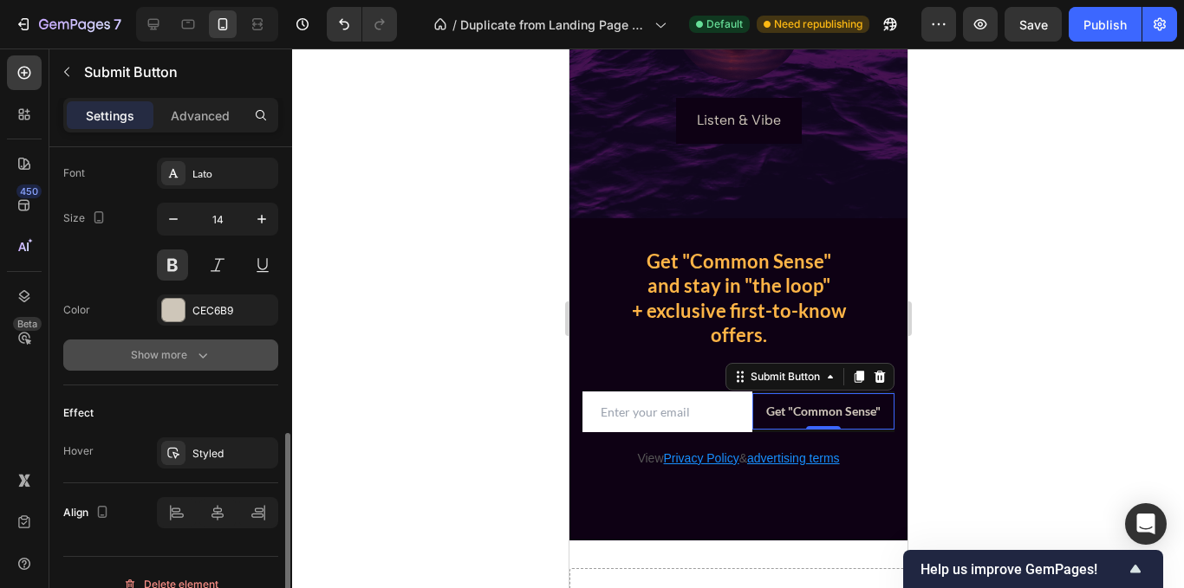
click at [184, 354] on div "Show more" at bounding box center [171, 355] width 81 height 17
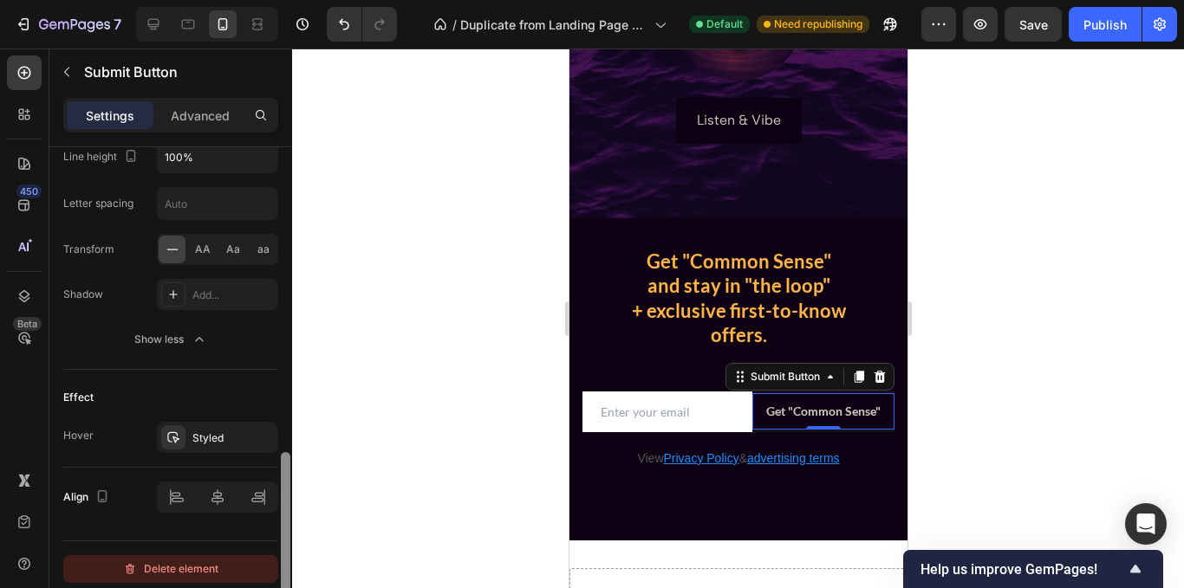
scroll to position [967, 0]
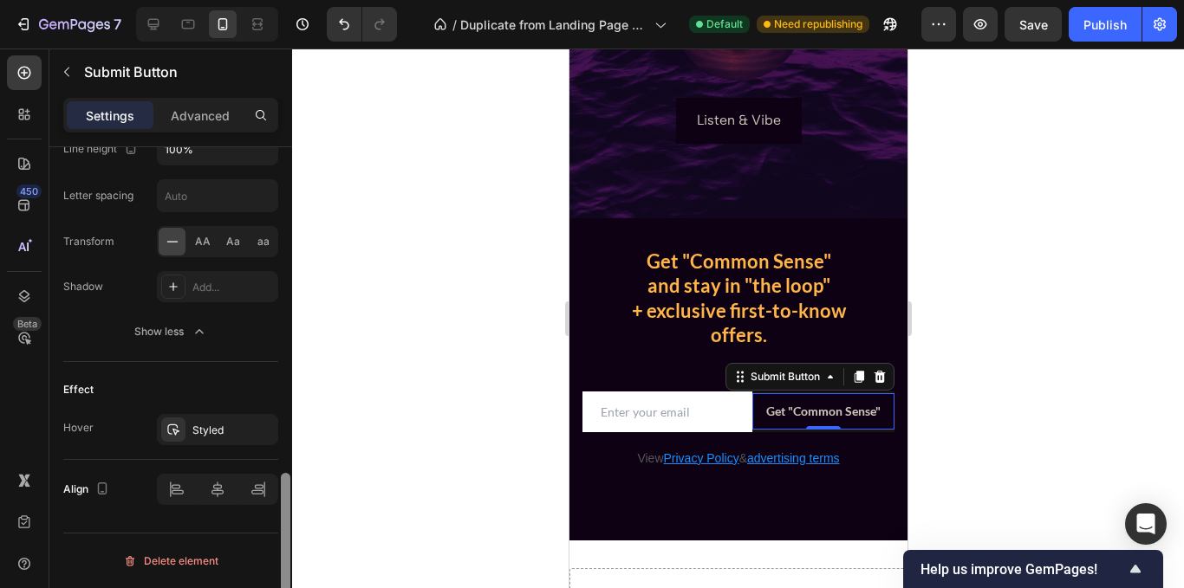
drag, startPoint x: 288, startPoint y: 449, endPoint x: 257, endPoint y: 583, distance: 137.9
click at [257, 583] on div "This element can only be used in the Contact Form to send data to Shopify Size …" at bounding box center [170, 392] width 243 height 491
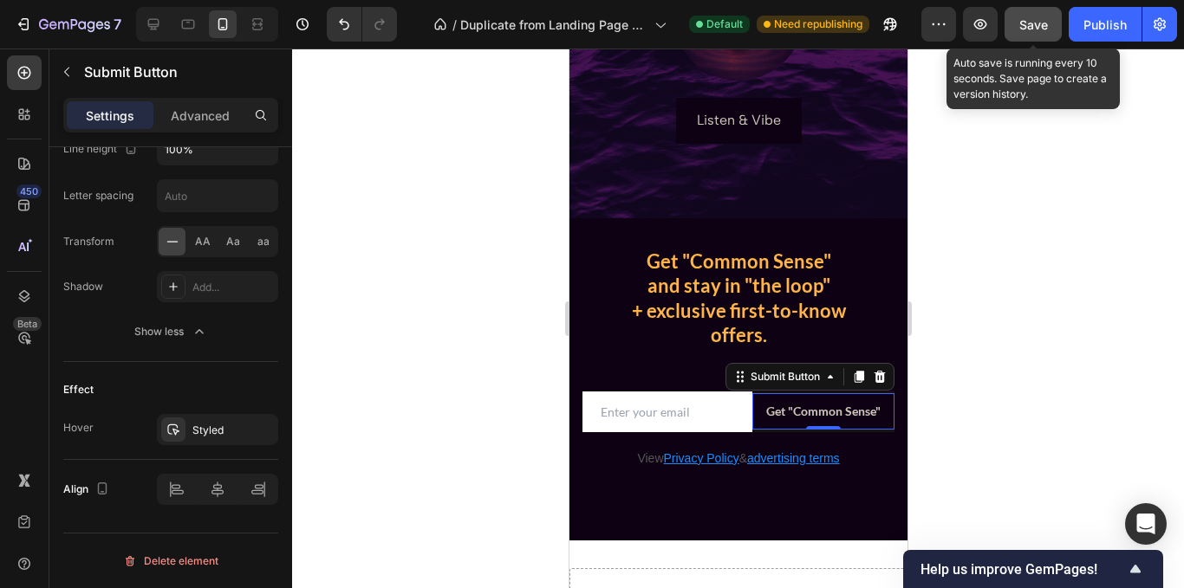
click at [1050, 28] on button "Save" at bounding box center [1032, 24] width 57 height 35
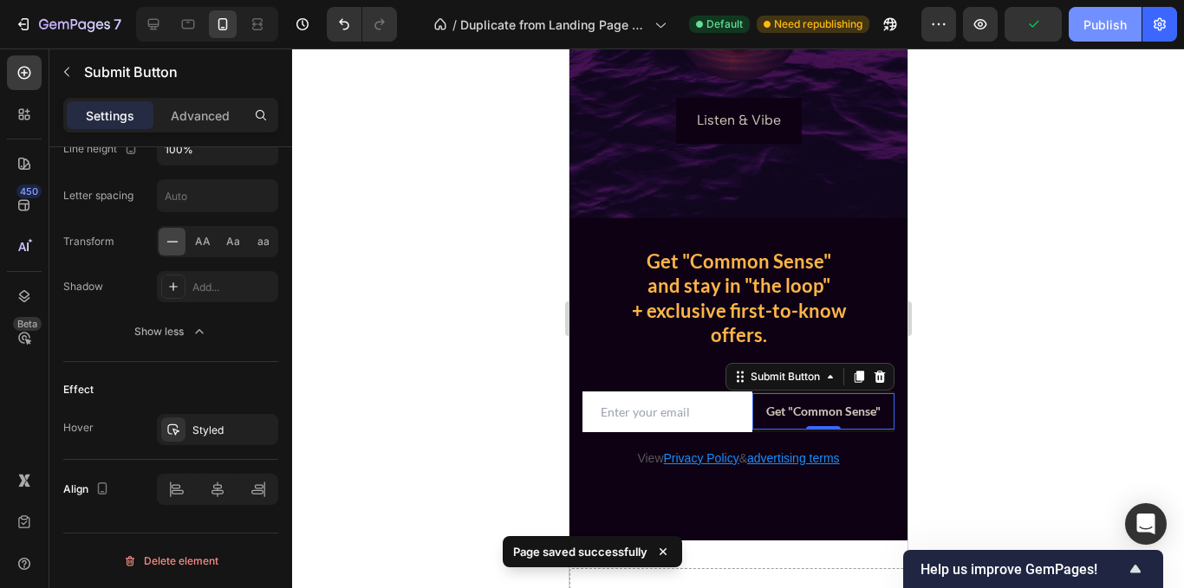
click at [1091, 28] on div "Publish" at bounding box center [1104, 25] width 43 height 18
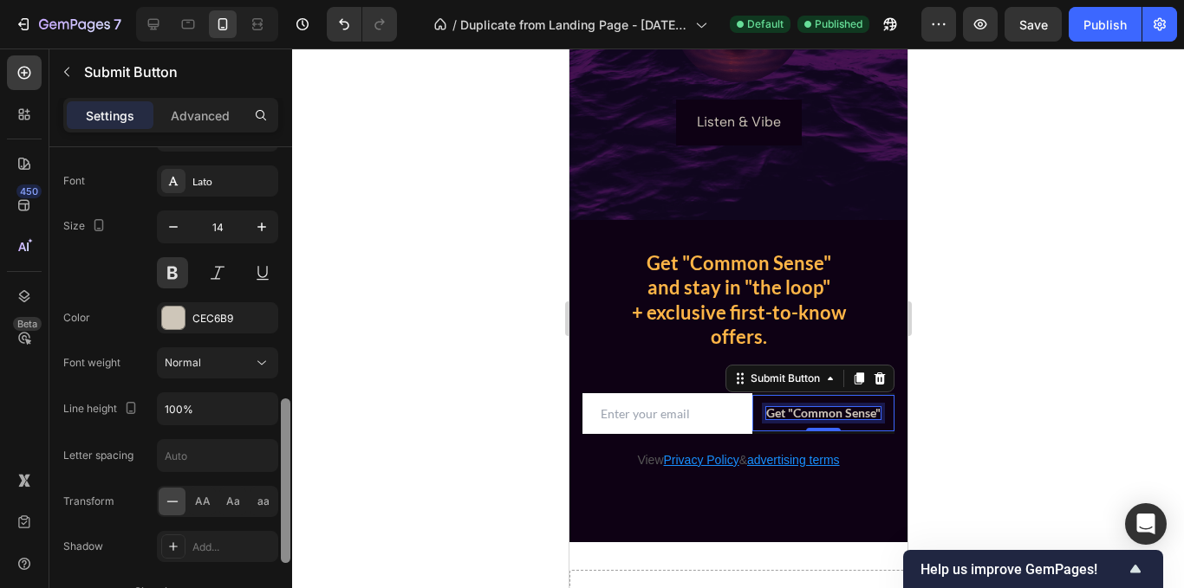
scroll to position [718, 0]
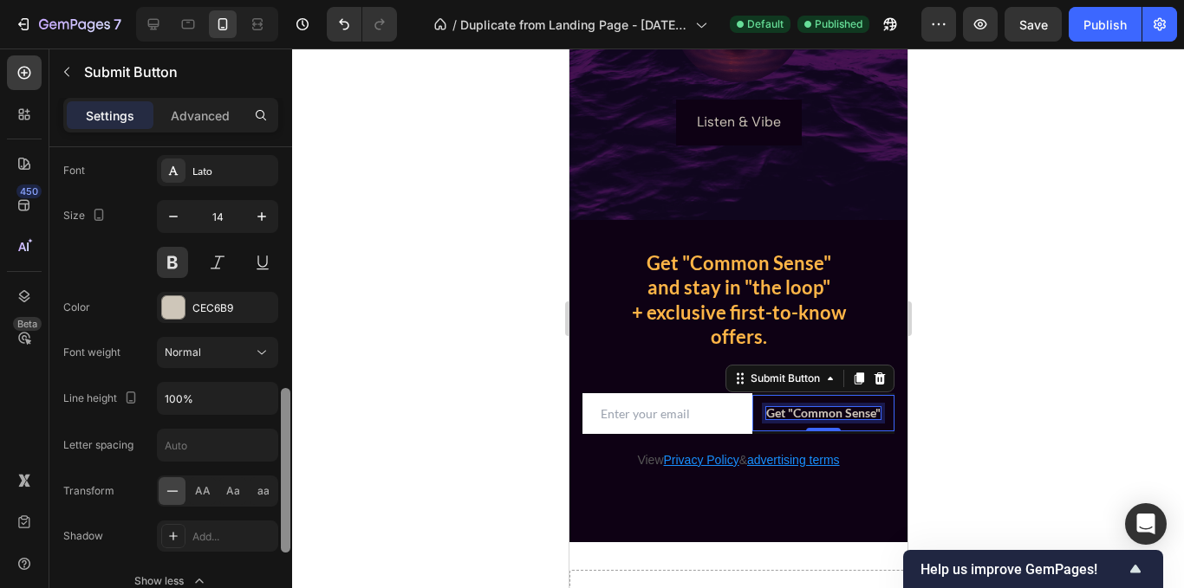
drag, startPoint x: 289, startPoint y: 511, endPoint x: 288, endPoint y: 427, distance: 84.1
click at [288, 427] on div at bounding box center [286, 470] width 10 height 165
click at [172, 265] on button at bounding box center [172, 262] width 31 height 31
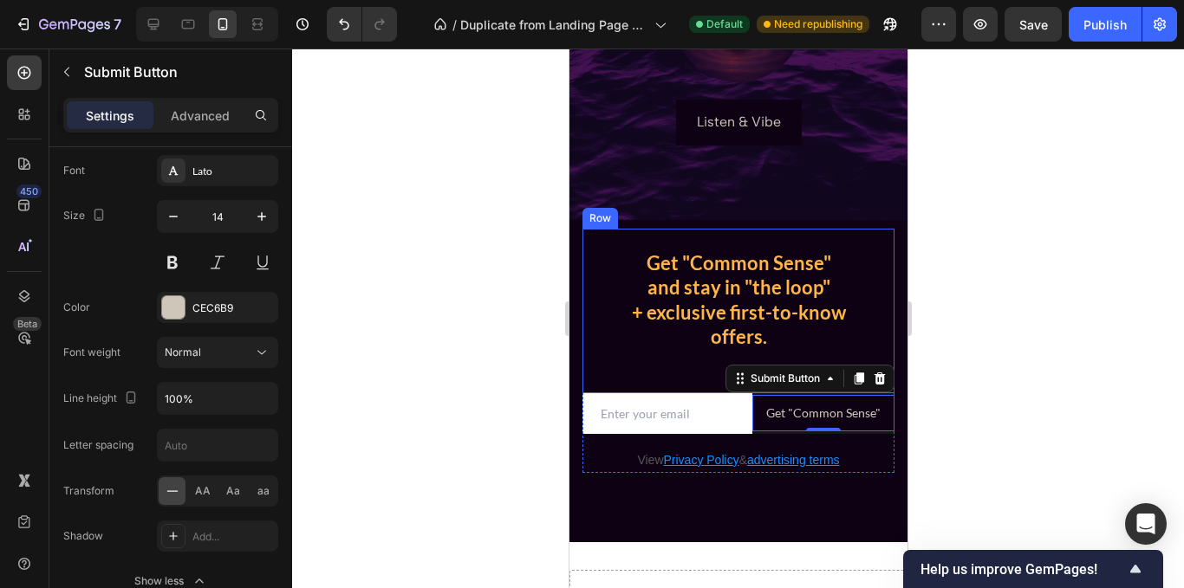
scroll to position [0, 0]
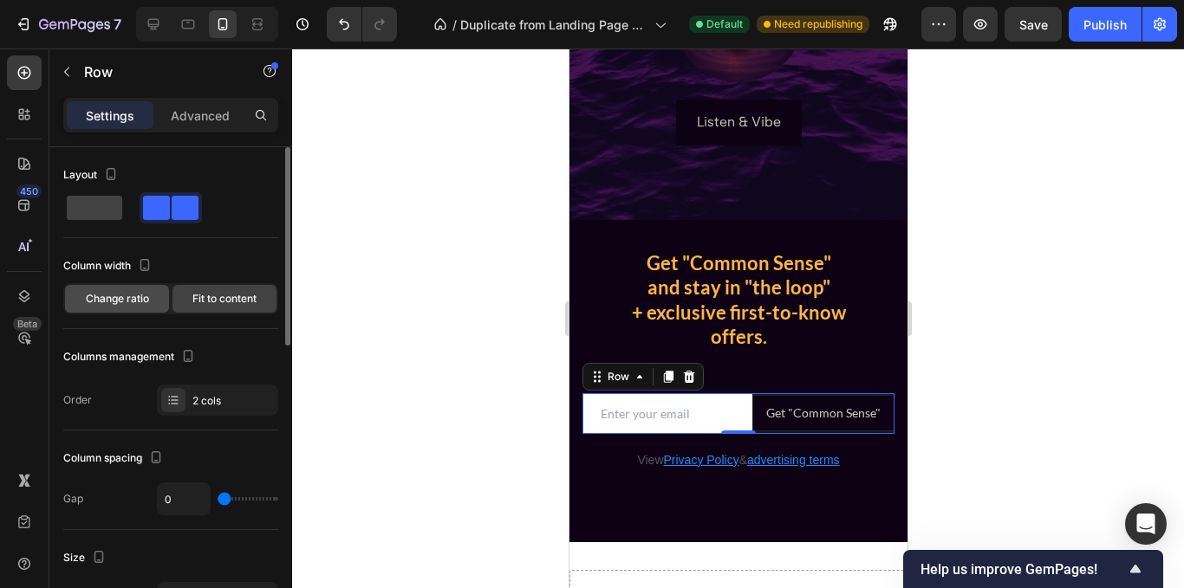
click at [127, 305] on span "Change ratio" at bounding box center [117, 299] width 63 height 16
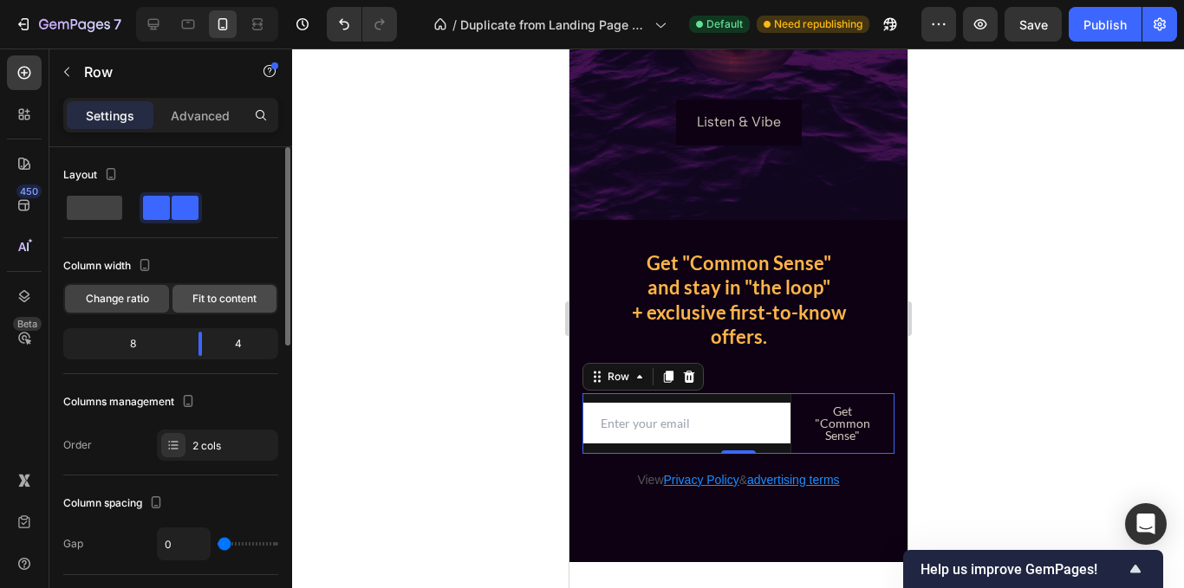
click at [227, 310] on div "Fit to content" at bounding box center [224, 299] width 104 height 28
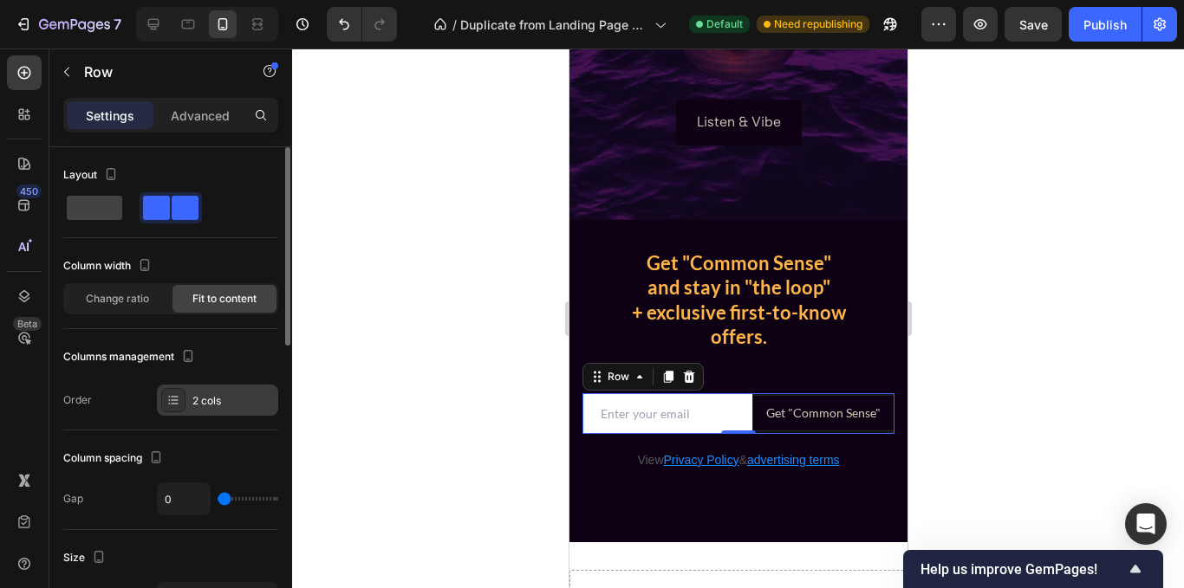
click at [205, 397] on div "2 cols" at bounding box center [232, 401] width 81 height 16
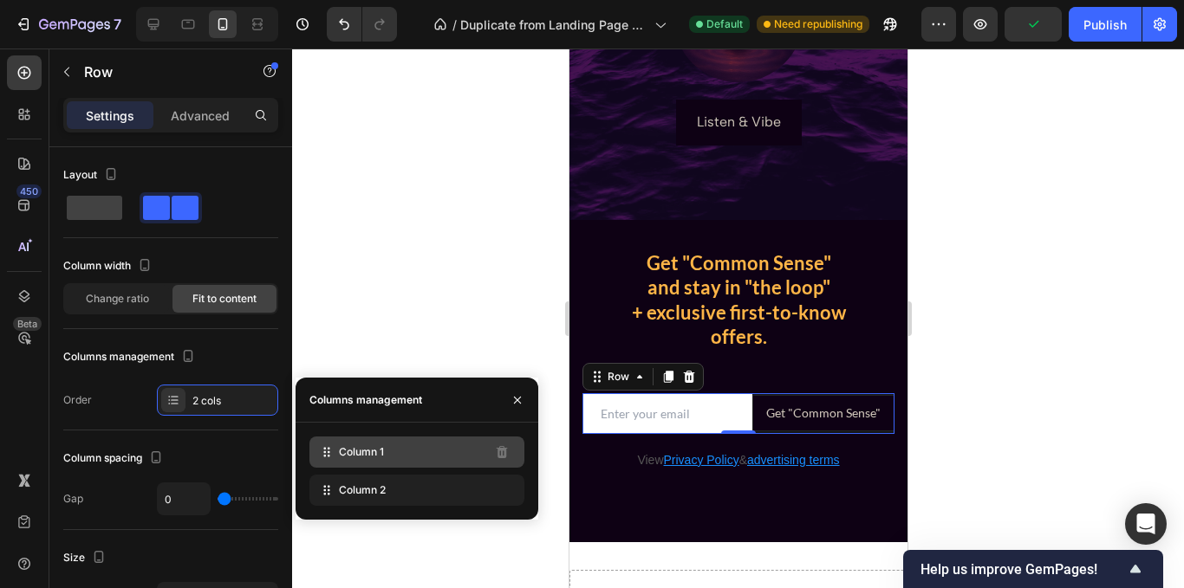
click at [364, 450] on span "Column 1" at bounding box center [361, 453] width 45 height 16
drag, startPoint x: 396, startPoint y: 497, endPoint x: 397, endPoint y: 452, distance: 45.1
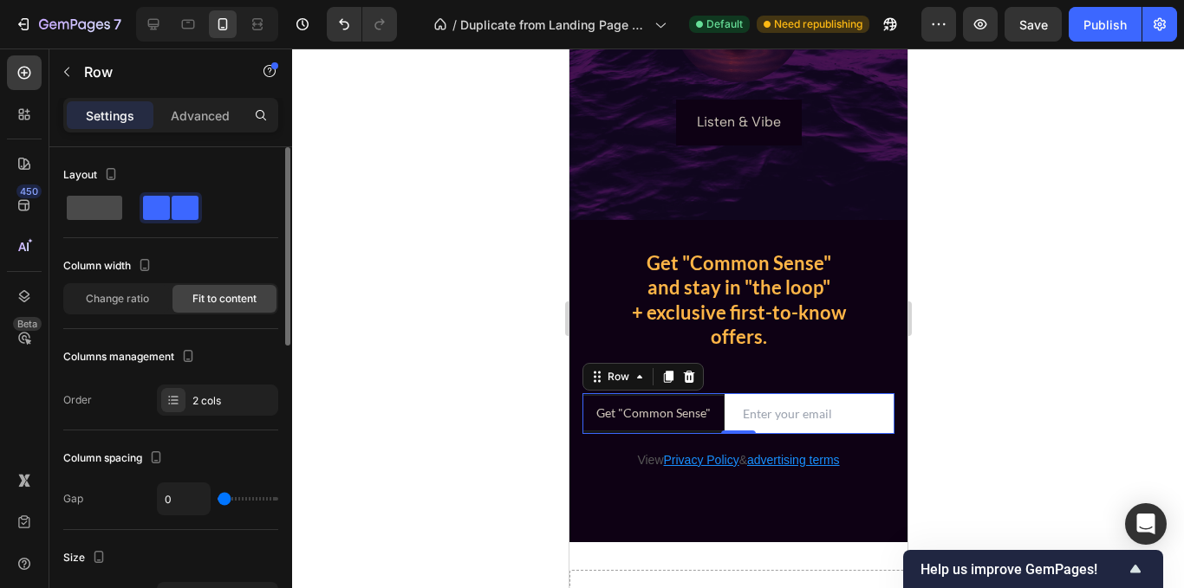
click at [100, 218] on span at bounding box center [94, 208] width 55 height 24
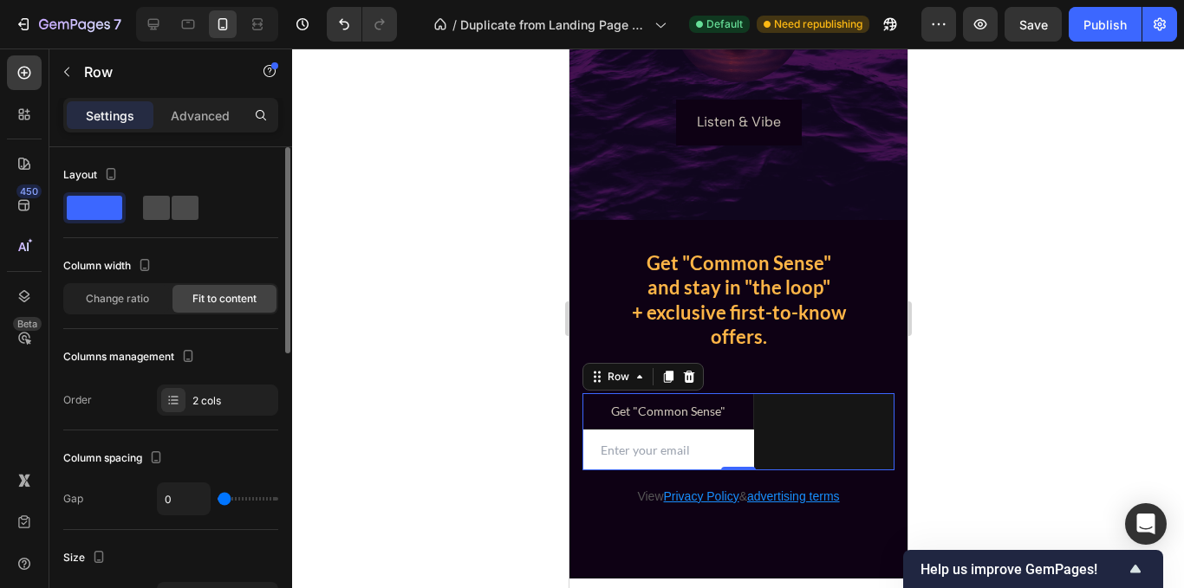
click at [163, 211] on span at bounding box center [156, 208] width 27 height 24
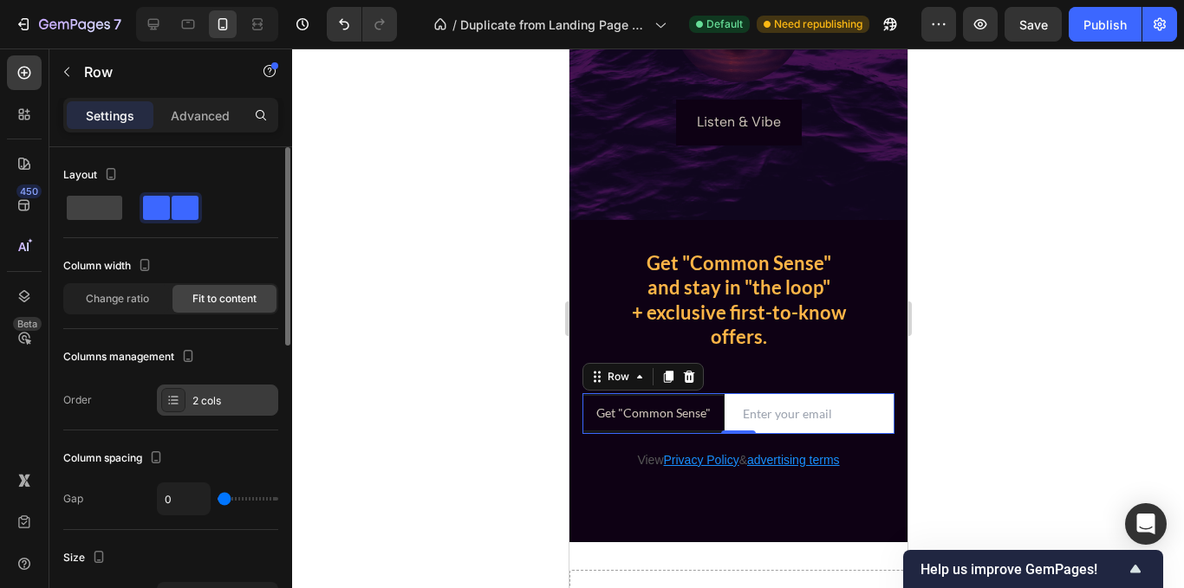
click at [200, 392] on div "2 cols" at bounding box center [217, 400] width 121 height 31
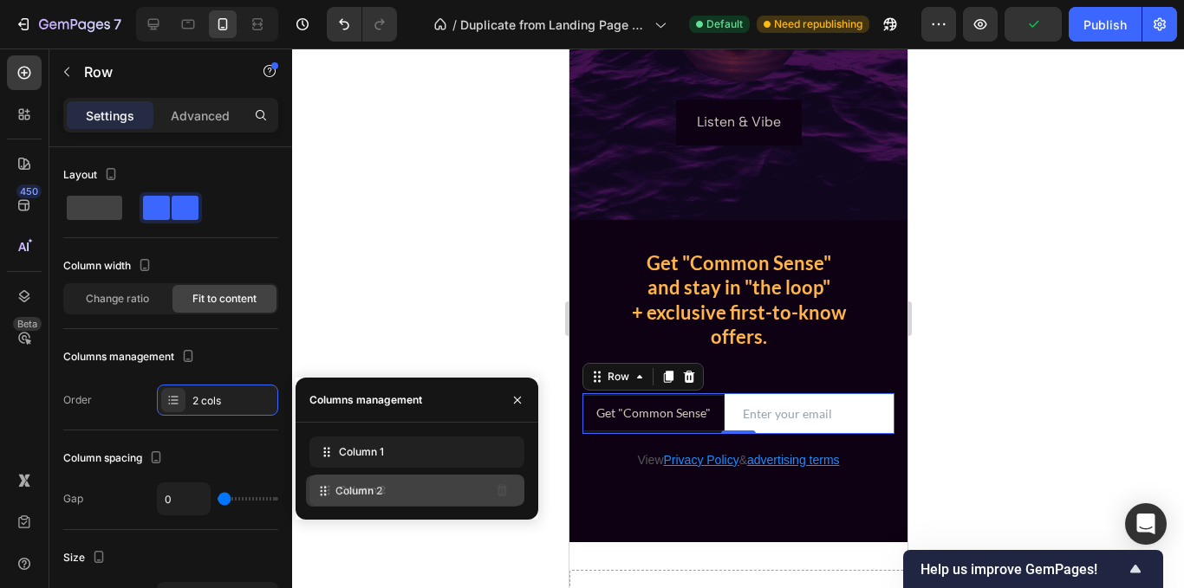
drag, startPoint x: 374, startPoint y: 455, endPoint x: 371, endPoint y: 498, distance: 43.5
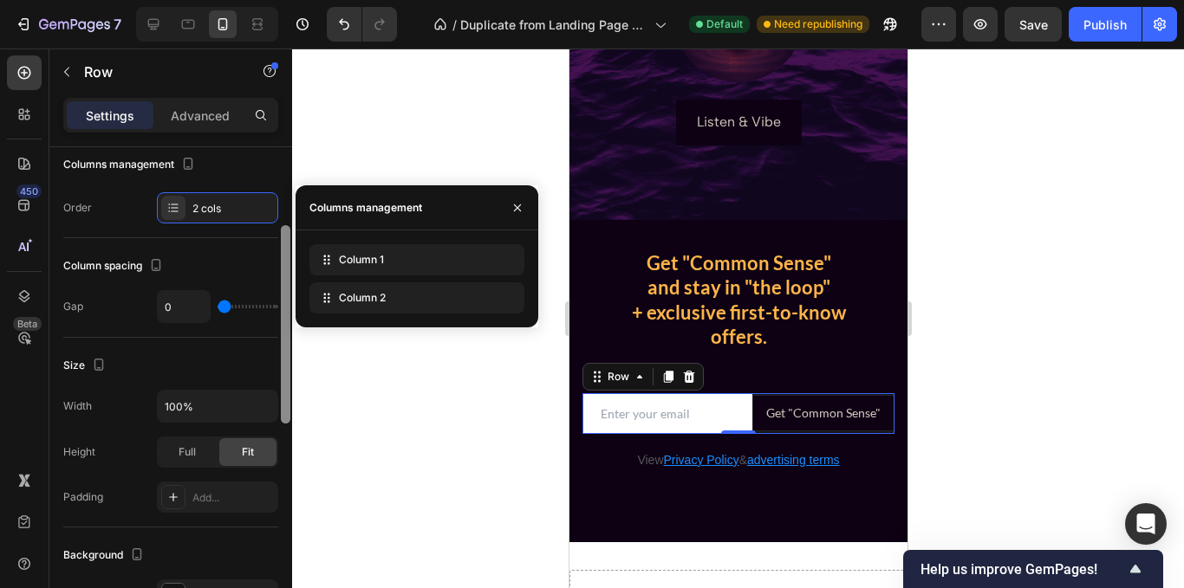
click at [276, 386] on div "Layout Column width Change ratio Fit to content Columns management Order 2 cols…" at bounding box center [170, 392] width 243 height 491
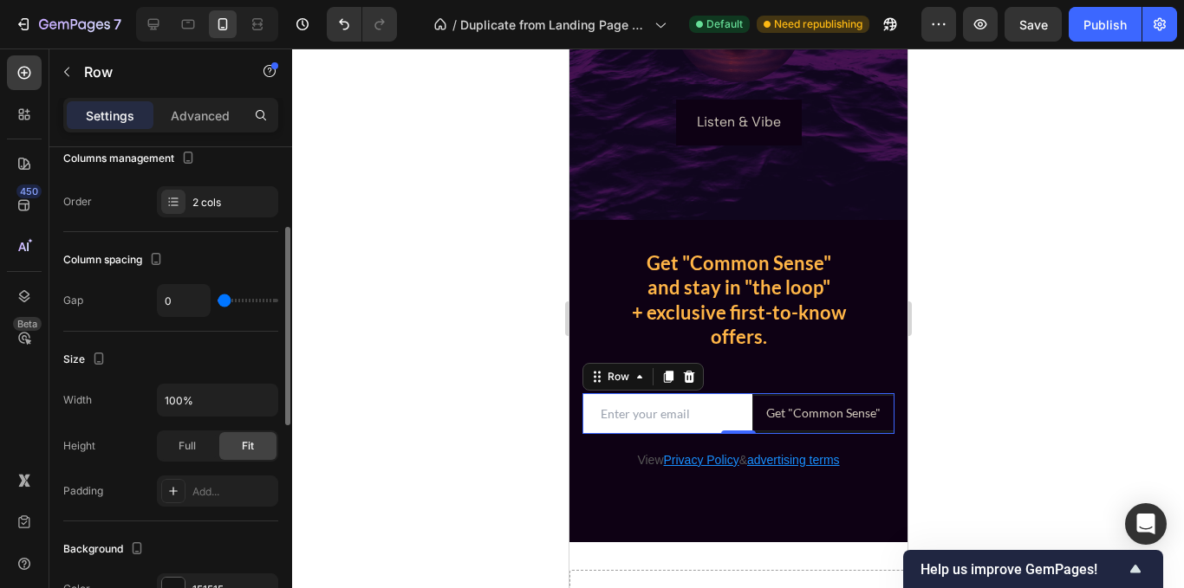
type input "2"
type input "9"
type input "11"
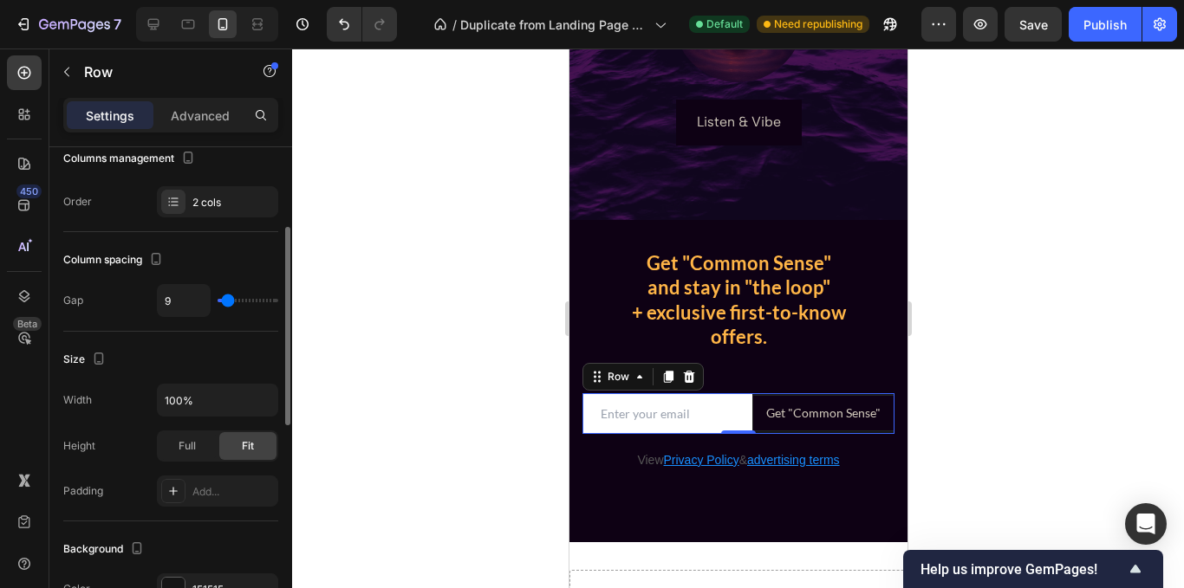
type input "11"
type input "16"
type input "22"
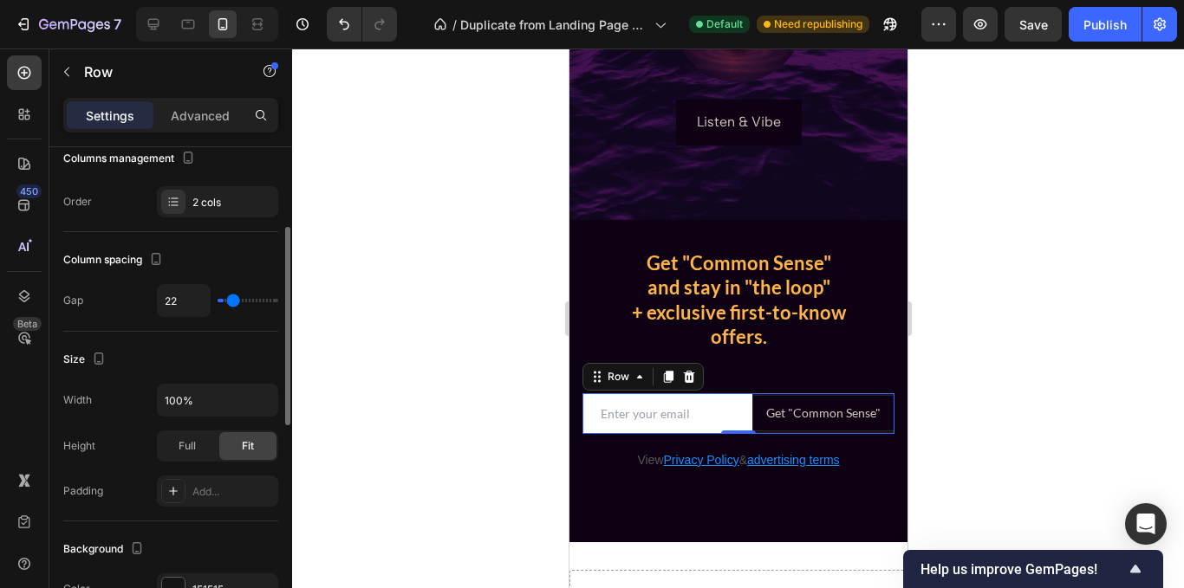
type input "29"
type input "33"
type input "40"
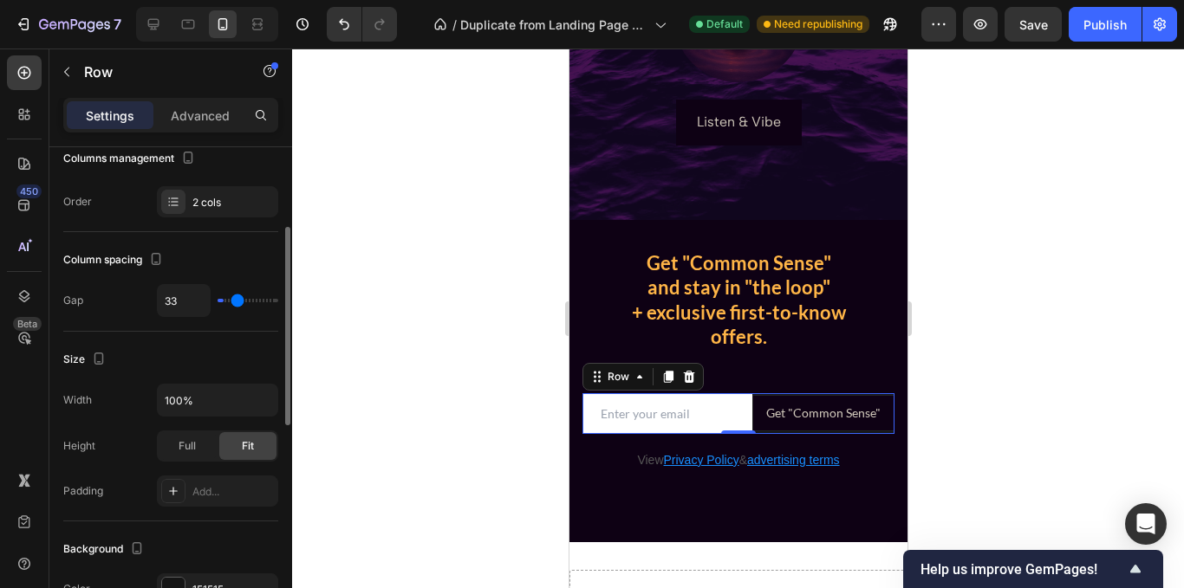
type input "40"
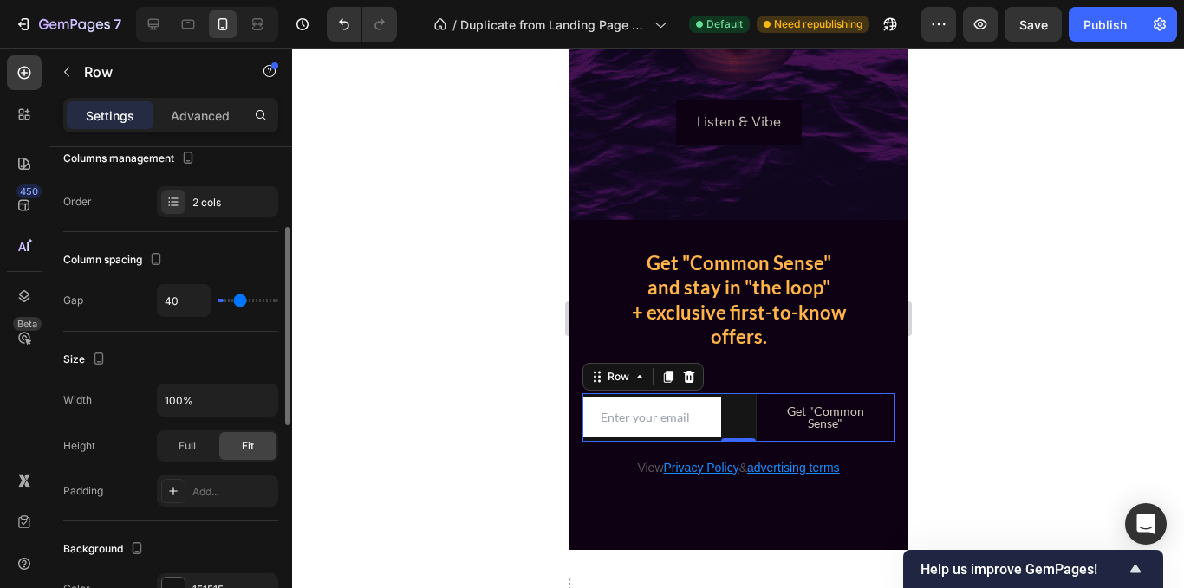
type input "44"
type input "49"
type input "51"
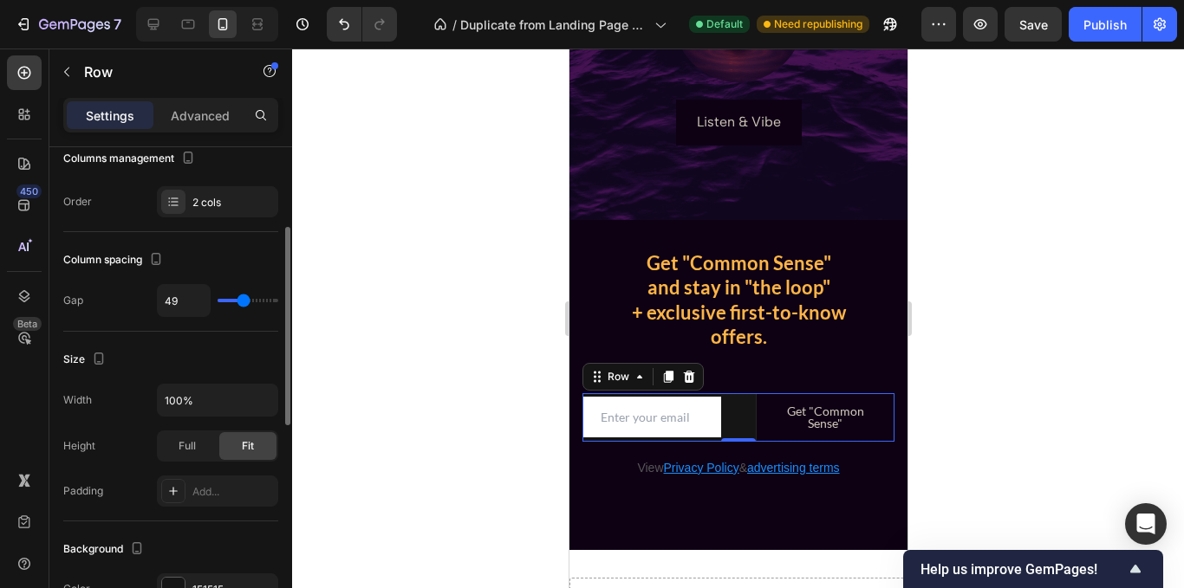
type input "51"
type input "53"
type input "56"
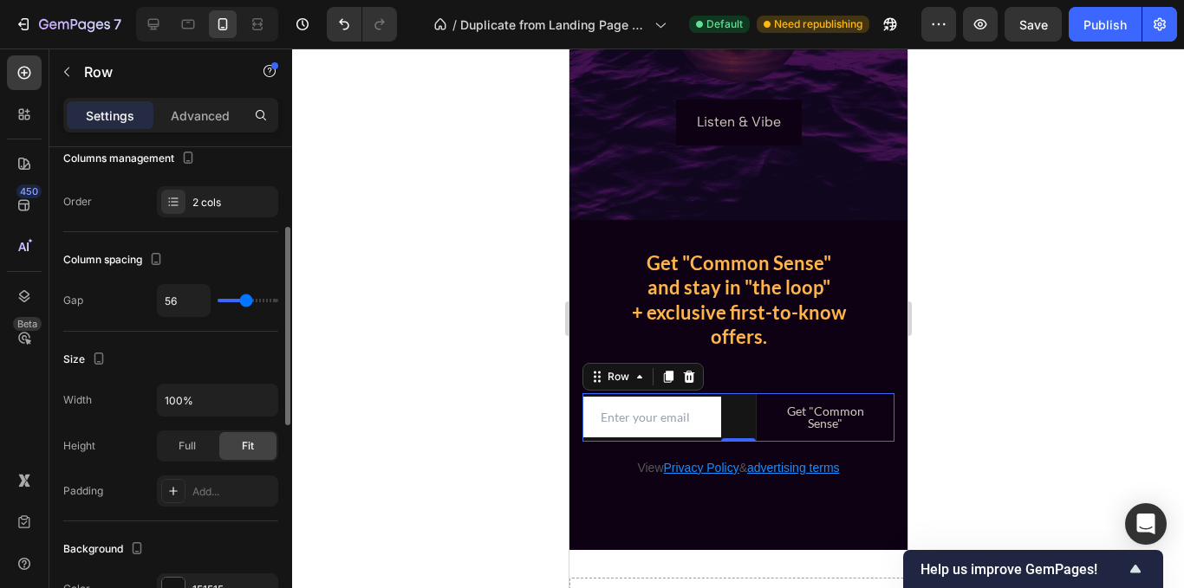
type input "60"
type input "62"
type input "64"
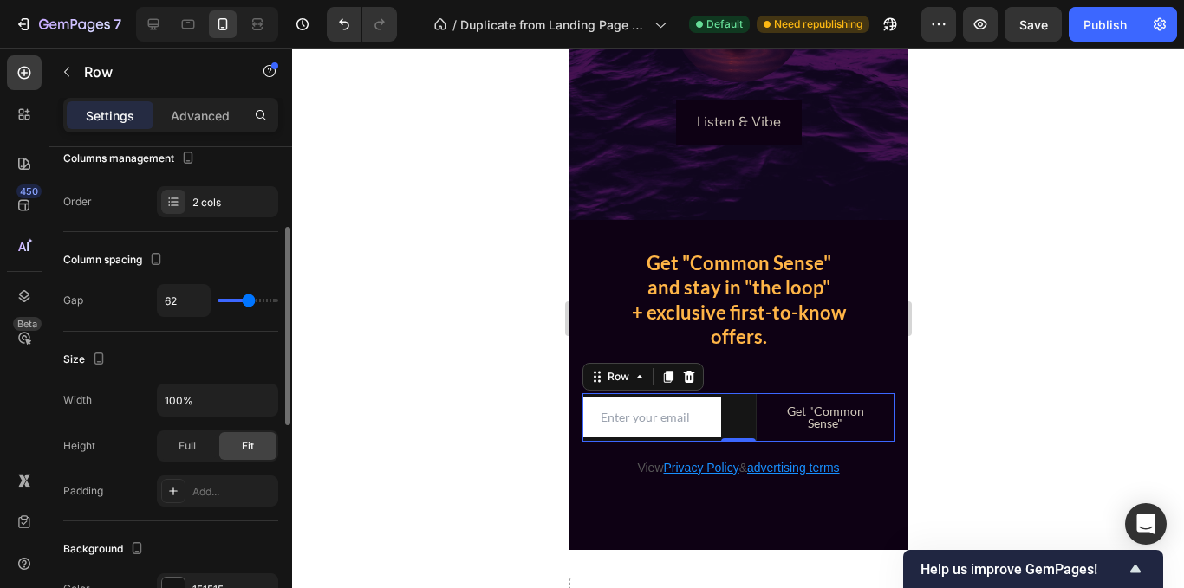
type input "64"
type input "67"
type input "69"
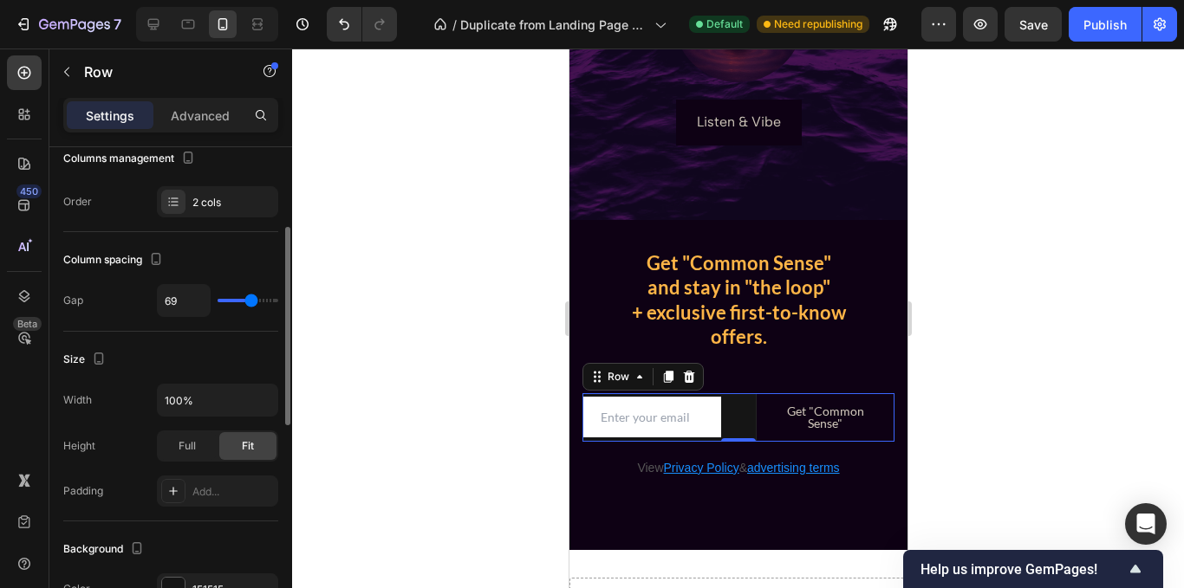
type input "71"
type input "76"
type input "78"
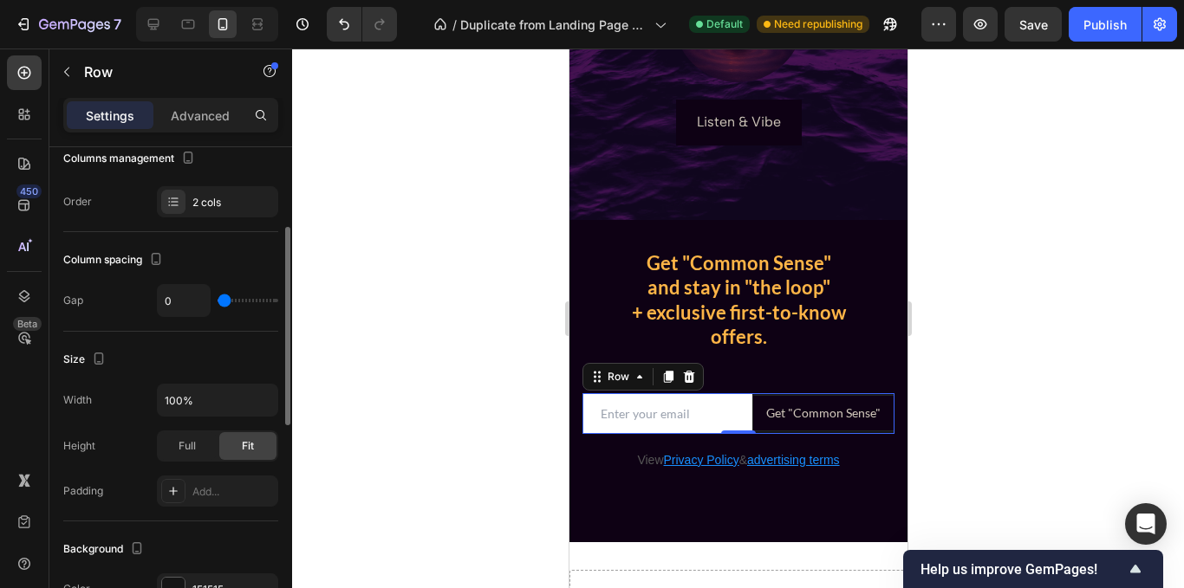
drag, startPoint x: 223, startPoint y: 302, endPoint x: 166, endPoint y: 310, distance: 57.7
click at [218, 302] on input "range" at bounding box center [248, 300] width 61 height 3
click at [237, 263] on div "Column spacing" at bounding box center [170, 260] width 215 height 28
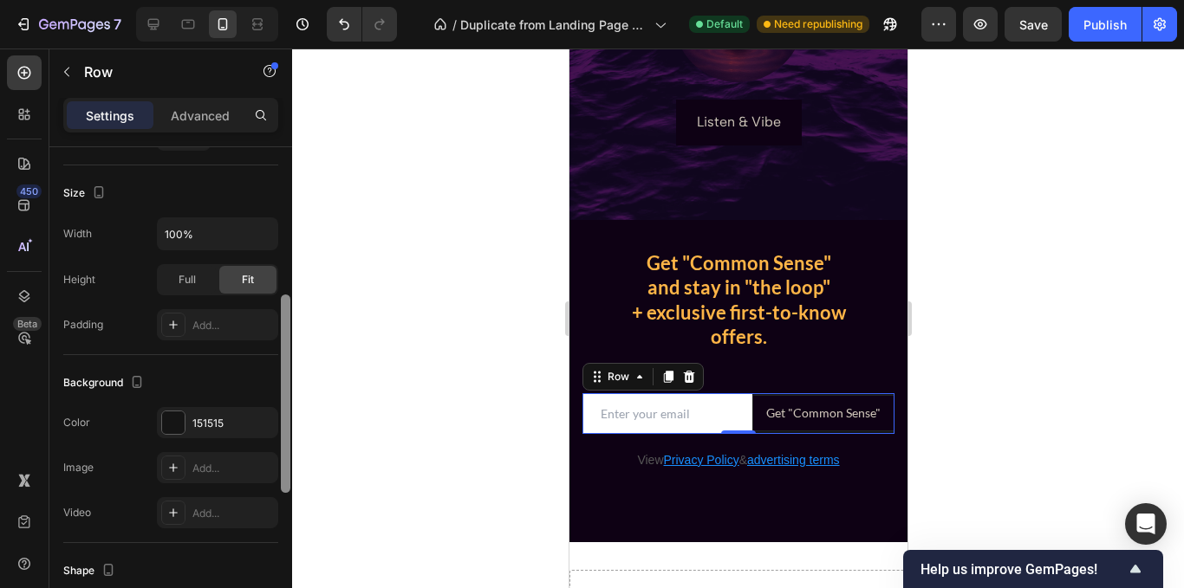
scroll to position [367, 0]
drag, startPoint x: 284, startPoint y: 276, endPoint x: 283, endPoint y: 344, distance: 68.5
click at [283, 344] on div at bounding box center [286, 395] width 10 height 198
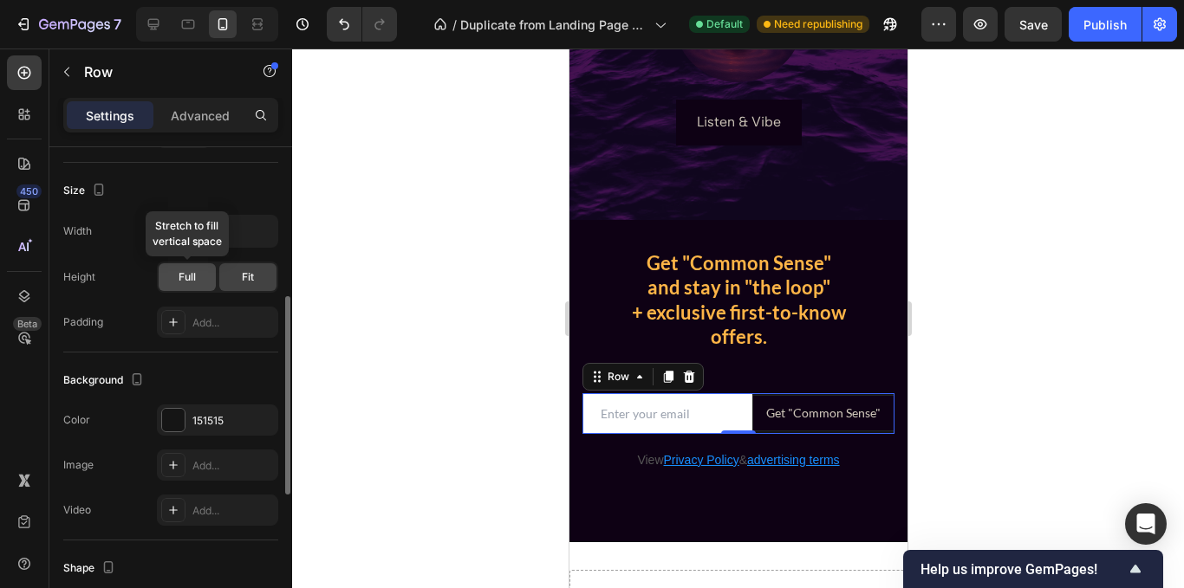
click at [191, 284] on span "Full" at bounding box center [187, 278] width 17 height 16
click at [232, 281] on div "Fit" at bounding box center [247, 277] width 57 height 28
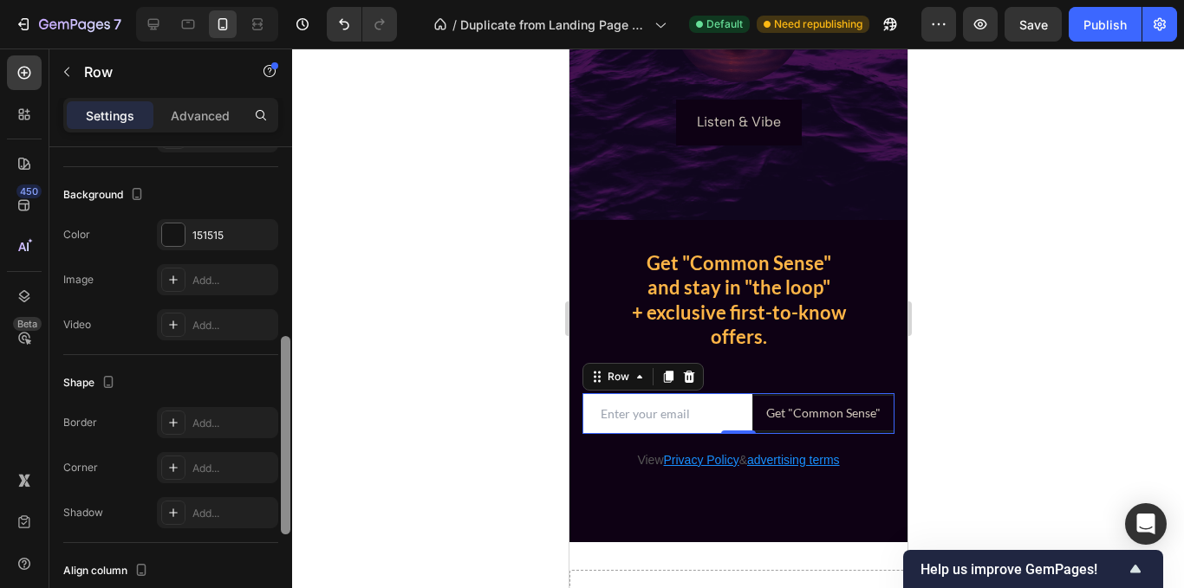
drag, startPoint x: 289, startPoint y: 361, endPoint x: 284, endPoint y: 438, distance: 76.4
click at [284, 438] on div at bounding box center [286, 435] width 10 height 198
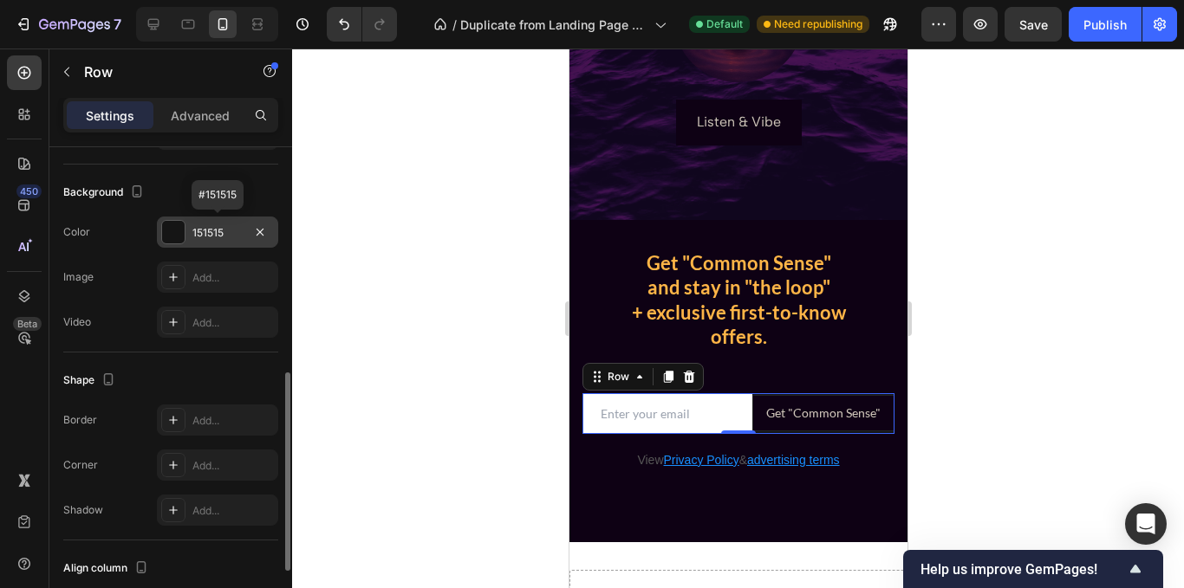
click at [171, 235] on div at bounding box center [173, 232] width 23 height 23
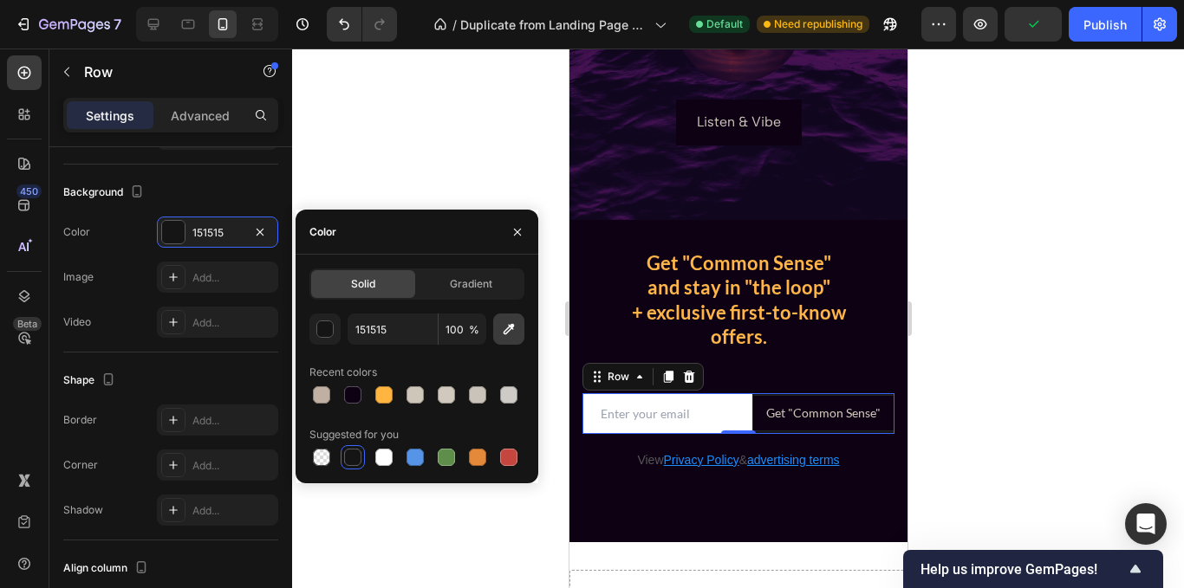
click at [517, 330] on button "button" at bounding box center [508, 329] width 31 height 31
click at [386, 400] on div at bounding box center [383, 395] width 17 height 17
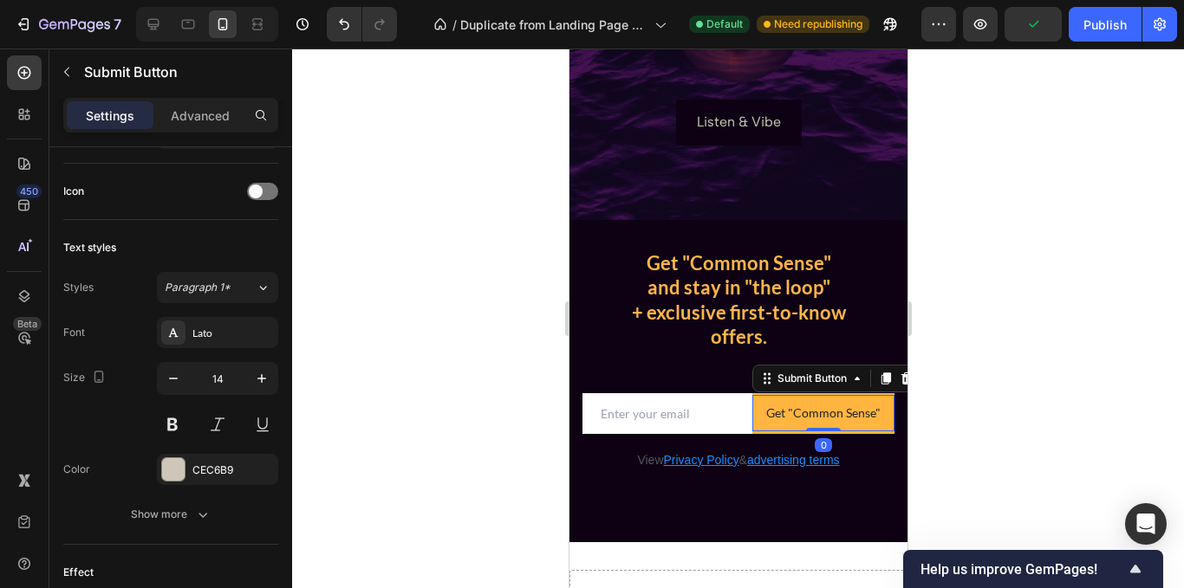
scroll to position [0, 0]
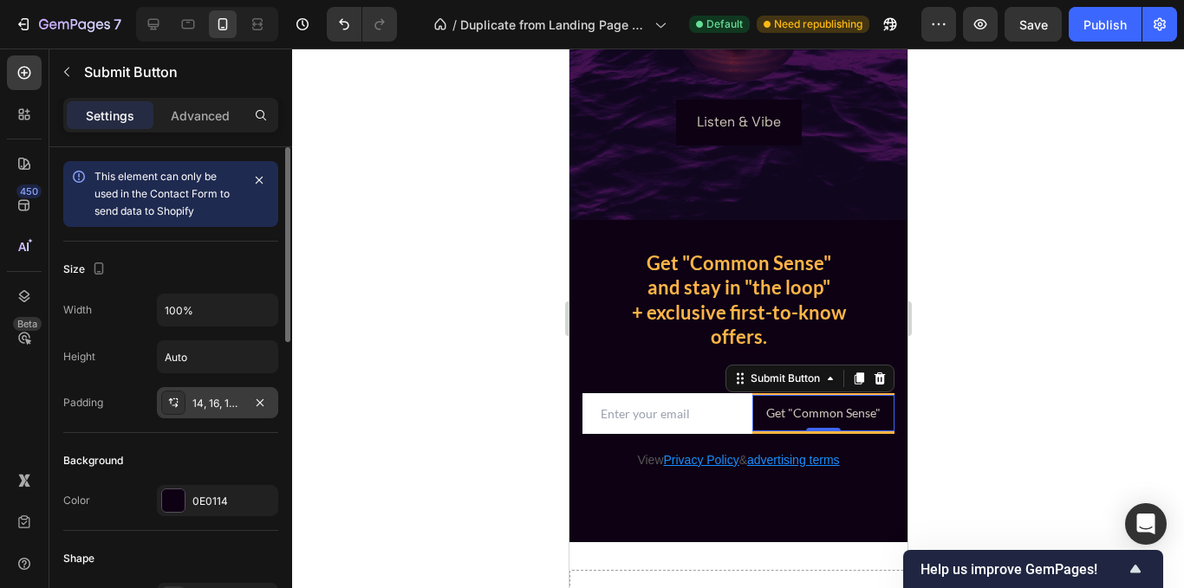
click at [220, 402] on div "14, 16, 14, 16" at bounding box center [217, 404] width 50 height 16
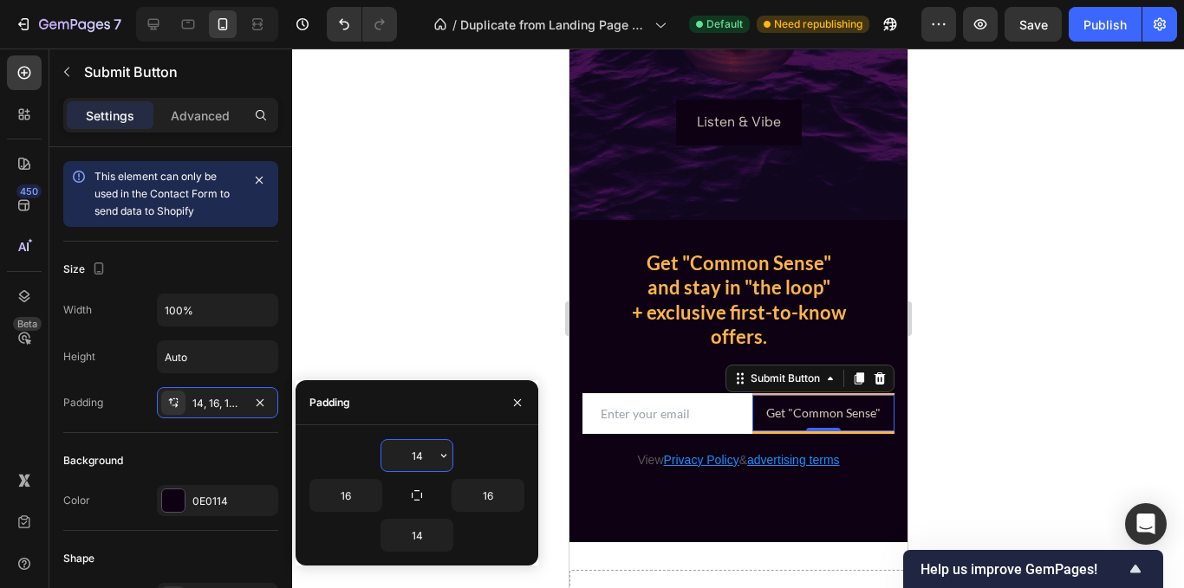
click at [419, 458] on input "14" at bounding box center [416, 455] width 71 height 31
click at [416, 536] on input "14" at bounding box center [416, 535] width 71 height 31
click at [427, 388] on div "Padding" at bounding box center [417, 402] width 243 height 45
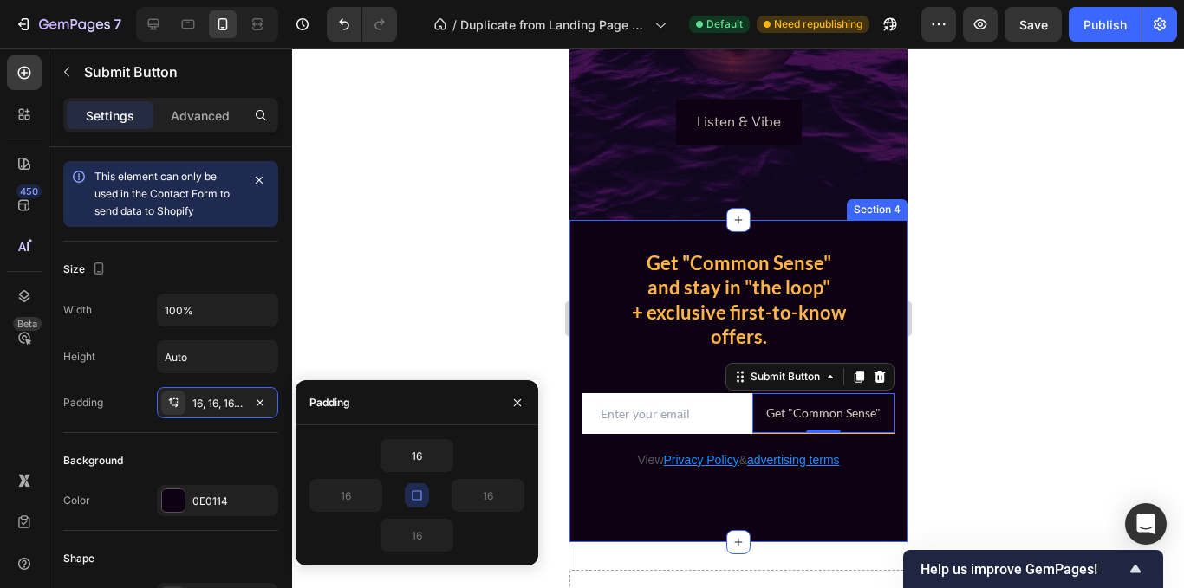
click at [845, 515] on div "Get "Common Sense" and stay in "the loop" + exclusive first-to-know offers. Hea…" at bounding box center [738, 381] width 338 height 323
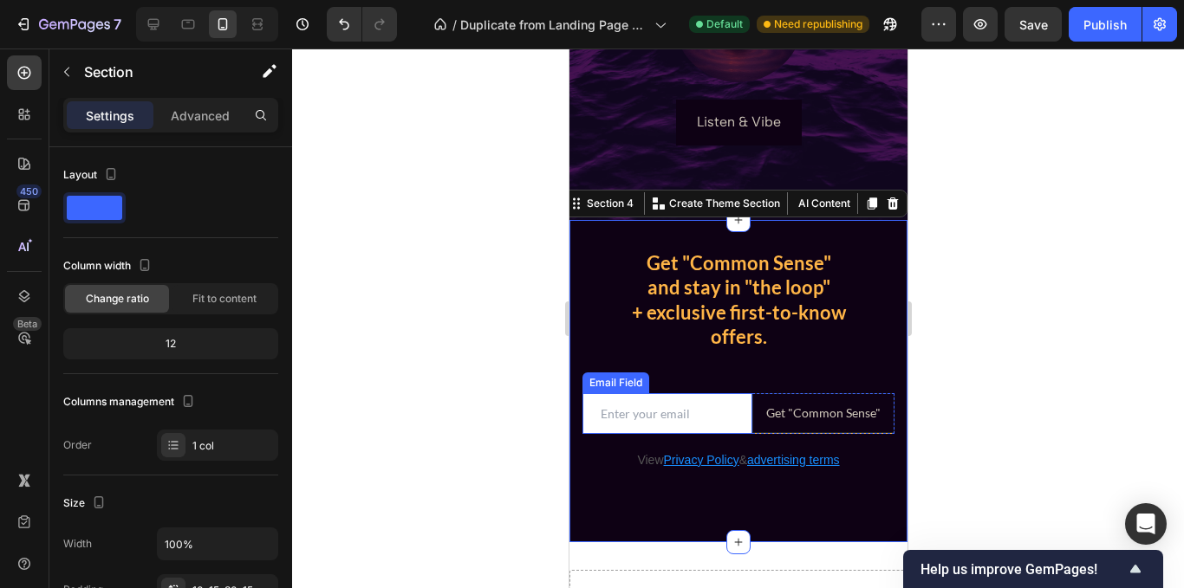
click at [718, 429] on input "email" at bounding box center [667, 413] width 170 height 41
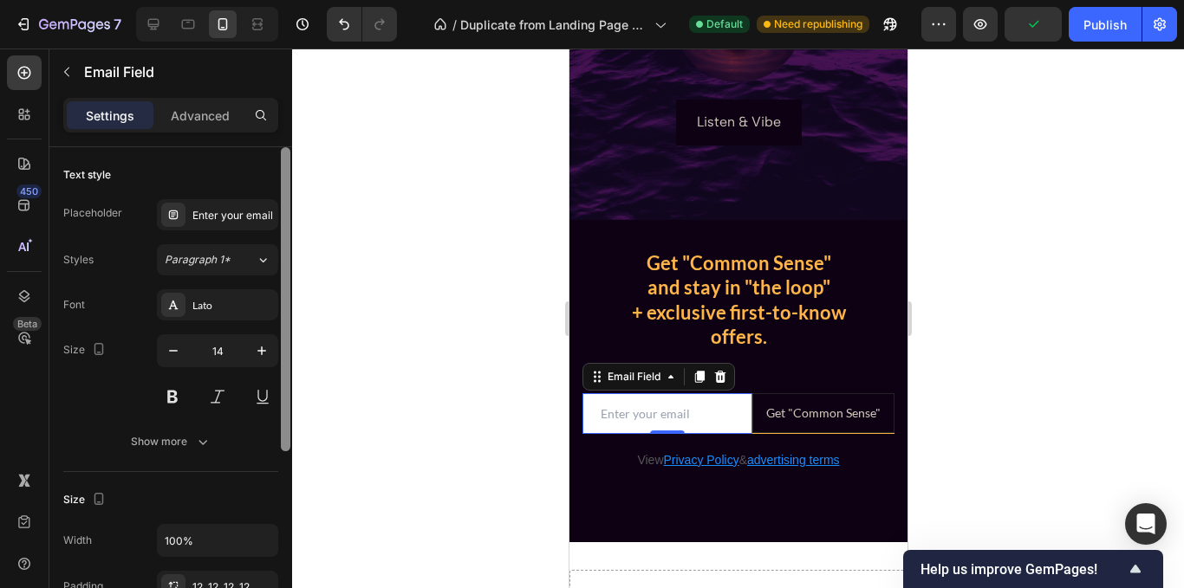
scroll to position [300, 0]
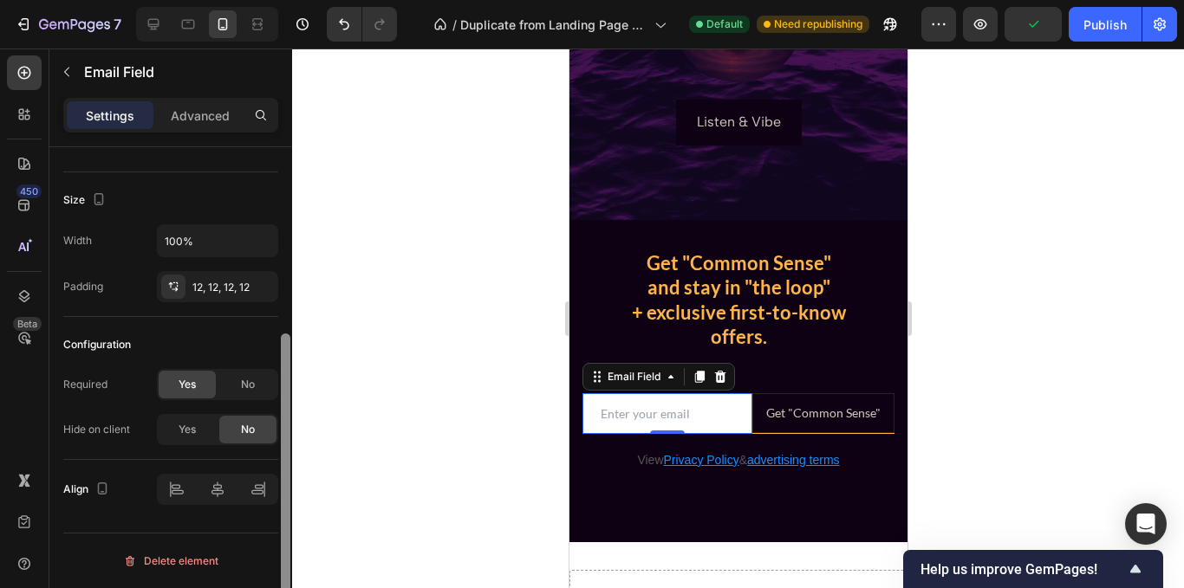
drag, startPoint x: 280, startPoint y: 242, endPoint x: 289, endPoint y: 269, distance: 28.5
click at [289, 269] on div at bounding box center [285, 392] width 13 height 491
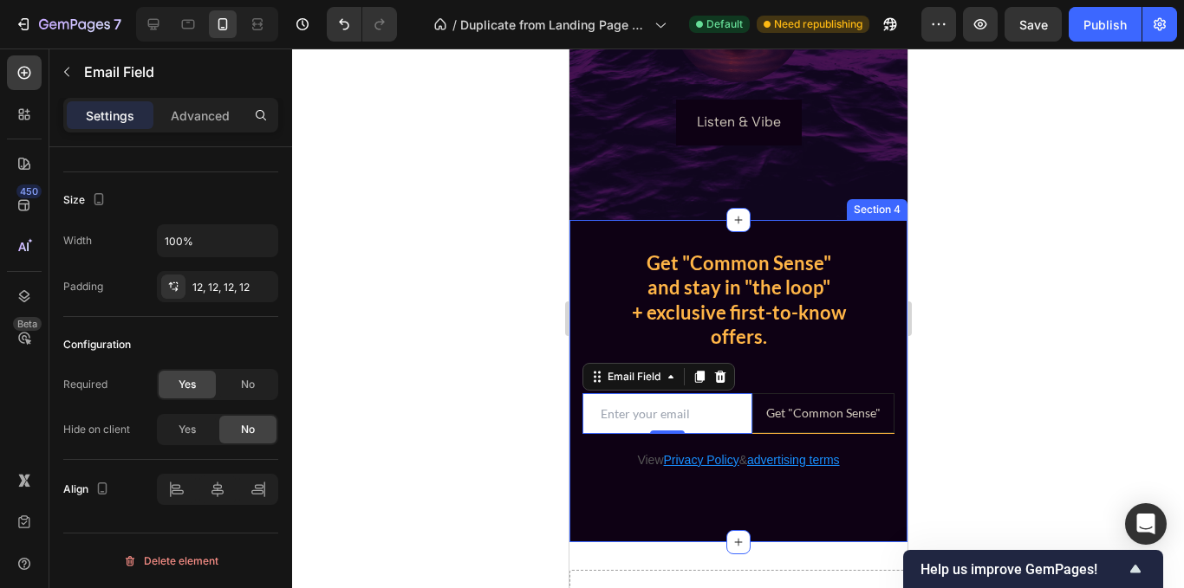
click at [630, 498] on div "Get "Common Sense" and stay in "the loop" + exclusive first-to-know offers. Hea…" at bounding box center [738, 381] width 338 height 323
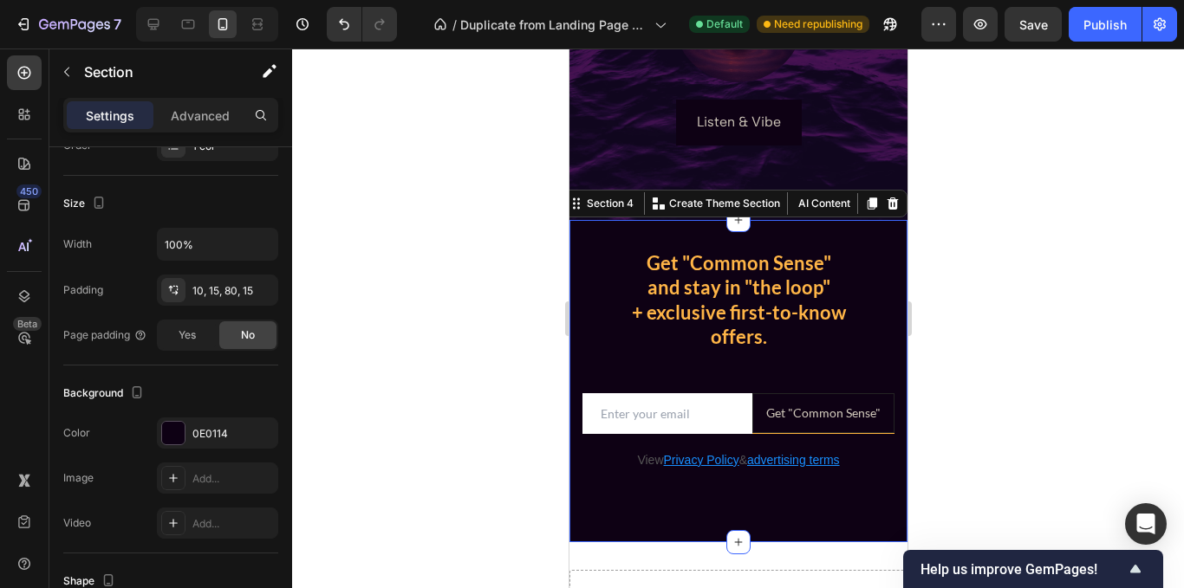
scroll to position [0, 0]
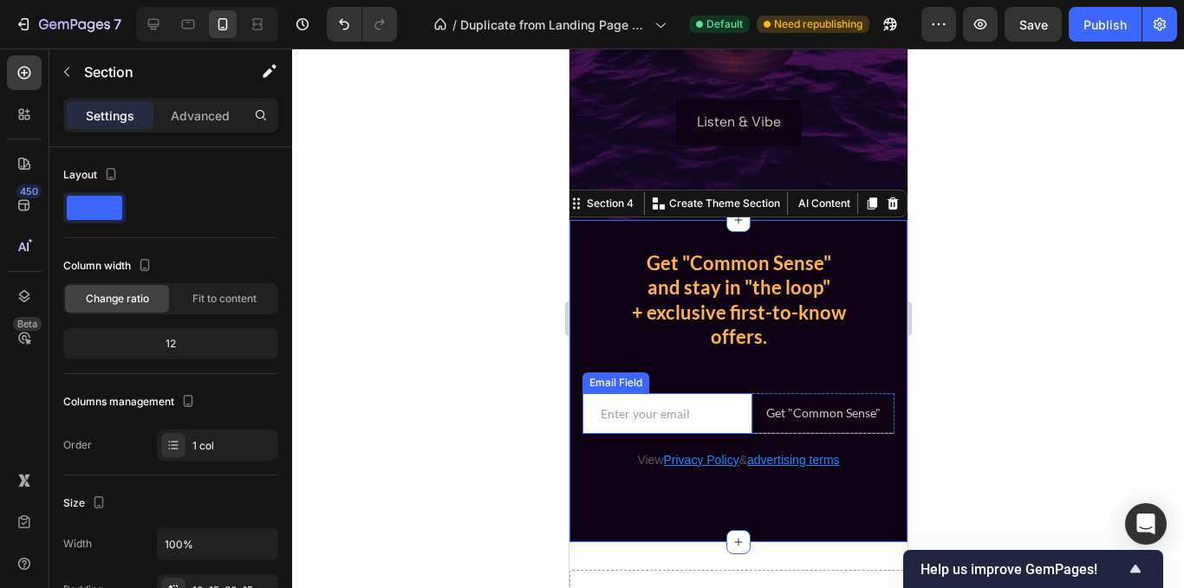
click at [716, 431] on input "email" at bounding box center [667, 413] width 170 height 41
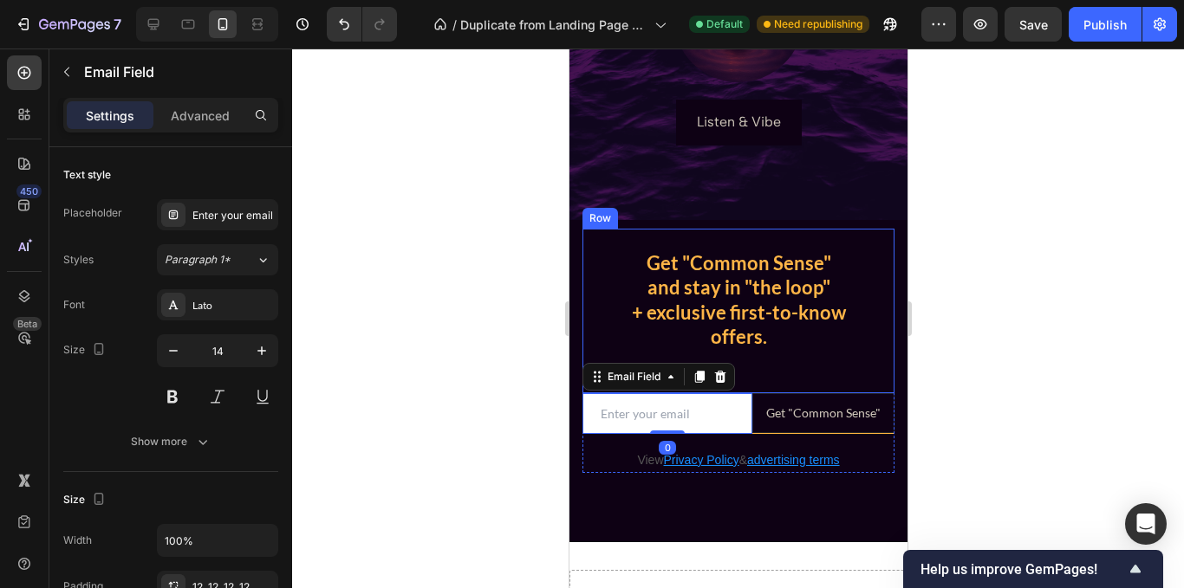
click at [846, 373] on div "Get "Common Sense" and stay in "the loop" + exclusive first-to-know offers. Hea…" at bounding box center [738, 311] width 312 height 165
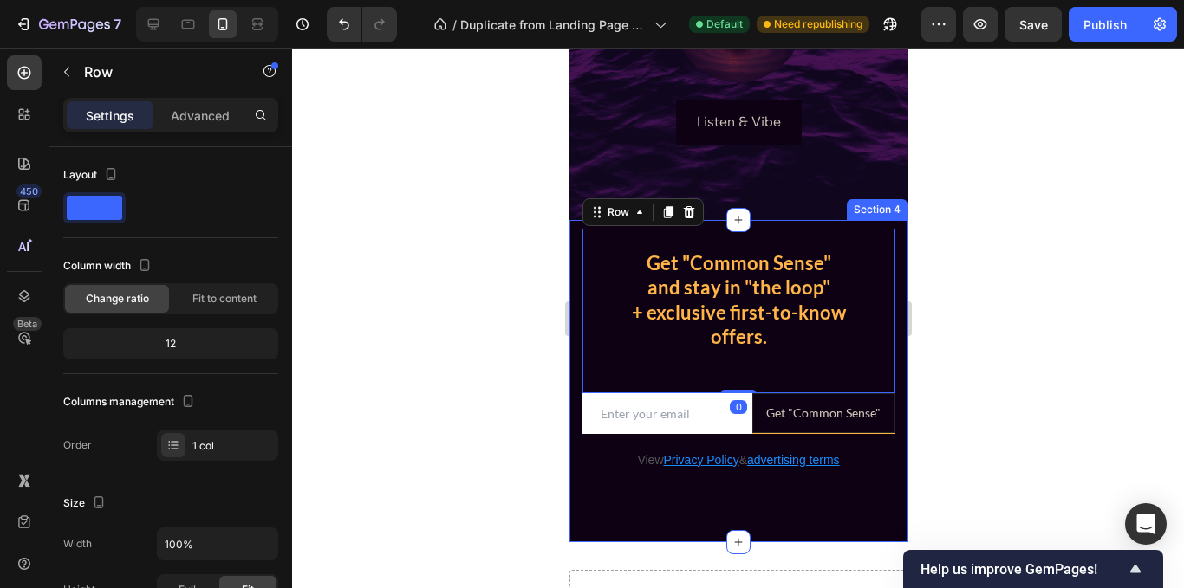
click at [866, 498] on div "Get "Common Sense" and stay in "the loop" + exclusive first-to-know offers. Hea…" at bounding box center [738, 381] width 338 height 323
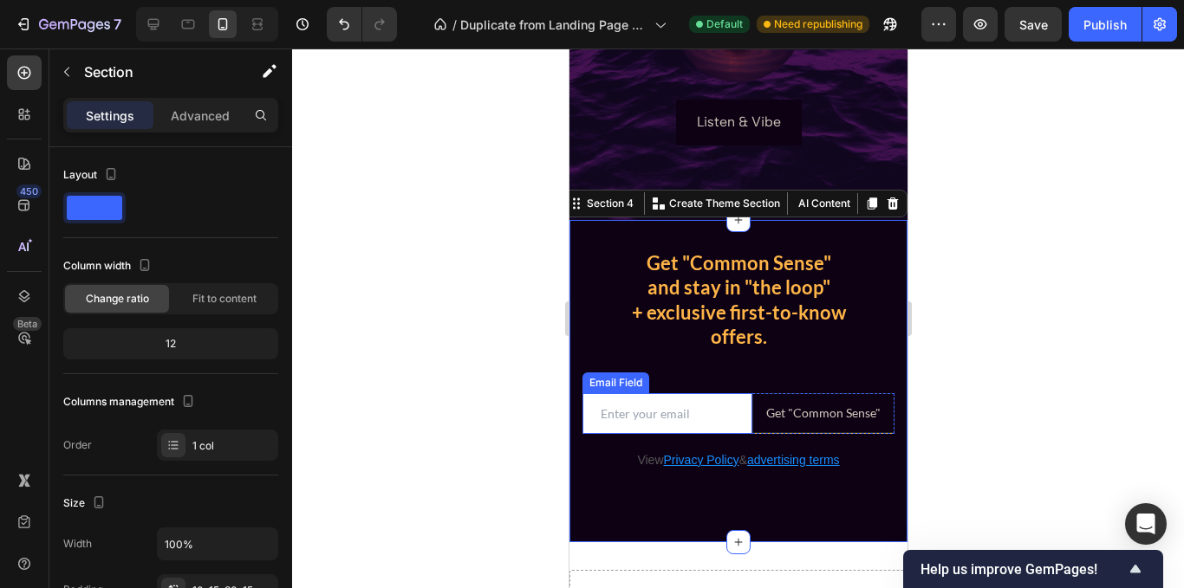
click at [720, 430] on input "email" at bounding box center [667, 413] width 170 height 41
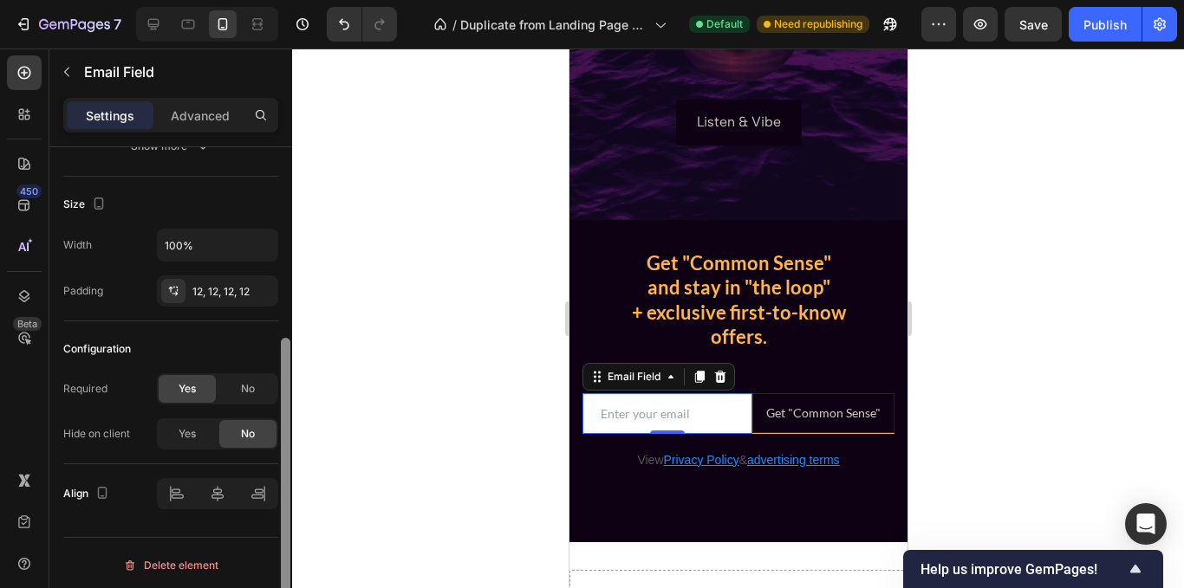
scroll to position [300, 0]
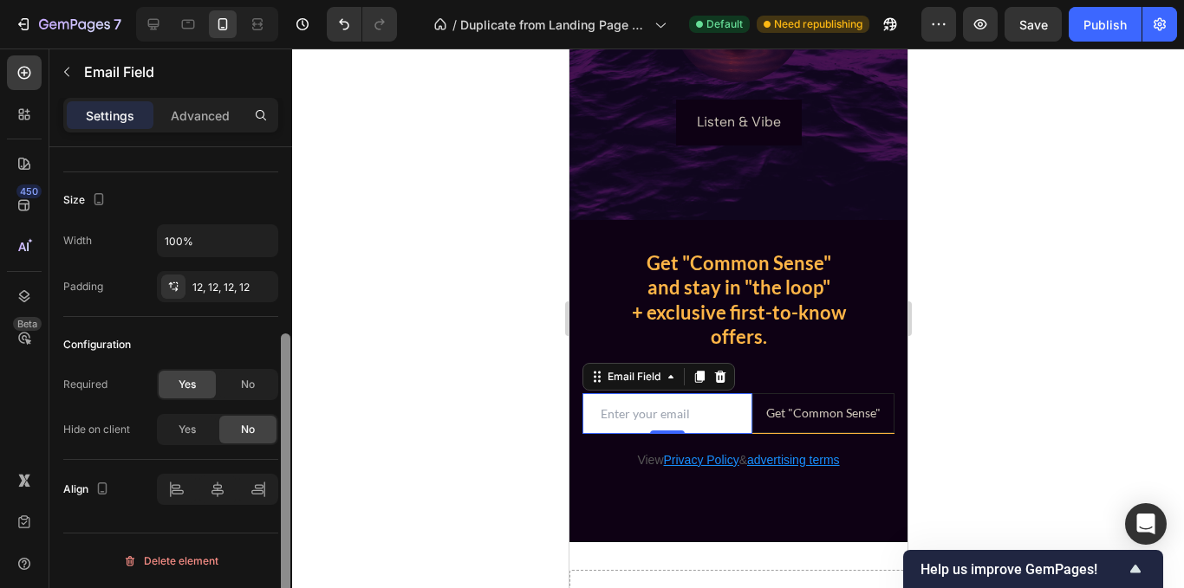
drag, startPoint x: 283, startPoint y: 244, endPoint x: 281, endPoint y: 435, distance: 191.5
click at [281, 435] on div at bounding box center [286, 486] width 10 height 304
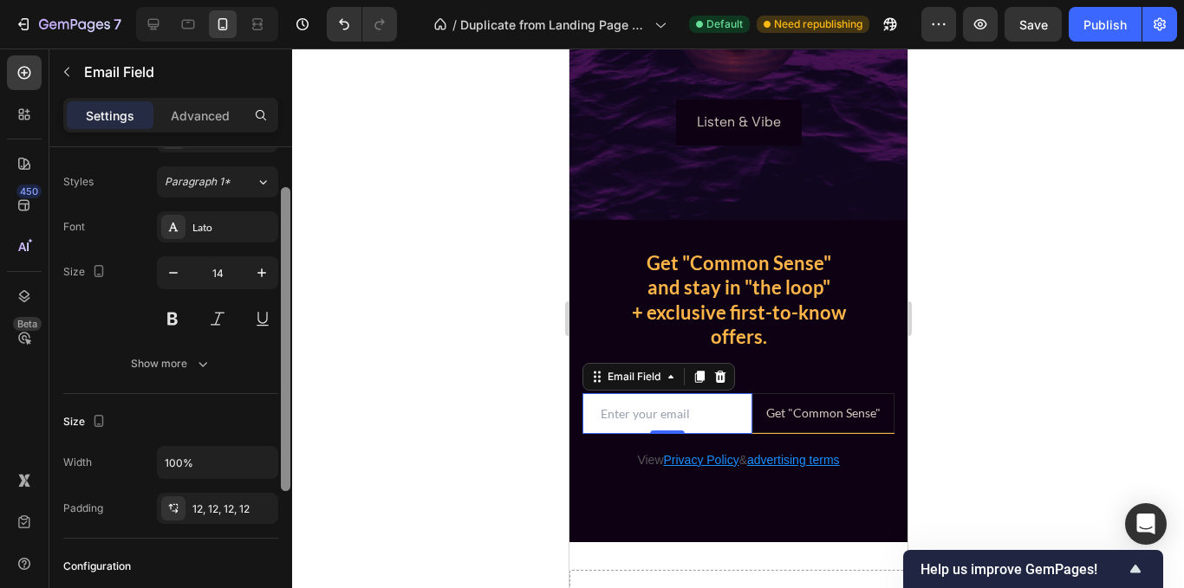
scroll to position [66, 0]
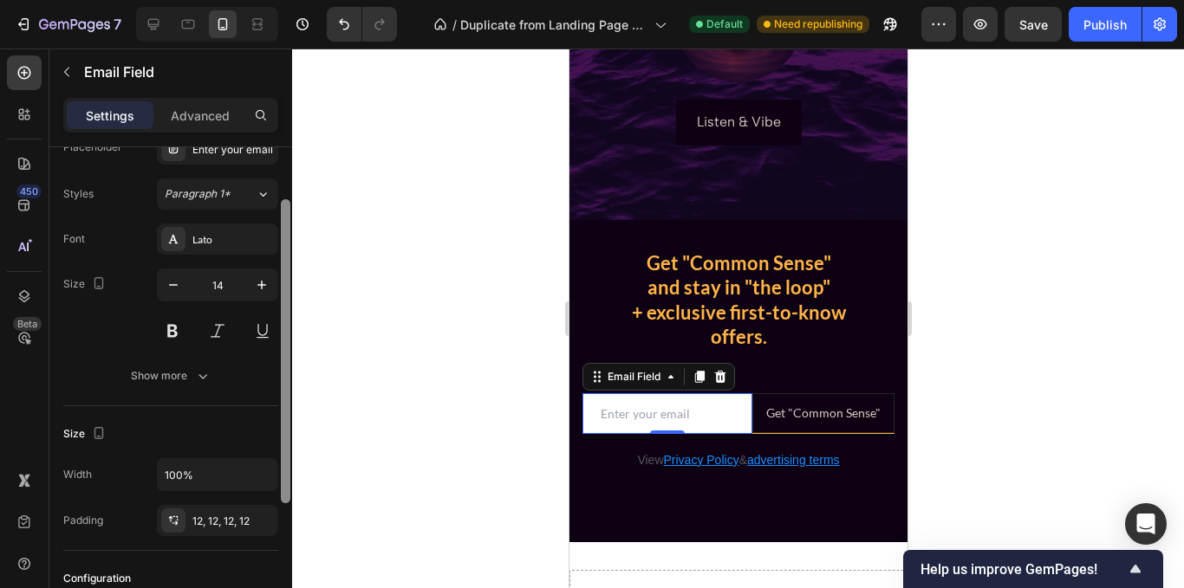
drag, startPoint x: 281, startPoint y: 376, endPoint x: 289, endPoint y: 231, distance: 145.8
click at [289, 231] on div at bounding box center [286, 351] width 10 height 304
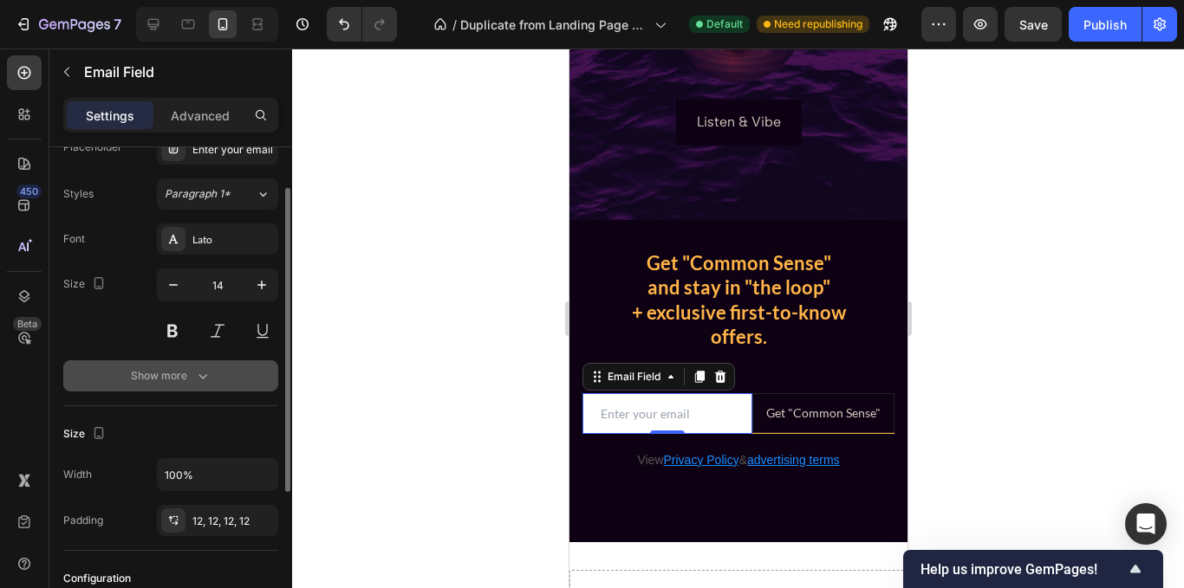
click at [182, 374] on div "Show more" at bounding box center [171, 375] width 81 height 17
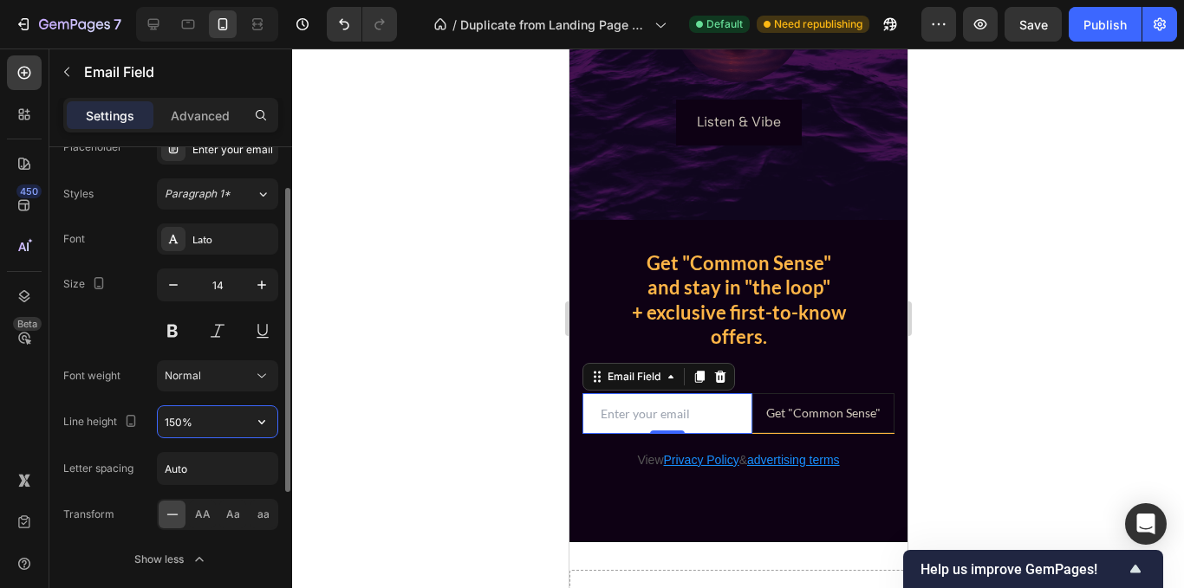
click at [175, 424] on input "150%" at bounding box center [218, 421] width 120 height 31
click at [259, 423] on icon "button" at bounding box center [261, 421] width 17 height 17
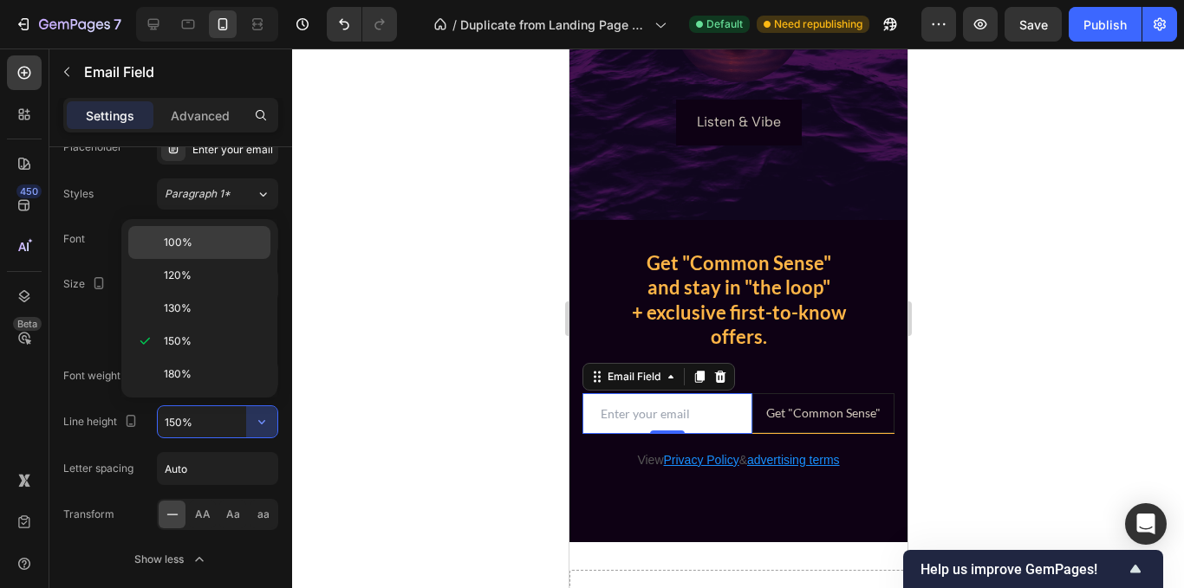
click at [182, 246] on span "100%" at bounding box center [178, 243] width 29 height 16
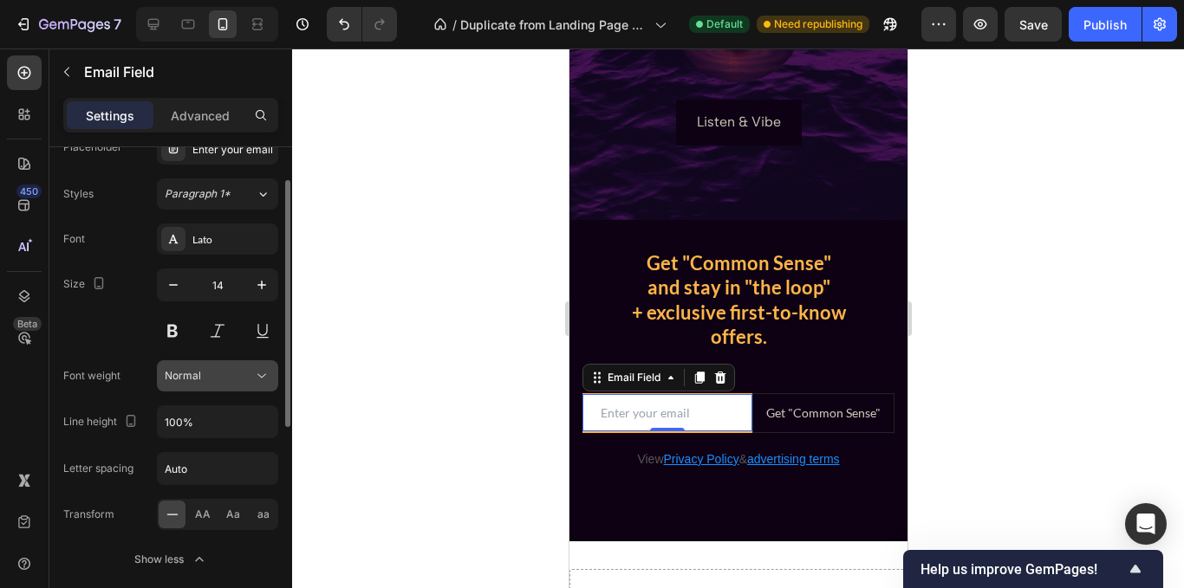
click at [257, 368] on icon at bounding box center [261, 375] width 17 height 17
click at [97, 328] on div "Size 14" at bounding box center [170, 308] width 215 height 78
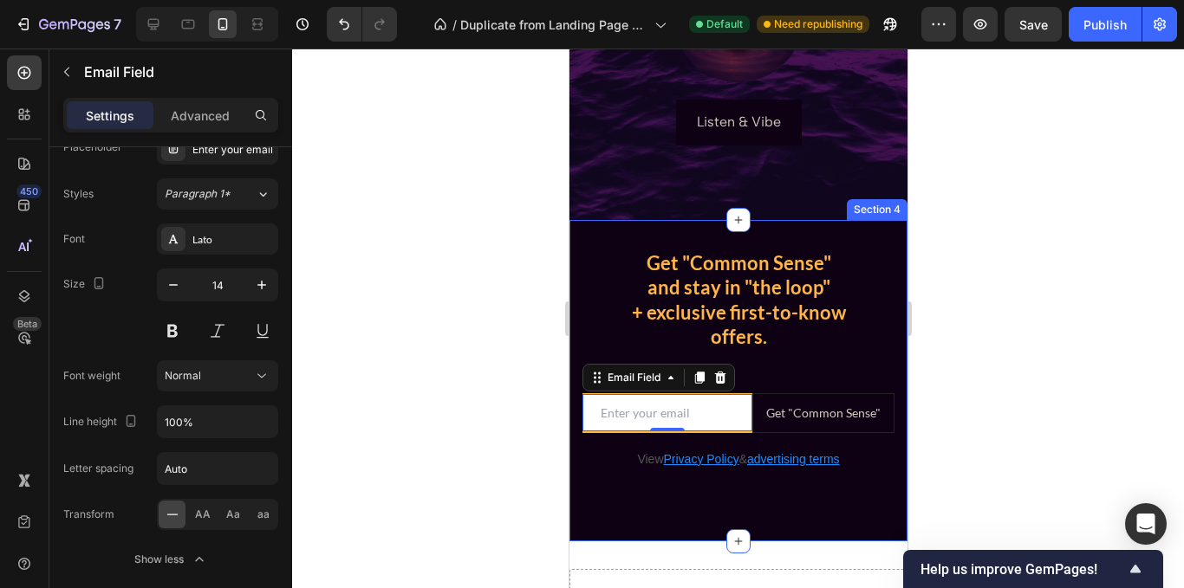
click at [669, 494] on div "Get "Common Sense" and stay in "the loop" + exclusive first-to-know offers. Hea…" at bounding box center [738, 381] width 338 height 322
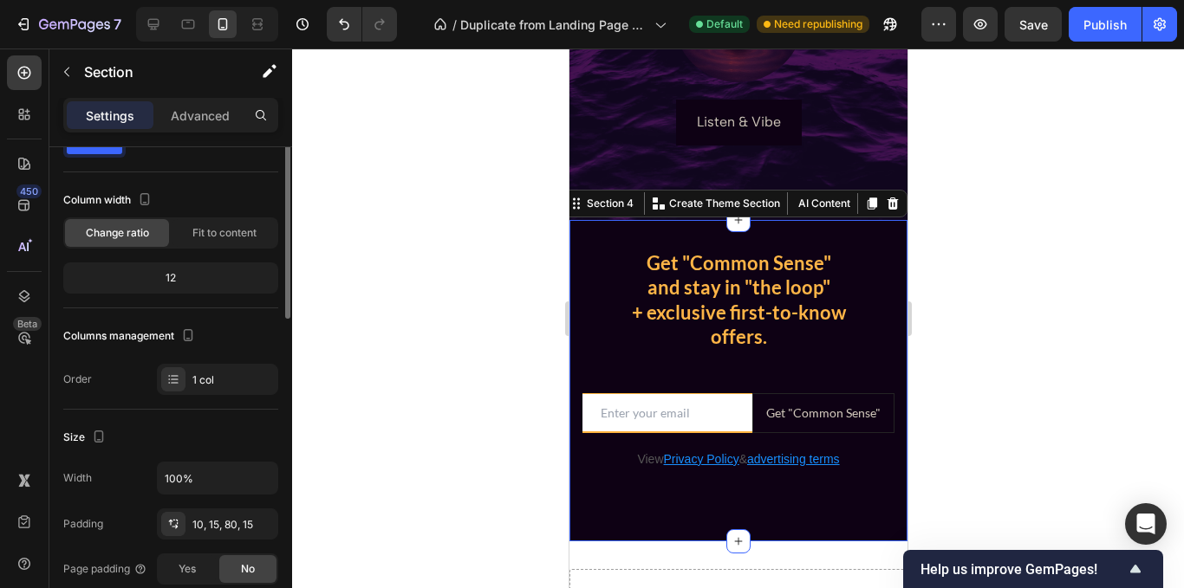
scroll to position [0, 0]
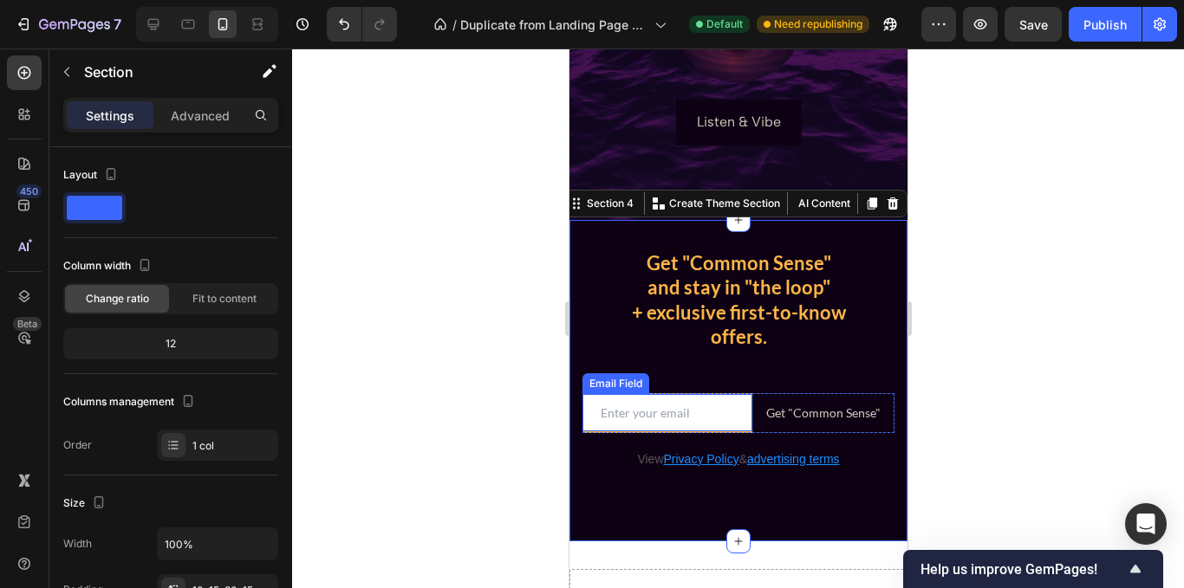
click at [666, 418] on input "email" at bounding box center [667, 412] width 170 height 37
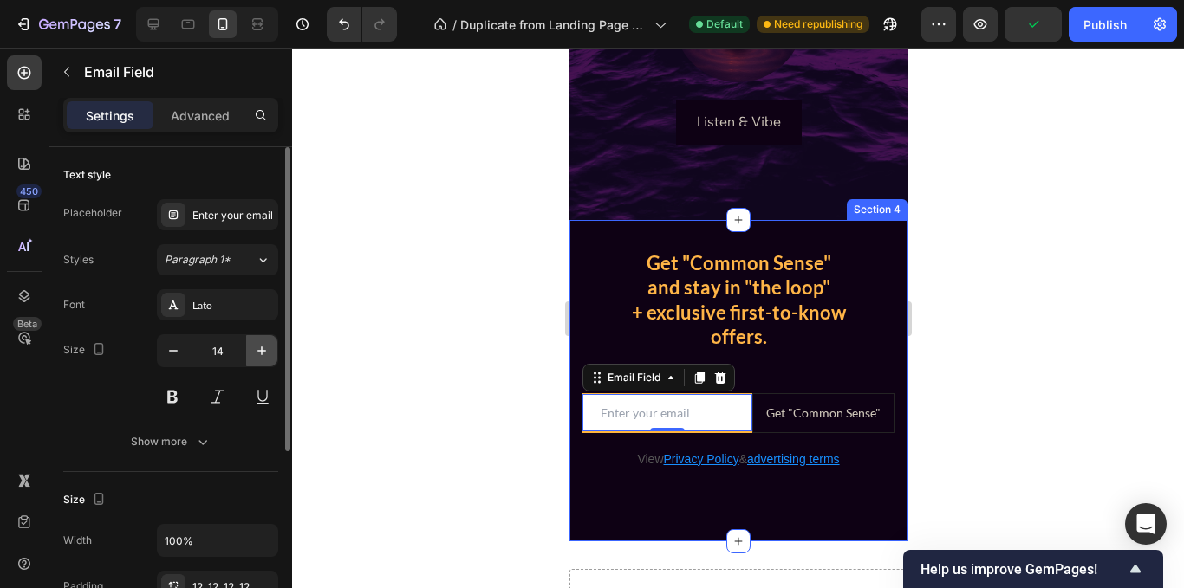
click at [263, 352] on icon "button" at bounding box center [261, 350] width 17 height 17
click at [264, 358] on icon "button" at bounding box center [261, 350] width 17 height 17
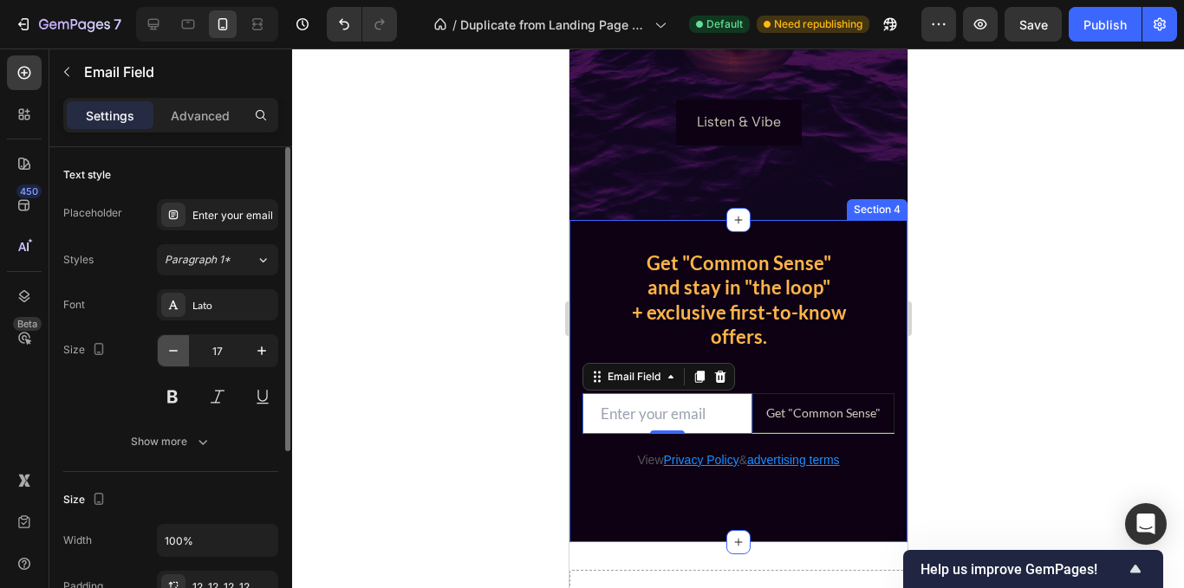
click at [167, 347] on icon "button" at bounding box center [173, 350] width 17 height 17
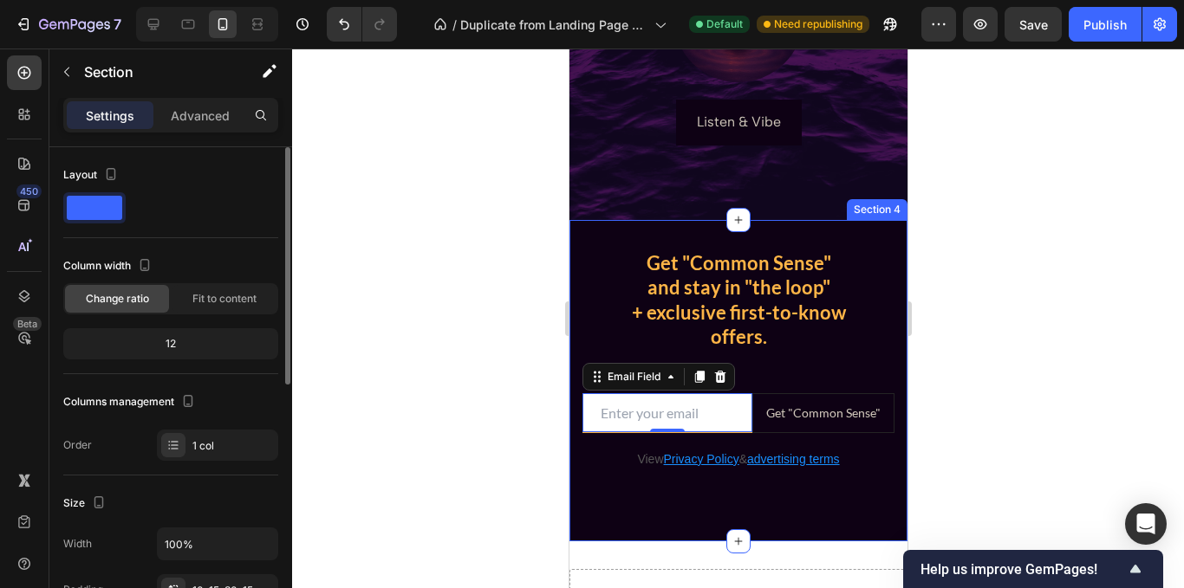
click at [660, 482] on div "Get "Common Sense" and stay in "the loop" + exclusive first-to-know offers. Hea…" at bounding box center [738, 381] width 338 height 322
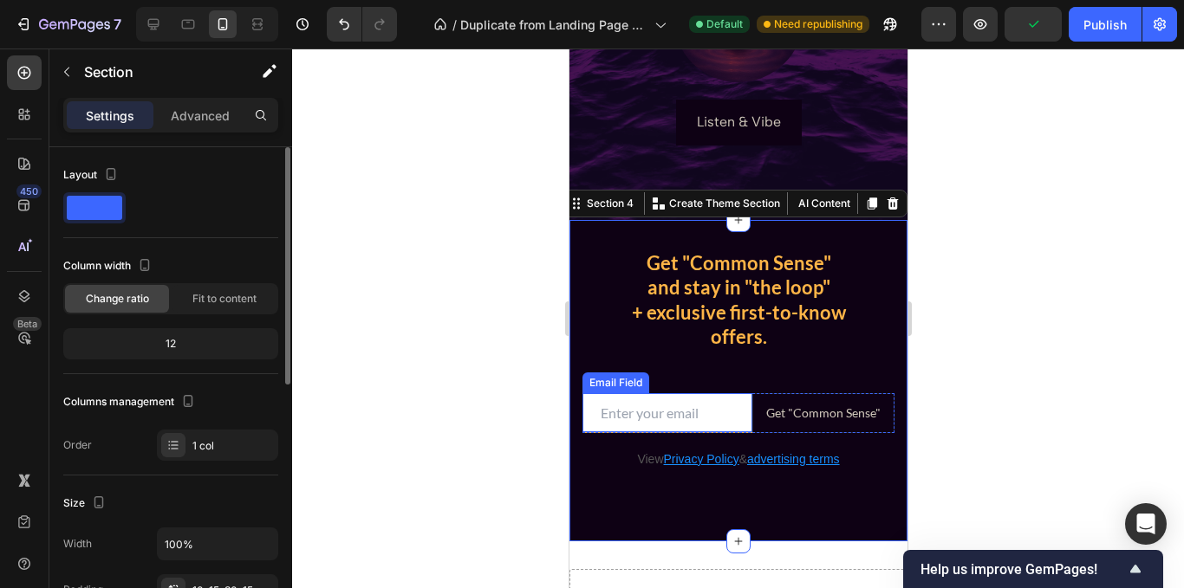
click at [672, 432] on div "Email Field" at bounding box center [667, 412] width 170 height 39
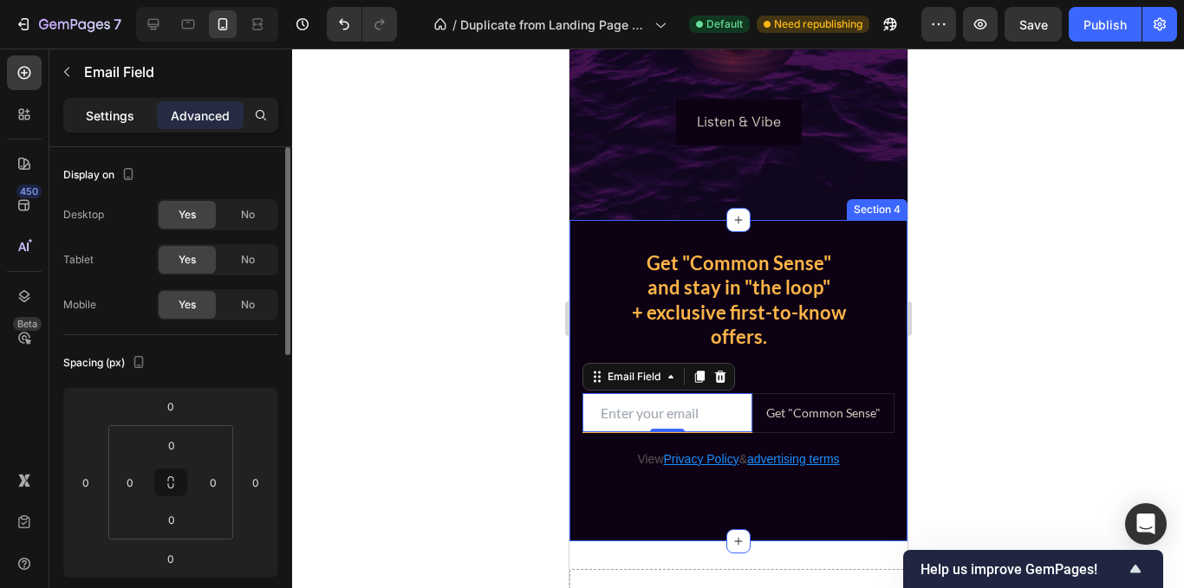
click at [131, 118] on p "Settings" at bounding box center [110, 116] width 49 height 18
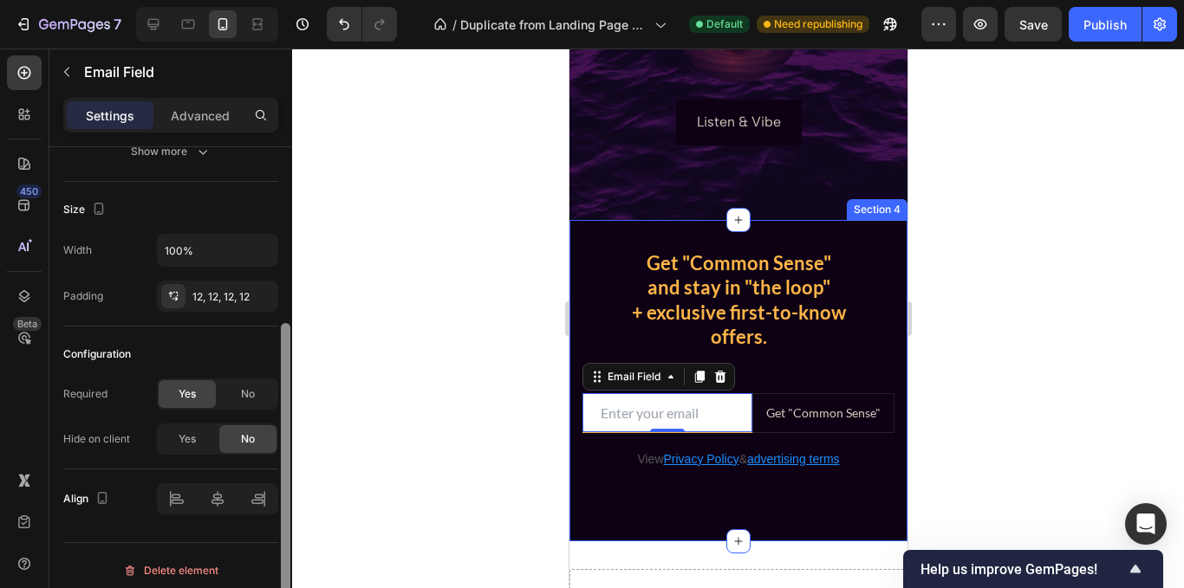
scroll to position [300, 0]
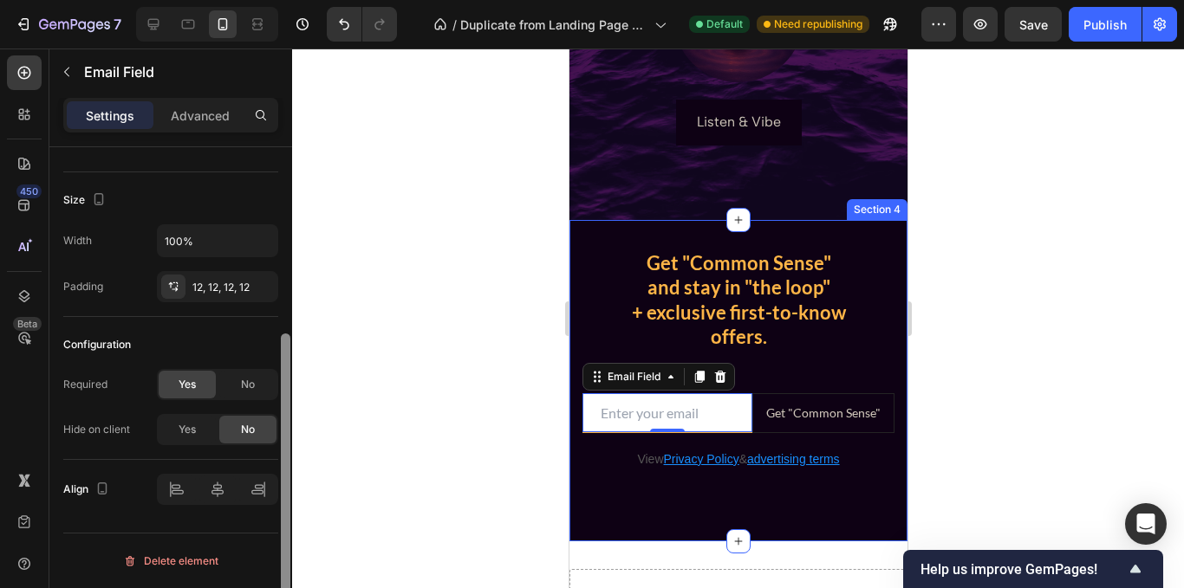
drag, startPoint x: 284, startPoint y: 241, endPoint x: 316, endPoint y: 461, distance: 222.5
click at [316, 0] on div "7 Version history / Duplicate from Landing Page - [DATE] 14:10:19 Default Need …" at bounding box center [592, 0] width 1184 height 0
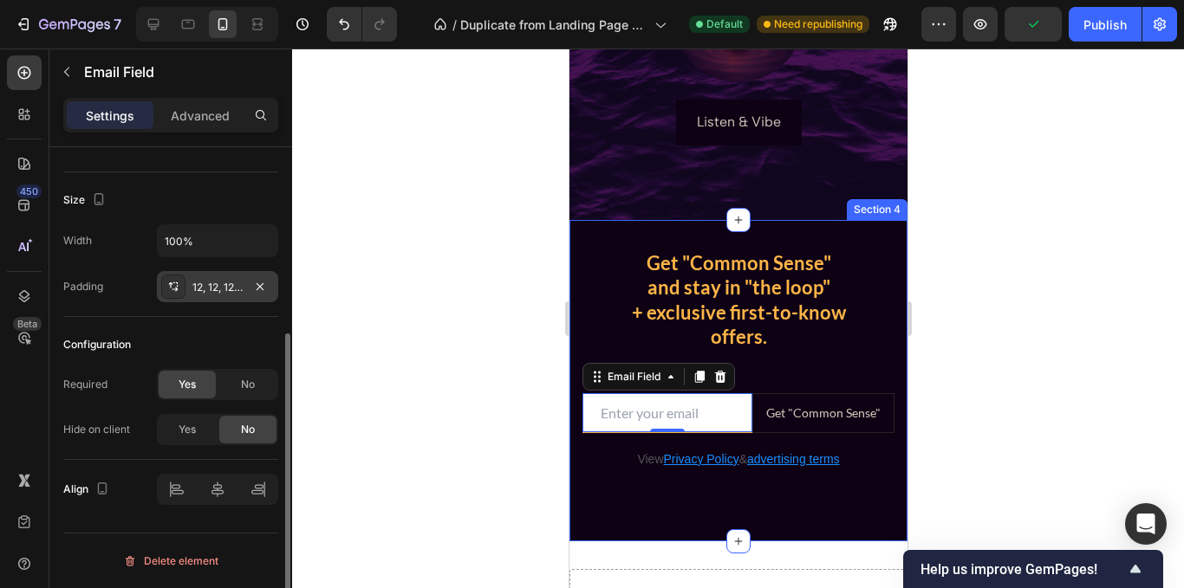
click at [207, 291] on div "12, 12, 12, 12" at bounding box center [217, 288] width 50 height 16
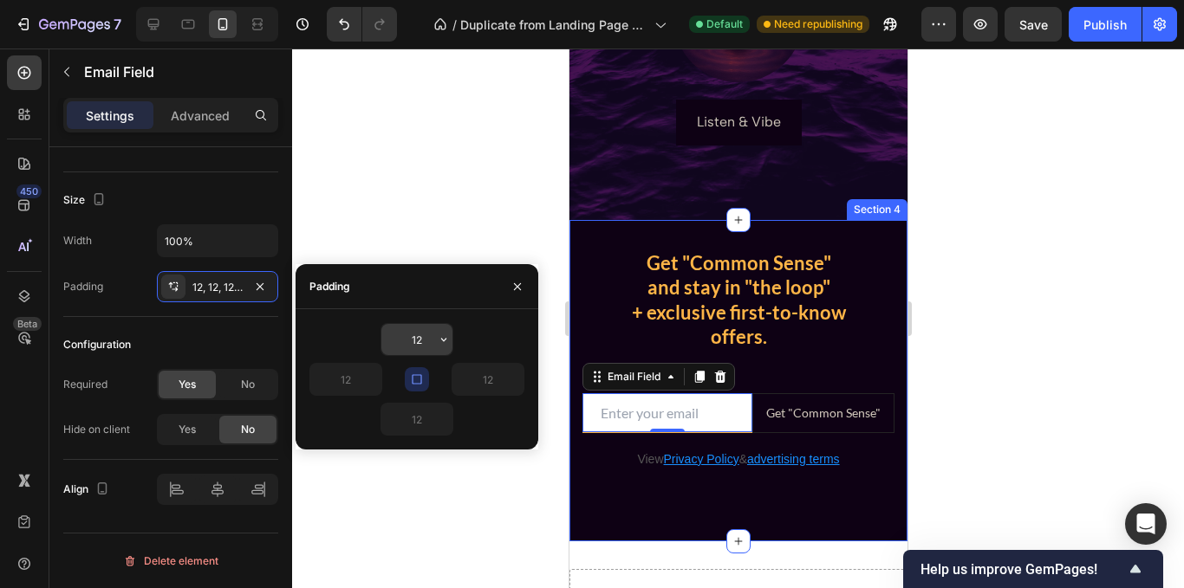
click at [423, 329] on input "12" at bounding box center [416, 339] width 71 height 31
click at [501, 359] on div "12 12 12 12" at bounding box center [416, 379] width 215 height 113
click at [415, 341] on input "12" at bounding box center [416, 339] width 71 height 31
click at [419, 343] on input "12" at bounding box center [416, 339] width 71 height 31
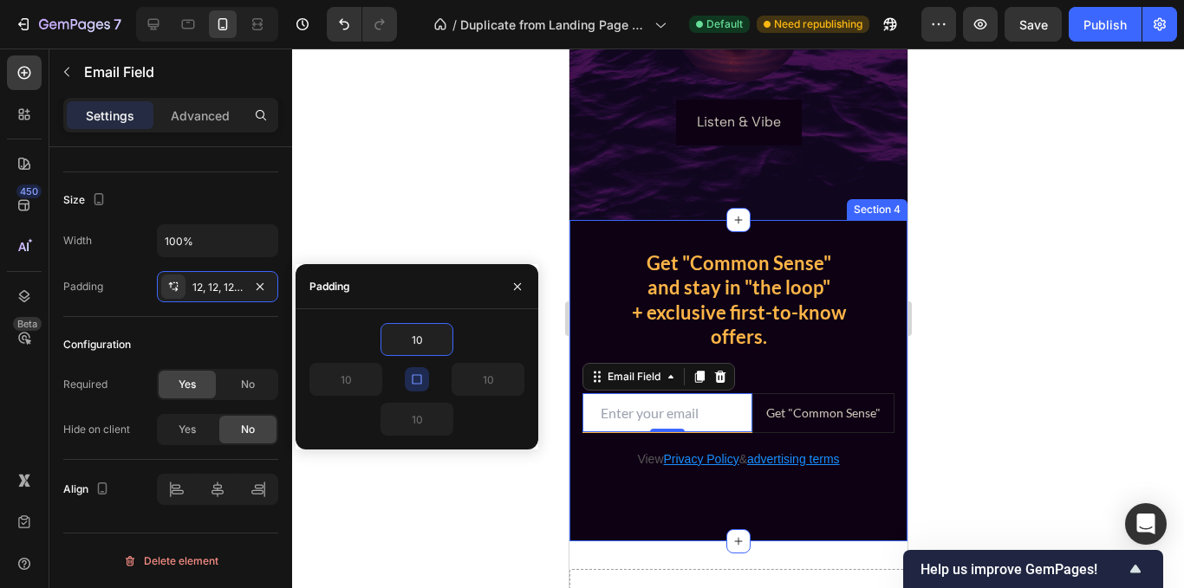
click at [495, 328] on div "10" at bounding box center [416, 339] width 215 height 33
click at [423, 335] on input "10" at bounding box center [416, 339] width 71 height 31
click at [497, 340] on div "20" at bounding box center [416, 339] width 215 height 33
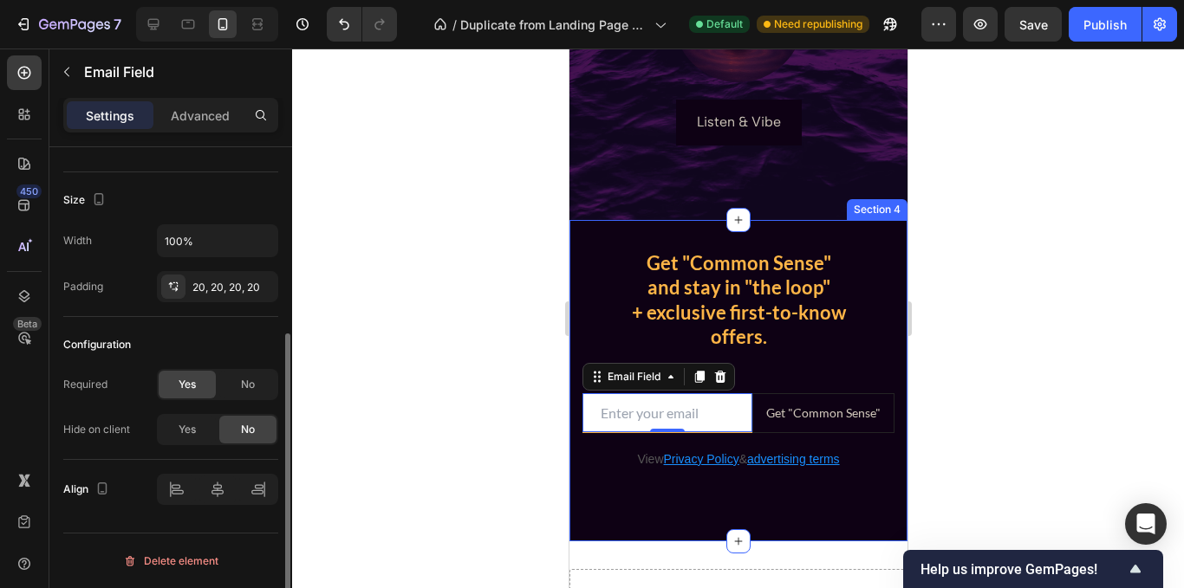
click at [172, 343] on div "Configuration" at bounding box center [170, 345] width 215 height 28
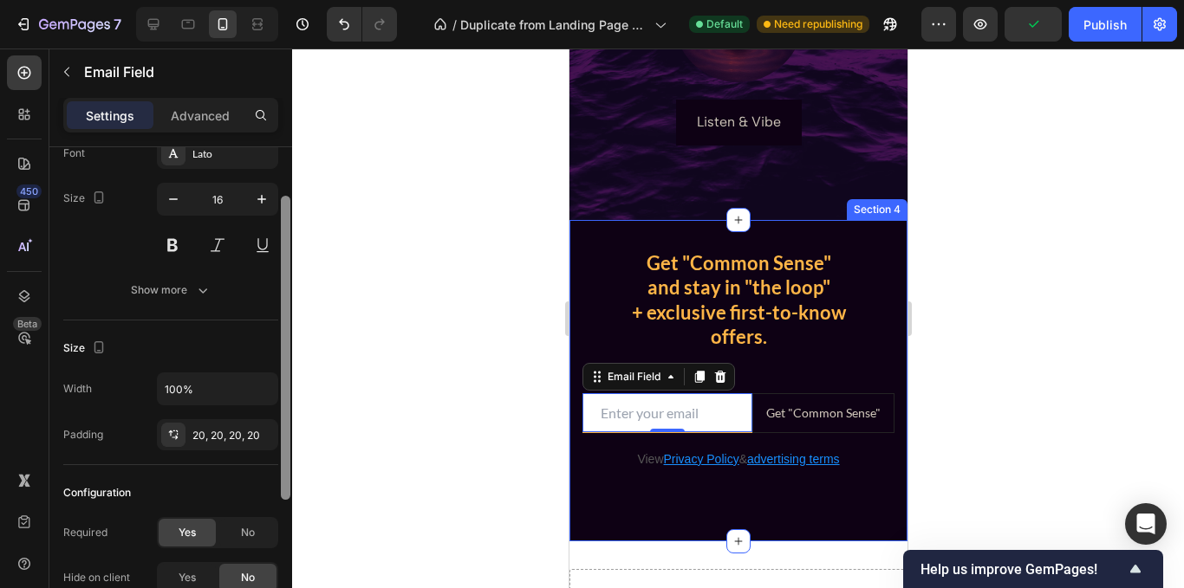
scroll to position [0, 0]
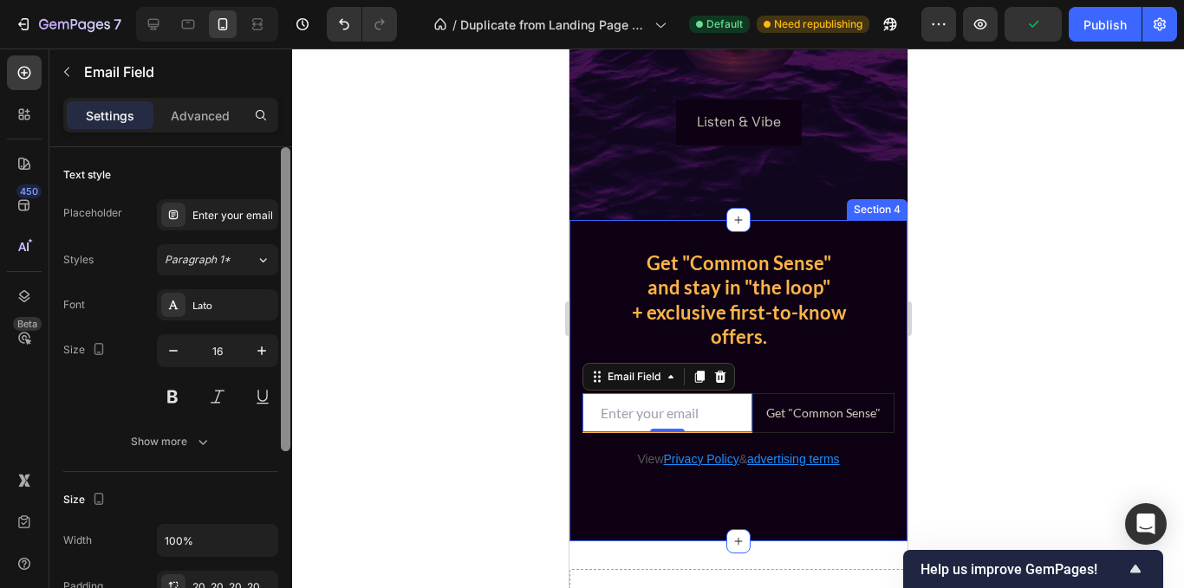
drag, startPoint x: 289, startPoint y: 385, endPoint x: 285, endPoint y: 168, distance: 216.7
click at [285, 168] on div at bounding box center [286, 299] width 10 height 304
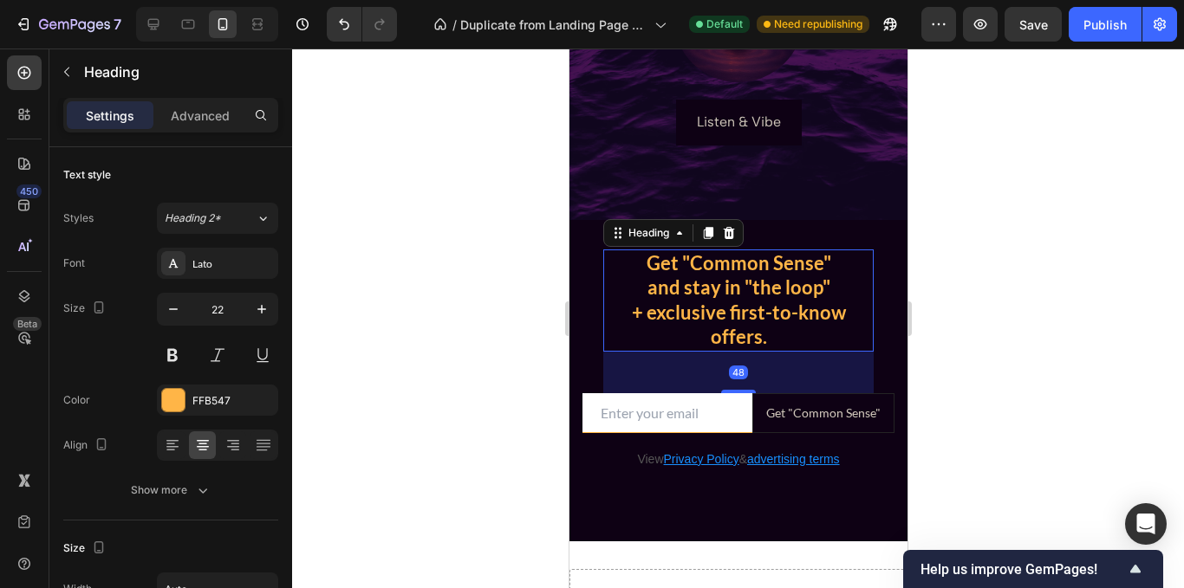
click at [801, 339] on h2 "Get "Common Sense" and stay in "the loop" + exclusive first-to-know offers." at bounding box center [737, 301] width 270 height 102
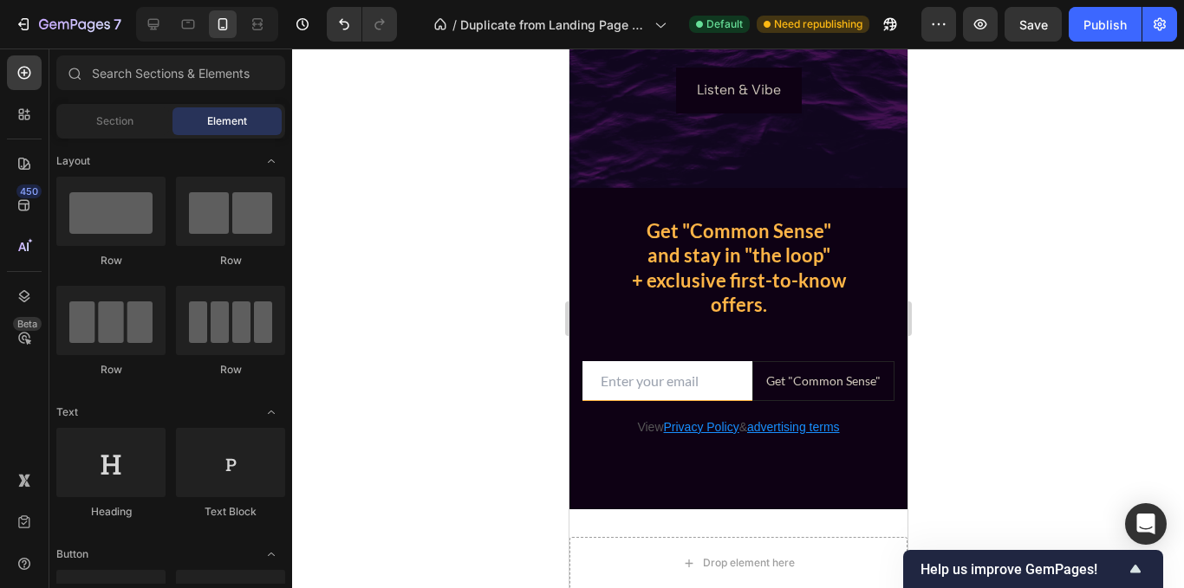
scroll to position [979, 0]
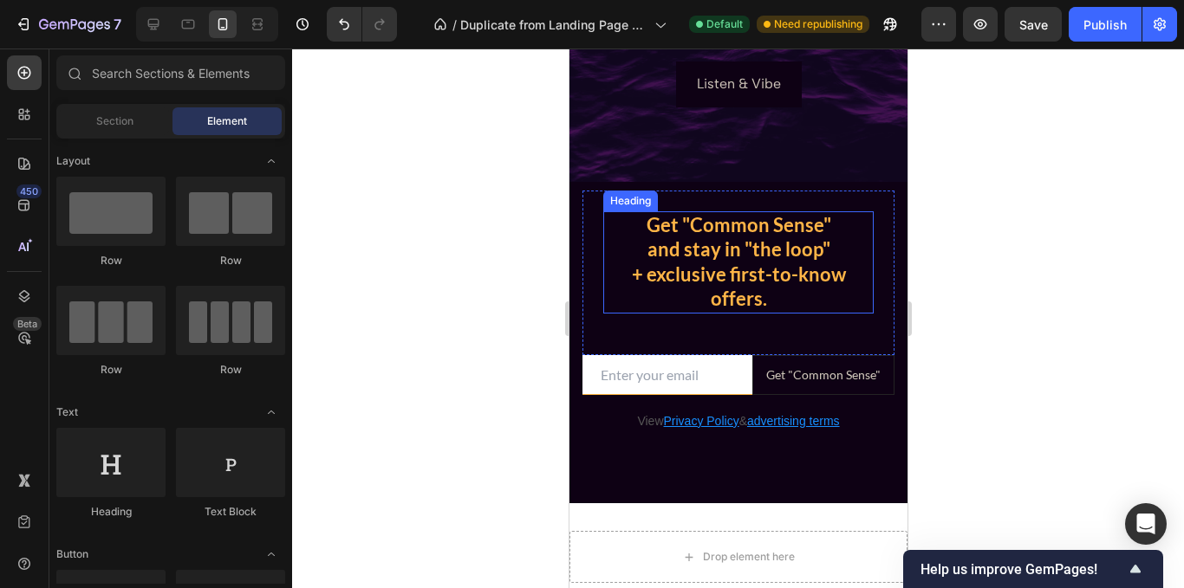
click at [720, 252] on h2 "Get "Common Sense" and stay in "the loop" + exclusive first-to-know offers." at bounding box center [737, 262] width 270 height 102
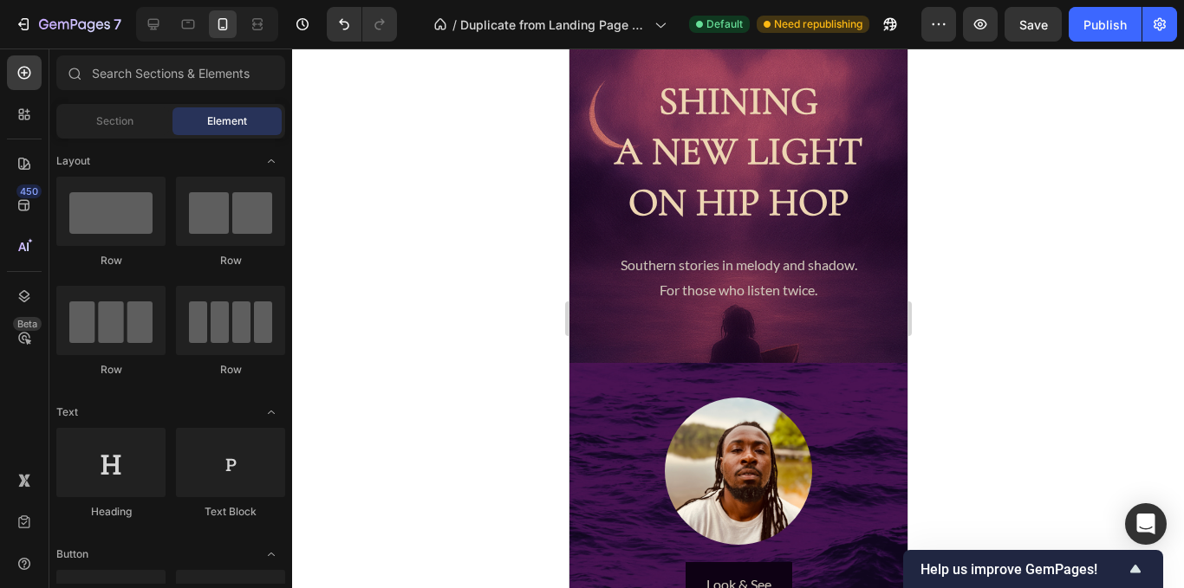
scroll to position [196, 0]
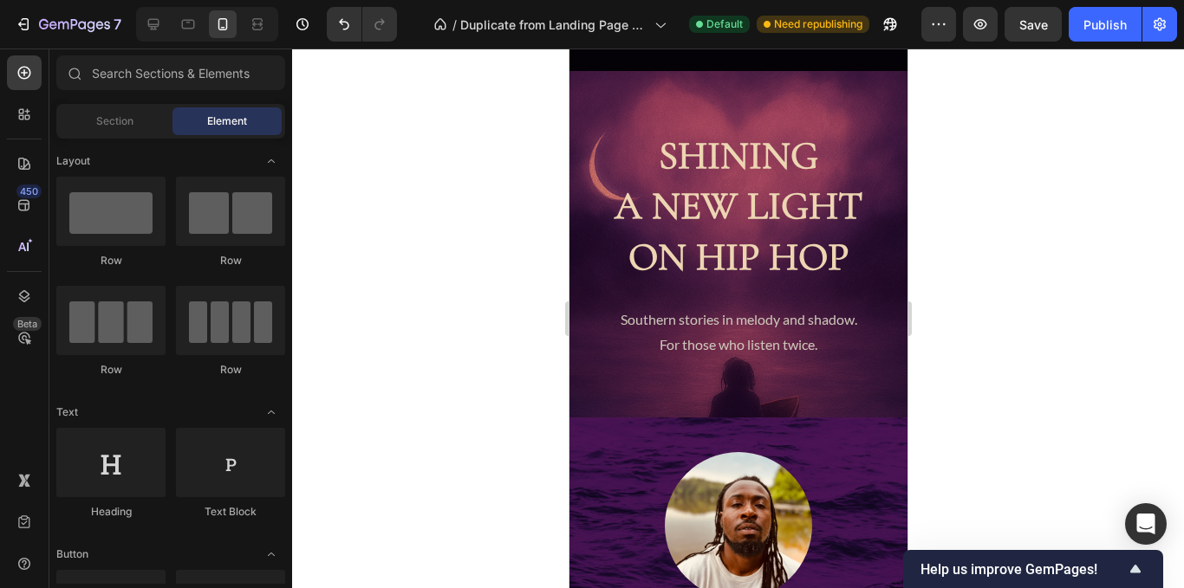
drag, startPoint x: 897, startPoint y: 336, endPoint x: 1479, endPoint y: 219, distance: 593.2
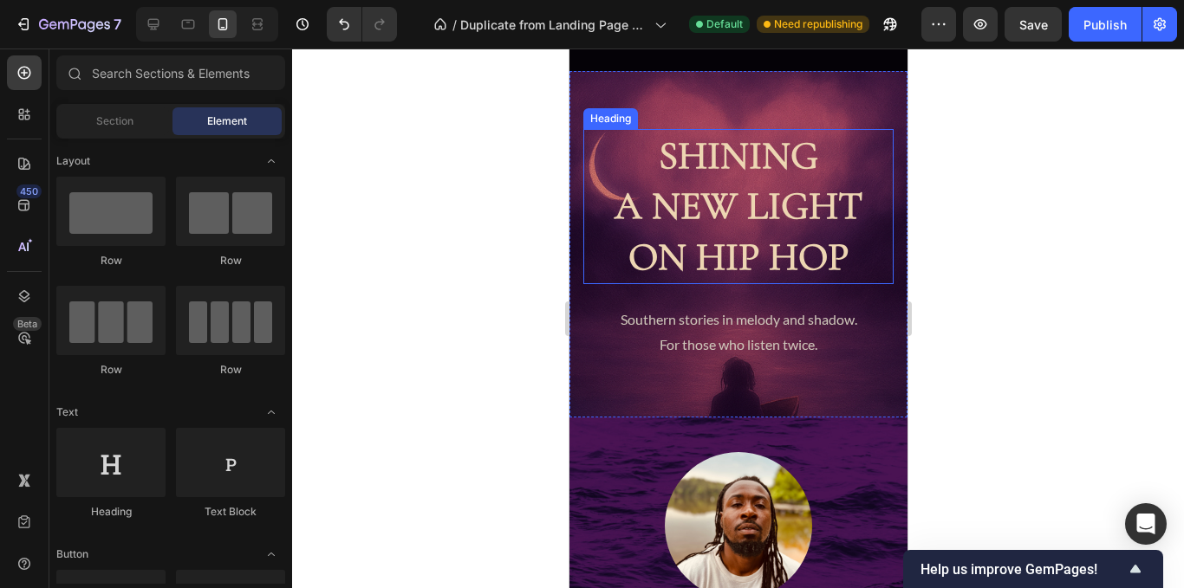
click at [688, 191] on h2 "SHINING A NEW LIGHT ON HIP HOP" at bounding box center [737, 207] width 310 height 156
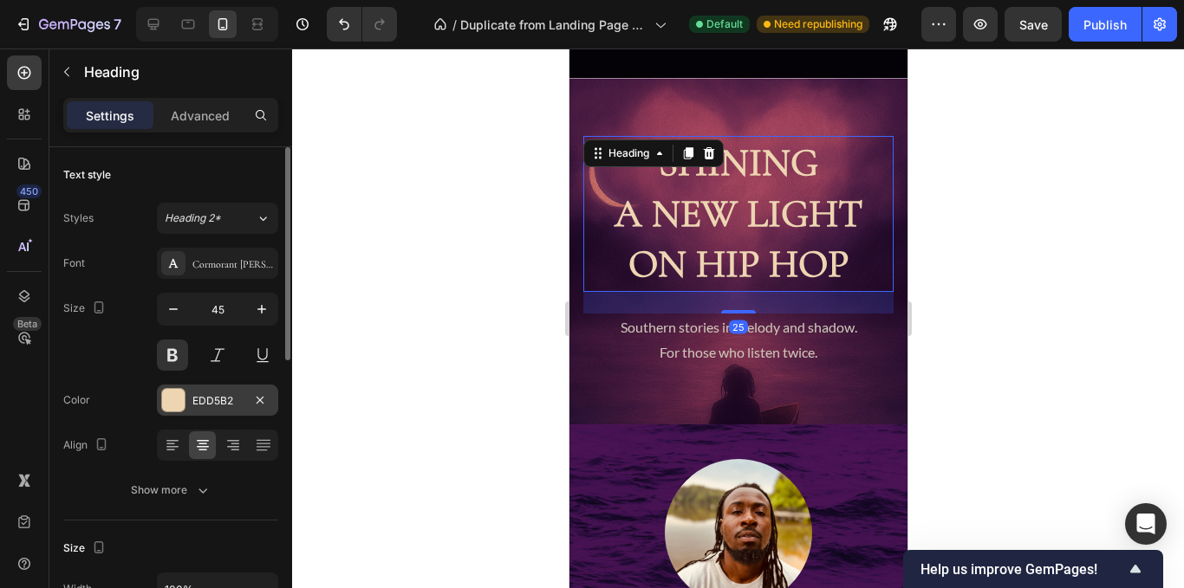
click at [221, 396] on div "EDD5B2" at bounding box center [217, 401] width 50 height 16
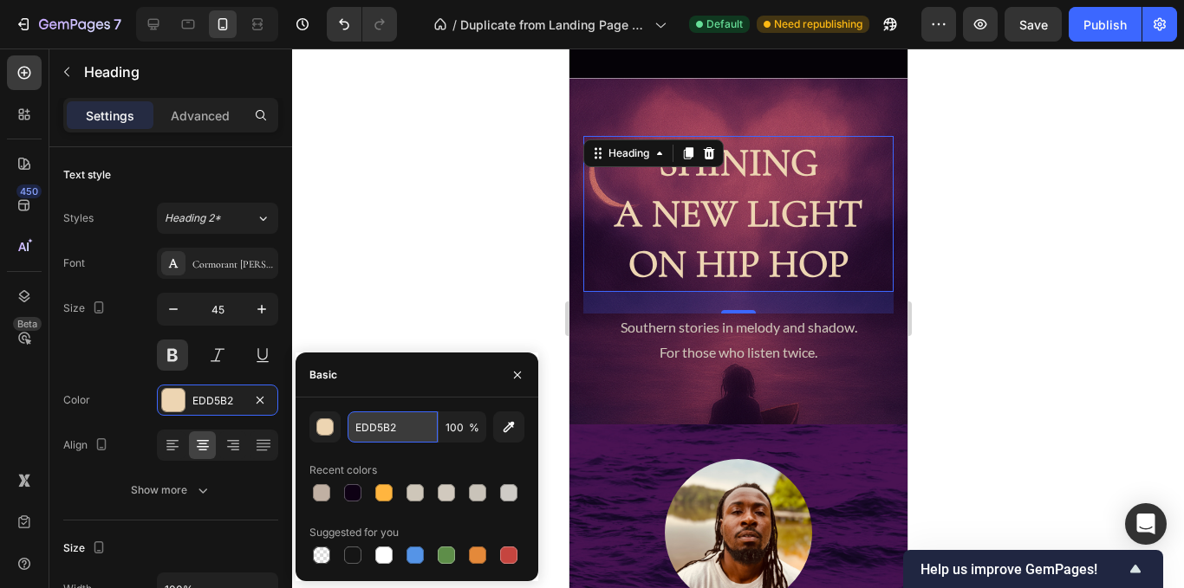
click at [375, 421] on input "EDD5B2" at bounding box center [393, 427] width 90 height 31
click at [959, 292] on div at bounding box center [738, 319] width 892 height 540
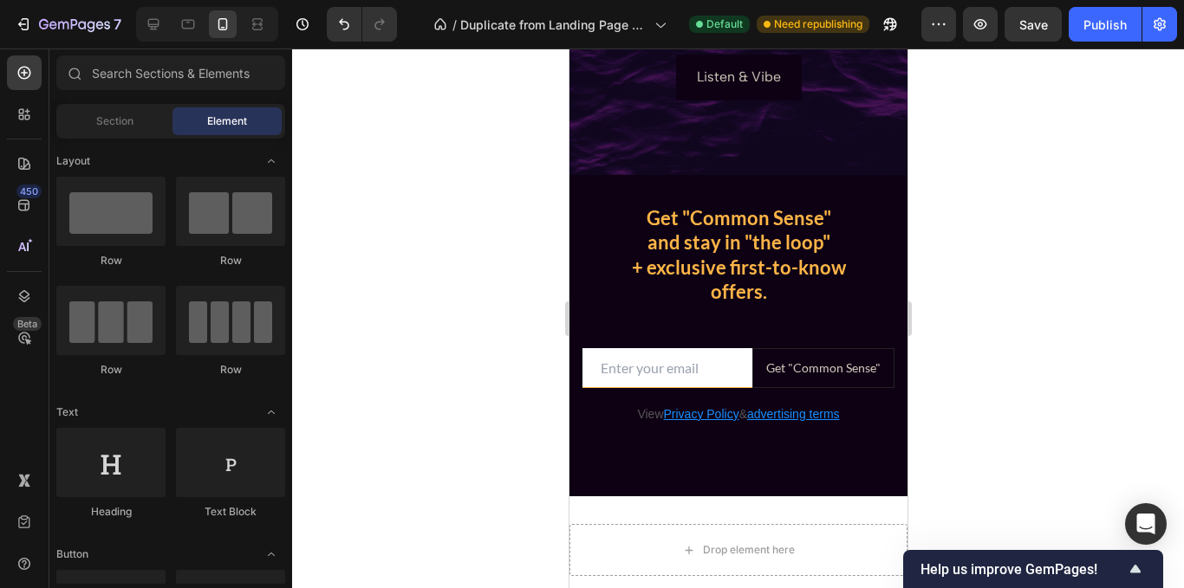
scroll to position [967, 0]
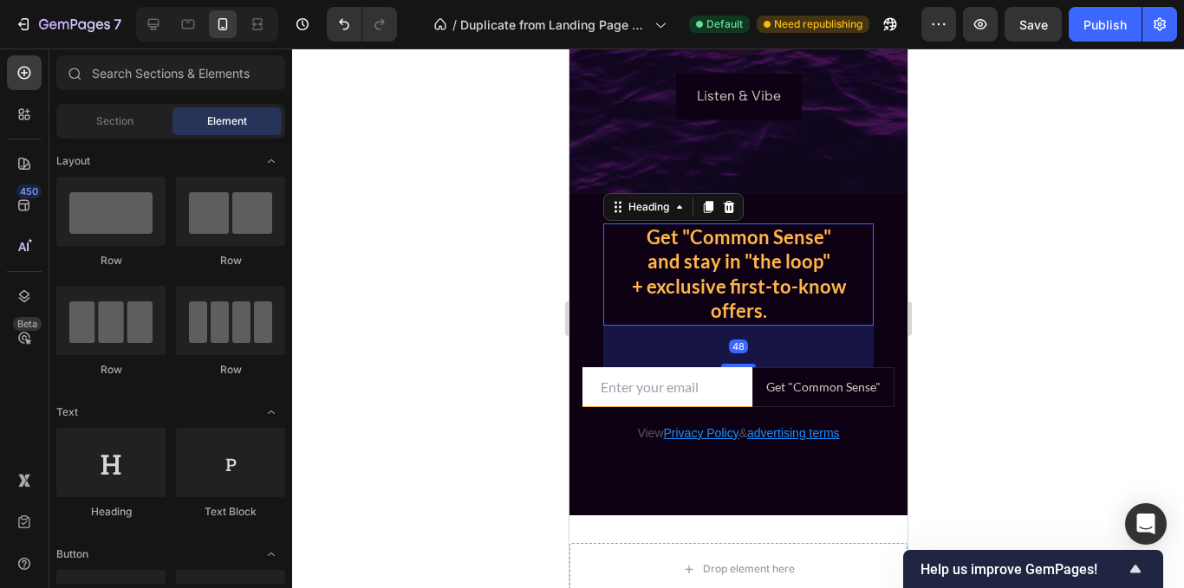
click at [720, 279] on h2 "Get "Common Sense" and stay in "the loop" + exclusive first-to-know offers." at bounding box center [737, 275] width 270 height 102
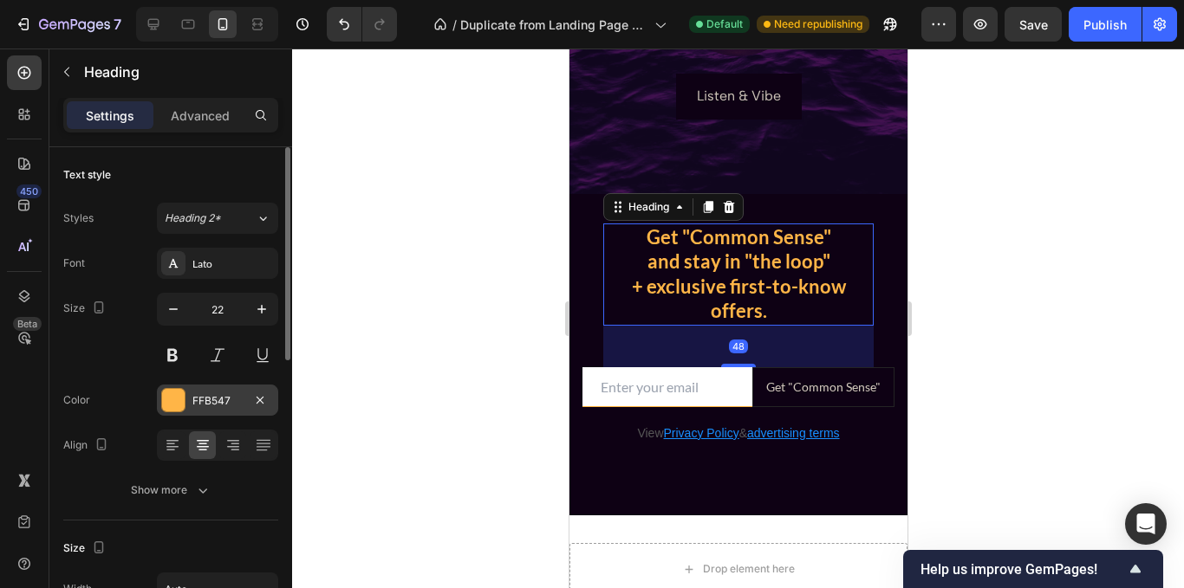
click at [211, 396] on div "FFB547" at bounding box center [217, 401] width 50 height 16
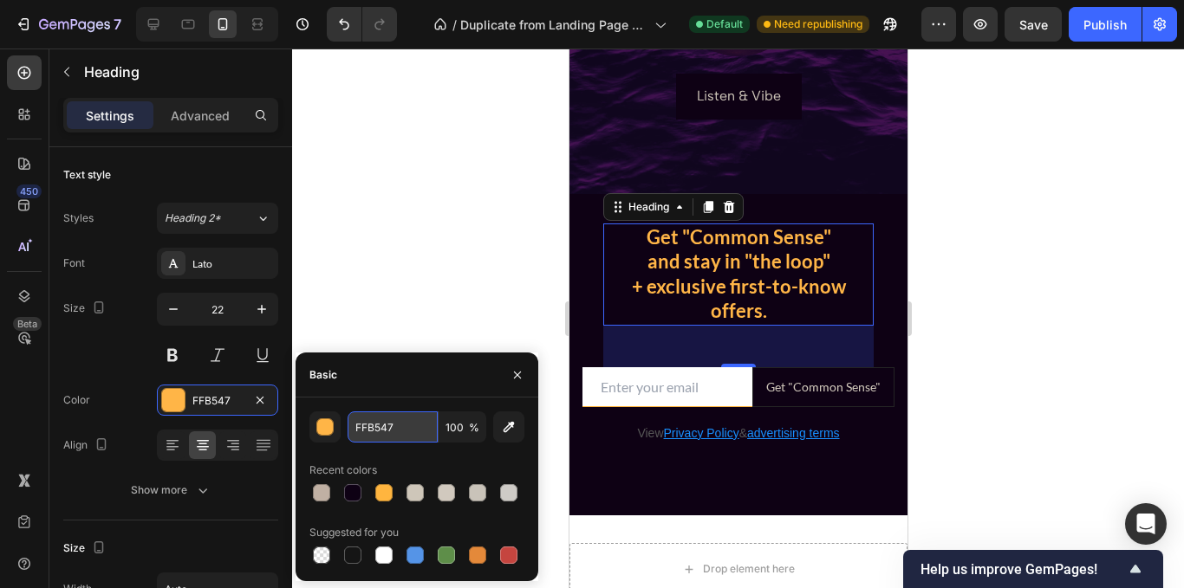
click at [362, 419] on input "FFB547" at bounding box center [393, 427] width 90 height 31
paste input "EDD5B2"
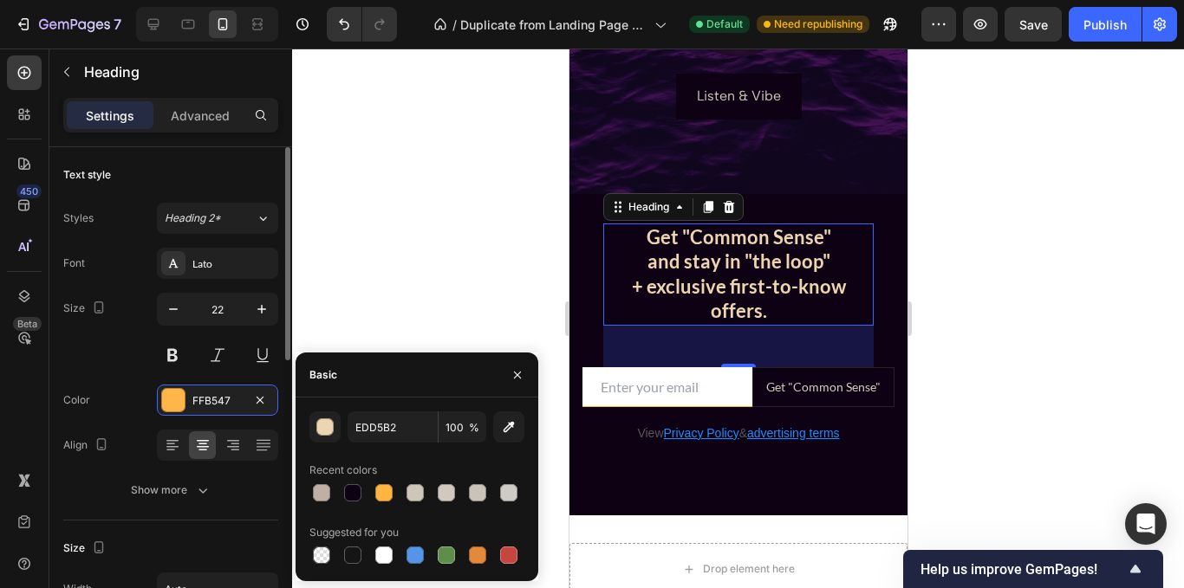
click at [128, 353] on div "Size 22" at bounding box center [170, 332] width 215 height 78
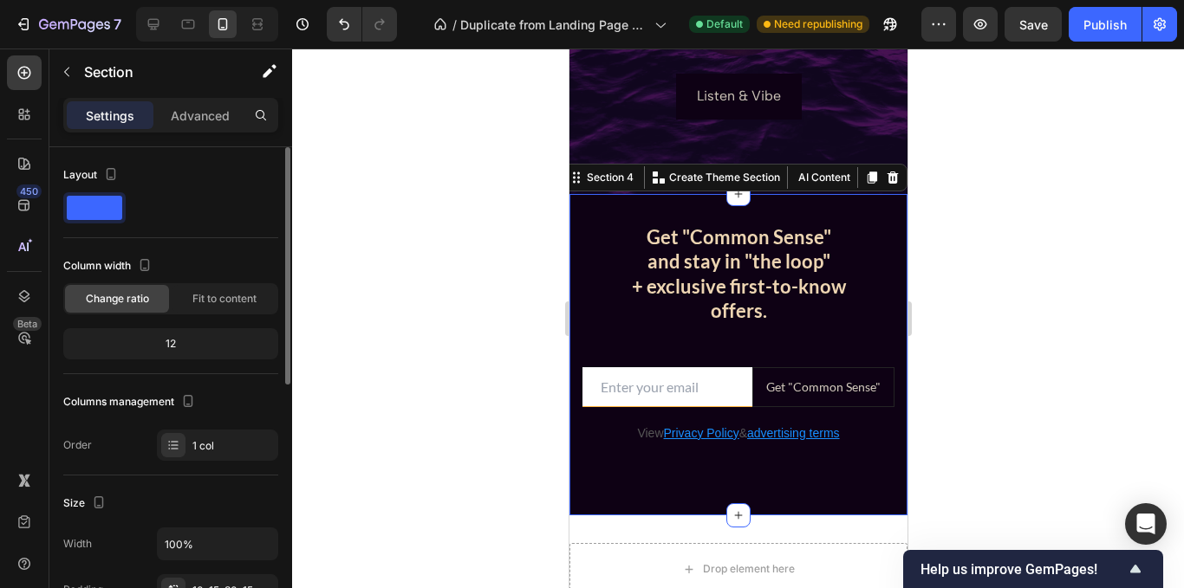
click at [673, 474] on div "Get "Common Sense" and stay in "the loop" + exclusive first-to-know offers. Hea…" at bounding box center [738, 355] width 338 height 322
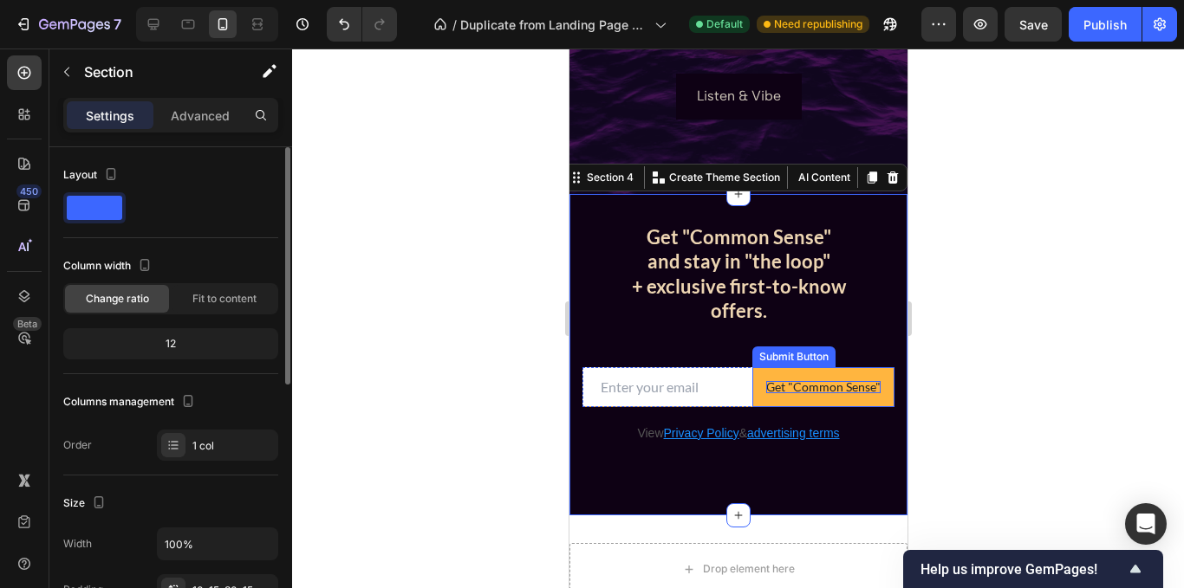
click at [810, 392] on div "Get "Common Sense"" at bounding box center [822, 387] width 114 height 12
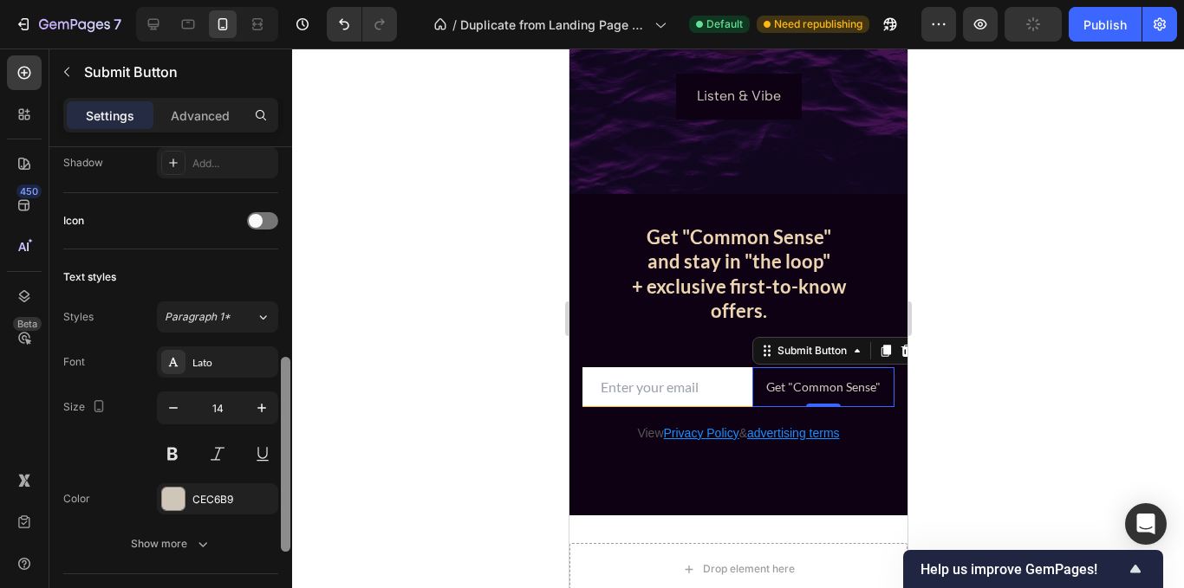
scroll to position [533, 0]
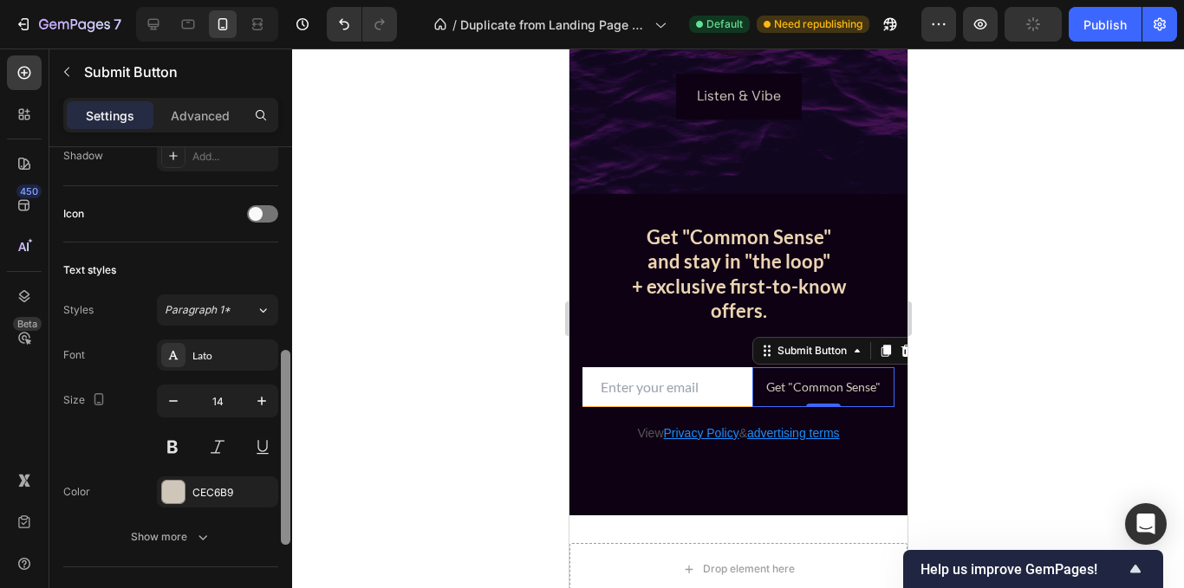
drag, startPoint x: 286, startPoint y: 313, endPoint x: 301, endPoint y: 526, distance: 213.7
click at [301, 0] on div "7 Version history / Duplicate from Landing Page - [DATE] 14:10:19 Default Need …" at bounding box center [592, 0] width 1184 height 0
click at [221, 496] on div "CEC6B9" at bounding box center [217, 493] width 50 height 16
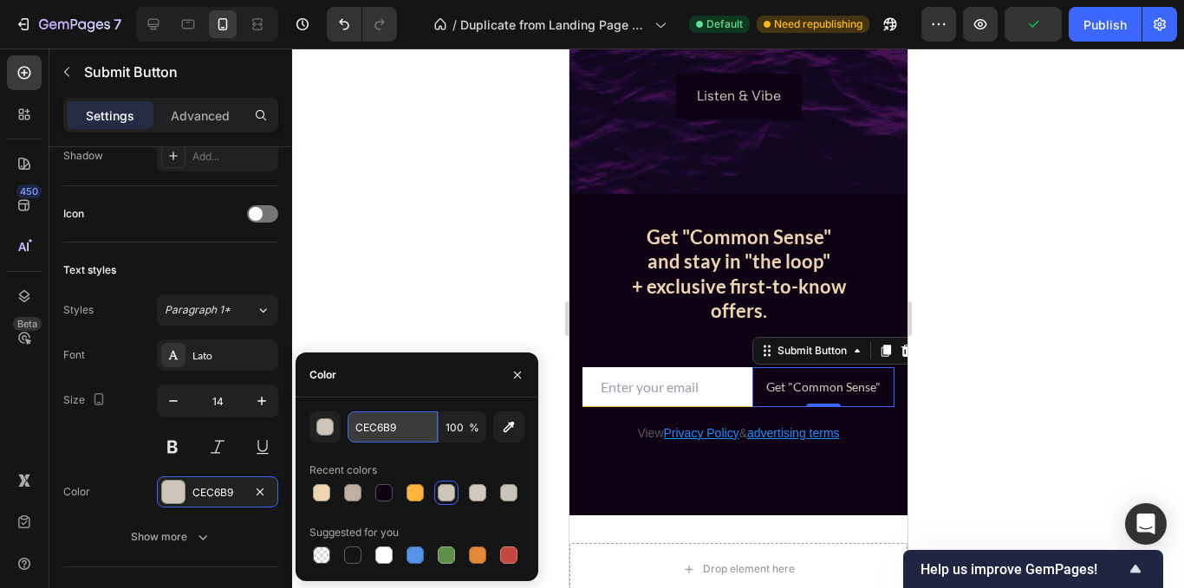
click at [406, 432] on input "CEC6B9" at bounding box center [393, 427] width 90 height 31
paste input "EDD5B2"
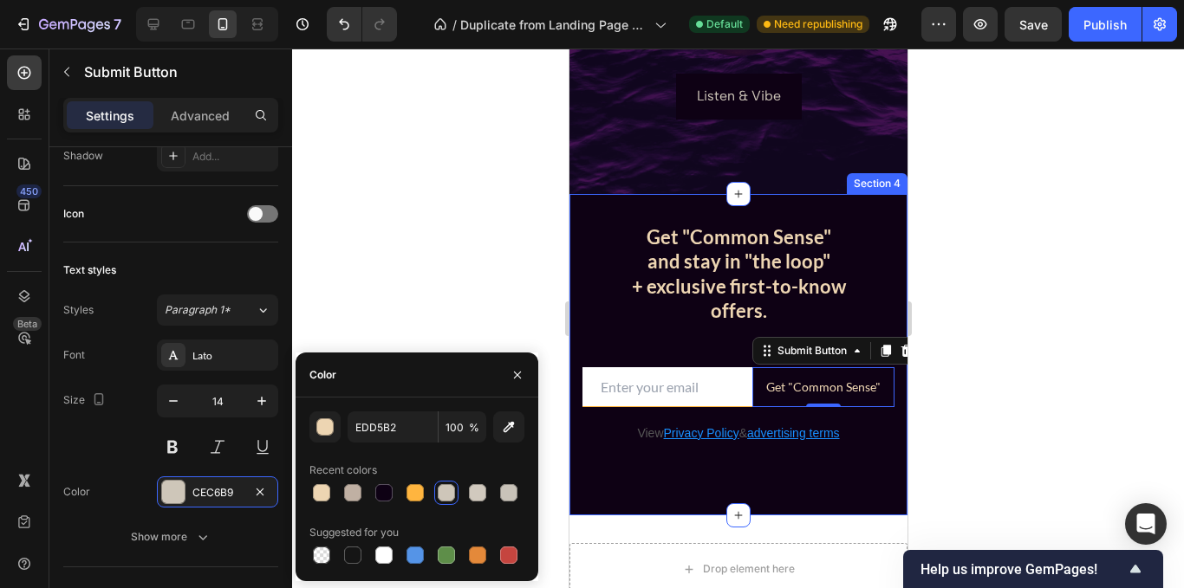
click at [724, 478] on div "Get "Common Sense" and stay in "the loop" + exclusive first-to-know offers. Hea…" at bounding box center [738, 355] width 338 height 322
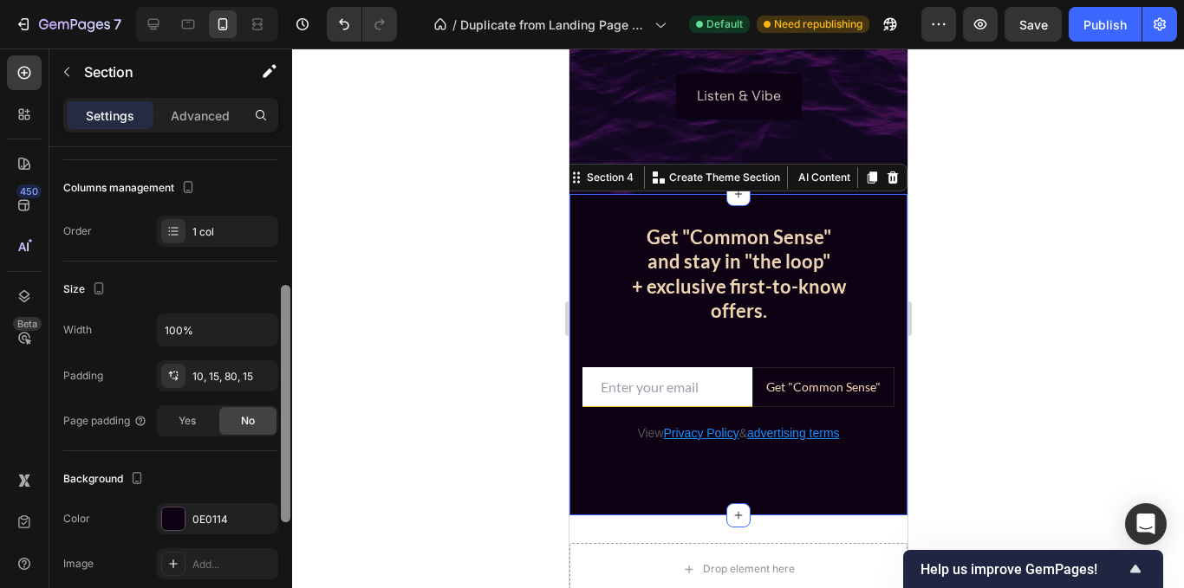
scroll to position [212, 0]
drag, startPoint x: 287, startPoint y: 205, endPoint x: 298, endPoint y: 308, distance: 103.7
click at [298, 0] on div "7 Version history / Duplicate from Landing Page - [DATE] 14:10:19 Default Need …" at bounding box center [592, 0] width 1184 height 0
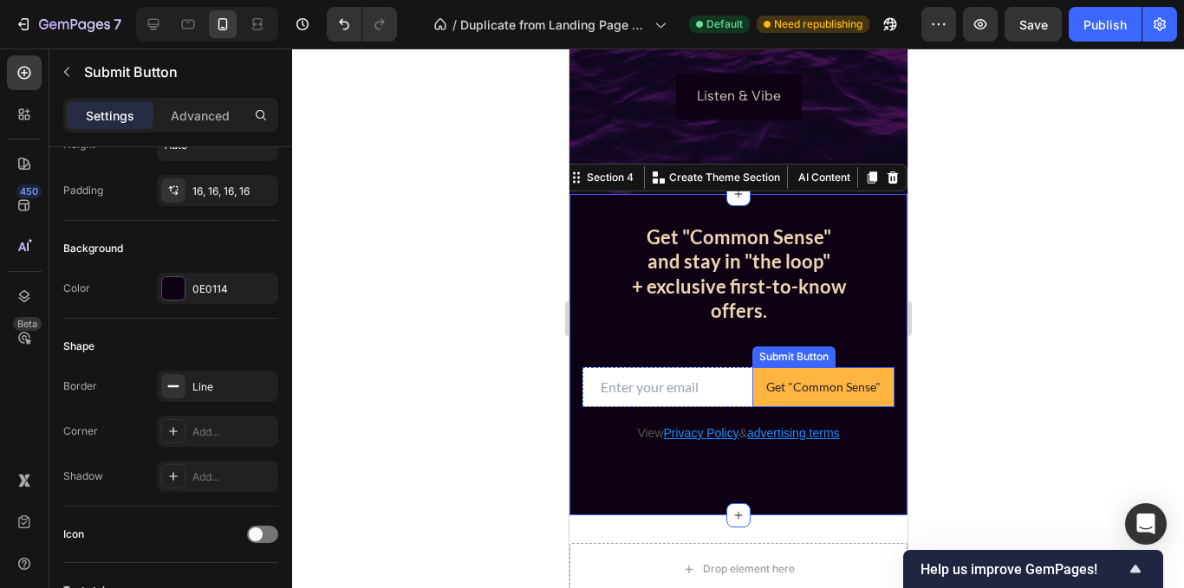
click at [836, 406] on button "Get "Common Sense"" at bounding box center [822, 387] width 142 height 40
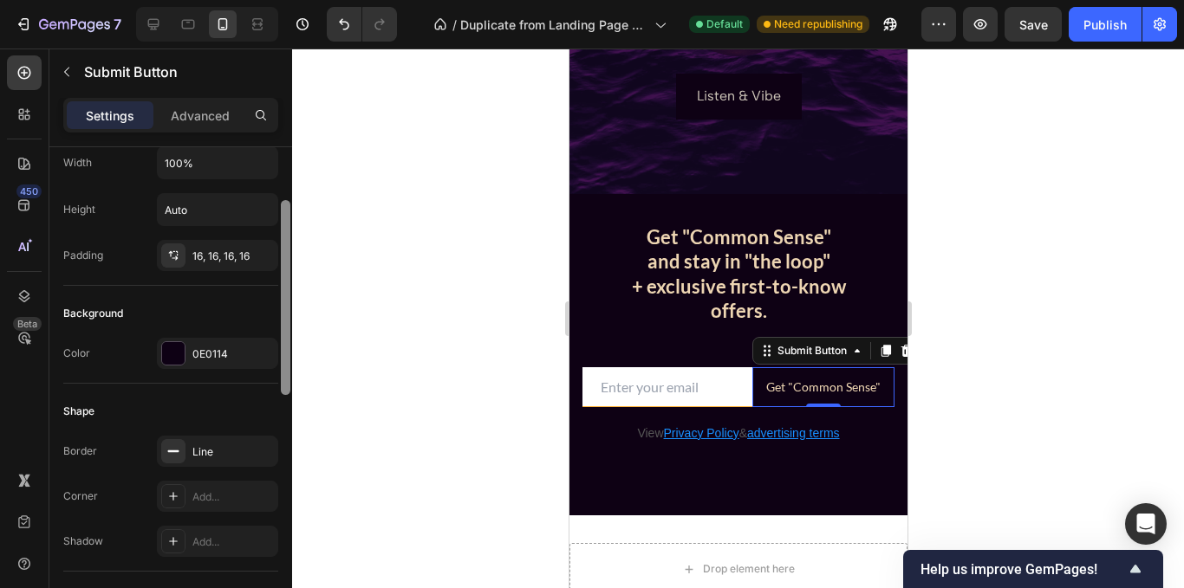
scroll to position [162, 0]
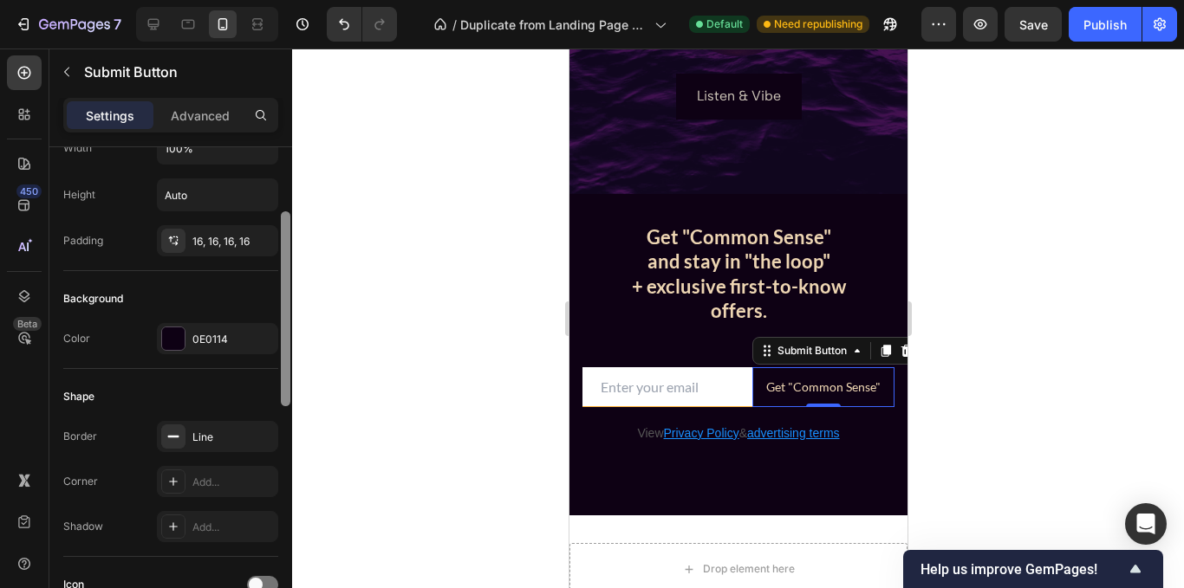
drag, startPoint x: 287, startPoint y: 279, endPoint x: 289, endPoint y: 344, distance: 65.1
click at [289, 344] on div at bounding box center [286, 308] width 10 height 195
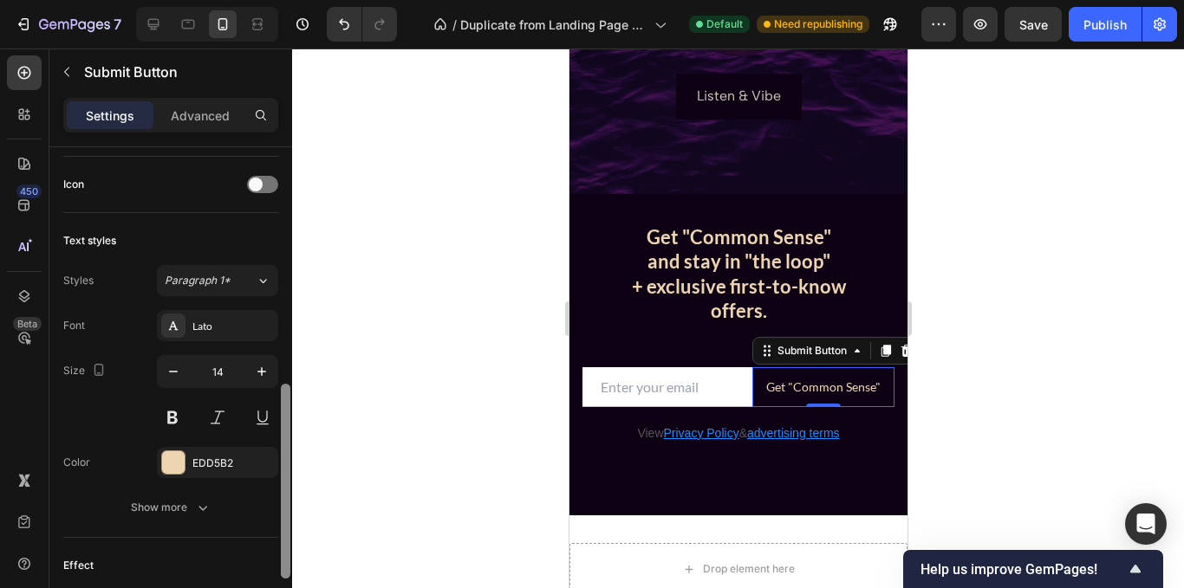
scroll to position [571, 0]
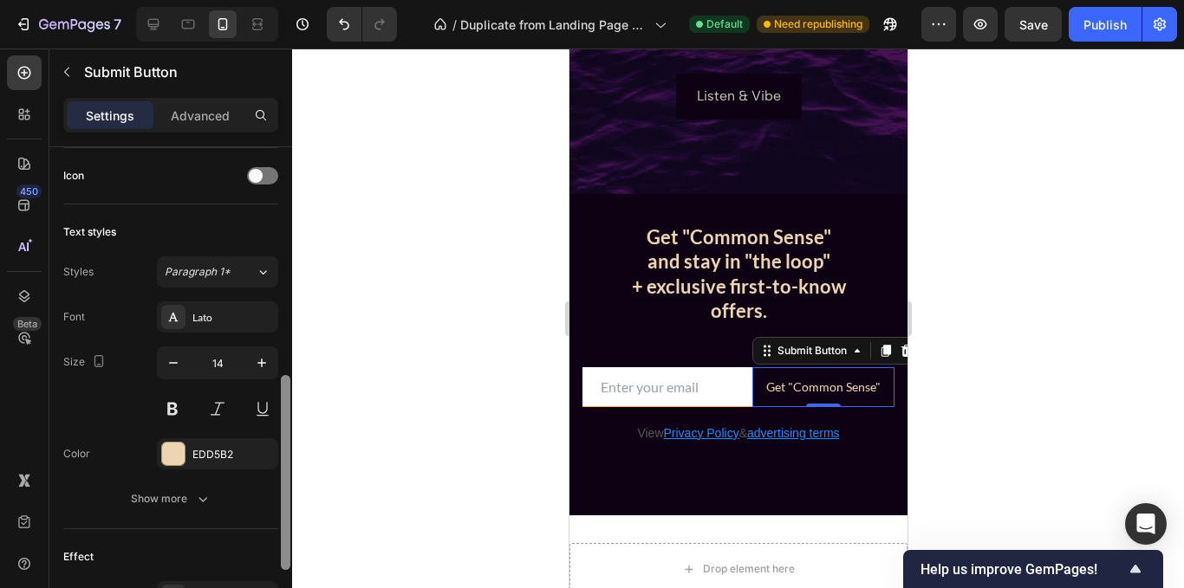
drag, startPoint x: 283, startPoint y: 347, endPoint x: 295, endPoint y: 510, distance: 164.2
click at [295, 0] on div "7 Version history / Duplicate from Landing Page - [DATE] 14:10:19 Default Need …" at bounding box center [592, 0] width 1184 height 0
click at [261, 367] on icon "button" at bounding box center [261, 362] width 17 height 17
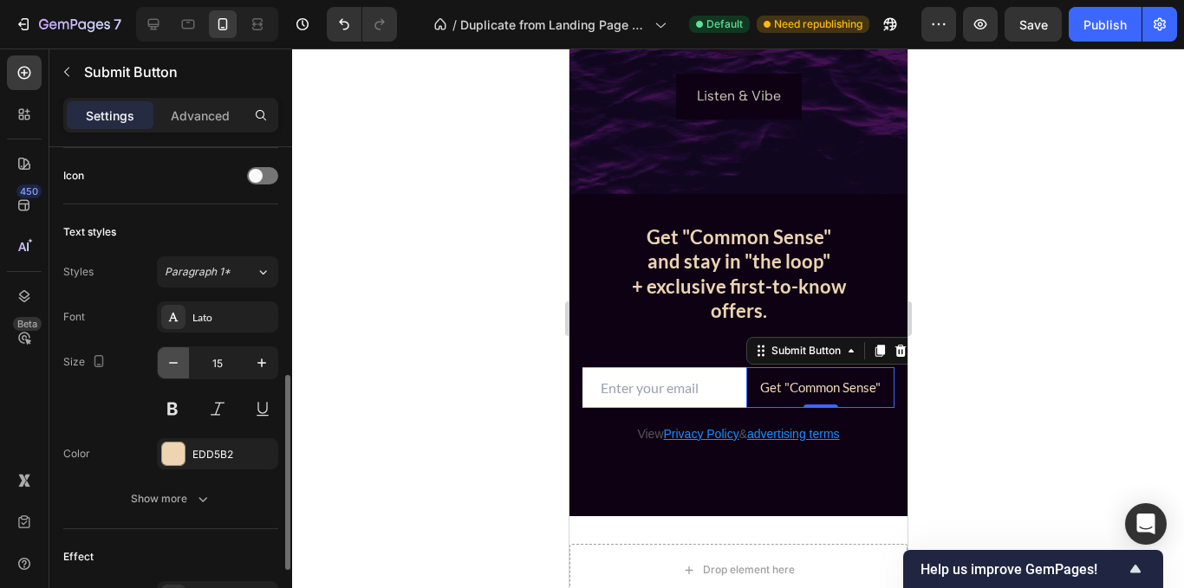
click at [172, 367] on icon "button" at bounding box center [173, 362] width 17 height 17
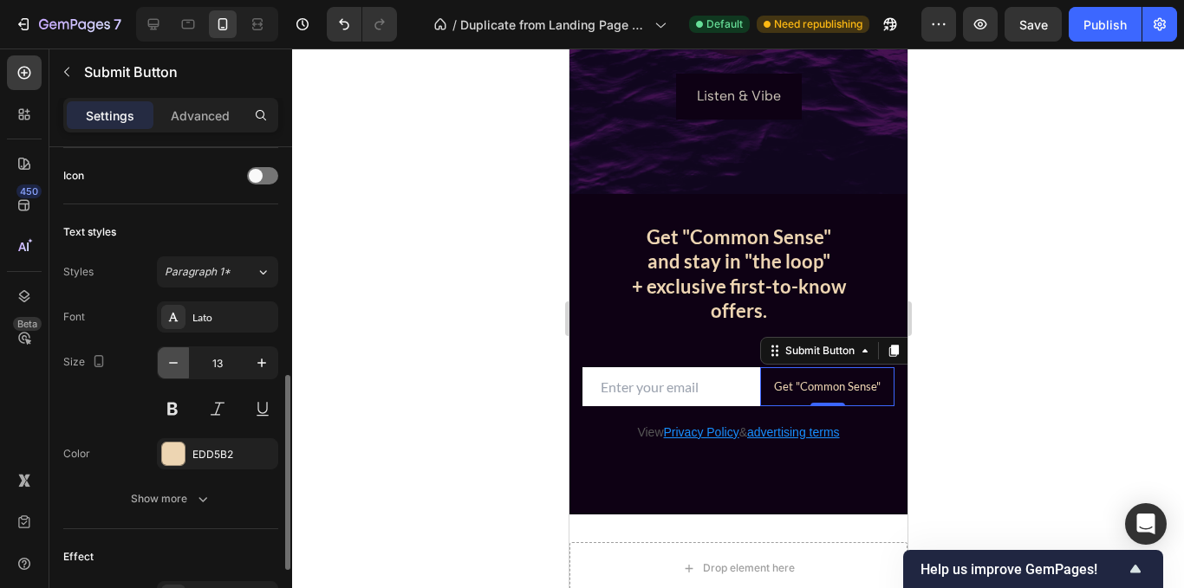
click at [172, 367] on icon "button" at bounding box center [173, 362] width 17 height 17
click at [269, 365] on icon "button" at bounding box center [261, 362] width 17 height 17
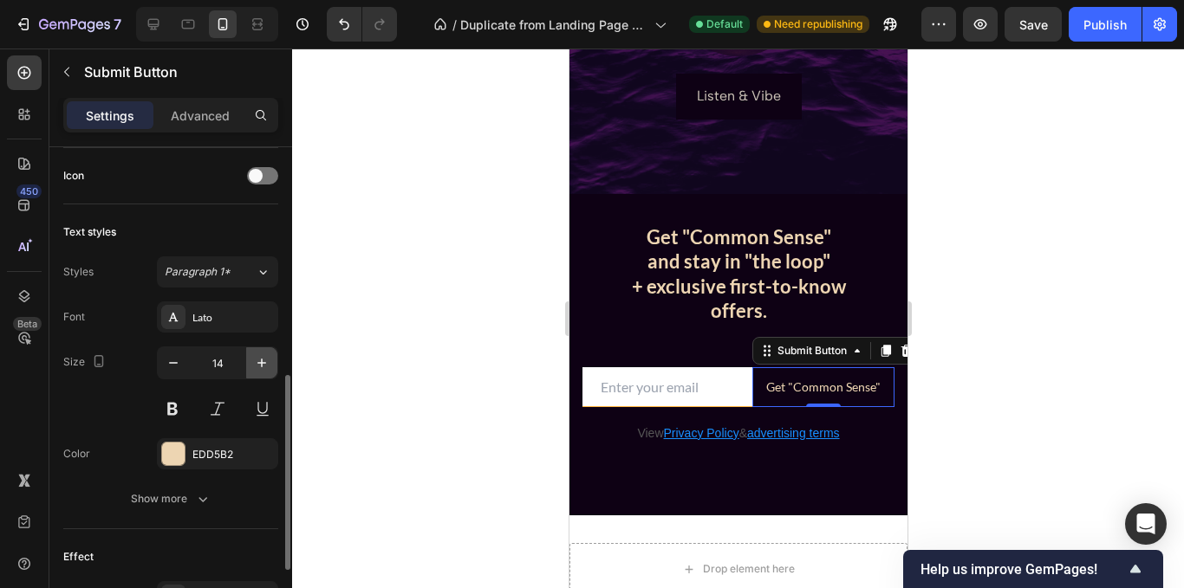
click at [269, 365] on icon "button" at bounding box center [261, 362] width 17 height 17
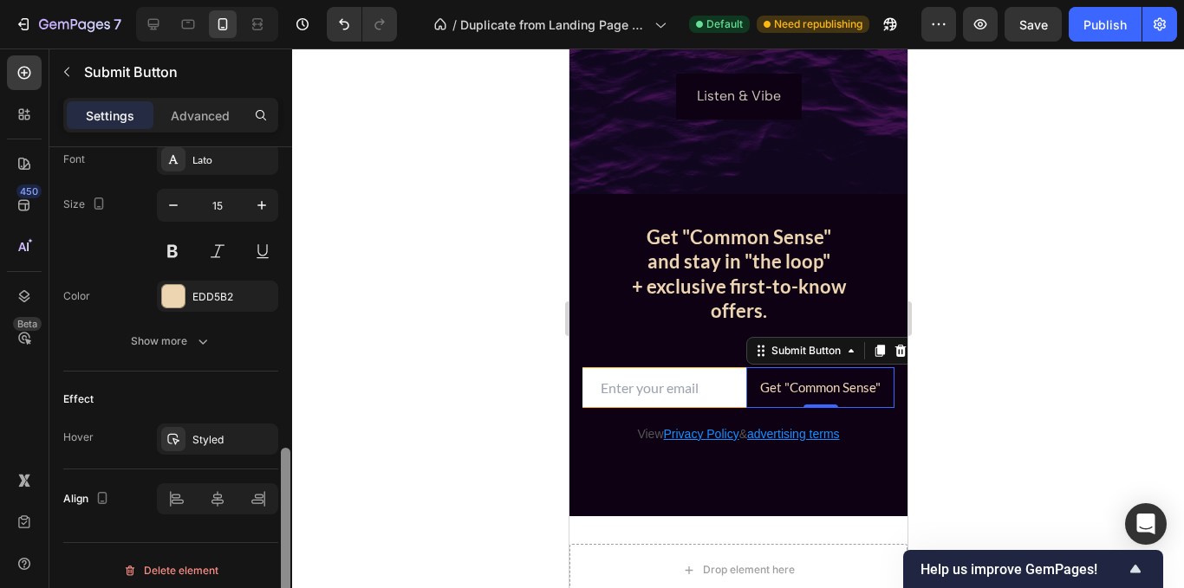
scroll to position [738, 0]
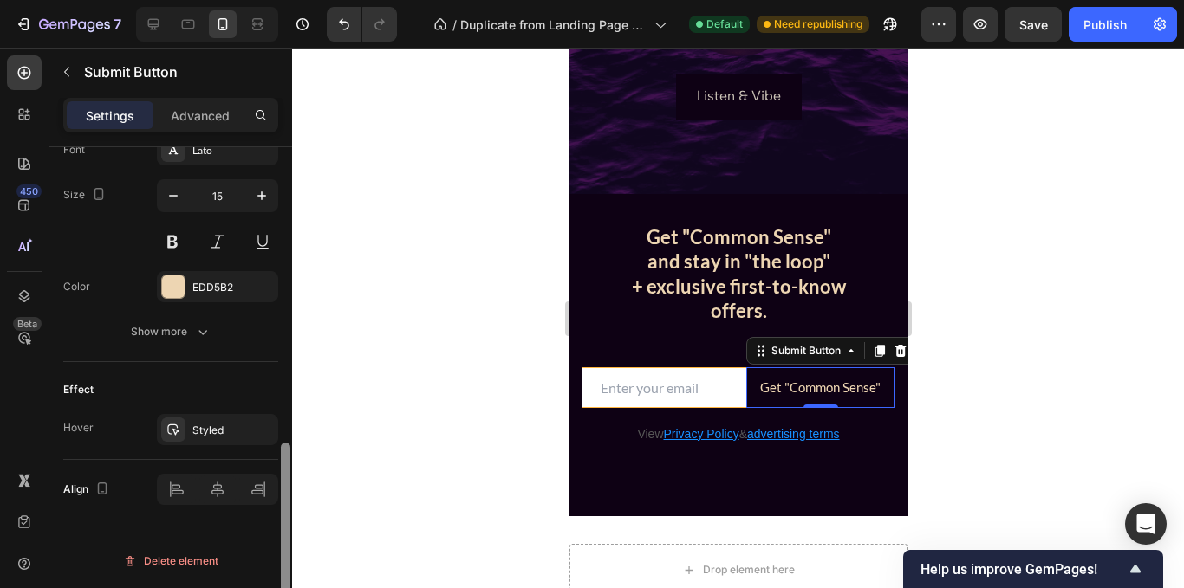
drag, startPoint x: 287, startPoint y: 406, endPoint x: 283, endPoint y: 497, distance: 91.9
click at [283, 497] on div at bounding box center [286, 540] width 10 height 195
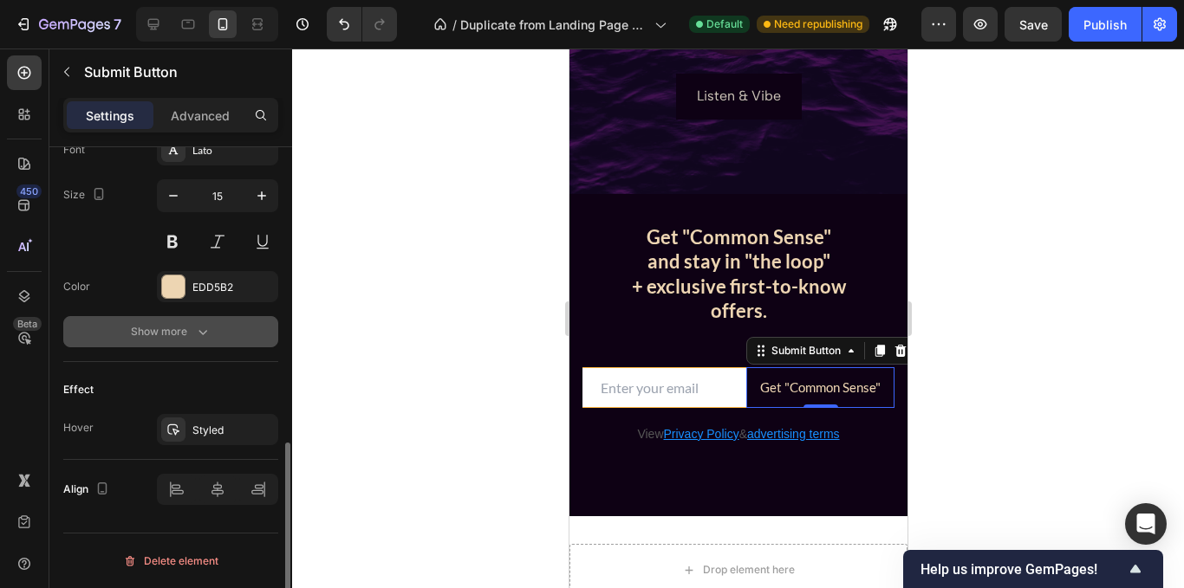
click at [210, 333] on icon "button" at bounding box center [202, 331] width 17 height 17
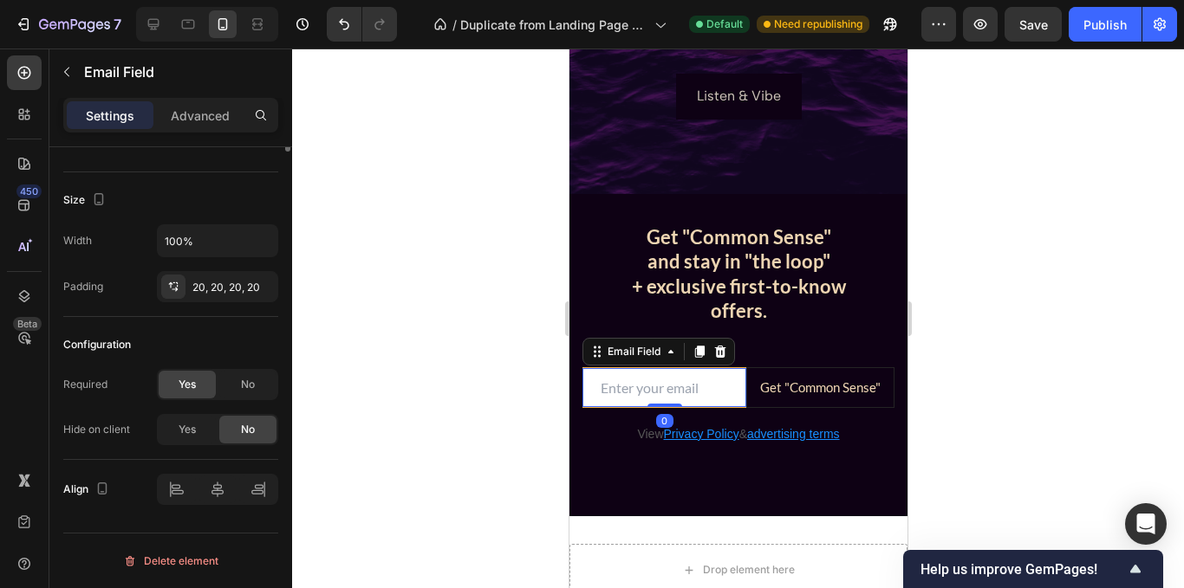
click at [672, 389] on input "email" at bounding box center [664, 387] width 164 height 39
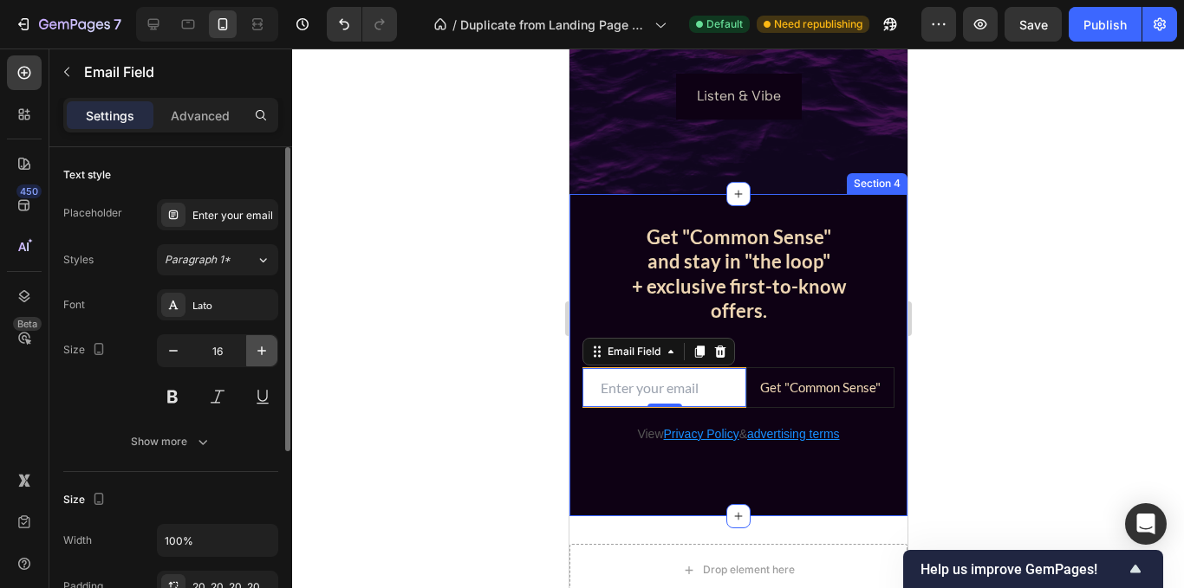
click at [267, 353] on icon "button" at bounding box center [261, 350] width 17 height 17
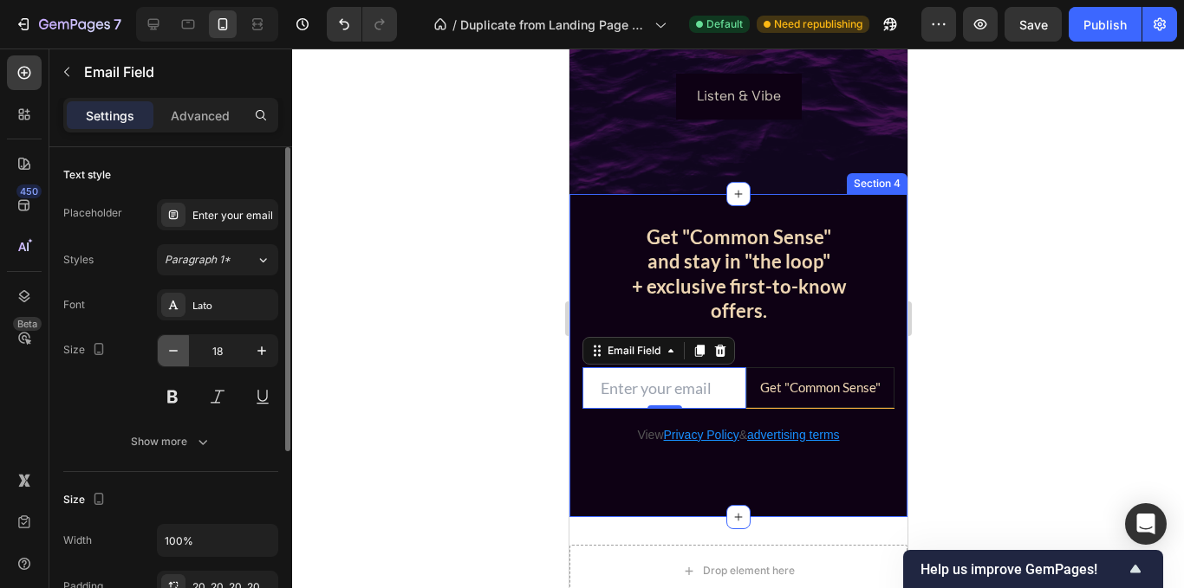
click at [169, 356] on icon "button" at bounding box center [173, 350] width 17 height 17
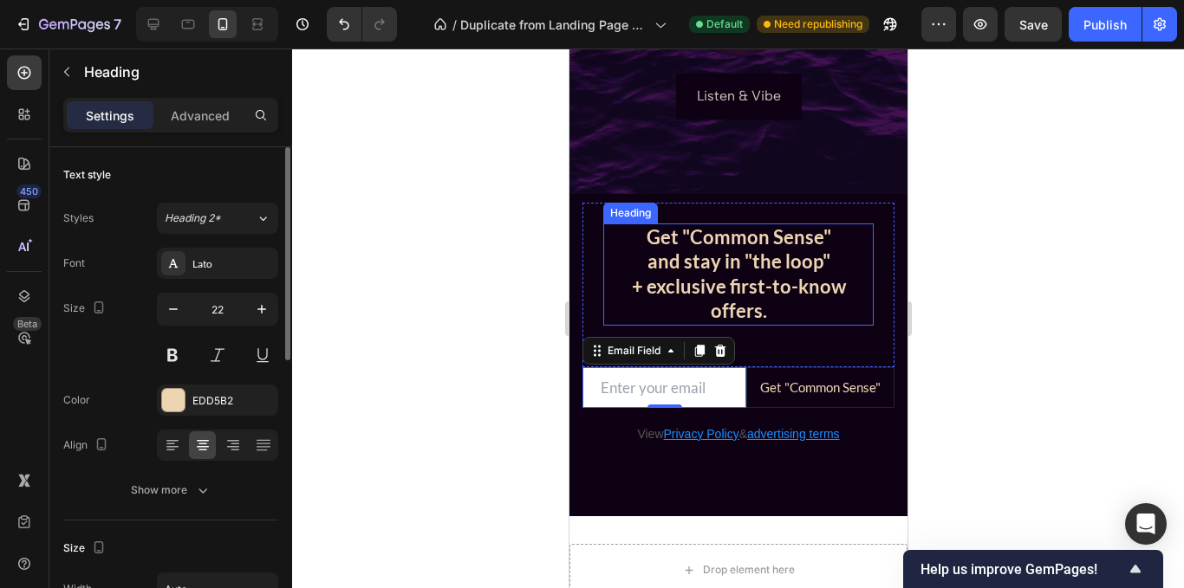
click at [849, 321] on h2 "Get "Common Sense" and stay in "the loop" + exclusive first-to-know offers." at bounding box center [737, 275] width 270 height 102
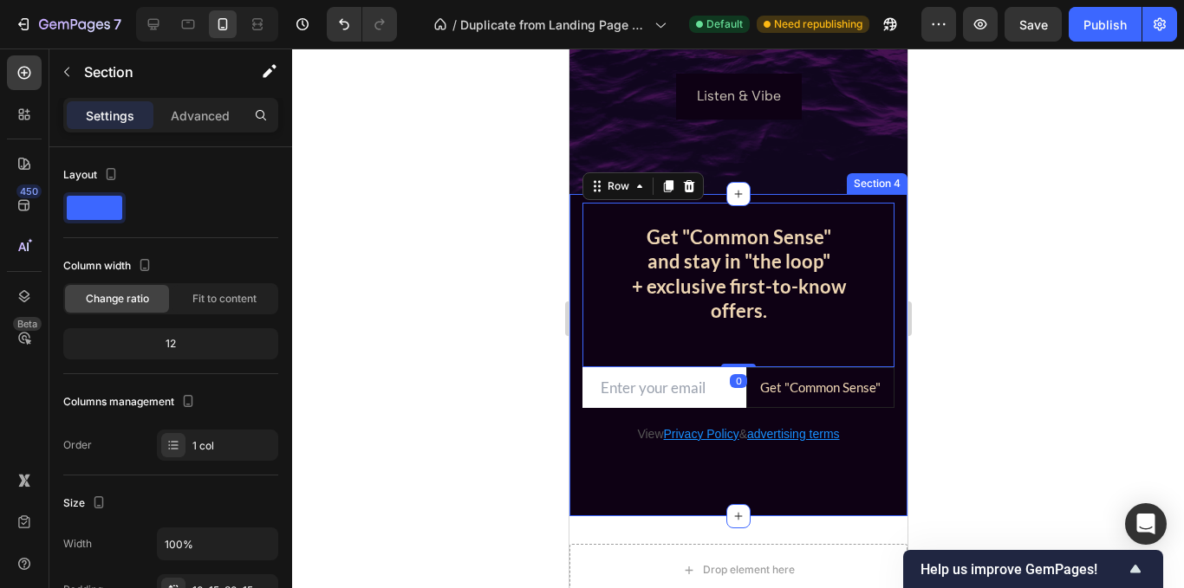
click at [888, 210] on div "Get "Common Sense" and stay in "the loop" + exclusive first-to-know offers. Hea…" at bounding box center [738, 355] width 338 height 323
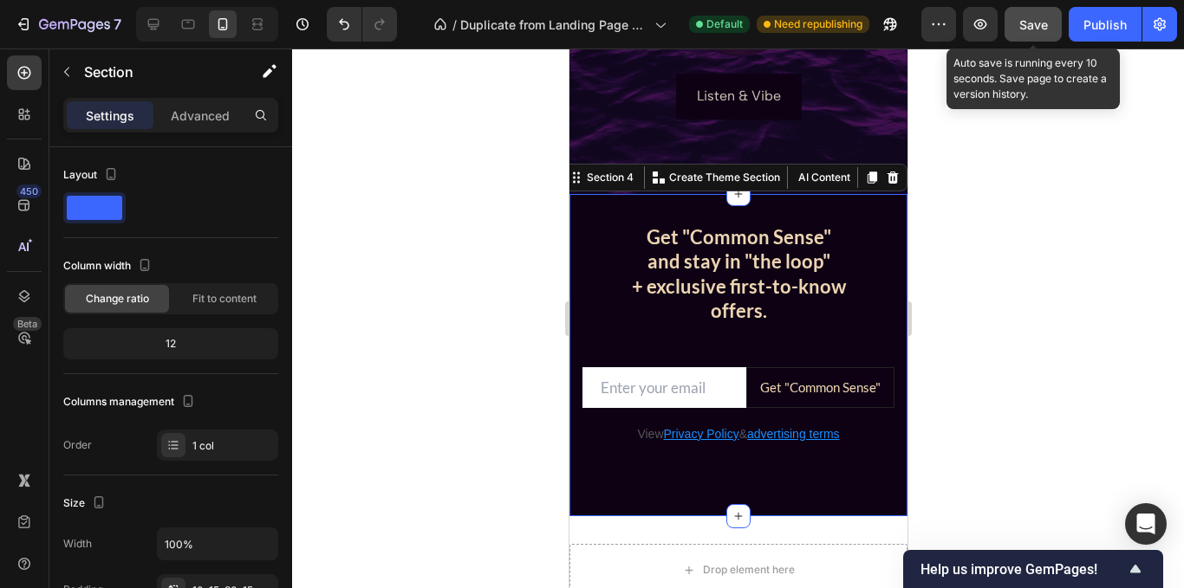
click at [1049, 21] on button "Save" at bounding box center [1032, 24] width 57 height 35
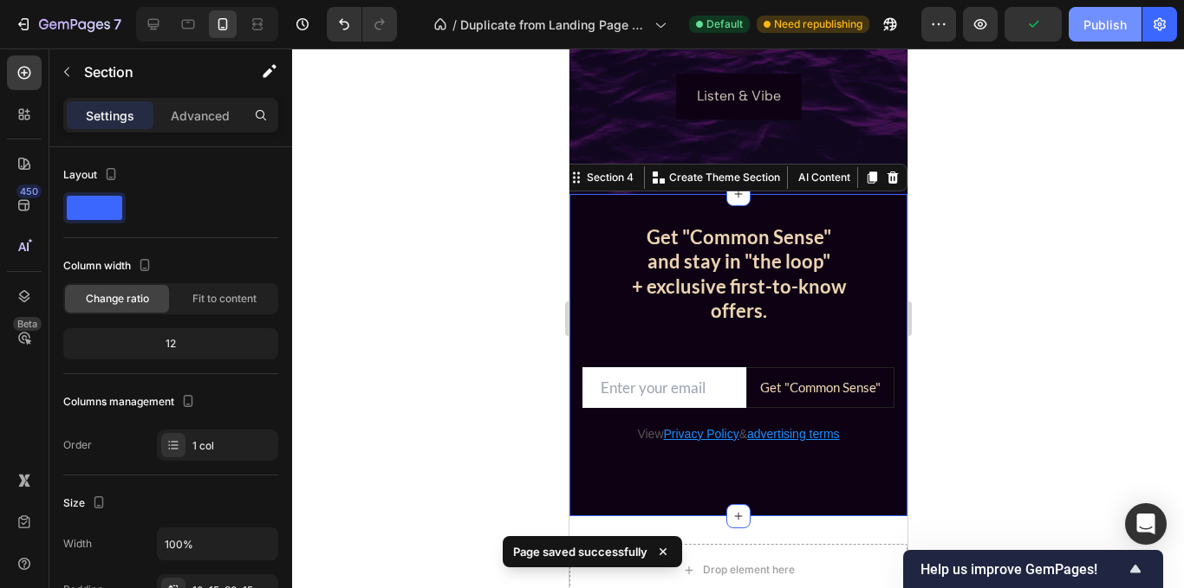
click at [1095, 29] on div "Publish" at bounding box center [1104, 25] width 43 height 18
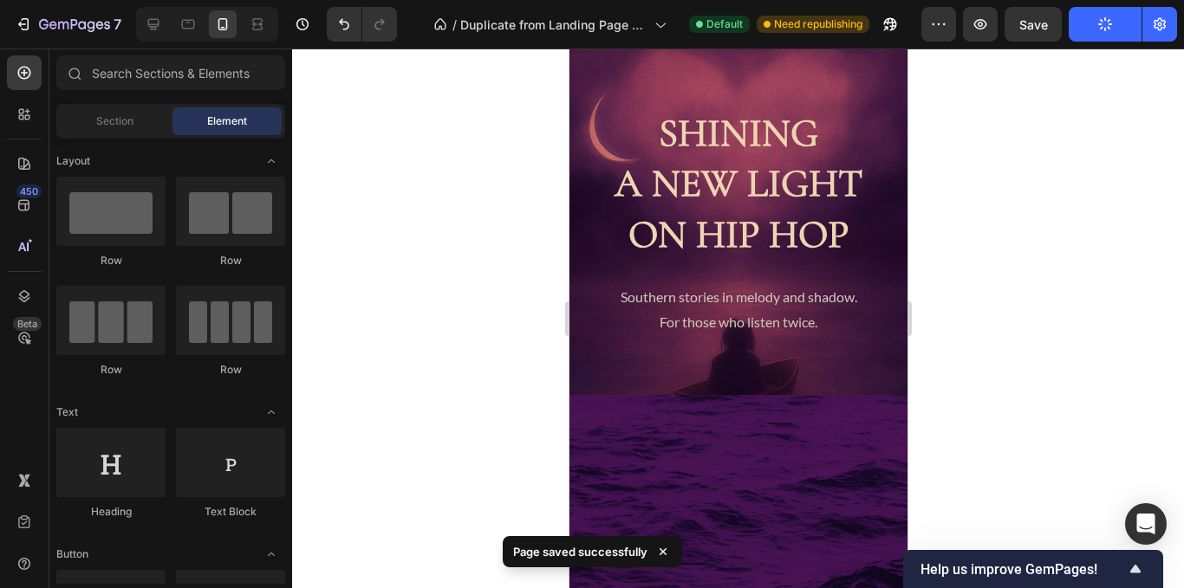
scroll to position [0, 0]
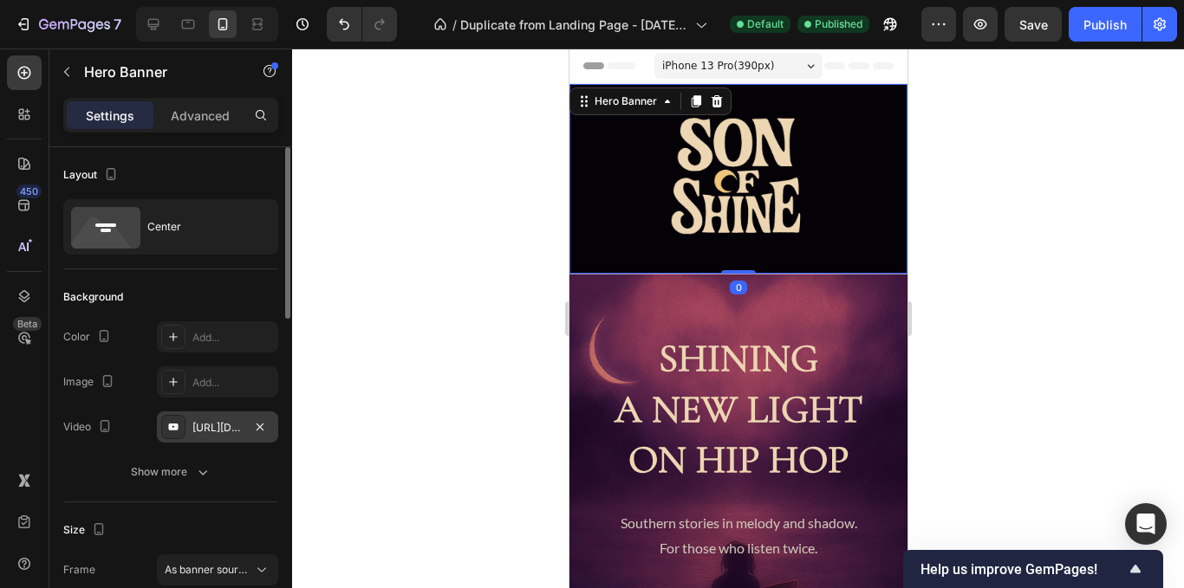
click at [218, 432] on div "[URL][DOMAIN_NAME]" at bounding box center [217, 428] width 50 height 16
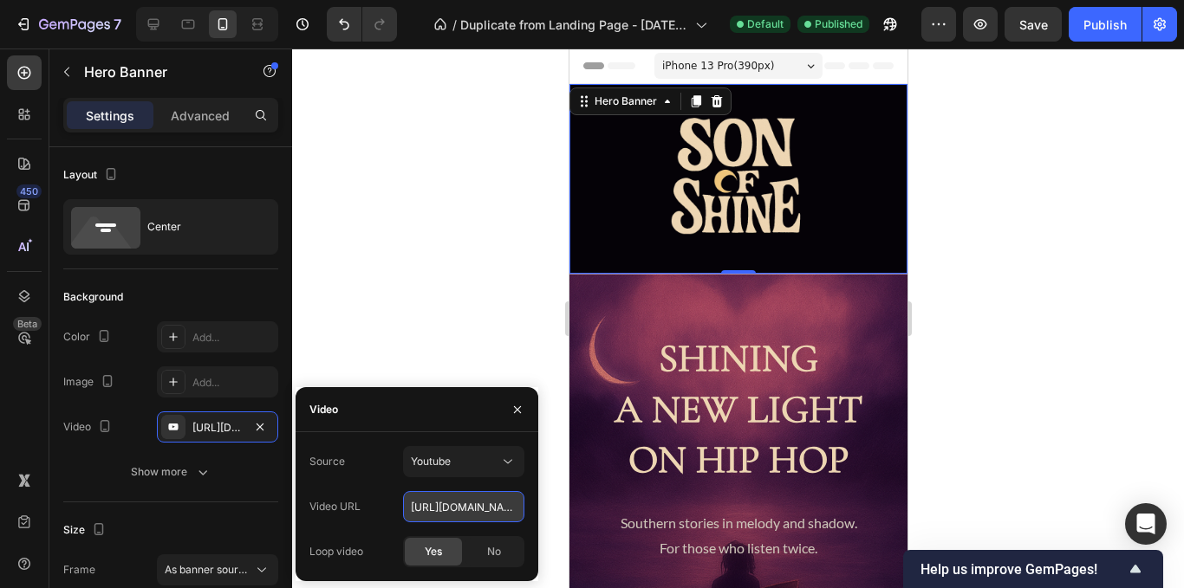
click at [454, 506] on input "[URL][DOMAIN_NAME]" at bounding box center [463, 506] width 121 height 31
paste input "xaDIxYWSOOQ"
type input "https://youtu.be/xaDIxYWSOOQ"
type input "Auto"
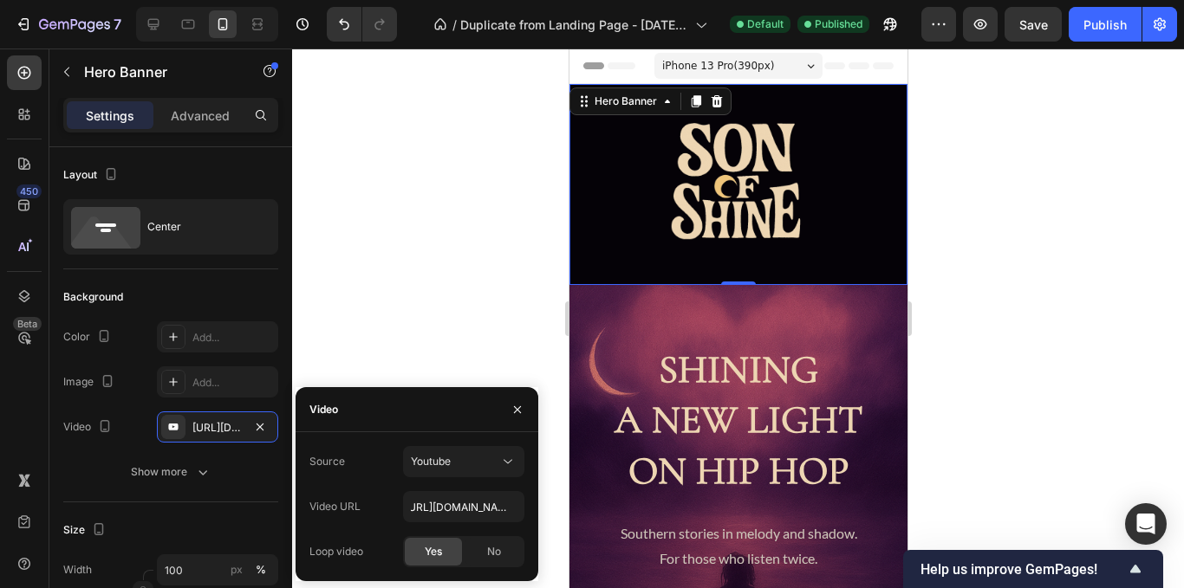
scroll to position [0, 0]
click at [370, 441] on div "Source Youtube Video URL https://youtu.be/xaDIxYWSOOQ Loop video Yes No" at bounding box center [417, 506] width 243 height 149
